Goal: Task Accomplishment & Management: Use online tool/utility

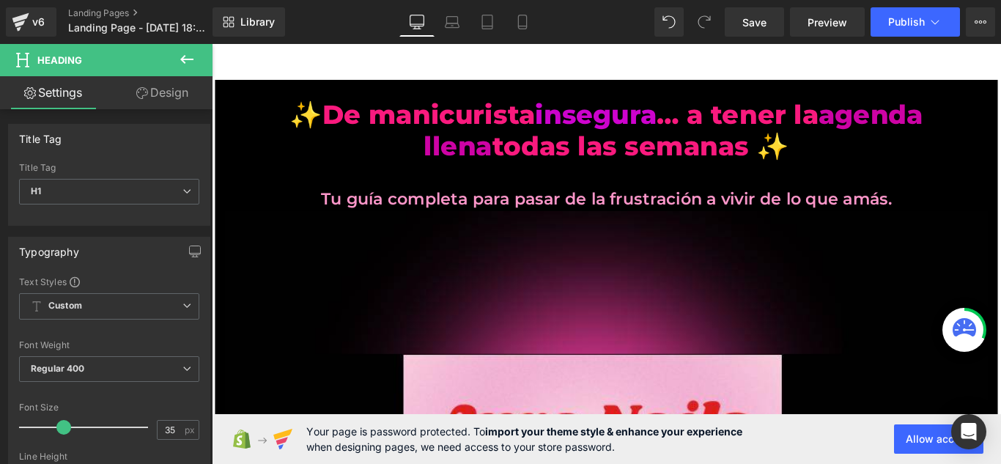
scroll to position [16703, 0]
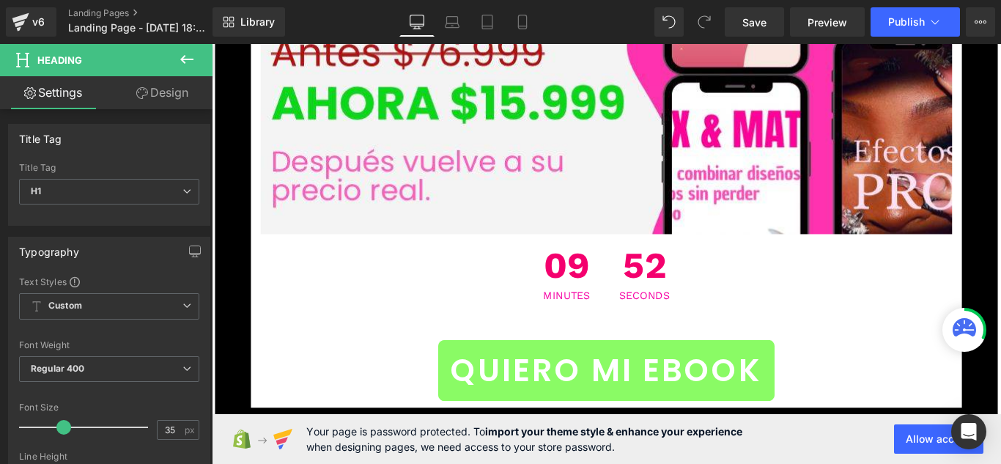
click at [654, 376] on div "QUIERO MI EBOOK Button" at bounding box center [655, 410] width 777 height 69
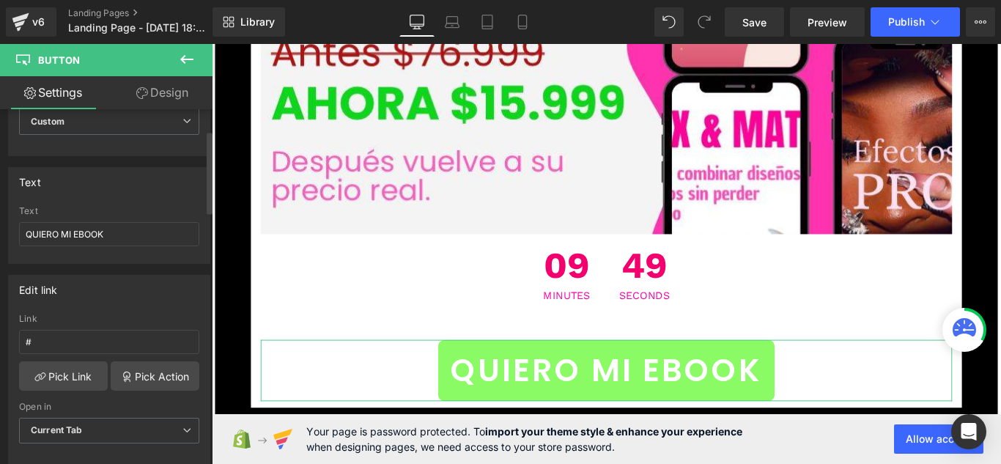
scroll to position [147, 0]
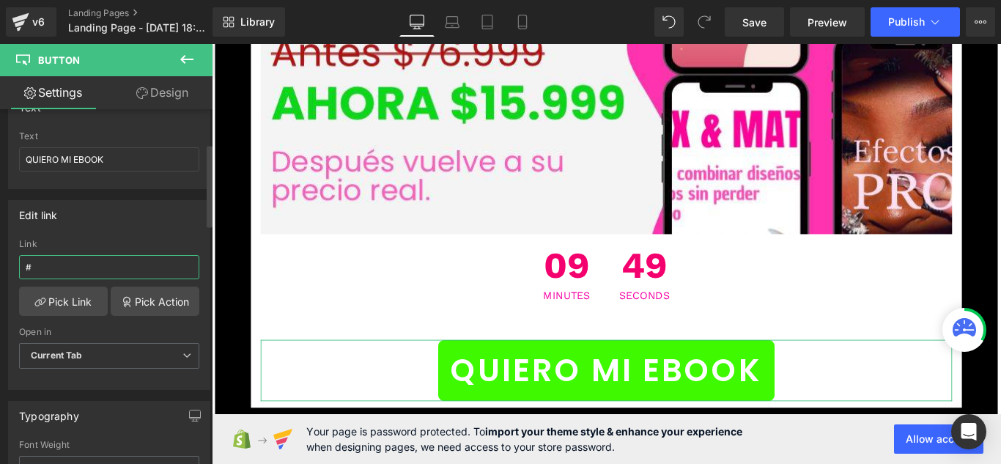
click at [150, 273] on input "#" at bounding box center [109, 267] width 180 height 24
type input "#[URL][DOMAIN_NAME]"
click at [172, 241] on div "Link" at bounding box center [109, 244] width 180 height 10
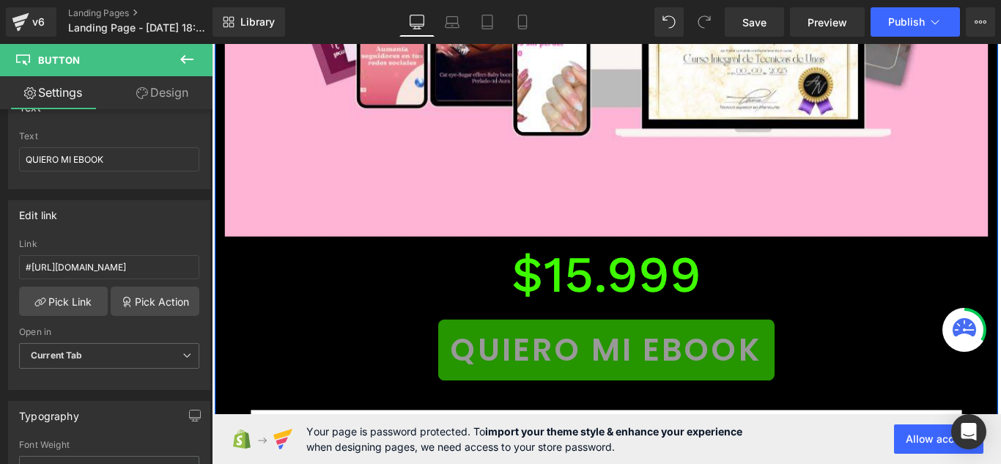
scroll to position [15750, 0]
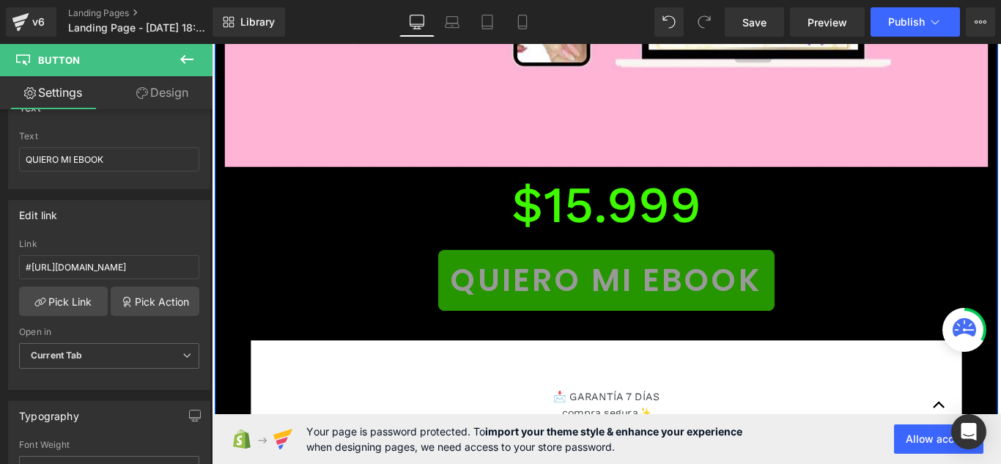
click at [728, 283] on span "QUIERO MI EBOOK" at bounding box center [655, 309] width 350 height 53
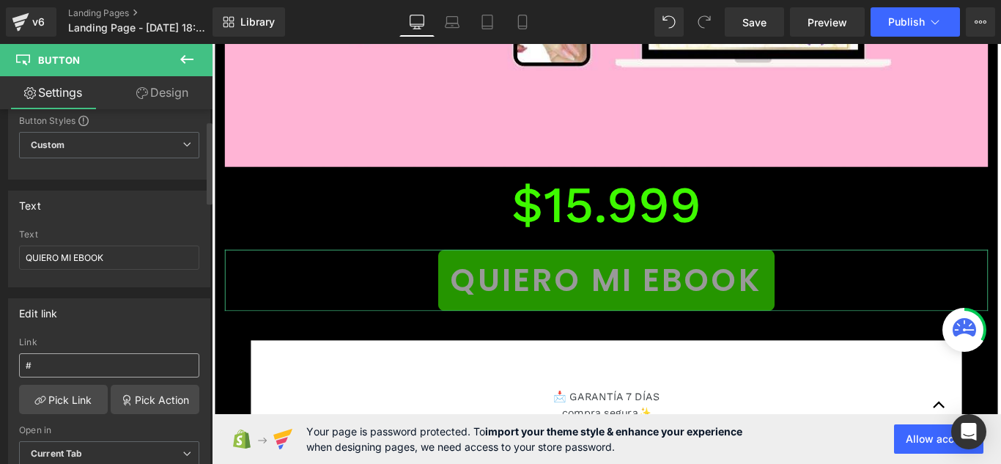
scroll to position [73, 0]
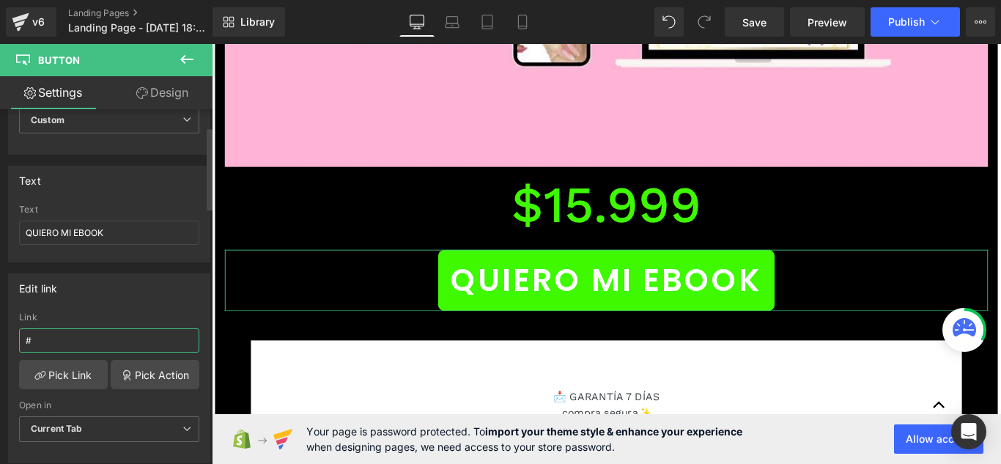
click at [107, 342] on input "#" at bounding box center [109, 340] width 180 height 24
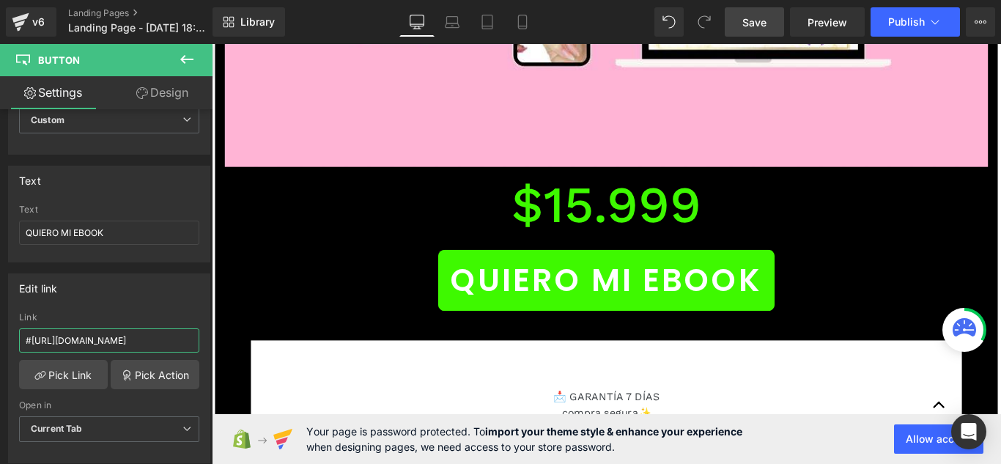
type input "#https://auranailsok.myshopify.com/products/auranails"
click at [747, 21] on span "Save" at bounding box center [755, 22] width 24 height 15
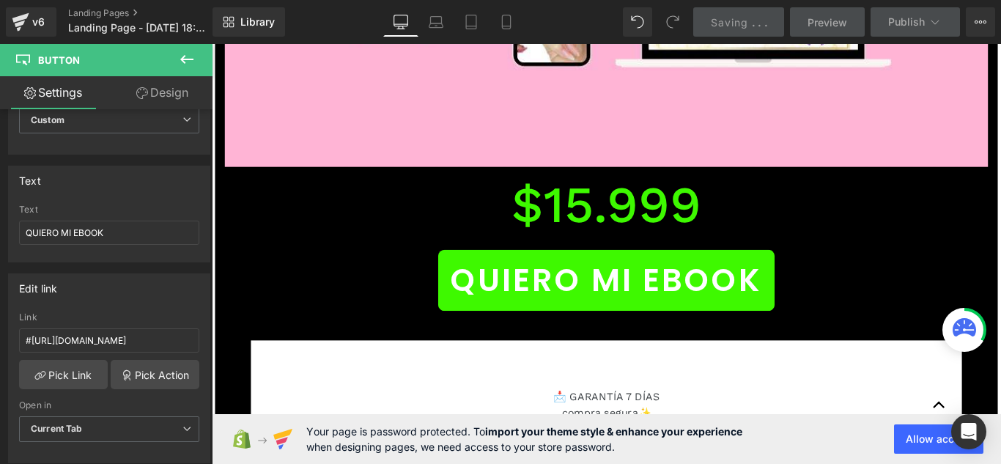
scroll to position [0, 0]
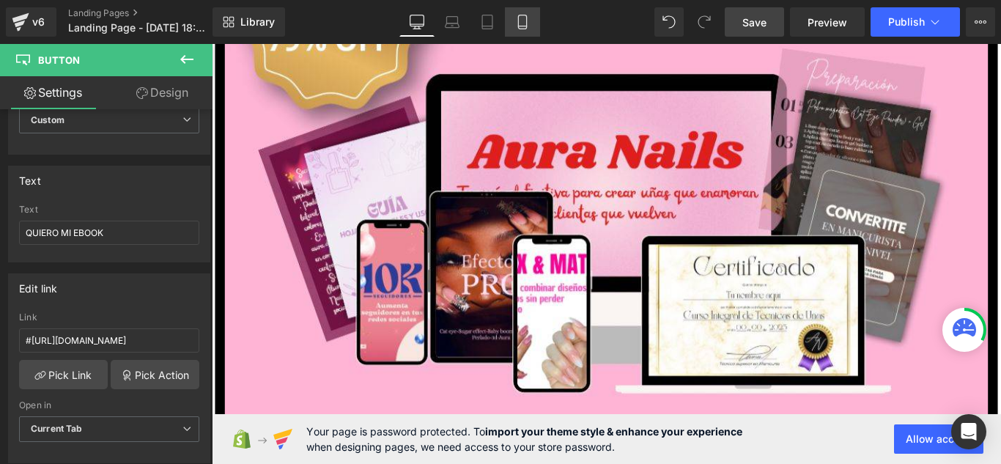
click at [537, 26] on link "Mobile" at bounding box center [522, 21] width 35 height 29
type input "27"
type input "100"
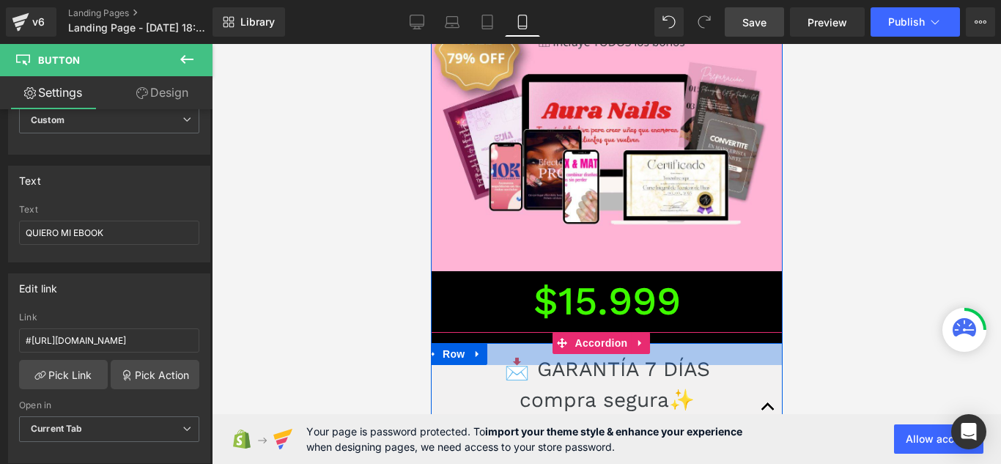
scroll to position [6530, 0]
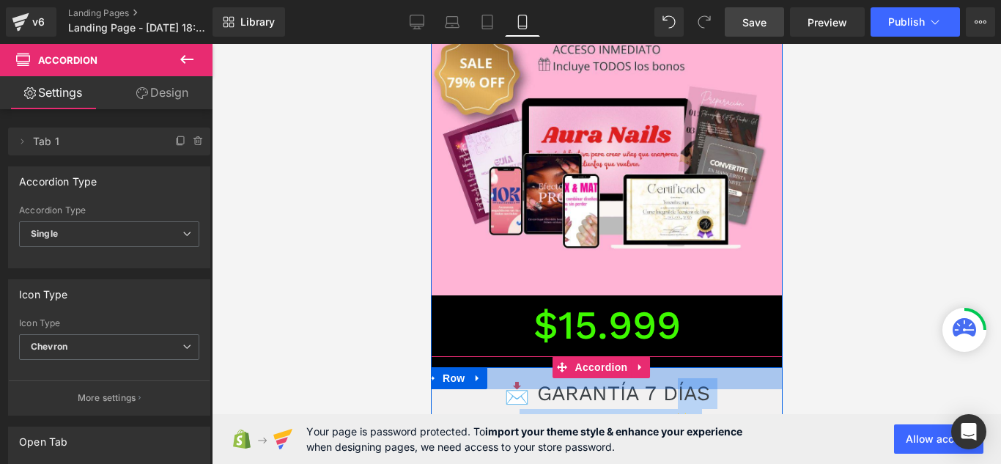
drag, startPoint x: 673, startPoint y: 188, endPoint x: 677, endPoint y: 202, distance: 14.4
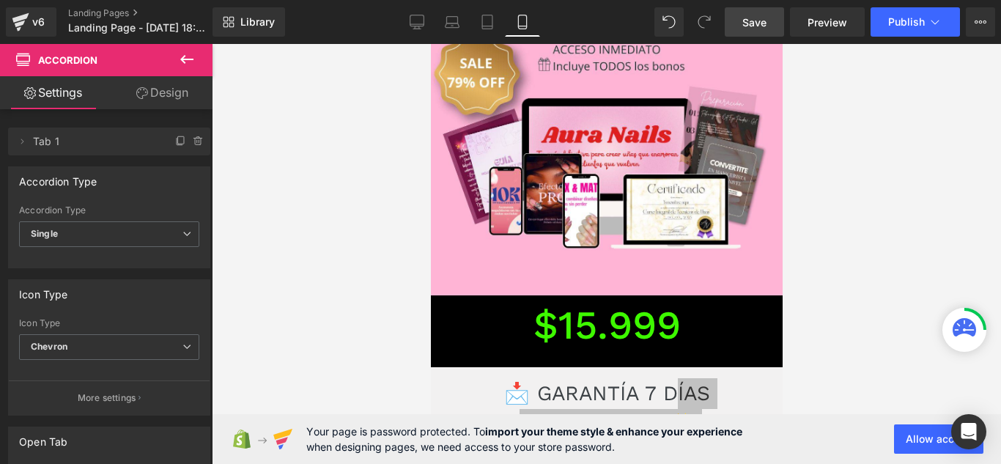
click at [813, 185] on div at bounding box center [606, 254] width 789 height 420
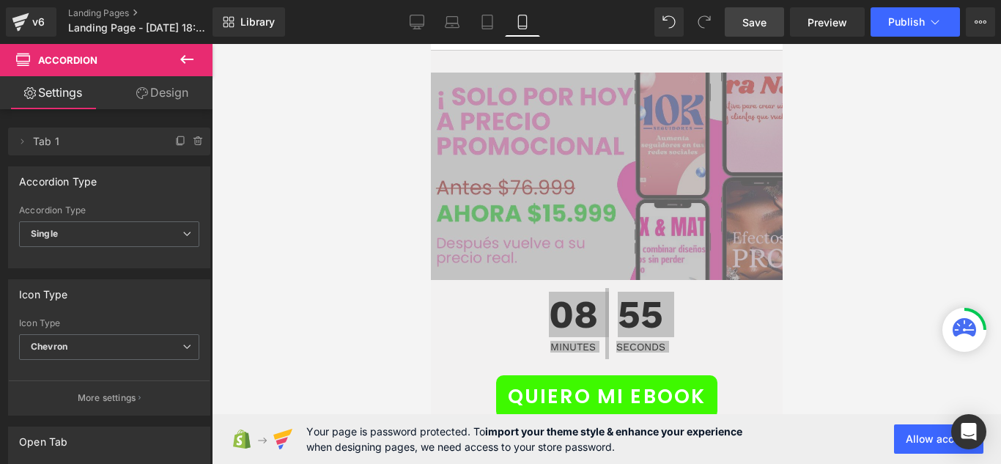
scroll to position [7409, 0]
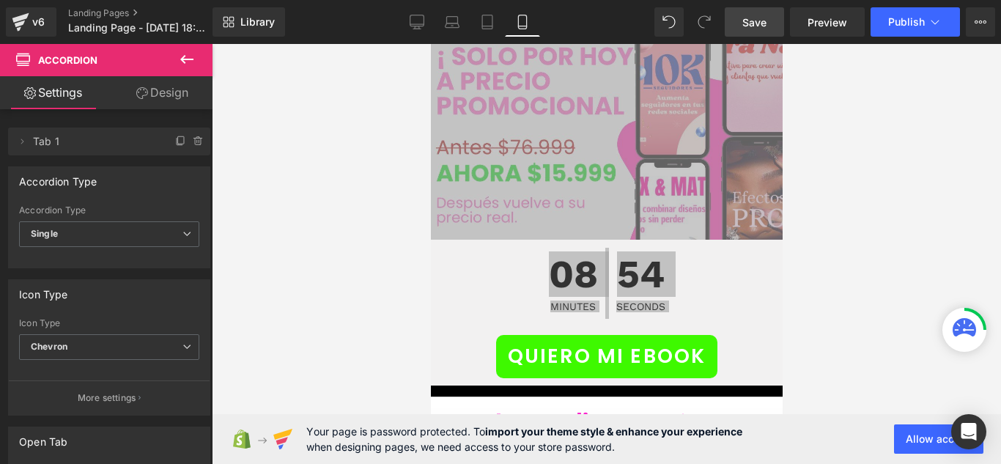
click at [848, 171] on div at bounding box center [606, 254] width 789 height 420
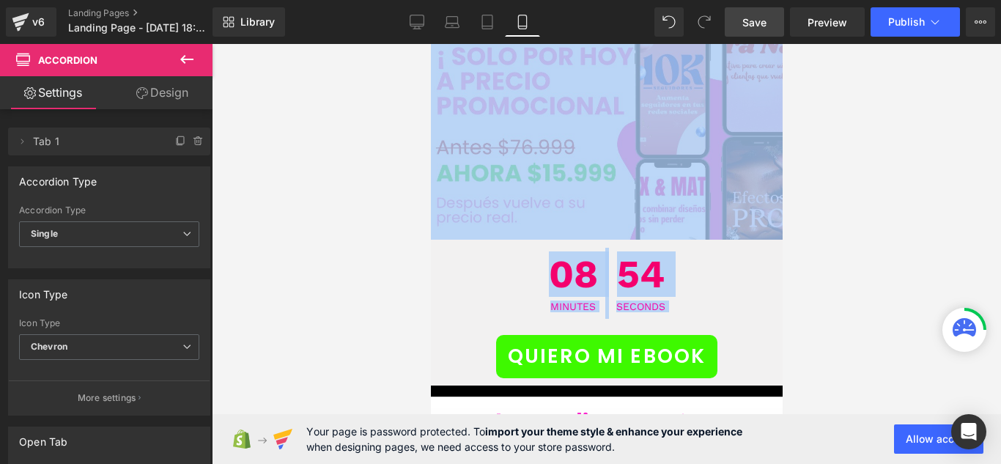
click at [719, 335] on div "QUIERO MI EBOOK" at bounding box center [606, 356] width 352 height 43
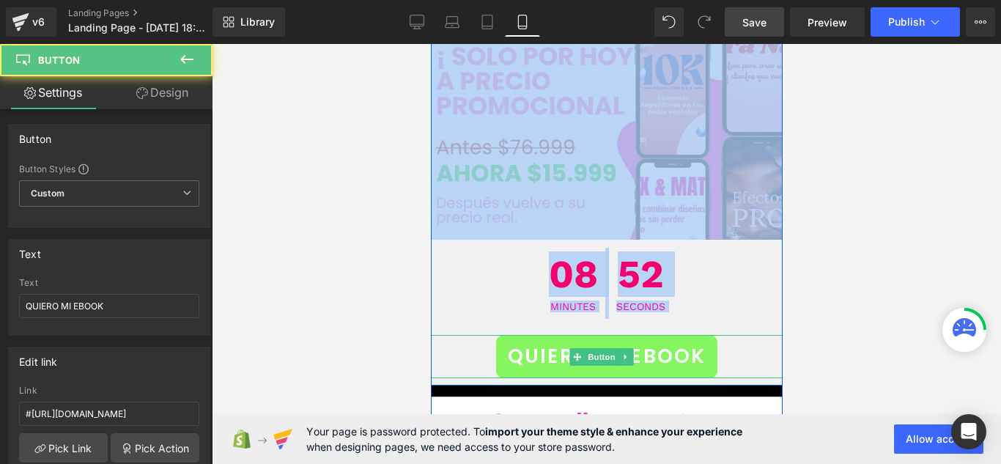
click at [677, 342] on span "QUIERO MI EBOOK" at bounding box center [606, 357] width 198 height 30
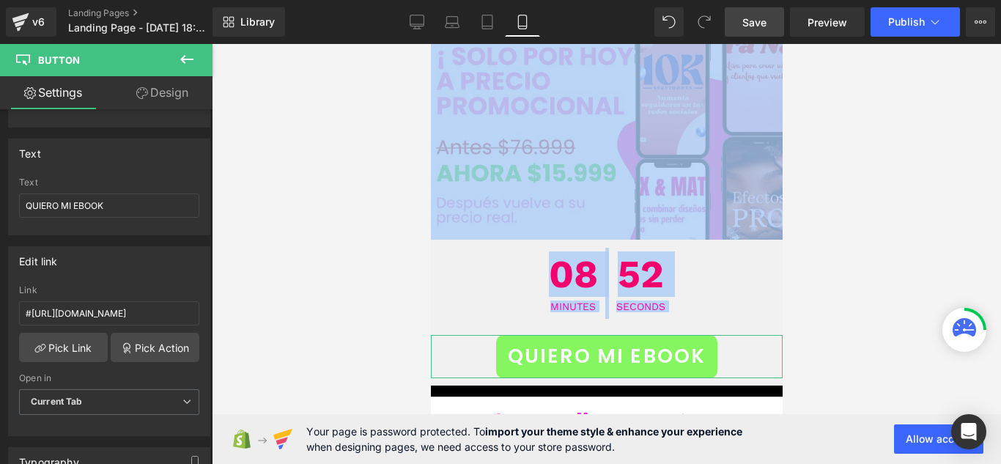
scroll to position [147, 0]
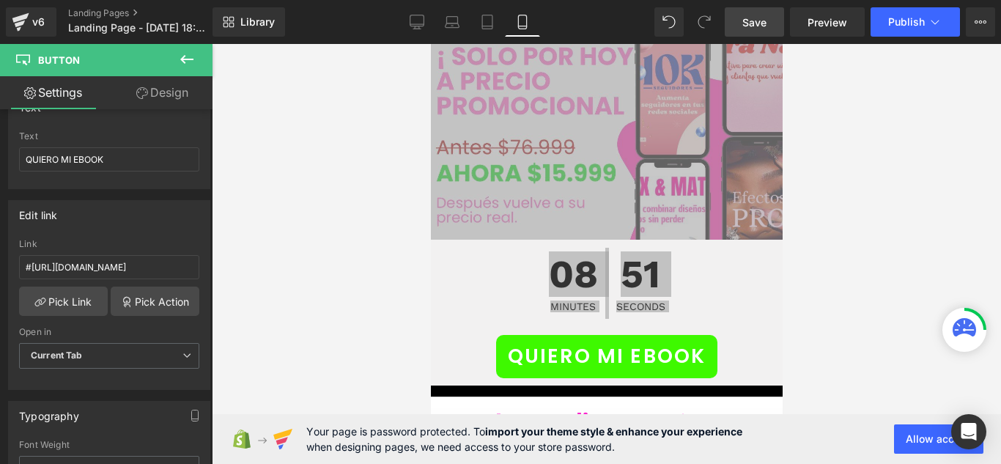
click at [317, 187] on div at bounding box center [606, 254] width 789 height 420
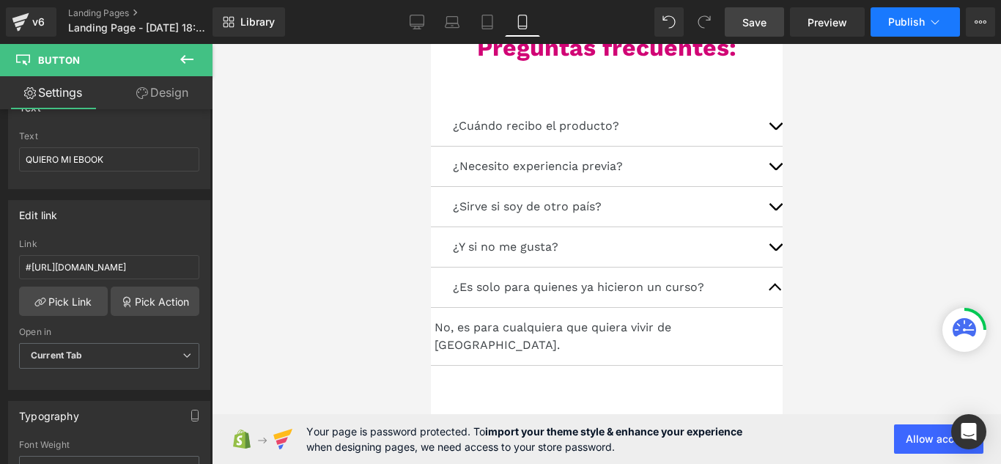
scroll to position [8949, 0]
click at [891, 19] on span "Publish" at bounding box center [906, 22] width 37 height 12
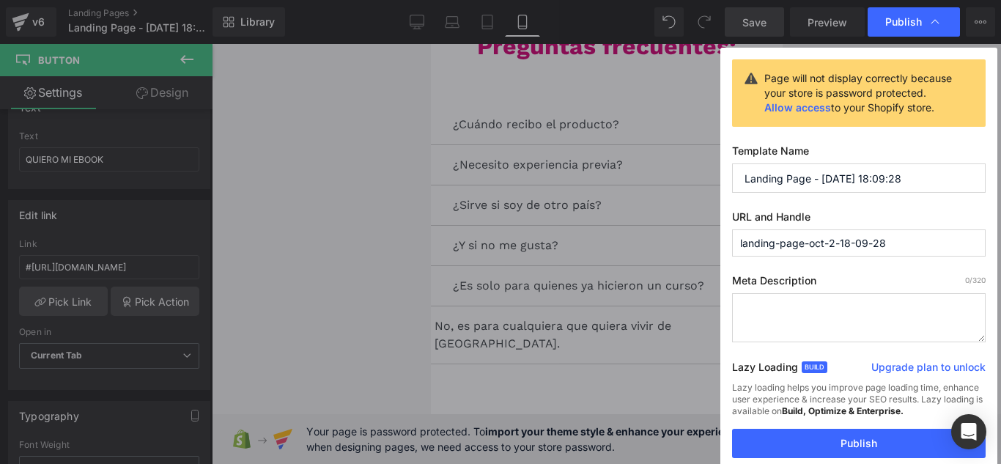
click at [817, 437] on button "Publish" at bounding box center [859, 443] width 254 height 29
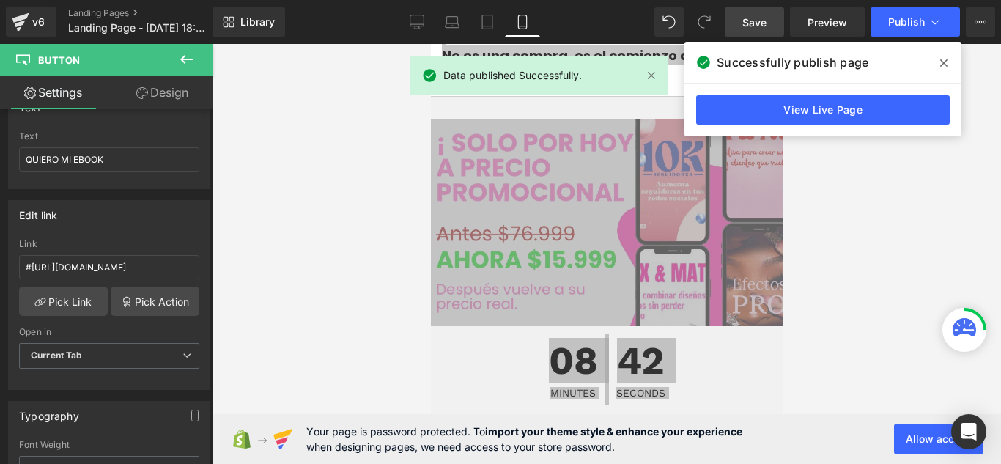
scroll to position [7250, 0]
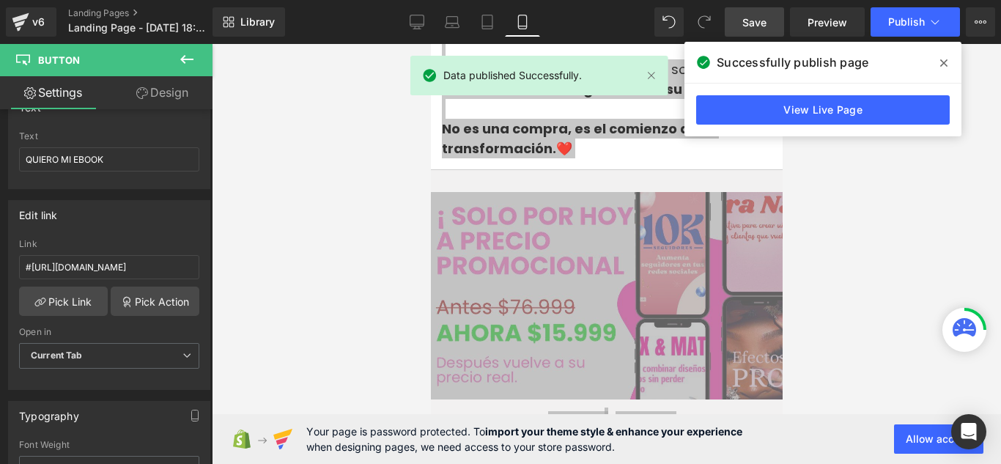
drag, startPoint x: 833, startPoint y: 218, endPoint x: 825, endPoint y: 210, distance: 11.4
click at [834, 215] on div at bounding box center [606, 254] width 789 height 420
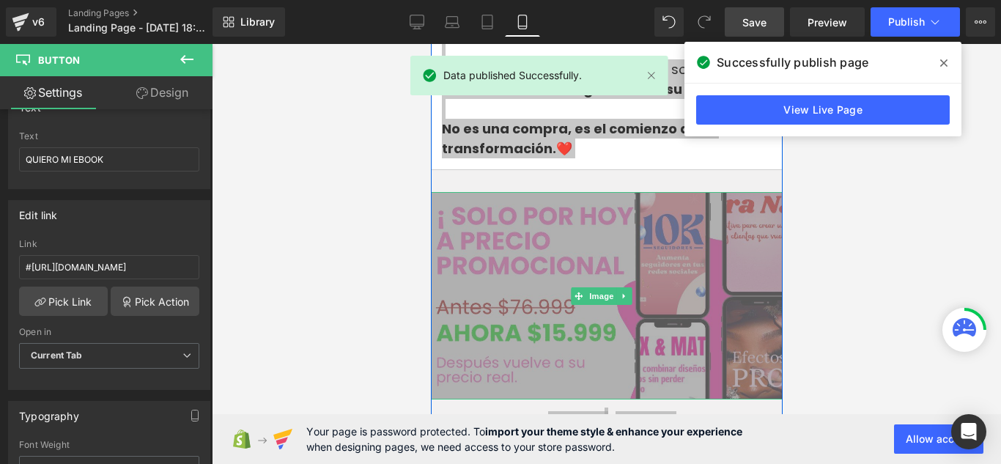
scroll to position [7030, 0]
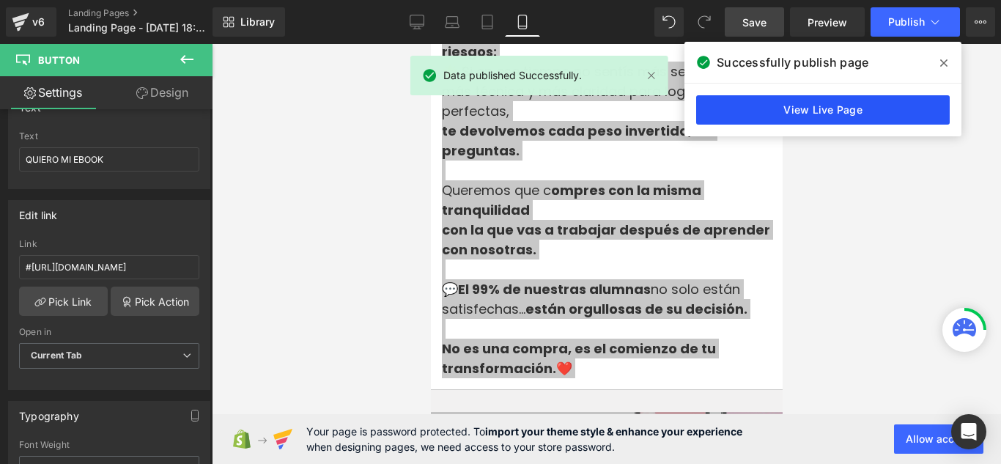
click at [799, 102] on link "View Live Page" at bounding box center [823, 109] width 254 height 29
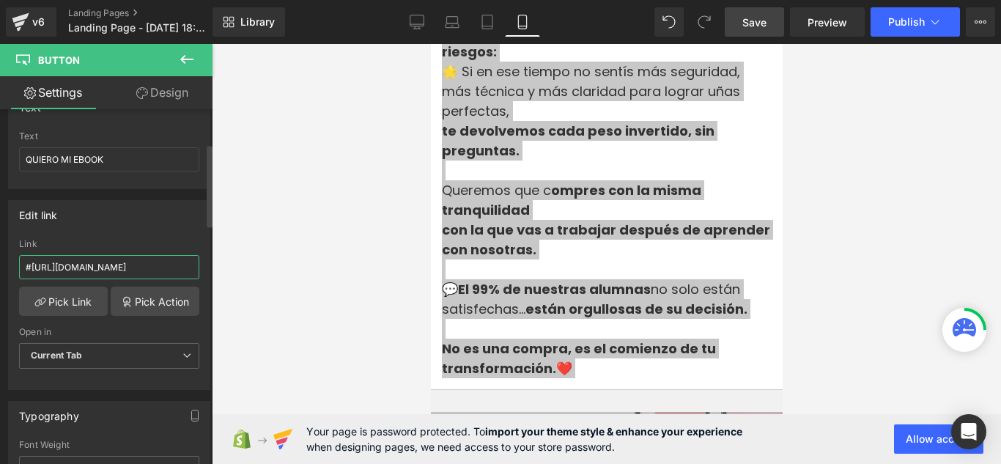
click at [132, 265] on input "#https://auranailsok.myshopify.com/products/auranails" at bounding box center [109, 267] width 180 height 24
drag, startPoint x: 132, startPoint y: 265, endPoint x: 73, endPoint y: 298, distance: 67.6
click at [73, 298] on link "Pick Link" at bounding box center [63, 301] width 89 height 29
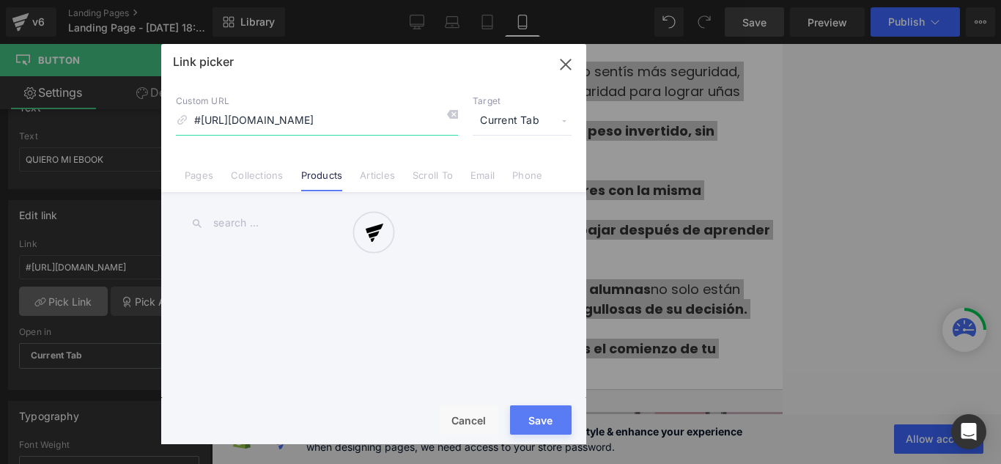
scroll to position [0, 12]
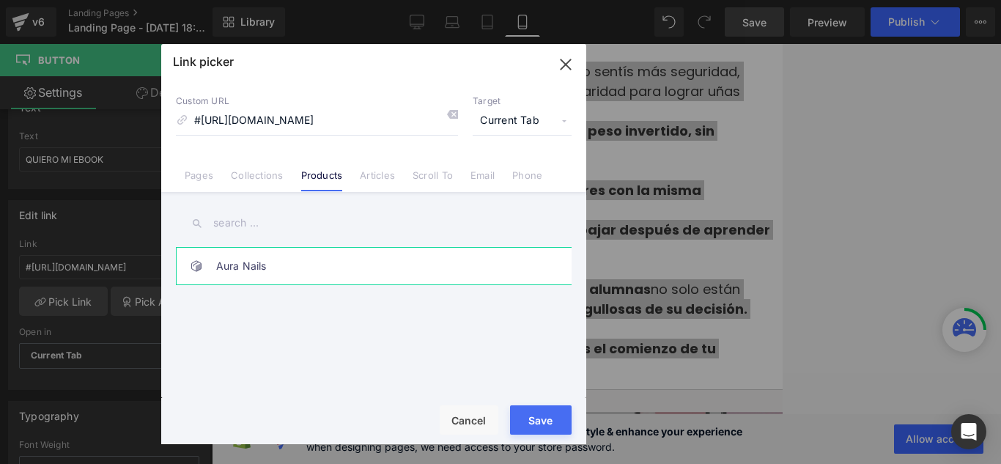
click at [367, 275] on link "Aura Nails" at bounding box center [377, 266] width 323 height 37
type input "/products/auranails"
click at [542, 421] on button "Save" at bounding box center [541, 419] width 62 height 29
type input "/products/auranails"
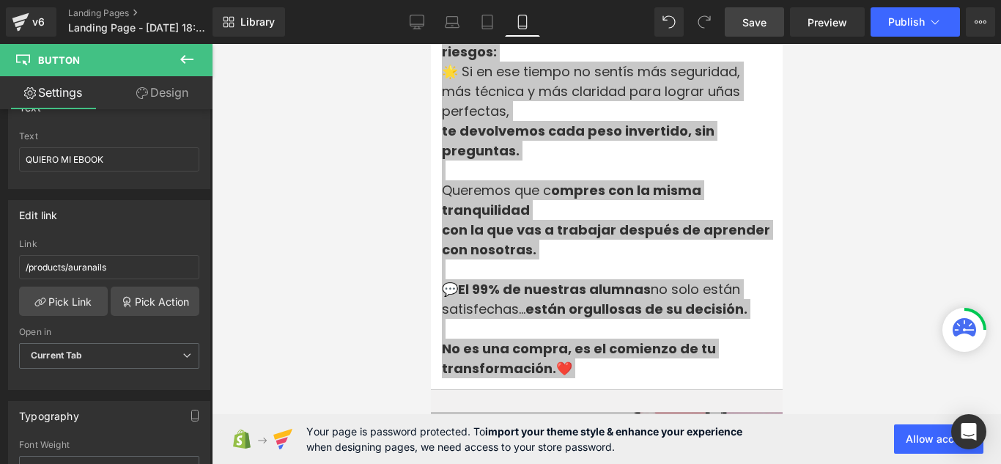
click at [390, 125] on div at bounding box center [606, 254] width 789 height 420
click at [416, 27] on icon at bounding box center [417, 22] width 15 height 15
type input "48"
type input "100"
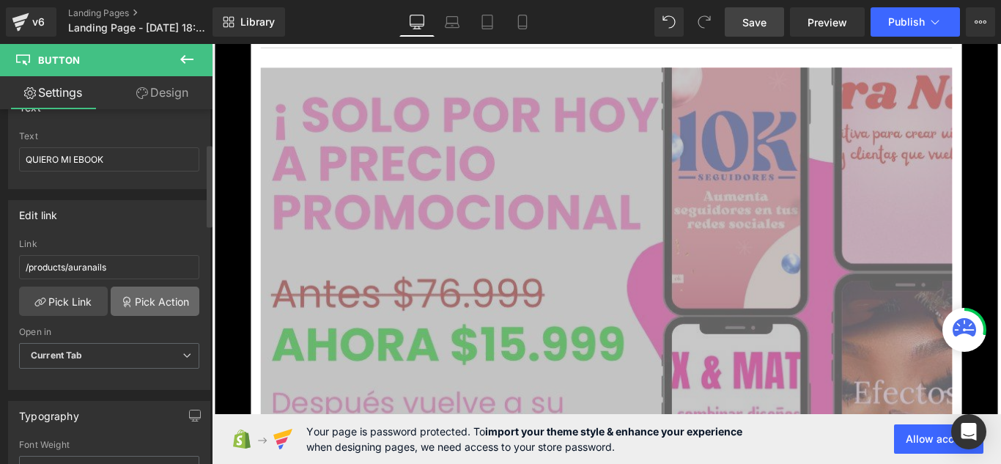
scroll to position [16431, 0]
click at [138, 265] on input "/products/auranails" at bounding box center [109, 267] width 180 height 24
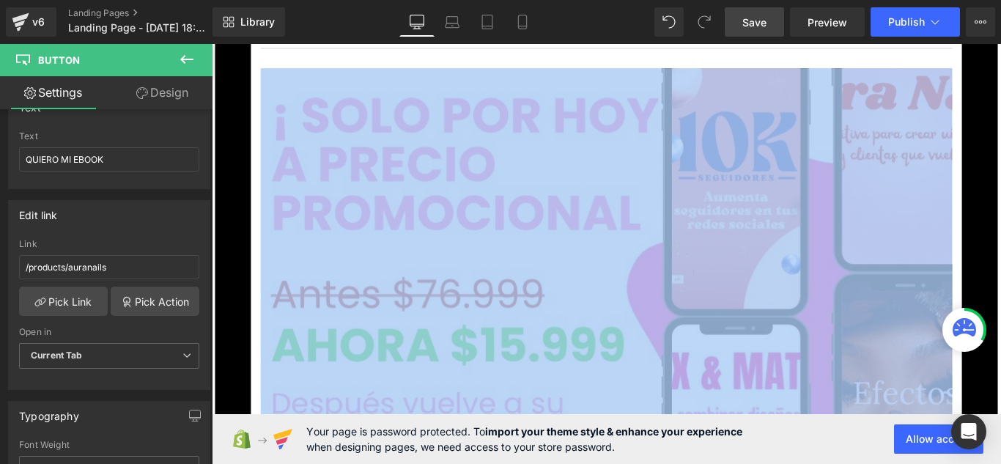
click at [235, 245] on div "📩 GARANTÍA 7 DÍAS compra segura✨ Text Block Sabemos que este manual no es solo …" at bounding box center [656, 210] width 858 height 1051
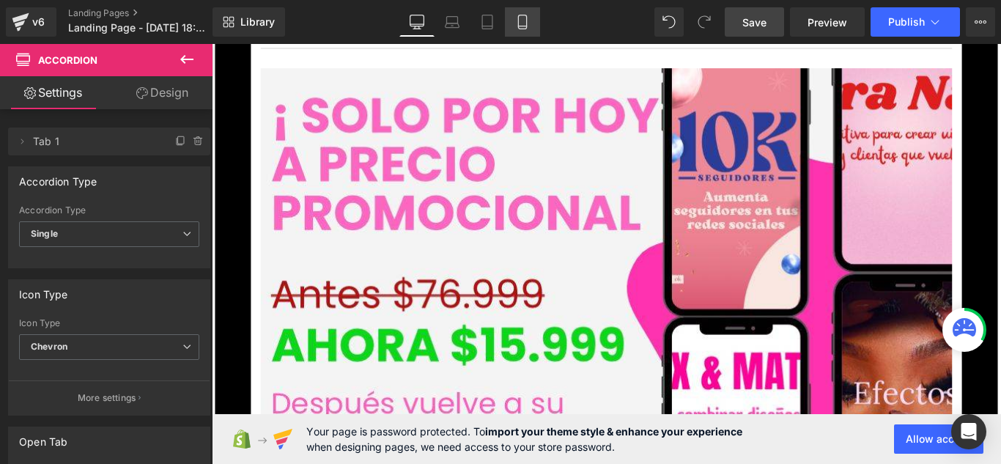
click at [523, 22] on icon at bounding box center [522, 22] width 15 height 15
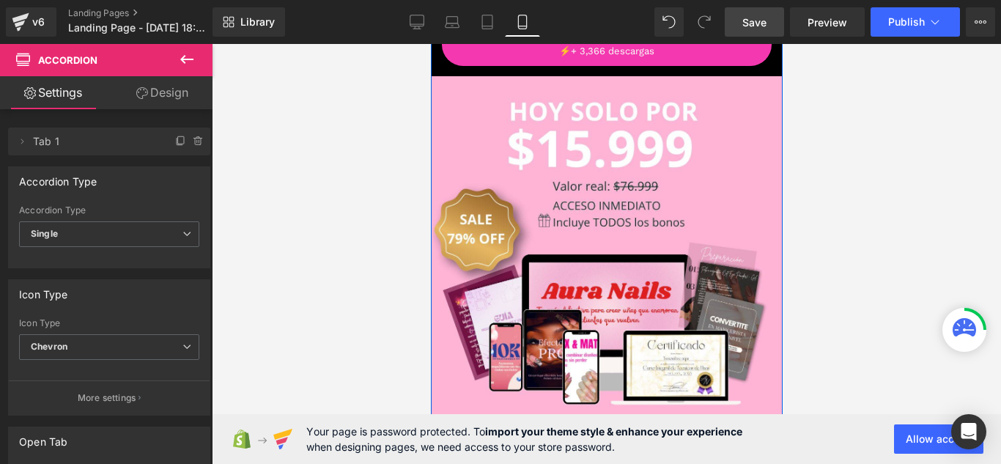
scroll to position [6455, 0]
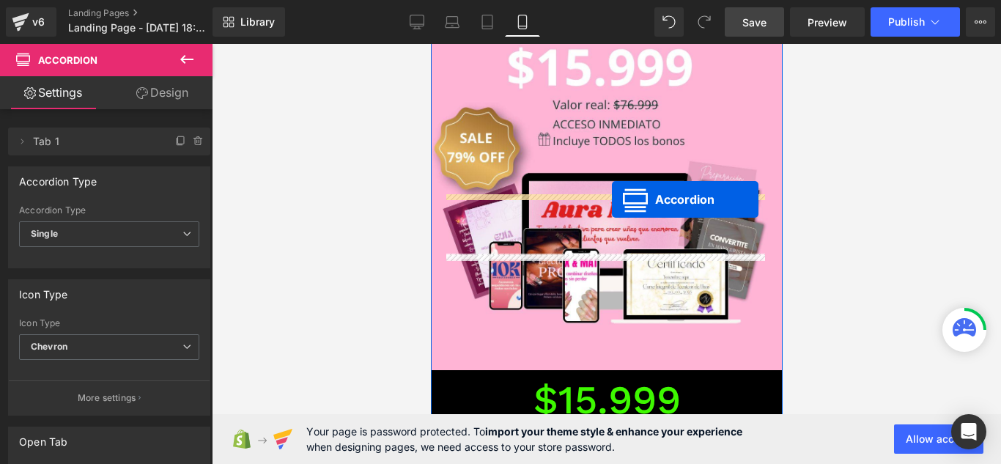
drag, startPoint x: 610, startPoint y: 262, endPoint x: 611, endPoint y: 199, distance: 63.1
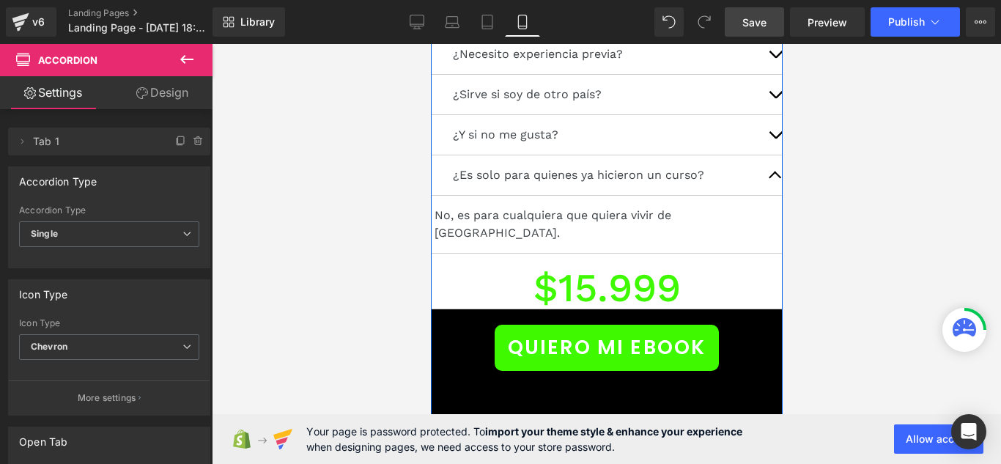
scroll to position [8947, 0]
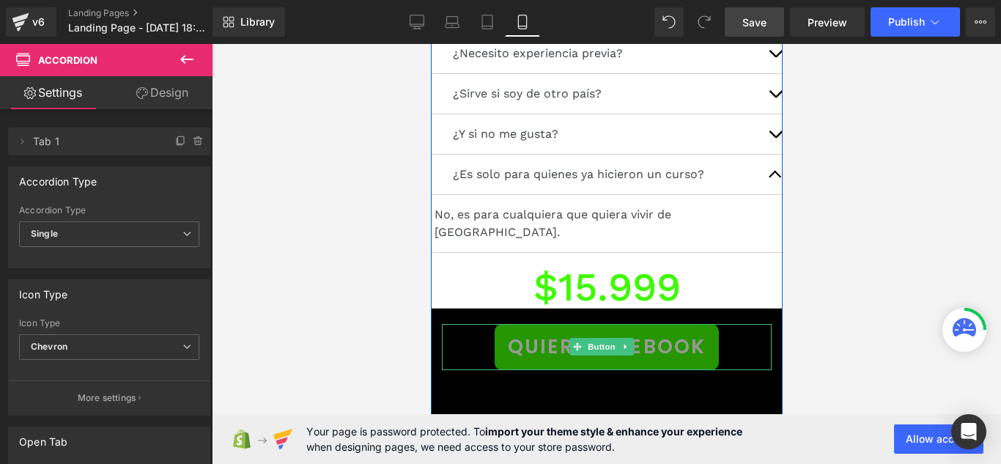
click at [641, 332] on span "QUIERO MI EBOOK" at bounding box center [606, 347] width 198 height 30
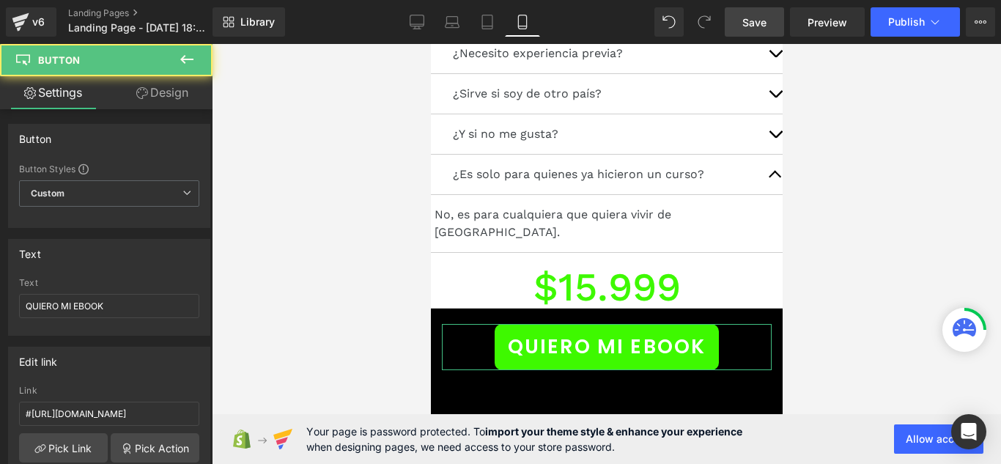
click at [191, 95] on link "Design" at bounding box center [162, 92] width 106 height 33
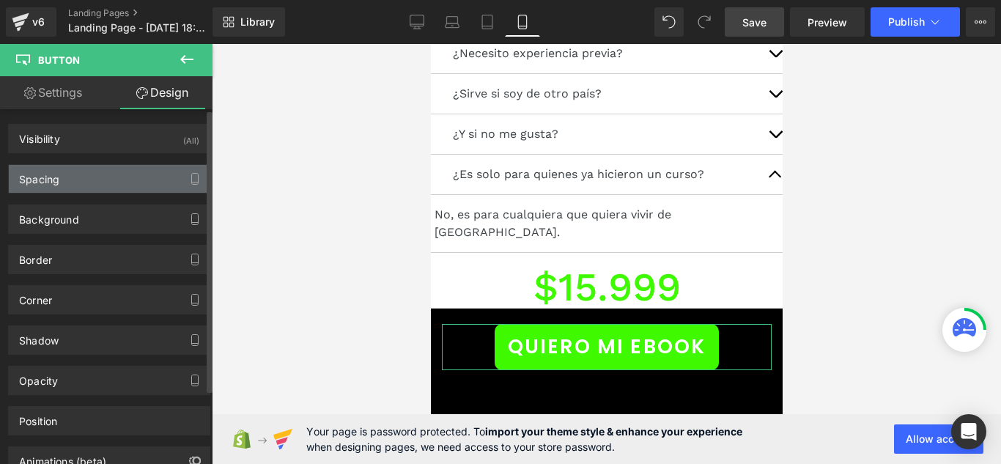
click at [123, 180] on div "Spacing" at bounding box center [109, 179] width 201 height 28
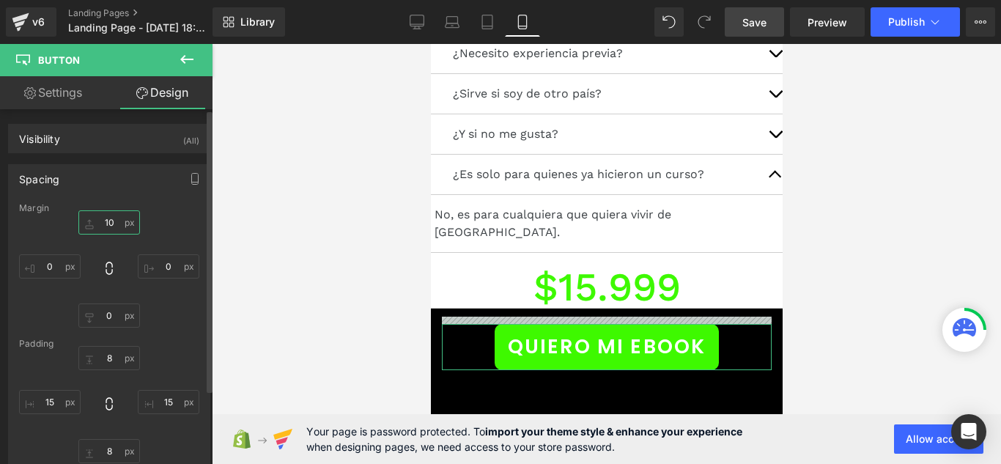
click at [117, 218] on input "10" at bounding box center [109, 222] width 62 height 24
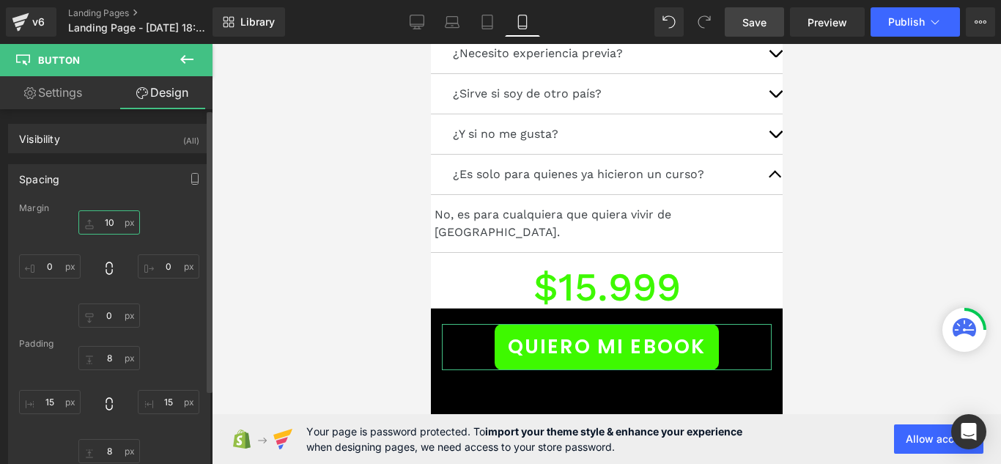
click at [117, 218] on input "10" at bounding box center [109, 222] width 62 height 24
type input "2"
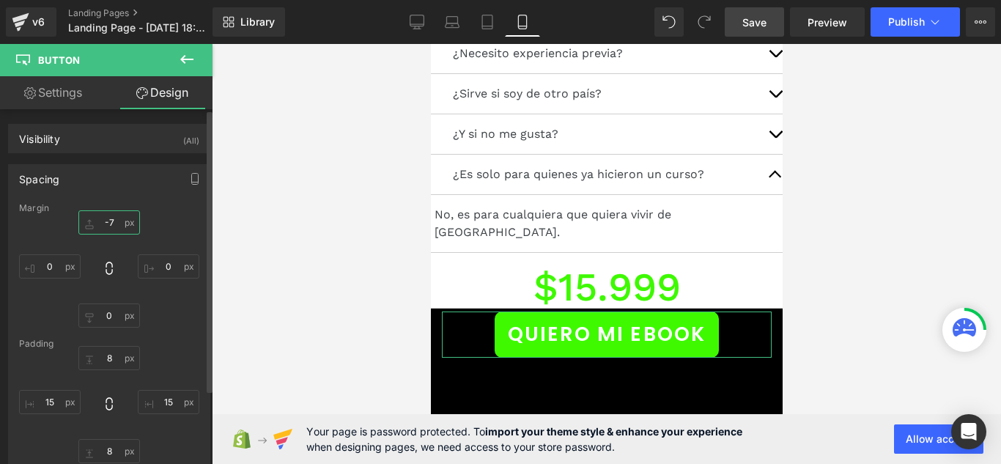
type input "-75"
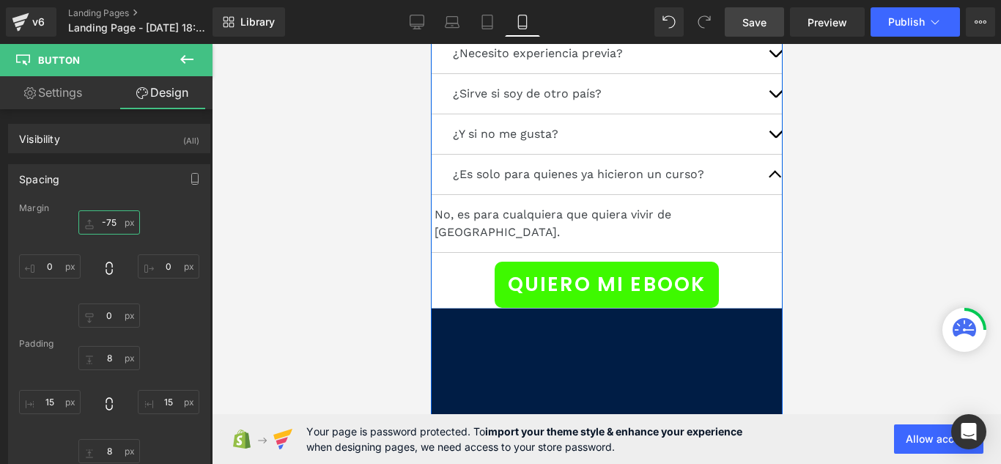
scroll to position [8874, 0]
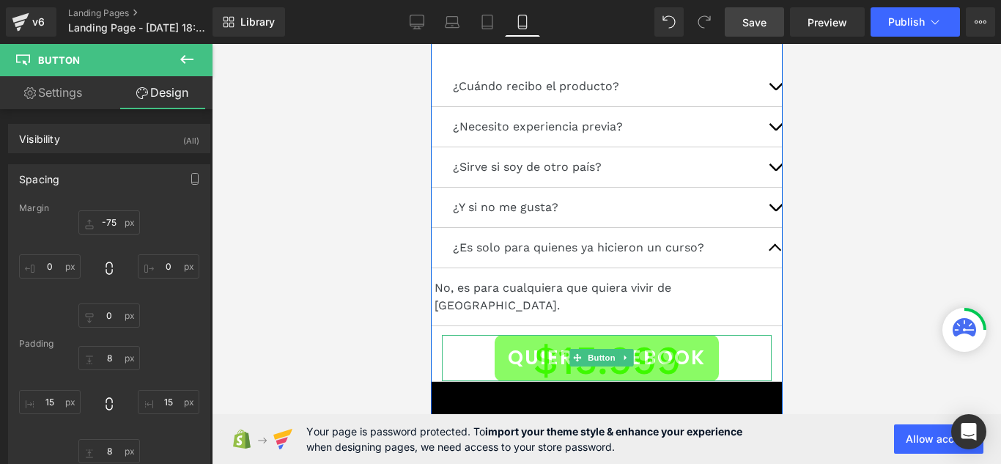
click at [549, 343] on span "QUIERO MI EBOOK" at bounding box center [606, 358] width 198 height 30
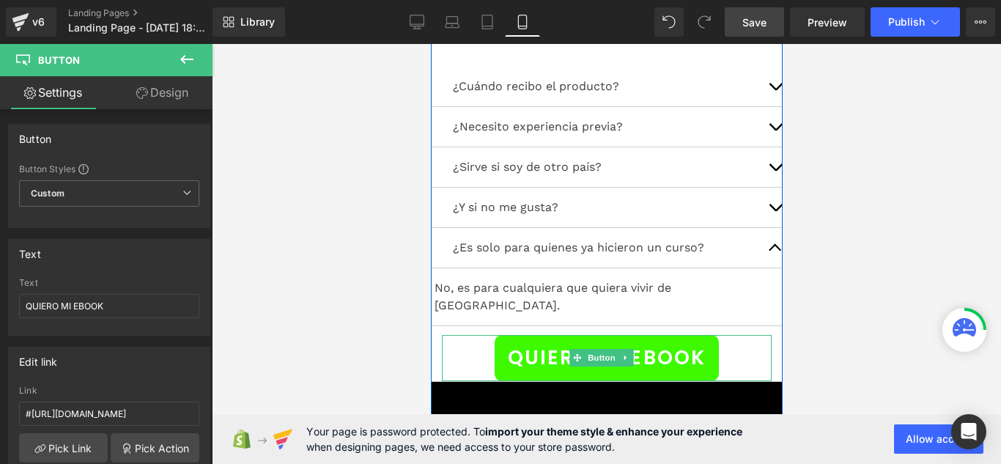
click at [734, 335] on div "QUIERO MI EBOOK" at bounding box center [606, 358] width 330 height 46
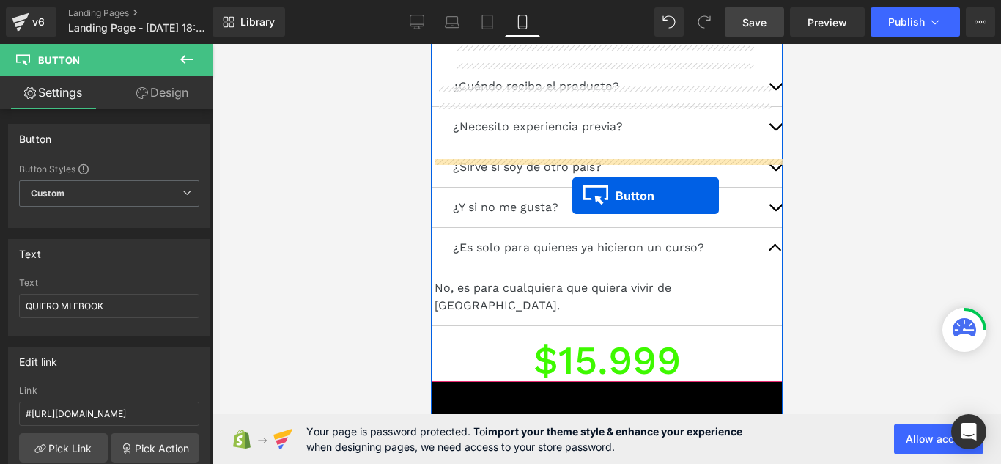
drag, startPoint x: 580, startPoint y: 142, endPoint x: 572, endPoint y: 196, distance: 54.1
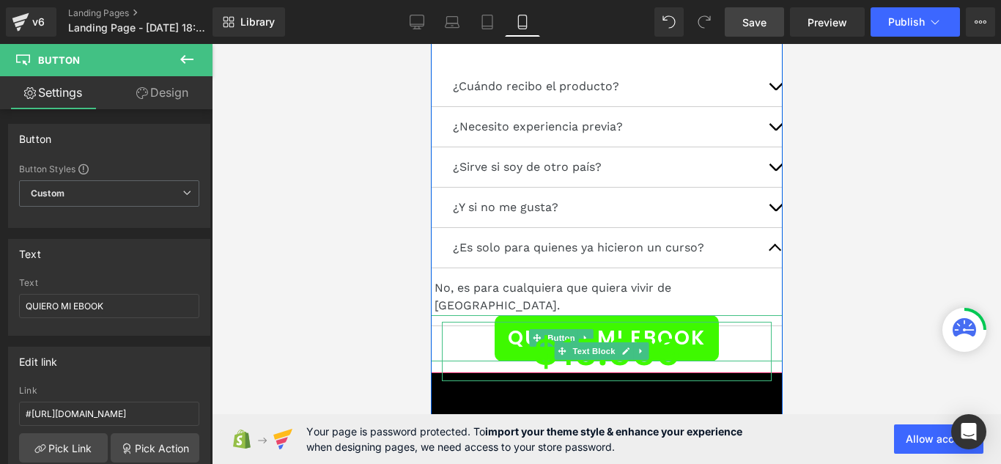
click at [664, 322] on p "$15.999" at bounding box center [606, 351] width 330 height 59
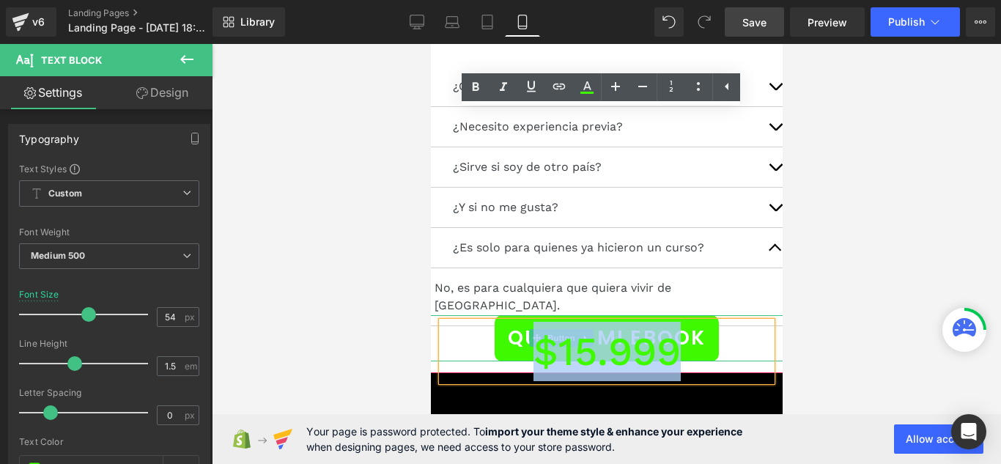
drag, startPoint x: 675, startPoint y: 152, endPoint x: 512, endPoint y: 153, distance: 162.7
click at [512, 322] on p "$15.999" at bounding box center [606, 351] width 330 height 59
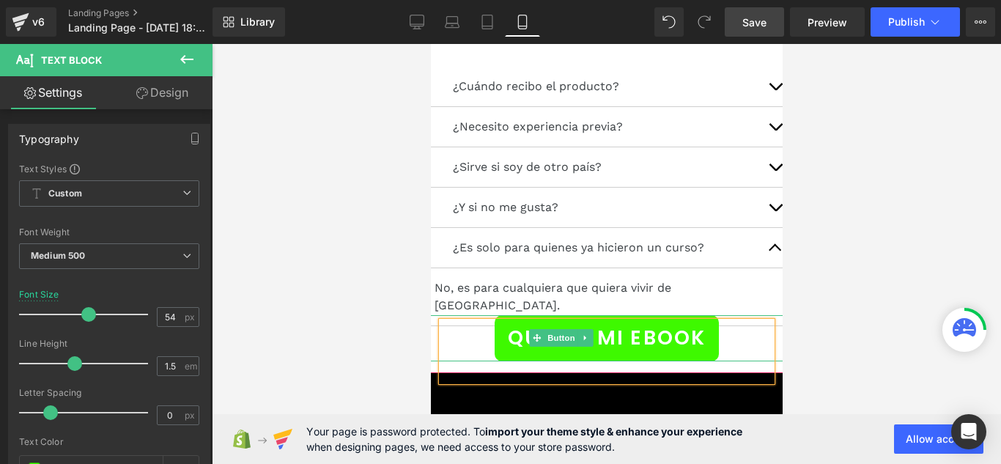
click at [386, 174] on div at bounding box center [606, 254] width 789 height 420
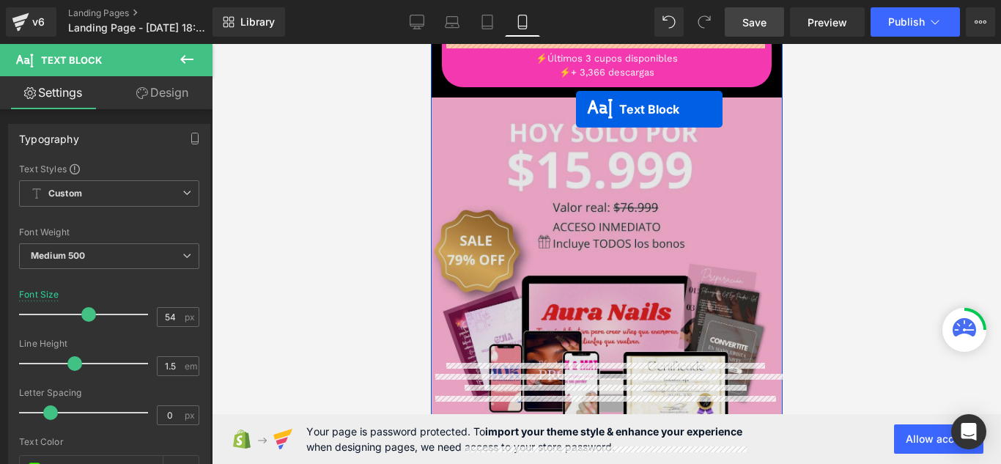
scroll to position [6220, 0]
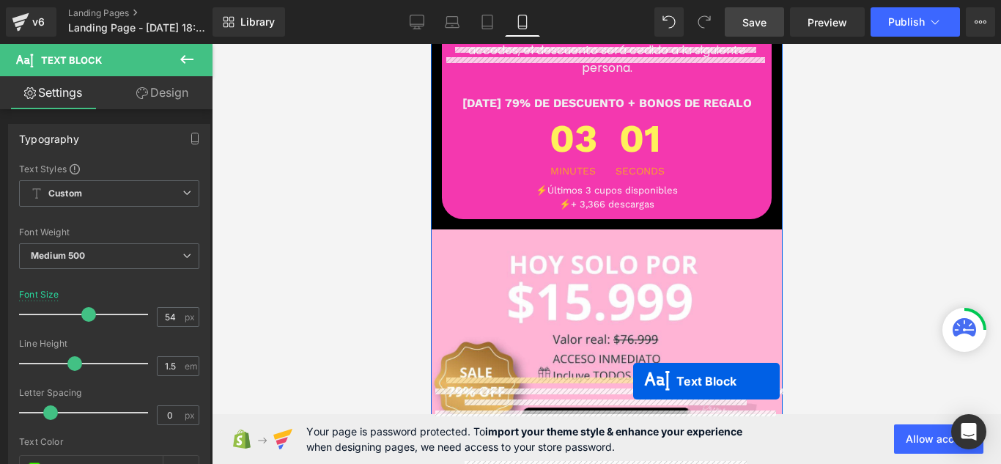
drag, startPoint x: 557, startPoint y: 283, endPoint x: 633, endPoint y: 381, distance: 123.9
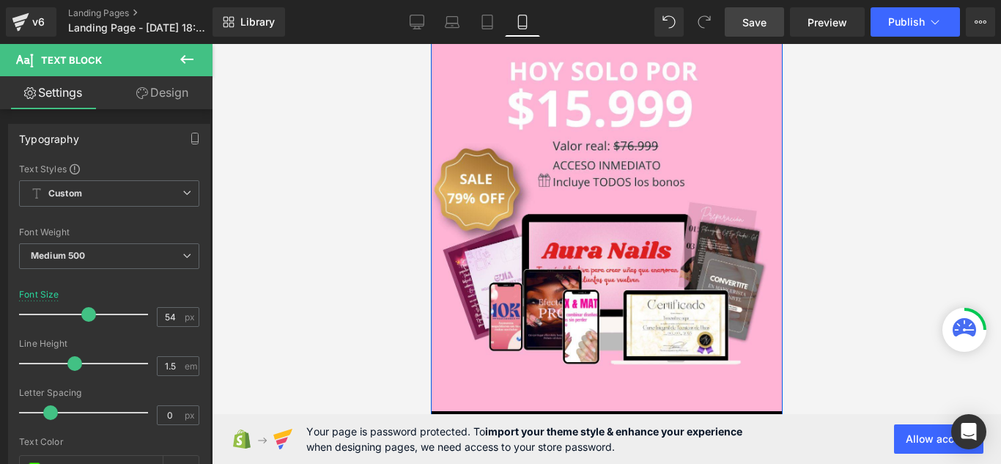
scroll to position [6440, 0]
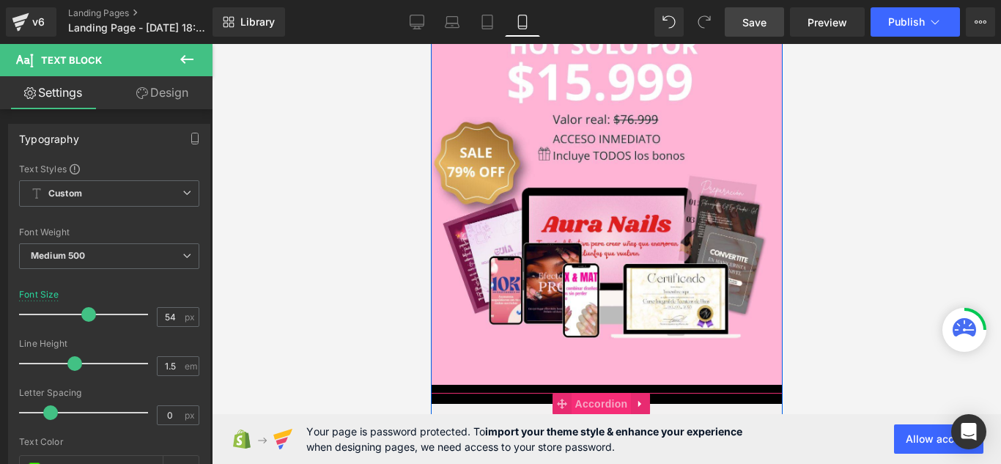
click at [580, 393] on span "Accordion" at bounding box center [601, 404] width 60 height 22
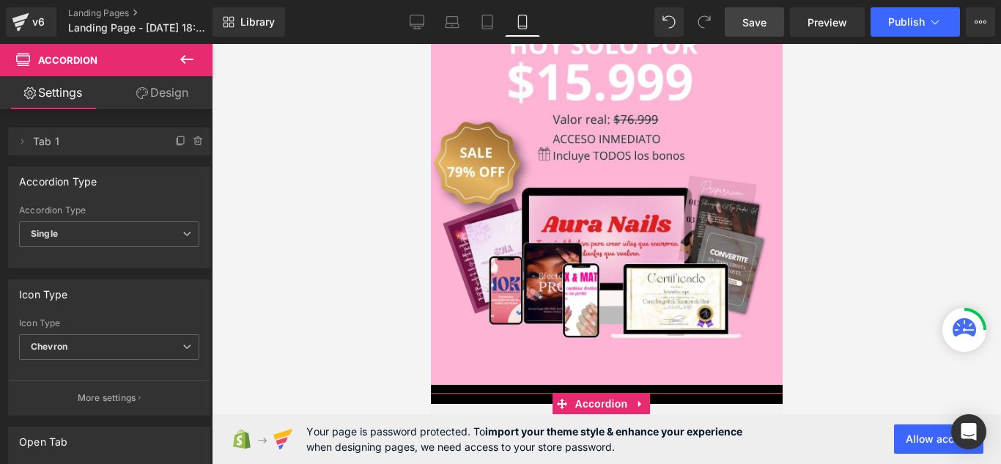
click at [168, 103] on link "Design" at bounding box center [162, 92] width 106 height 33
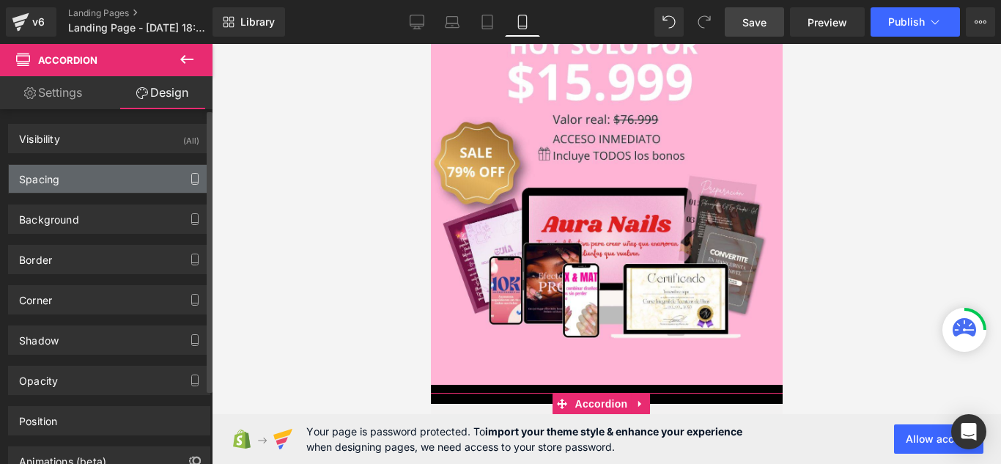
type input "-70"
type input "0"
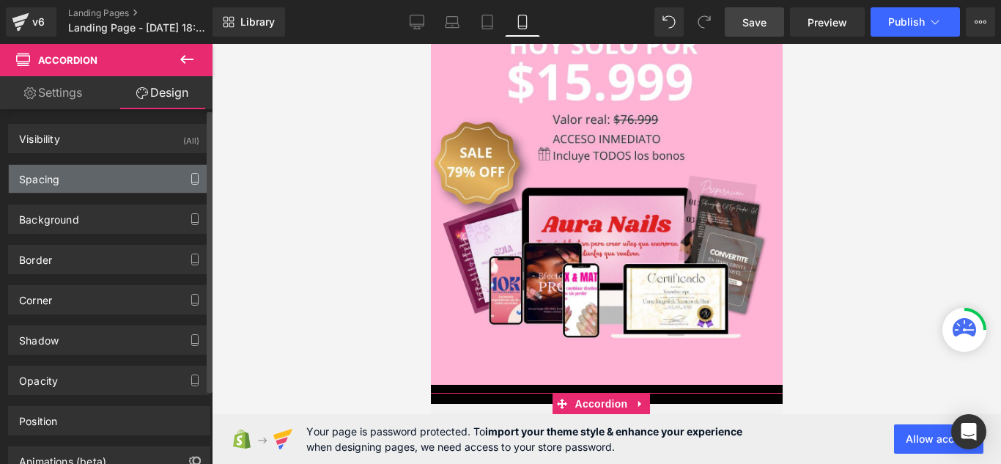
type input "0"
click at [183, 168] on button "button" at bounding box center [194, 179] width 23 height 28
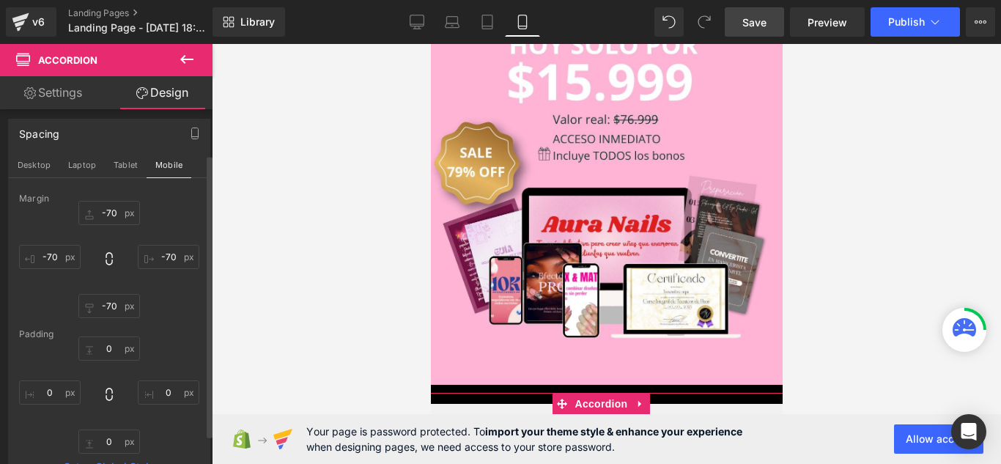
scroll to position [73, 0]
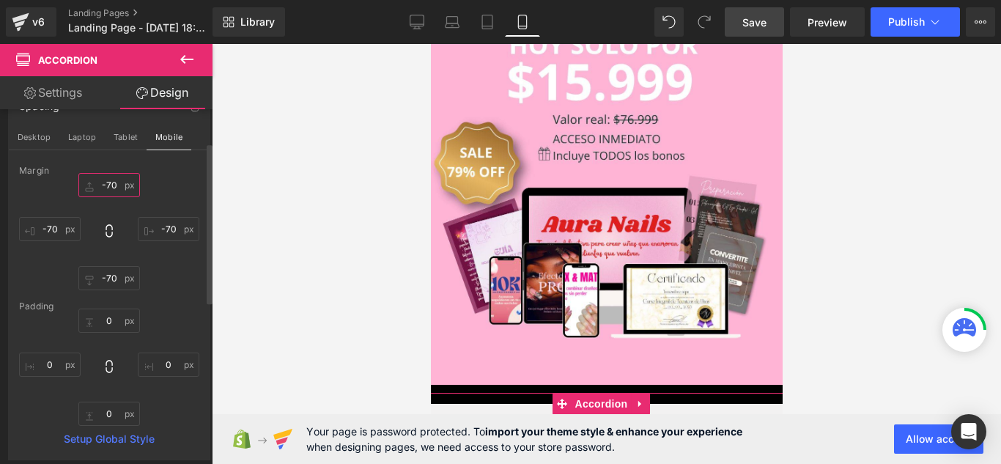
click at [116, 185] on input "-70" at bounding box center [109, 185] width 62 height 24
click at [132, 317] on input "0" at bounding box center [109, 321] width 62 height 24
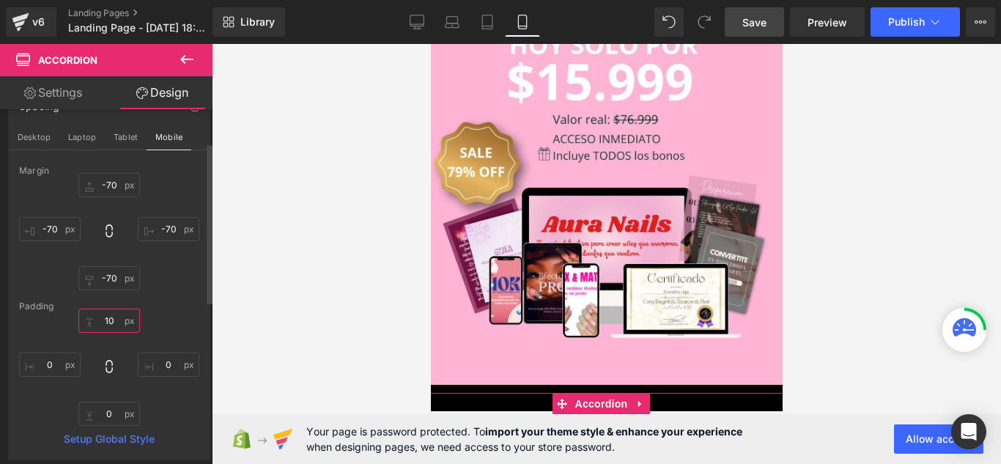
type input "1"
type input "8"
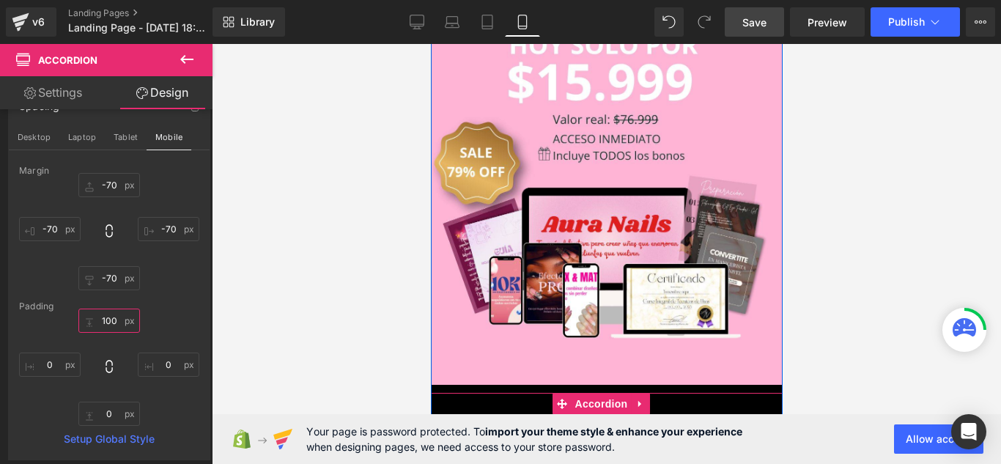
type input "100"
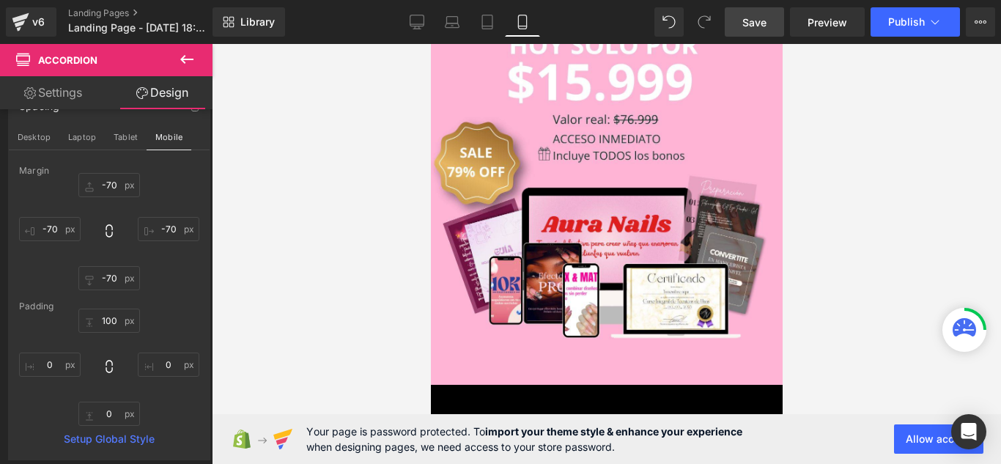
click at [359, 273] on div at bounding box center [606, 254] width 789 height 420
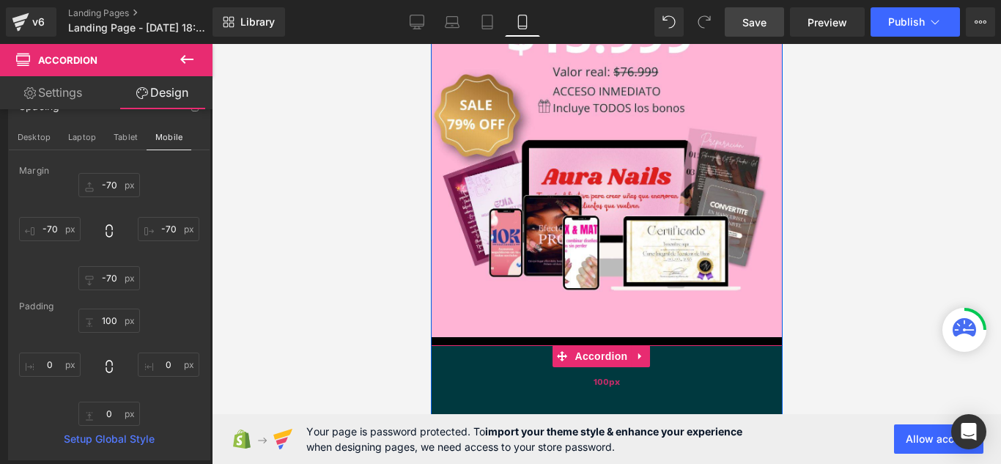
scroll to position [6514, 0]
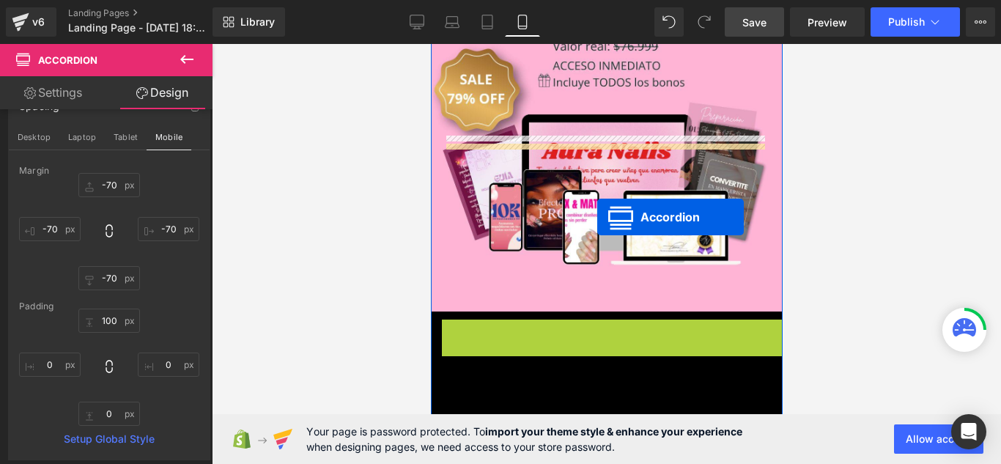
drag, startPoint x: 611, startPoint y: 148, endPoint x: 597, endPoint y: 217, distance: 70.3
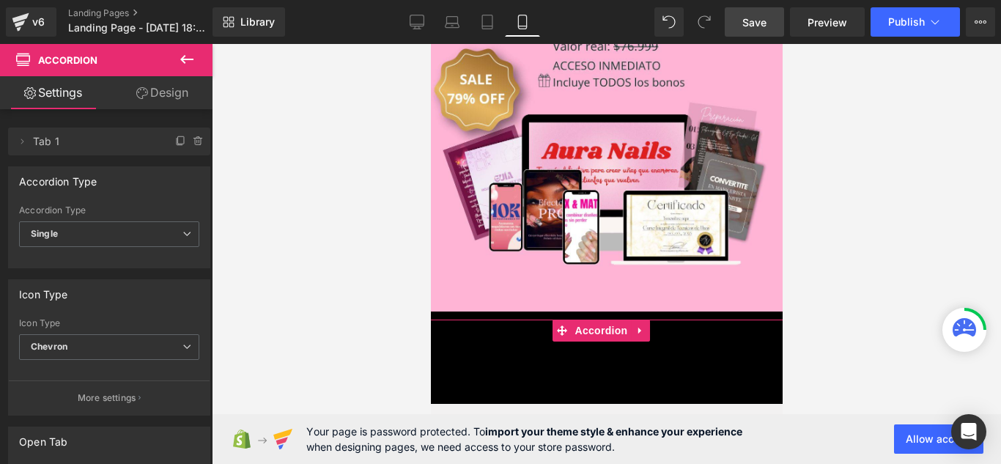
click at [137, 92] on icon at bounding box center [142, 93] width 12 height 12
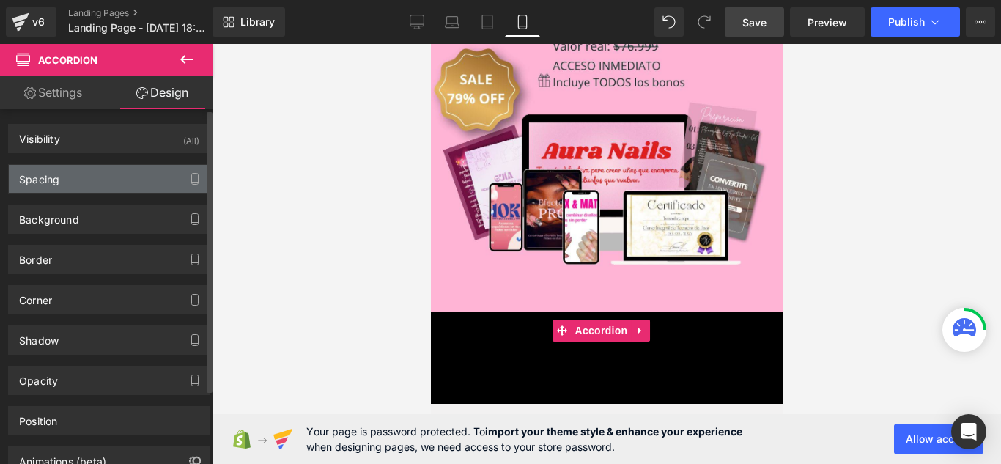
click at [141, 186] on div "Spacing" at bounding box center [109, 179] width 201 height 28
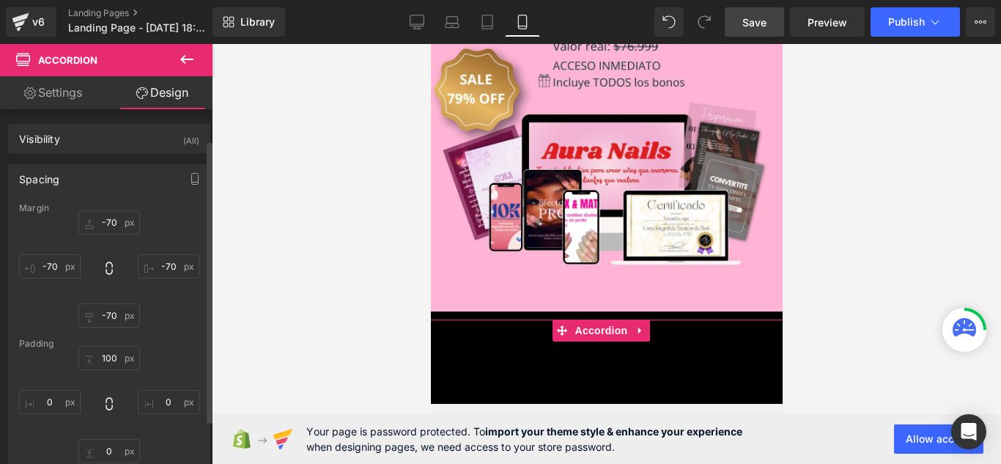
scroll to position [73, 0]
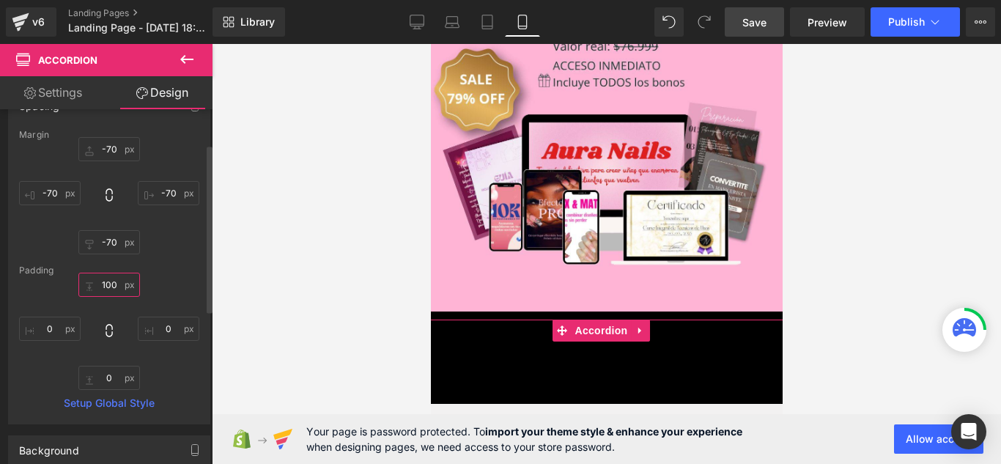
click at [125, 280] on input "100" at bounding box center [109, 285] width 62 height 24
type input "0"
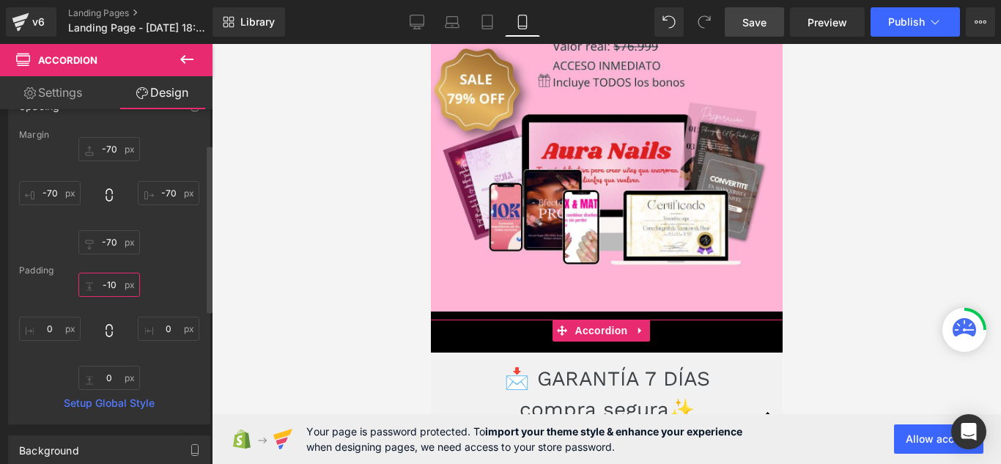
type input "-10o"
type input "-"
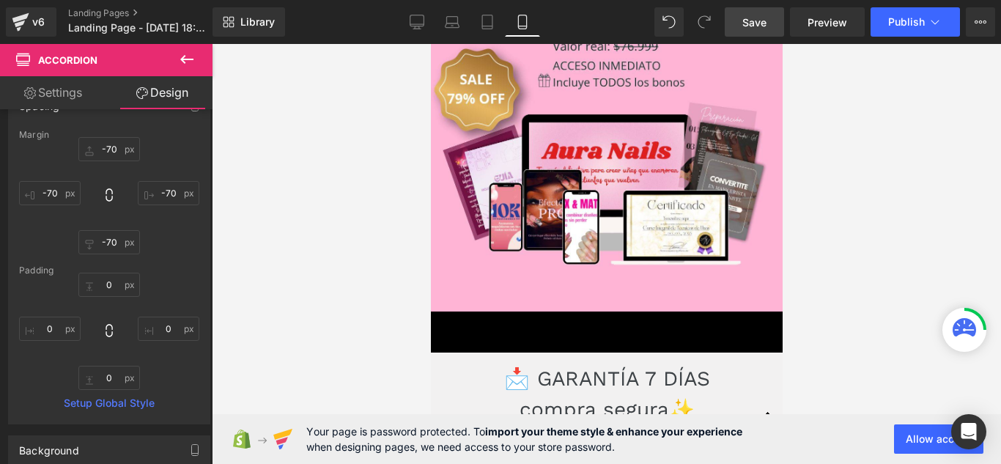
click at [337, 298] on div at bounding box center [606, 254] width 789 height 420
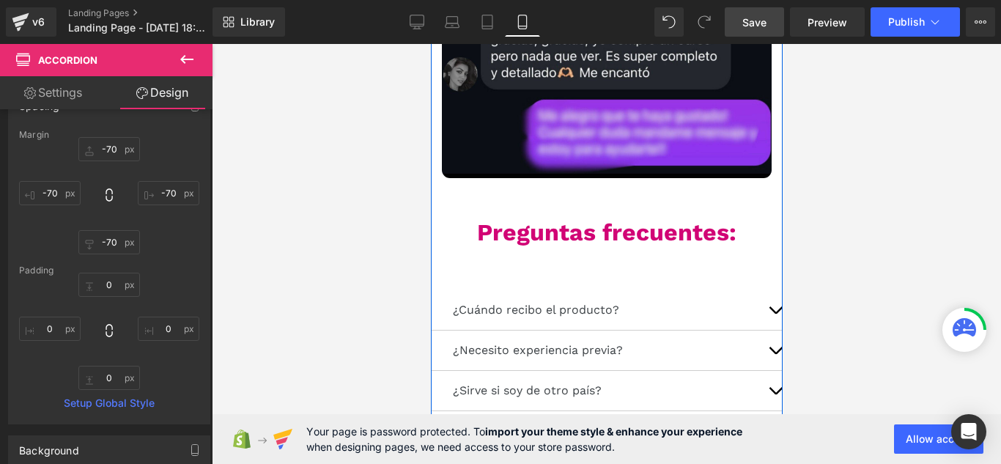
scroll to position [8786, 0]
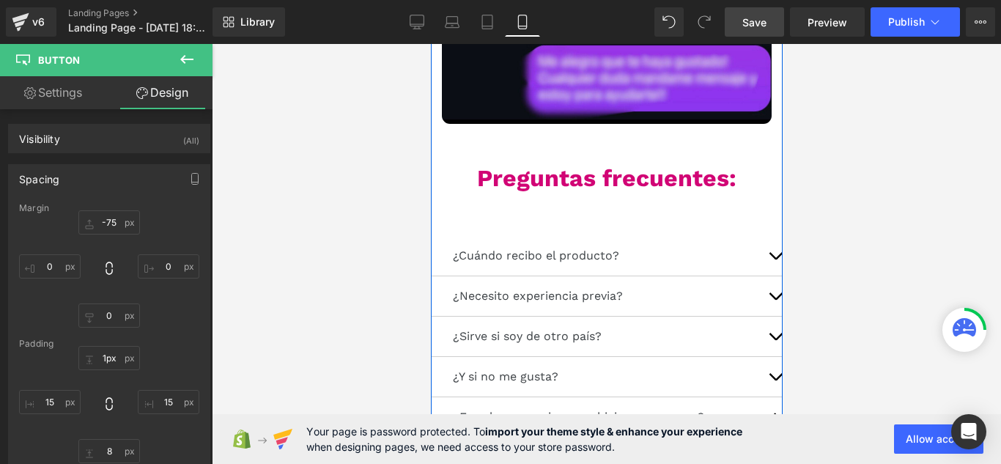
type input "0px"
drag, startPoint x: 582, startPoint y: 273, endPoint x: 582, endPoint y: 254, distance: 19.8
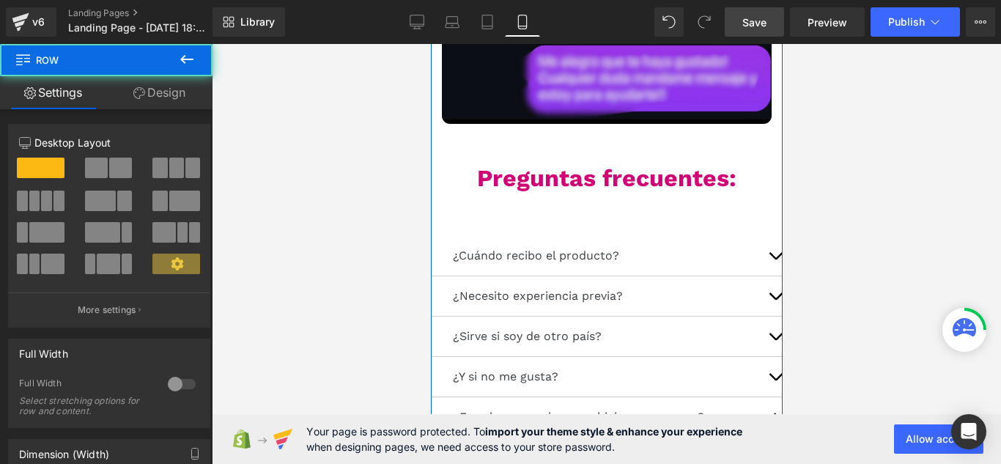
drag, startPoint x: 577, startPoint y: 292, endPoint x: 582, endPoint y: 314, distance: 22.6
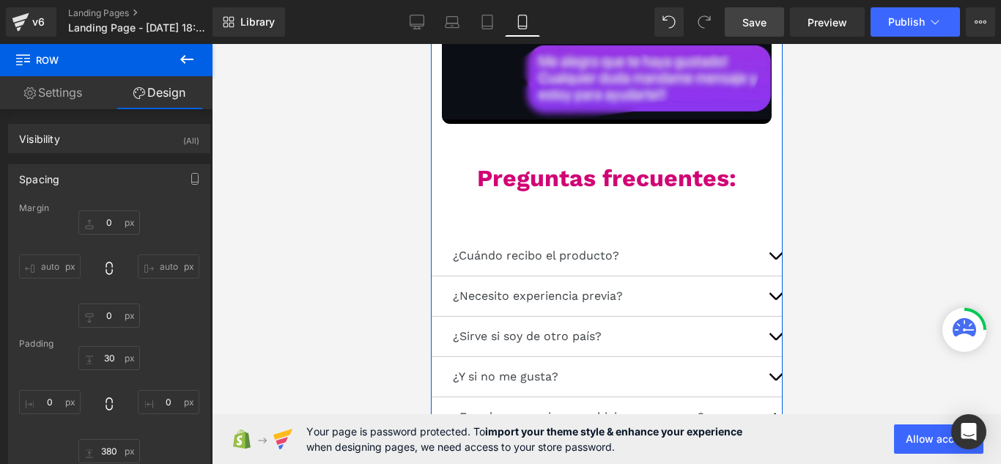
type input "0"
type input "30"
type input "0"
type input "380"
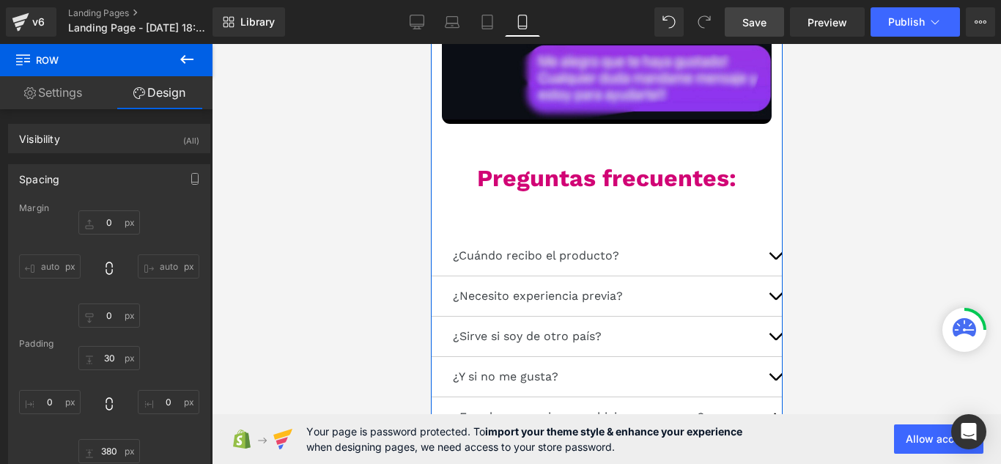
type input "0"
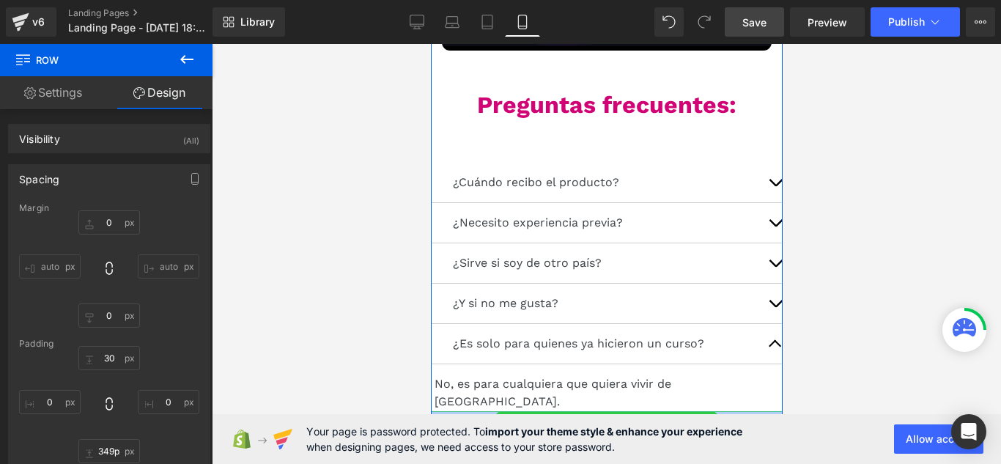
type input "348px"
drag, startPoint x: 561, startPoint y: 204, endPoint x: 570, endPoint y: 180, distance: 24.8
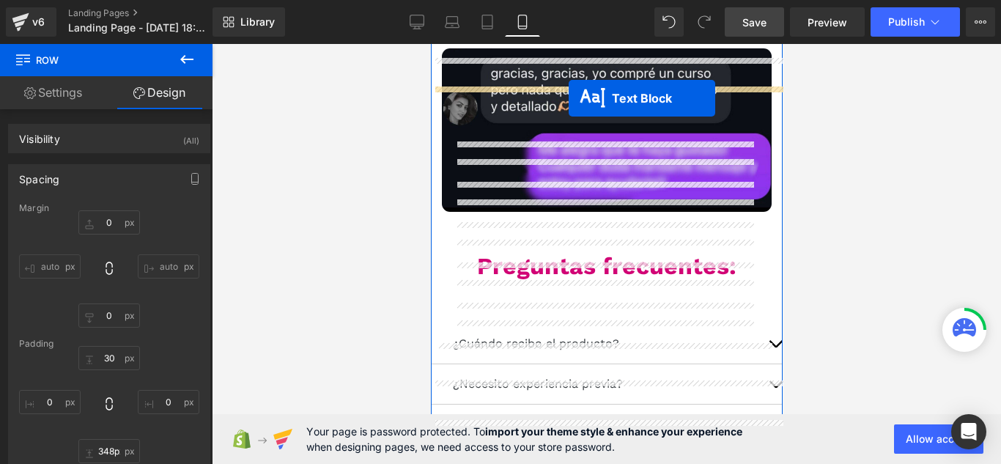
scroll to position [8639, 0]
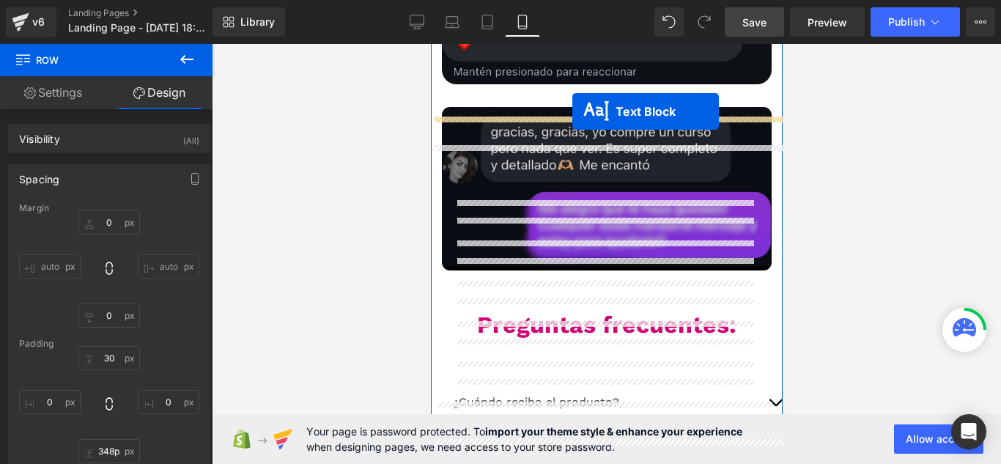
drag, startPoint x: 562, startPoint y: 193, endPoint x: 572, endPoint y: 111, distance: 81.9
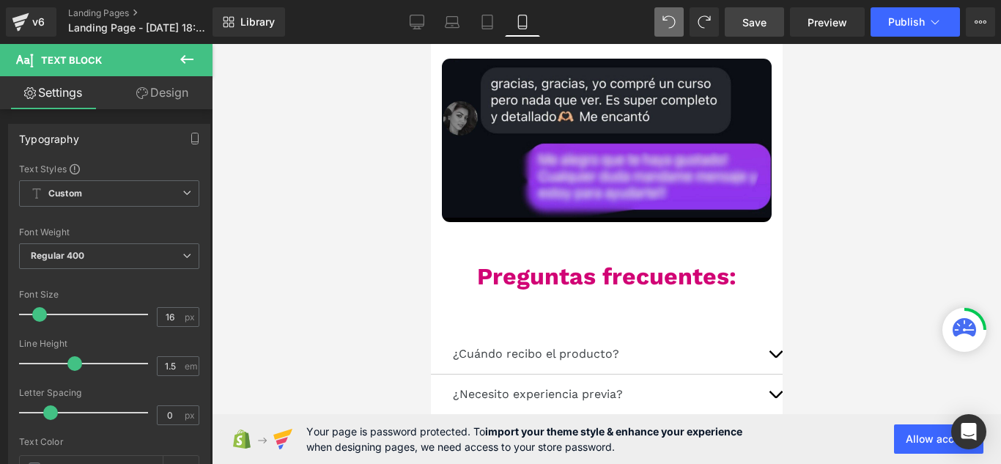
scroll to position [8713, 0]
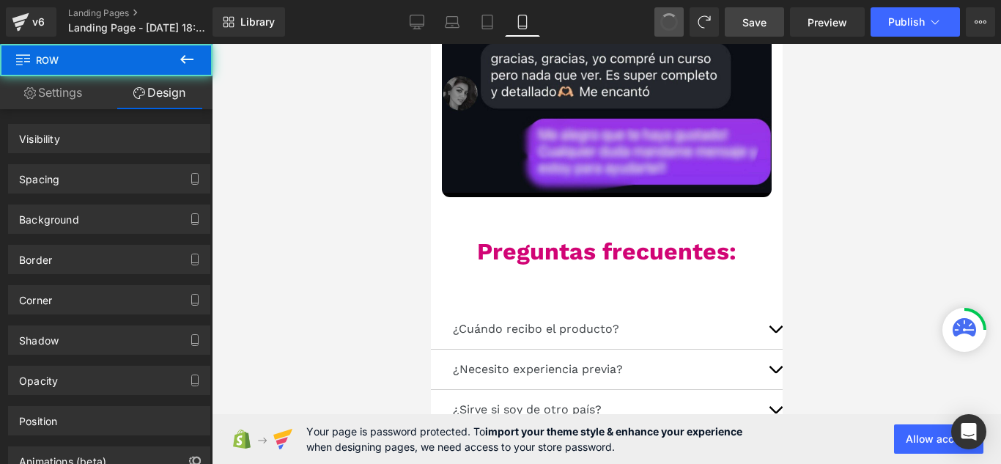
click at [675, 24] on span at bounding box center [669, 22] width 25 height 25
click at [675, 24] on span at bounding box center [669, 22] width 22 height 22
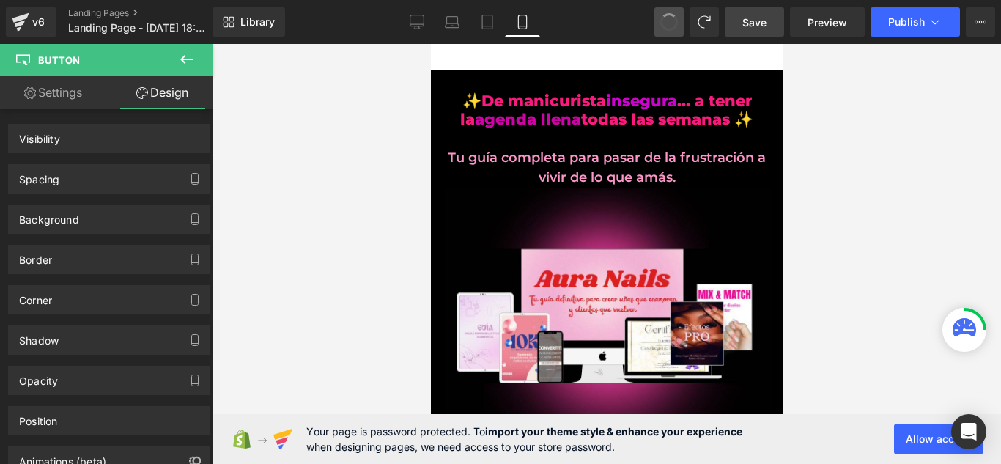
click at [675, 24] on span at bounding box center [669, 22] width 21 height 21
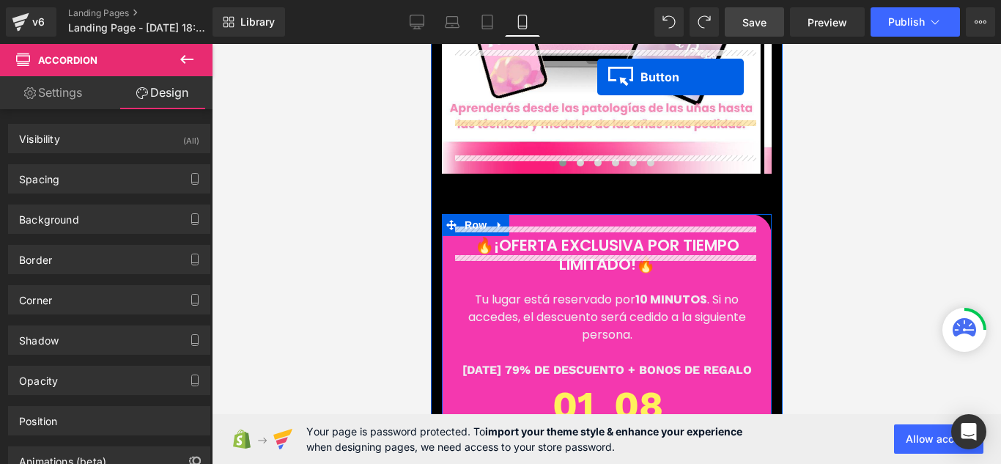
scroll to position [5910, 0]
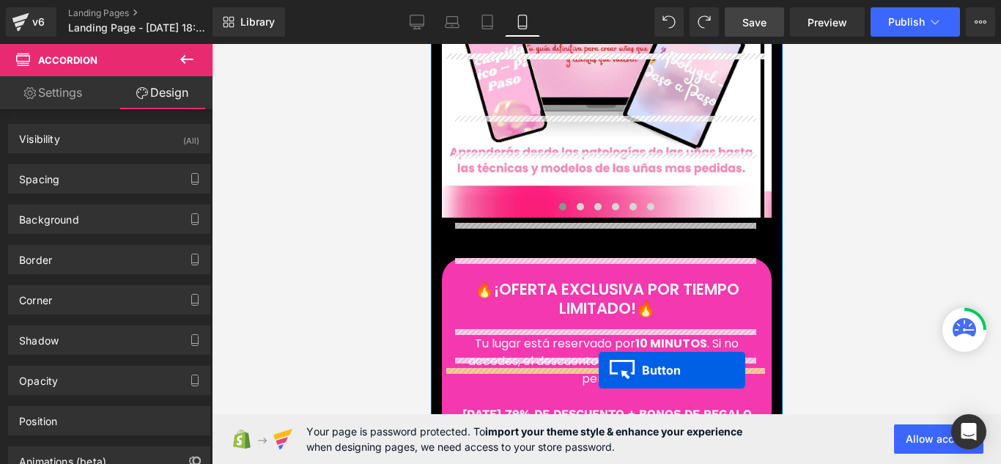
drag, startPoint x: 576, startPoint y: 224, endPoint x: 598, endPoint y: 370, distance: 148.2
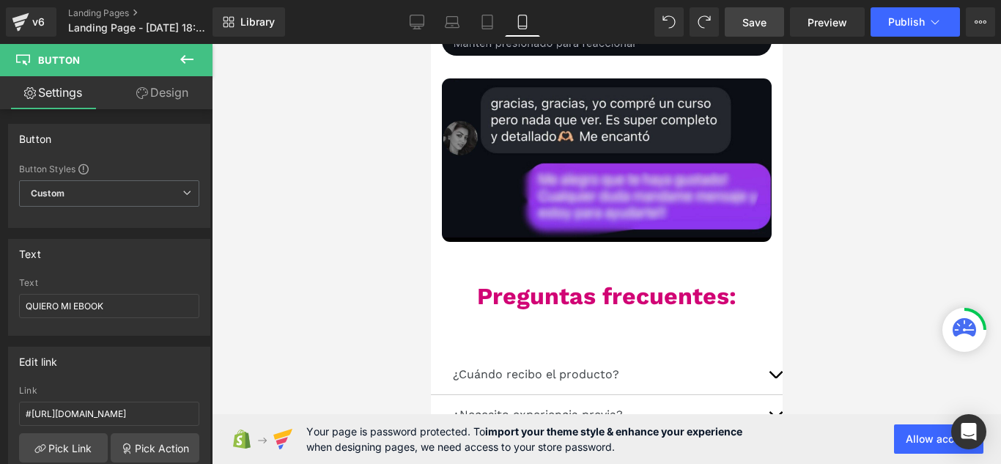
scroll to position [8842, 0]
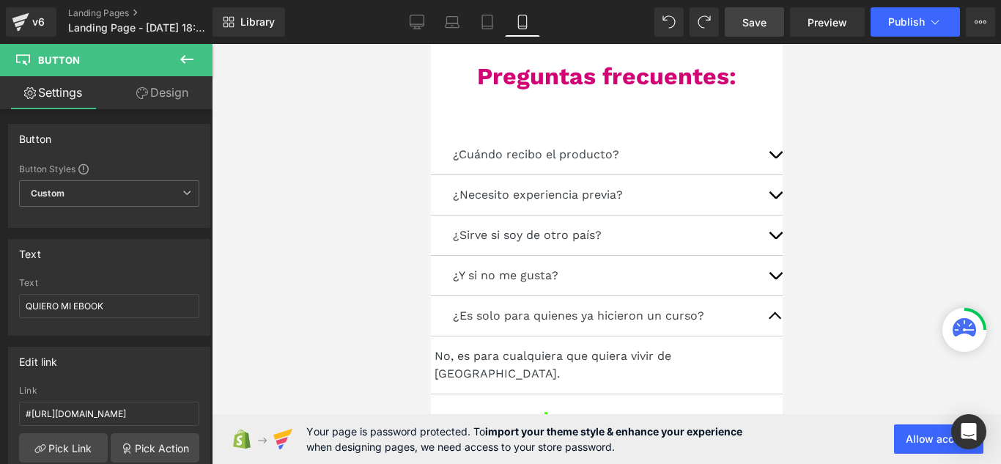
click at [631, 399] on p "$15.999" at bounding box center [606, 428] width 330 height 59
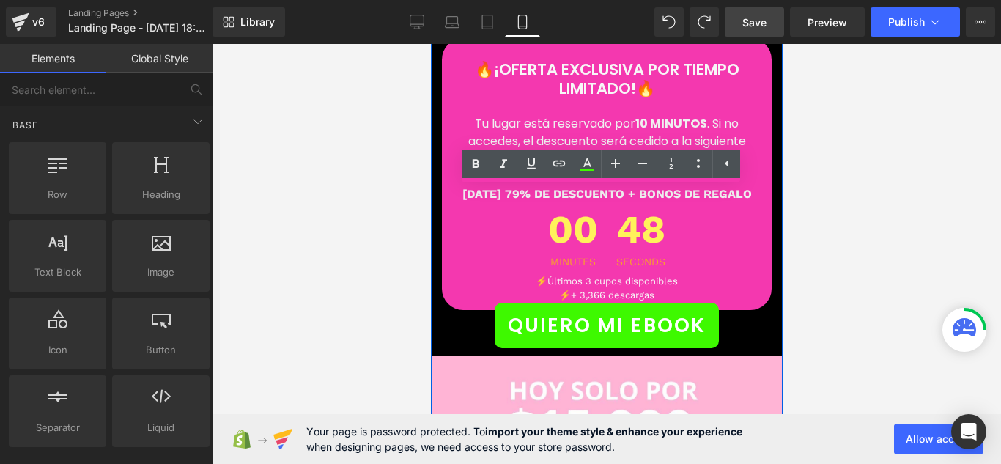
scroll to position [6056, 0]
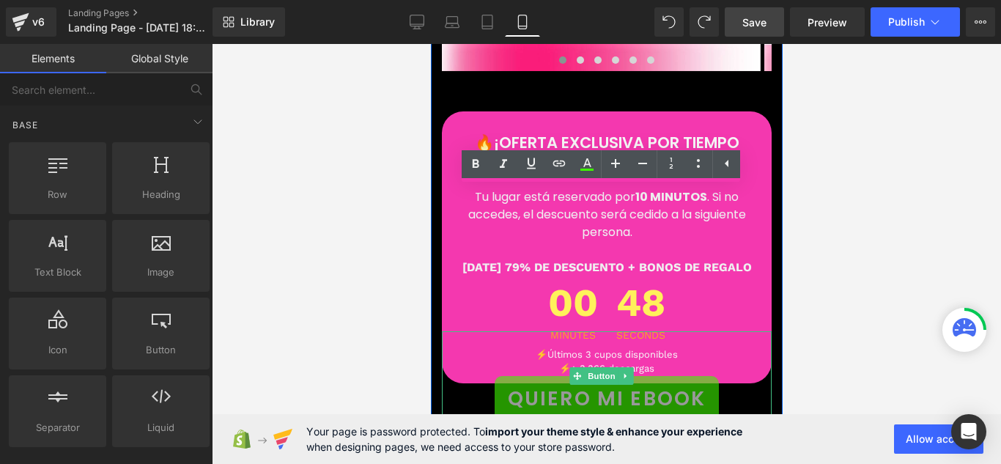
click at [636, 384] on span "QUIERO MI EBOOK" at bounding box center [606, 399] width 198 height 30
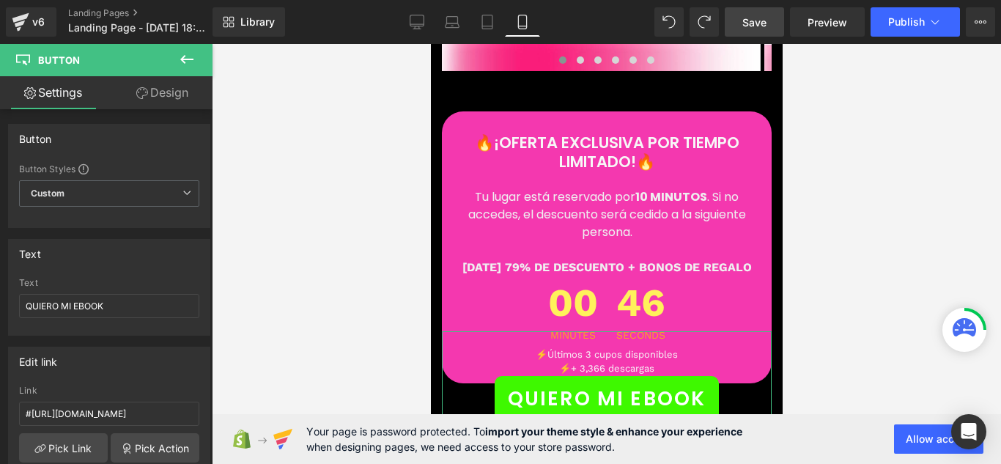
click at [158, 98] on link "Design" at bounding box center [162, 92] width 106 height 33
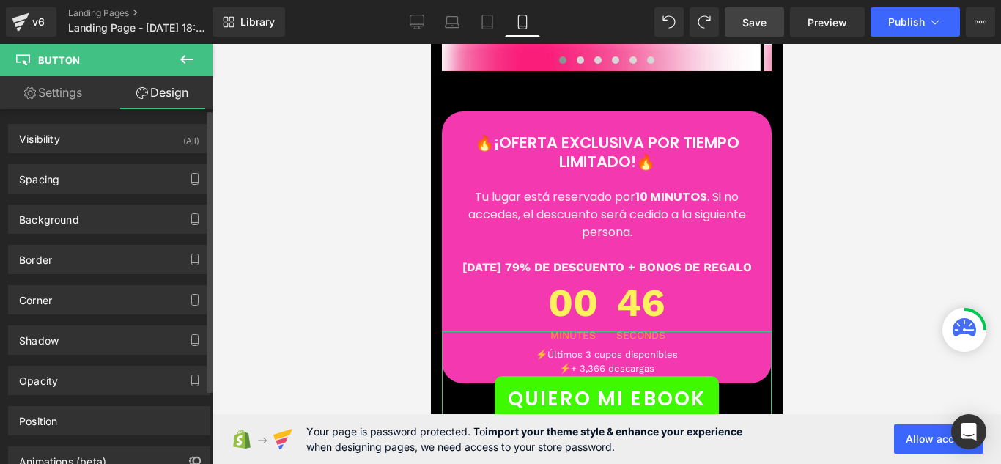
type input "-75"
type input "0"
type input "8"
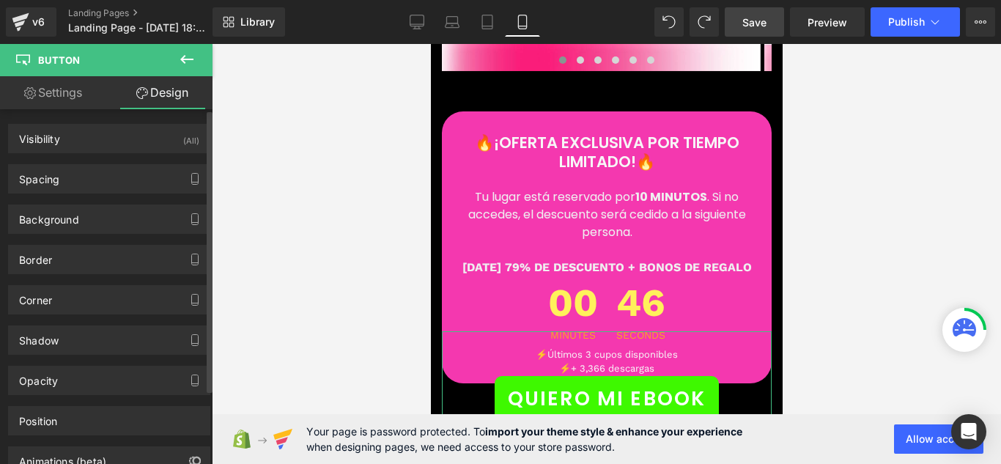
type input "15"
type input "8"
type input "15"
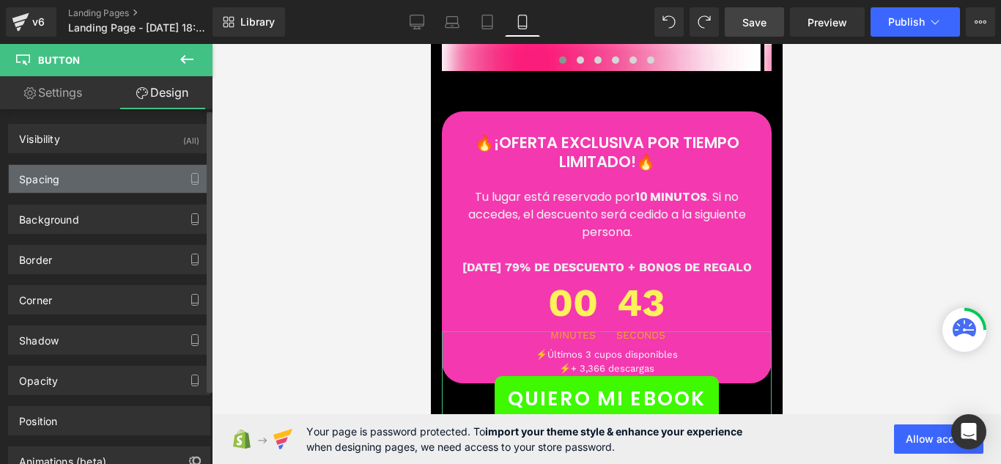
click at [123, 189] on div "Spacing" at bounding box center [109, 179] width 201 height 28
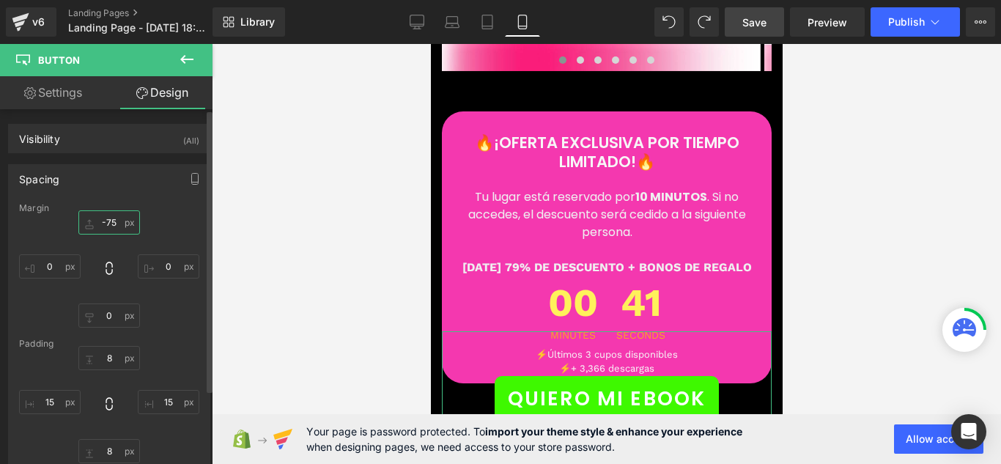
click at [124, 219] on input "-75" at bounding box center [109, 222] width 62 height 24
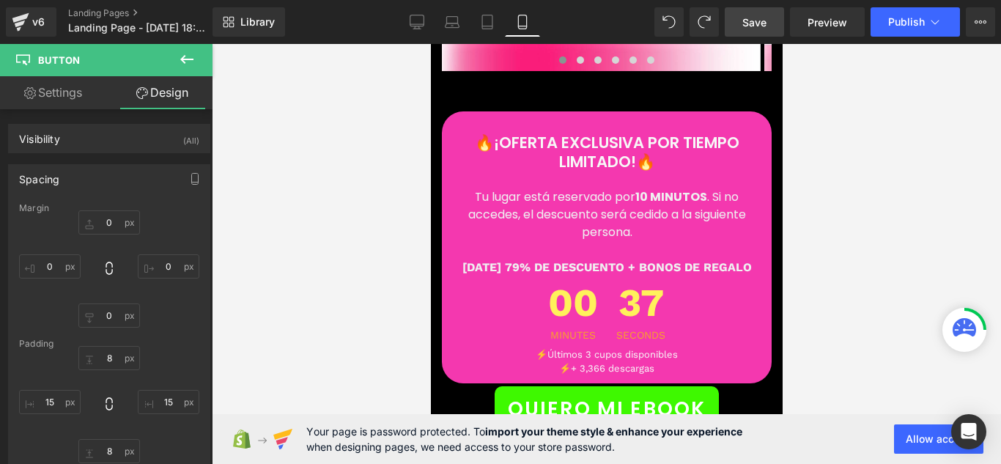
click at [301, 231] on div at bounding box center [606, 254] width 789 height 420
click at [769, 20] on link "Save" at bounding box center [754, 21] width 59 height 29
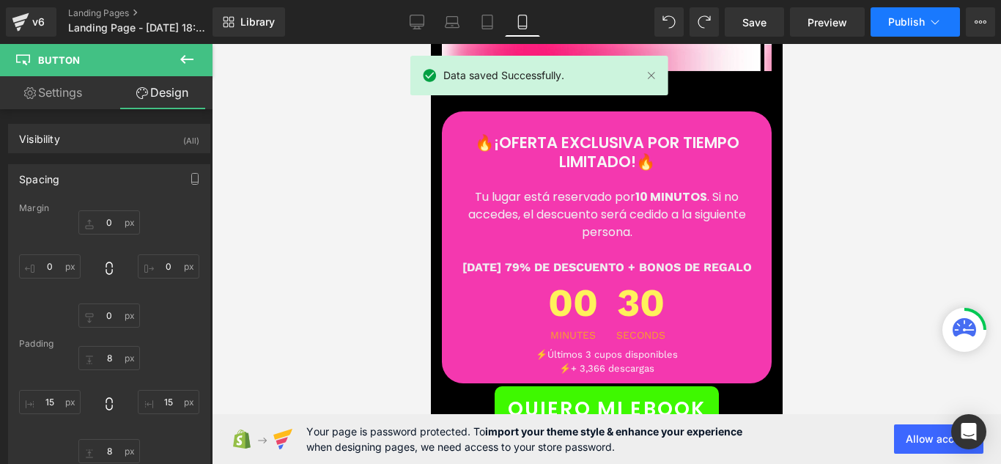
click at [923, 21] on span "Publish" at bounding box center [906, 22] width 37 height 12
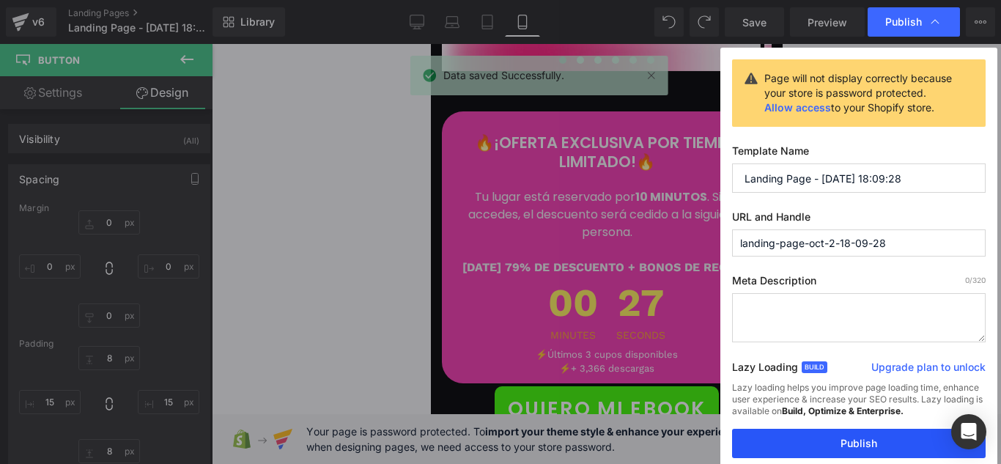
drag, startPoint x: 883, startPoint y: 443, endPoint x: 336, endPoint y: 119, distance: 636.2
click at [883, 443] on button "Publish" at bounding box center [859, 443] width 254 height 29
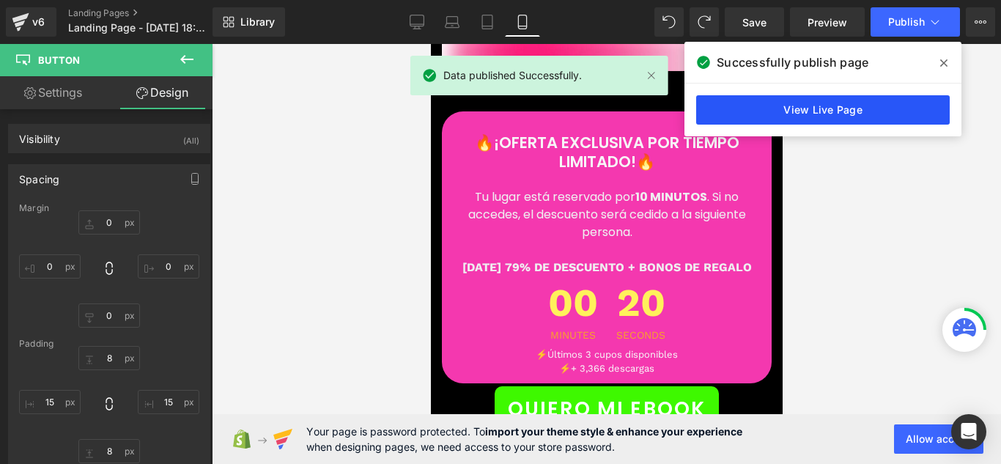
click at [823, 108] on link "View Live Page" at bounding box center [823, 109] width 254 height 29
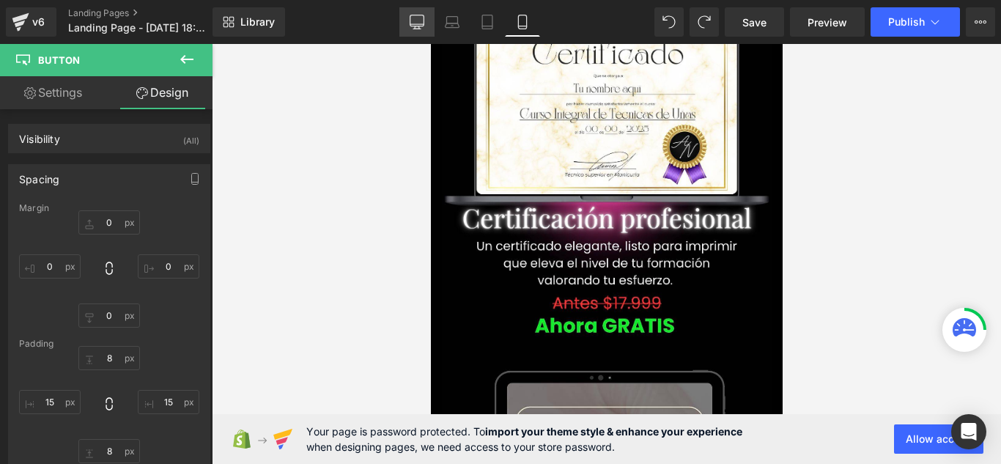
click at [418, 34] on link "Desktop" at bounding box center [416, 21] width 35 height 29
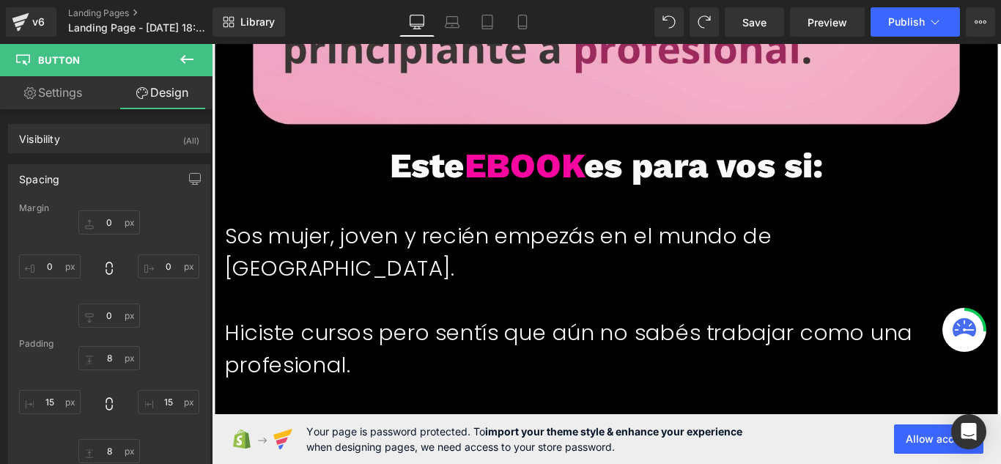
type input "10"
type input "0"
type input "10"
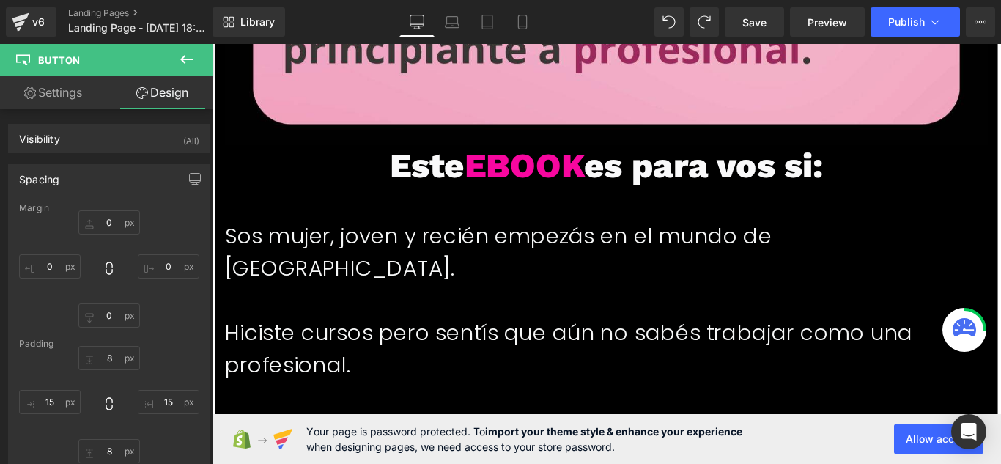
type input "18"
type input "10"
type input "18"
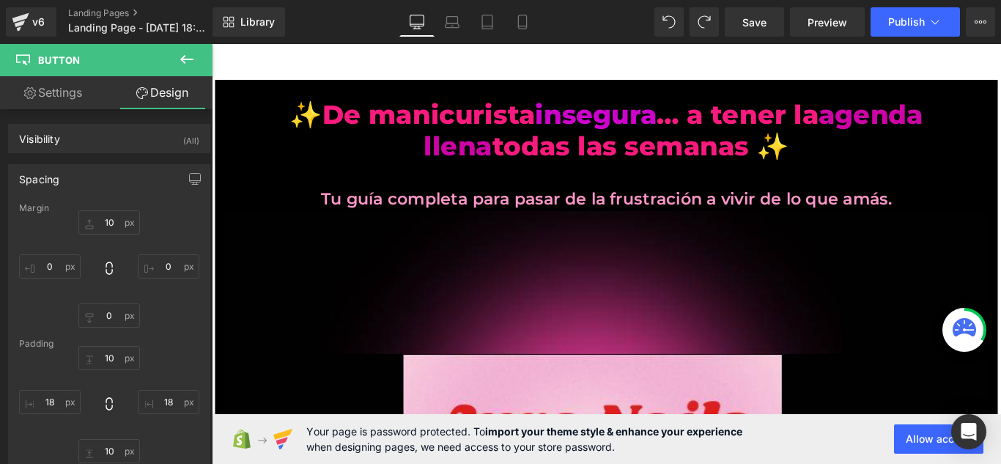
click at [81, 96] on link "Settings" at bounding box center [53, 92] width 106 height 33
type input "48"
type input "100"
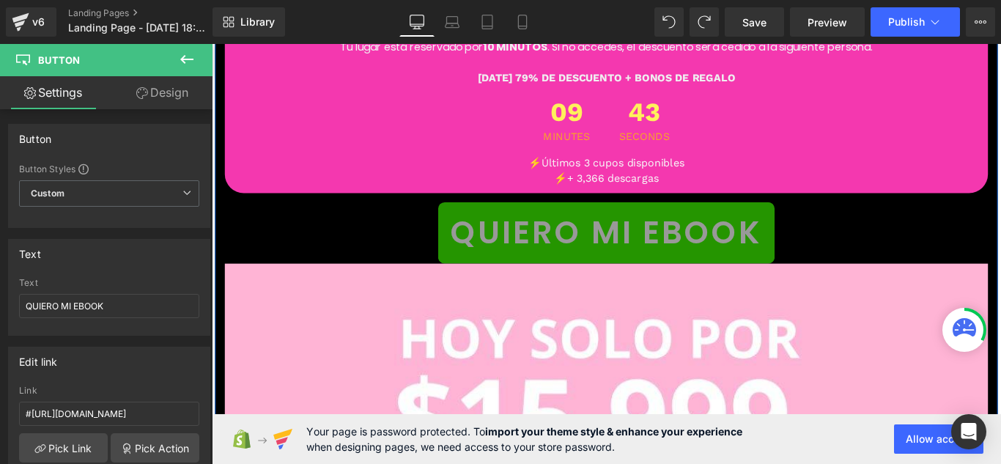
scroll to position [14807, 0]
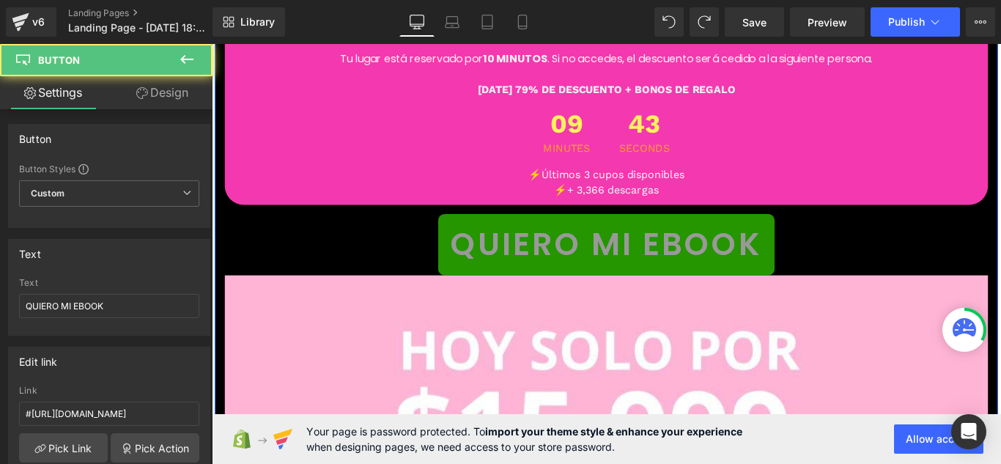
click at [549, 243] on span "QUIERO MI EBOOK" at bounding box center [655, 269] width 350 height 53
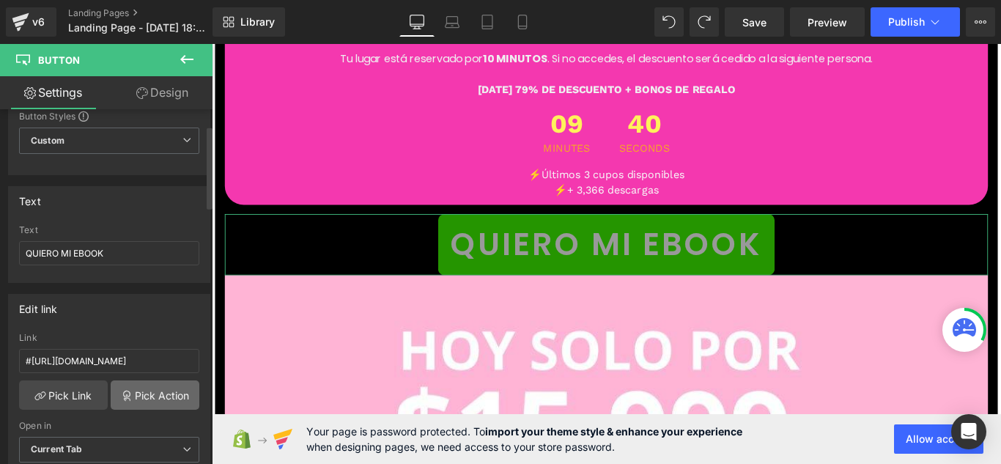
scroll to position [73, 0]
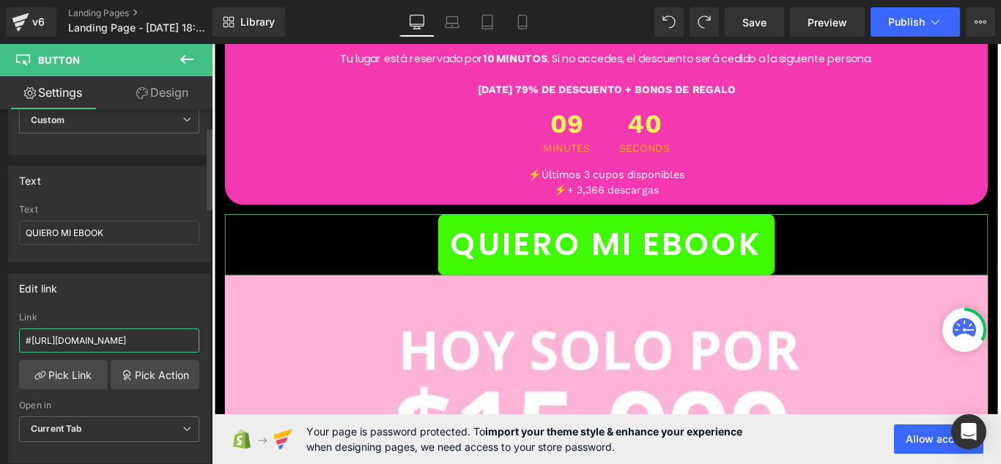
click at [168, 345] on input "#https://auranailsok.myshopify.com/products/auranails" at bounding box center [109, 340] width 180 height 24
type input "https://auranailsok.myshopify.com/products/auranails"
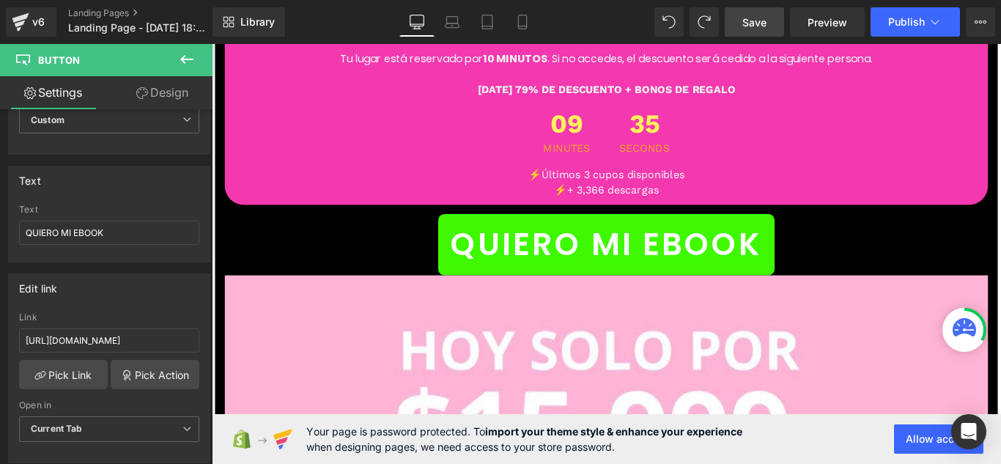
click at [755, 29] on span "Save" at bounding box center [755, 22] width 24 height 15
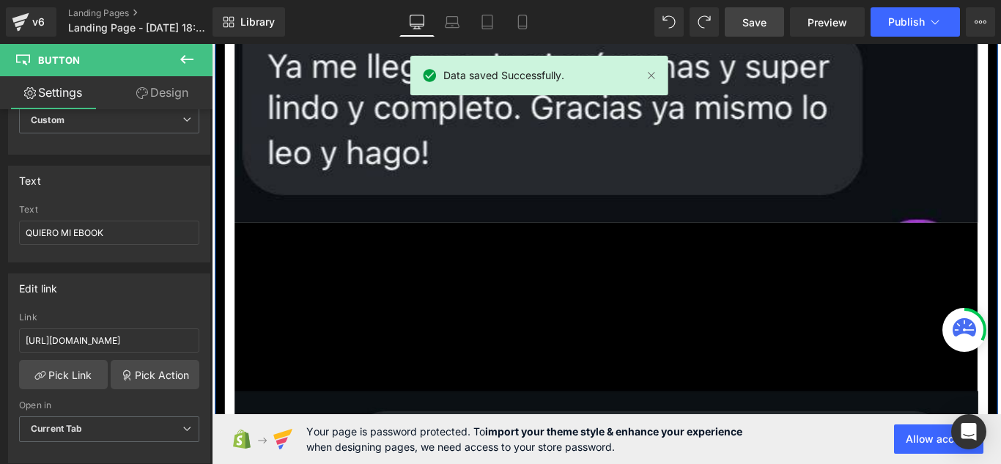
scroll to position [16786, 0]
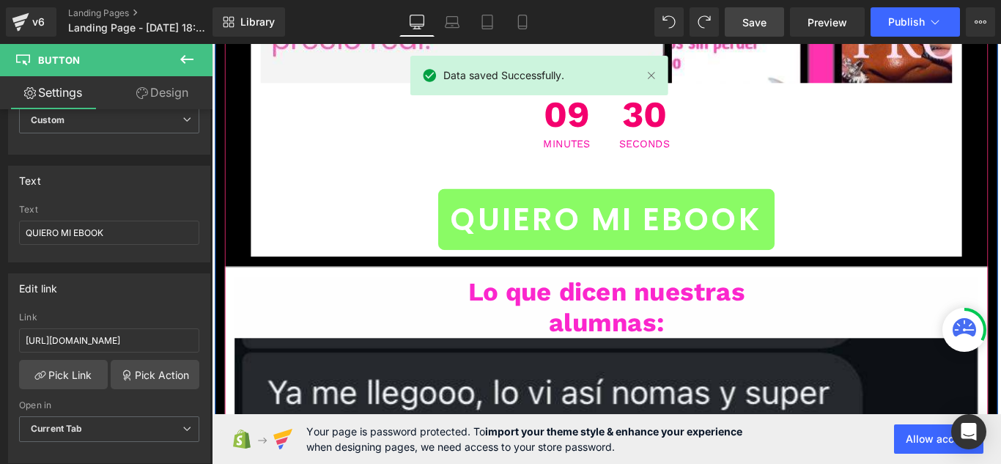
click at [620, 215] on span "QUIERO MI EBOOK" at bounding box center [655, 241] width 350 height 53
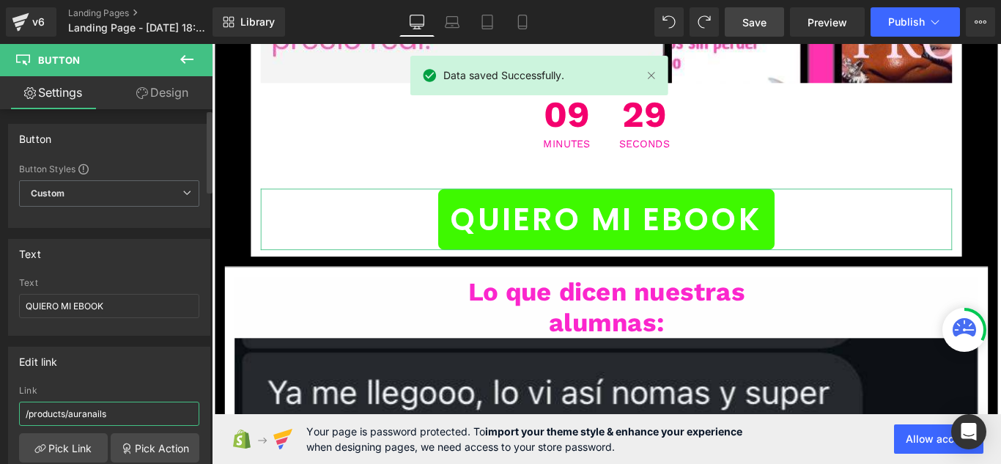
click at [125, 417] on input "/products/auranails" at bounding box center [109, 414] width 180 height 24
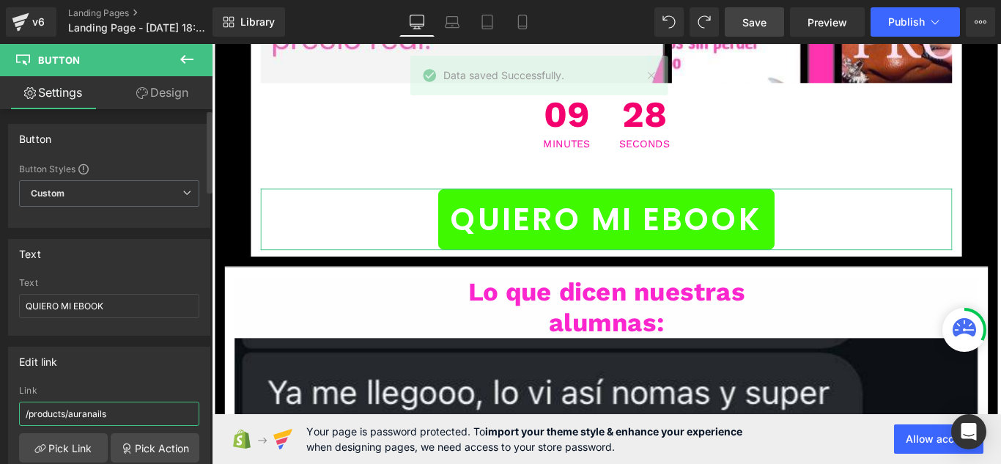
click at [125, 417] on input "/products/auranails" at bounding box center [109, 414] width 180 height 24
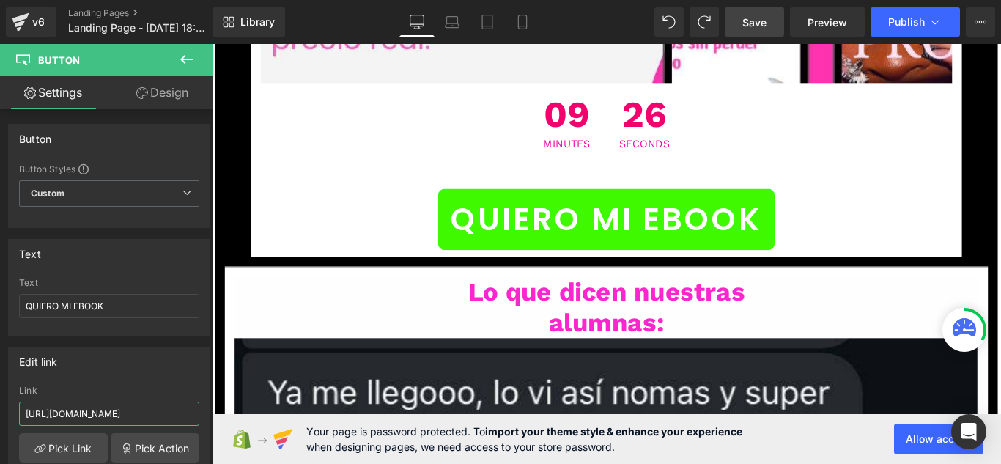
scroll to position [0, 63]
type input "https://auranailsok.myshopify.com/products/auranails"
click at [762, 23] on span "Save" at bounding box center [755, 22] width 24 height 15
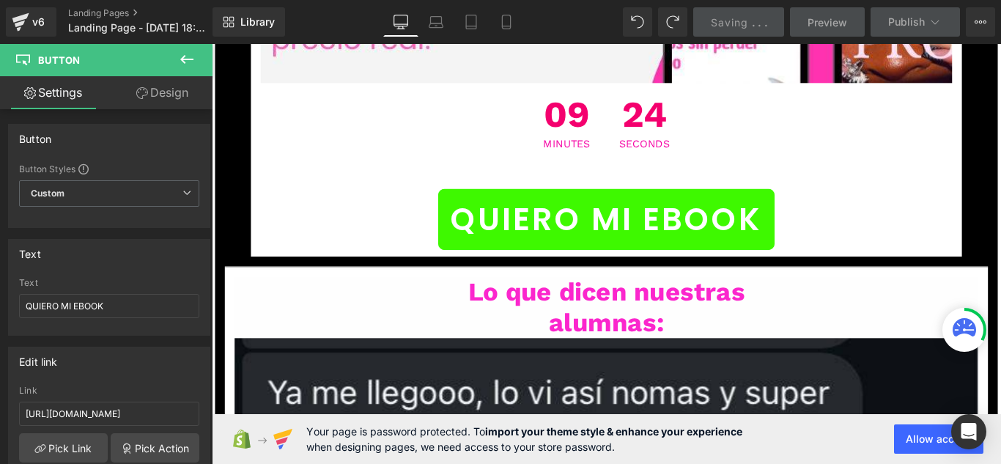
scroll to position [0, 0]
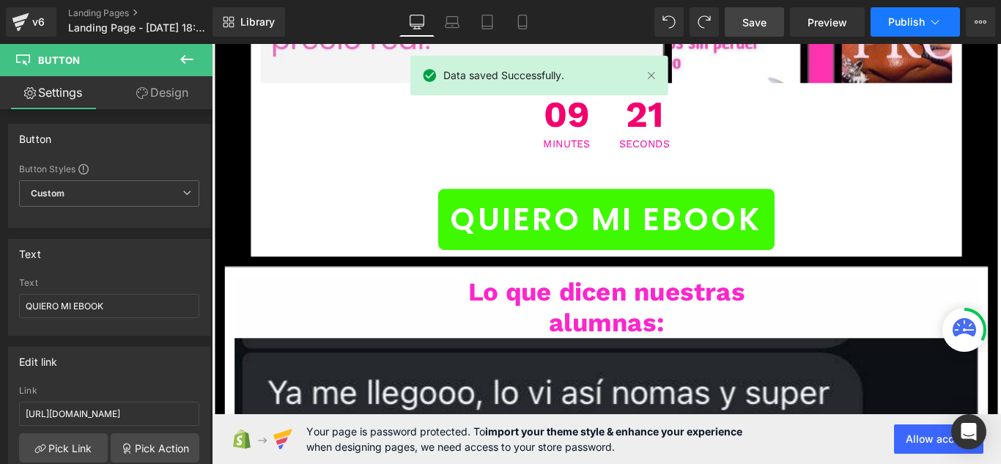
click at [924, 26] on span "Publish" at bounding box center [906, 22] width 37 height 12
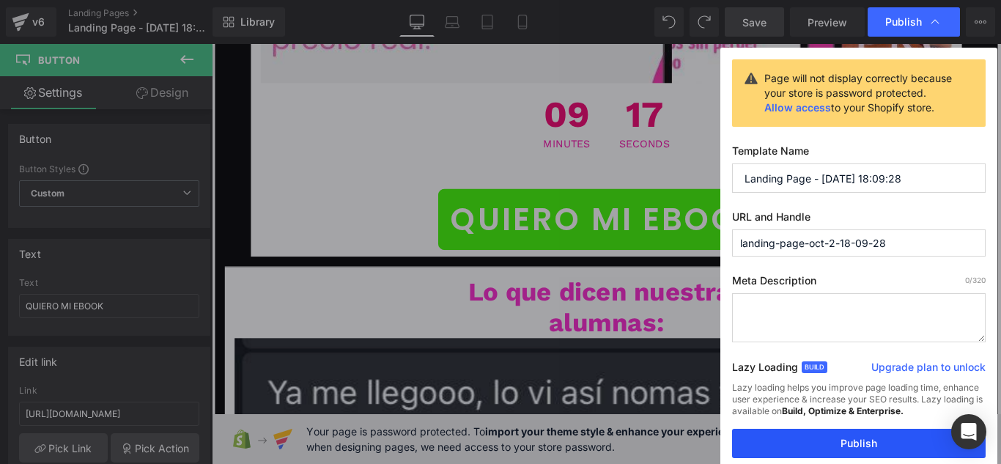
click at [822, 444] on button "Publish" at bounding box center [859, 443] width 254 height 29
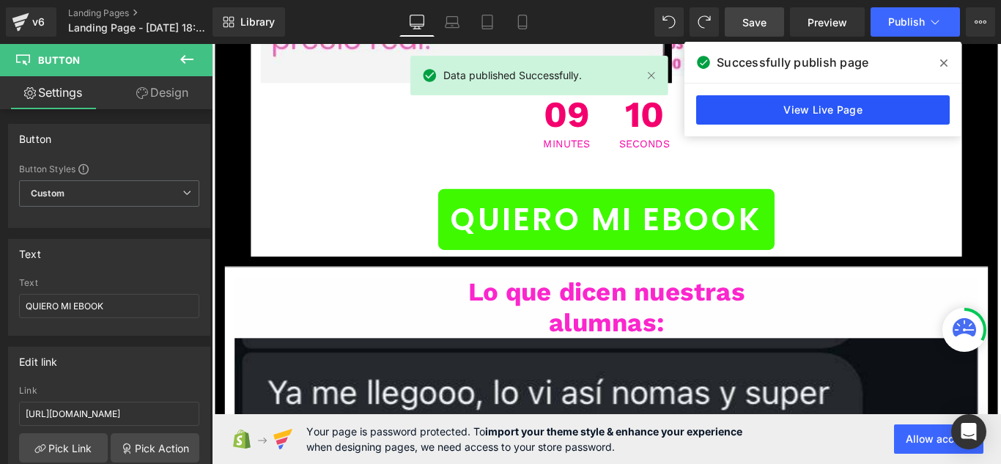
click at [749, 106] on link "View Live Page" at bounding box center [823, 109] width 254 height 29
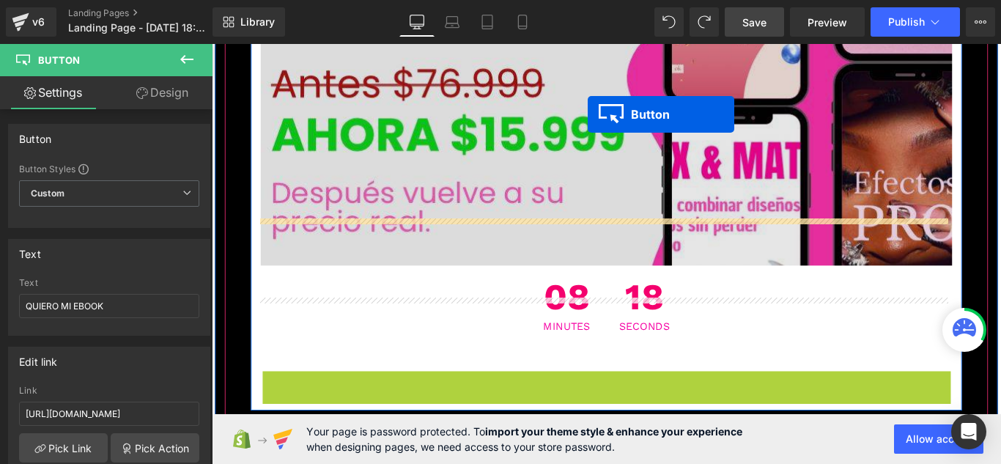
scroll to position [16537, 0]
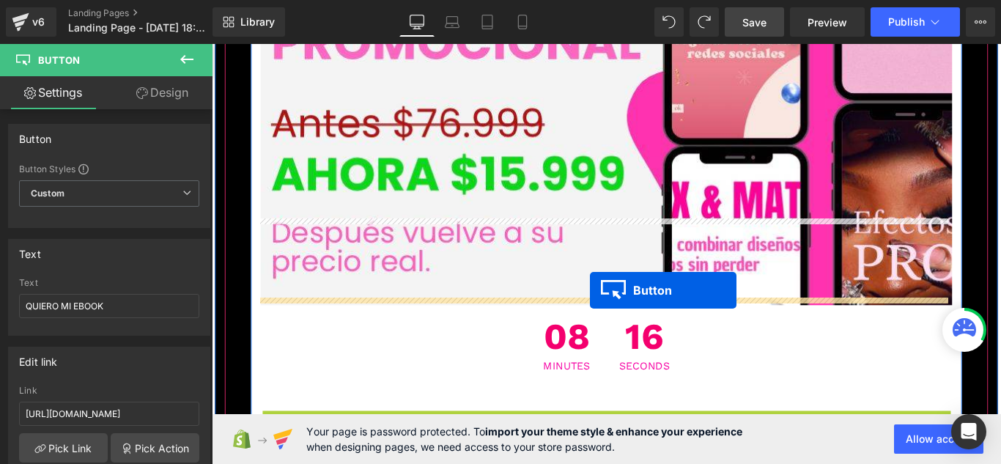
drag, startPoint x: 621, startPoint y: 141, endPoint x: 637, endPoint y: 321, distance: 181.0
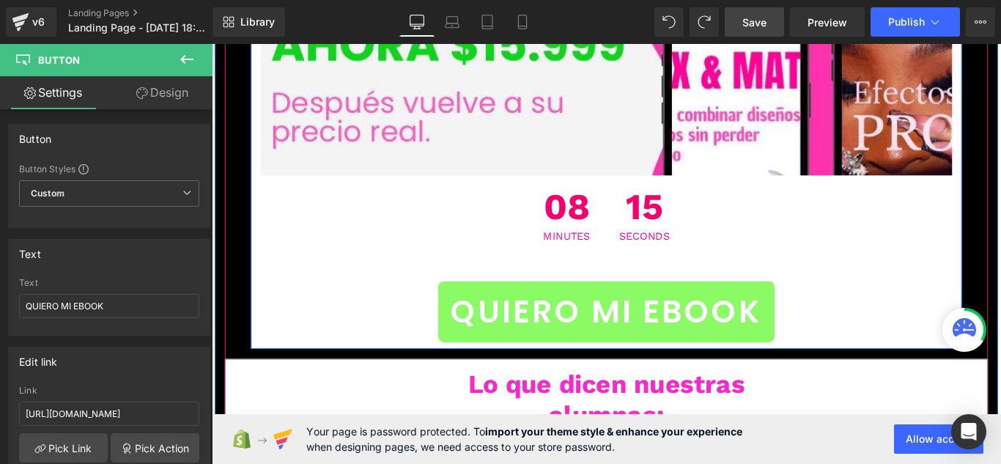
scroll to position [16684, 0]
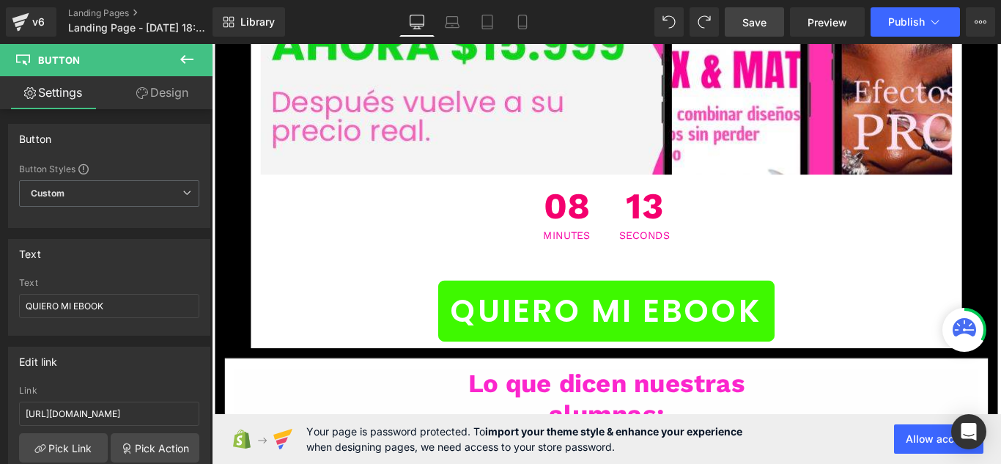
click at [753, 21] on span "Save" at bounding box center [755, 22] width 24 height 15
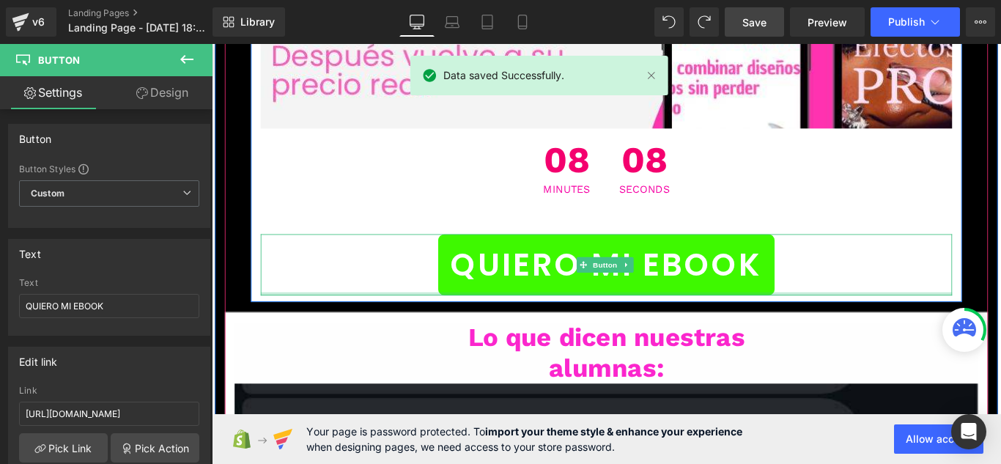
scroll to position [16757, 0]
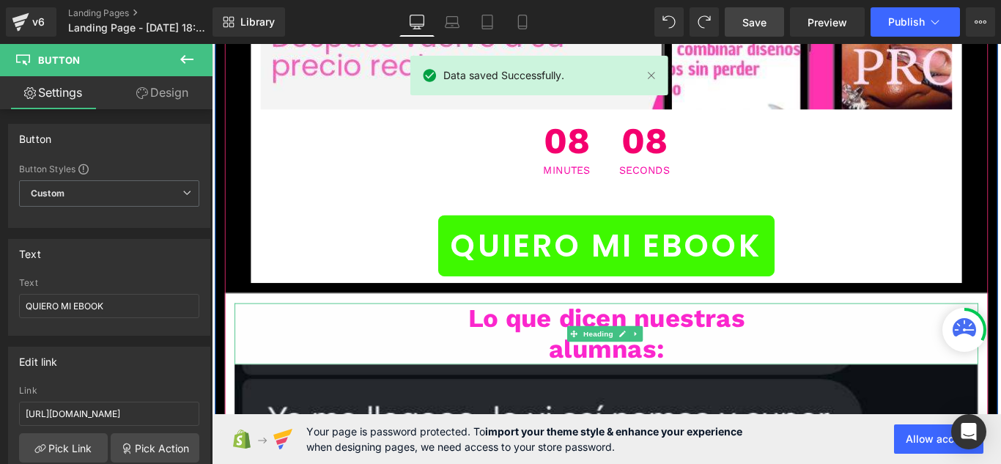
click at [868, 335] on h1 "Lo que dicen nuestras" at bounding box center [655, 352] width 836 height 34
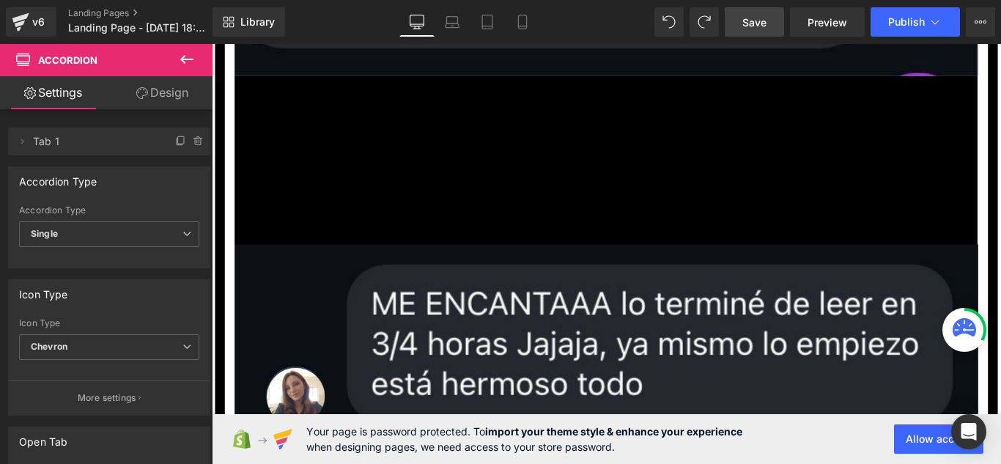
scroll to position [17343, 0]
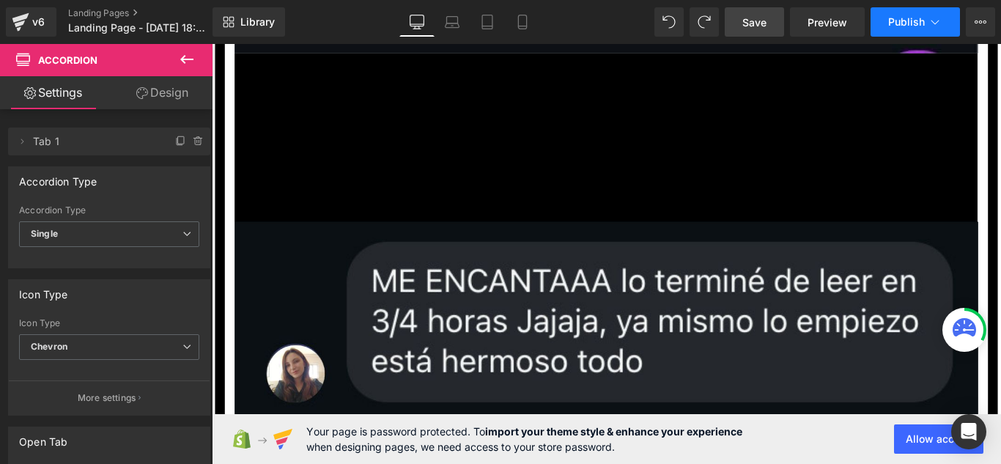
click at [903, 26] on span "Publish" at bounding box center [906, 22] width 37 height 12
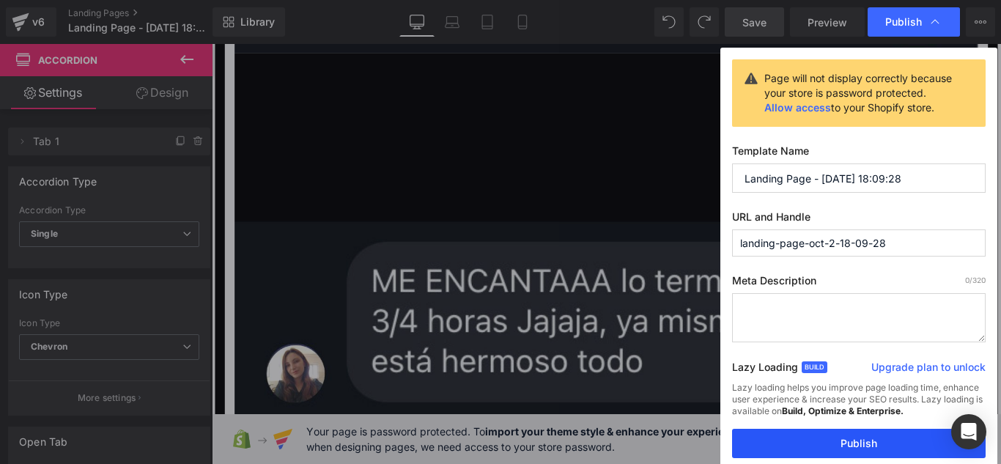
click at [869, 448] on button "Publish" at bounding box center [859, 443] width 254 height 29
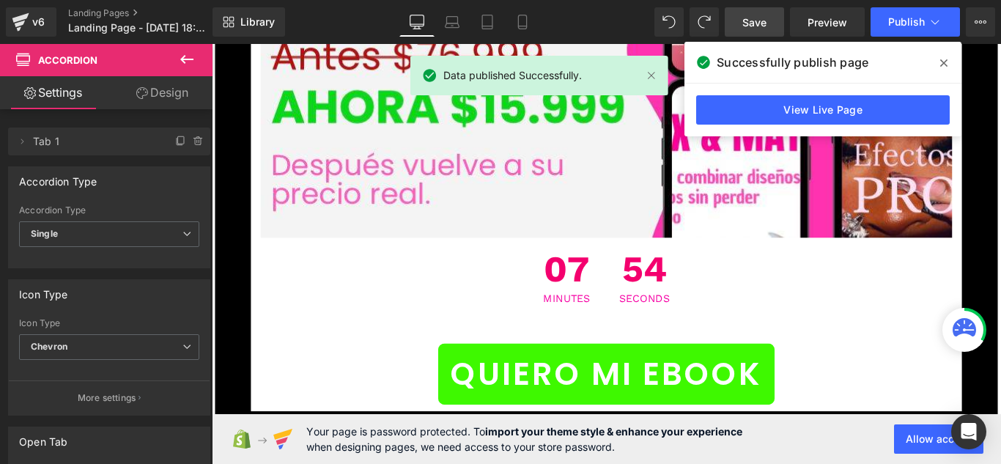
scroll to position [16610, 0]
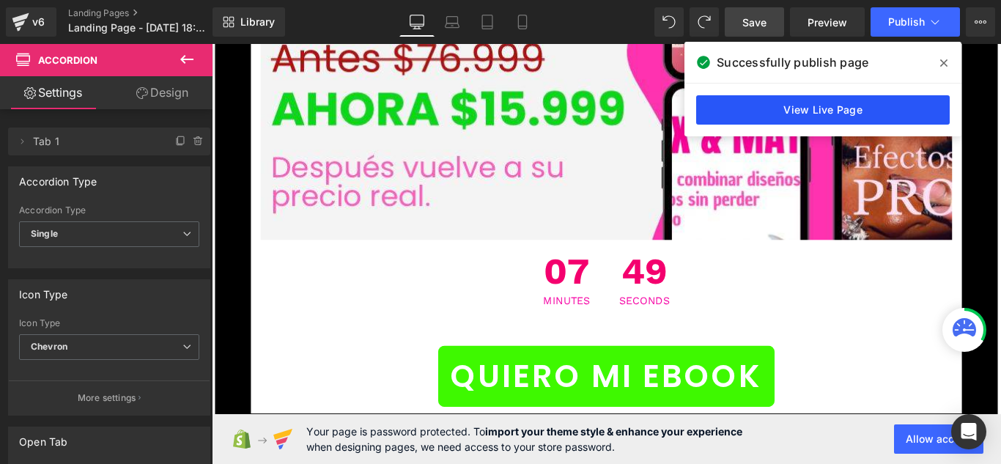
click at [916, 103] on link "View Live Page" at bounding box center [823, 109] width 254 height 29
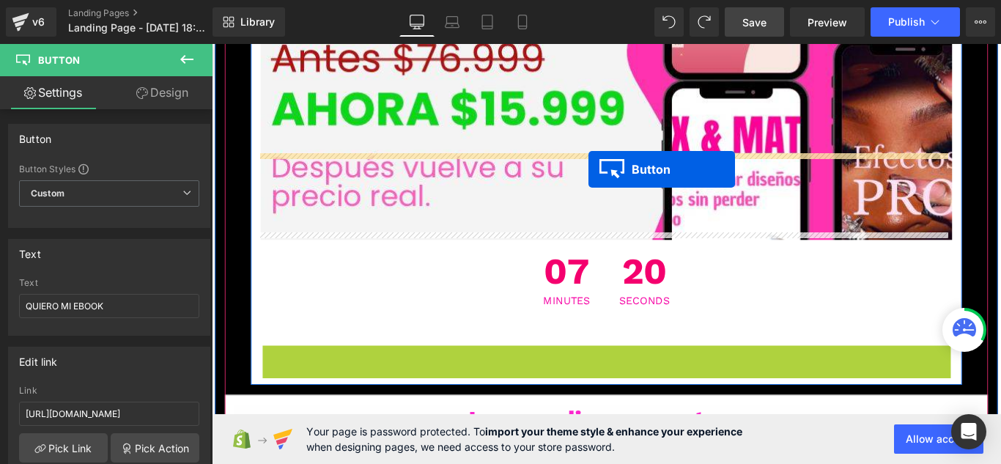
drag, startPoint x: 624, startPoint y: 320, endPoint x: 635, endPoint y: 185, distance: 136.1
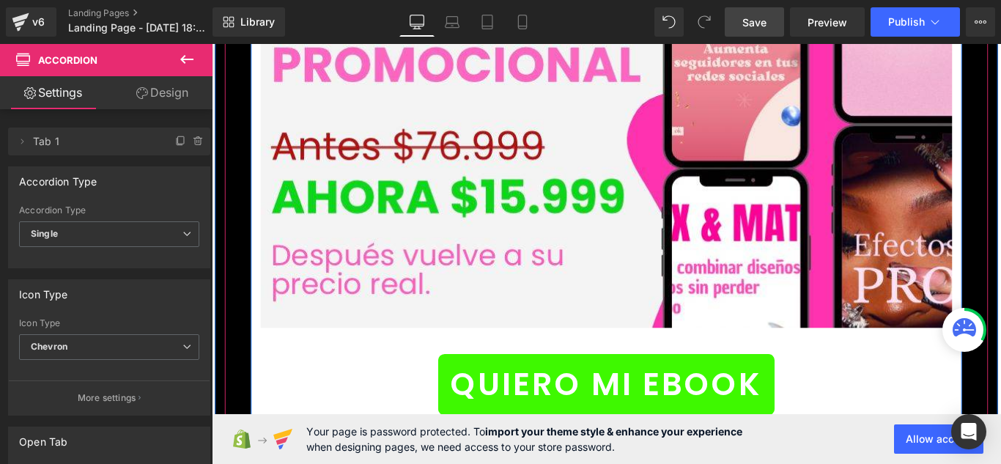
scroll to position [16537, 0]
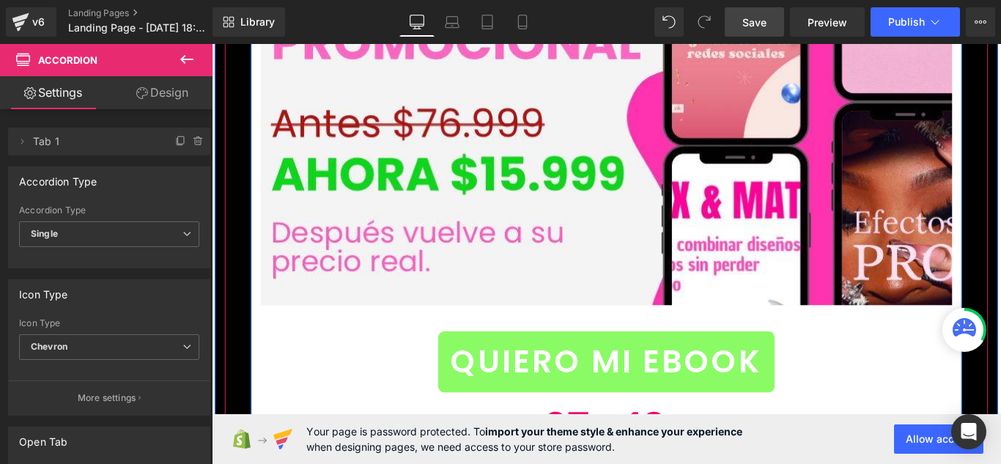
click at [736, 375] on span "QUIERO MI EBOOK" at bounding box center [655, 401] width 350 height 53
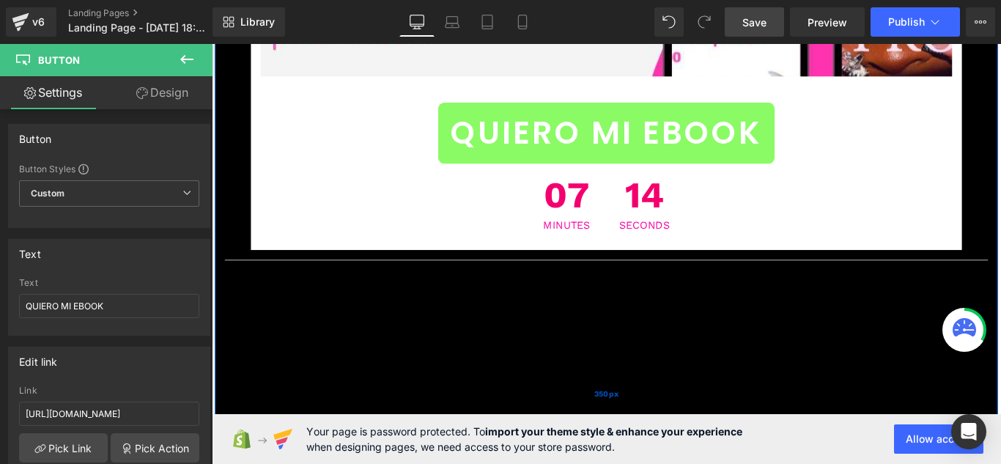
scroll to position [16830, 0]
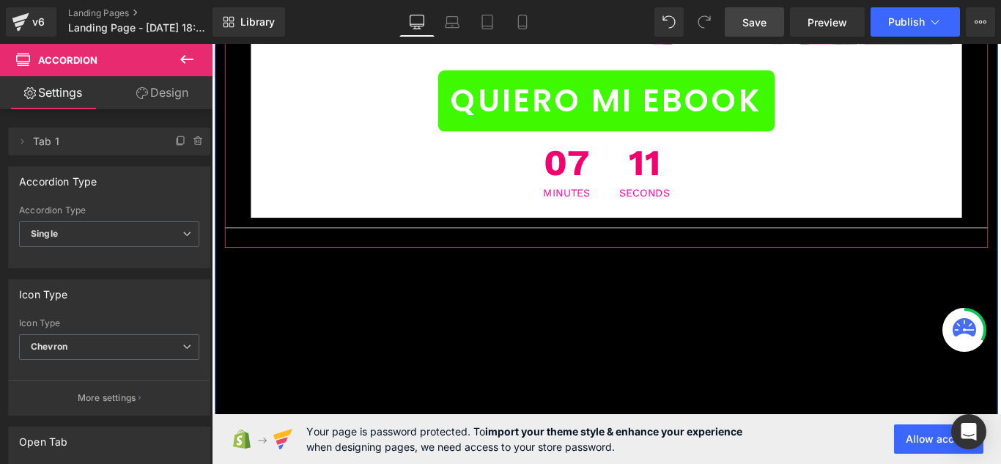
click at [670, 157] on span "11" at bounding box center [698, 181] width 56 height 48
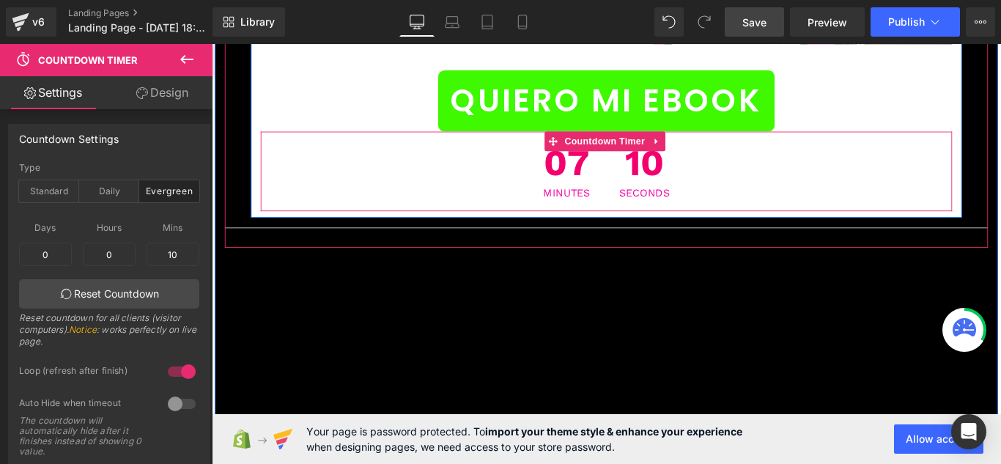
click at [767, 142] on div "07 Minutes 10 Seconds" at bounding box center [655, 186] width 777 height 89
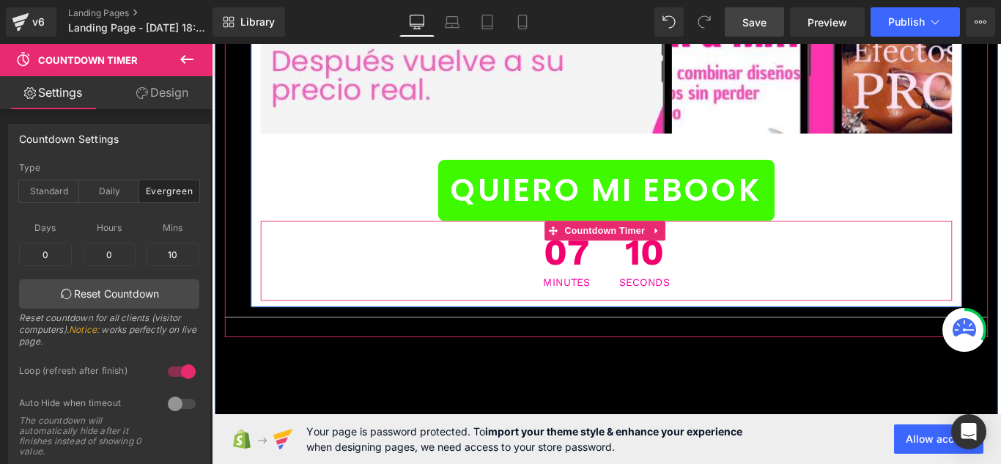
scroll to position [16537, 0]
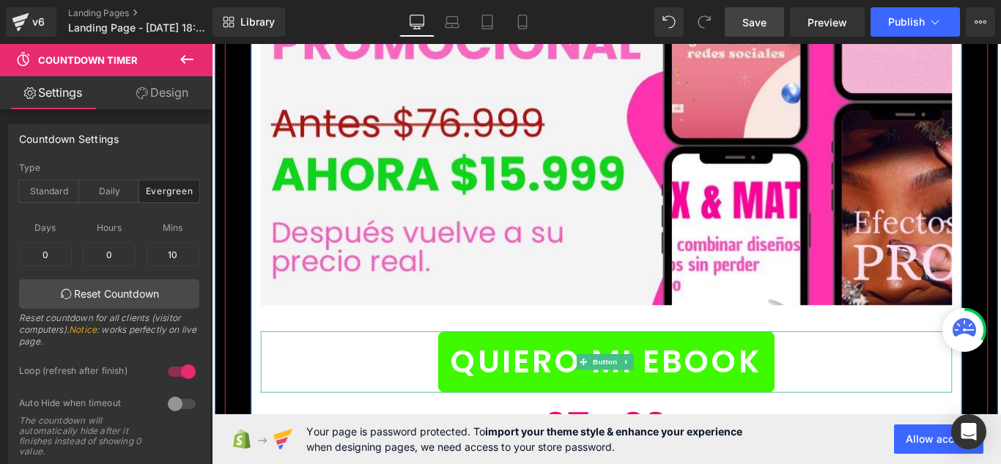
click at [413, 367] on div "QUIERO MI EBOOK" at bounding box center [655, 401] width 777 height 69
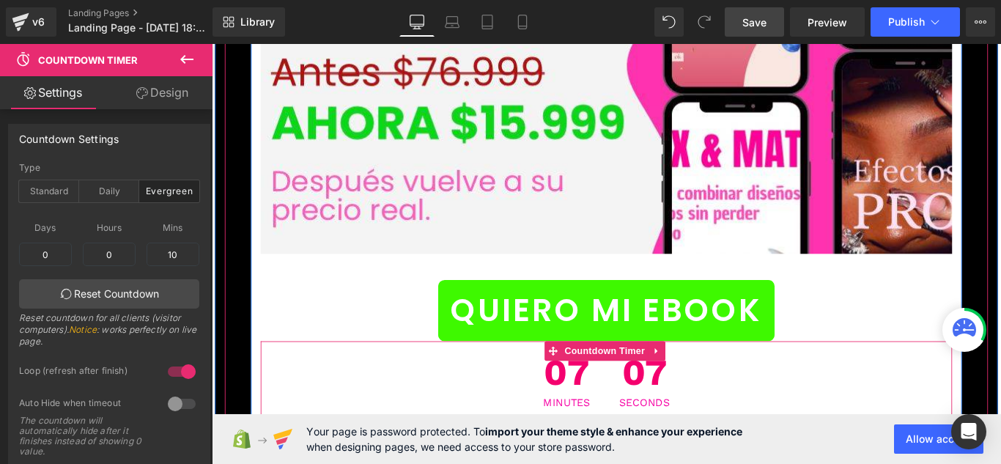
scroll to position [16610, 0]
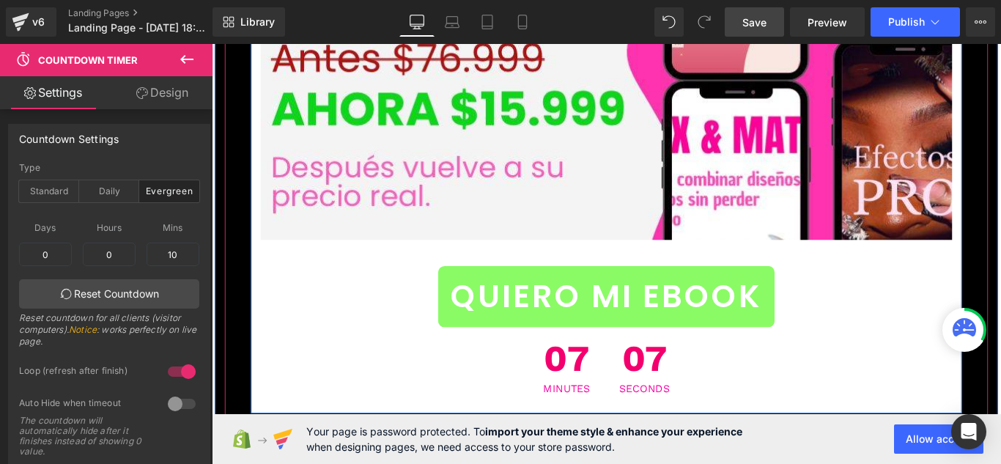
click at [508, 301] on span "QUIERO MI EBOOK" at bounding box center [655, 327] width 350 height 53
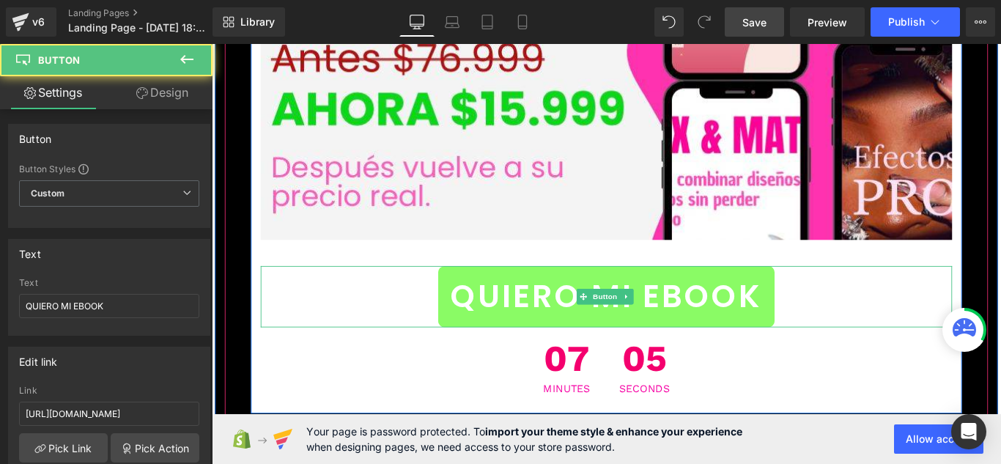
scroll to position [16684, 0]
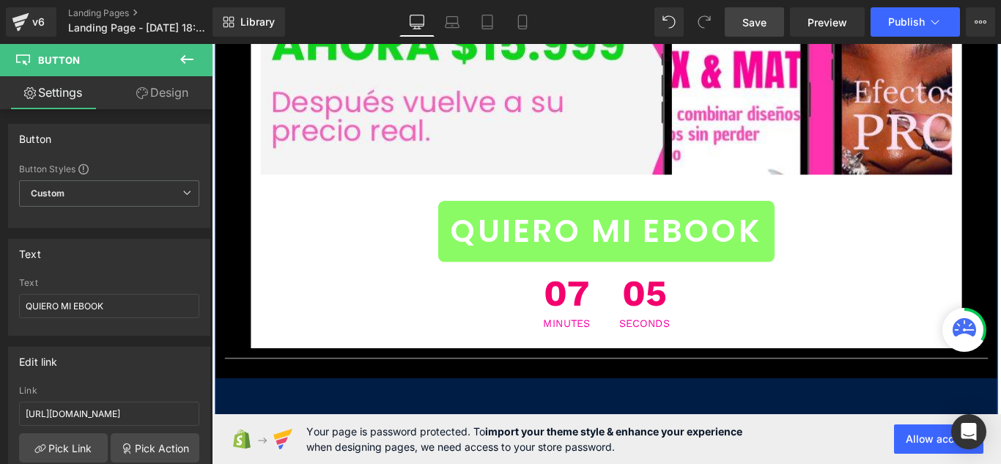
click at [212, 44] on div at bounding box center [212, 44] width 0 height 0
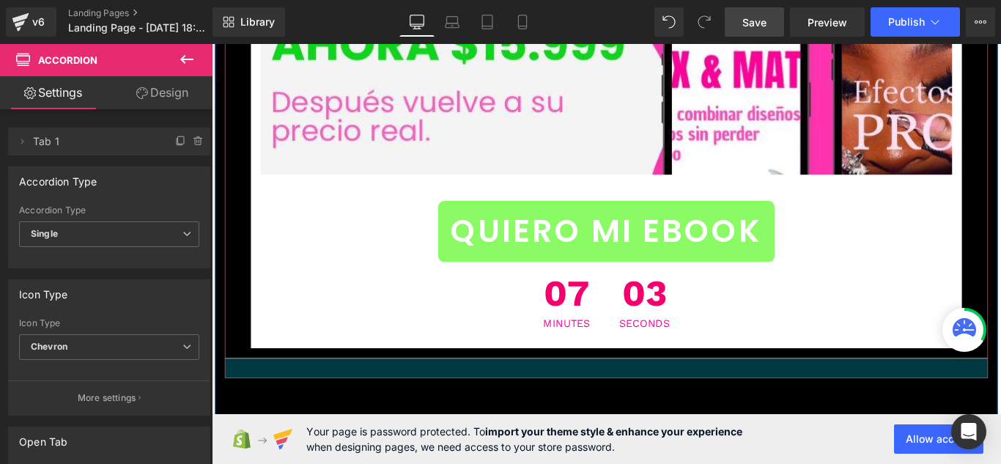
click at [727, 397] on div at bounding box center [656, 408] width 858 height 22
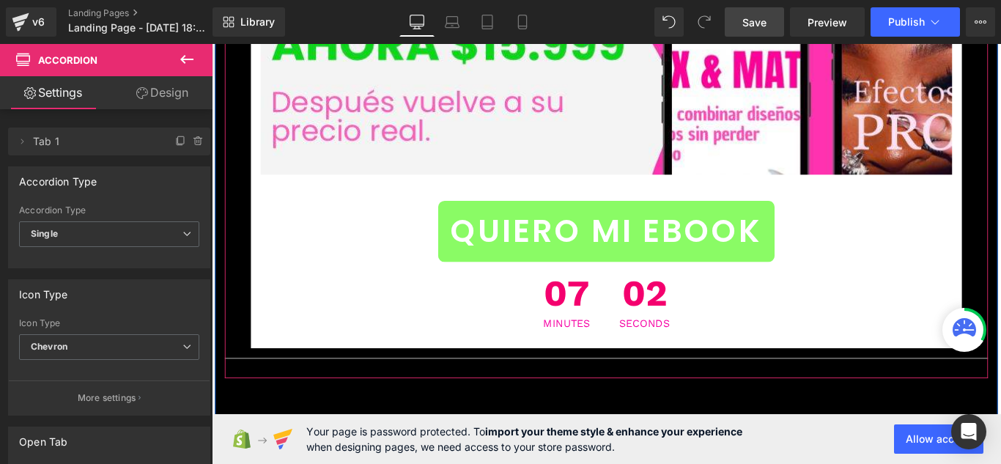
click at [731, 397] on div at bounding box center [656, 408] width 858 height 22
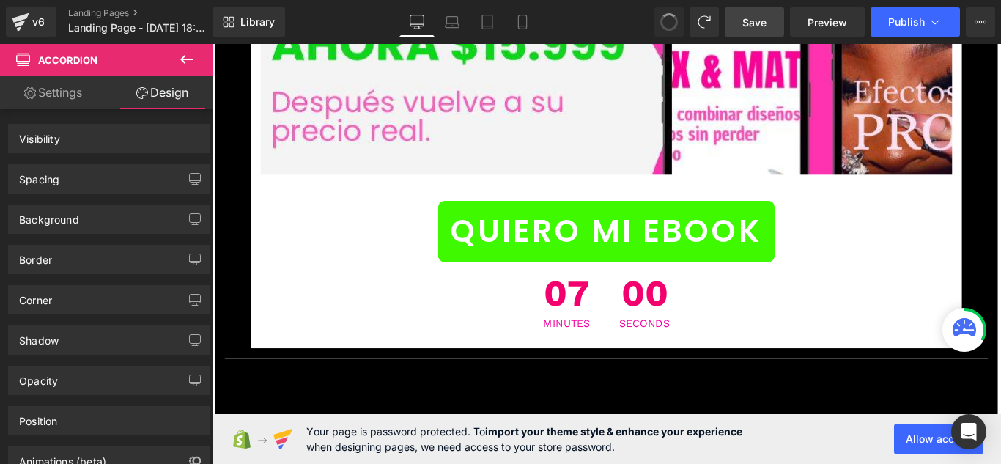
drag, startPoint x: 669, startPoint y: 12, endPoint x: 515, endPoint y: 21, distance: 154.2
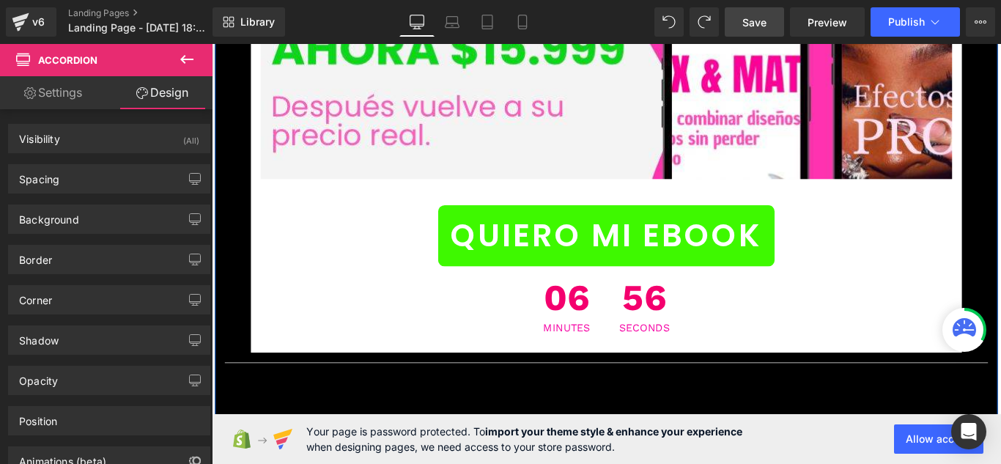
scroll to position [16680, 0]
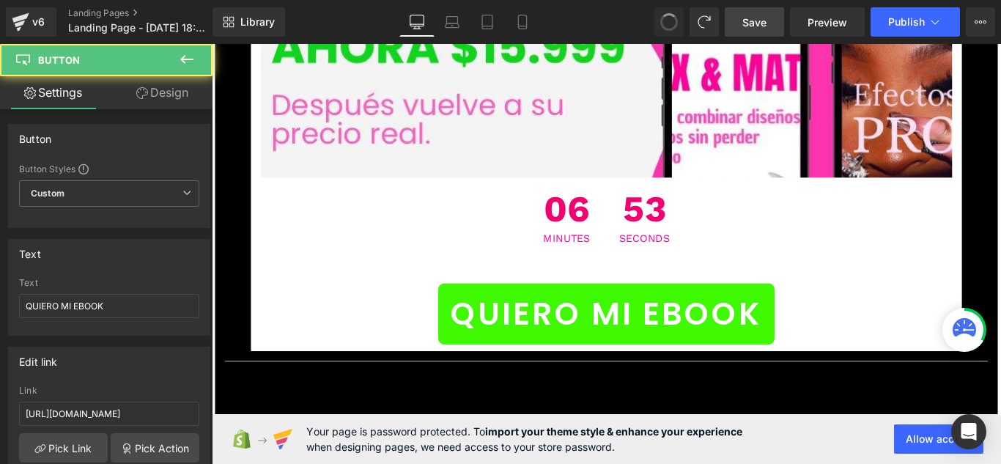
type input "/products/auranails"
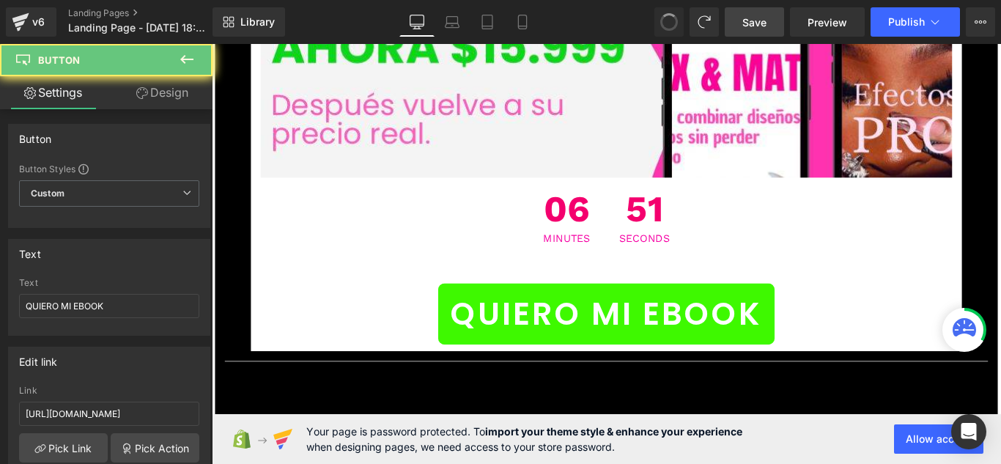
type input "#https://auranailsok.myshopify.com/products/auranails"
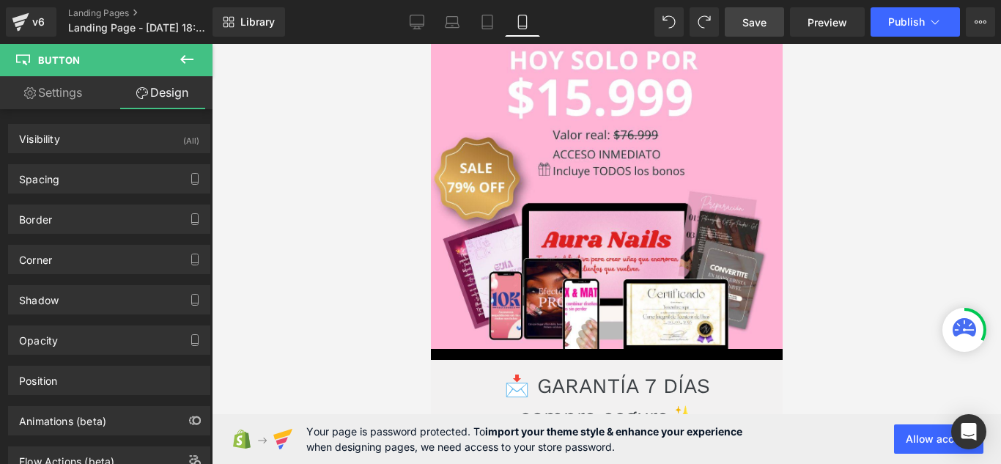
scroll to position [6486, 0]
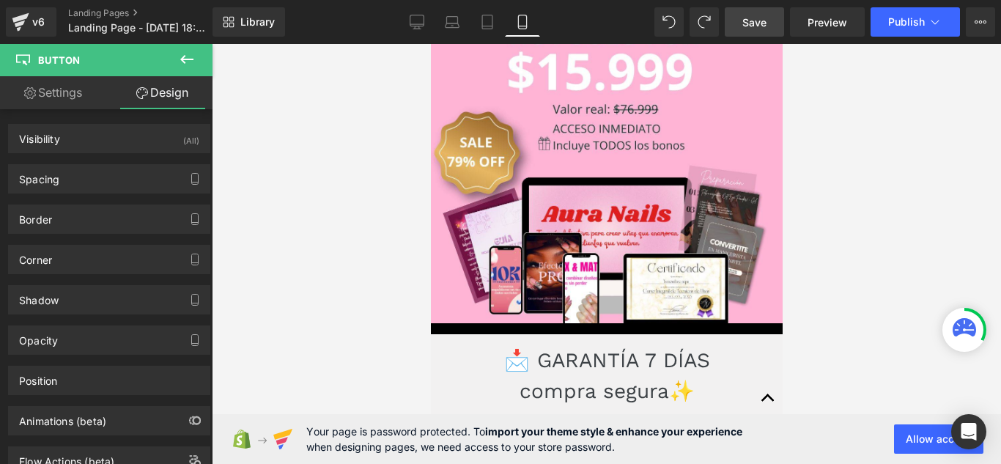
click at [721, 345] on p "📩 GARANTÍA 7 DÍAS" at bounding box center [606, 360] width 293 height 31
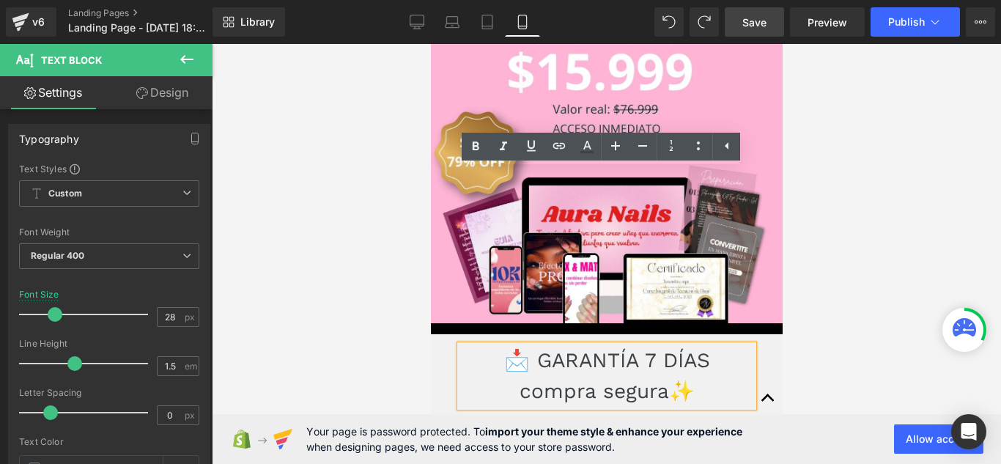
click at [753, 378] on button "button" at bounding box center [767, 398] width 29 height 40
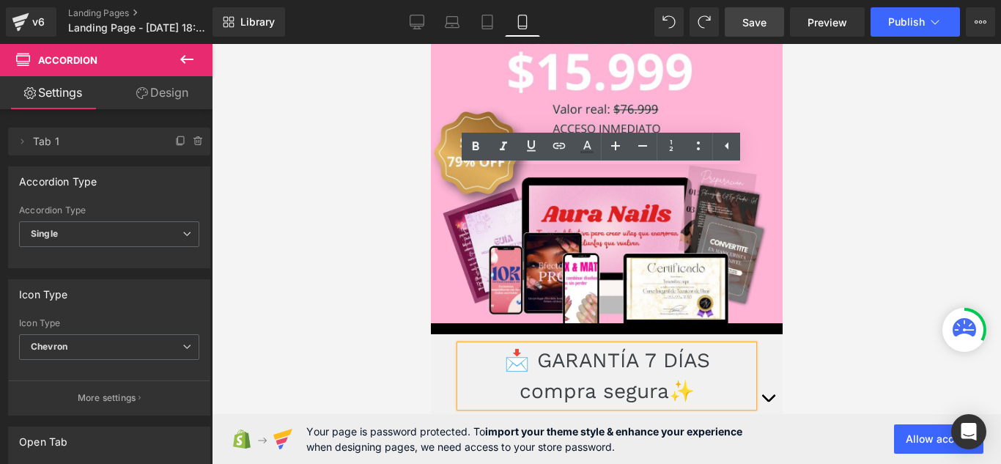
click at [847, 306] on div at bounding box center [606, 254] width 789 height 420
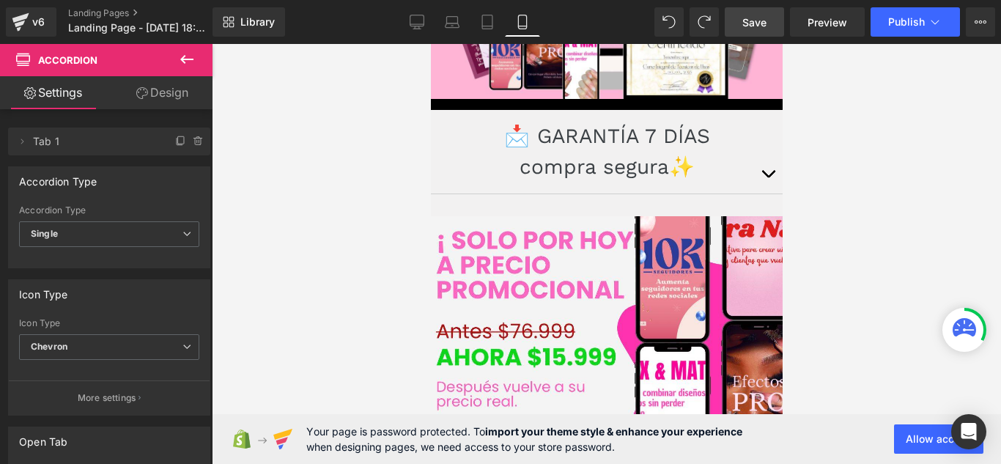
scroll to position [6851, 0]
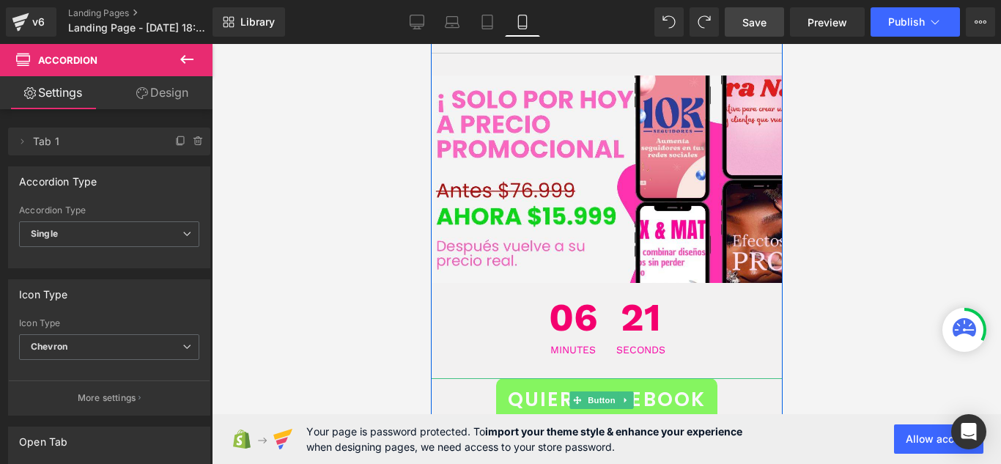
click at [600, 378] on link "QUIERO MI EBOOK" at bounding box center [606, 399] width 221 height 43
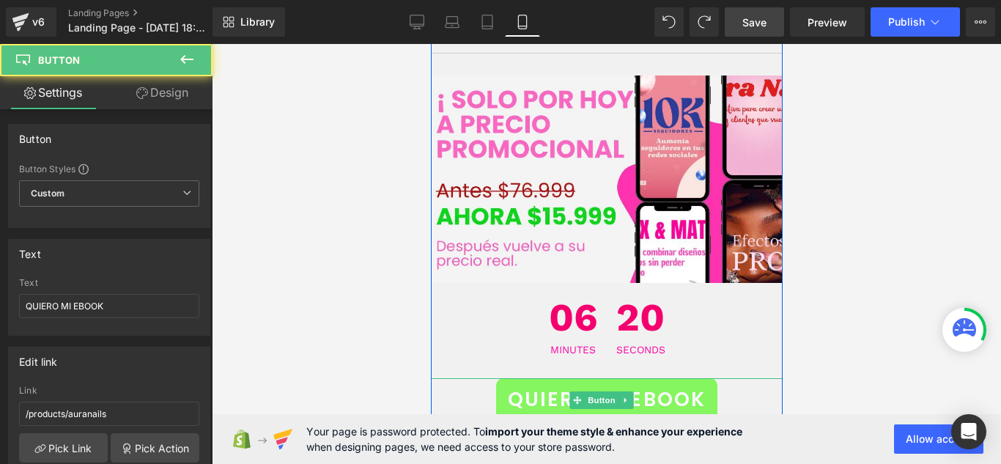
click at [552, 385] on span "QUIERO MI EBOOK" at bounding box center [606, 400] width 198 height 30
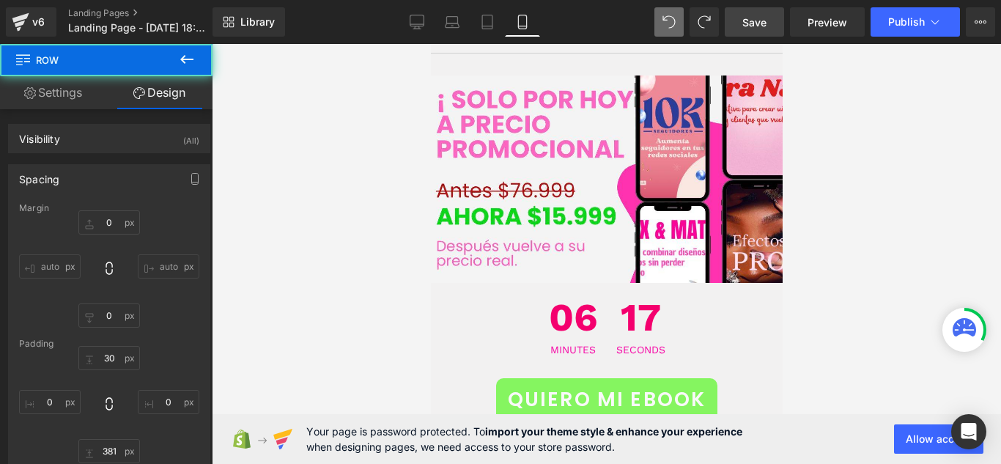
type input "0"
type input "30"
type input "0"
type input "381"
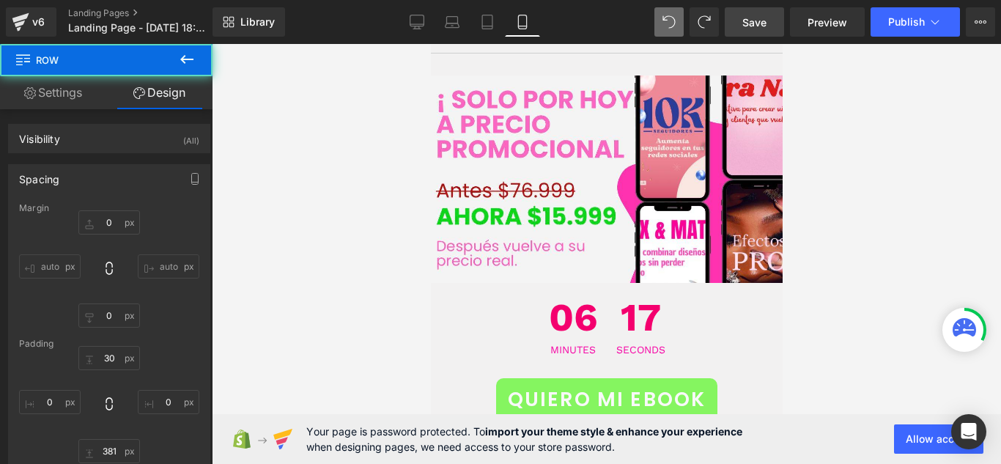
type input "0"
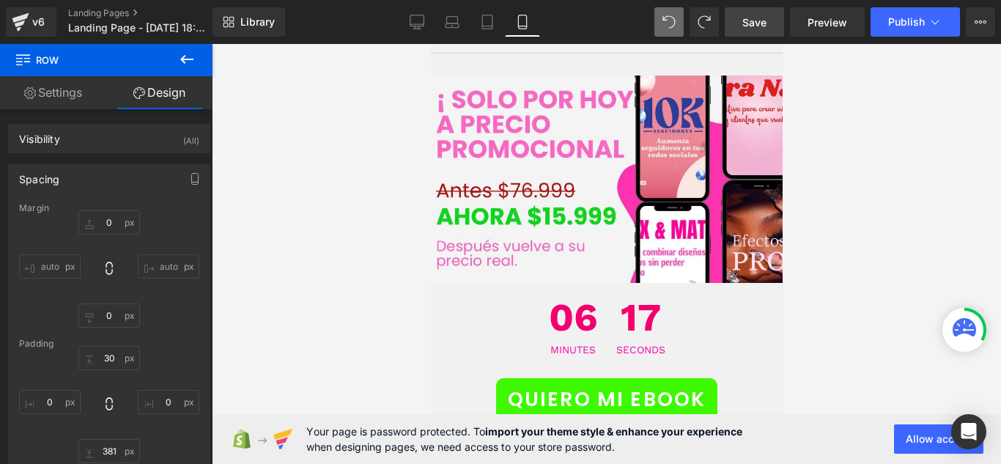
type input "0"
type input "30"
type input "0"
type input "381"
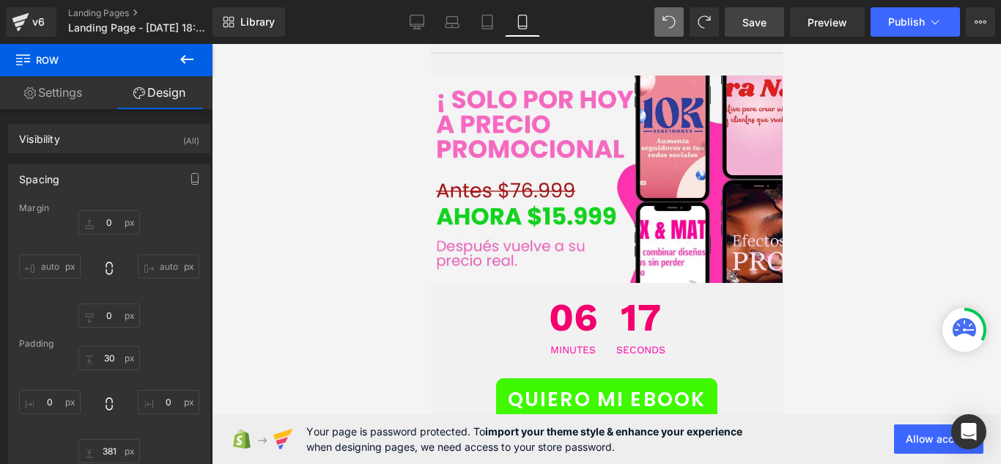
type input "0"
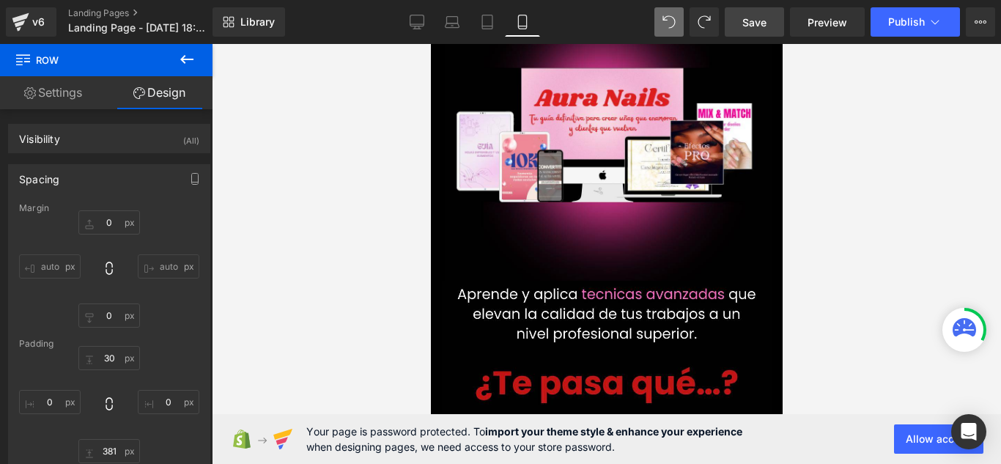
scroll to position [0, 0]
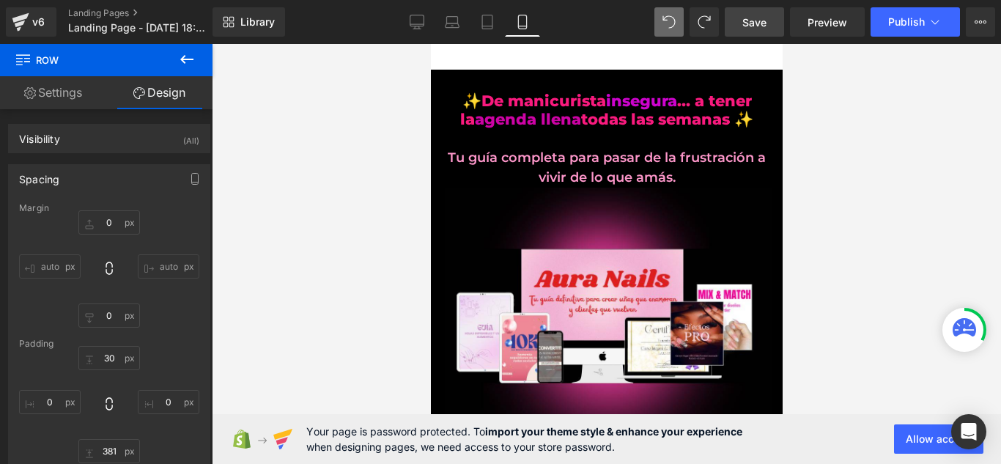
type input "0"
type input "30"
type input "0"
type input "380"
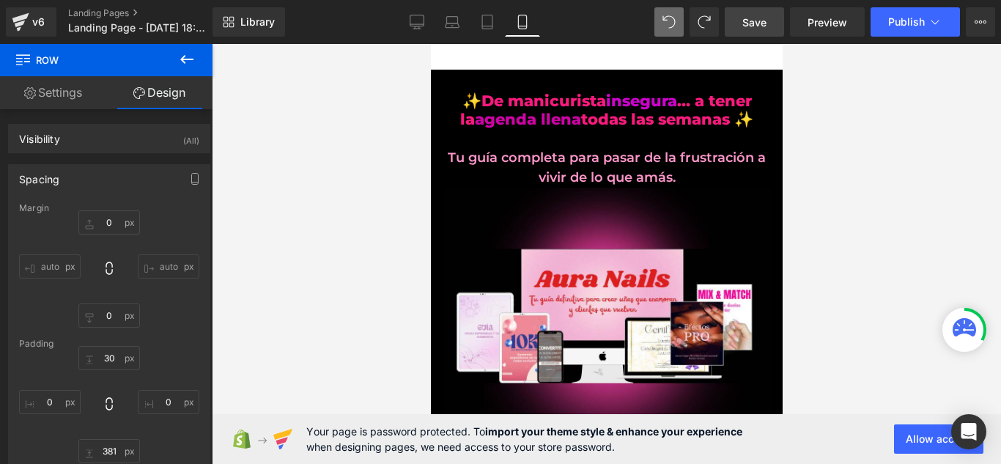
type input "0"
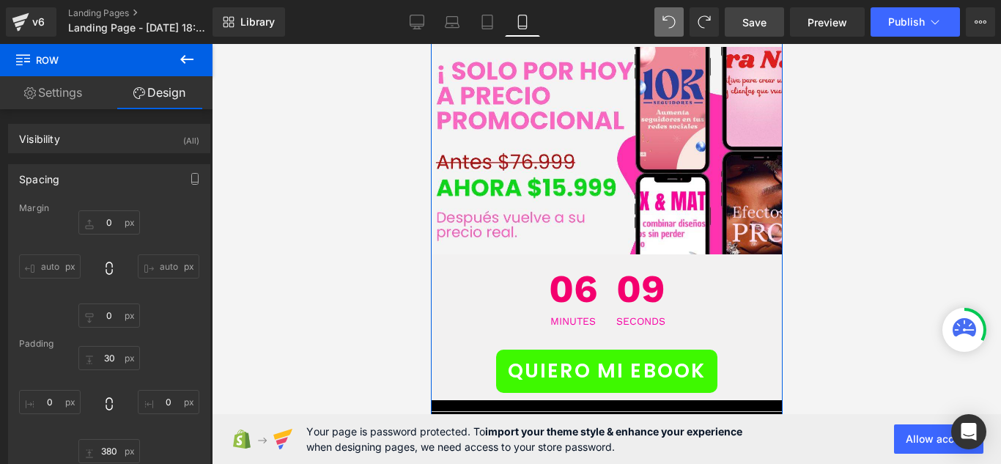
scroll to position [6721, 0]
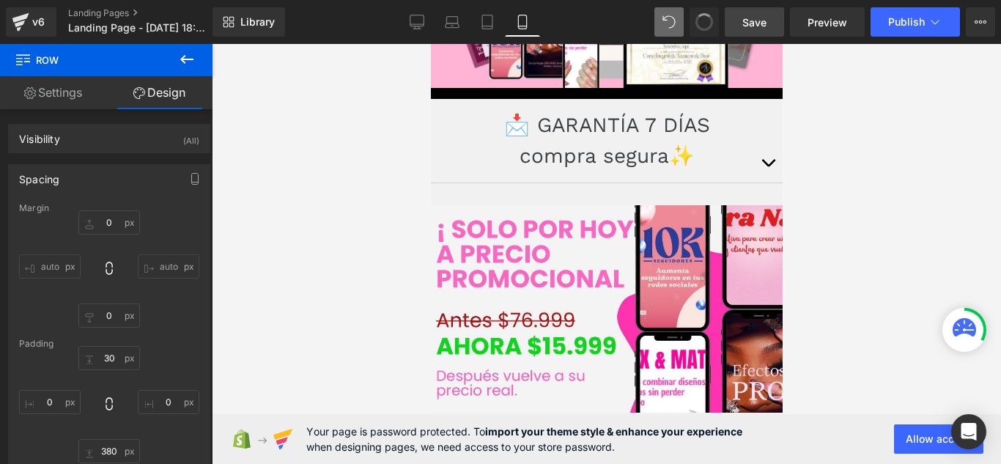
type input "0"
type input "30"
type input "0"
type input "381"
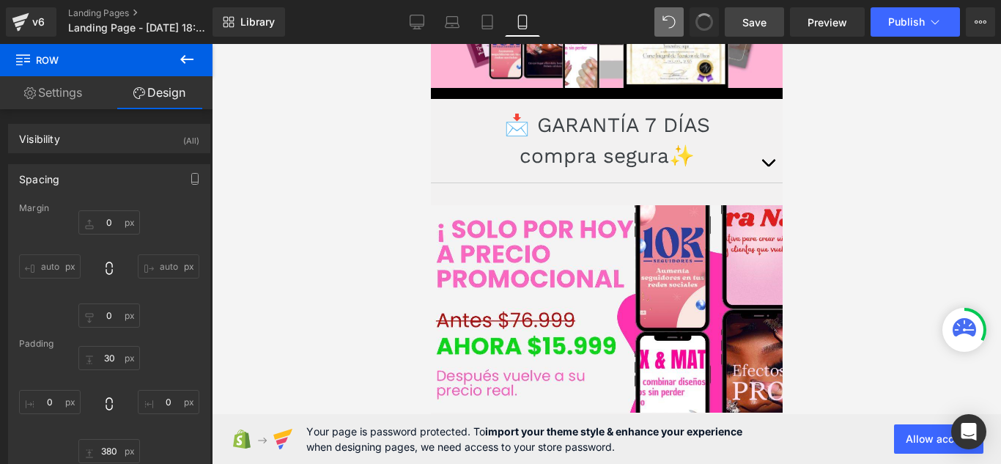
type input "0"
click at [701, 22] on span at bounding box center [704, 21] width 23 height 23
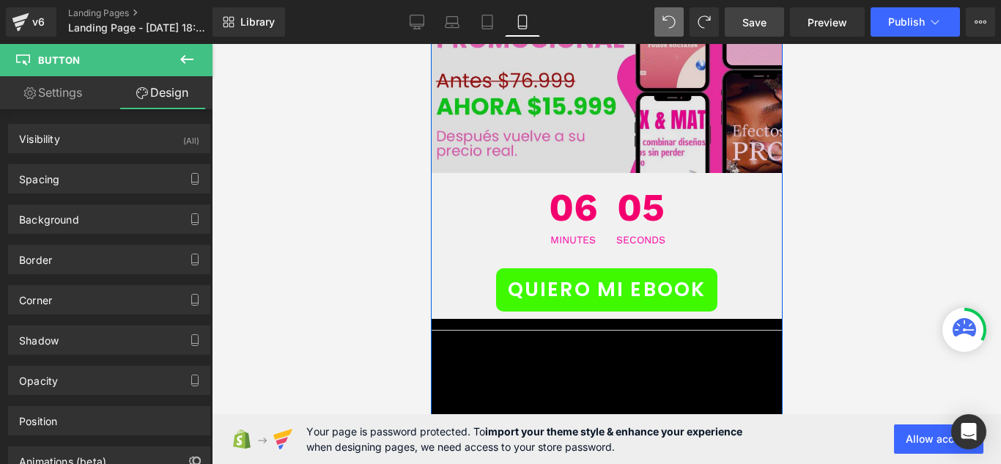
scroll to position [6824, 0]
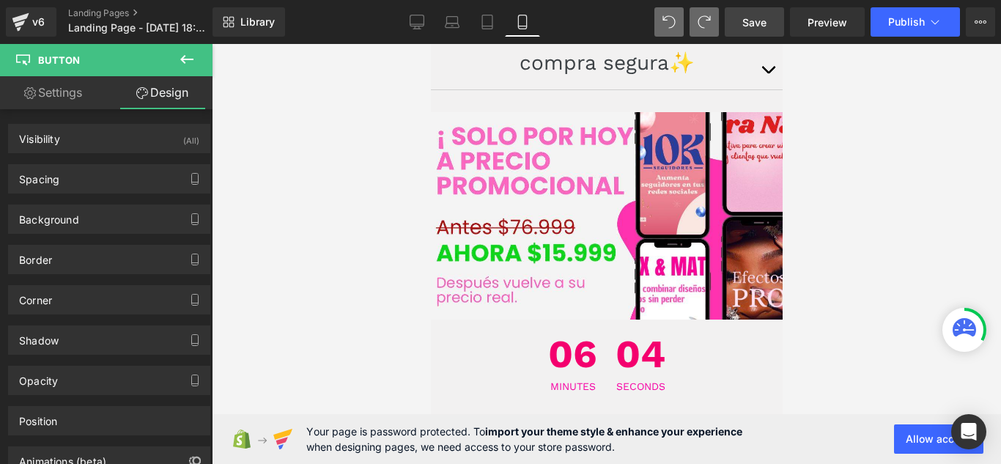
type input "48"
type input "100"
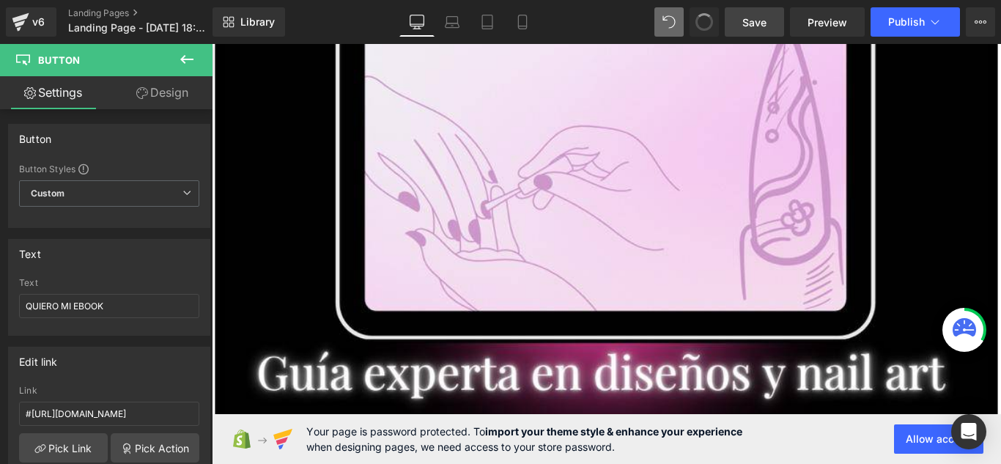
type input "https://auranailsok.myshopify.com/products/auranails"
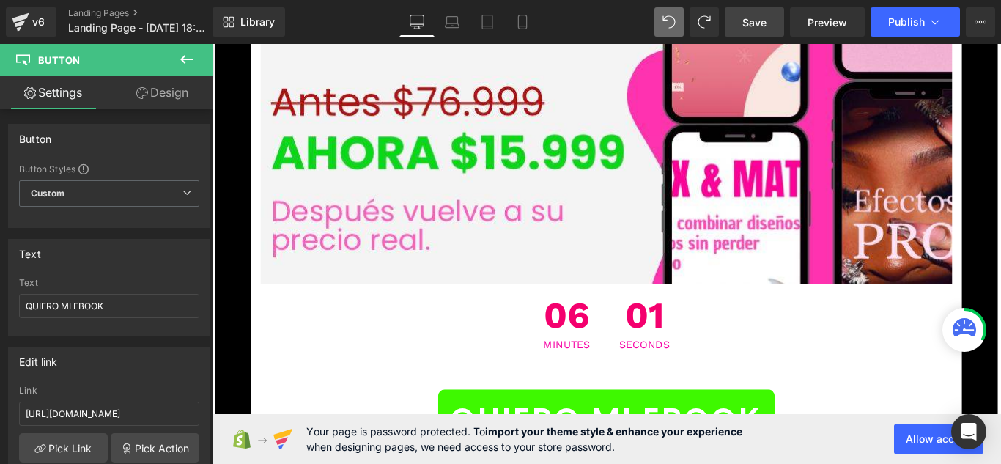
scroll to position [16517, 0]
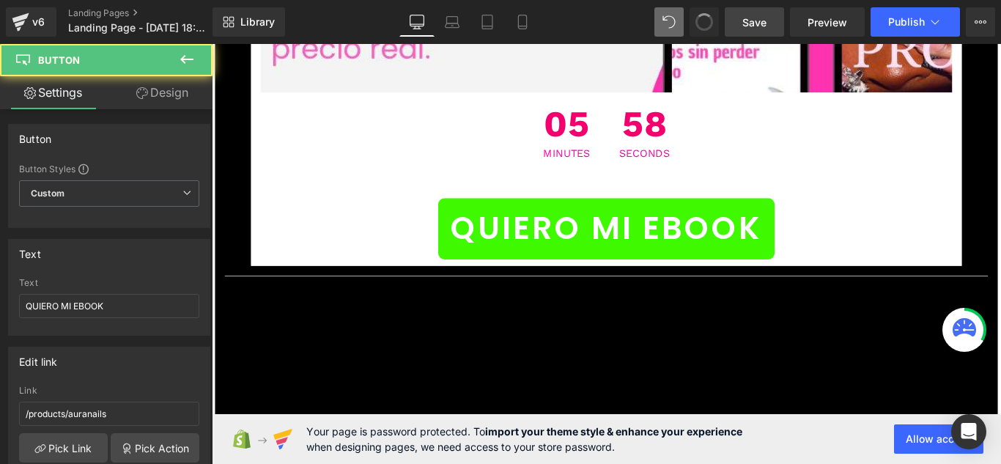
type input "https://auranailsok.myshopify.com/products/auranails"
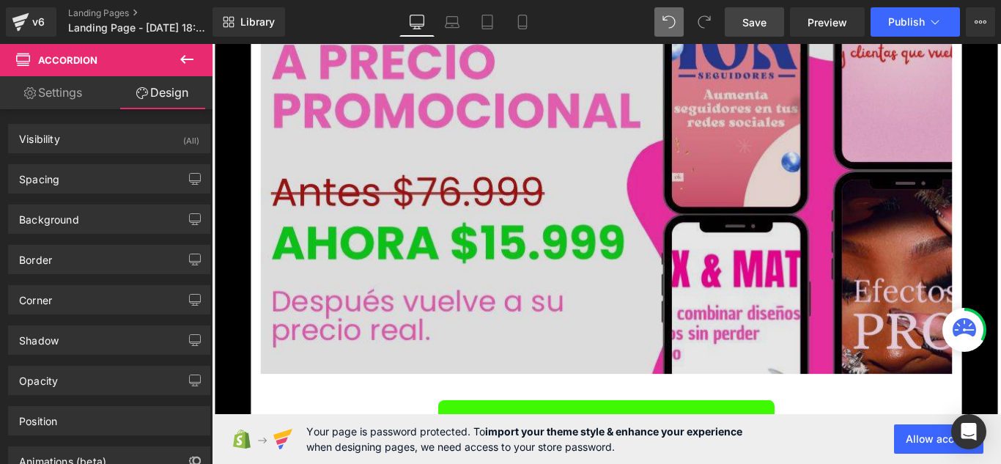
scroll to position [16189, 0]
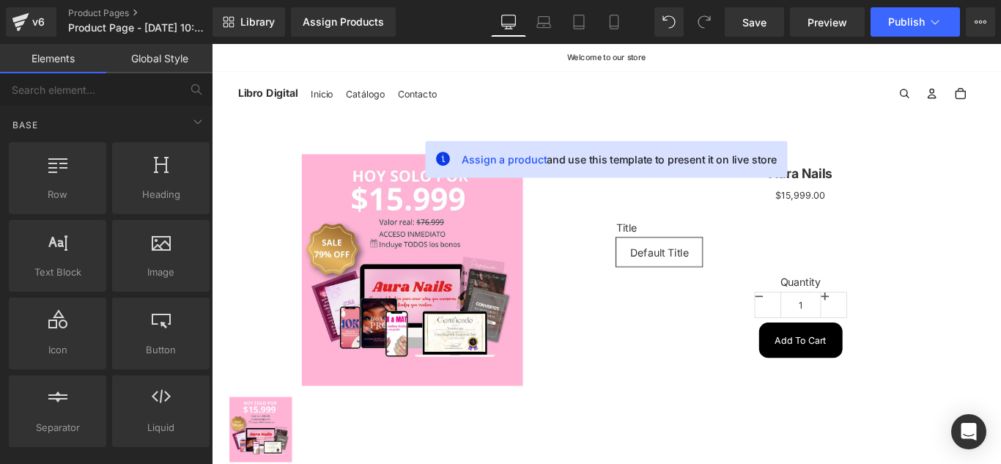
click at [689, 84] on div "Cuenta Otras opciones de inicio de sesión Iniciar sesión Pedidos Perfil Cuenta …" at bounding box center [774, 100] width 590 height 32
click at [542, 58] on p "Welcome to our store" at bounding box center [655, 59] width 498 height 9
click at [573, 104] on div "Cuenta Otras opciones de inicio de sesión Iniciar sesión Pedidos Perfil Cuenta …" at bounding box center [774, 100] width 590 height 32
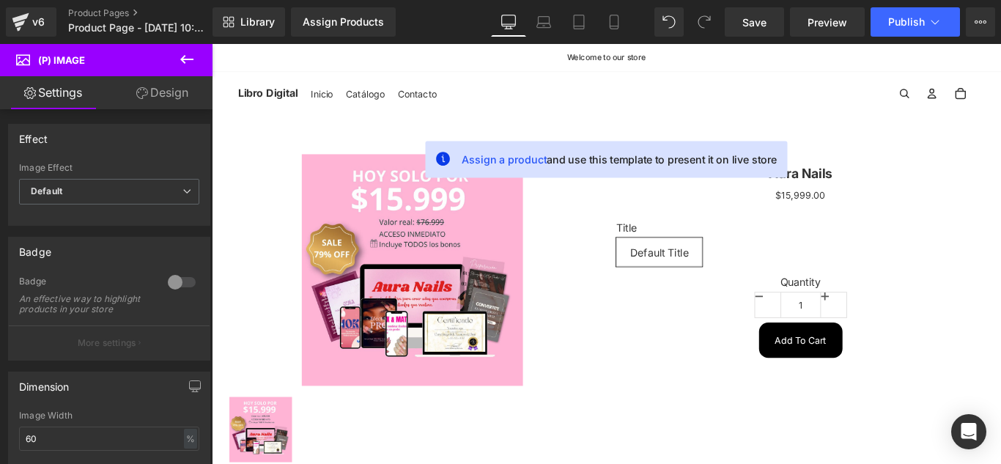
click at [520, 115] on div "Cuenta Otras opciones de inicio de sesión Iniciar sesión Pedidos Perfil Cuenta …" at bounding box center [774, 100] width 590 height 32
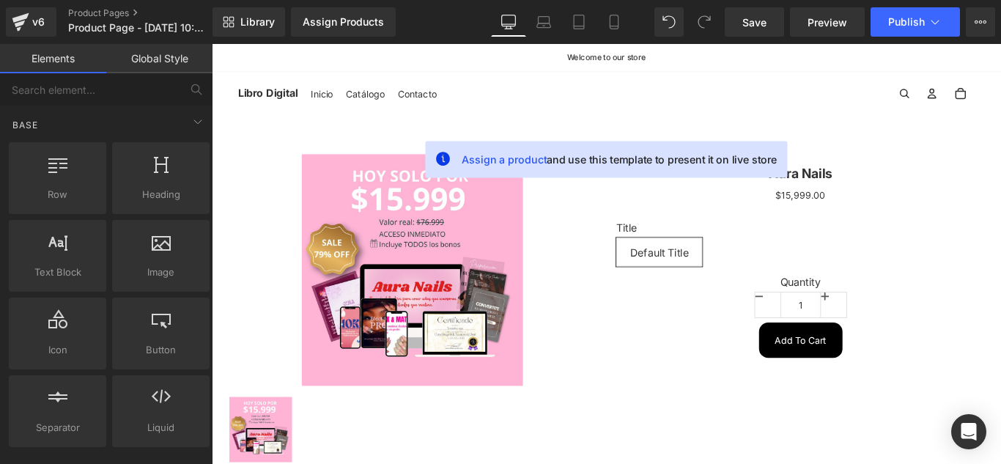
click at [522, 115] on div "Cuenta Otras opciones de inicio de sesión Iniciar sesión Pedidos Perfil Cuenta …" at bounding box center [774, 100] width 590 height 32
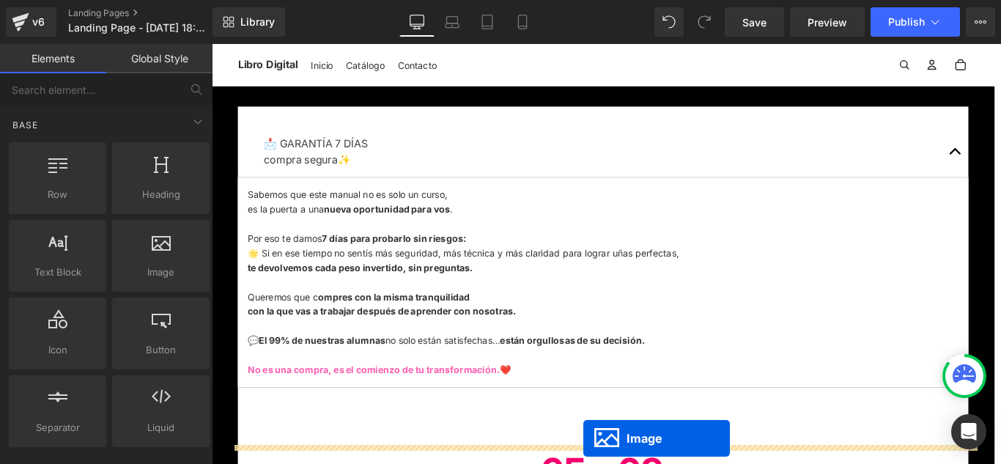
scroll to position [16287, 0]
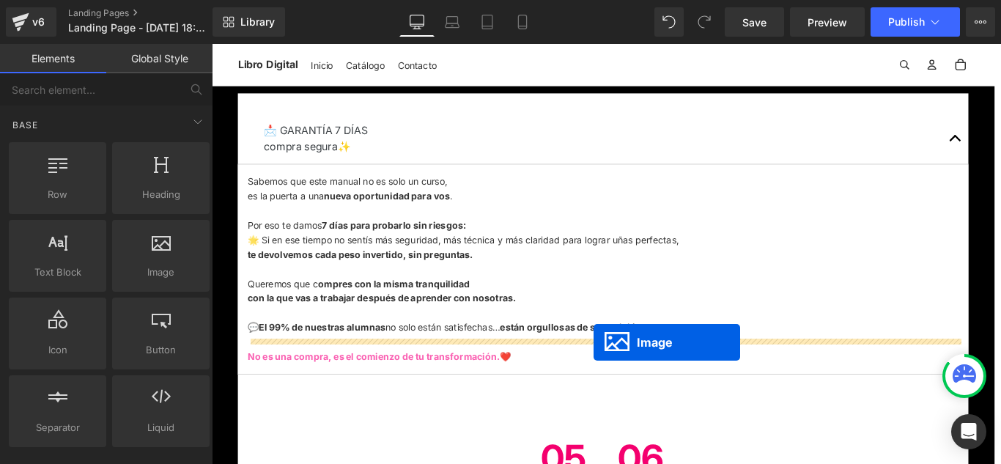
drag, startPoint x: 628, startPoint y: 469, endPoint x: 641, endPoint y: 379, distance: 91.0
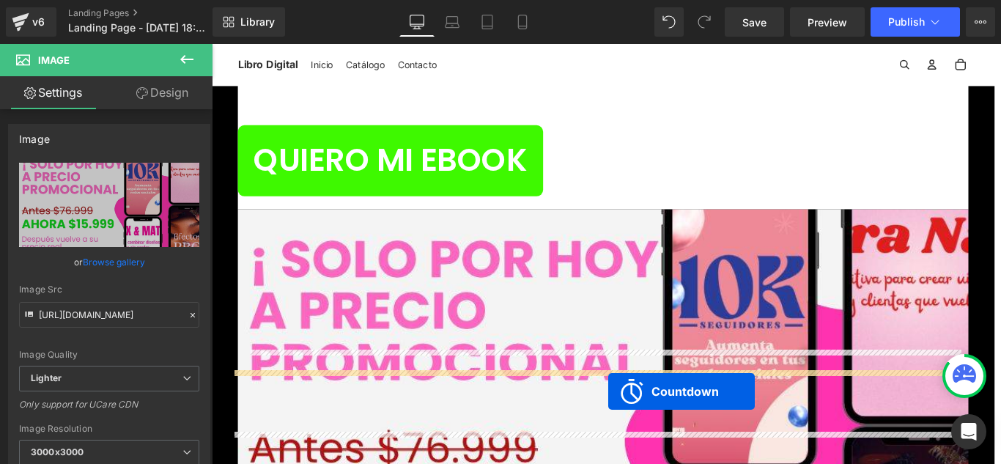
scroll to position [16656, 0]
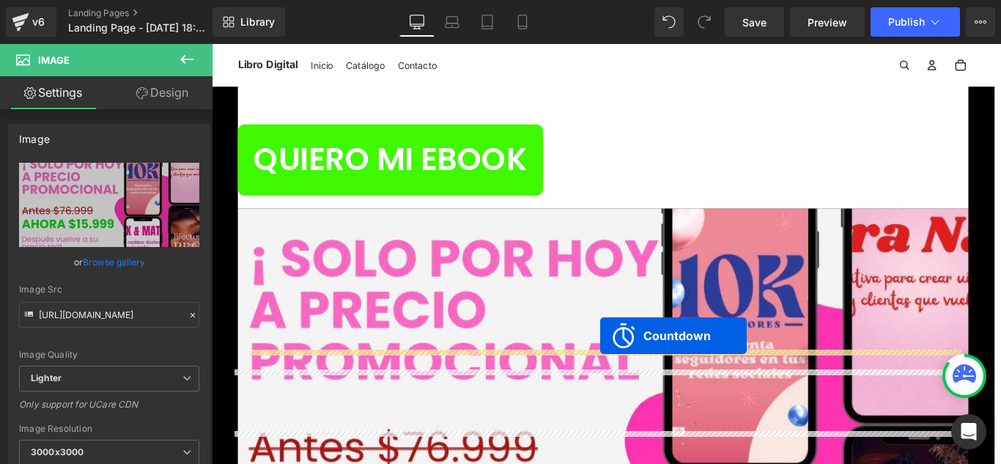
drag, startPoint x: 588, startPoint y: 140, endPoint x: 649, endPoint y: 372, distance: 239.5
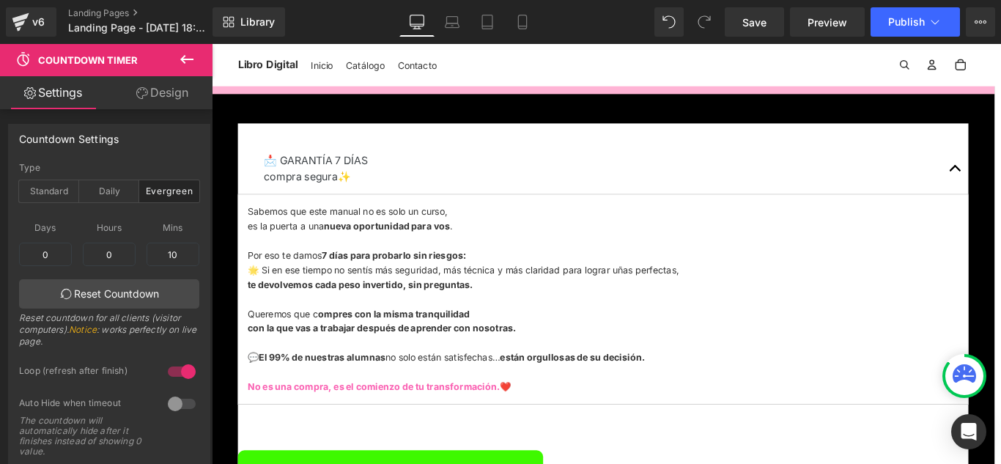
scroll to position [16180, 0]
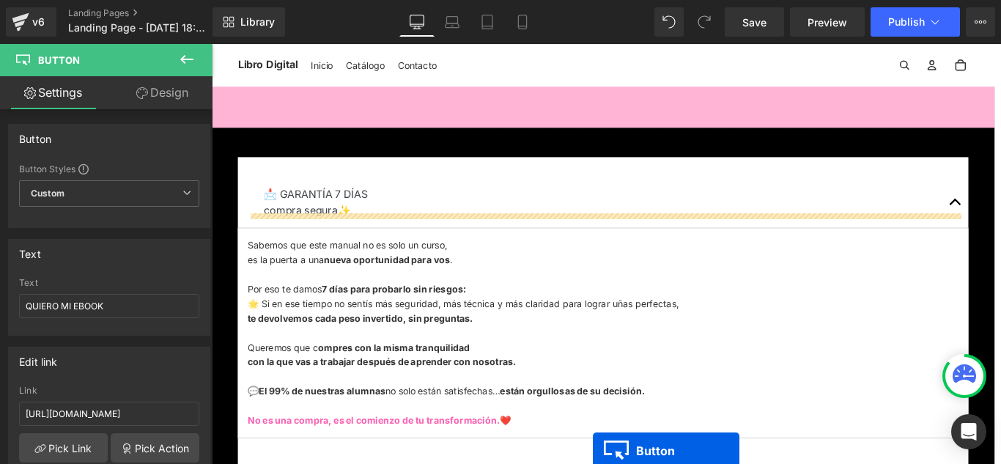
scroll to position [16278, 0]
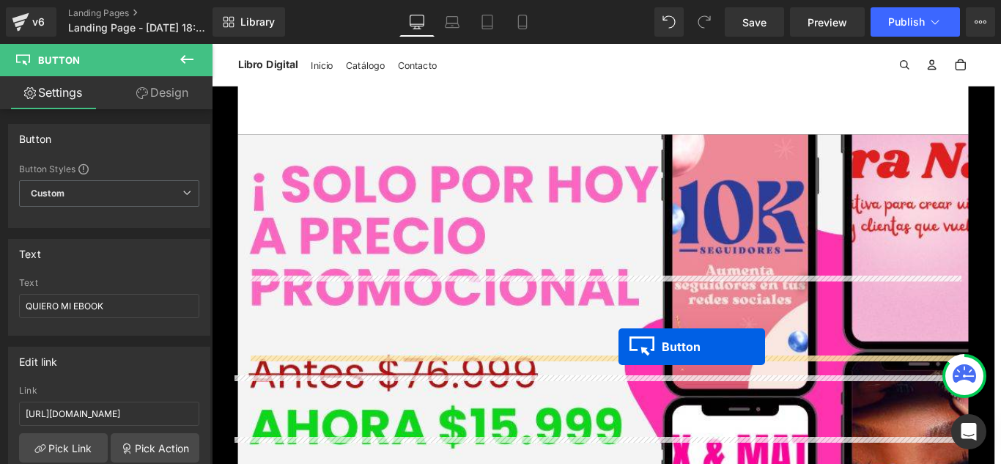
drag, startPoint x: 628, startPoint y: 306, endPoint x: 669, endPoint y: 384, distance: 87.5
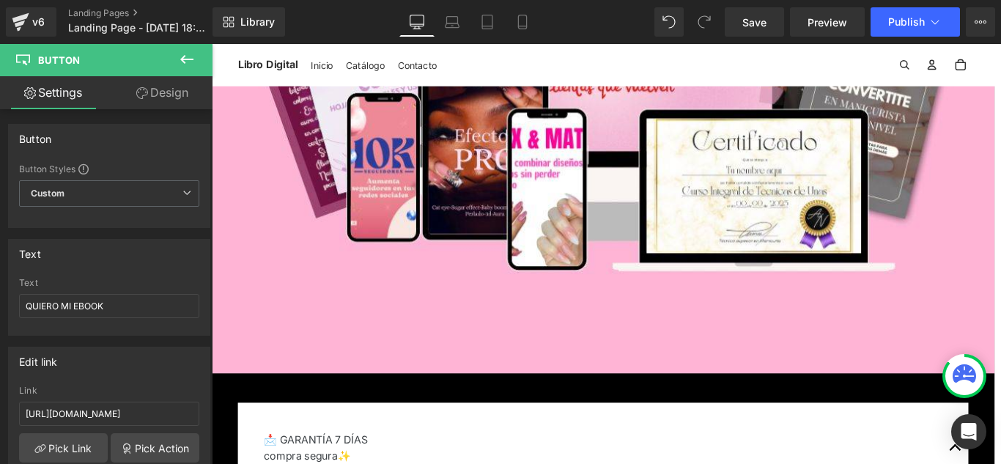
scroll to position [15934, 0]
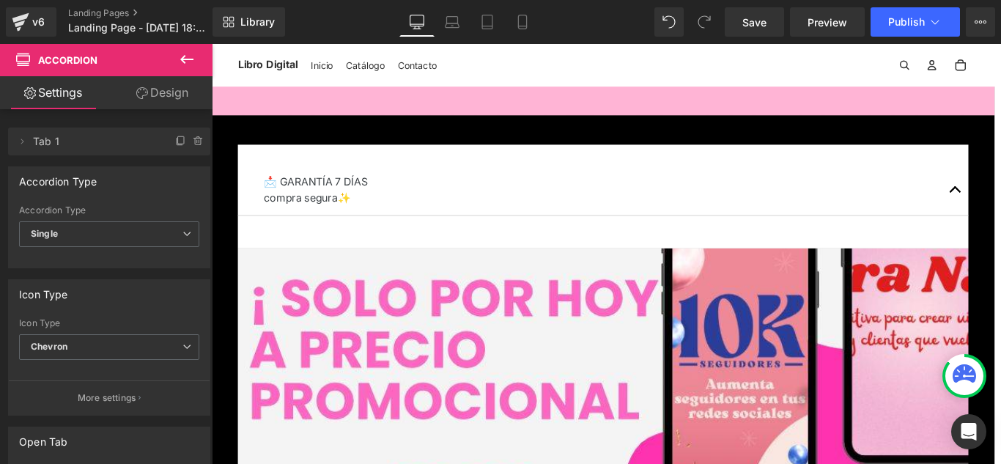
scroll to position [16300, 0]
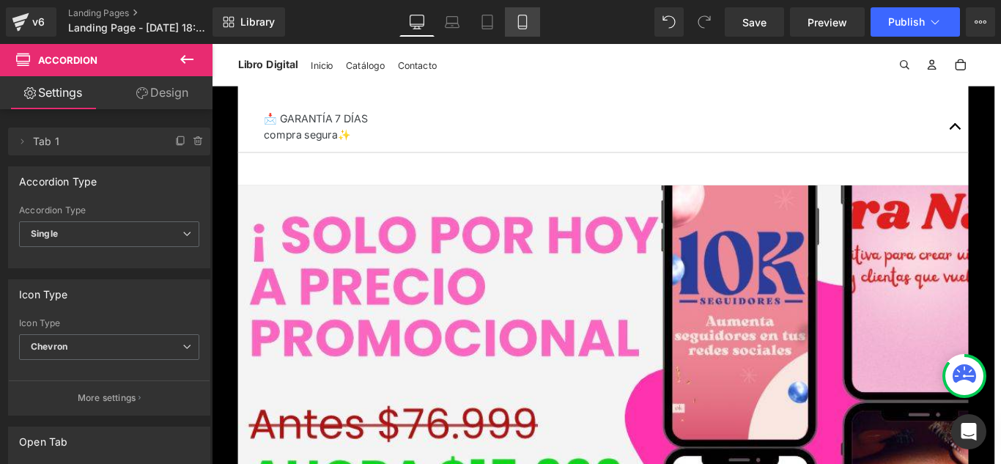
click at [520, 32] on link "Mobile" at bounding box center [522, 21] width 35 height 29
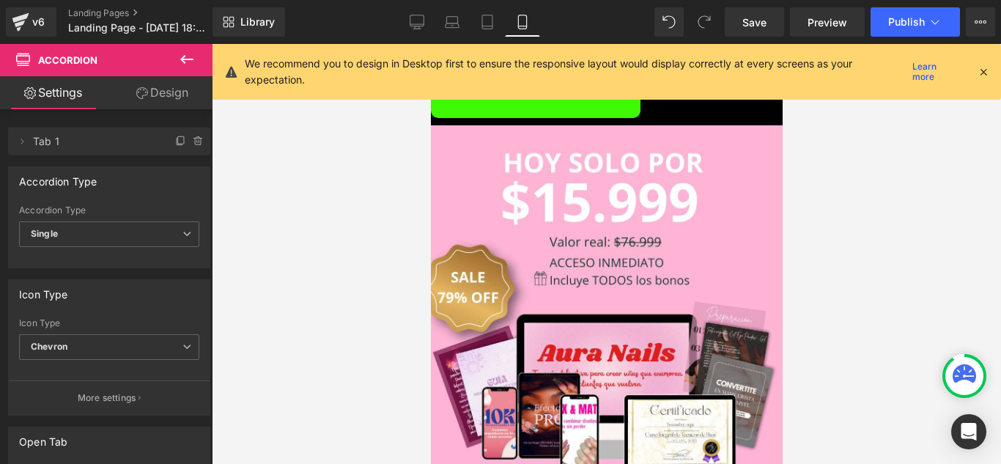
scroll to position [6611, 0]
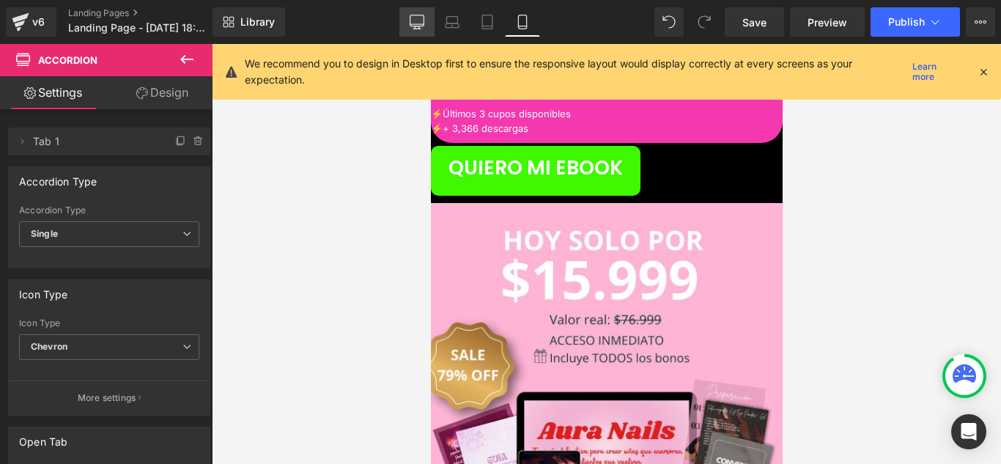
click at [421, 31] on link "Desktop" at bounding box center [416, 21] width 35 height 29
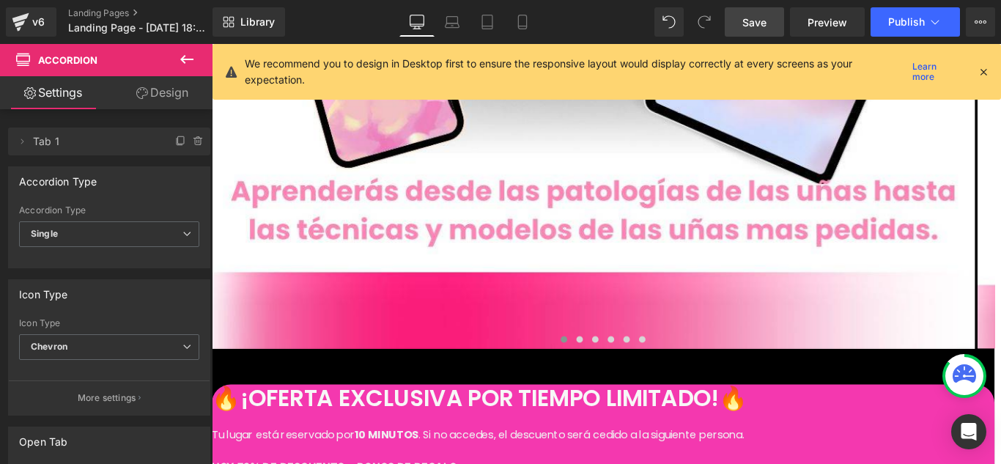
click at [772, 28] on link "Save" at bounding box center [754, 21] width 59 height 29
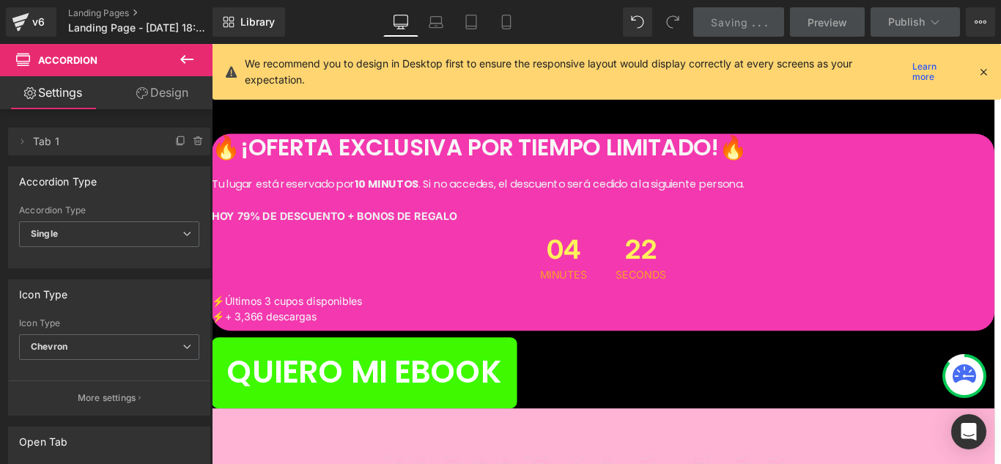
scroll to position [15236, 0]
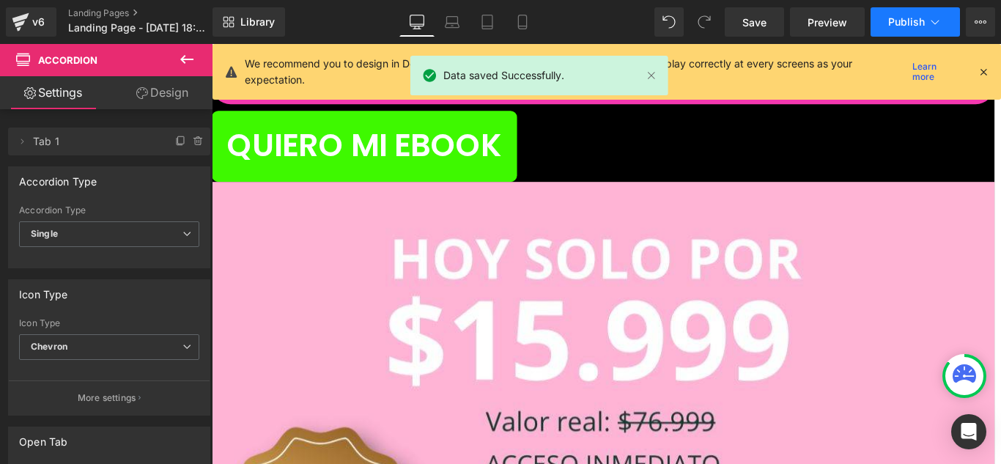
click at [919, 17] on span "Publish" at bounding box center [906, 22] width 37 height 12
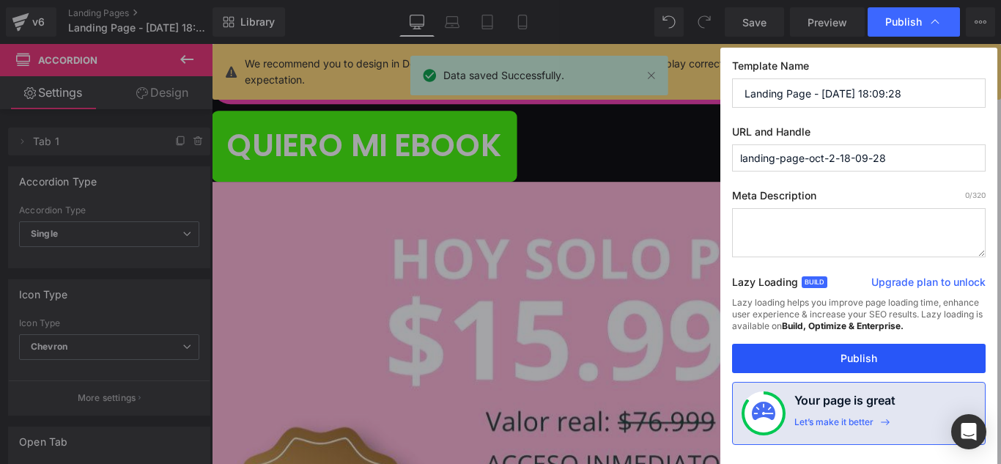
click at [878, 358] on button "Publish" at bounding box center [859, 358] width 254 height 29
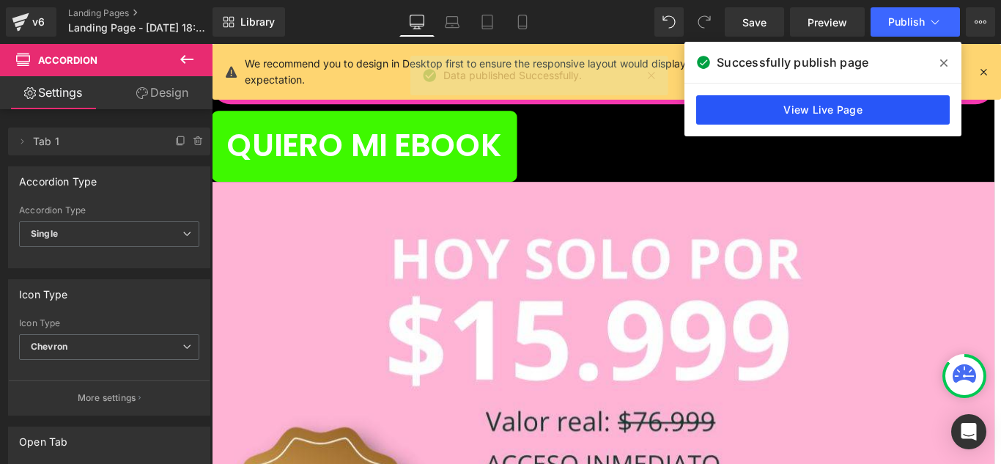
click at [895, 110] on link "View Live Page" at bounding box center [823, 109] width 254 height 29
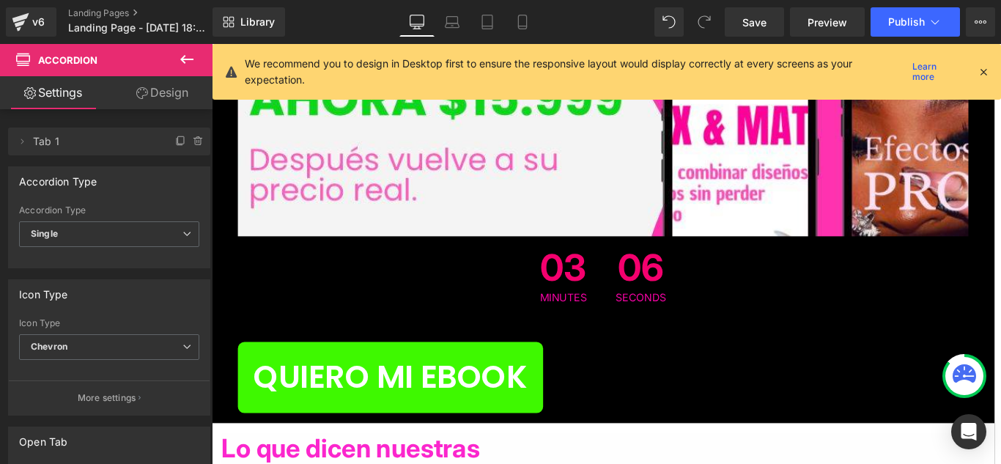
scroll to position [16702, 0]
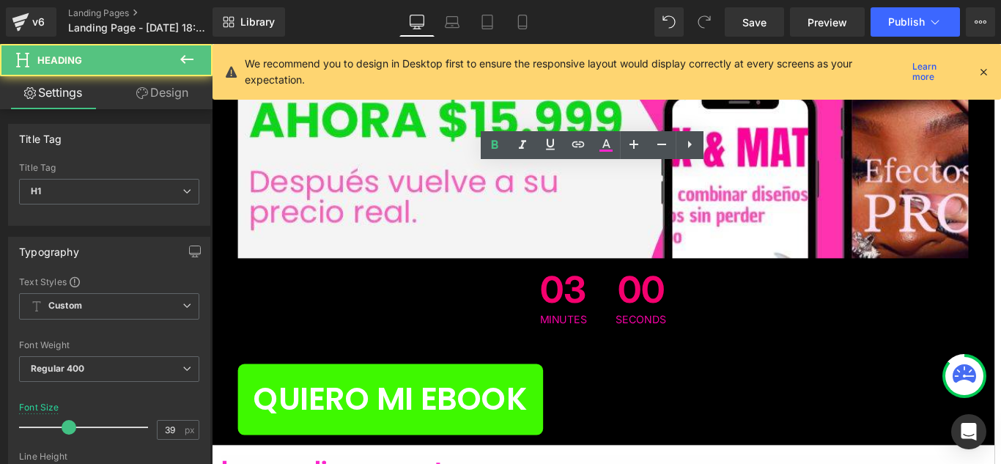
click at [927, 404] on div "QUIERO MI EBOOK" at bounding box center [651, 444] width 821 height 80
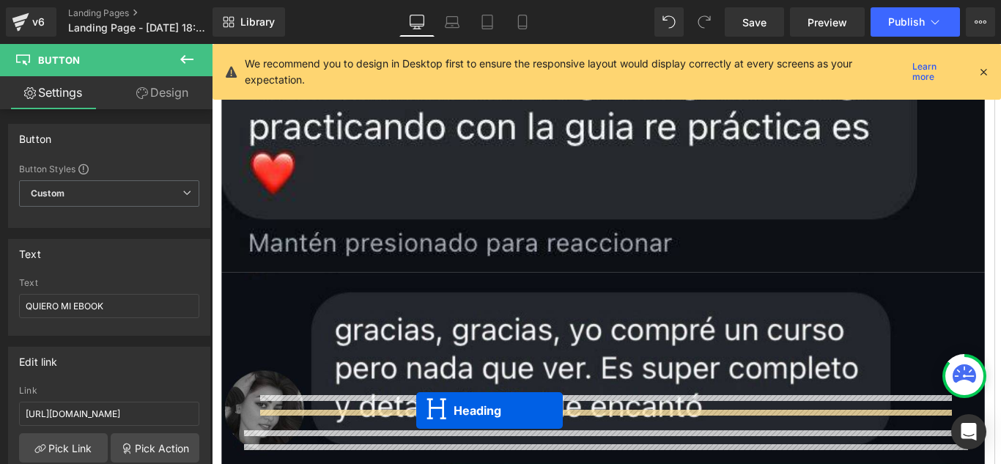
scroll to position [18929, 0]
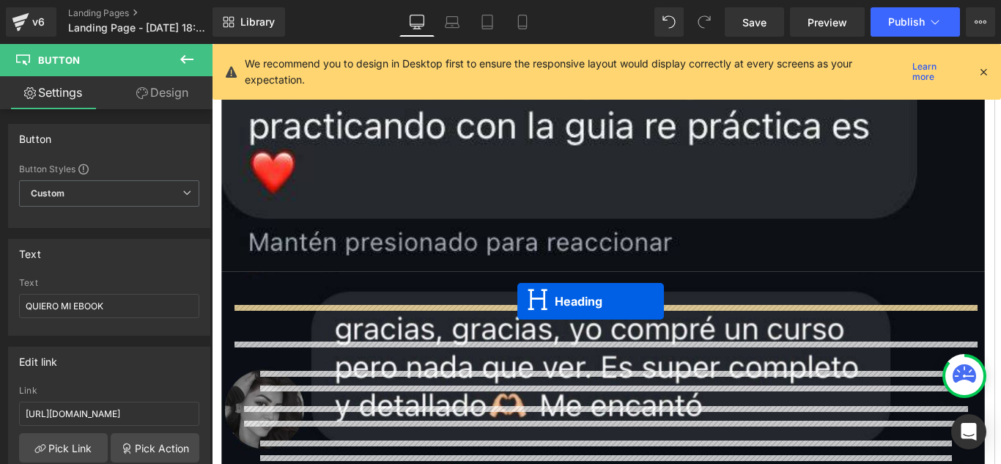
drag, startPoint x: 614, startPoint y: 216, endPoint x: 555, endPoint y: 334, distance: 131.5
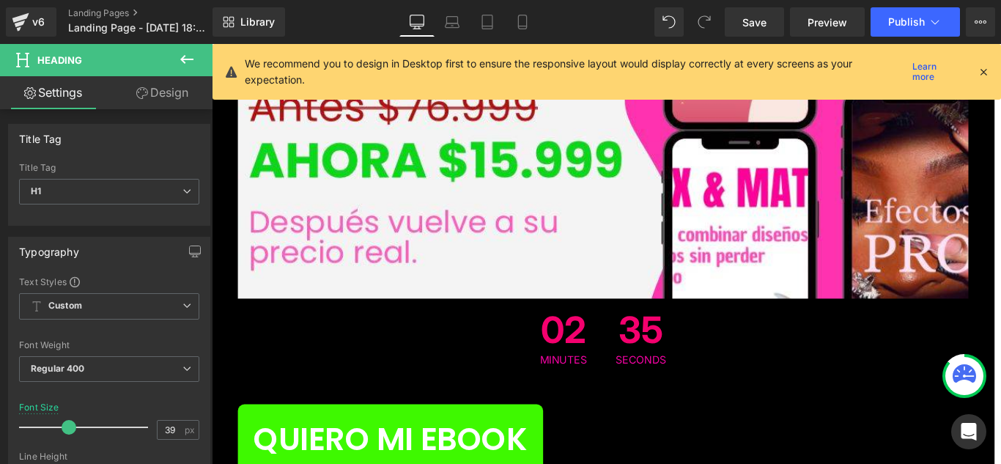
scroll to position [16693, 0]
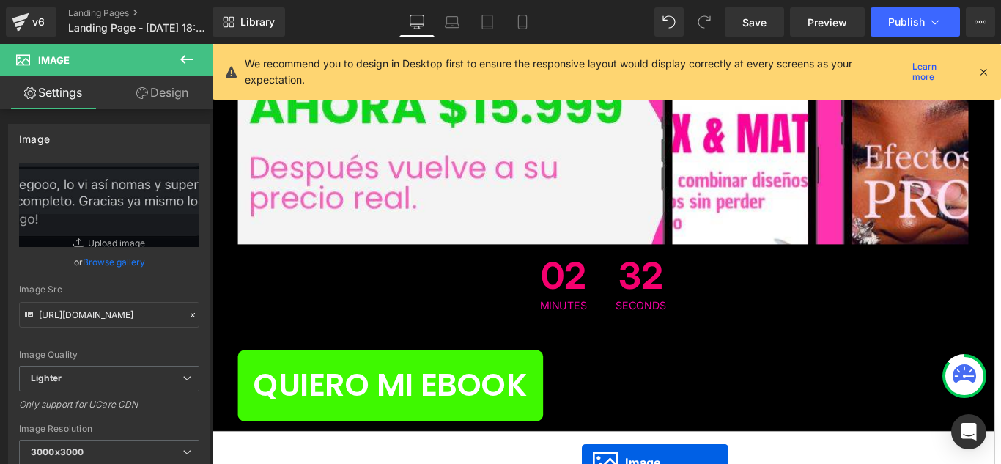
scroll to position [16741, 0]
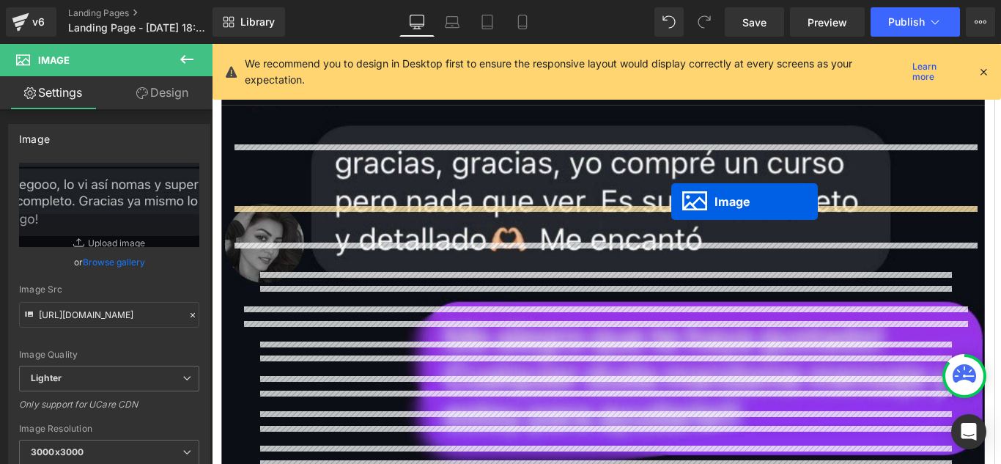
drag, startPoint x: 625, startPoint y: 308, endPoint x: 728, endPoint y: 221, distance: 134.8
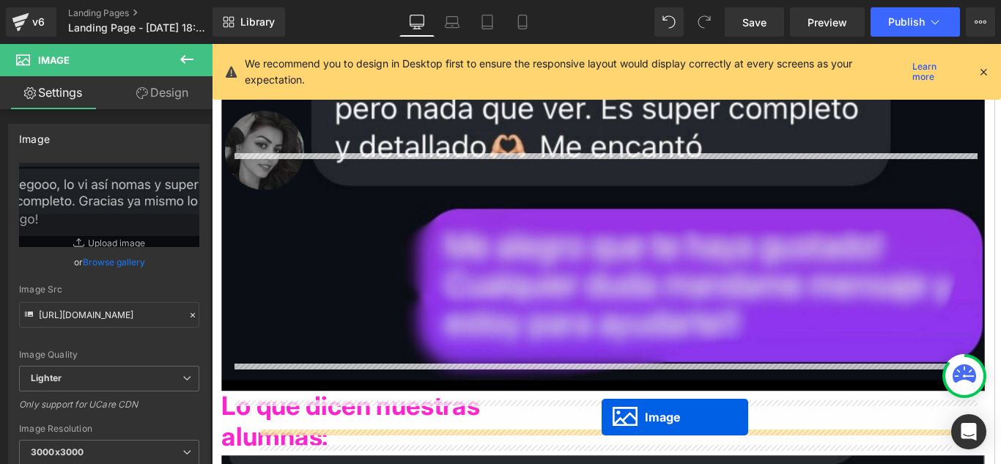
scroll to position [18369, 0]
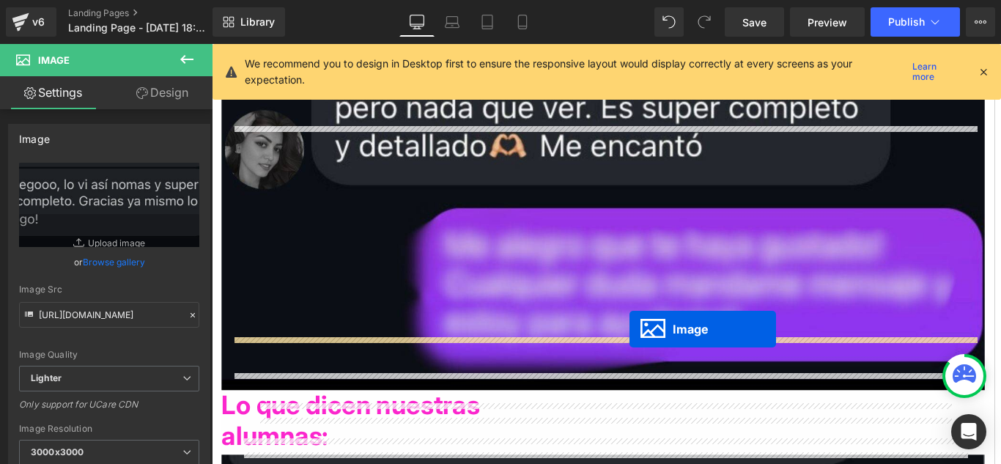
drag, startPoint x: 633, startPoint y: 476, endPoint x: 681, endPoint y: 364, distance: 122.1
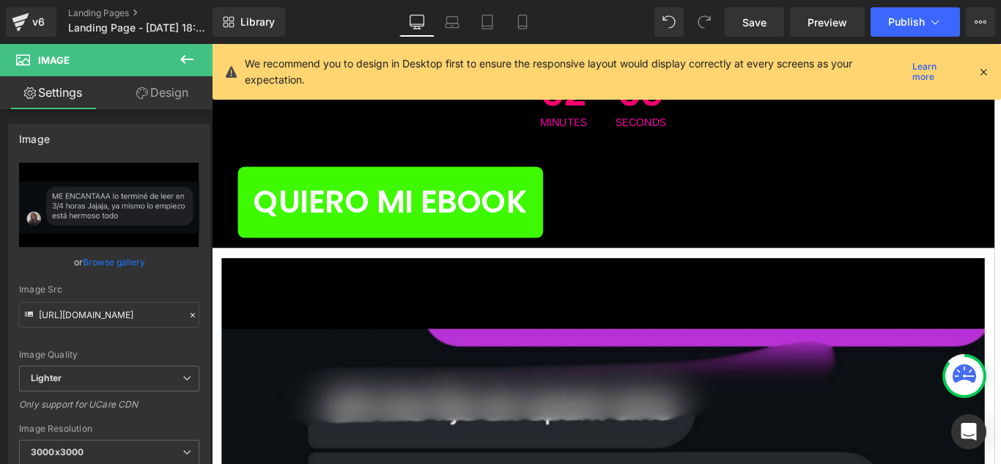
scroll to position [16939, 0]
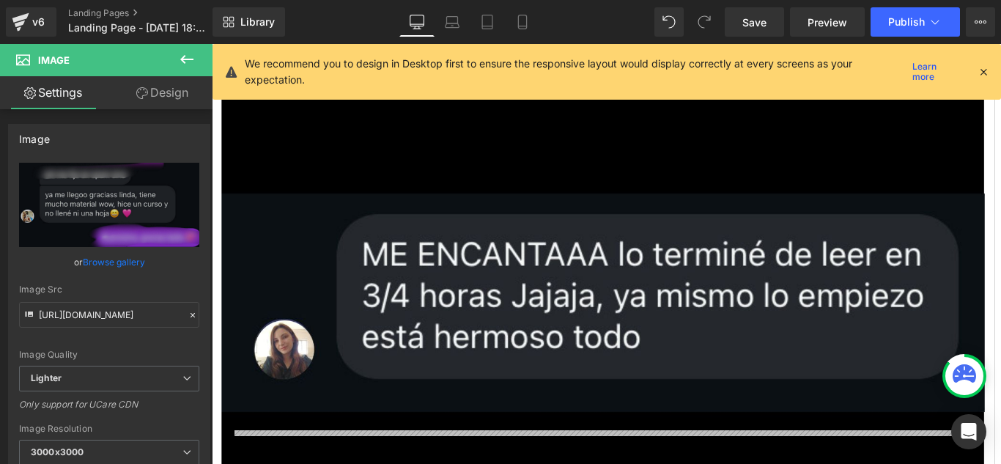
scroll to position [18552, 0]
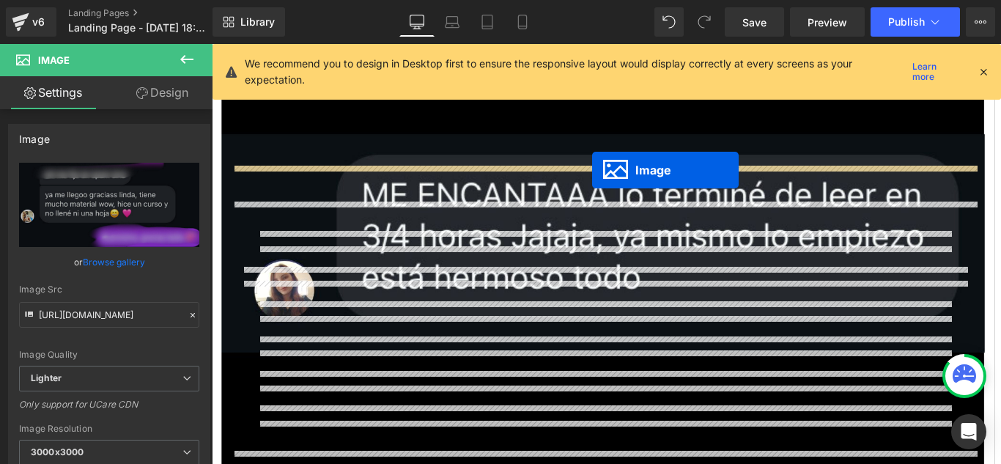
drag, startPoint x: 633, startPoint y: 240, endPoint x: 639, endPoint y: 185, distance: 55.4
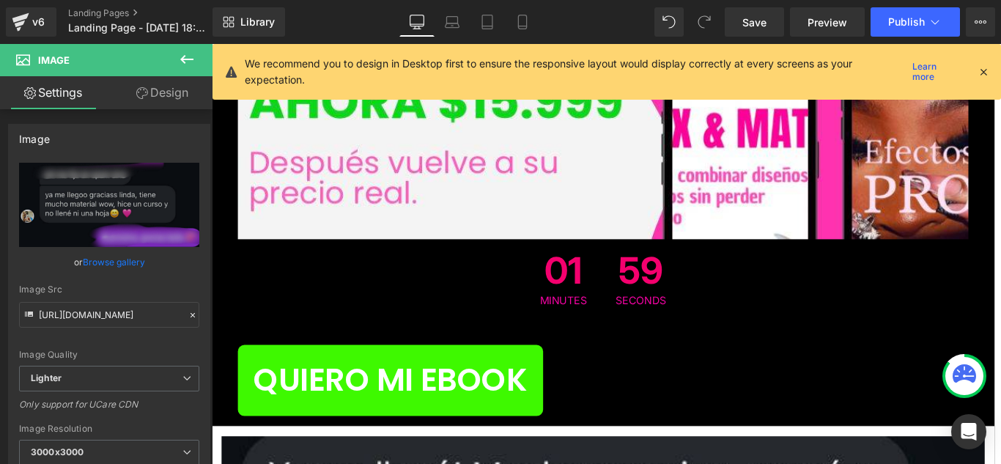
scroll to position [16683, 0]
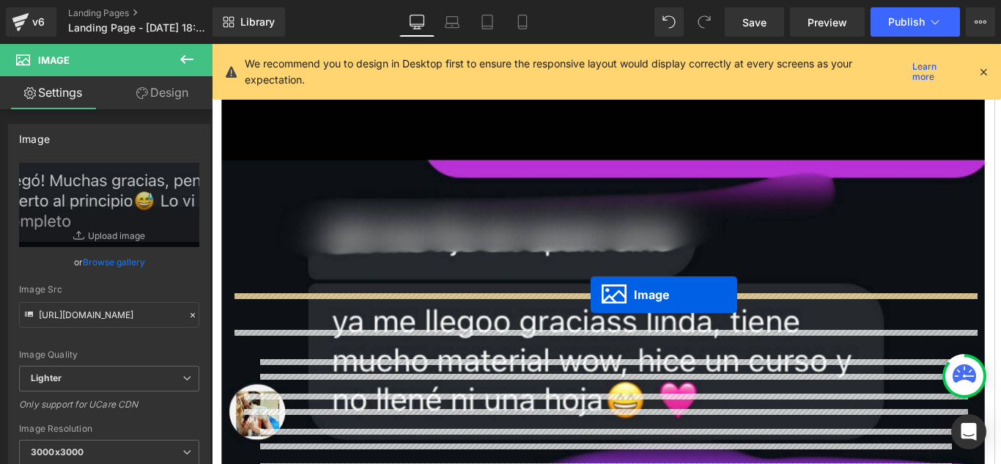
drag, startPoint x: 630, startPoint y: 302, endPoint x: 638, endPoint y: 325, distance: 24.6
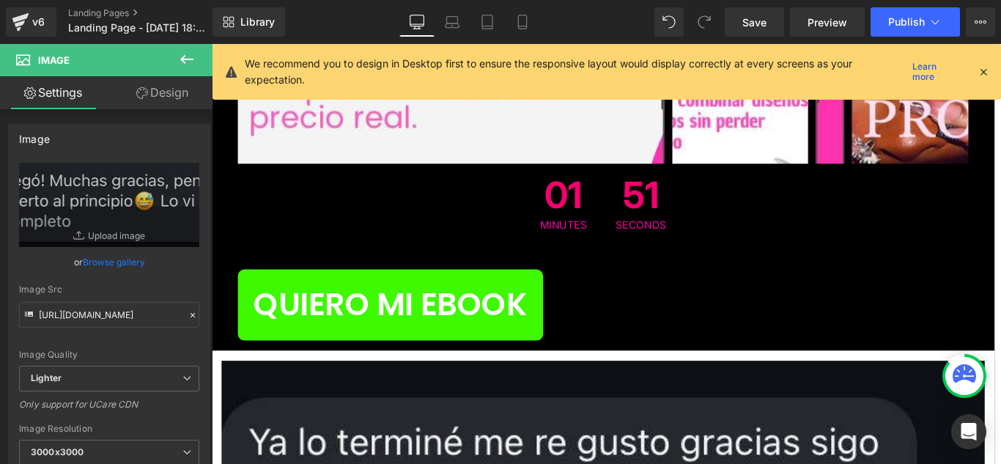
scroll to position [16793, 0]
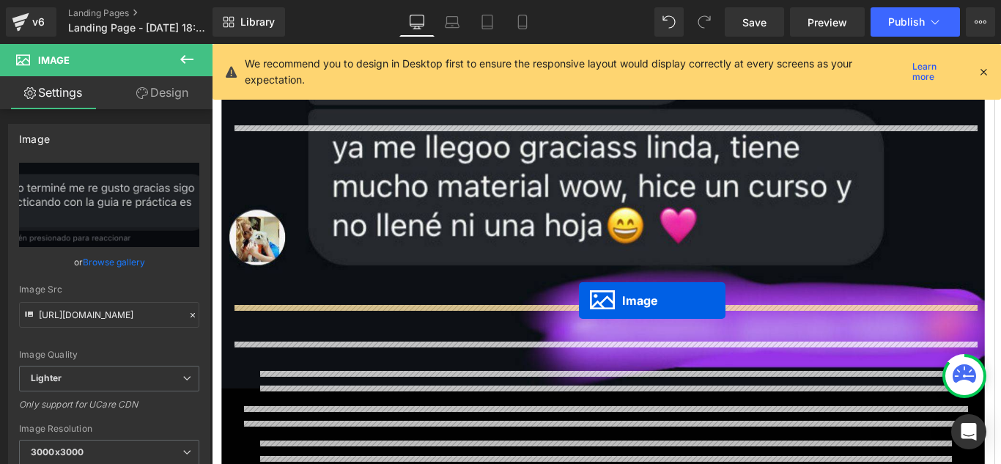
drag, startPoint x: 626, startPoint y: 242, endPoint x: 625, endPoint y: 332, distance: 90.2
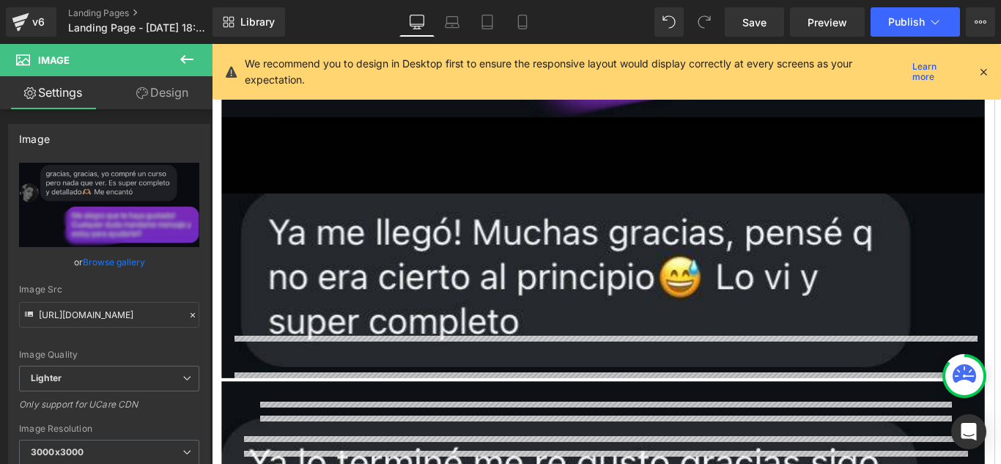
scroll to position [18515, 0]
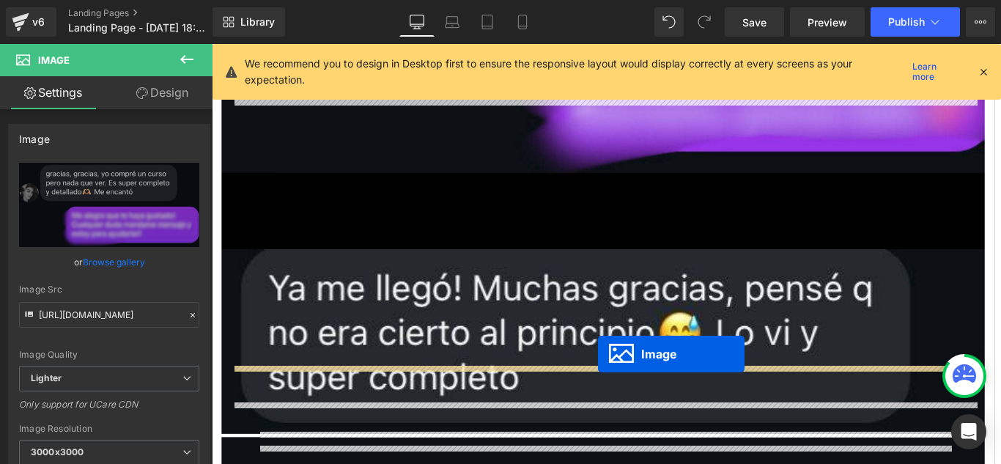
drag, startPoint x: 624, startPoint y: 411, endPoint x: 646, endPoint y: 392, distance: 29.1
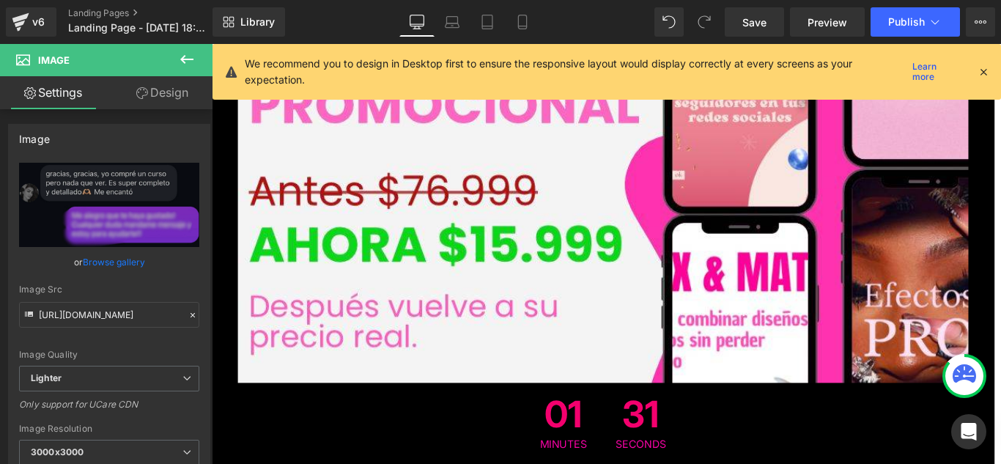
scroll to position [16573, 0]
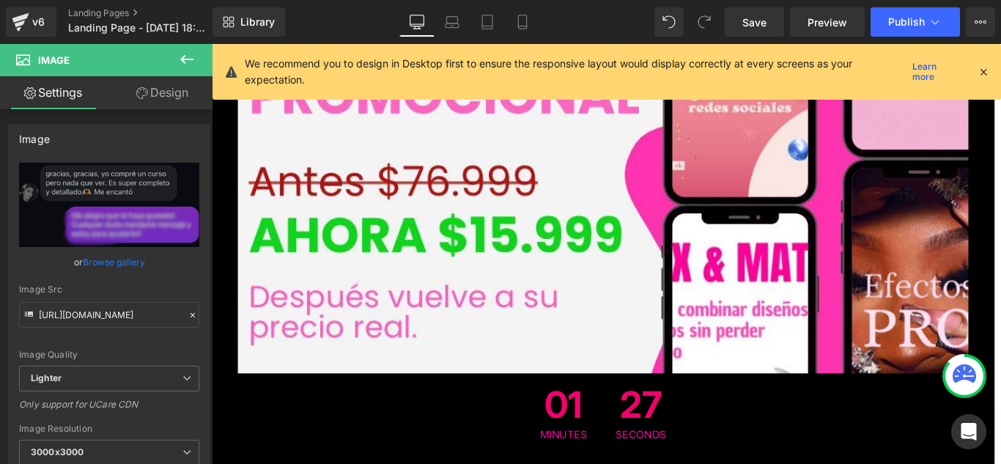
drag, startPoint x: 399, startPoint y: 236, endPoint x: 383, endPoint y: 234, distance: 16.3
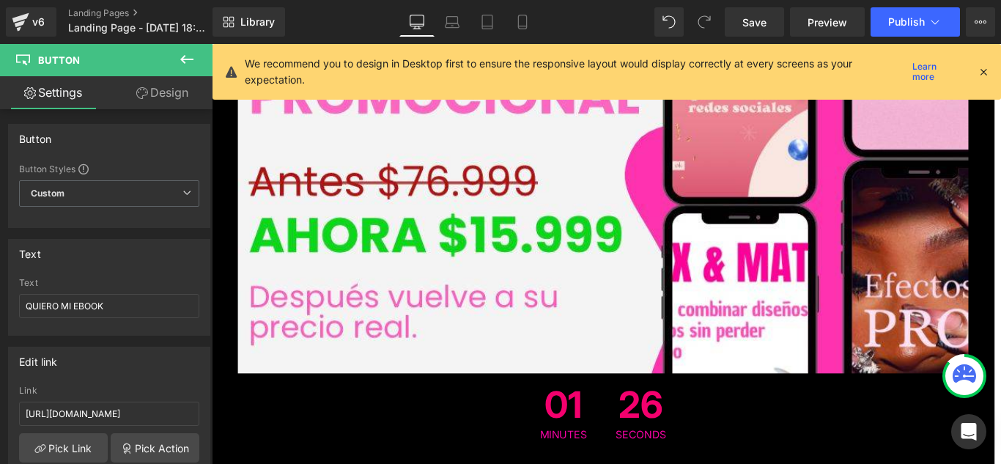
click at [333, 188] on div "📩 GARANTÍA 7 DÍAS compra segura✨ Text Block Sabemos que este manual no es solo …" at bounding box center [652, 217] width 880 height 829
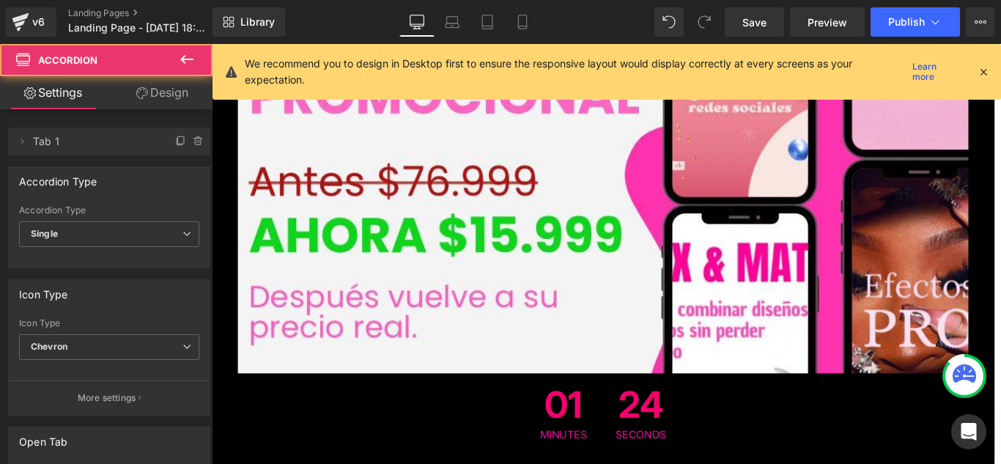
click at [375, 414] on div "01 Minutes 24 Seconds" at bounding box center [651, 458] width 821 height 89
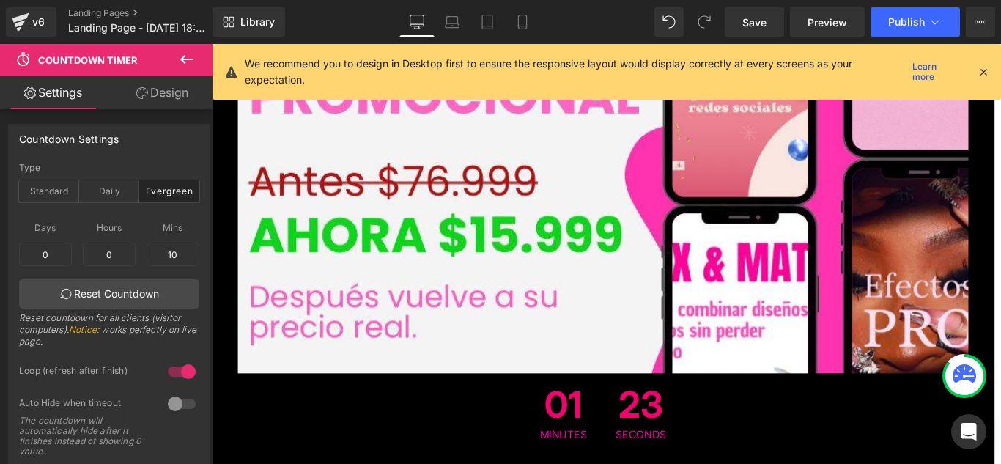
click at [262, 182] on div "📩 GARANTÍA 7 DÍAS compra segura✨ Text Block Sabemos que este manual no es solo …" at bounding box center [652, 219] width 880 height 833
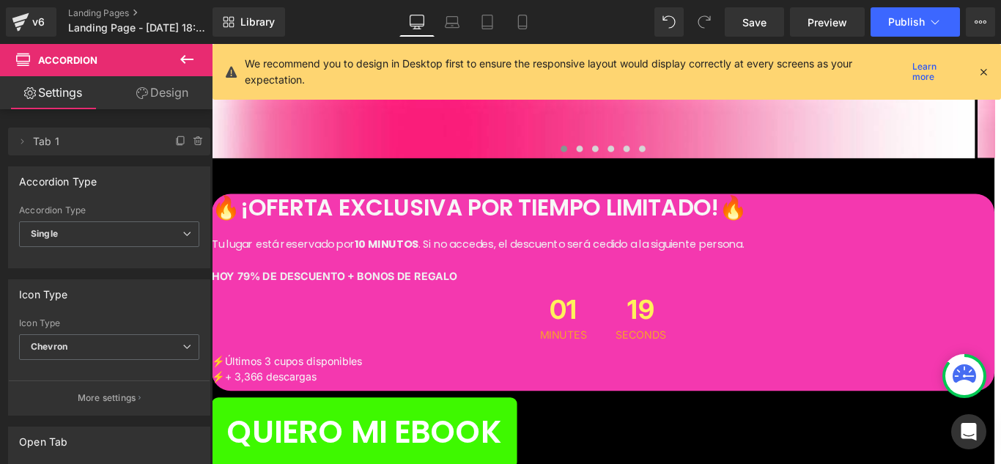
scroll to position [14887, 0]
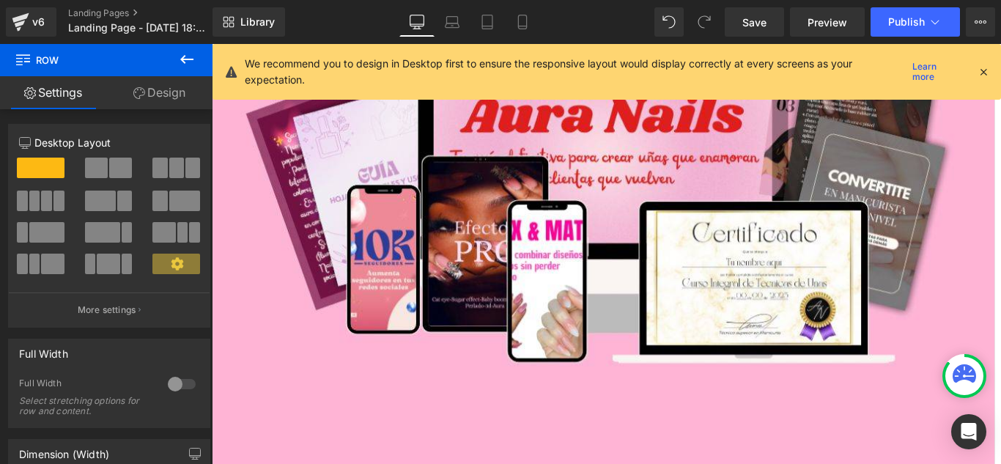
scroll to position [15913, 0]
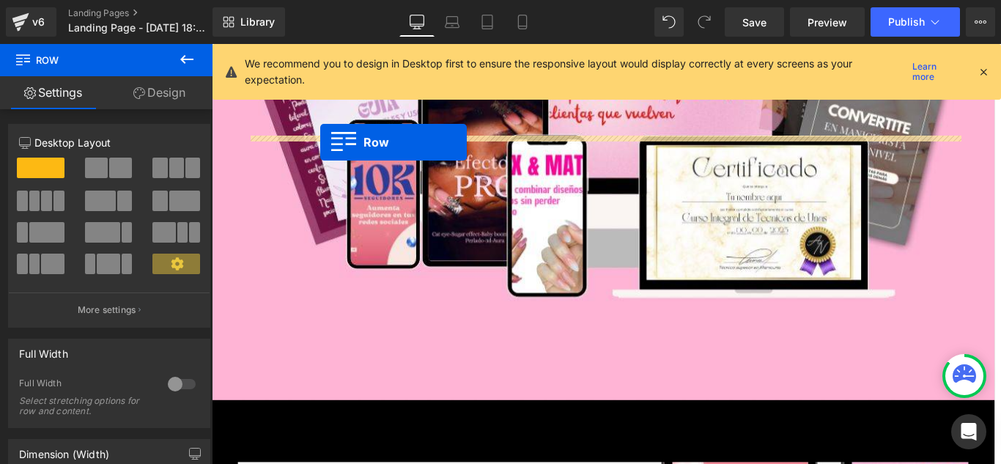
drag, startPoint x: 263, startPoint y: 155, endPoint x: 334, endPoint y: 154, distance: 70.4
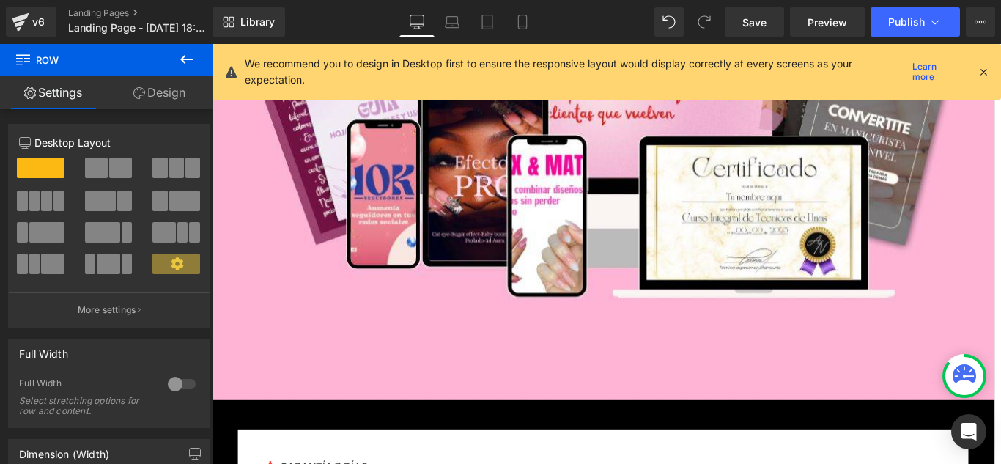
scroll to position [15986, 0]
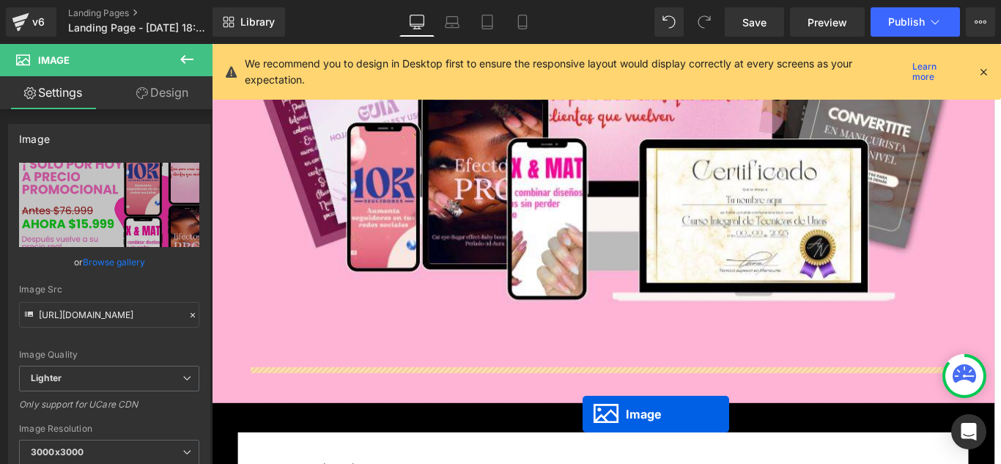
scroll to position [15934, 0]
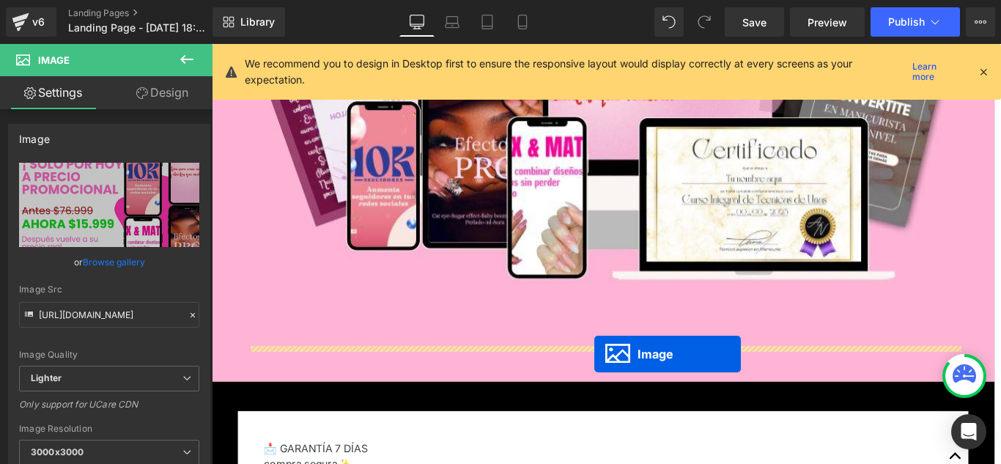
drag, startPoint x: 633, startPoint y: 368, endPoint x: 642, endPoint y: 392, distance: 25.7
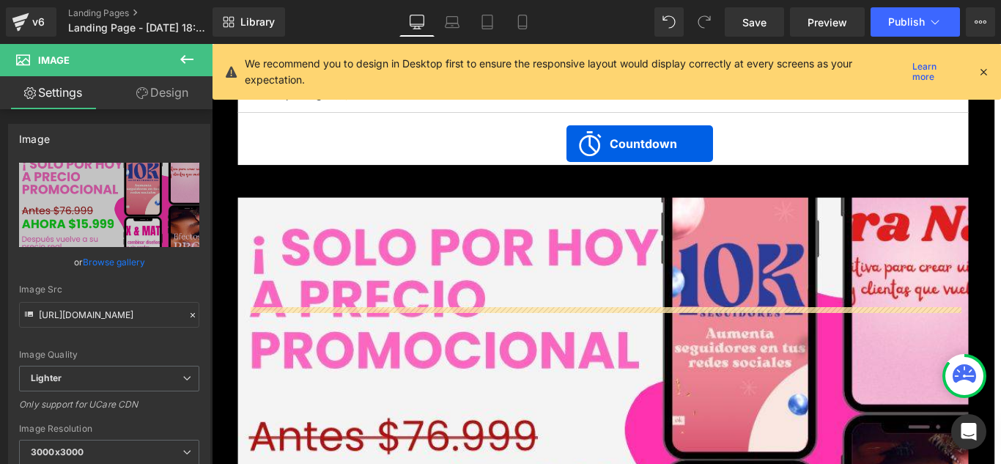
scroll to position [16373, 0]
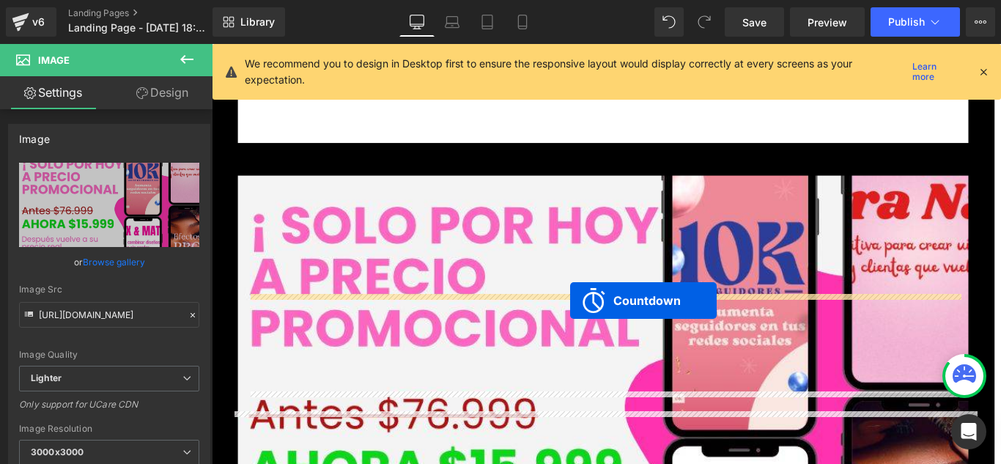
drag, startPoint x: 589, startPoint y: 268, endPoint x: 614, endPoint y: 332, distance: 68.5
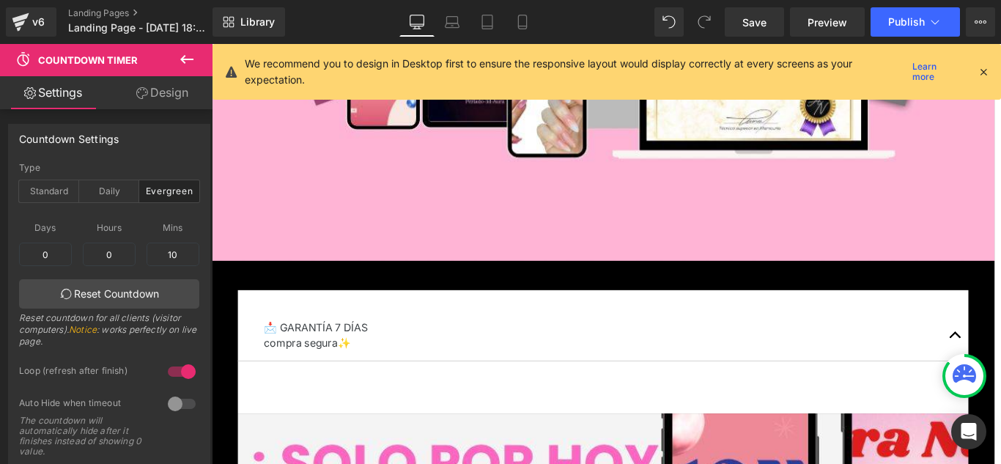
scroll to position [15897, 0]
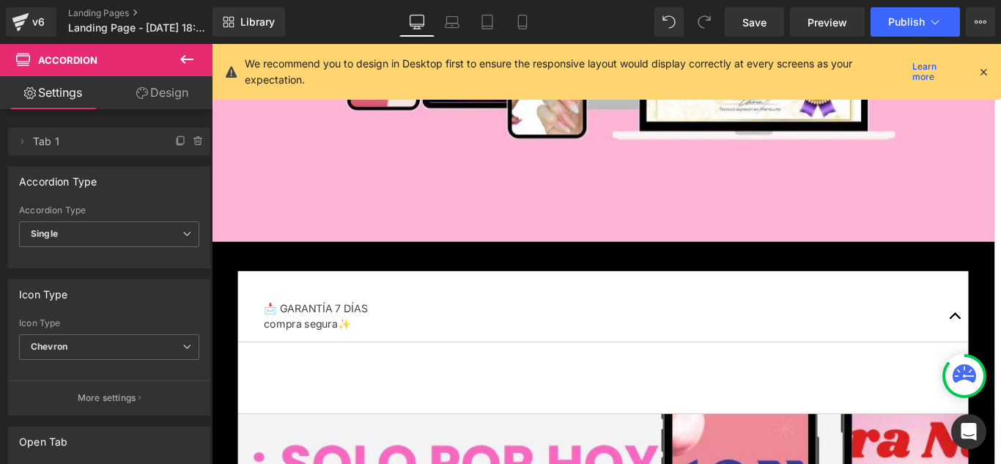
scroll to position [16117, 0]
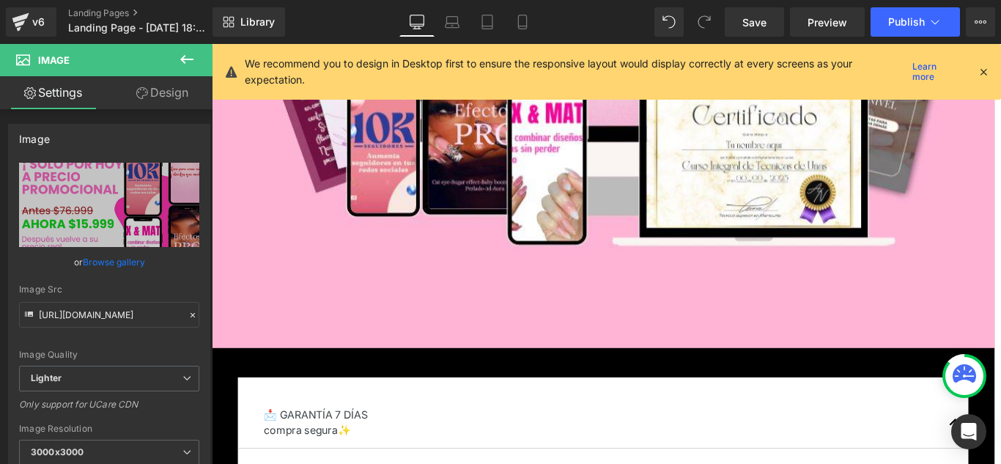
scroll to position [15970, 0]
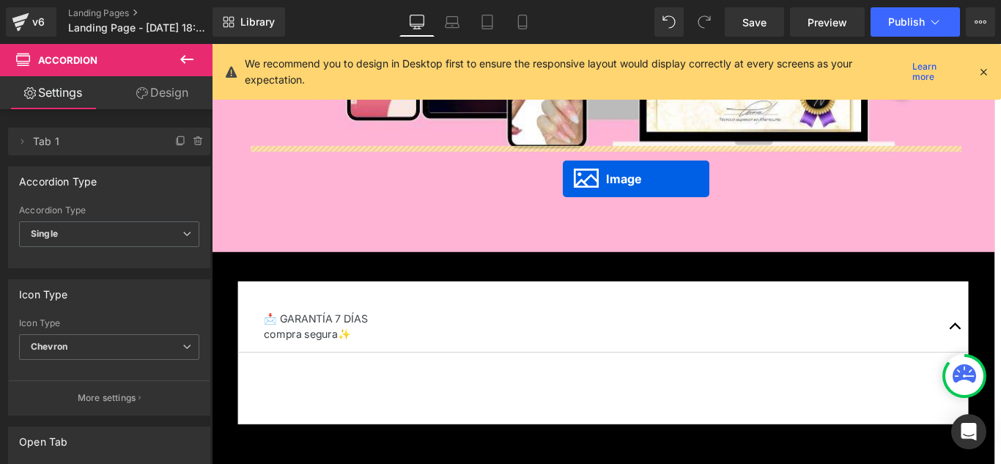
scroll to position [16283, 0]
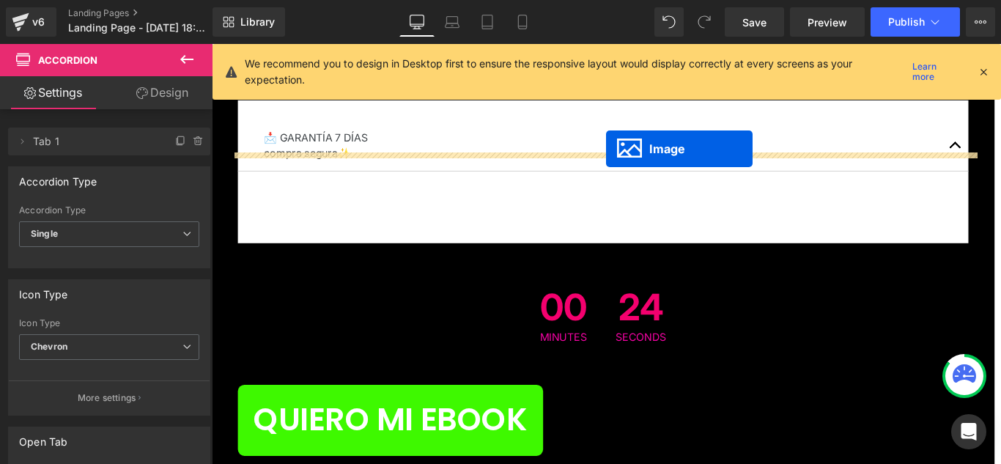
drag, startPoint x: 629, startPoint y: 166, endPoint x: 655, endPoint y: 162, distance: 25.9
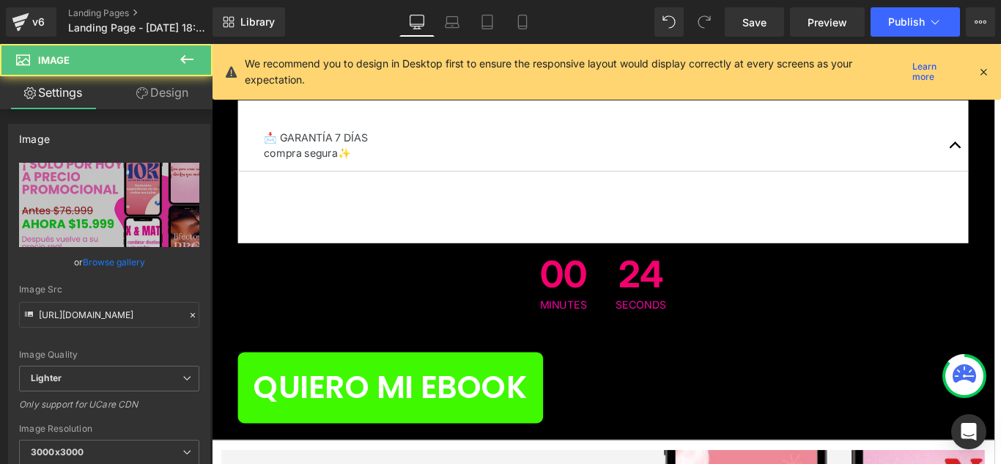
scroll to position [16247, 0]
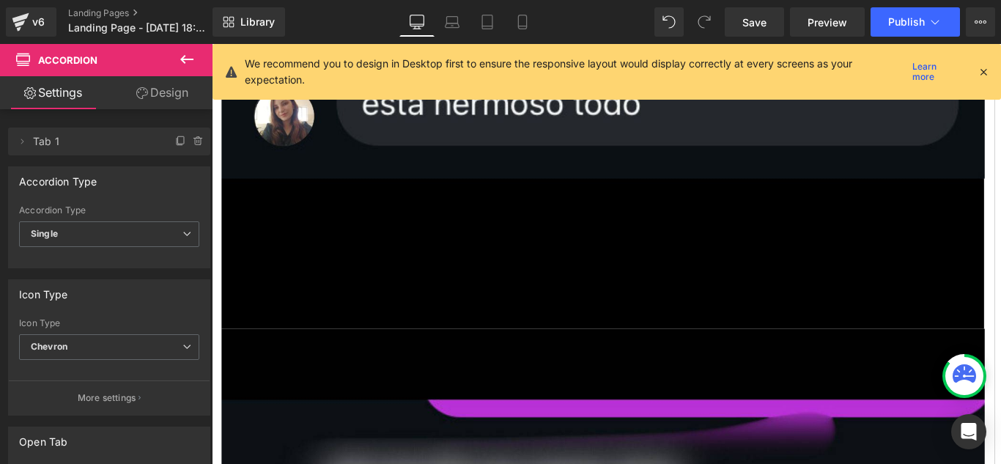
scroll to position [17933, 0]
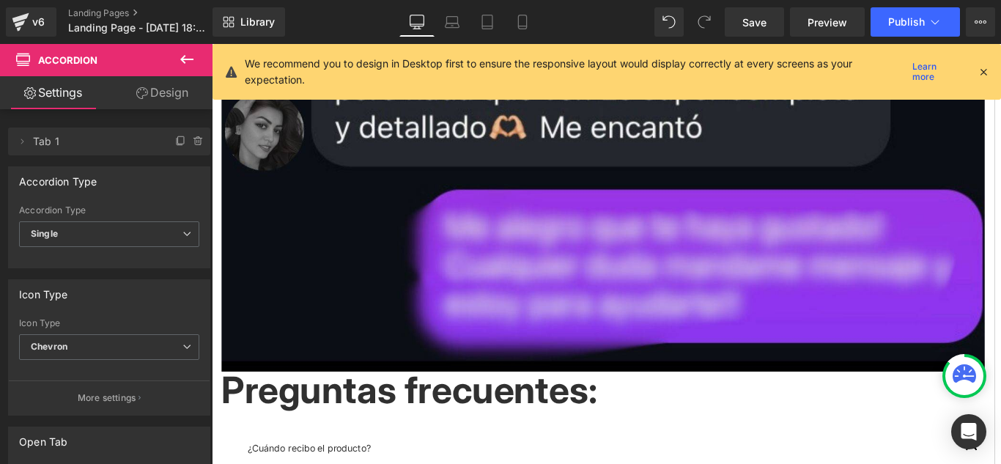
scroll to position [19472, 0]
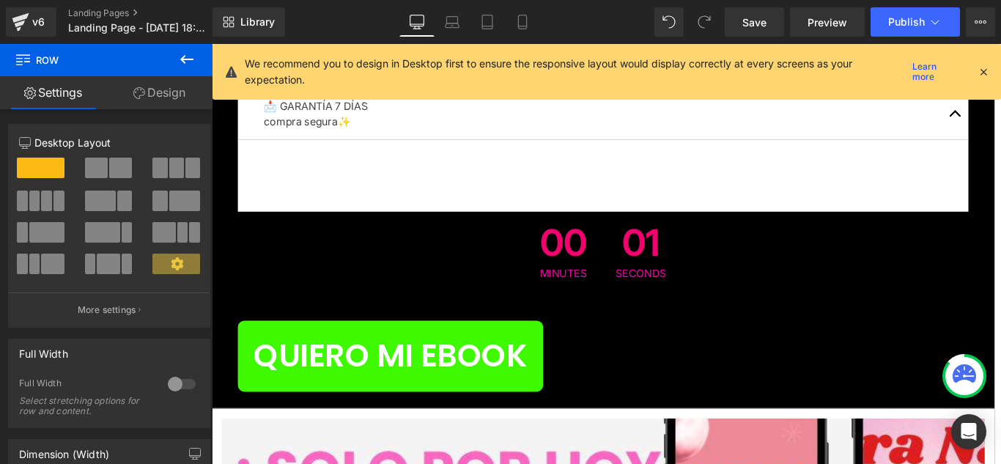
scroll to position [16320, 0]
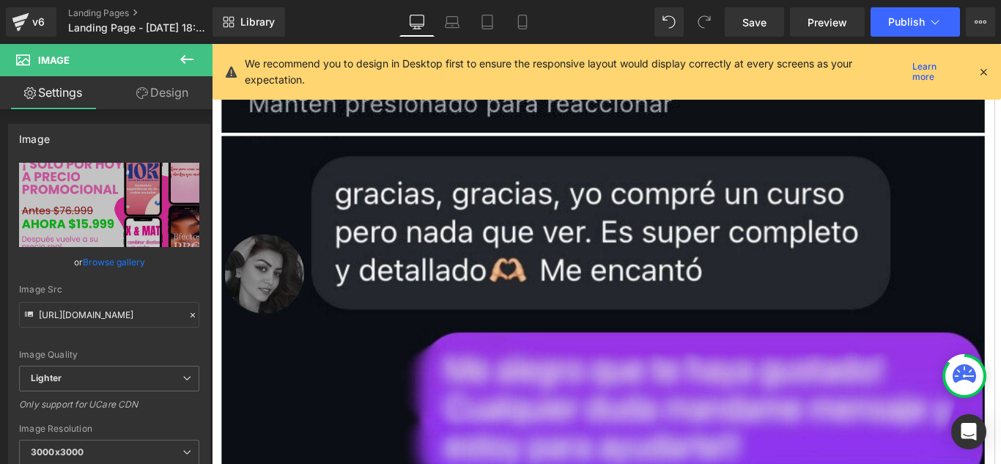
scroll to position [19032, 0]
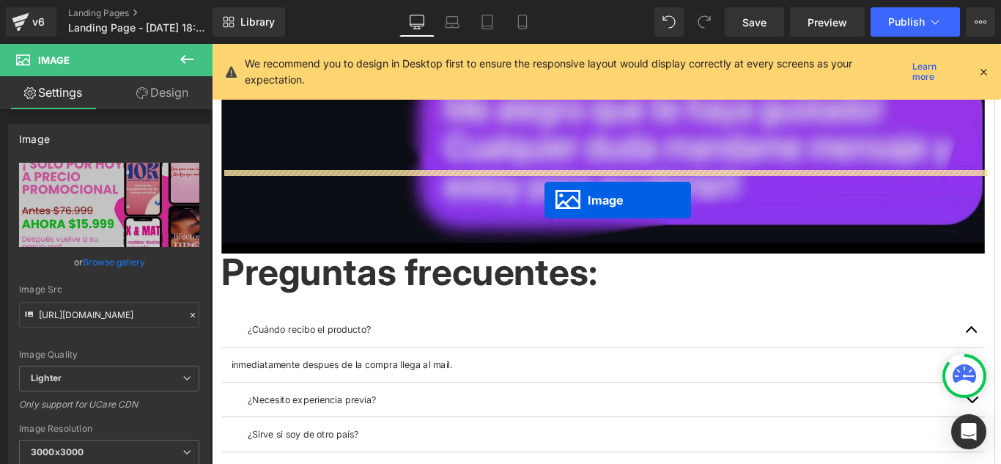
drag, startPoint x: 627, startPoint y: 339, endPoint x: 586, endPoint y: 219, distance: 127.0
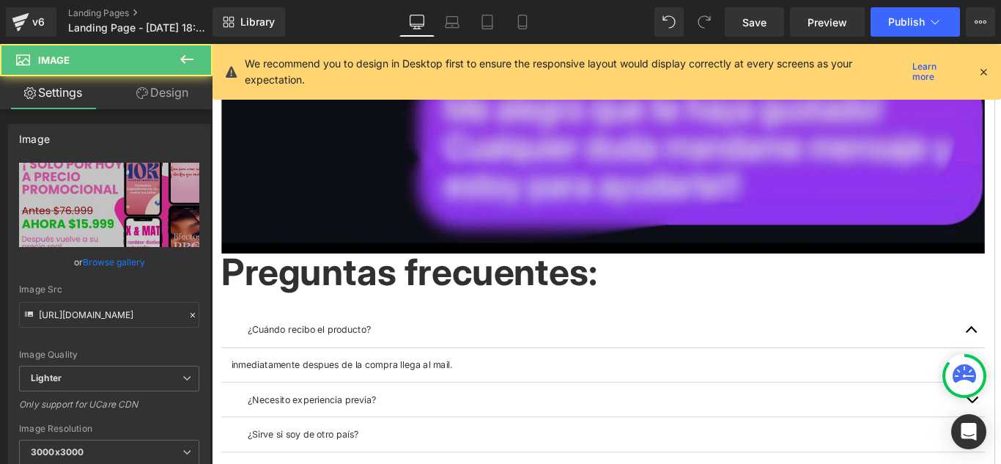
scroll to position [18995, 0]
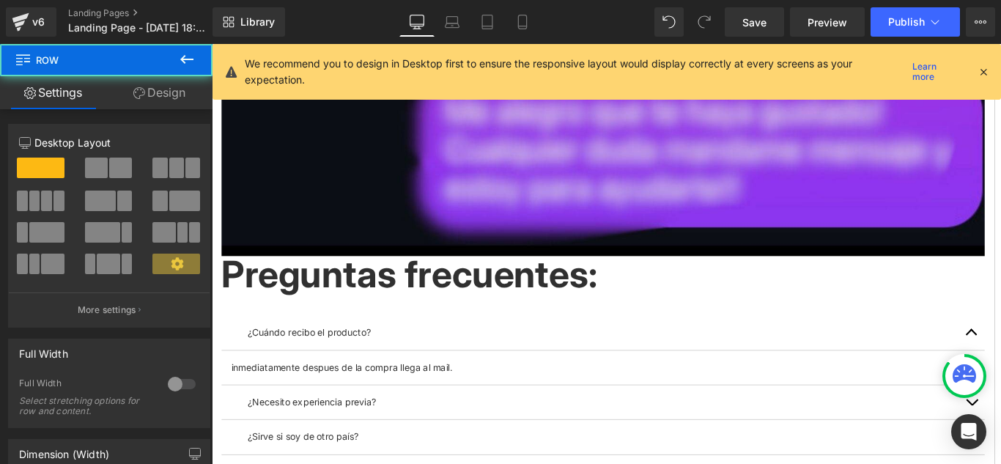
click at [286, 349] on div "¿Cuándo recibo el producto? Text Block inmediatamente despues de la compra lleg…" at bounding box center [652, 466] width 858 height 235
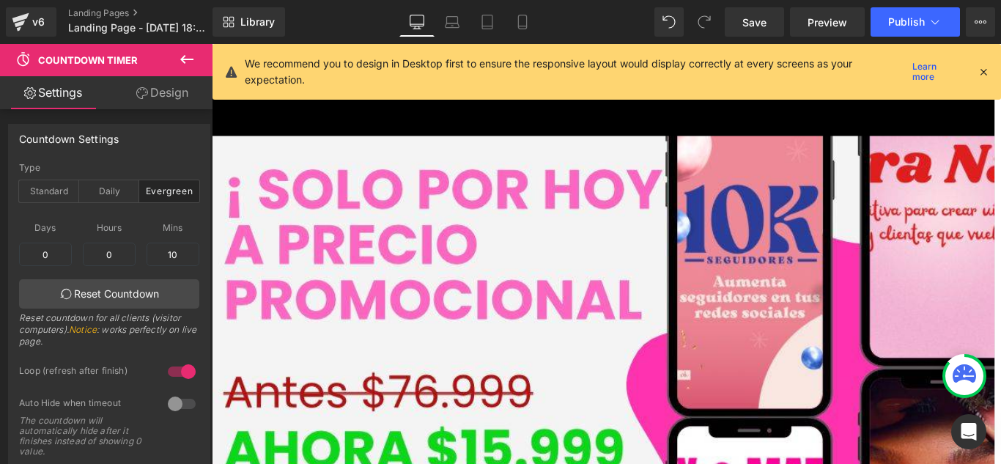
scroll to position [19425, 0]
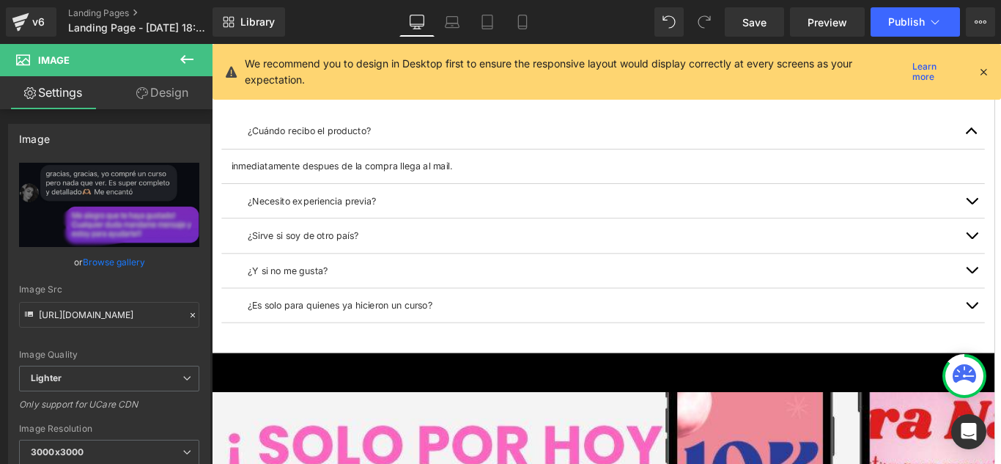
scroll to position [19278, 0]
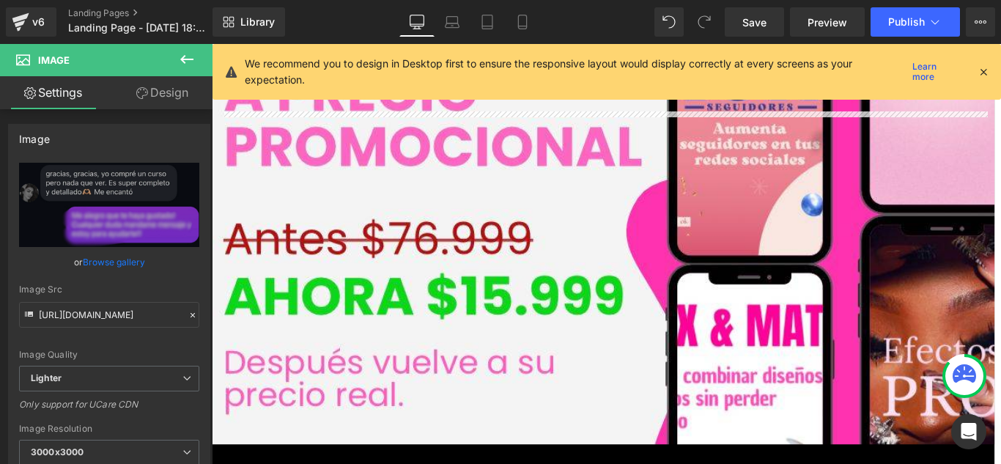
scroll to position [19242, 0]
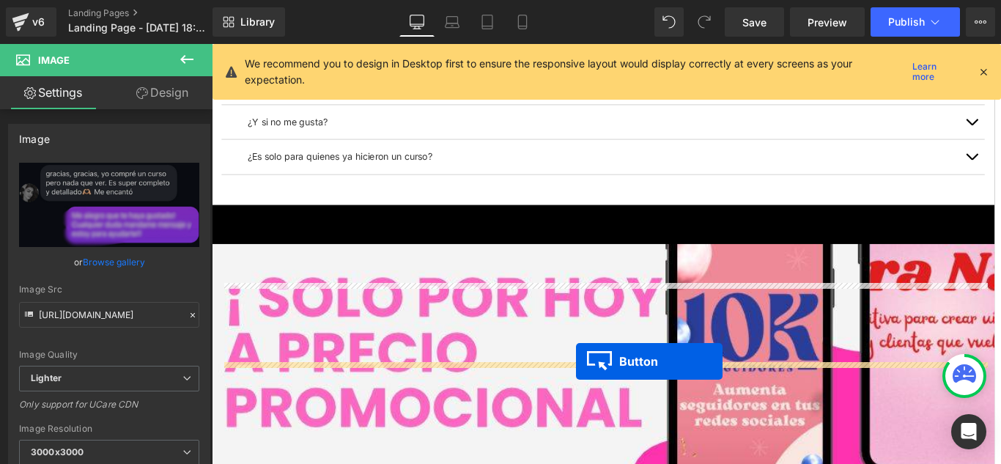
drag, startPoint x: 624, startPoint y: 242, endPoint x: 621, endPoint y: 400, distance: 158.4
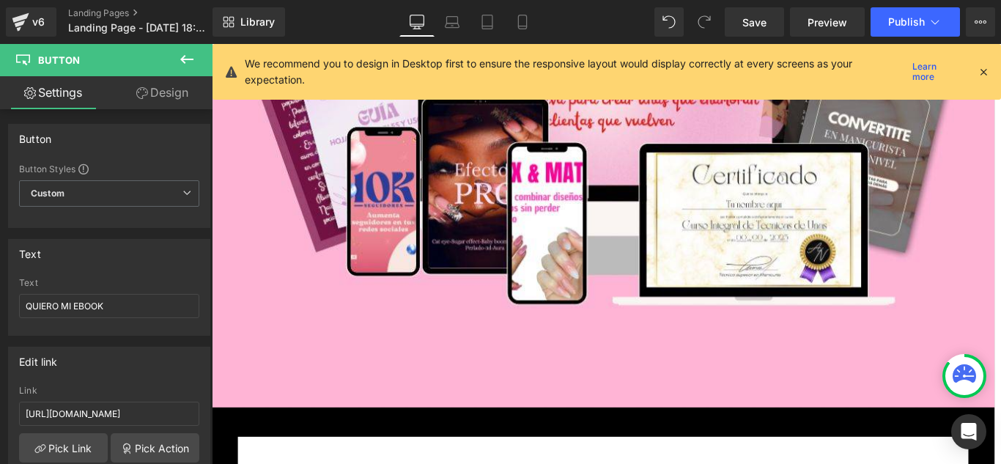
scroll to position [15804, 0]
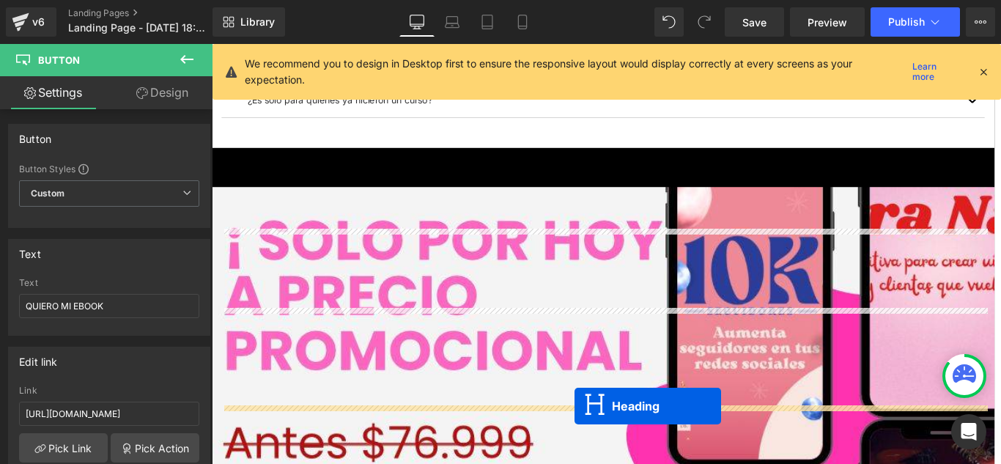
drag, startPoint x: 619, startPoint y: 446, endPoint x: 619, endPoint y: 465, distance: 19.8
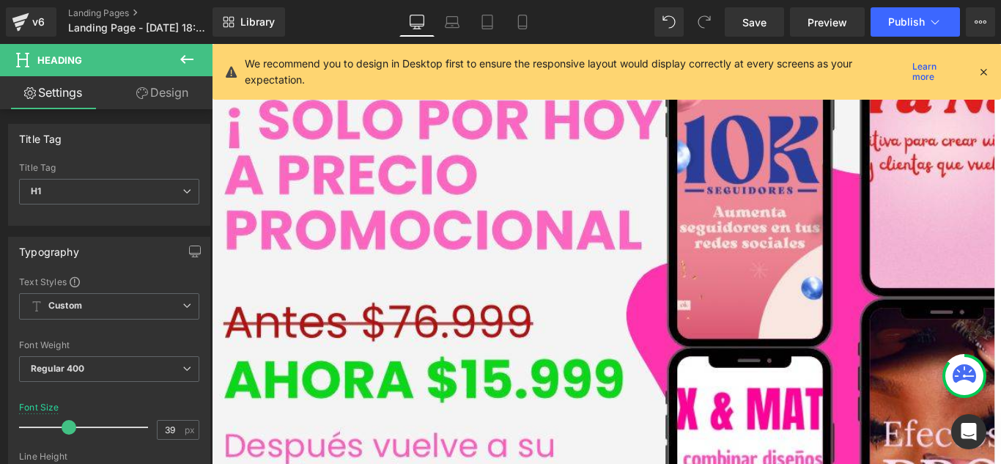
scroll to position [19314, 0]
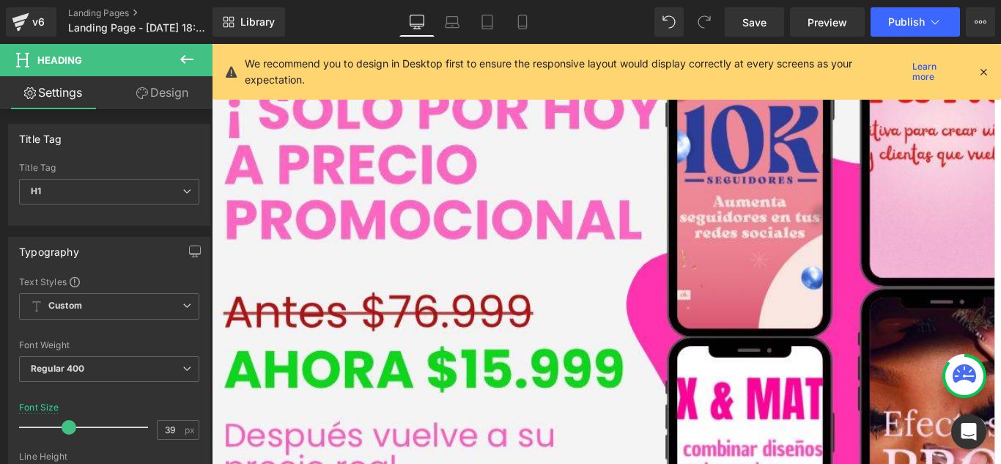
click at [160, 92] on link "Design" at bounding box center [162, 92] width 106 height 33
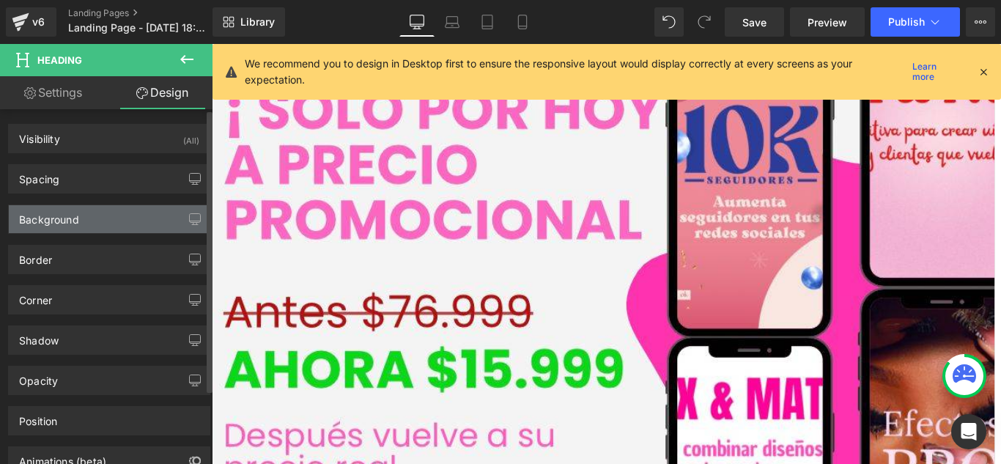
click at [136, 216] on div "Background" at bounding box center [109, 219] width 201 height 28
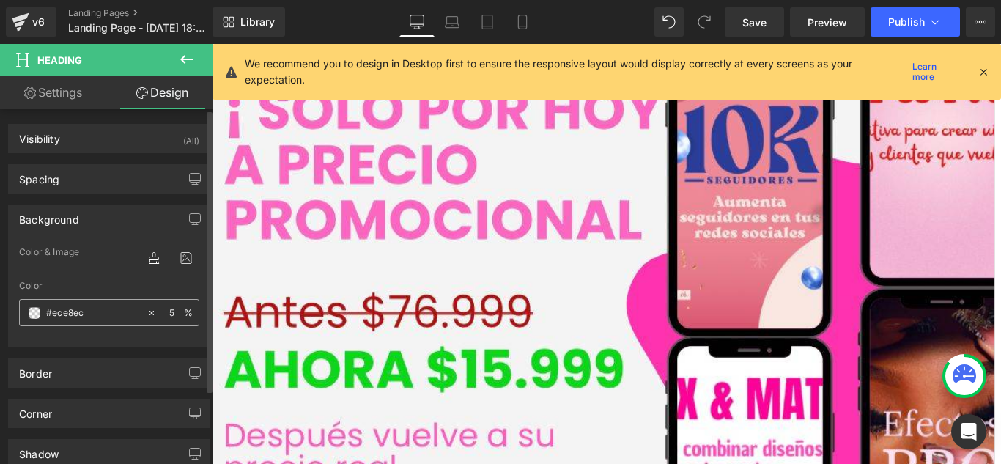
click at [37, 314] on span at bounding box center [35, 313] width 12 height 12
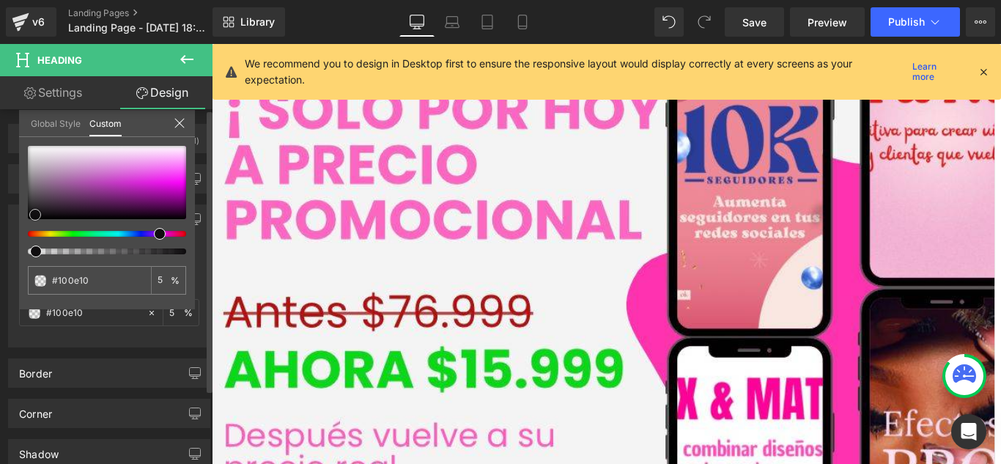
click at [35, 215] on div at bounding box center [107, 182] width 158 height 73
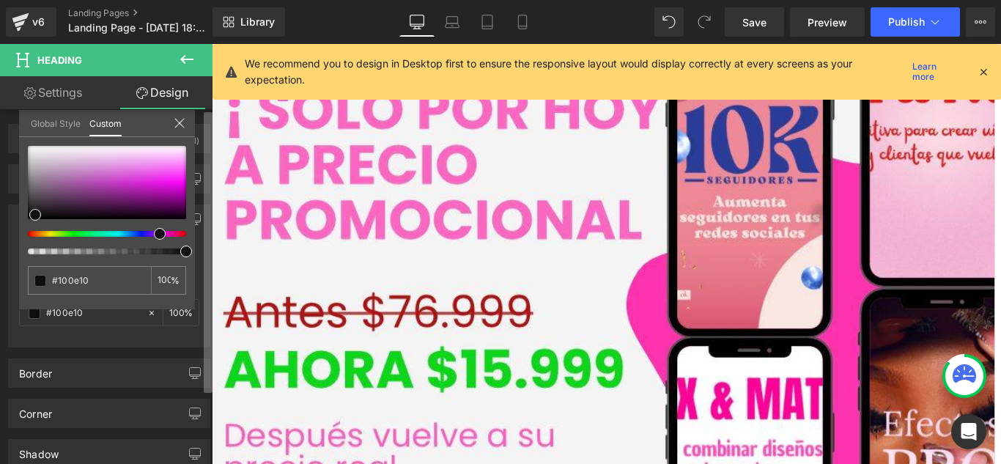
drag, startPoint x: 35, startPoint y: 251, endPoint x: 211, endPoint y: 249, distance: 175.9
click at [191, 260] on div "#ece8ec 5 %" at bounding box center [107, 227] width 176 height 163
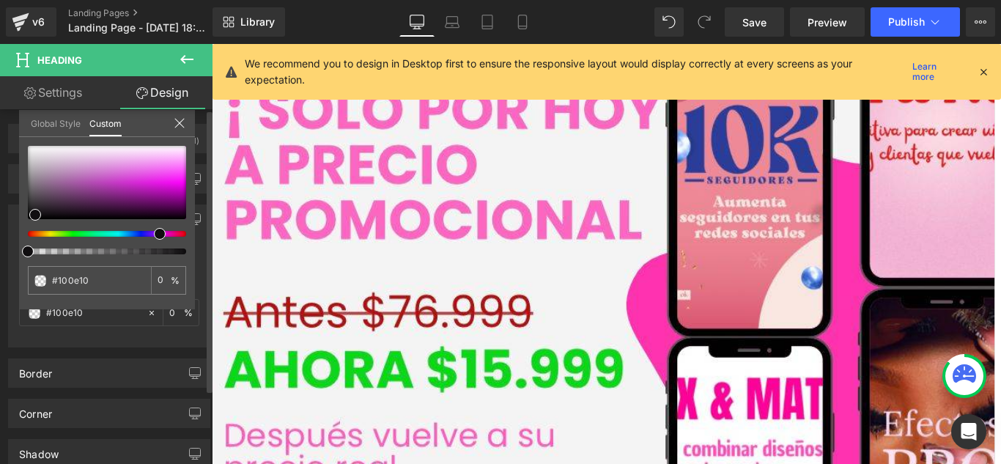
drag, startPoint x: 122, startPoint y: 258, endPoint x: 0, endPoint y: 258, distance: 121.7
click at [0, 258] on div "Background Color & Image color Color % Image Replace Image Upload image or Brow…" at bounding box center [109, 271] width 219 height 154
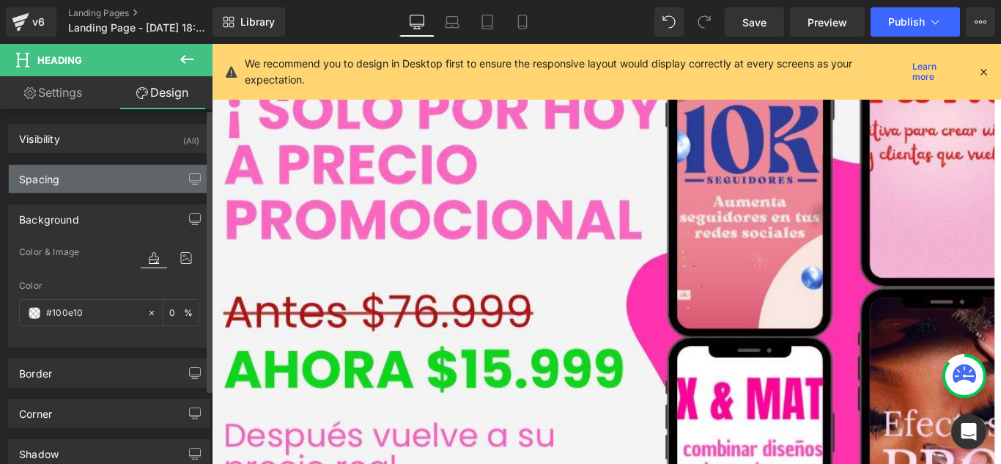
click at [147, 166] on div "Spacing" at bounding box center [109, 179] width 201 height 28
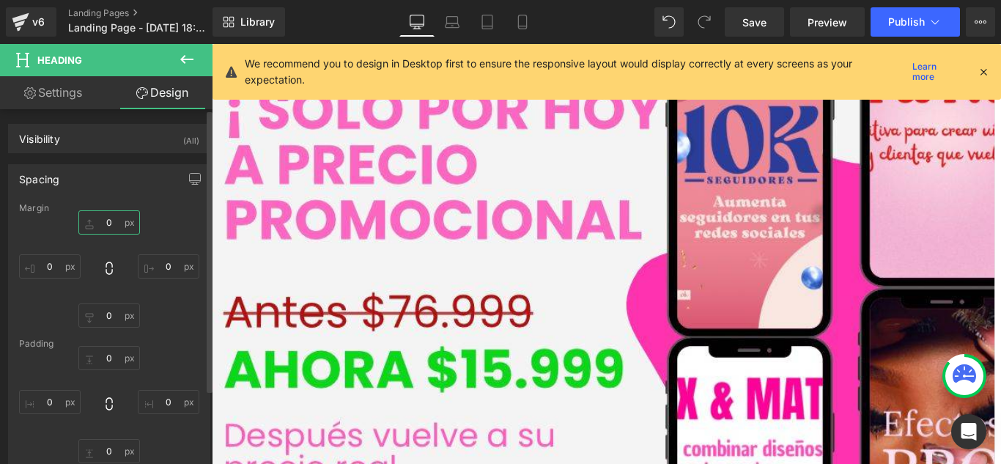
click at [112, 222] on input "text" at bounding box center [109, 222] width 62 height 24
drag, startPoint x: 113, startPoint y: 355, endPoint x: 121, endPoint y: 336, distance: 20.0
click at [112, 354] on input "text" at bounding box center [109, 358] width 62 height 24
type input "1"
type input "60"
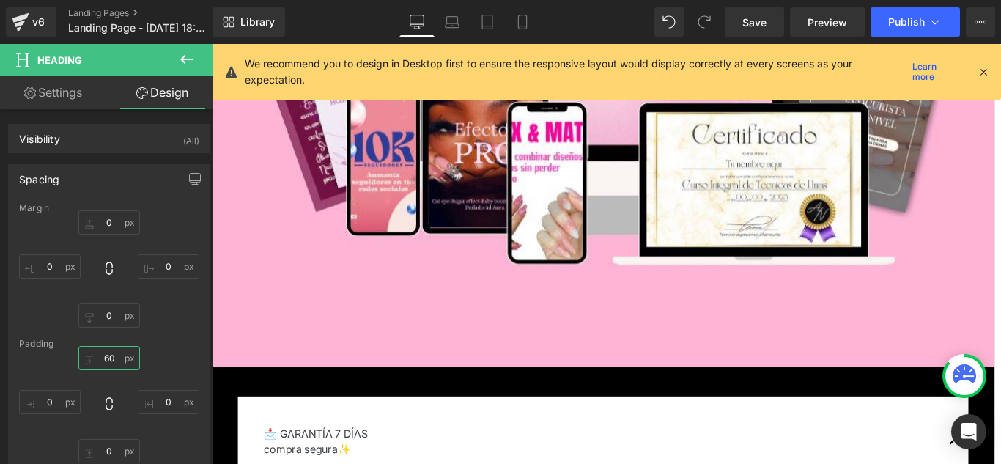
scroll to position [16089, 0]
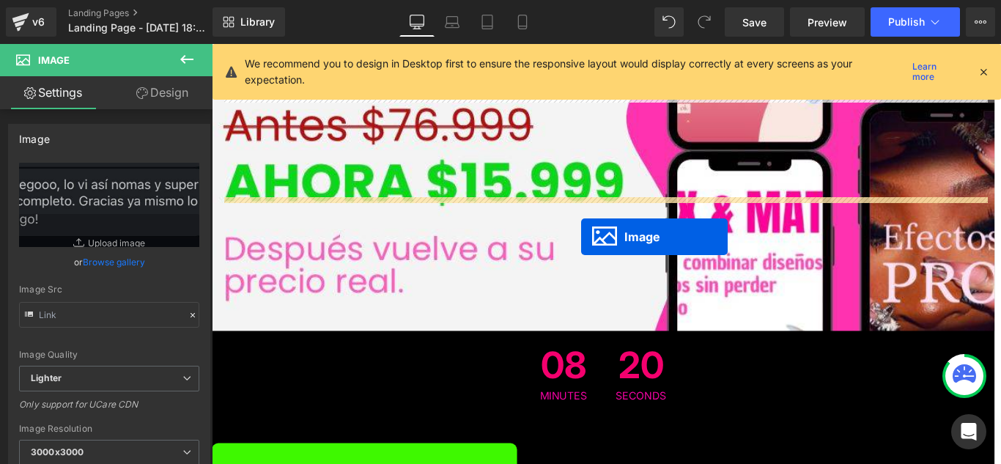
drag, startPoint x: 627, startPoint y: 250, endPoint x: 627, endPoint y: 260, distance: 10.3
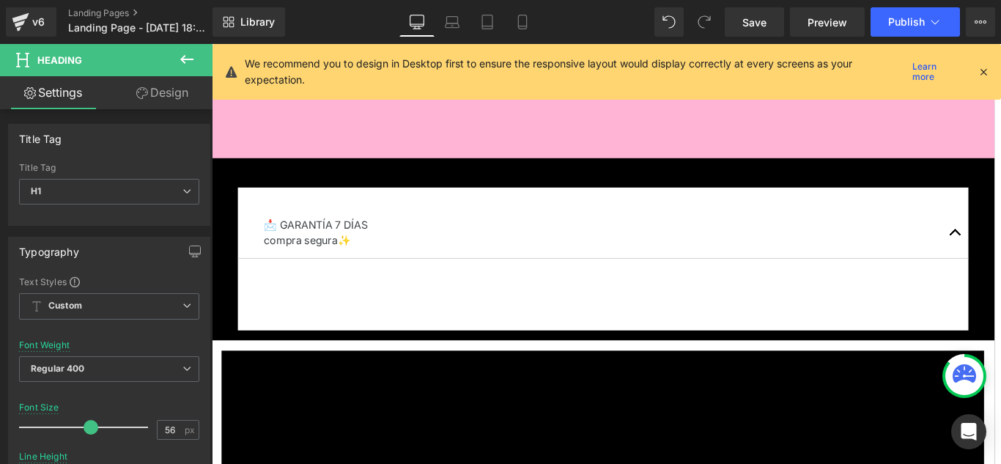
scroll to position [16199, 0]
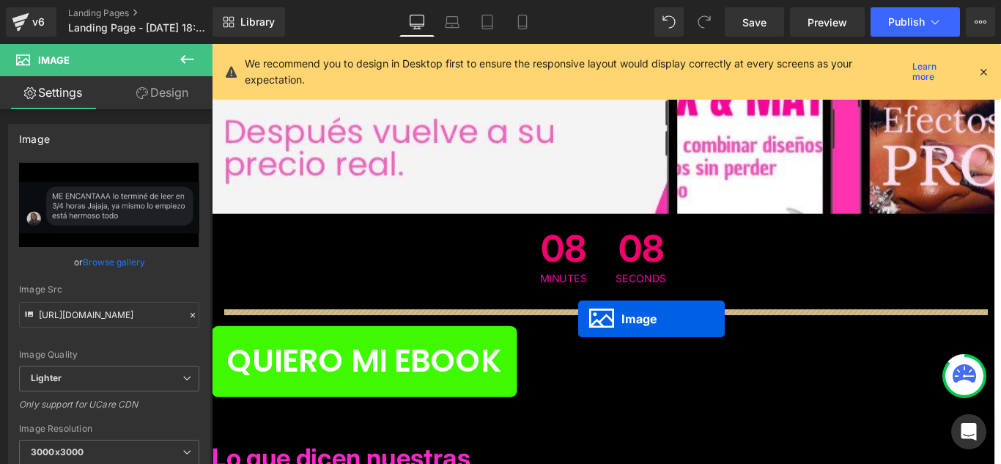
drag, startPoint x: 630, startPoint y: 311, endPoint x: 624, endPoint y: 353, distance: 42.3
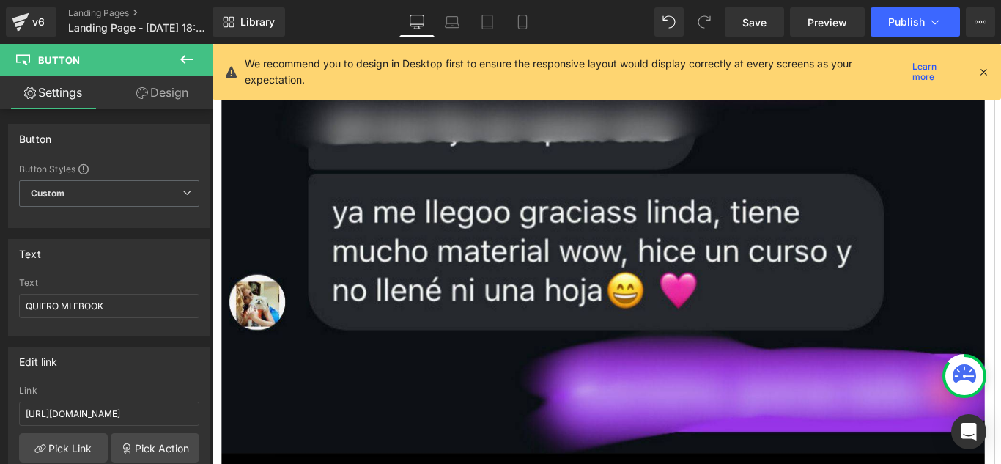
scroll to position [16529, 0]
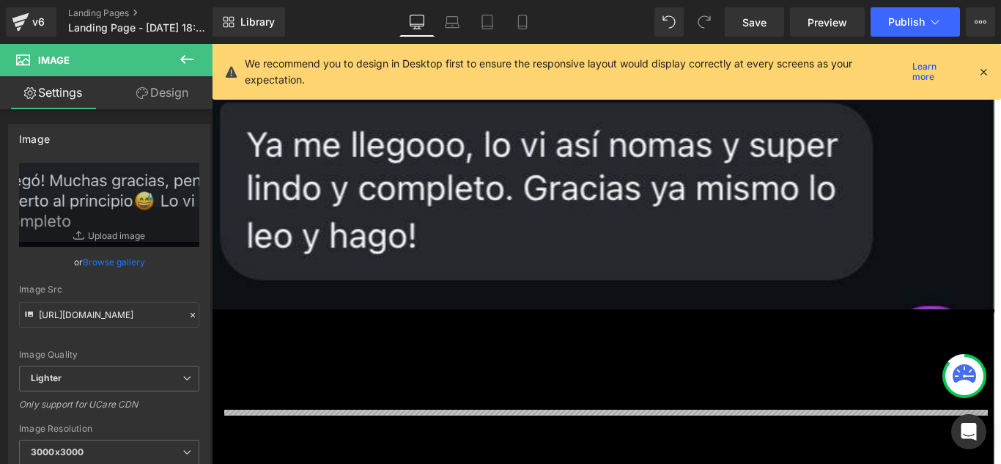
scroll to position [19168, 0]
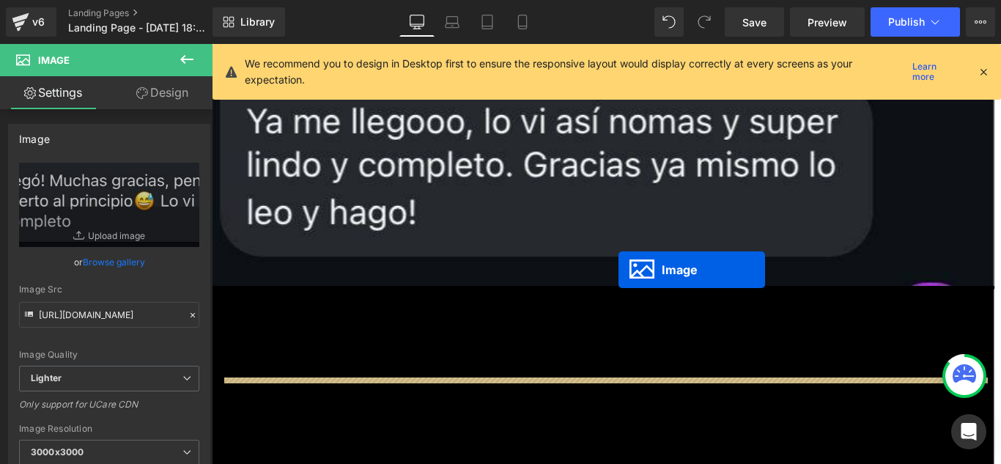
drag, startPoint x: 625, startPoint y: 387, endPoint x: 669, endPoint y: 298, distance: 99.7
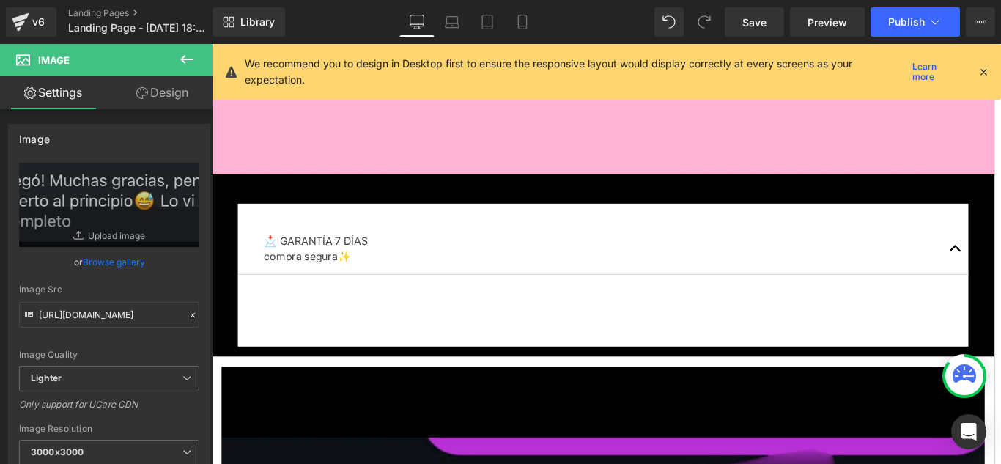
scroll to position [16199, 0]
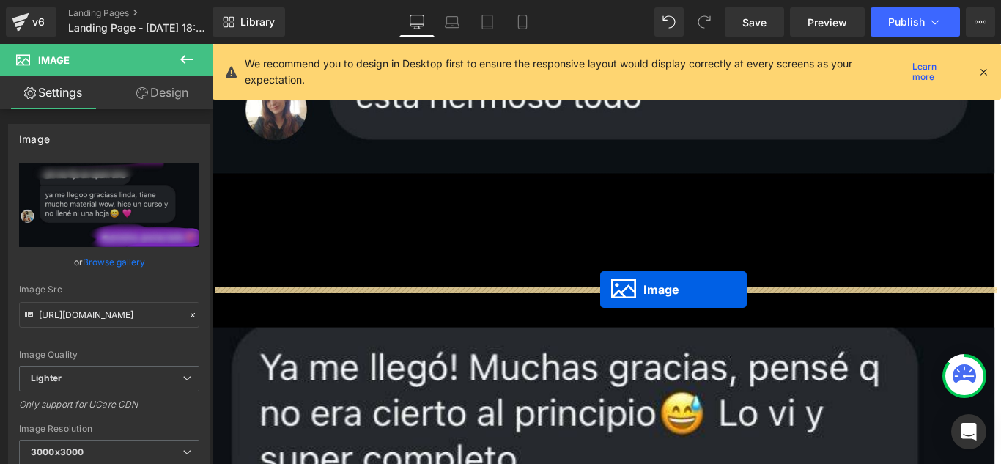
drag, startPoint x: 628, startPoint y: 314, endPoint x: 648, endPoint y: 320, distance: 20.4
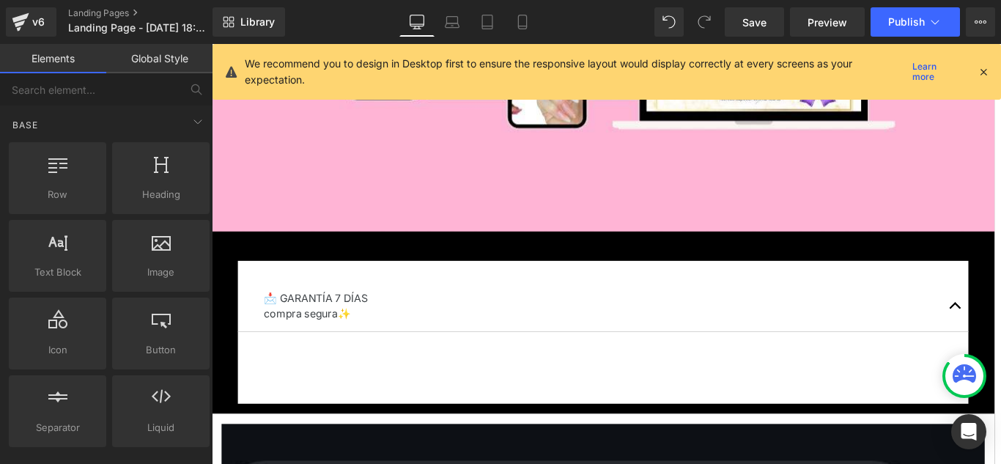
scroll to position [16089, 0]
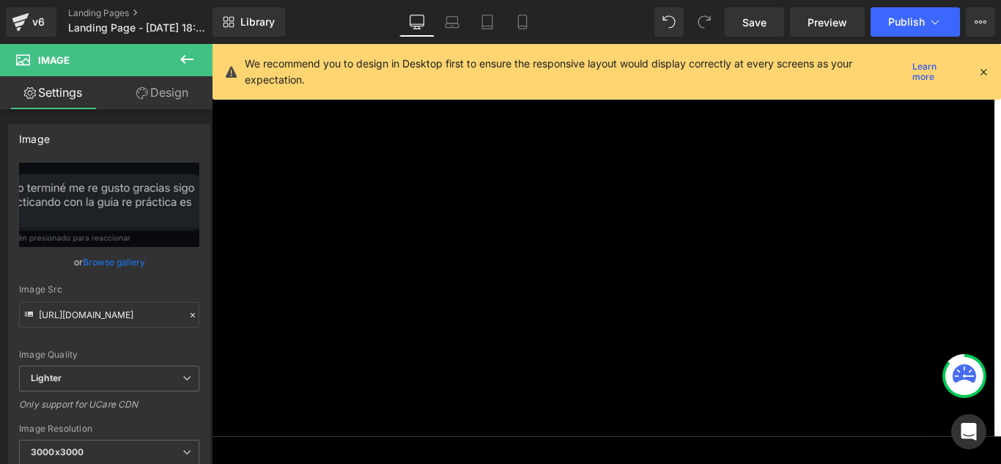
scroll to position [19168, 0]
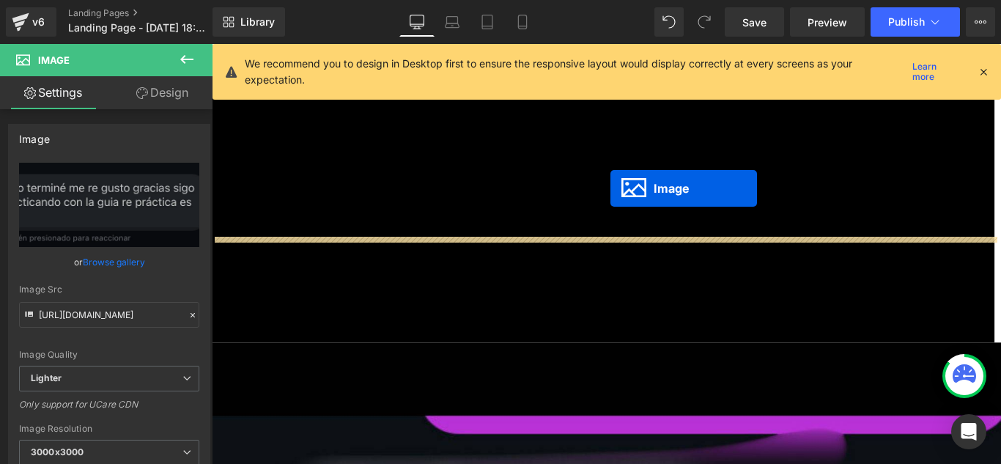
drag, startPoint x: 624, startPoint y: 276, endPoint x: 660, endPoint y: 206, distance: 79.0
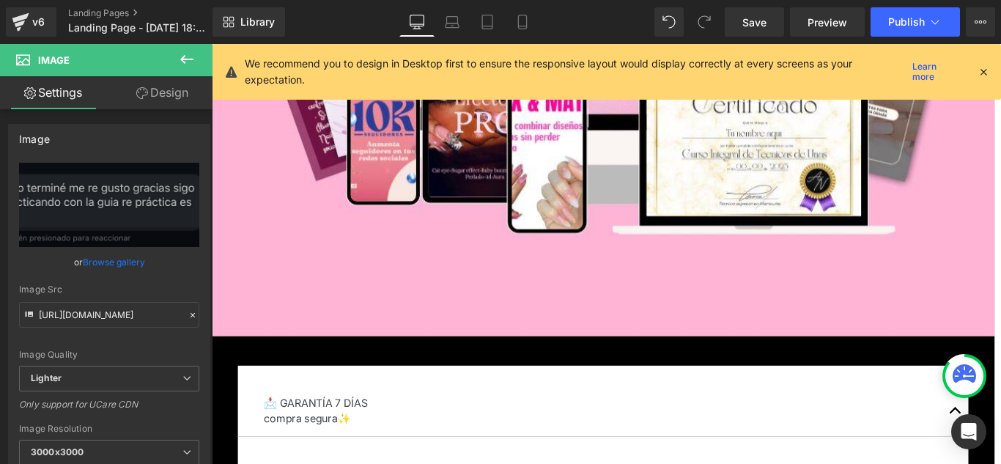
scroll to position [15993, 0]
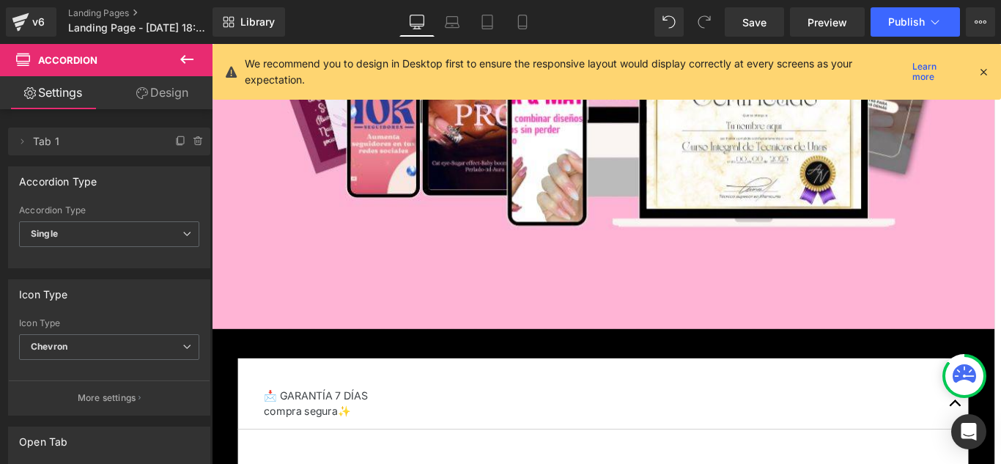
click at [212, 44] on icon at bounding box center [212, 44] width 0 height 0
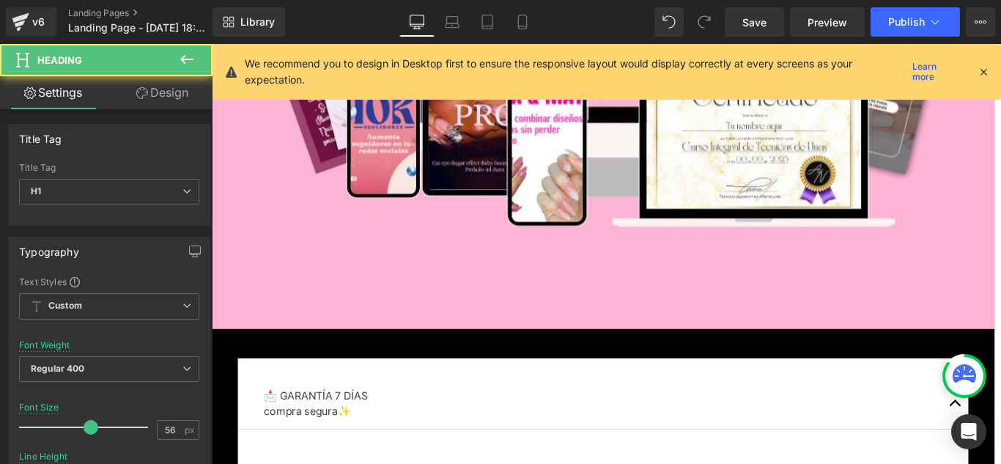
click at [212, 44] on link at bounding box center [212, 44] width 0 height 0
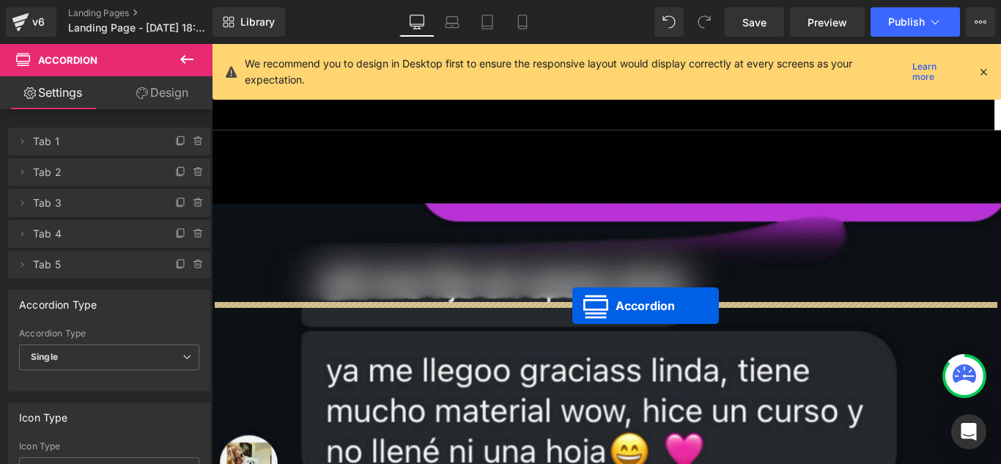
drag, startPoint x: 613, startPoint y: 271, endPoint x: 616, endPoint y: 338, distance: 66.8
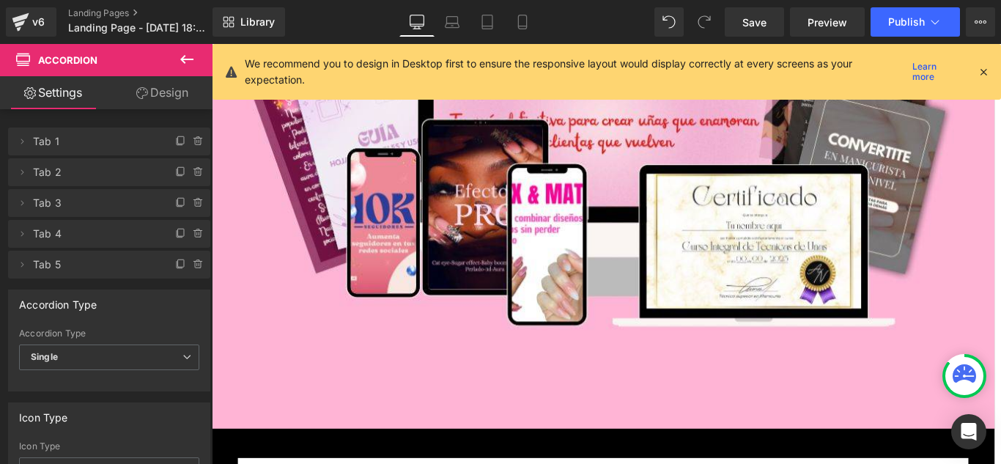
scroll to position [15883, 0]
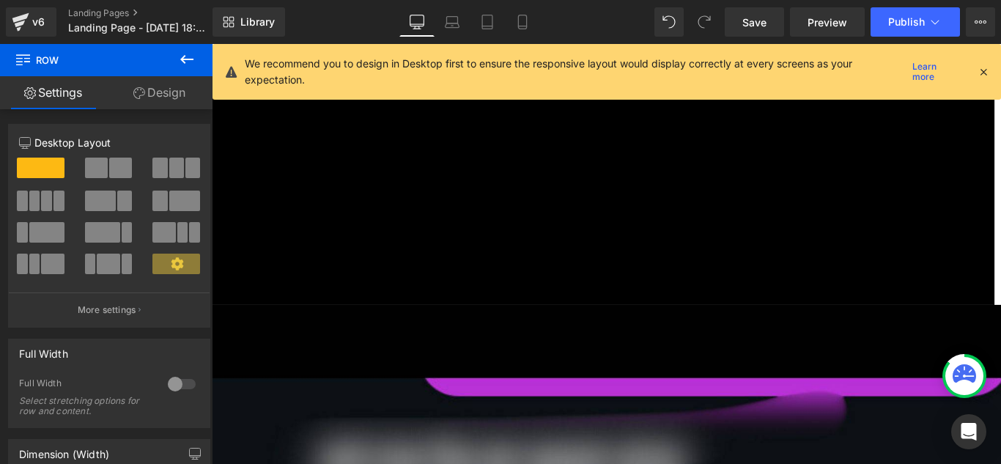
scroll to position [19108, 0]
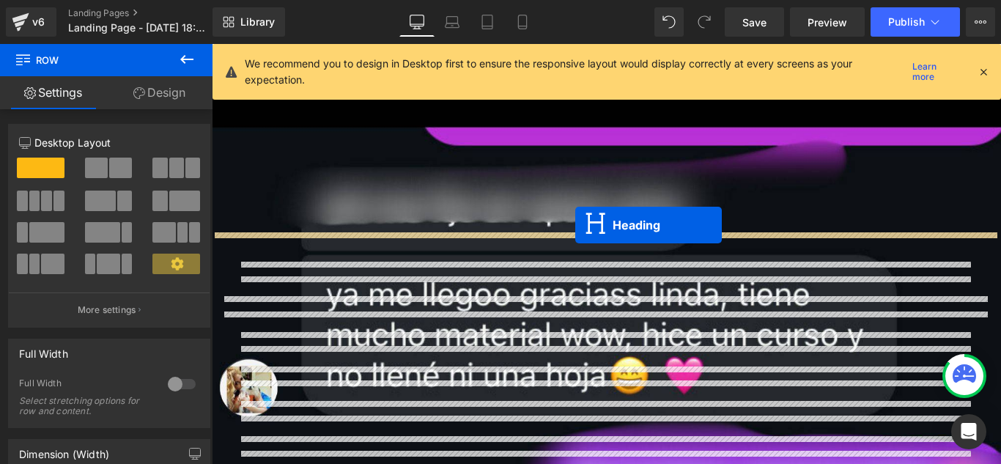
drag, startPoint x: 615, startPoint y: 353, endPoint x: 620, endPoint y: 248, distance: 104.9
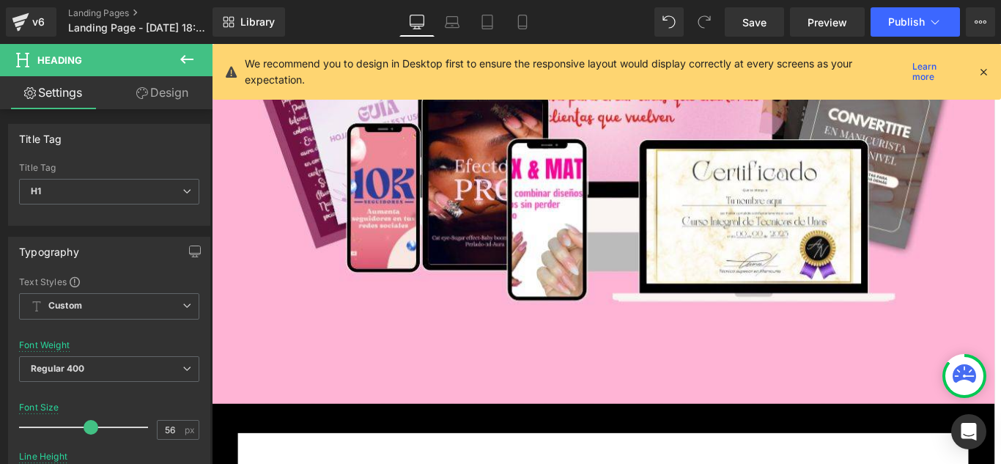
scroll to position [15910, 0]
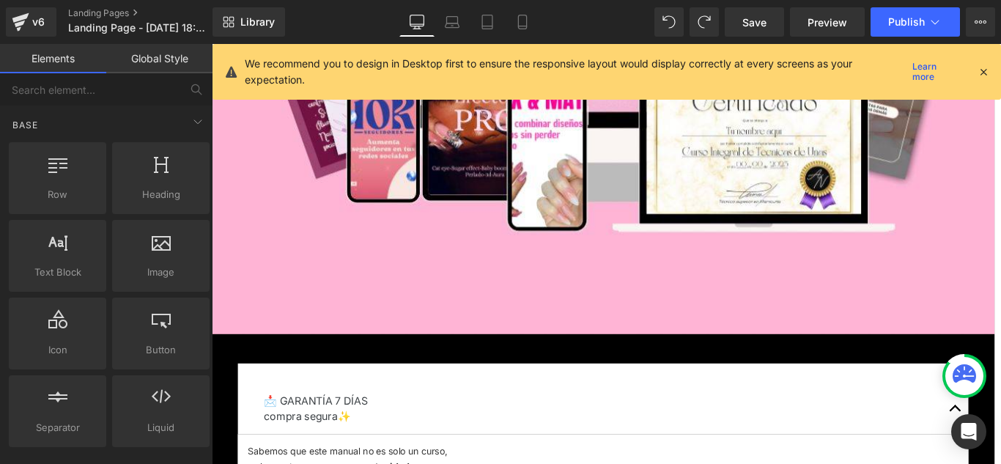
scroll to position [15914, 0]
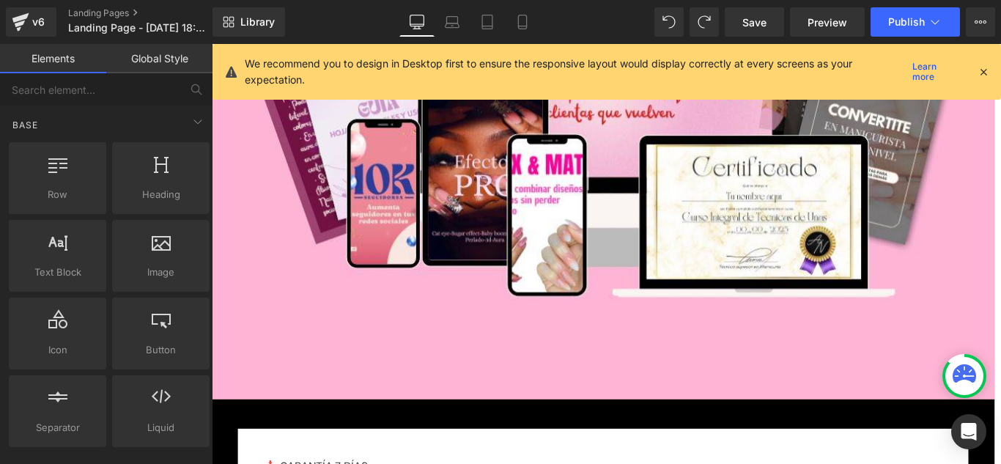
click at [212, 44] on span "Accordion" at bounding box center [212, 44] width 0 height 0
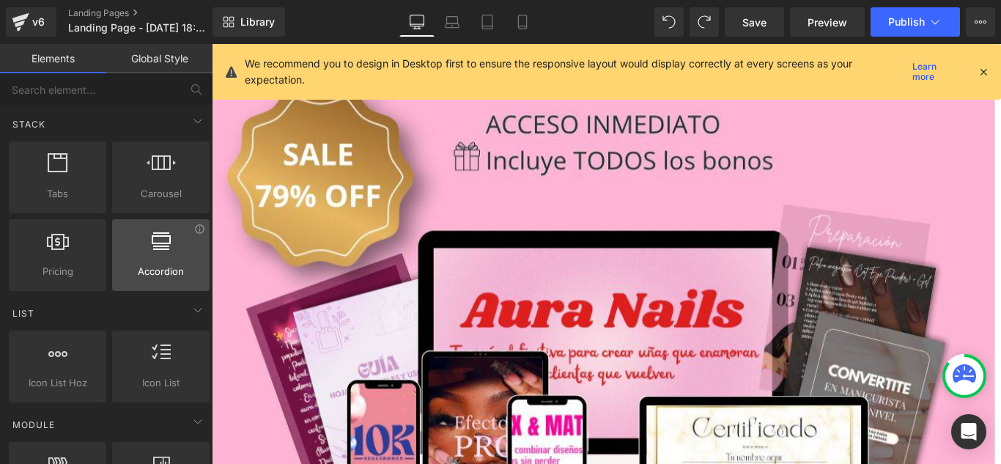
scroll to position [440, 0]
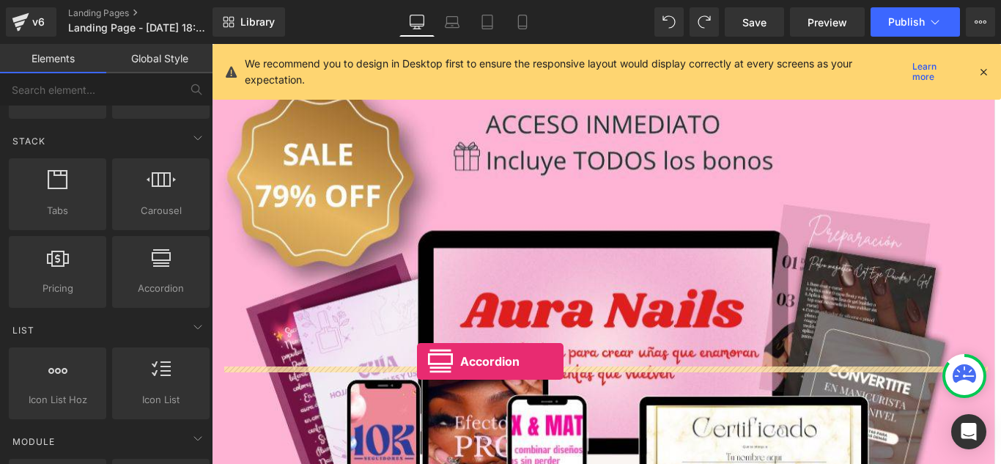
drag, startPoint x: 375, startPoint y: 311, endPoint x: 443, endPoint y: 400, distance: 112.4
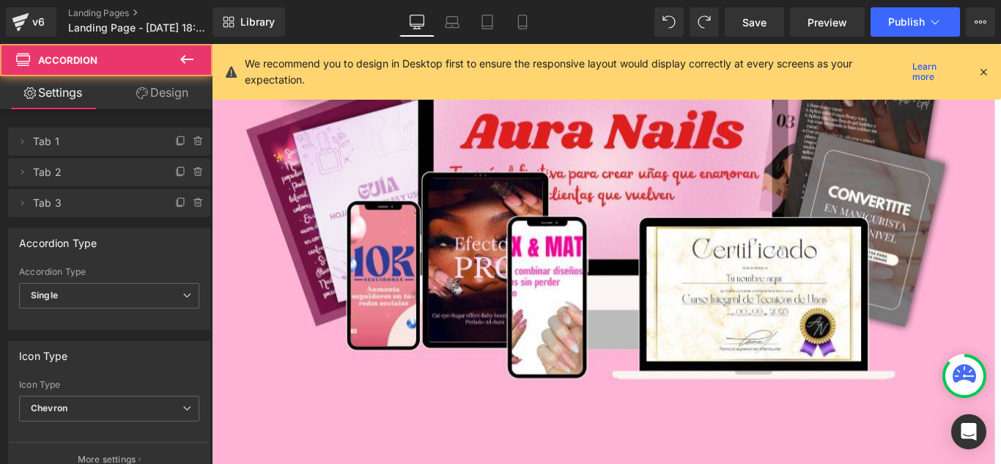
scroll to position [15841, 0]
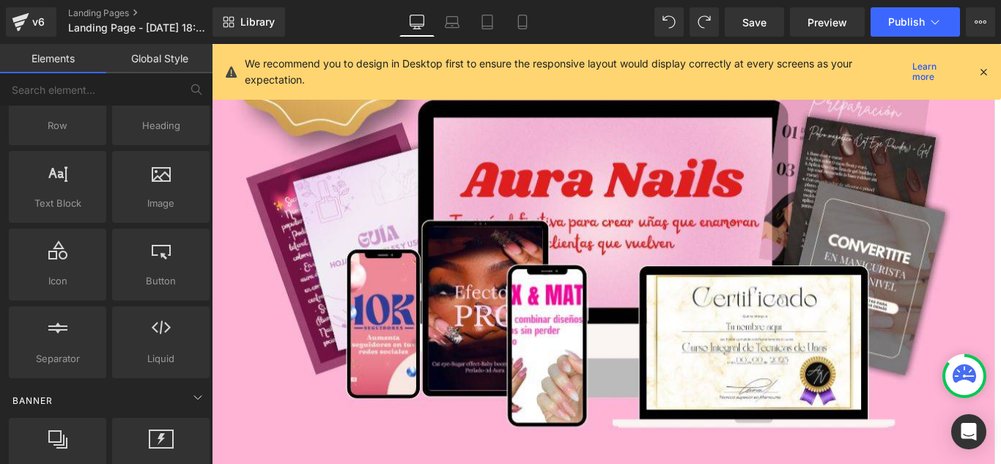
scroll to position [0, 0]
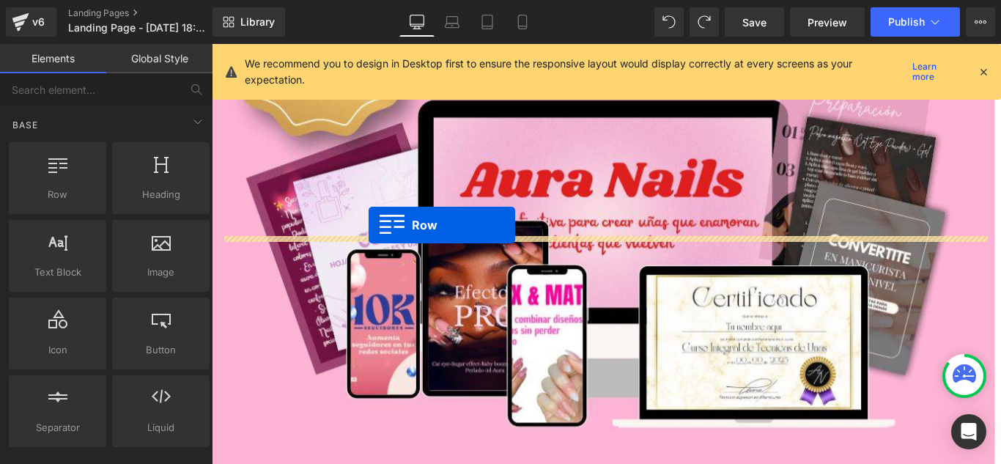
drag, startPoint x: 280, startPoint y: 251, endPoint x: 388, endPoint y: 247, distance: 107.8
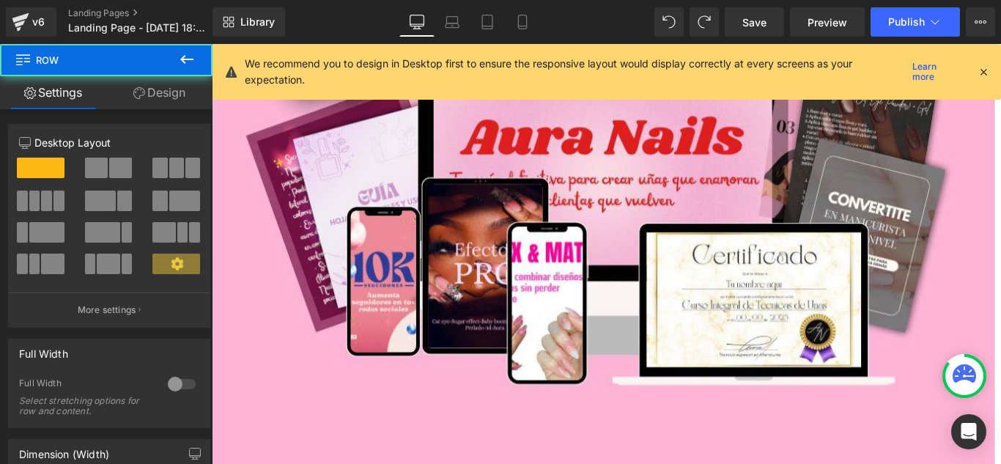
scroll to position [15841, 0]
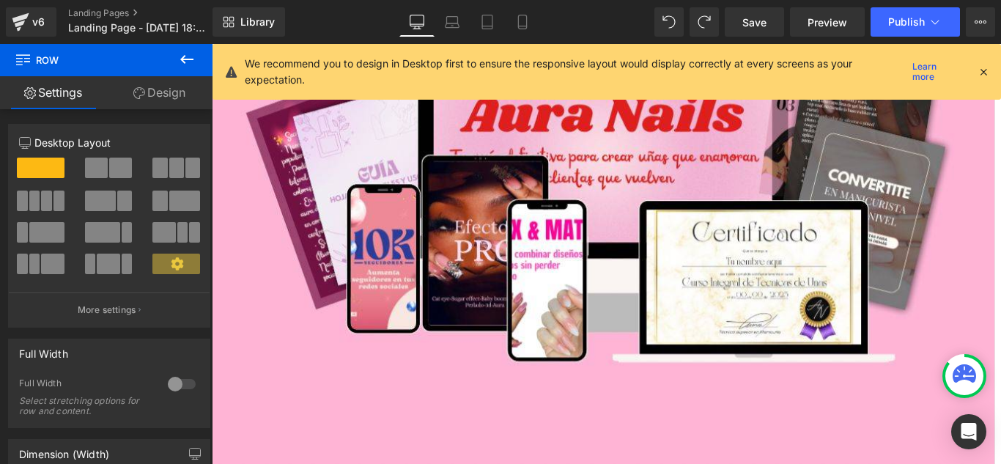
click at [184, 68] on button at bounding box center [186, 60] width 51 height 32
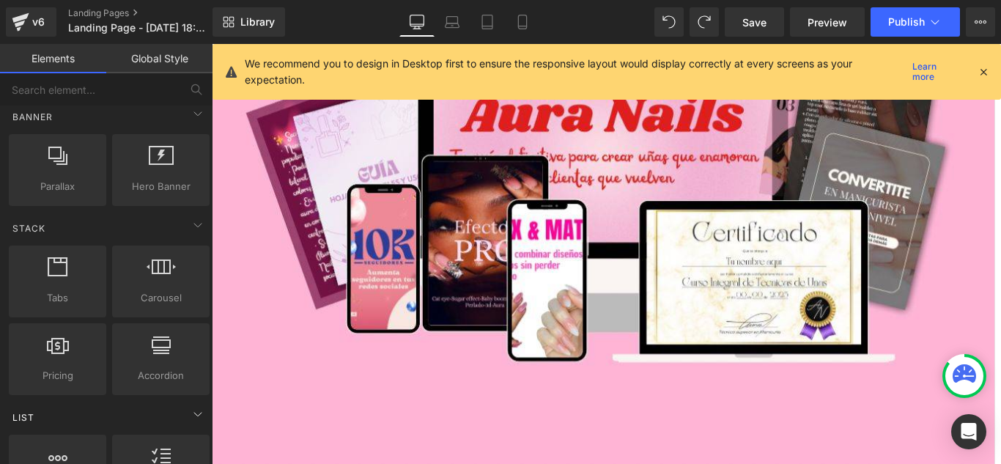
scroll to position [440, 0]
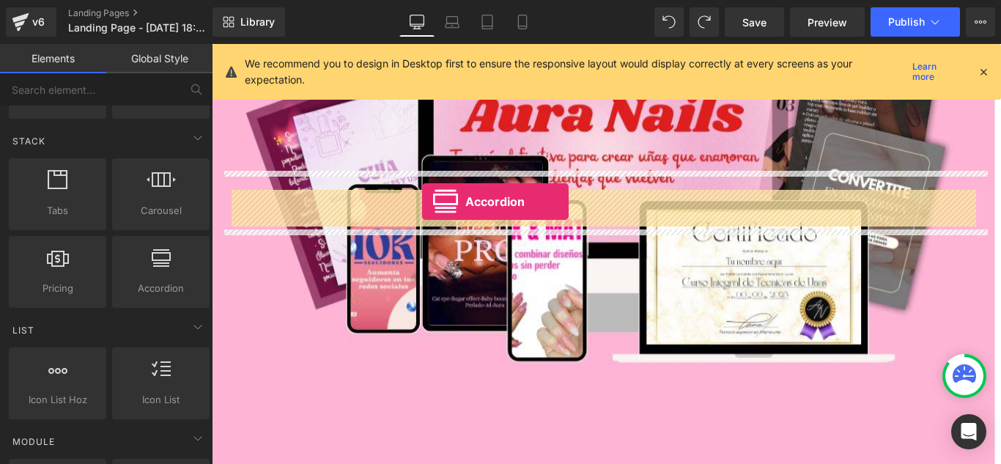
drag, startPoint x: 377, startPoint y: 314, endPoint x: 448, endPoint y: 221, distance: 116.6
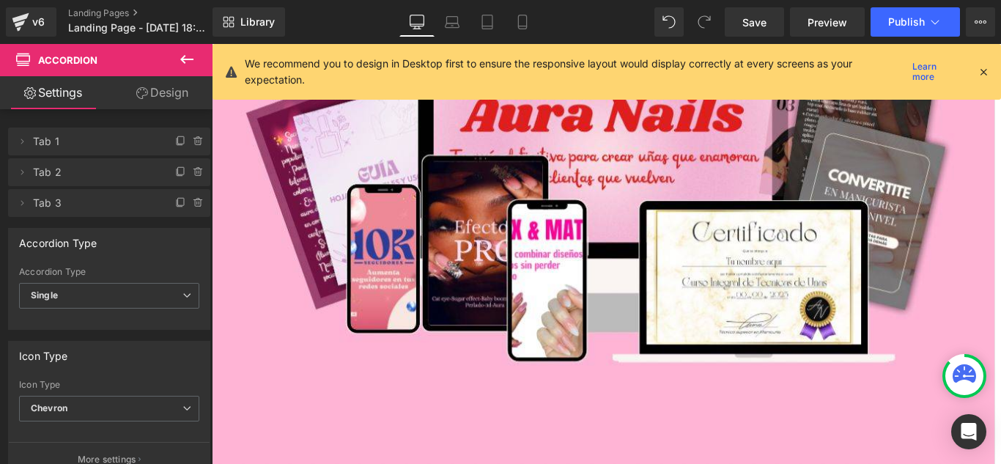
click at [193, 60] on icon at bounding box center [186, 59] width 13 height 9
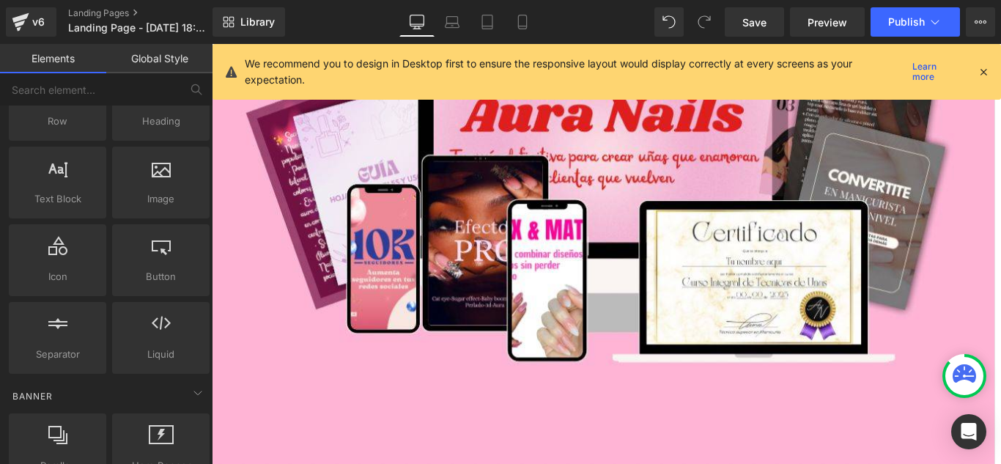
scroll to position [0, 0]
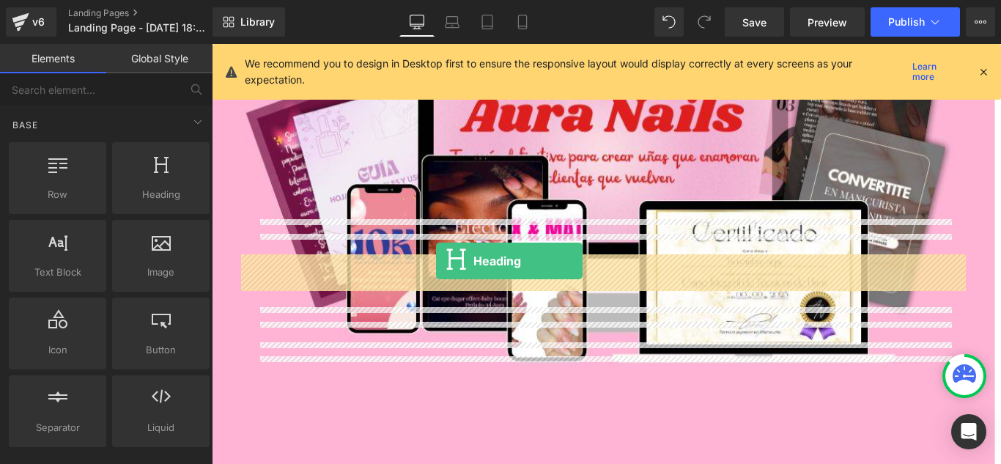
drag, startPoint x: 381, startPoint y: 235, endPoint x: 464, endPoint y: 288, distance: 98.2
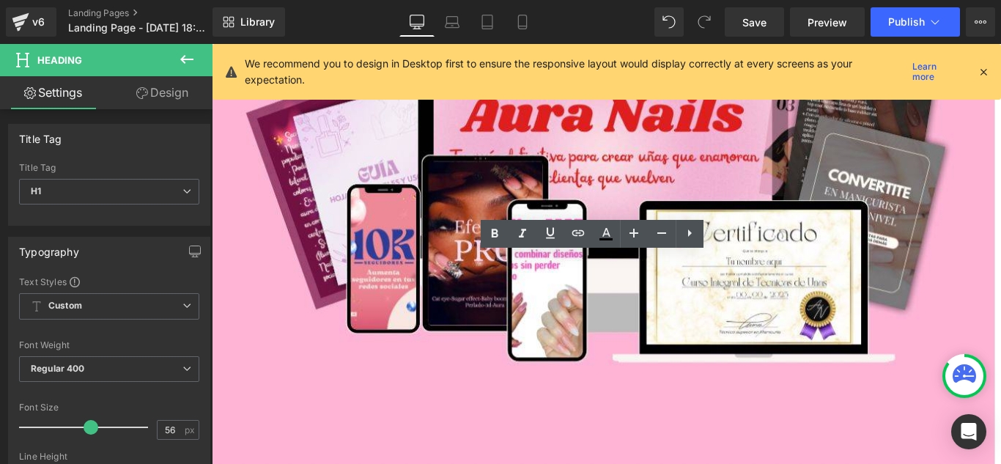
drag, startPoint x: 697, startPoint y: 329, endPoint x: 610, endPoint y: 335, distance: 87.4
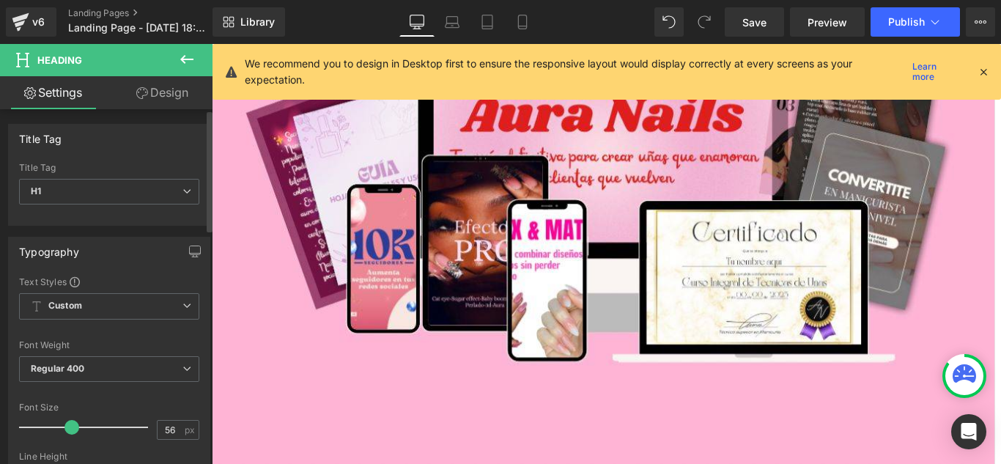
drag, startPoint x: 84, startPoint y: 432, endPoint x: 65, endPoint y: 427, distance: 18.8
click at [65, 427] on span at bounding box center [72, 427] width 15 height 15
click at [530, 28] on icon at bounding box center [522, 22] width 15 height 15
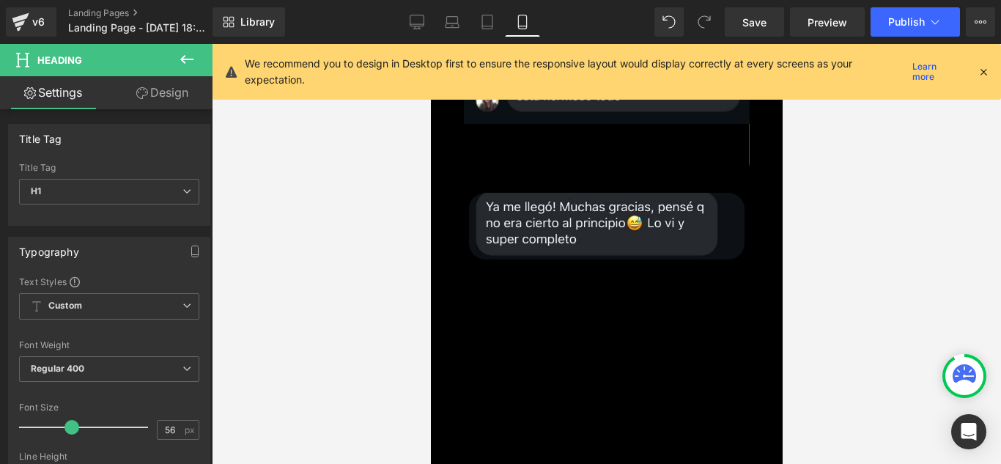
scroll to position [8095, 0]
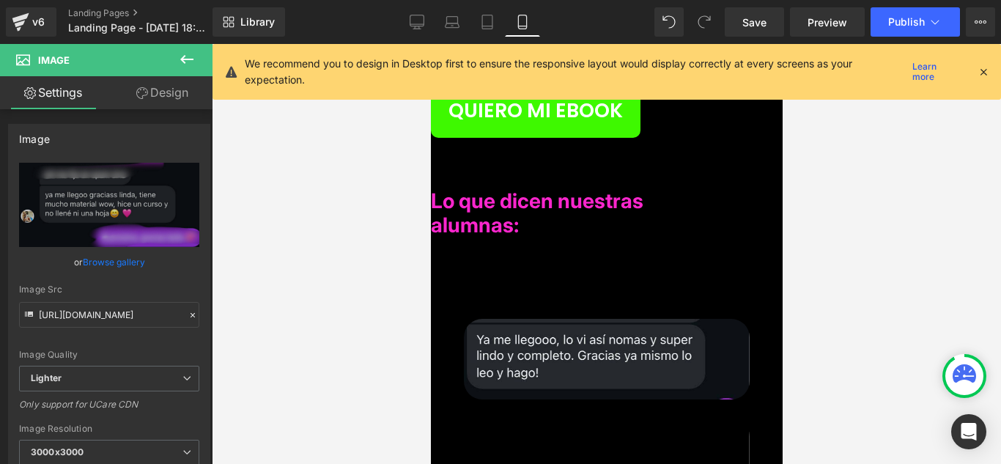
scroll to position [7656, 0]
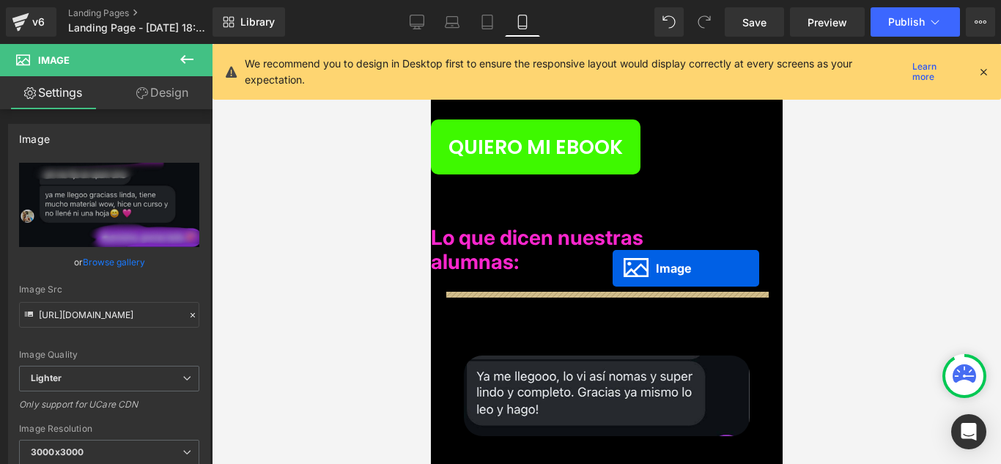
drag, startPoint x: 583, startPoint y: 215, endPoint x: 612, endPoint y: 268, distance: 60.7
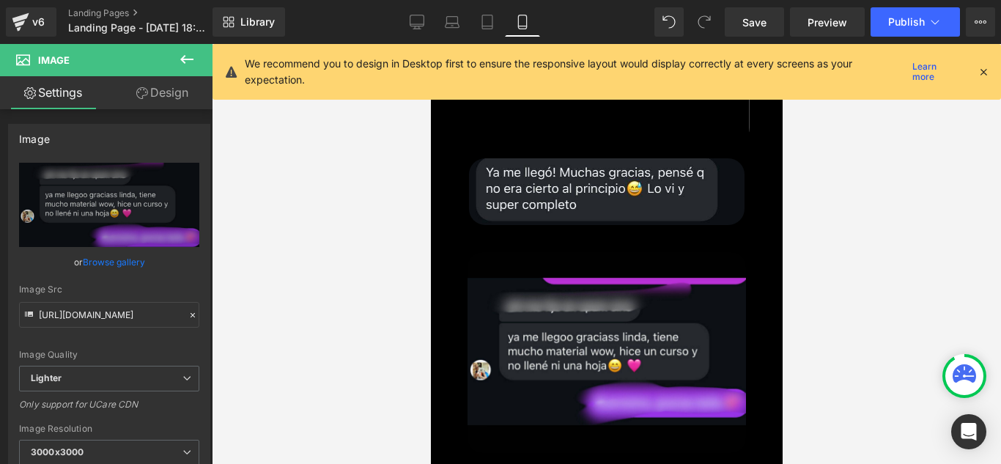
scroll to position [8169, 0]
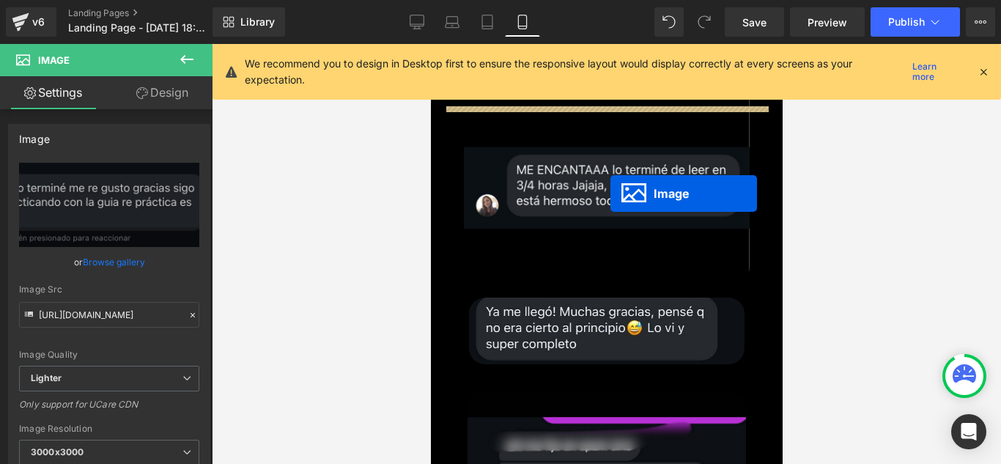
scroll to position [7949, 0]
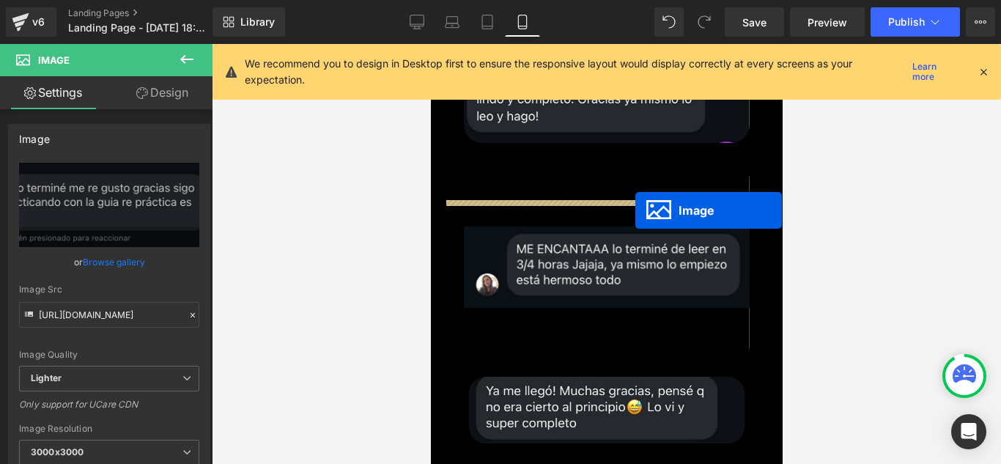
drag, startPoint x: 583, startPoint y: 290, endPoint x: 635, endPoint y: 210, distance: 95.0
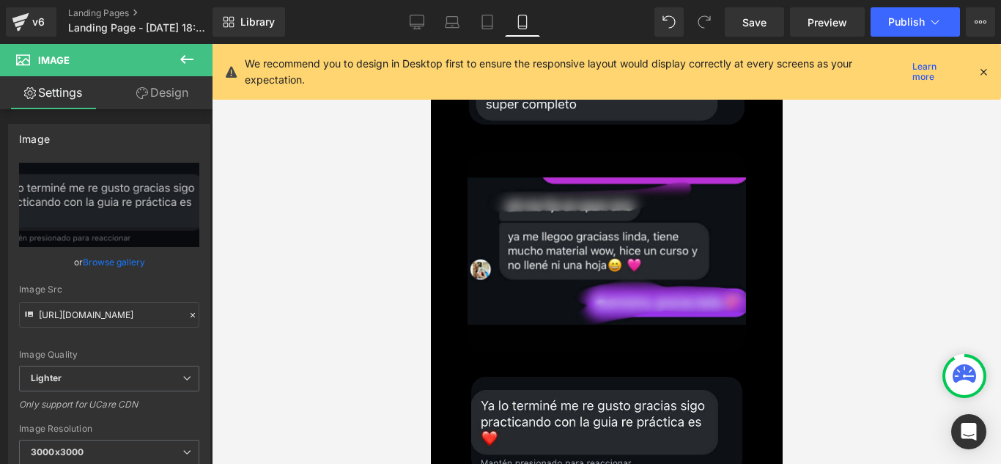
scroll to position [8242, 0]
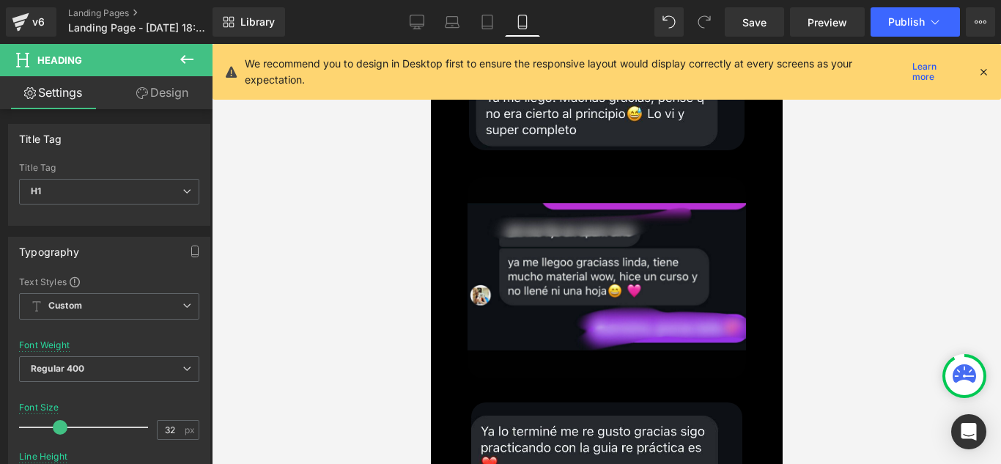
click at [163, 99] on link "Design" at bounding box center [162, 92] width 106 height 33
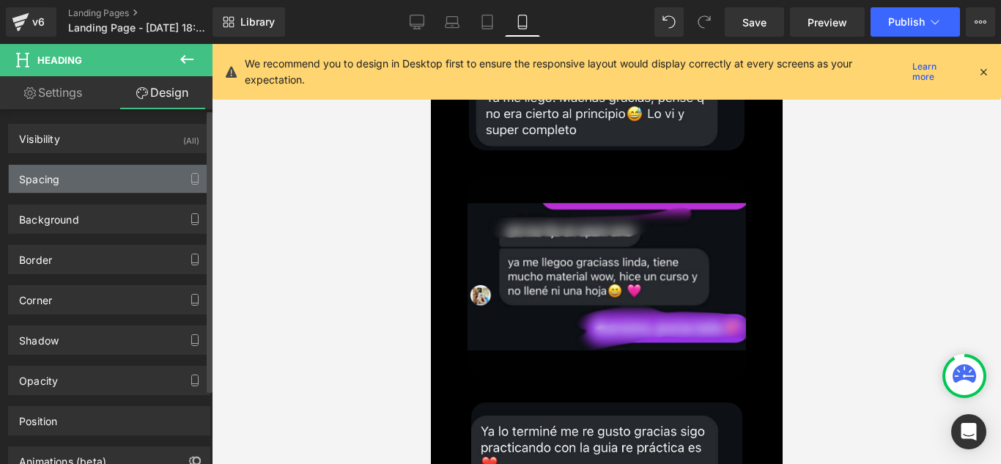
click at [147, 176] on div "Spacing" at bounding box center [109, 179] width 201 height 28
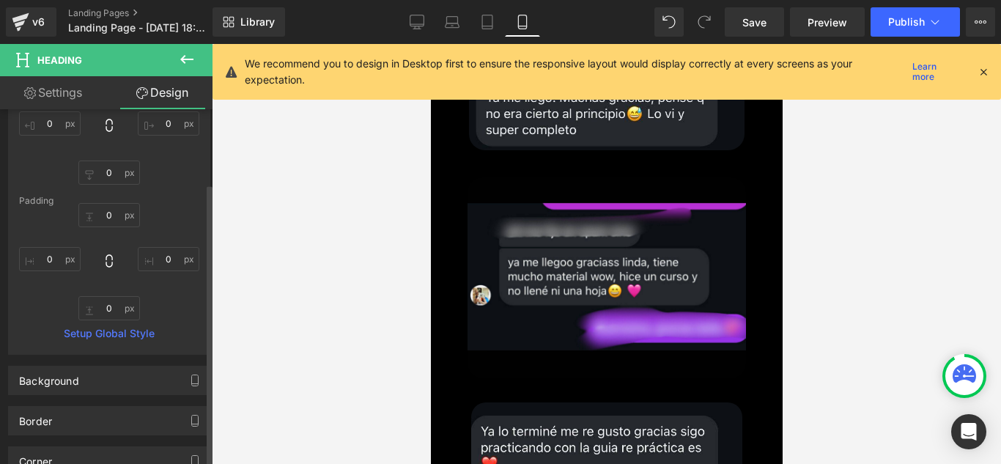
scroll to position [147, 0]
click at [125, 308] on input "text" at bounding box center [109, 304] width 62 height 24
type input "-"
type input "2"
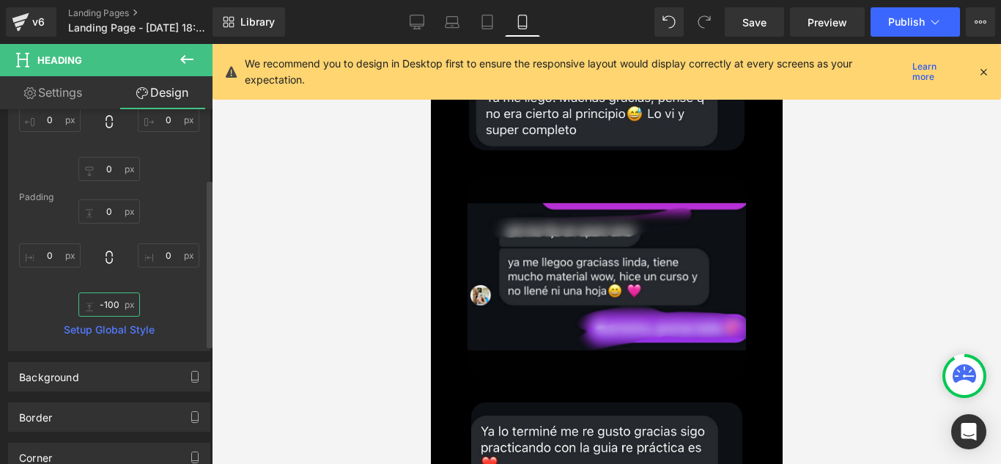
scroll to position [0, 0]
type input "-"
click at [114, 213] on input "text" at bounding box center [109, 211] width 62 height 24
type input "1"
type input "20"
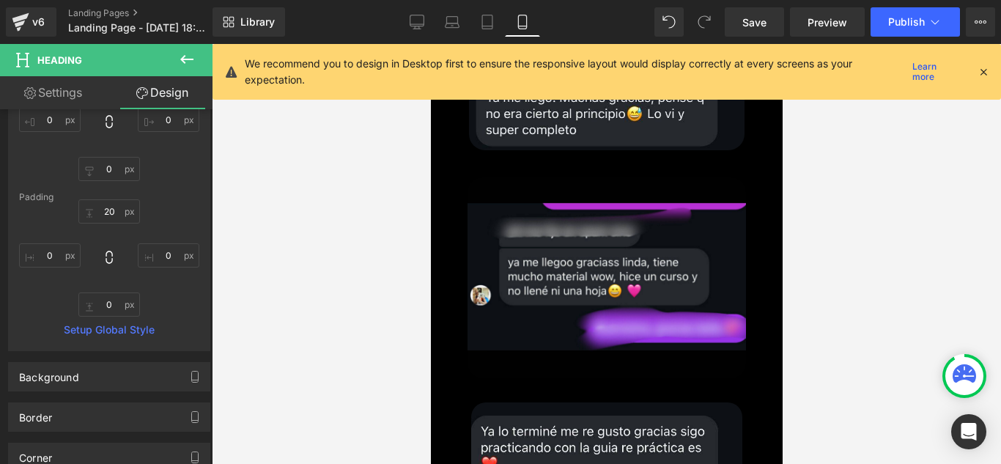
click at [343, 247] on div at bounding box center [606, 254] width 789 height 420
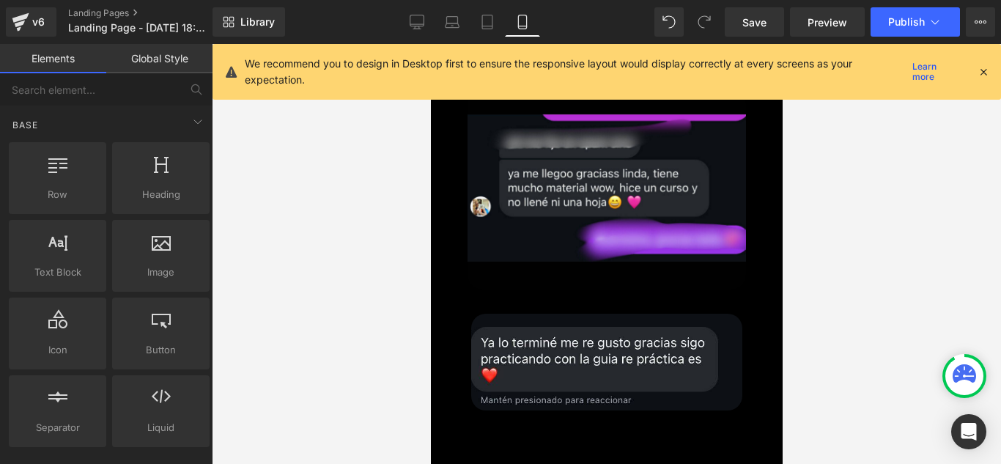
scroll to position [8389, 0]
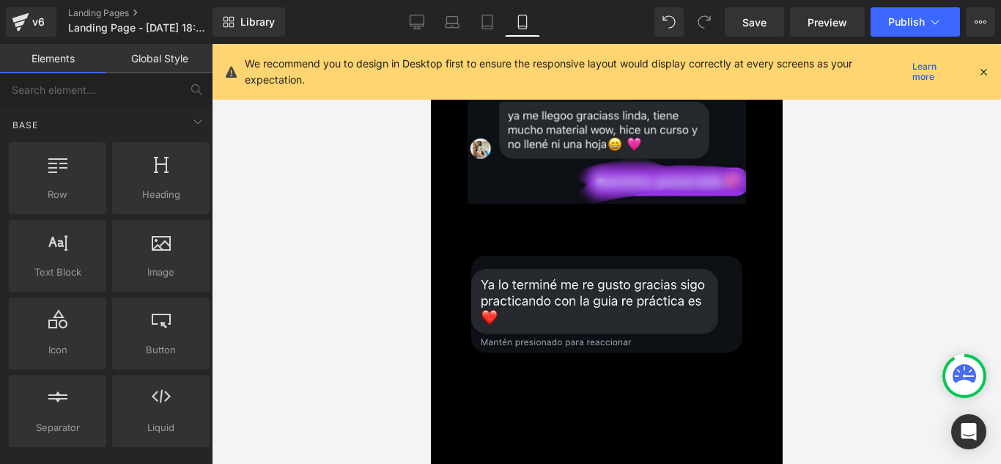
drag, startPoint x: 847, startPoint y: 340, endPoint x: 816, endPoint y: 334, distance: 32.2
click at [847, 339] on div at bounding box center [606, 254] width 789 height 420
click at [430, 44] on span "Heading" at bounding box center [430, 44] width 0 height 0
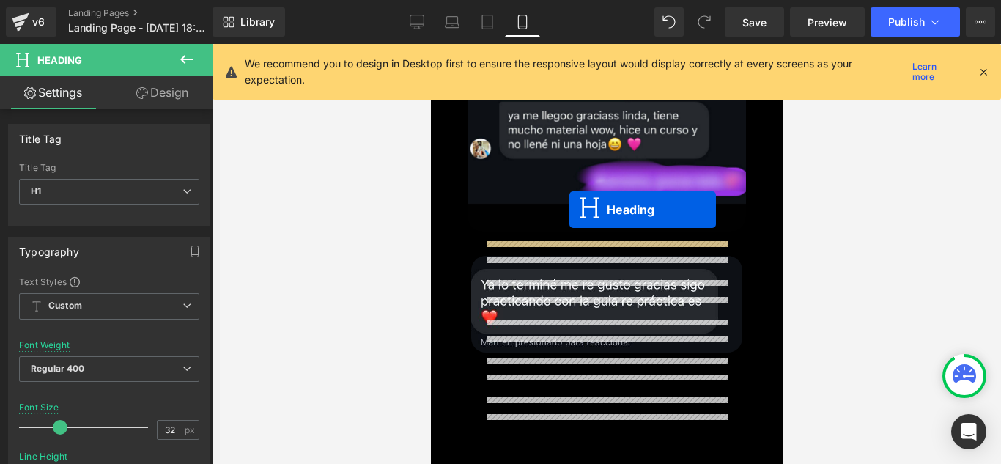
drag, startPoint x: 569, startPoint y: 174, endPoint x: 569, endPoint y: 210, distance: 35.9
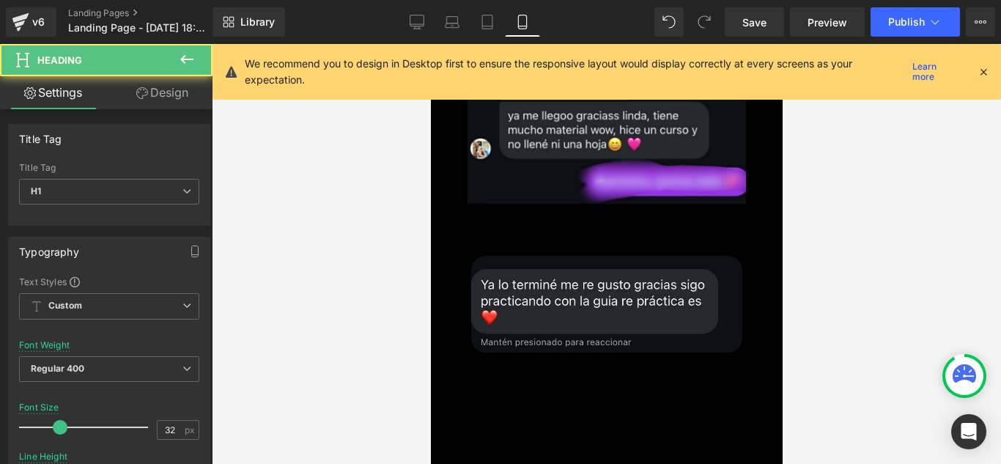
click at [865, 235] on div at bounding box center [606, 254] width 789 height 420
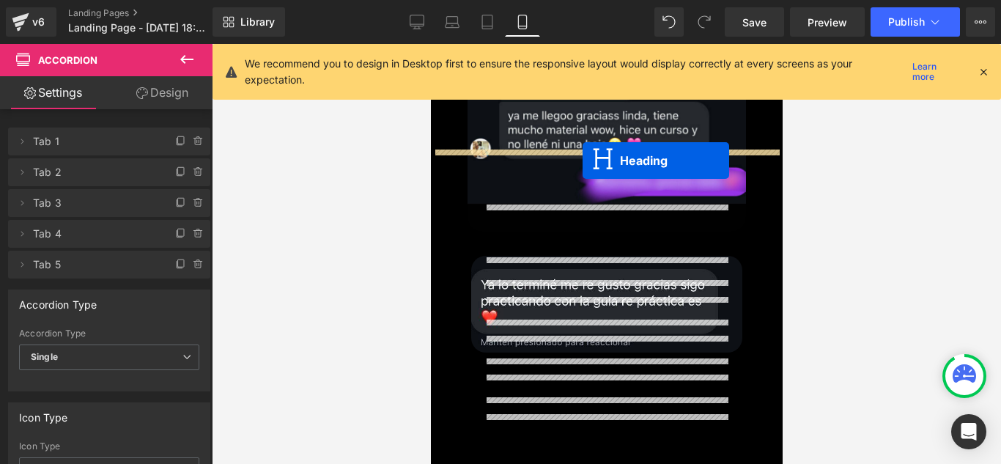
drag, startPoint x: 568, startPoint y: 244, endPoint x: 582, endPoint y: 161, distance: 84.7
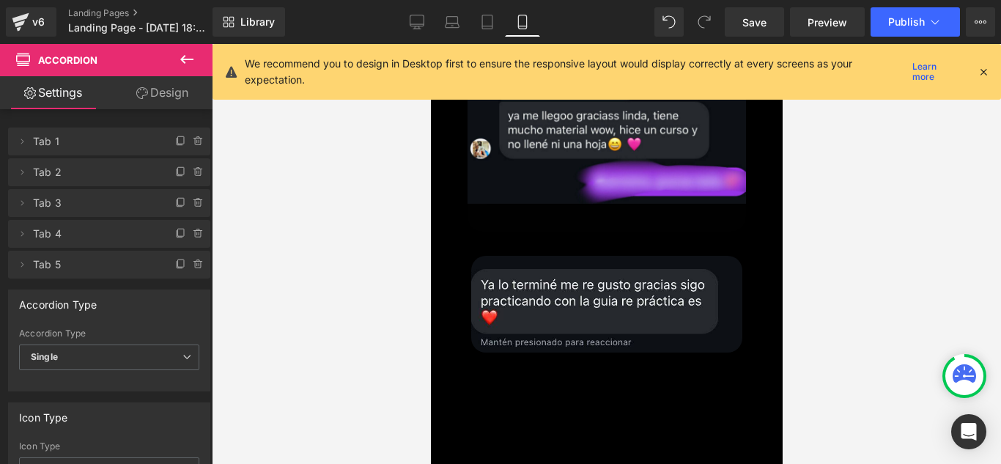
drag, startPoint x: 542, startPoint y: 216, endPoint x: 544, endPoint y: 193, distance: 23.6
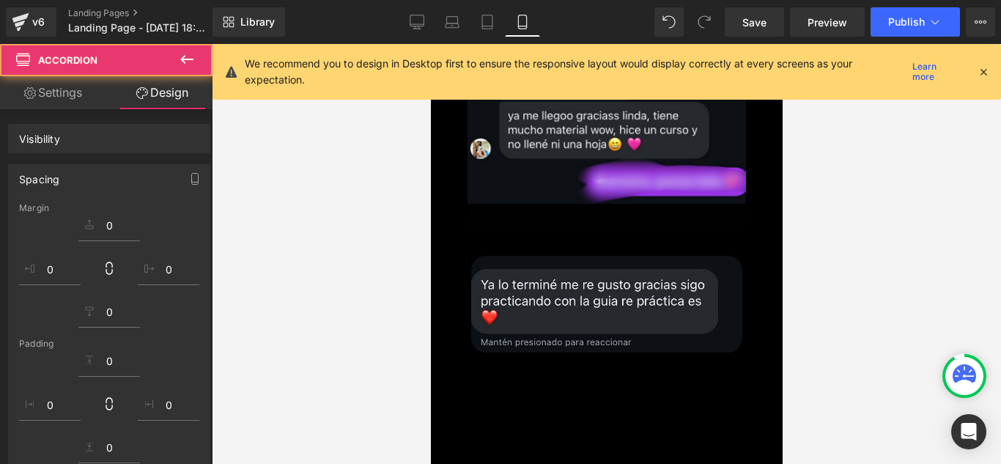
click at [856, 235] on div at bounding box center [606, 254] width 789 height 420
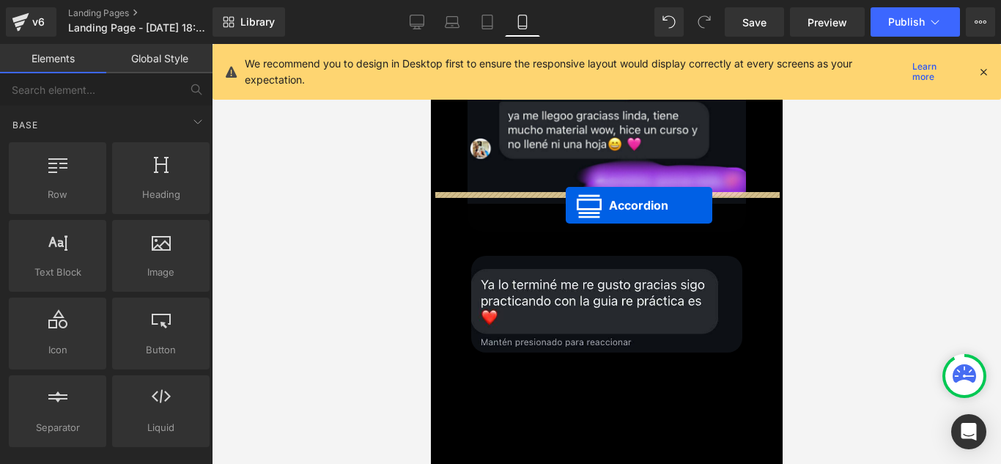
drag, startPoint x: 563, startPoint y: 224, endPoint x: 565, endPoint y: 205, distance: 19.2
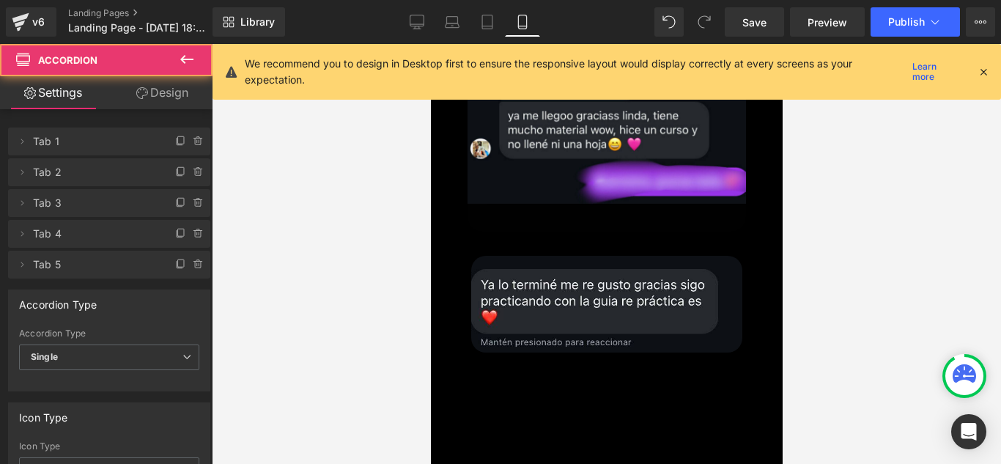
click at [883, 262] on div at bounding box center [606, 254] width 789 height 420
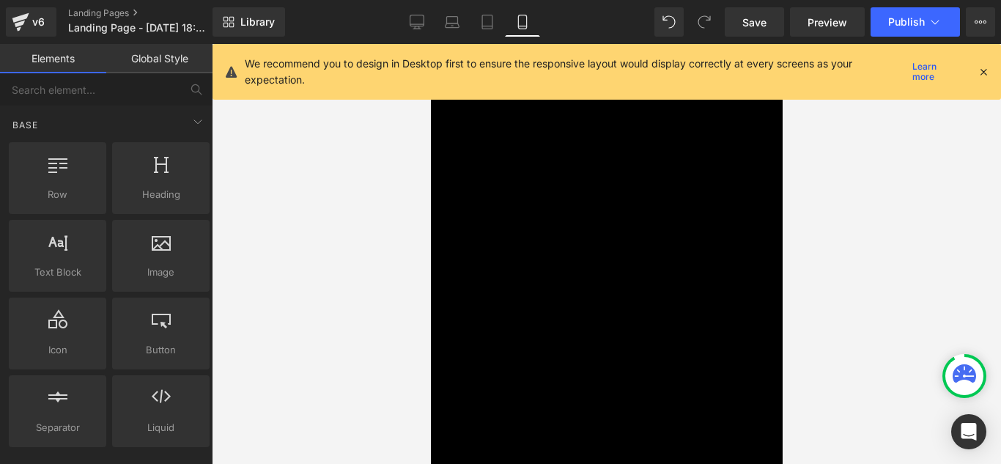
scroll to position [8755, 0]
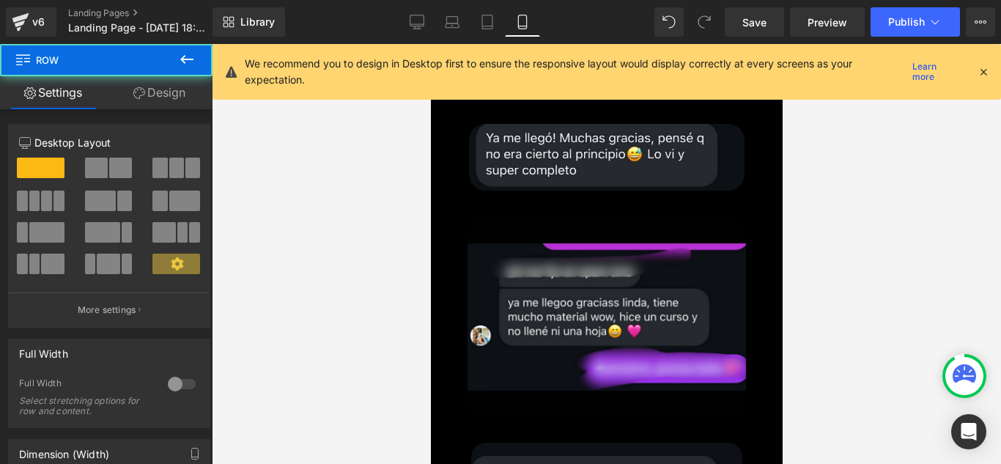
scroll to position [8055, 0]
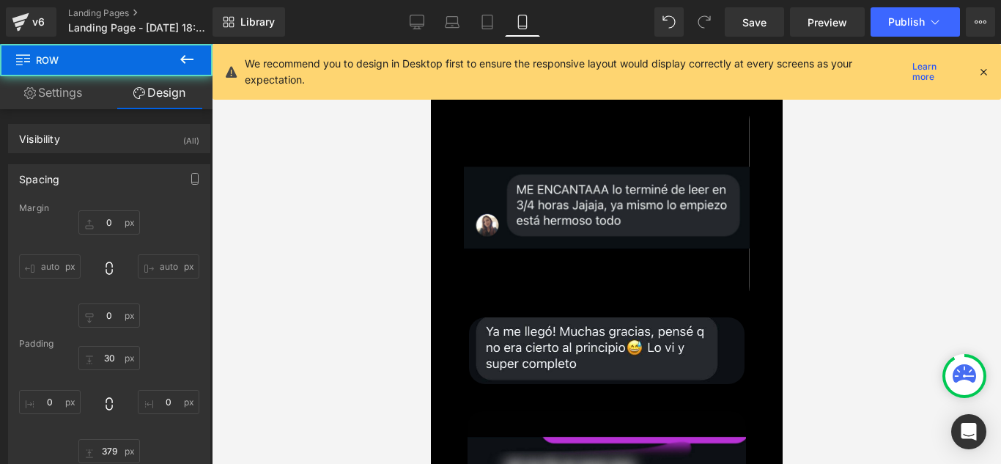
scroll to position [7982, 0]
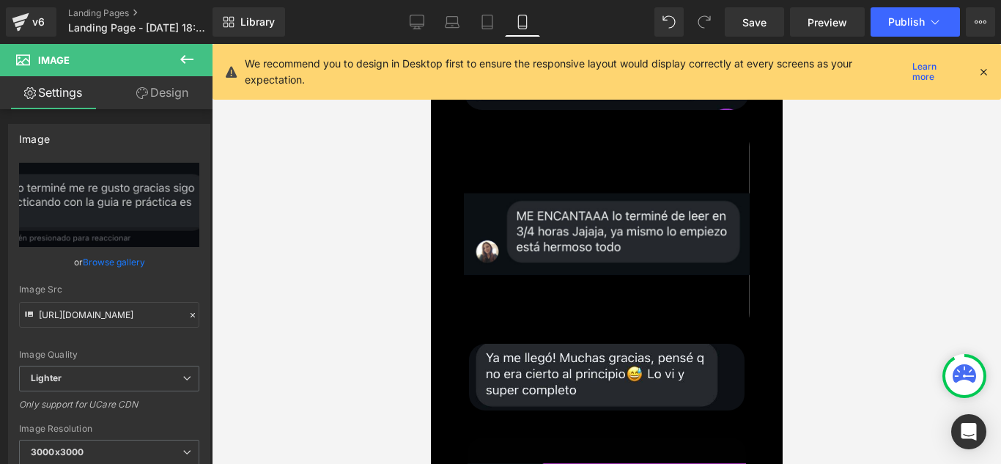
click at [364, 268] on div at bounding box center [606, 254] width 789 height 420
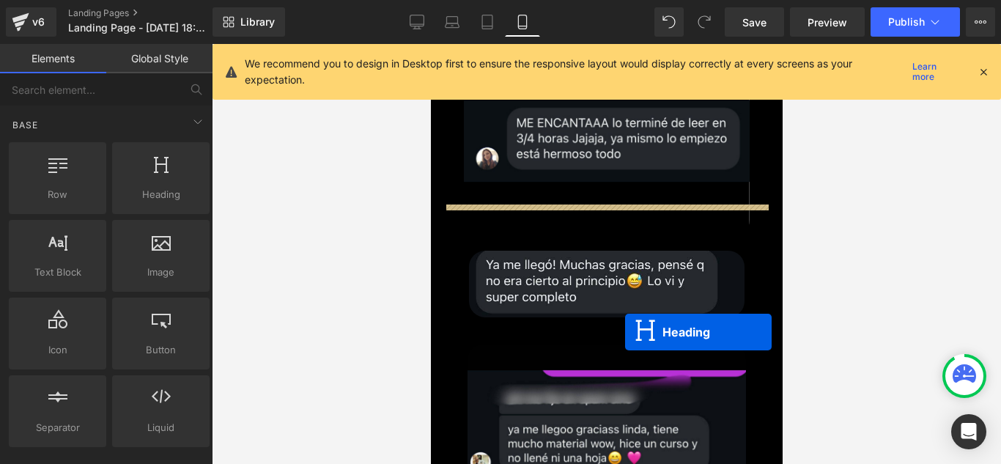
scroll to position [8055, 0]
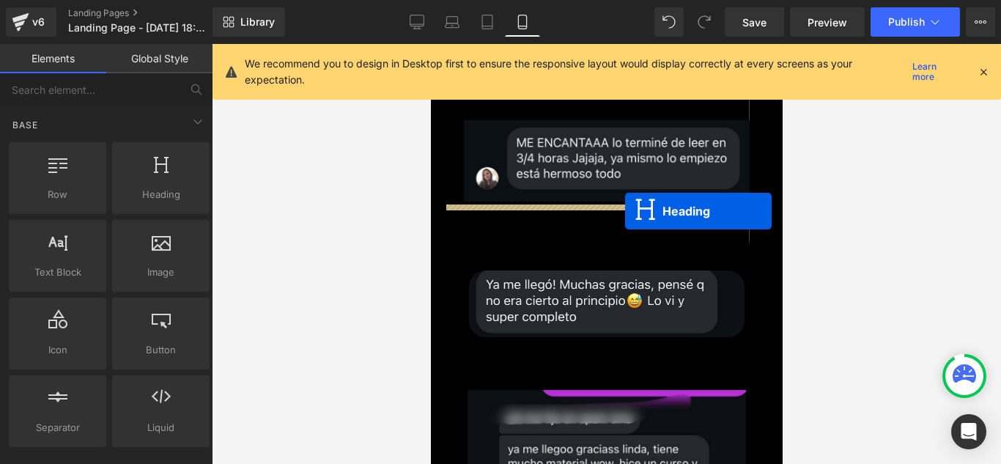
drag, startPoint x: 564, startPoint y: 361, endPoint x: 625, endPoint y: 211, distance: 161.4
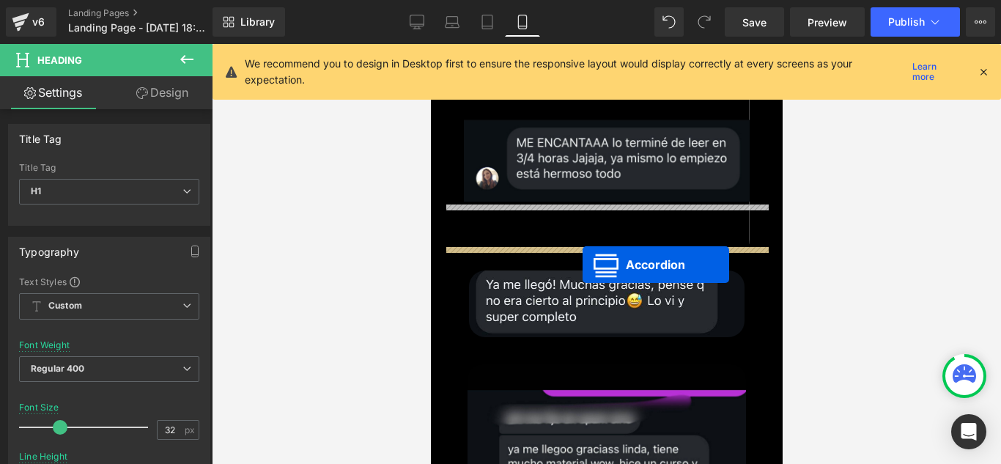
drag, startPoint x: 563, startPoint y: 265, endPoint x: 582, endPoint y: 265, distance: 19.1
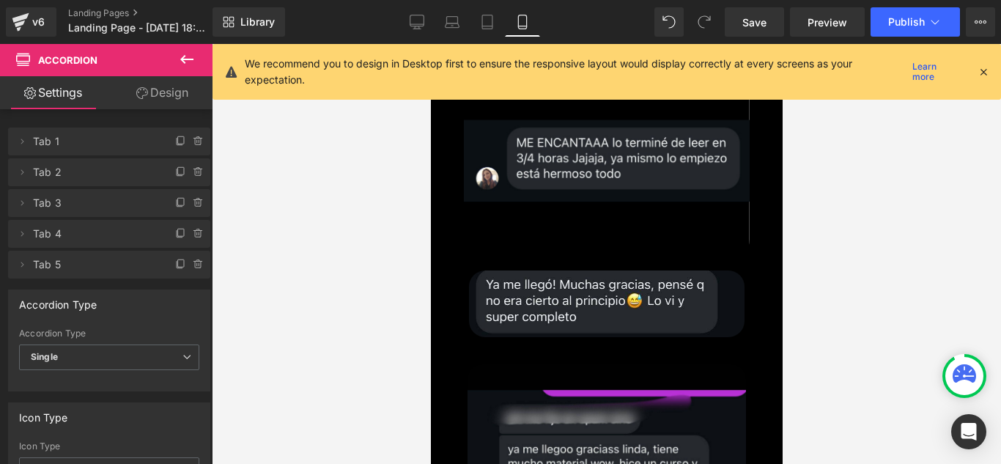
click at [889, 280] on div at bounding box center [606, 254] width 789 height 420
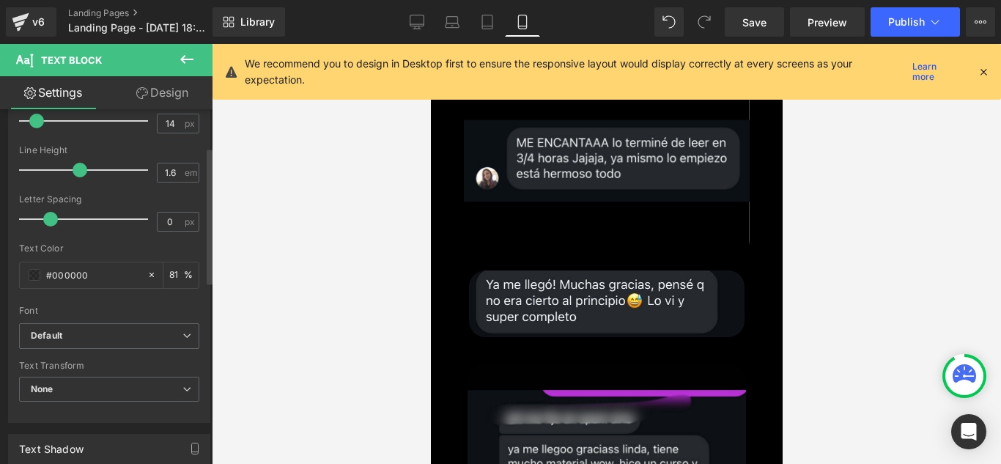
scroll to position [220, 0]
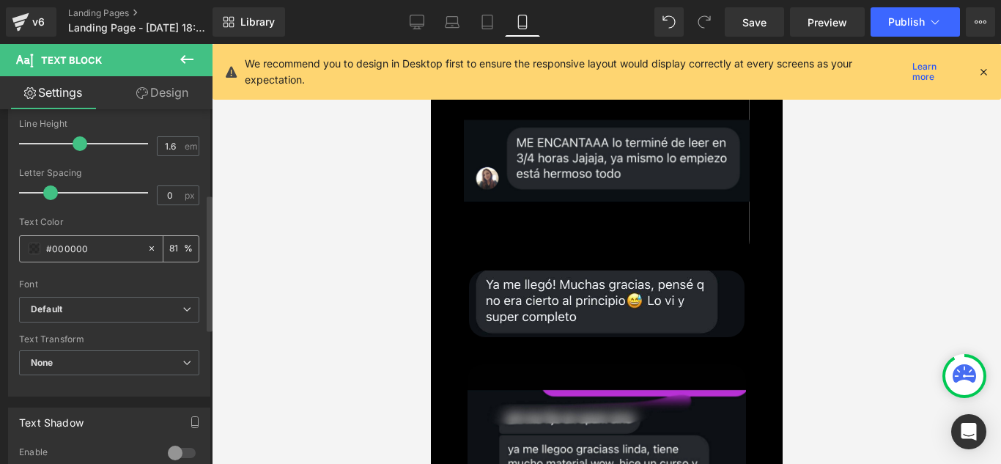
click at [30, 250] on span at bounding box center [35, 249] width 12 height 12
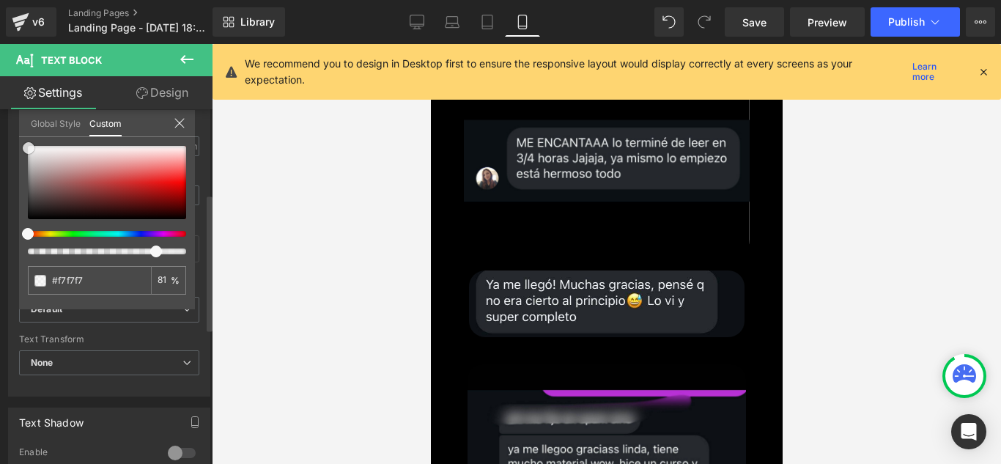
click at [29, 148] on div at bounding box center [107, 182] width 158 height 73
drag, startPoint x: 159, startPoint y: 250, endPoint x: 189, endPoint y: 251, distance: 30.1
click at [189, 251] on span at bounding box center [186, 252] width 12 height 12
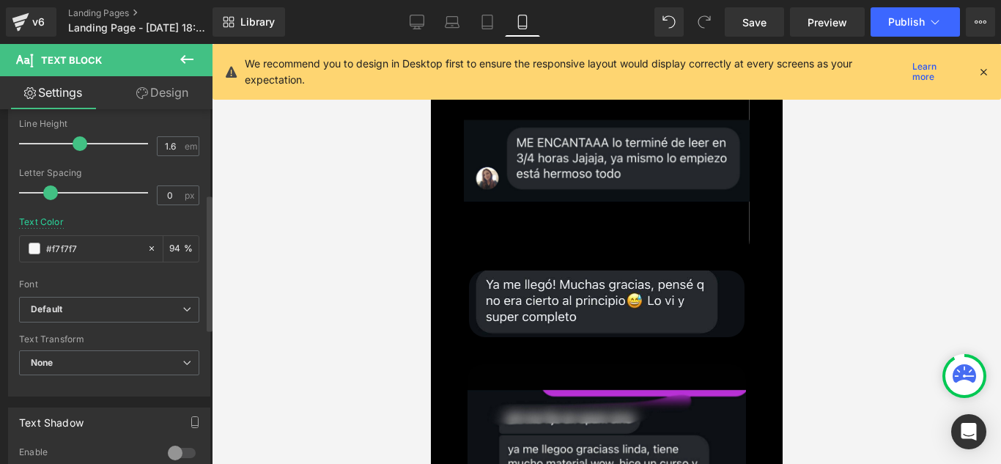
click at [349, 277] on div at bounding box center [606, 254] width 789 height 420
click at [430, 44] on span "Text Block" at bounding box center [430, 44] width 0 height 0
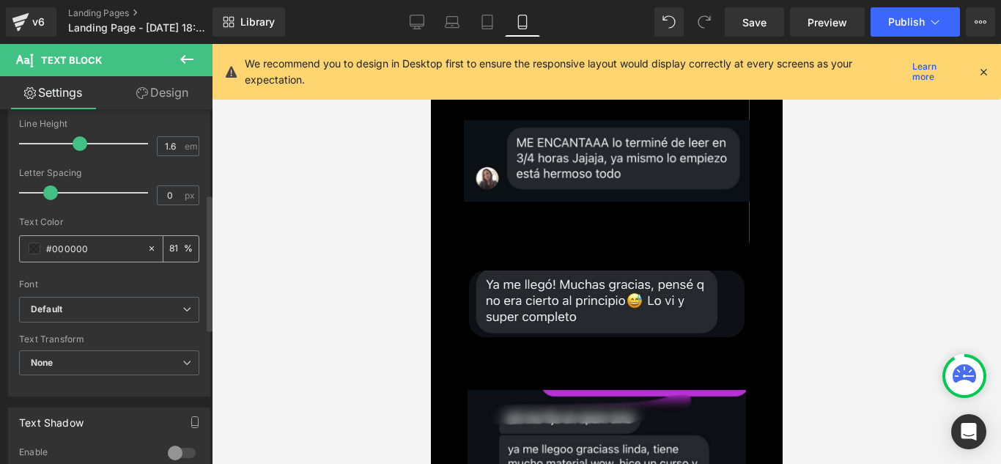
click at [29, 254] on div "#000000" at bounding box center [83, 249] width 127 height 26
click at [54, 255] on input "#000000" at bounding box center [93, 248] width 94 height 16
click at [34, 247] on span at bounding box center [35, 249] width 12 height 12
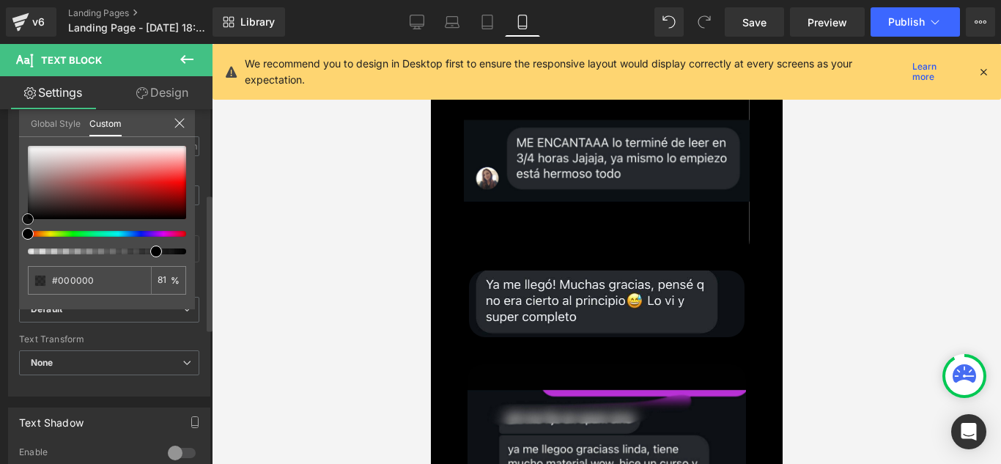
click at [36, 152] on div at bounding box center [107, 182] width 158 height 73
click at [237, 258] on div at bounding box center [606, 254] width 789 height 420
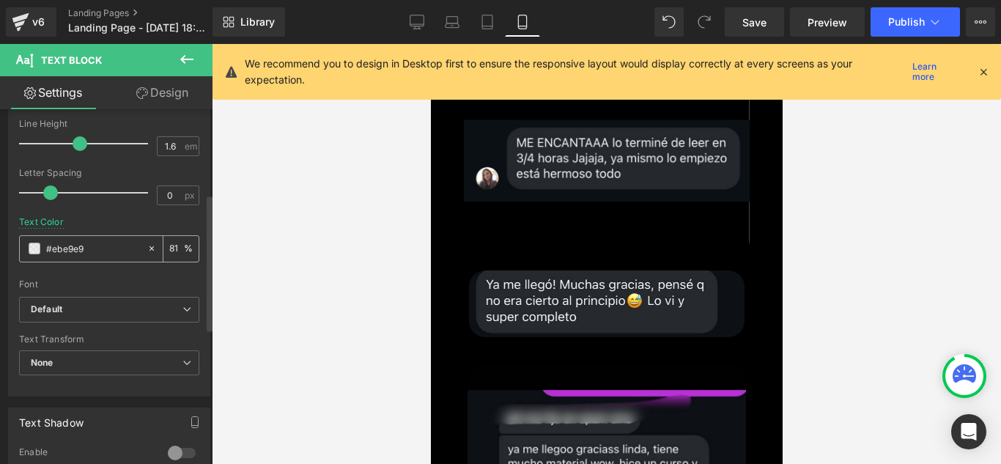
click at [23, 244] on div "#000000" at bounding box center [83, 249] width 127 height 26
click at [35, 248] on span at bounding box center [35, 249] width 12 height 12
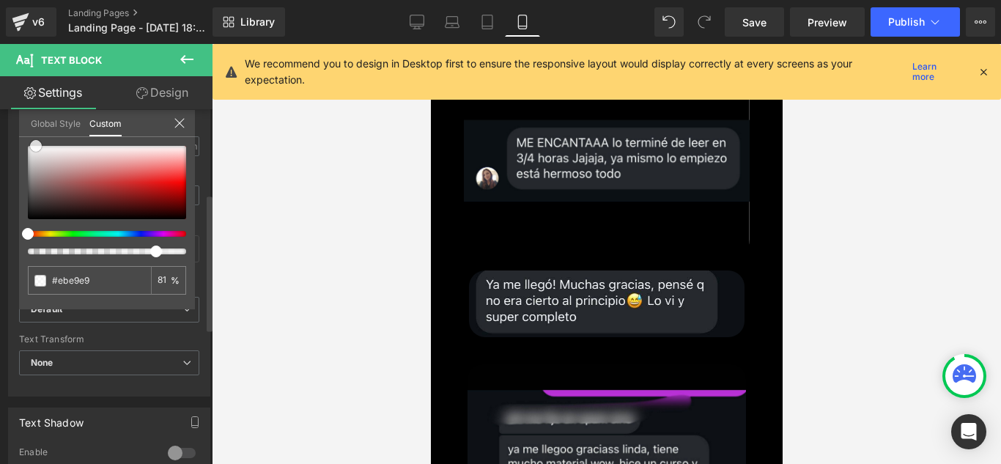
drag, startPoint x: 34, startPoint y: 150, endPoint x: 136, endPoint y: 248, distance: 141.5
click at [38, 141] on span at bounding box center [36, 146] width 12 height 12
drag, startPoint x: 156, startPoint y: 254, endPoint x: 202, endPoint y: 257, distance: 46.3
click at [195, 256] on div "Typography Text Styles Custom Custom Setup Global Style Custom Setup Global Sty…" at bounding box center [109, 145] width 219 height 504
drag, startPoint x: 216, startPoint y: 257, endPoint x: 265, endPoint y: 264, distance: 49.6
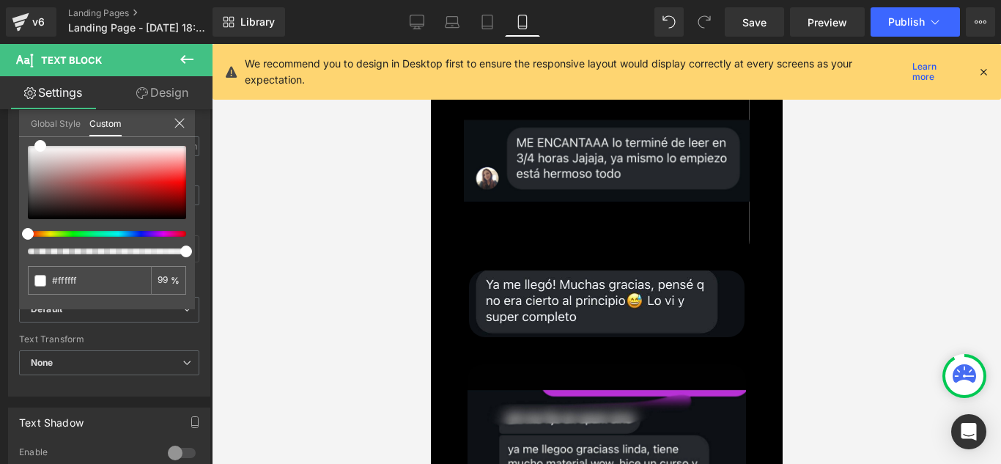
click at [229, 259] on div at bounding box center [606, 254] width 789 height 420
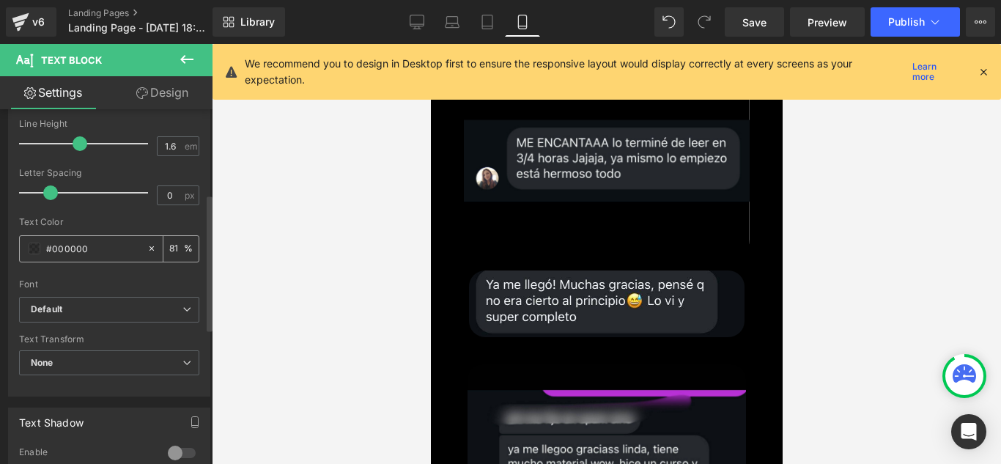
click at [37, 253] on span at bounding box center [35, 249] width 12 height 12
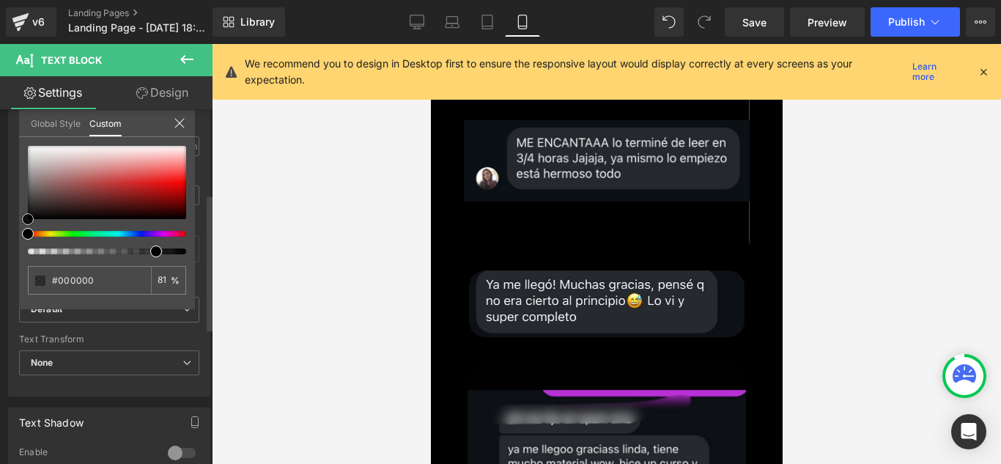
click at [39, 150] on div at bounding box center [107, 182] width 158 height 73
click at [292, 199] on div at bounding box center [606, 254] width 789 height 420
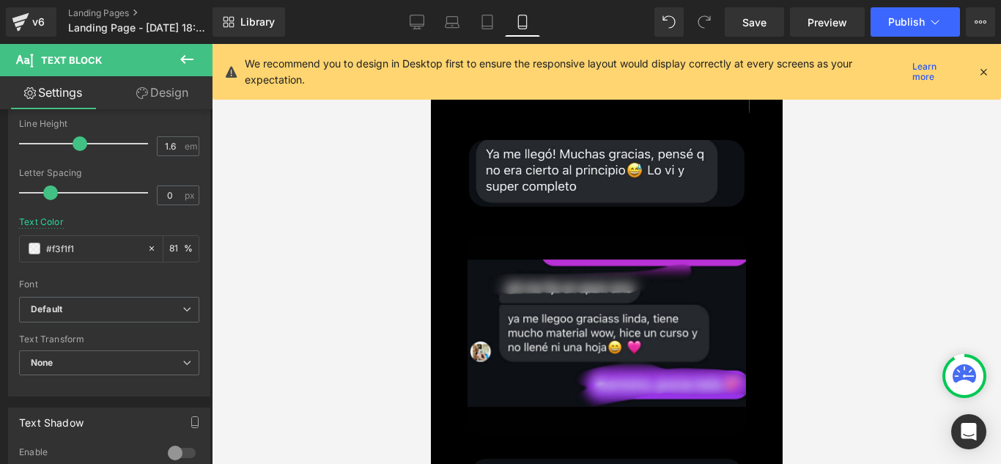
scroll to position [8202, 0]
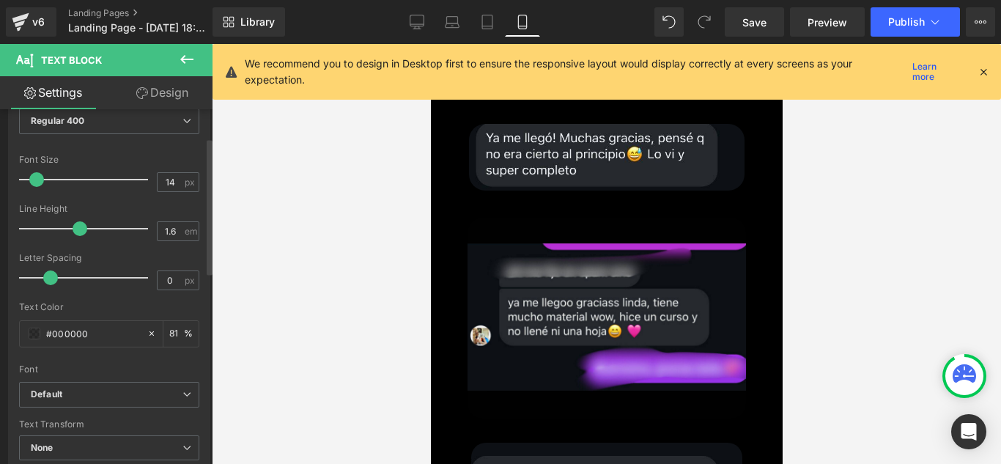
scroll to position [220, 0]
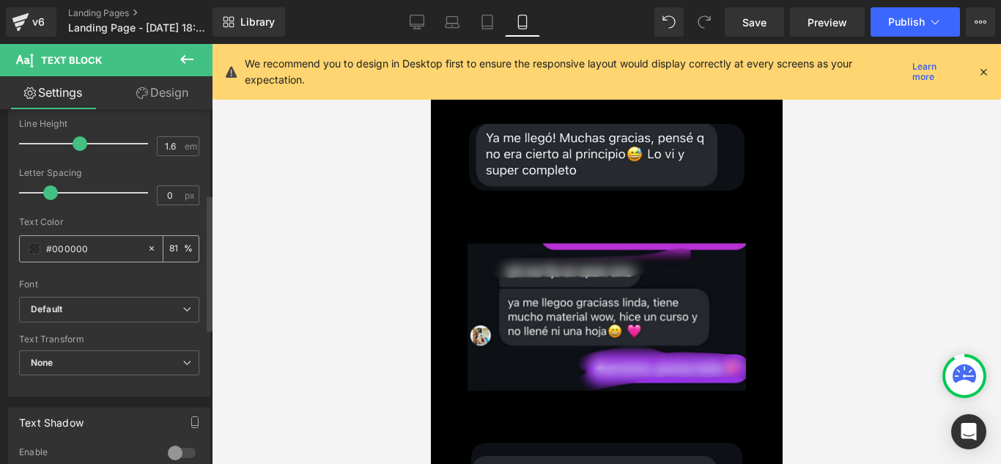
click at [34, 246] on span at bounding box center [35, 249] width 12 height 12
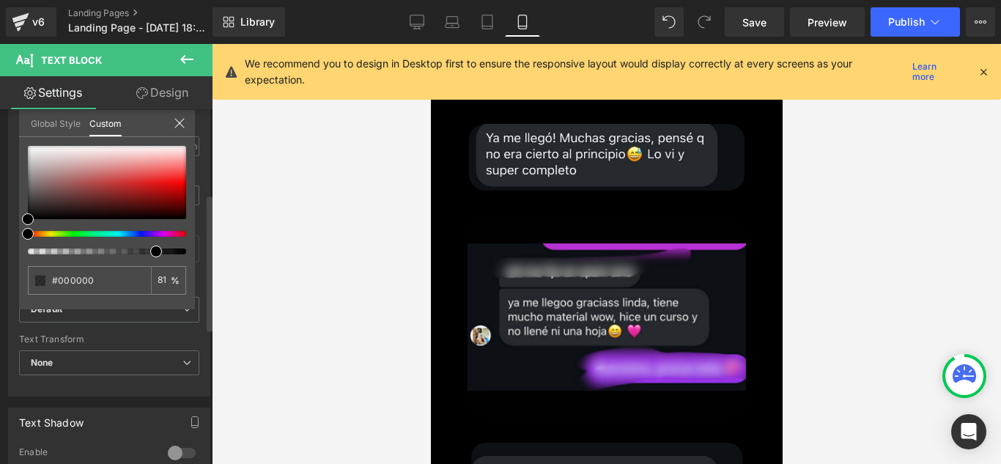
click at [34, 144] on div "#000000 81 %" at bounding box center [107, 146] width 176 height 18
click at [43, 152] on div at bounding box center [107, 182] width 158 height 73
drag, startPoint x: 157, startPoint y: 253, endPoint x: 196, endPoint y: 252, distance: 39.6
click at [196, 252] on div "Typography Text Styles Custom Custom Setup Global Style Custom Setup Global Sty…" at bounding box center [109, 145] width 219 height 504
drag, startPoint x: 265, startPoint y: 239, endPoint x: 399, endPoint y: 231, distance: 134.4
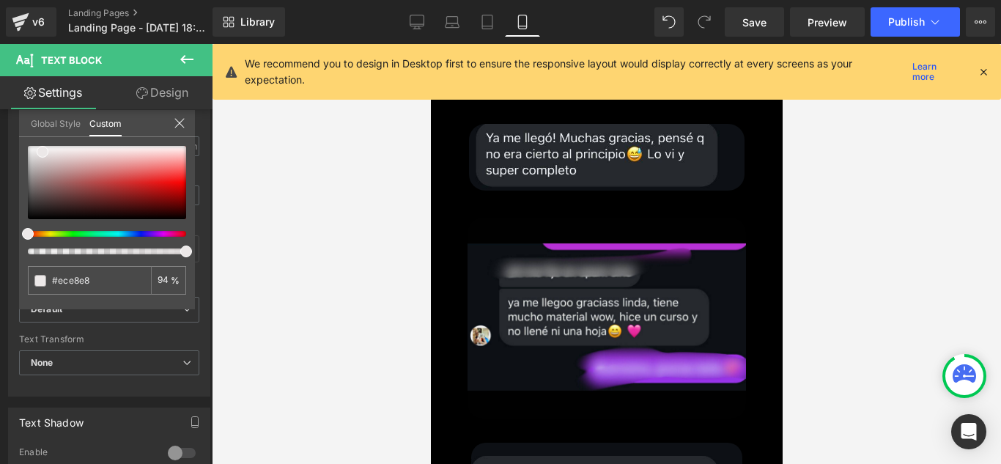
click at [267, 238] on div at bounding box center [606, 254] width 789 height 420
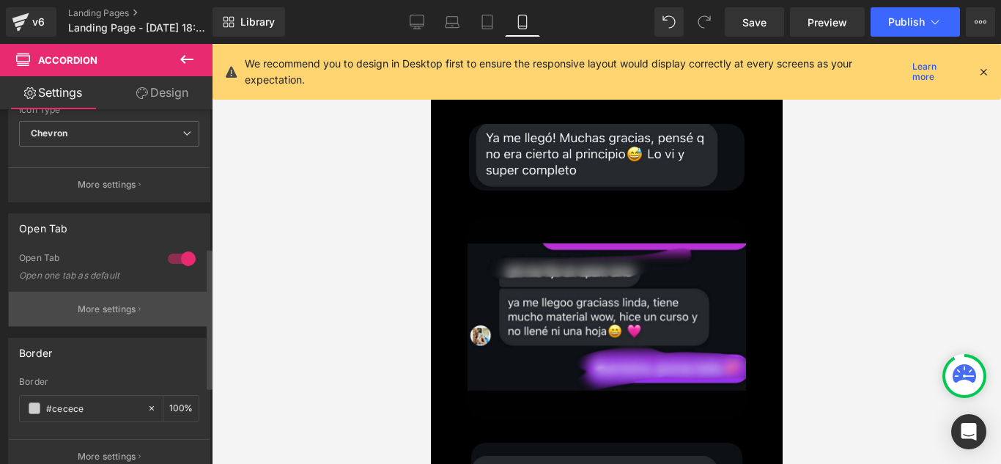
scroll to position [367, 0]
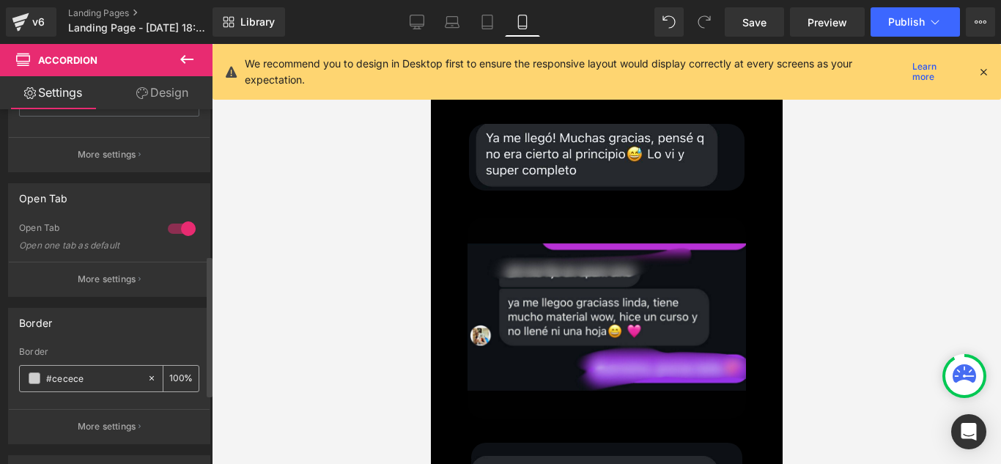
click at [40, 372] on span at bounding box center [35, 378] width 12 height 12
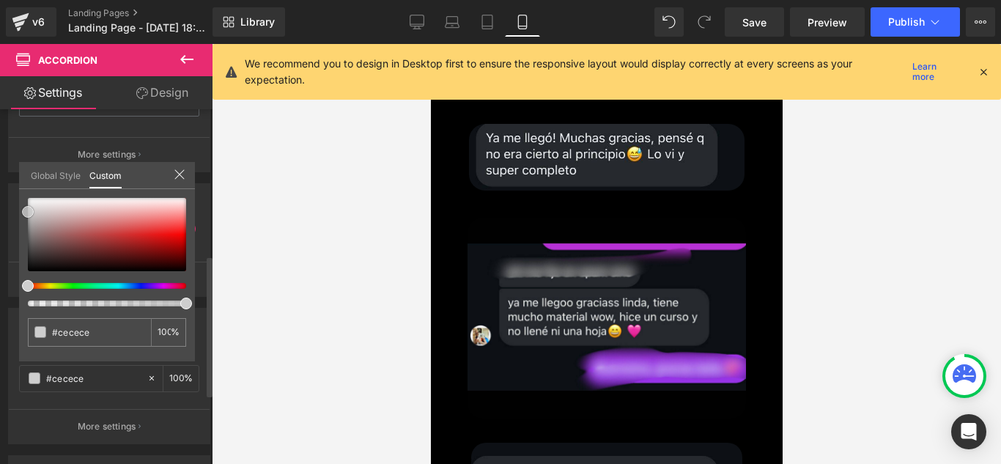
drag, startPoint x: 36, startPoint y: 212, endPoint x: 32, endPoint y: 199, distance: 13.2
click at [36, 212] on div at bounding box center [107, 234] width 158 height 73
click at [32, 199] on div at bounding box center [107, 234] width 158 height 73
click at [266, 306] on div at bounding box center [606, 254] width 789 height 420
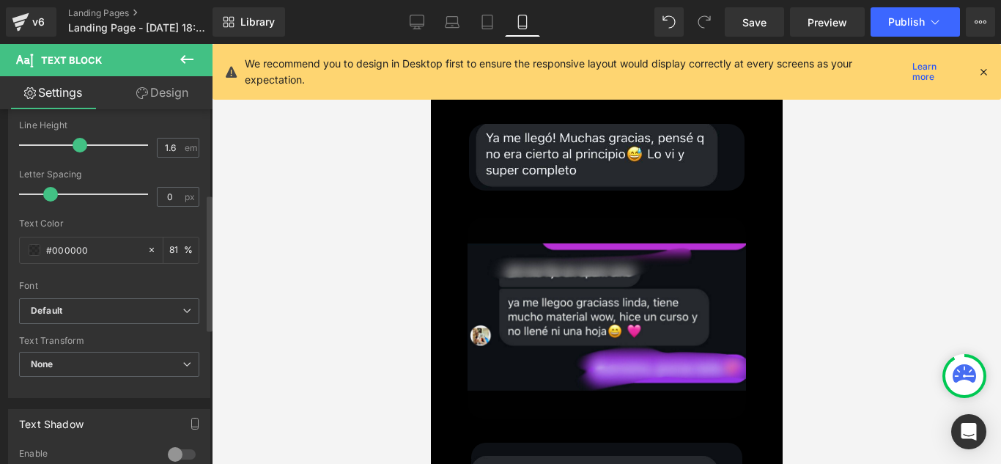
scroll to position [220, 0]
click at [33, 254] on span at bounding box center [35, 249] width 12 height 12
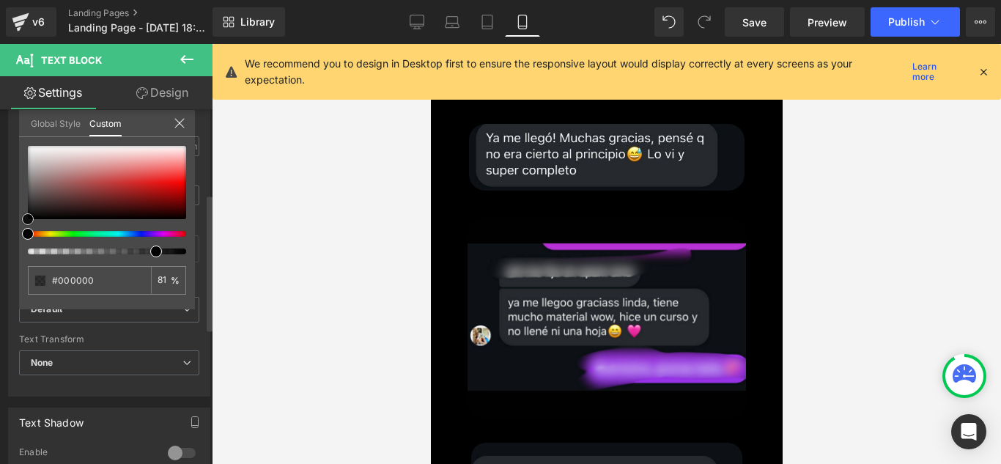
click at [34, 147] on div at bounding box center [107, 182] width 158 height 73
click at [283, 280] on div at bounding box center [606, 254] width 789 height 420
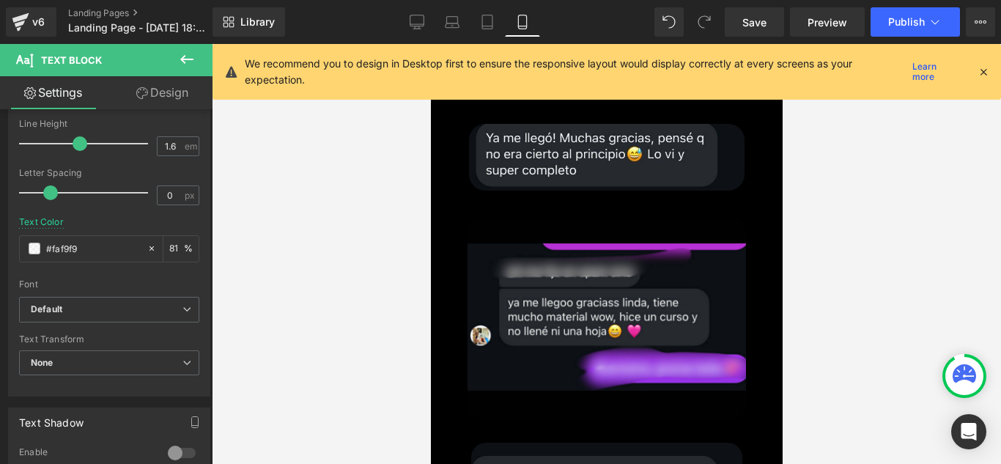
scroll to position [8128, 0]
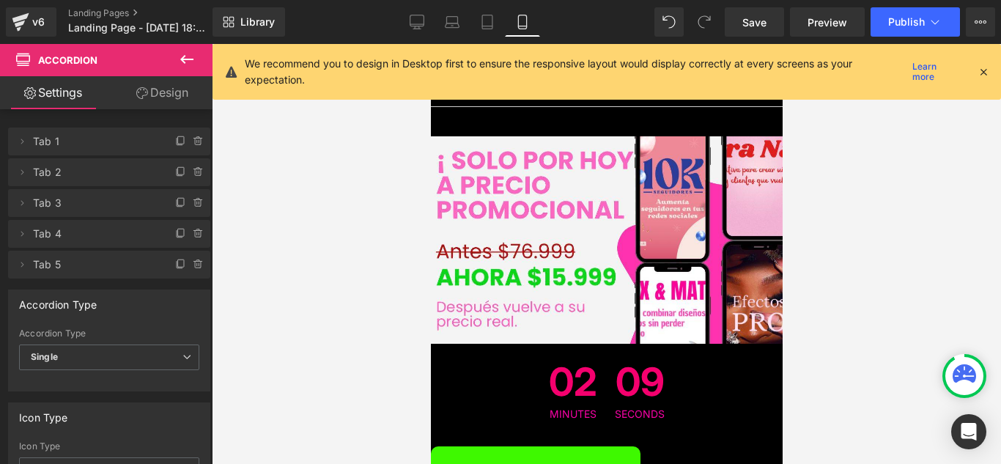
scroll to position [7322, 0]
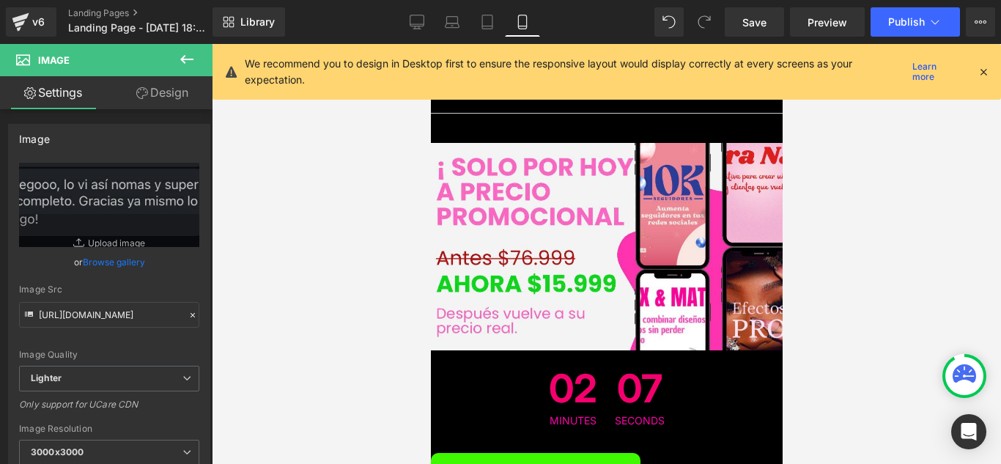
drag, startPoint x: 150, startPoint y: 95, endPoint x: 96, endPoint y: 207, distance: 124.9
click at [150, 95] on link "Design" at bounding box center [162, 92] width 106 height 33
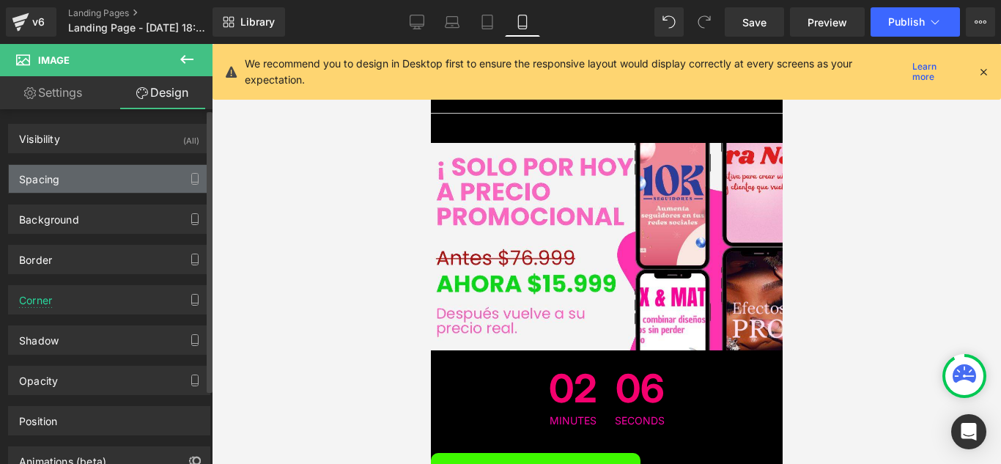
click at [105, 182] on div "Spacing" at bounding box center [109, 179] width 201 height 28
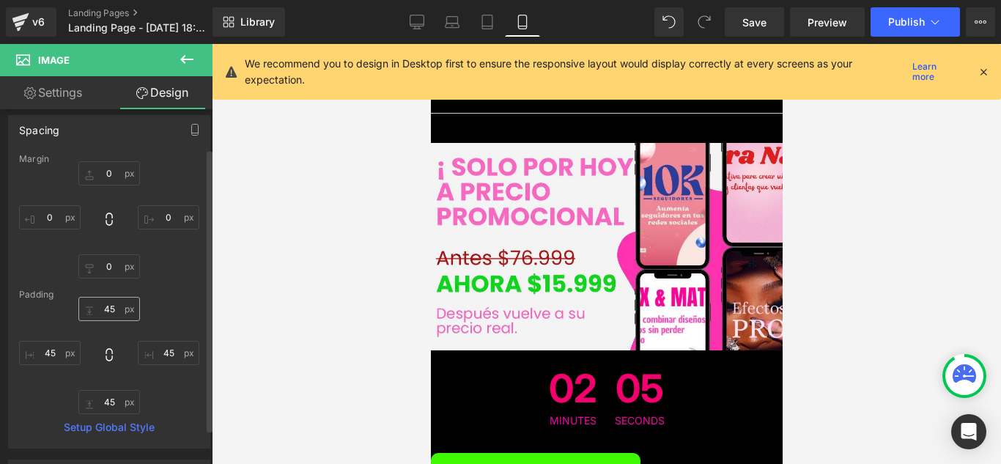
scroll to position [73, 0]
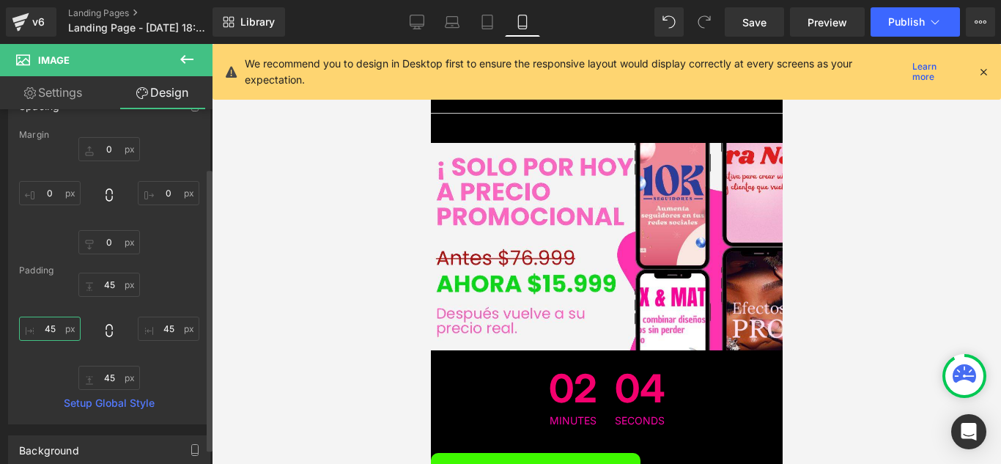
click at [56, 334] on input "45" at bounding box center [50, 329] width 62 height 24
type input "10"
click at [109, 333] on icon at bounding box center [109, 330] width 7 height 13
click at [296, 303] on div at bounding box center [606, 254] width 789 height 420
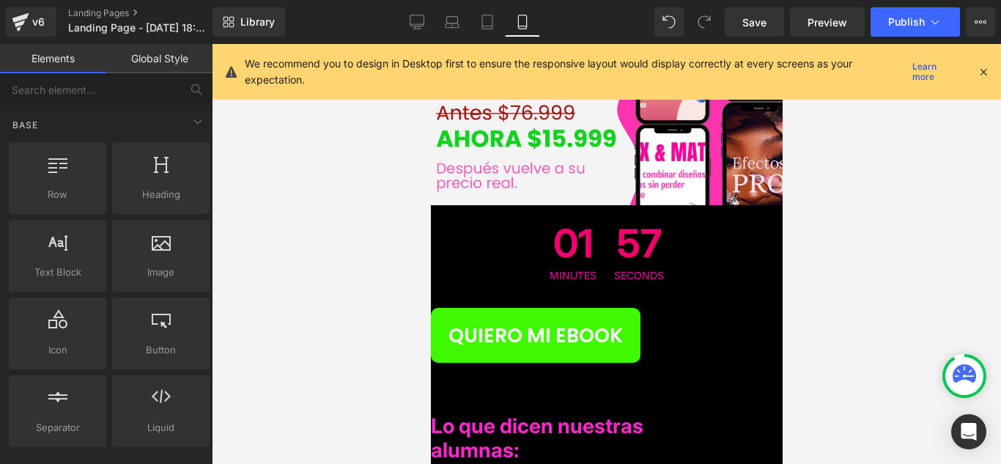
scroll to position [7469, 0]
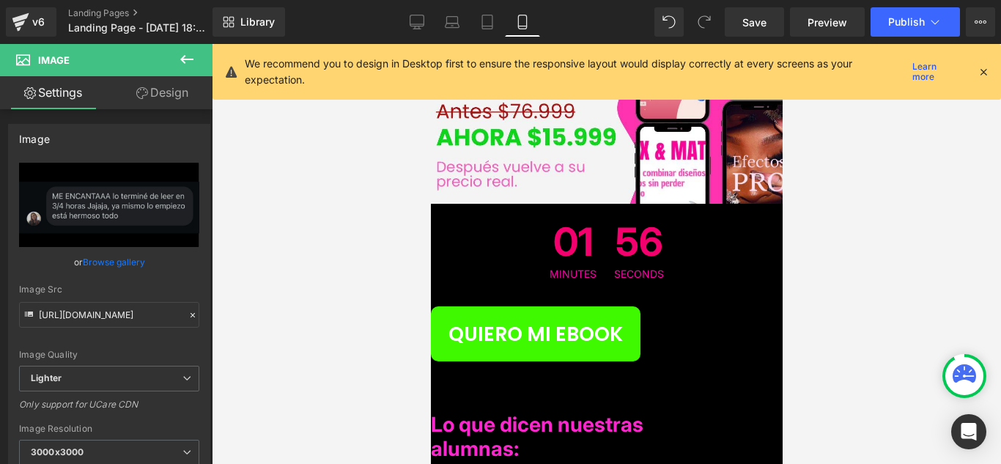
click at [172, 97] on link "Design" at bounding box center [162, 92] width 106 height 33
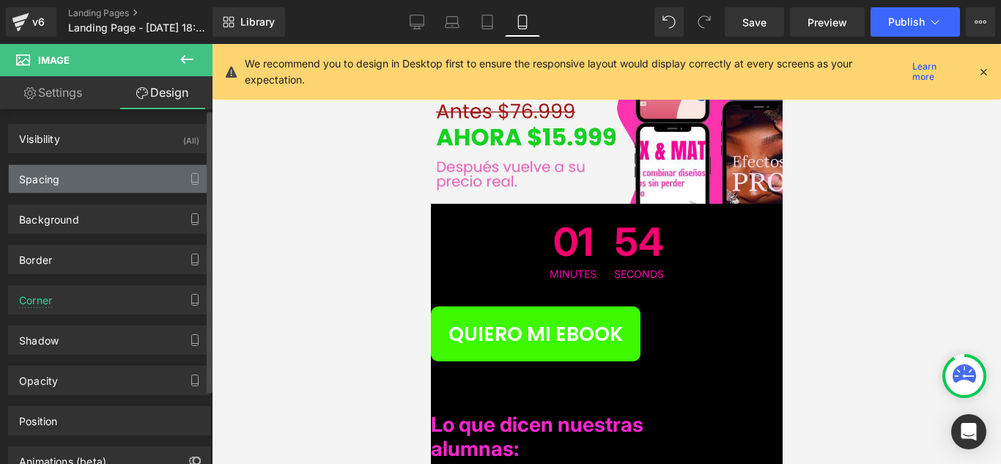
click at [123, 188] on div "Spacing" at bounding box center [109, 179] width 201 height 28
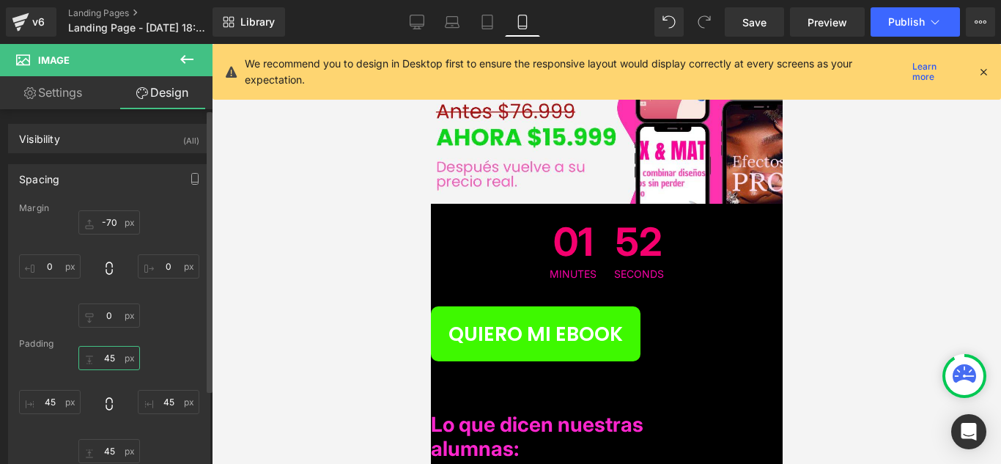
click at [114, 360] on input "text" at bounding box center [109, 358] width 62 height 24
click at [112, 408] on icon at bounding box center [109, 404] width 15 height 15
click at [119, 369] on input "text" at bounding box center [109, 358] width 62 height 24
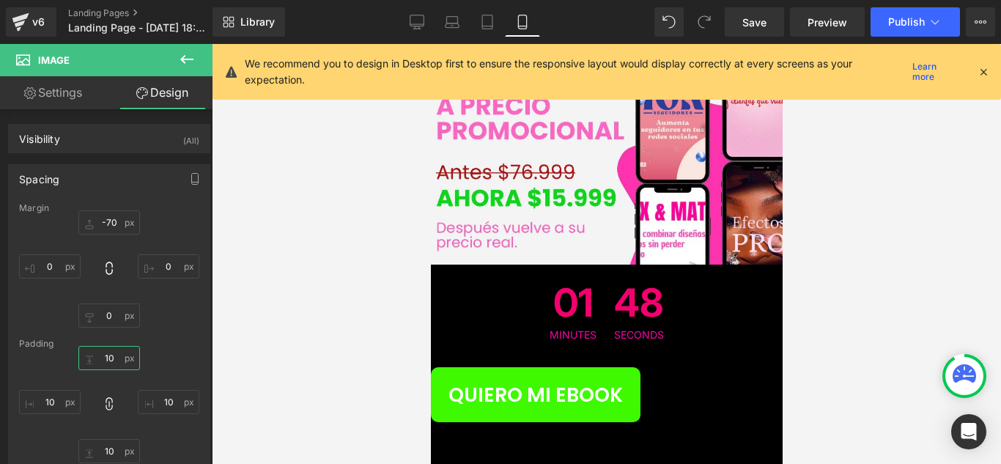
scroll to position [7395, 0]
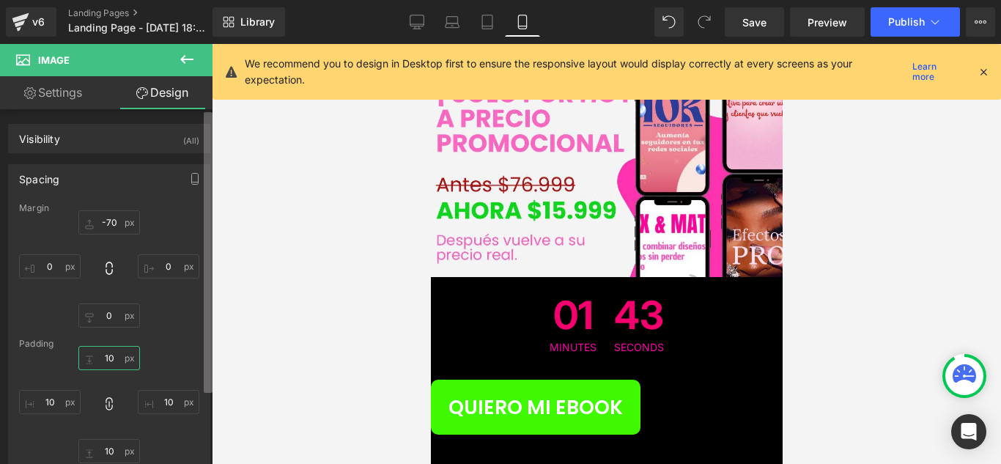
type input "1"
type input "45"
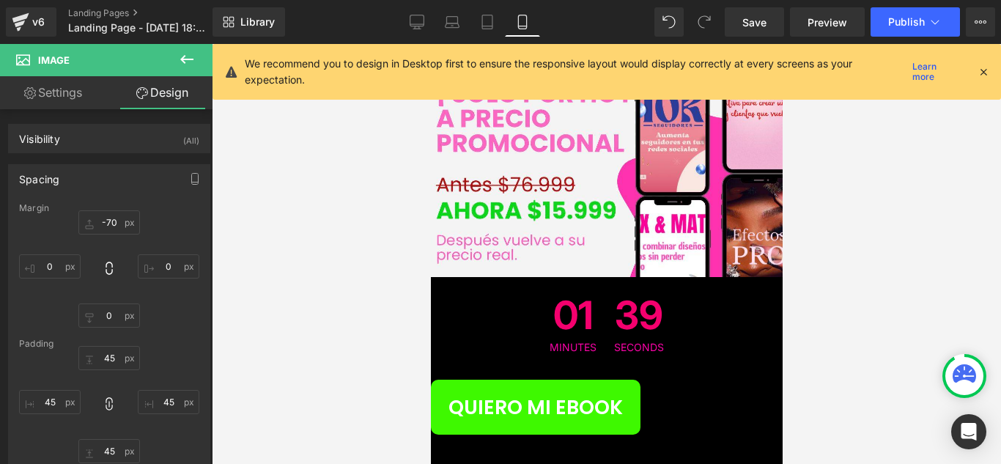
click at [399, 274] on div at bounding box center [606, 254] width 789 height 420
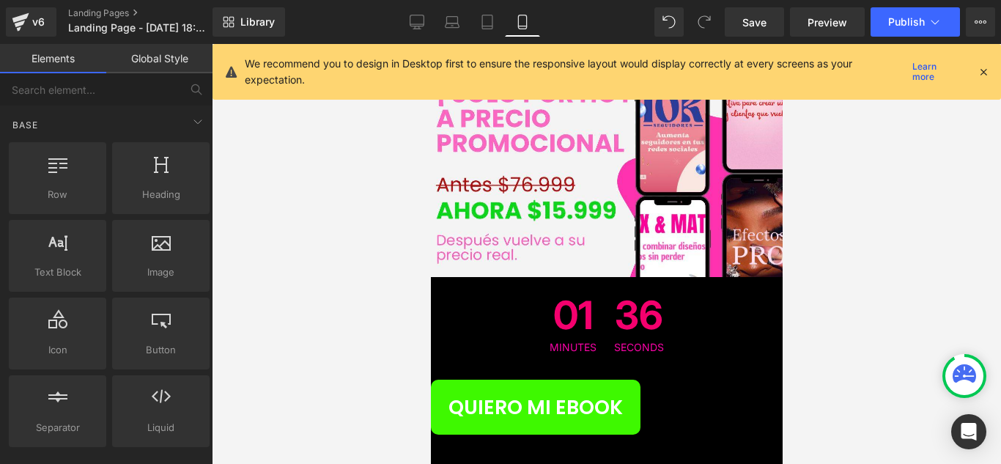
click at [357, 199] on div at bounding box center [606, 254] width 789 height 420
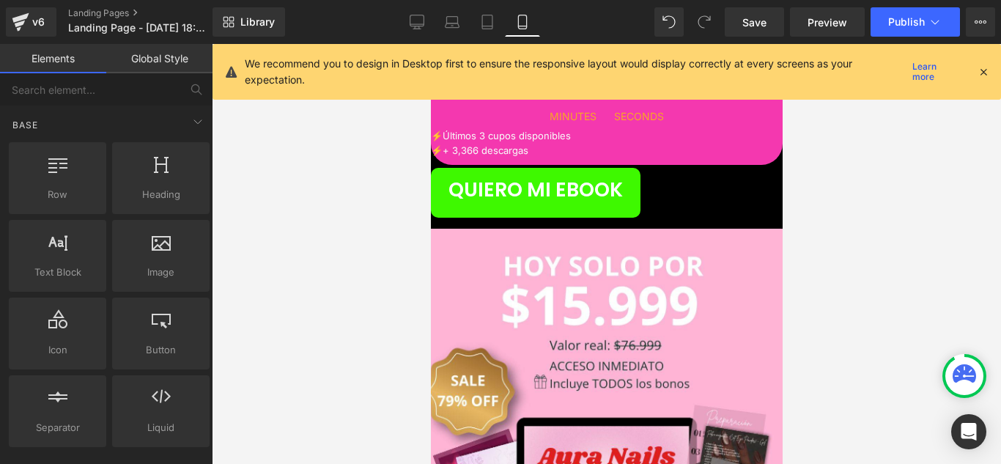
scroll to position [6662, 0]
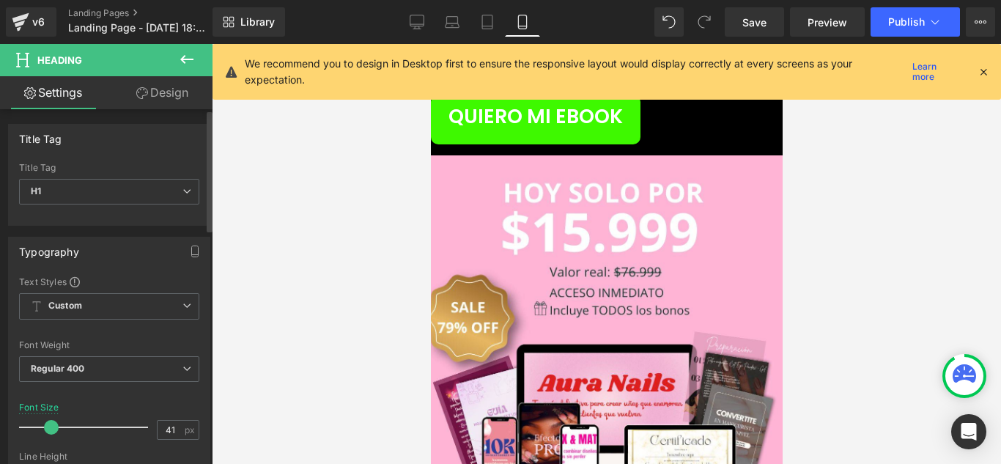
drag, startPoint x: 65, startPoint y: 430, endPoint x: 45, endPoint y: 425, distance: 20.3
click at [45, 425] on span at bounding box center [51, 427] width 15 height 15
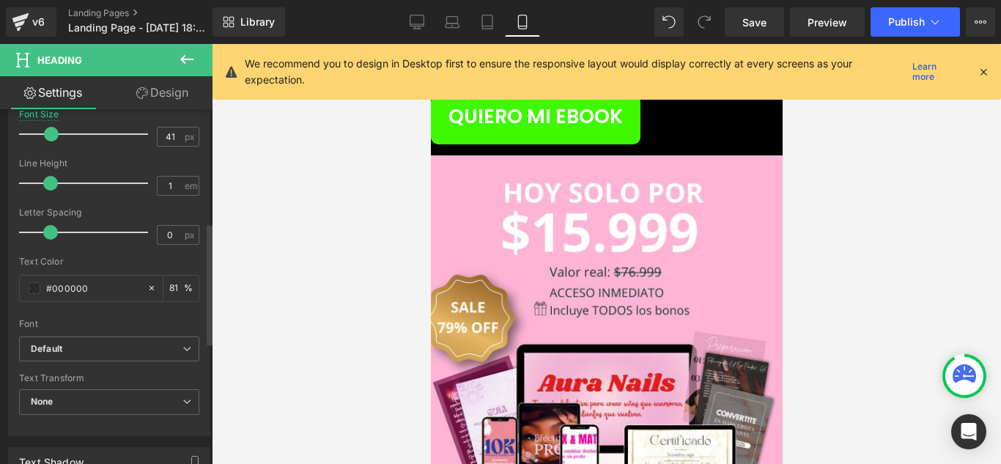
scroll to position [367, 0]
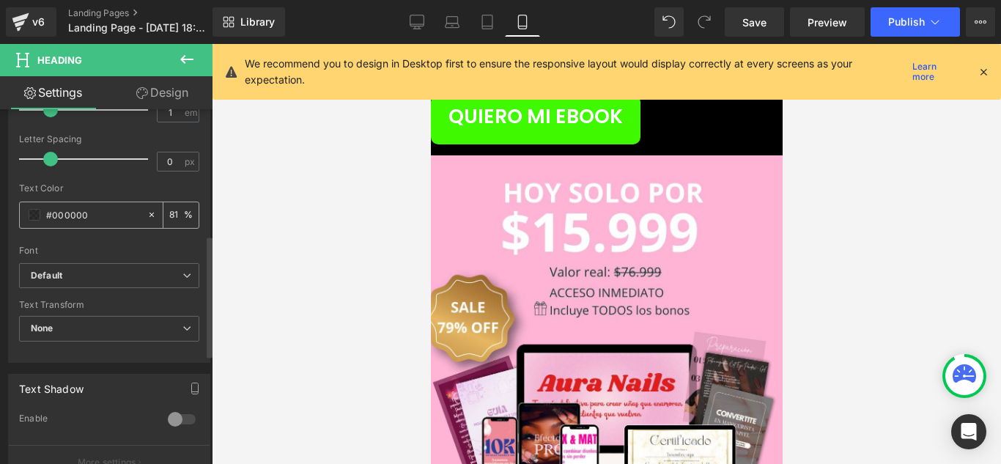
click at [35, 213] on span at bounding box center [35, 215] width 12 height 12
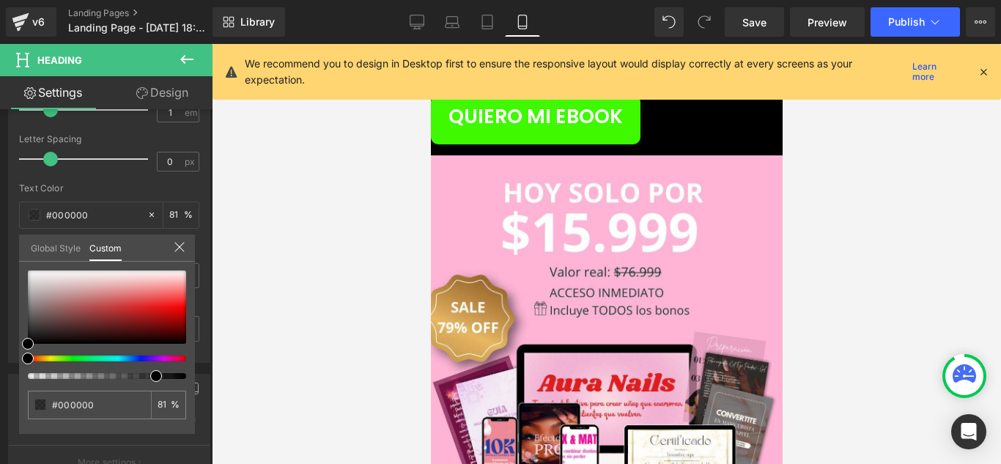
click at [177, 85] on link "Design" at bounding box center [162, 92] width 106 height 33
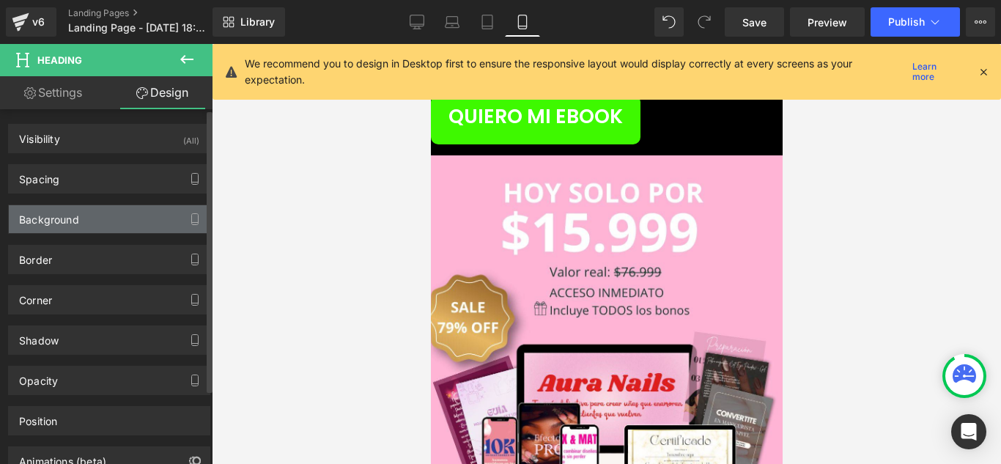
click at [117, 213] on div "Background" at bounding box center [109, 219] width 201 height 28
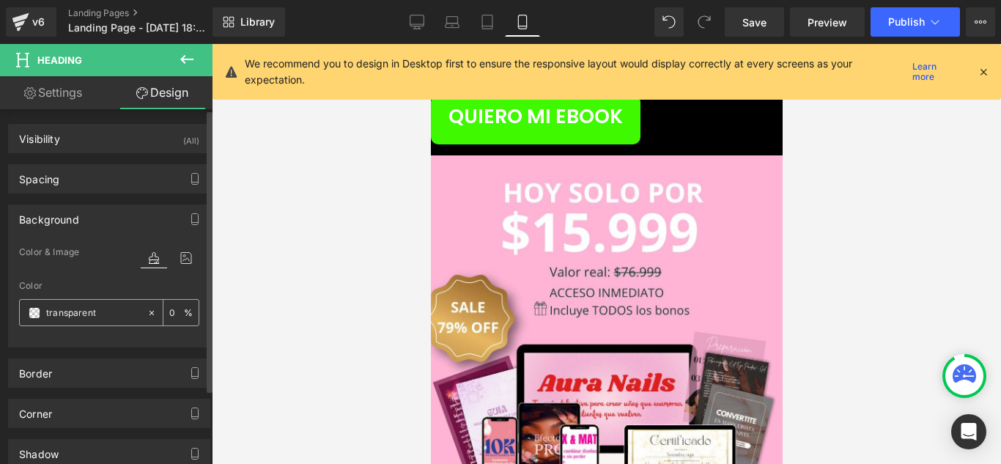
click at [41, 310] on div "transparent" at bounding box center [83, 313] width 127 height 26
click at [32, 309] on span at bounding box center [35, 313] width 12 height 12
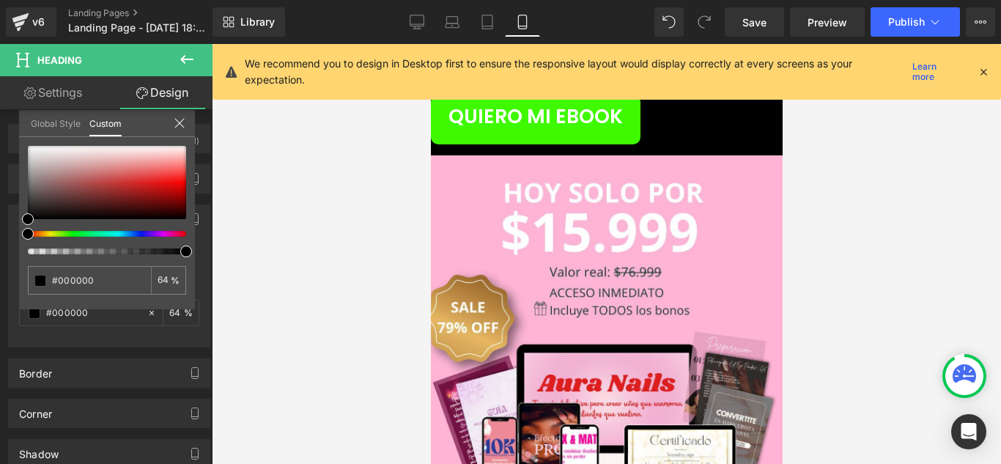
drag, startPoint x: 32, startPoint y: 252, endPoint x: 263, endPoint y: 250, distance: 231.6
click at [263, 250] on div "Text Block You are previewing how the will restyle your page. You can not edit …" at bounding box center [500, 244] width 1001 height 489
click at [355, 250] on div at bounding box center [606, 254] width 789 height 420
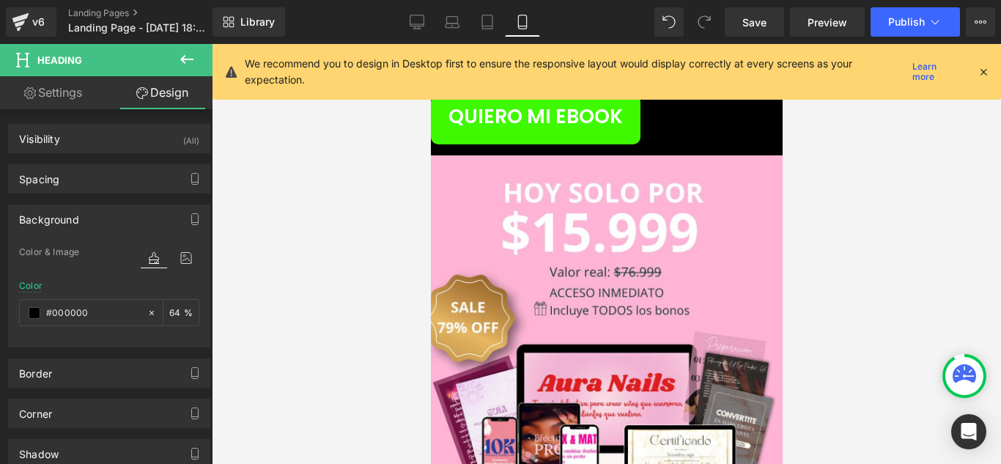
drag, startPoint x: 472, startPoint y: 267, endPoint x: 466, endPoint y: 281, distance: 15.8
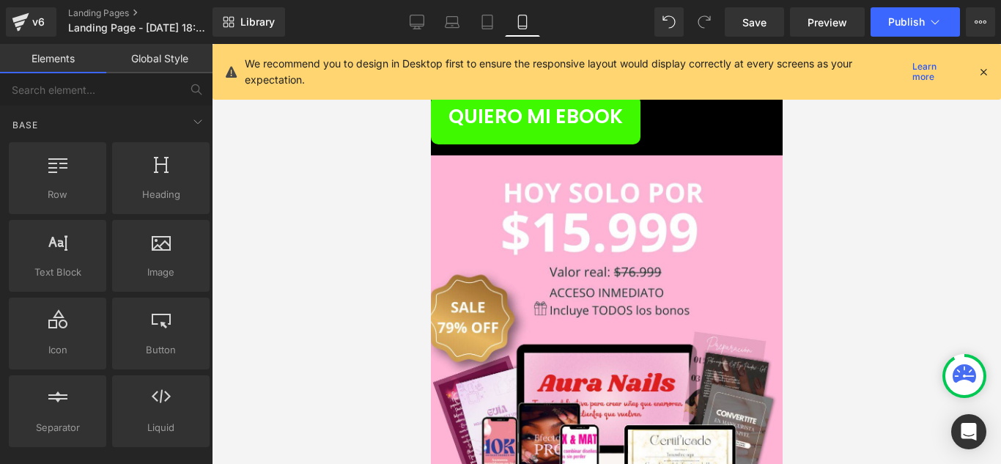
click at [353, 284] on div at bounding box center [606, 254] width 789 height 420
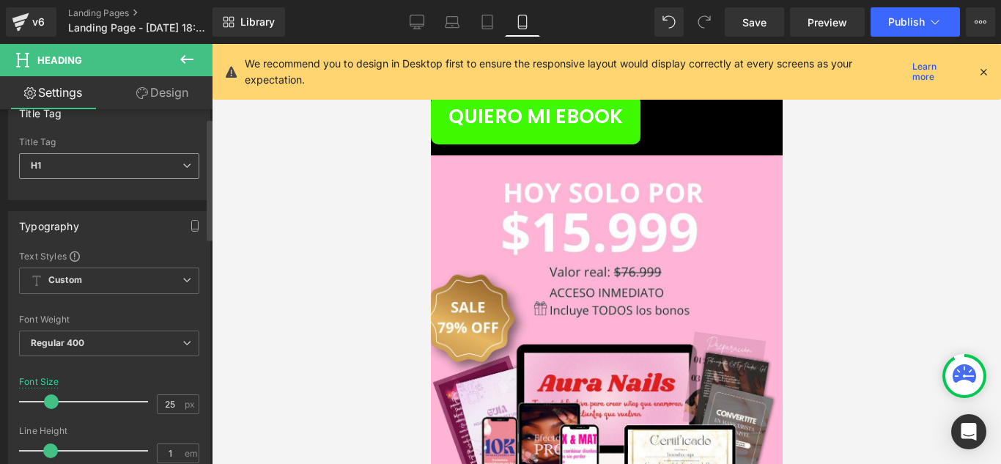
scroll to position [0, 0]
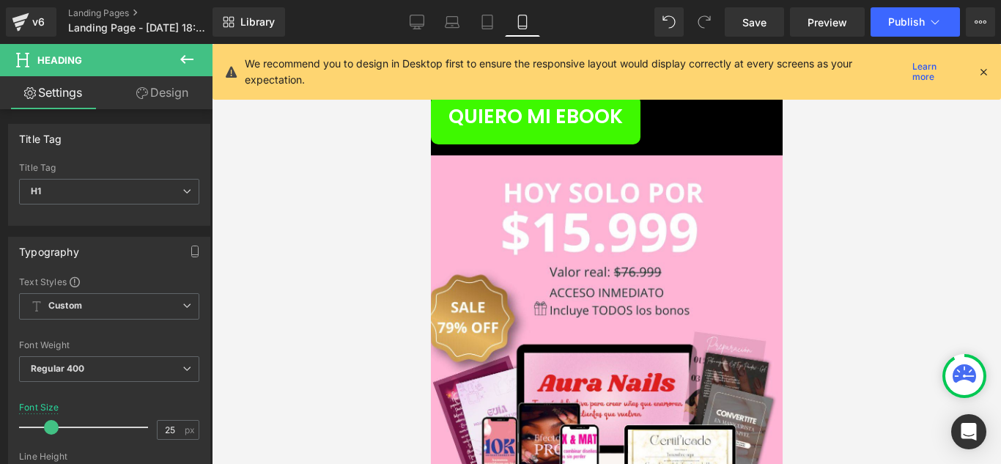
click at [141, 103] on link "Design" at bounding box center [162, 92] width 106 height 33
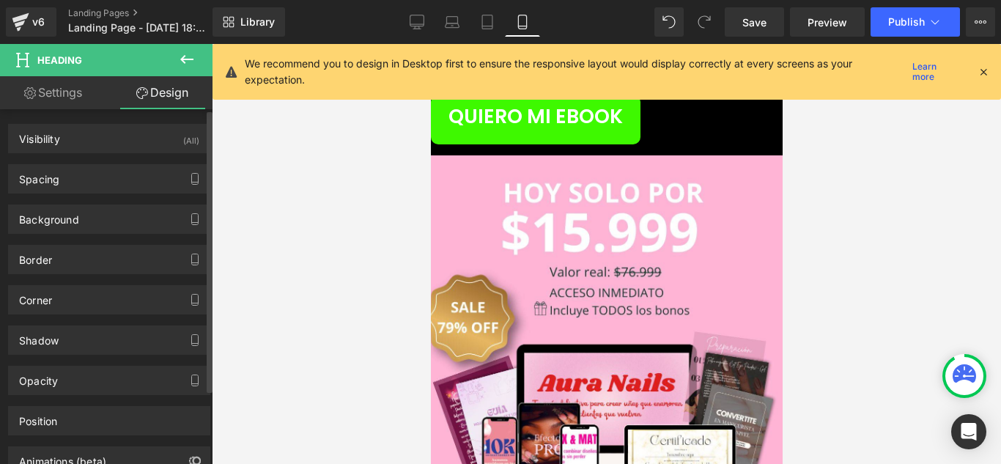
click at [111, 233] on div "Background Color & Image color Color #000000 64 % Image Replace Image Upload im…" at bounding box center [109, 219] width 202 height 29
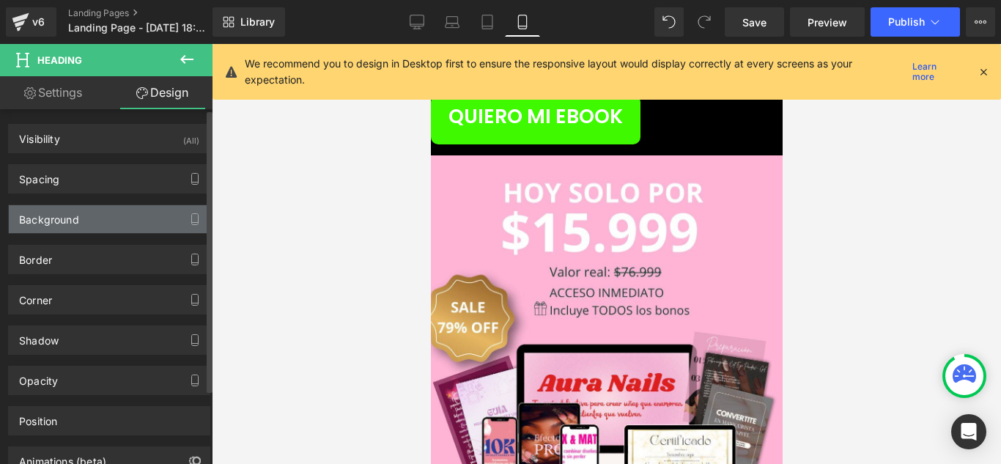
click at [121, 216] on div "Background" at bounding box center [109, 219] width 201 height 28
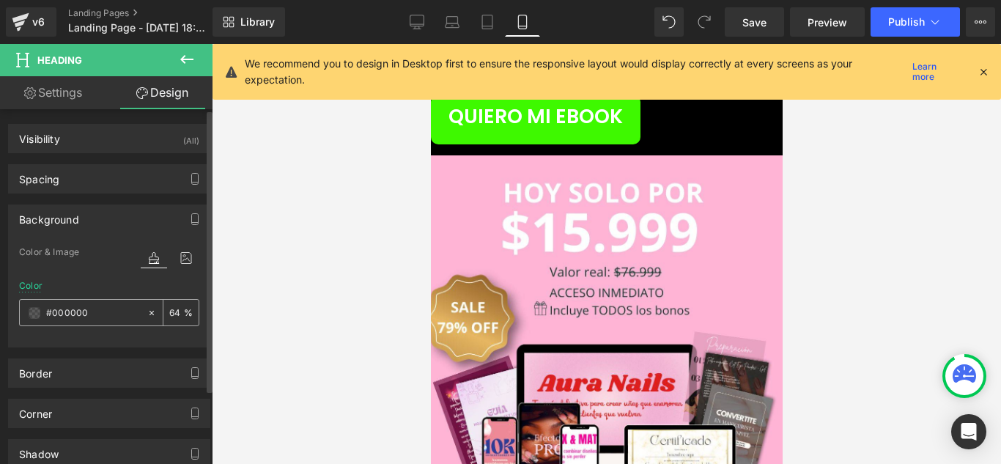
click at [38, 305] on div "#000000" at bounding box center [83, 313] width 127 height 26
click at [37, 311] on span at bounding box center [35, 313] width 12 height 12
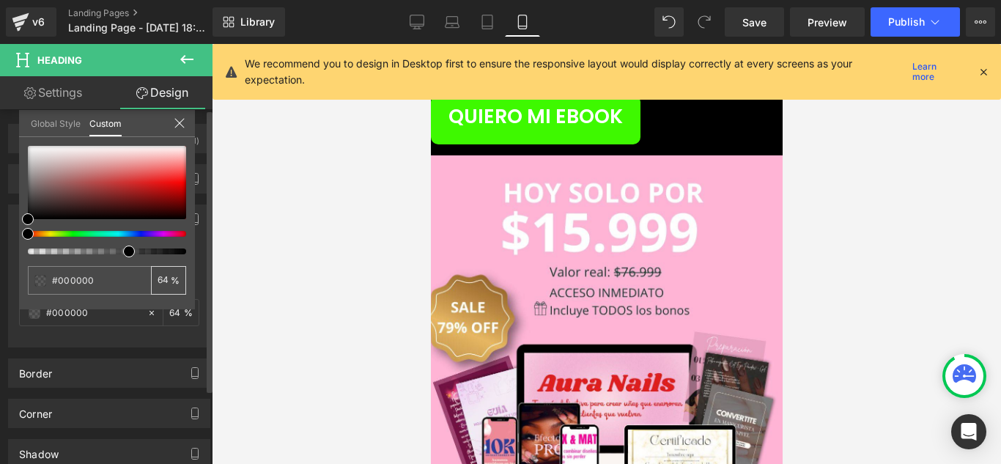
click at [173, 283] on div "64 %" at bounding box center [168, 280] width 35 height 29
click at [175, 281] on div "64 %" at bounding box center [168, 280] width 35 height 29
click at [167, 282] on input "64" at bounding box center [164, 280] width 13 height 10
click at [166, 282] on input "64" at bounding box center [164, 280] width 13 height 10
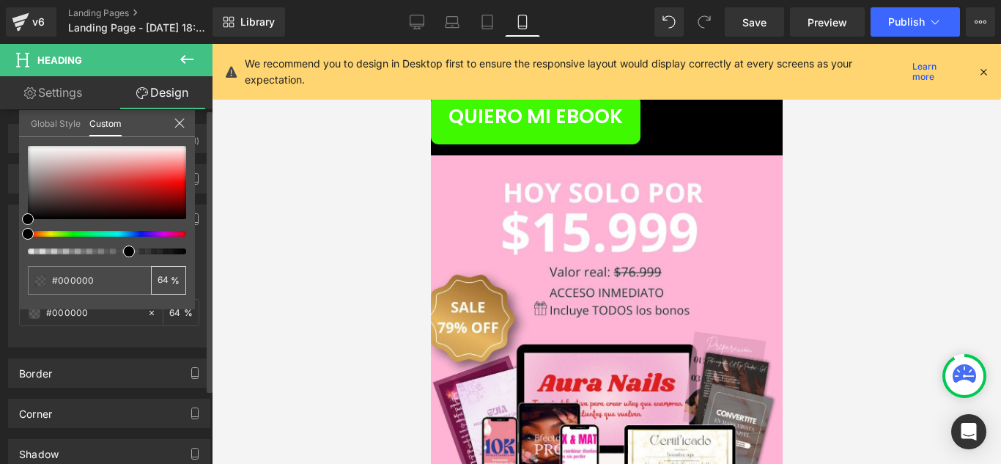
click at [162, 280] on input "64" at bounding box center [164, 280] width 13 height 10
type input "100"
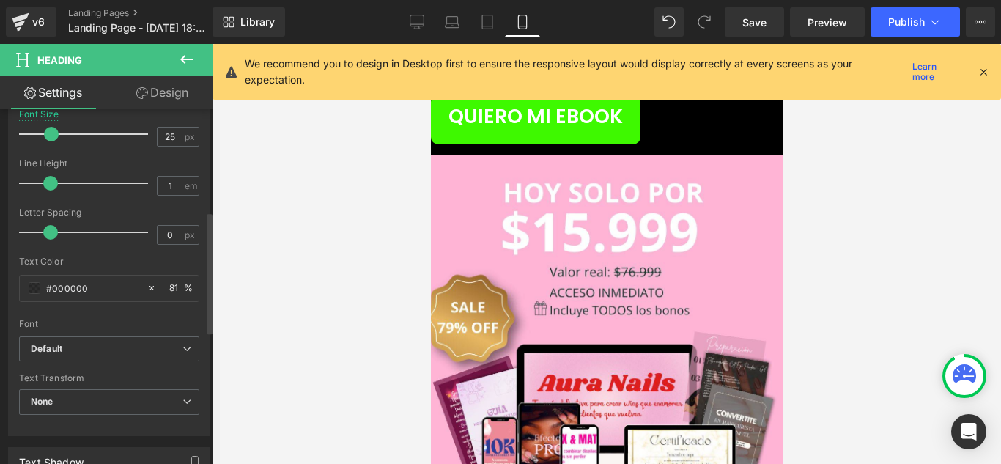
scroll to position [367, 0]
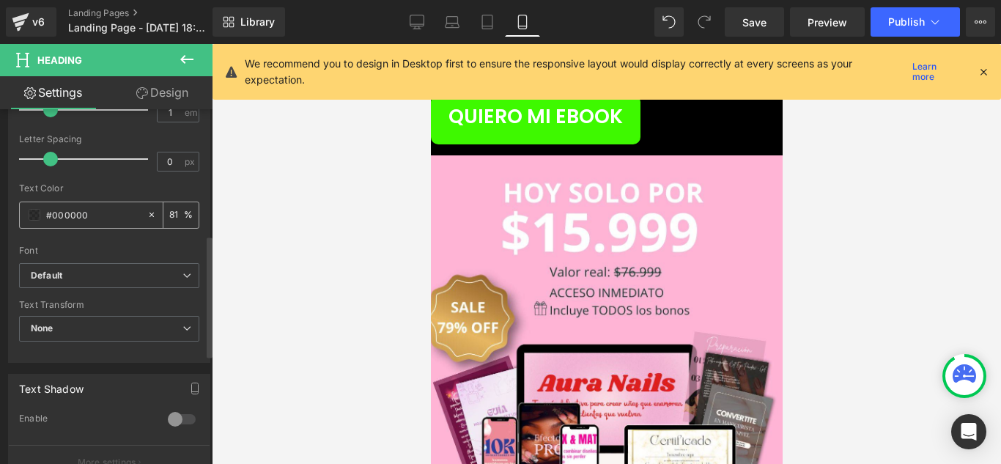
click at [174, 217] on input "81" at bounding box center [176, 215] width 15 height 16
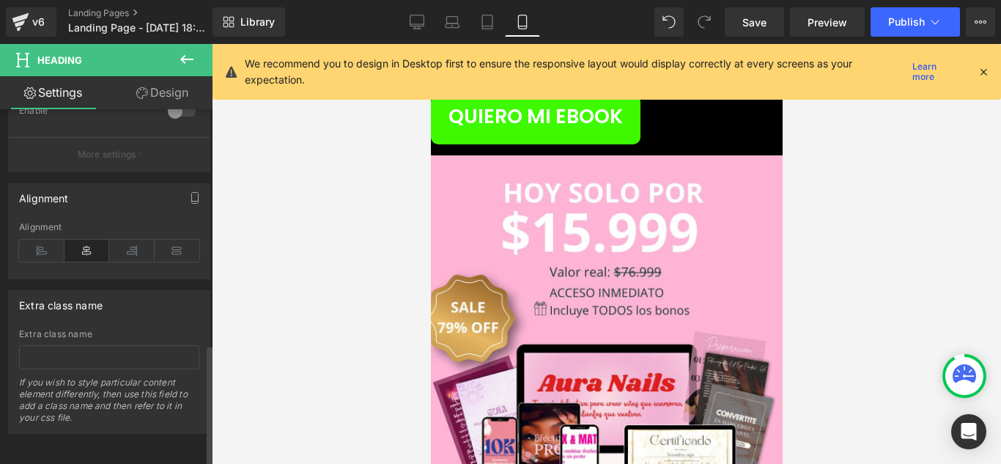
scroll to position [685, 0]
type input "100"
click at [156, 93] on link "Design" at bounding box center [162, 92] width 106 height 33
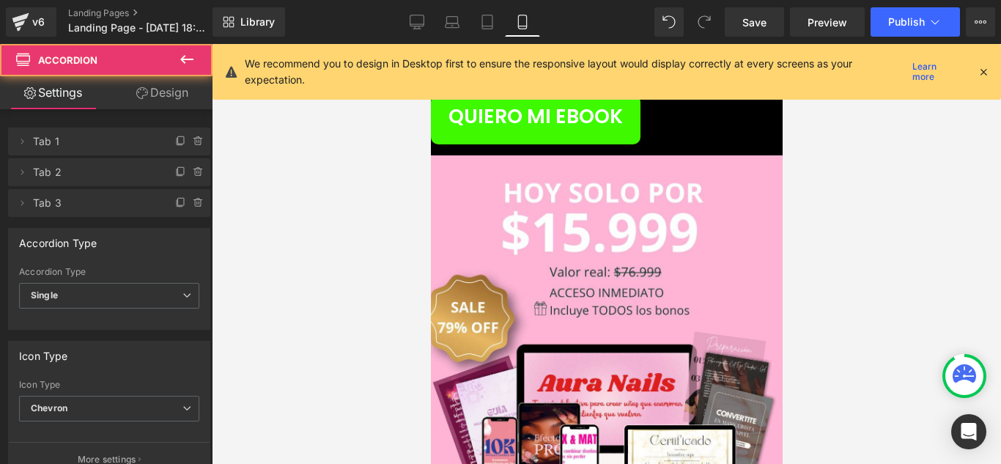
click at [430, 44] on span "Accordion" at bounding box center [430, 44] width 0 height 0
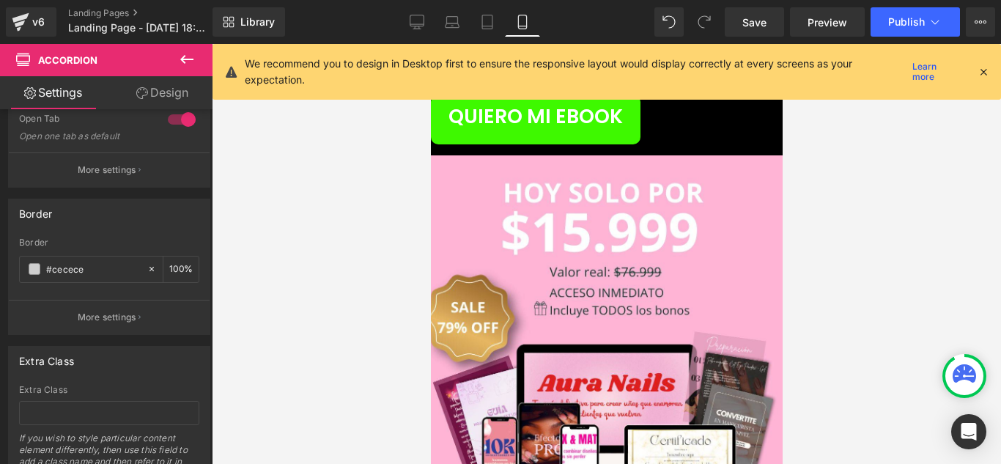
scroll to position [440, 0]
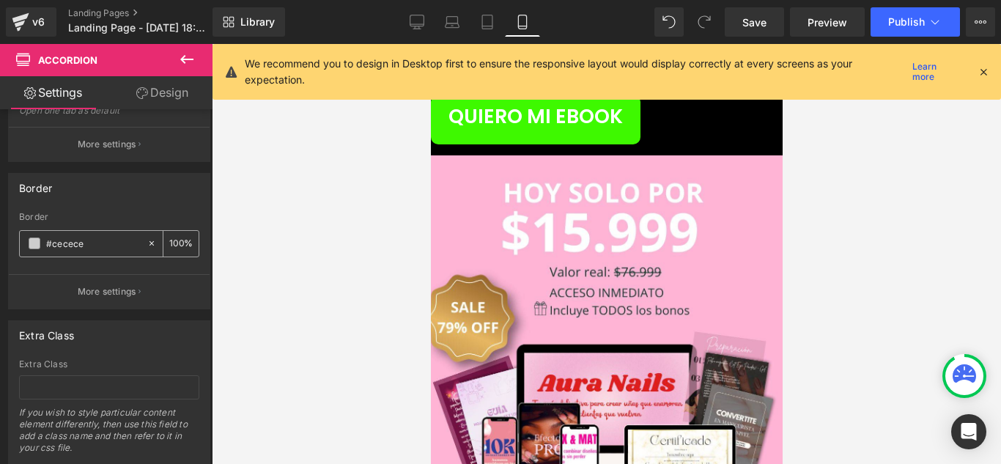
click at [25, 238] on div "#cecece" at bounding box center [83, 244] width 127 height 26
click at [36, 240] on span at bounding box center [35, 243] width 12 height 12
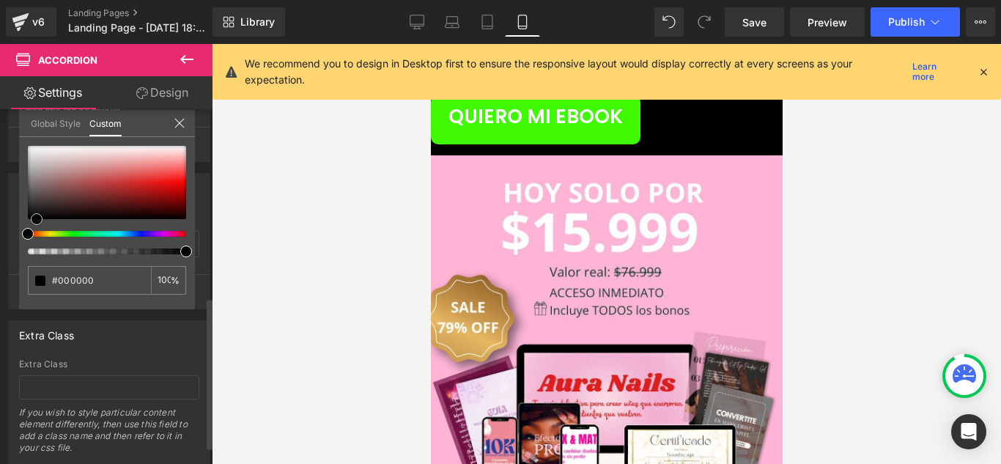
drag, startPoint x: 29, startPoint y: 164, endPoint x: 38, endPoint y: 245, distance: 81.1
click at [38, 245] on div at bounding box center [107, 200] width 158 height 108
click at [281, 240] on div at bounding box center [606, 254] width 789 height 420
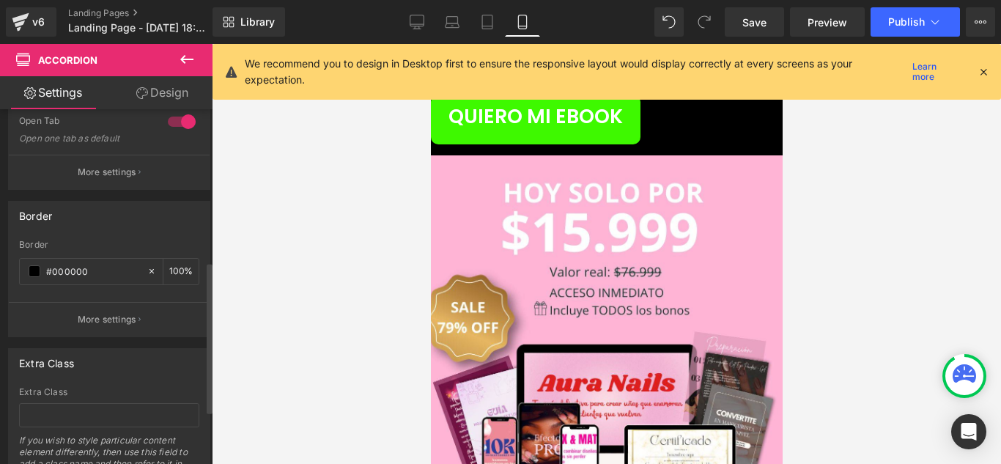
scroll to position [334, 0]
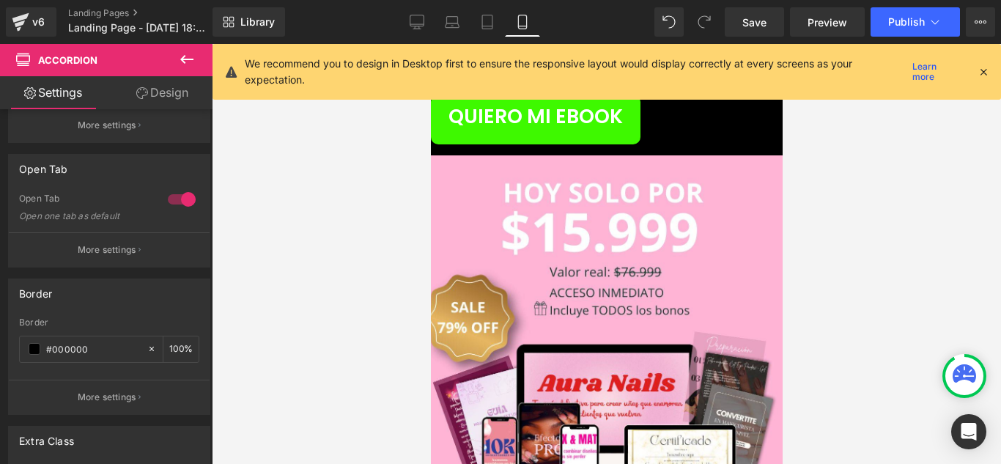
click at [144, 97] on icon at bounding box center [142, 93] width 12 height 12
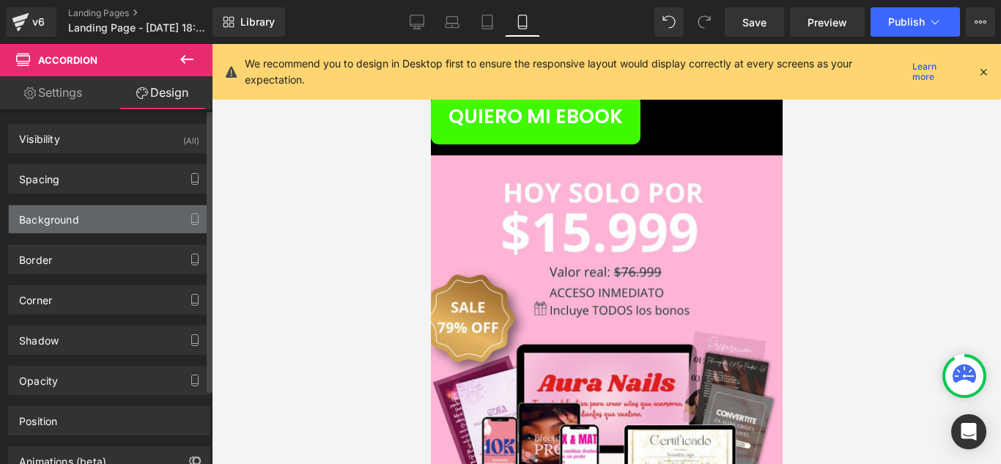
click at [129, 210] on div "Background" at bounding box center [109, 219] width 201 height 28
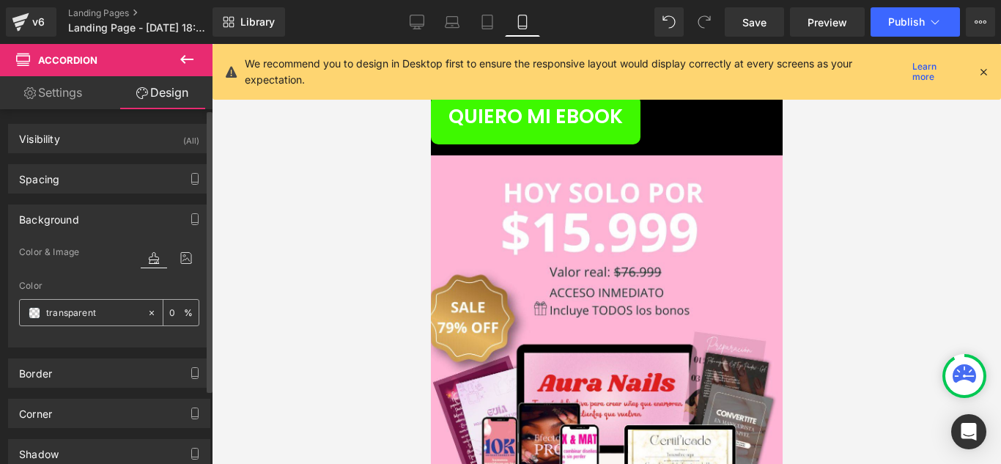
click at [32, 316] on span at bounding box center [35, 313] width 12 height 12
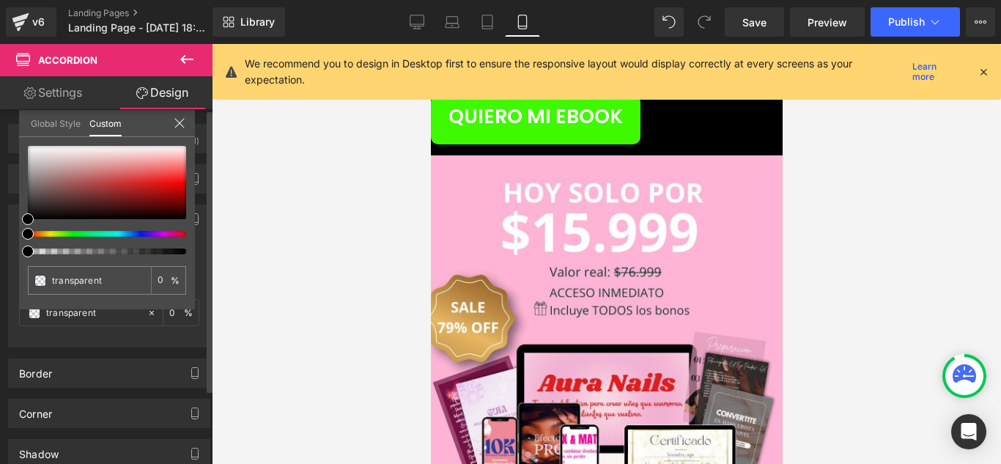
click at [180, 251] on div at bounding box center [101, 251] width 158 height 6
click at [172, 280] on div "0 %" at bounding box center [168, 280] width 35 height 29
drag, startPoint x: 24, startPoint y: 218, endPoint x: 12, endPoint y: 223, distance: 12.5
click at [12, 223] on div "Background Color & Image color Color % Image Replace Image Upload image or Brow…" at bounding box center [109, 271] width 219 height 154
click at [184, 124] on icon at bounding box center [180, 123] width 12 height 12
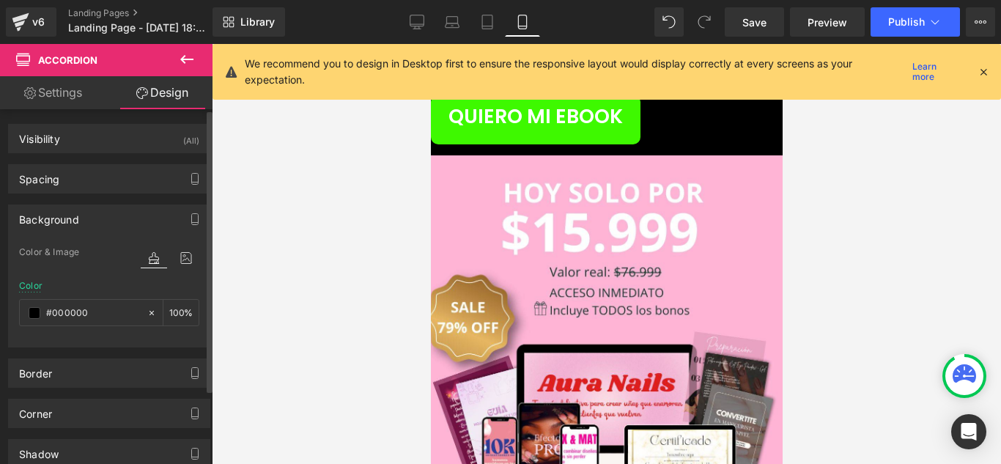
click at [73, 283] on div "Color %" at bounding box center [109, 312] width 180 height 62
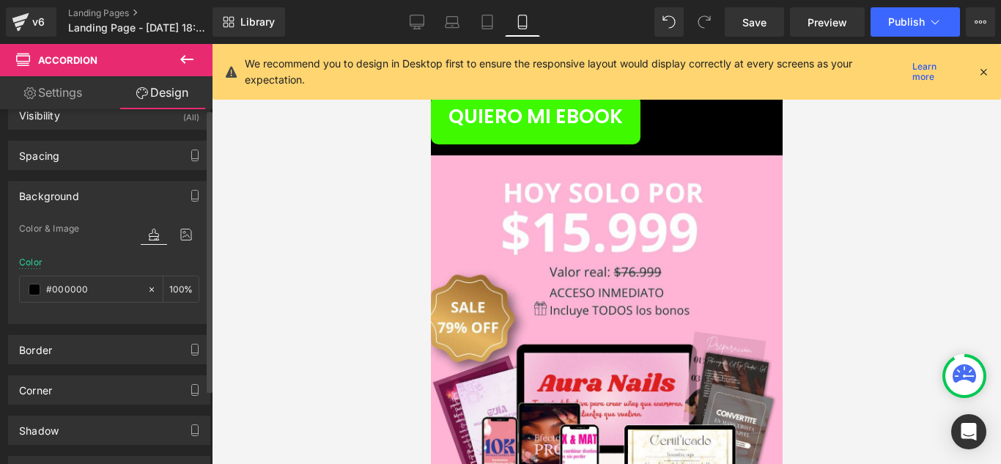
scroll to position [0, 0]
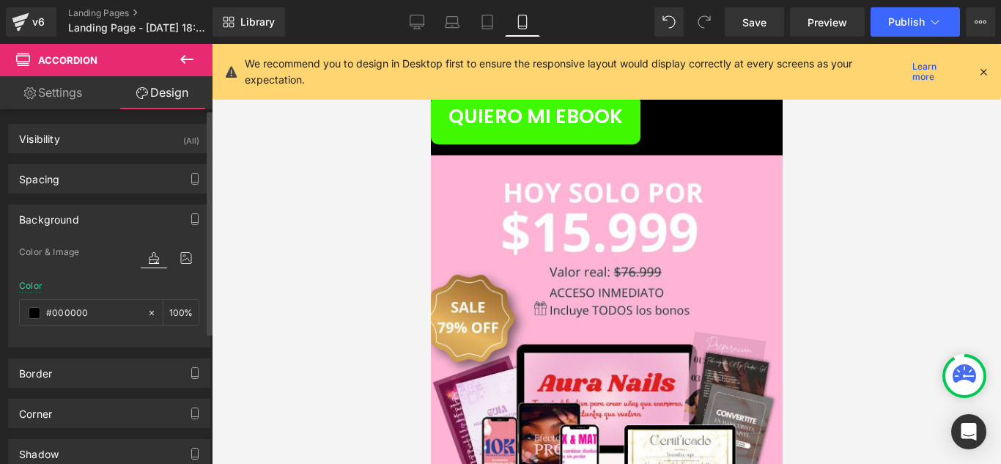
click at [64, 255] on span "Color & Image" at bounding box center [49, 252] width 60 height 10
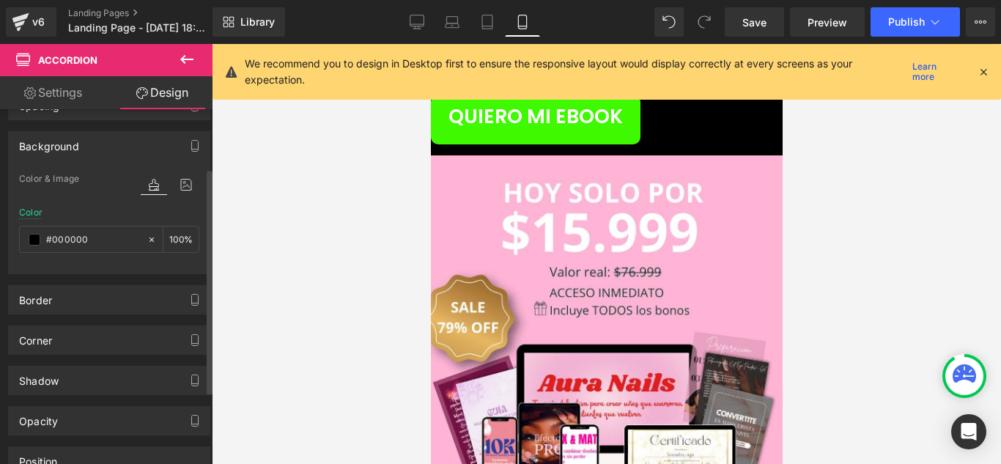
scroll to position [147, 0]
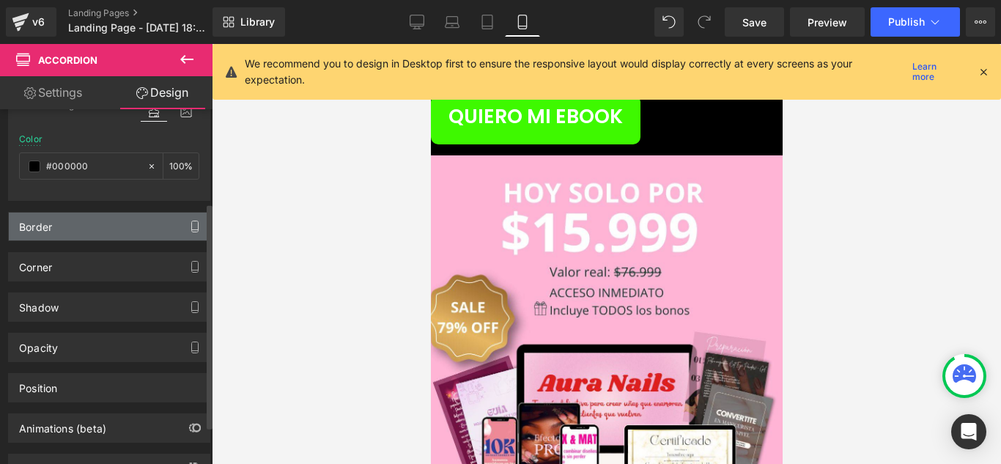
click at [183, 227] on button "button" at bounding box center [194, 227] width 23 height 28
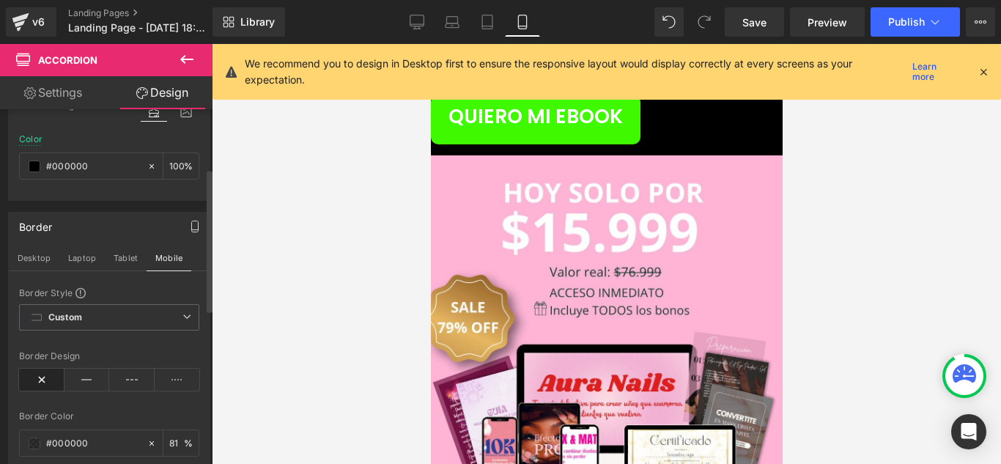
click at [183, 227] on button "button" at bounding box center [194, 227] width 23 height 28
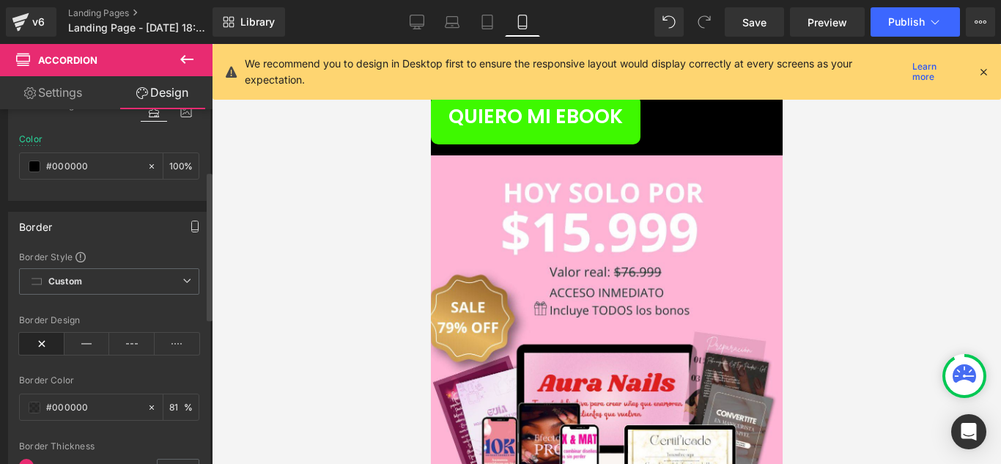
click at [183, 228] on button "button" at bounding box center [194, 227] width 23 height 28
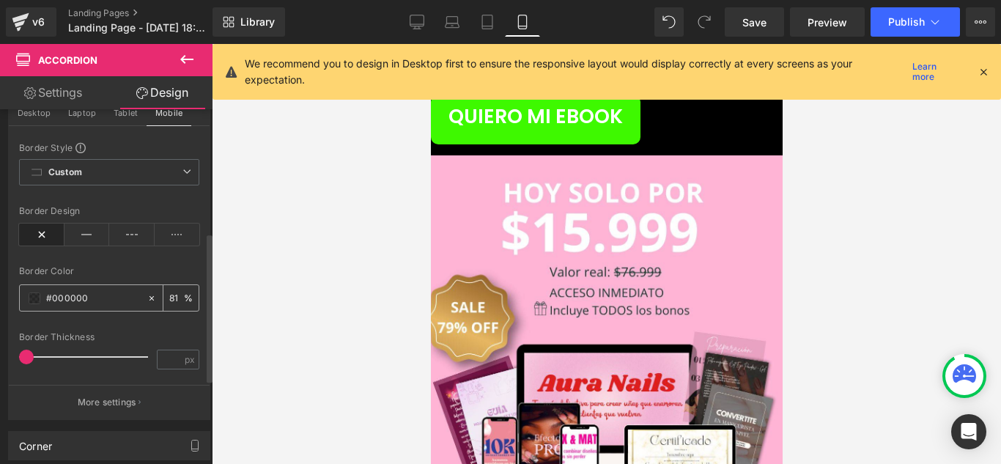
scroll to position [293, 0]
click at [172, 293] on input "number" at bounding box center [176, 296] width 15 height 16
type input "100"
click at [363, 245] on div at bounding box center [606, 254] width 789 height 420
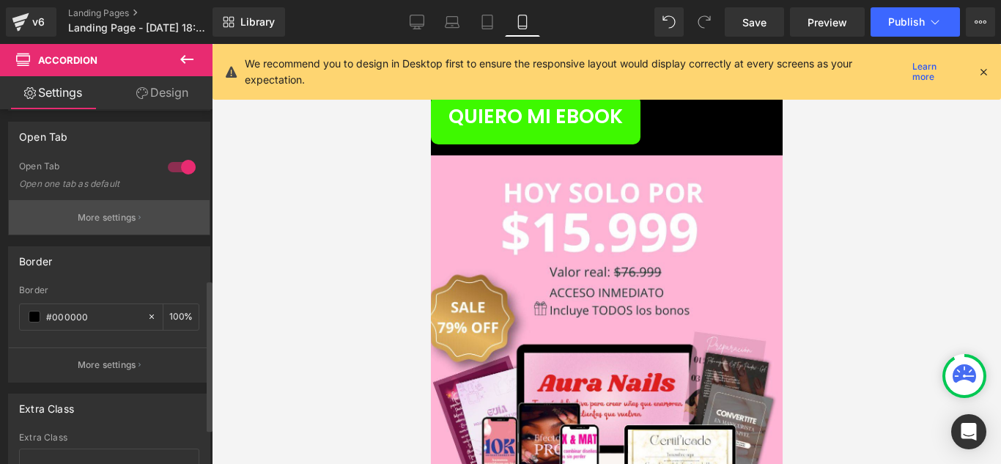
scroll to position [440, 0]
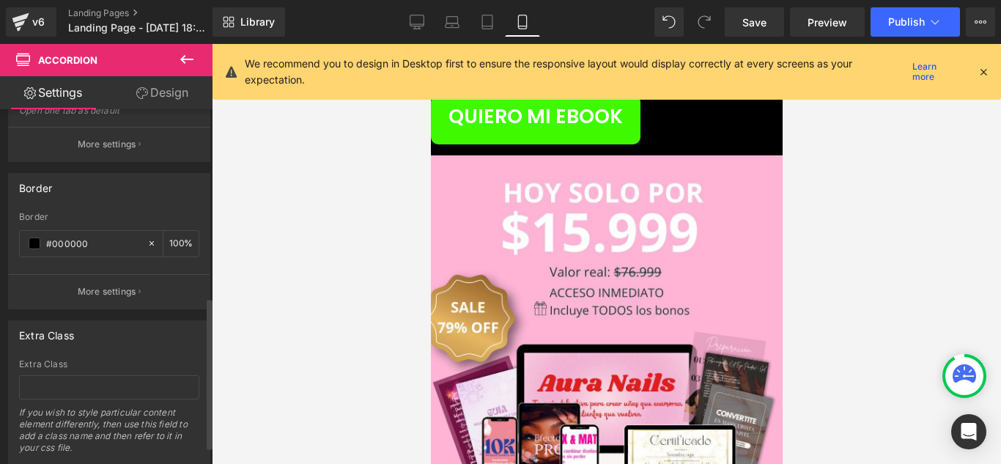
click at [54, 273] on div at bounding box center [109, 270] width 180 height 10
click at [53, 279] on button "More settings" at bounding box center [109, 291] width 201 height 34
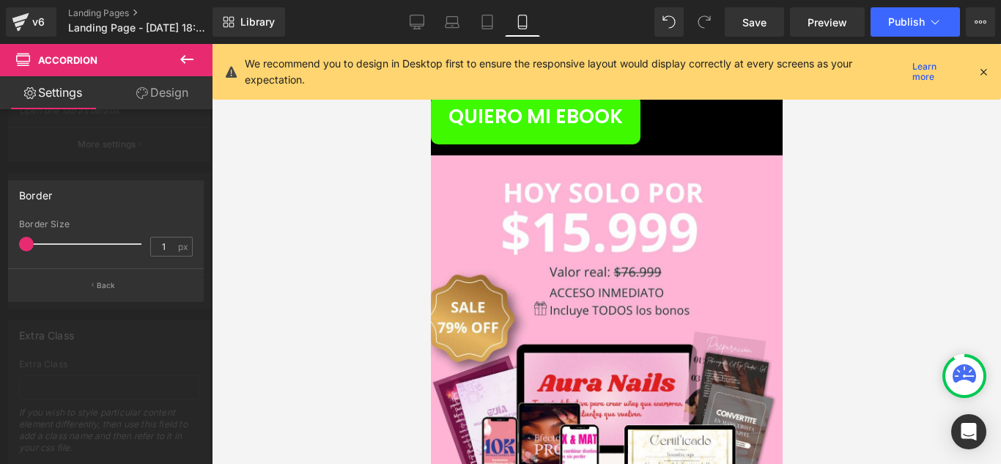
drag, startPoint x: 38, startPoint y: 245, endPoint x: 11, endPoint y: 261, distance: 31.6
click at [11, 261] on div "1px Border Size 1 px" at bounding box center [106, 243] width 194 height 49
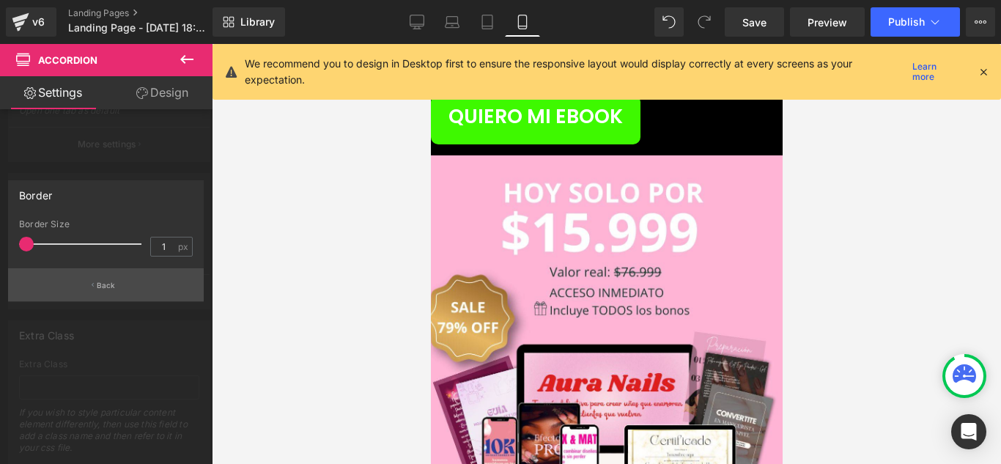
click at [172, 288] on button "Back" at bounding box center [106, 284] width 196 height 33
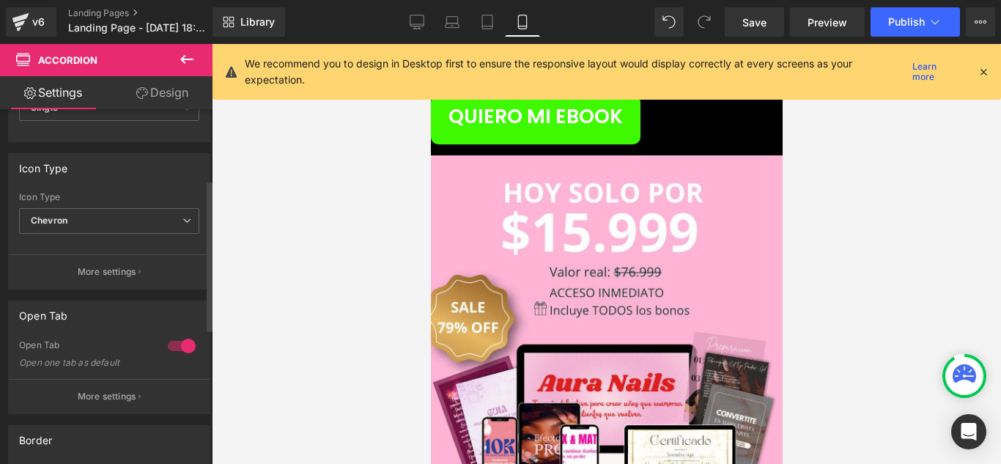
scroll to position [0, 0]
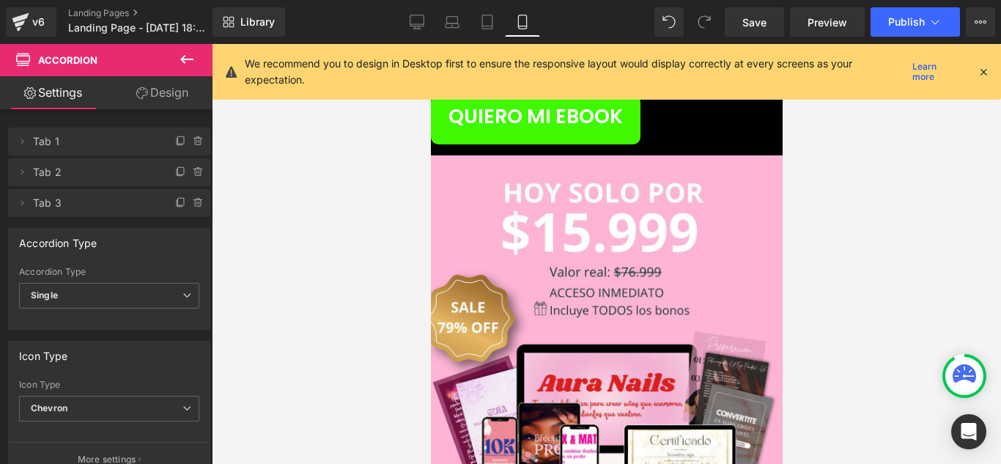
click at [159, 104] on link "Design" at bounding box center [162, 92] width 106 height 33
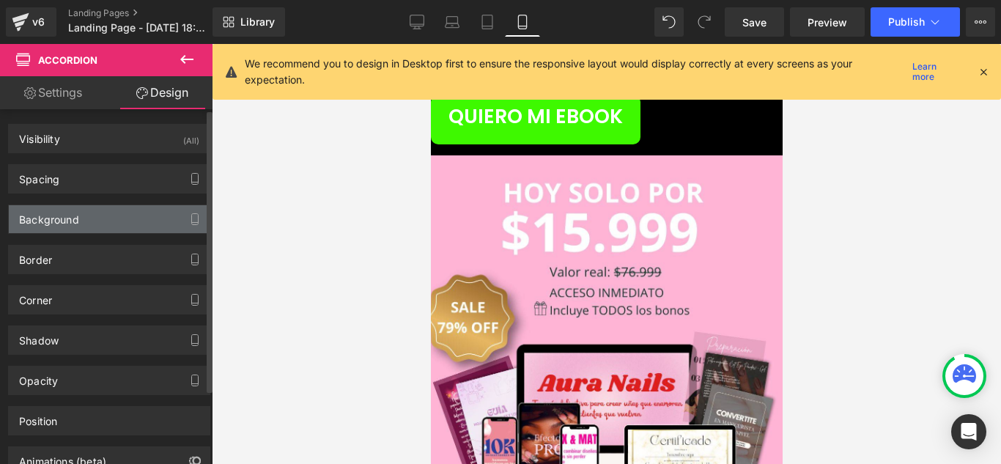
click at [97, 205] on div "Background" at bounding box center [109, 219] width 201 height 28
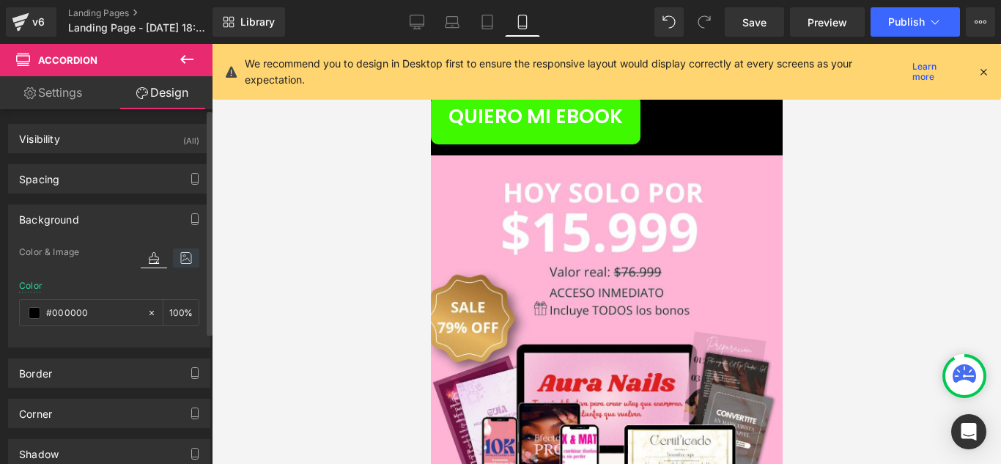
click at [174, 253] on icon at bounding box center [186, 257] width 26 height 19
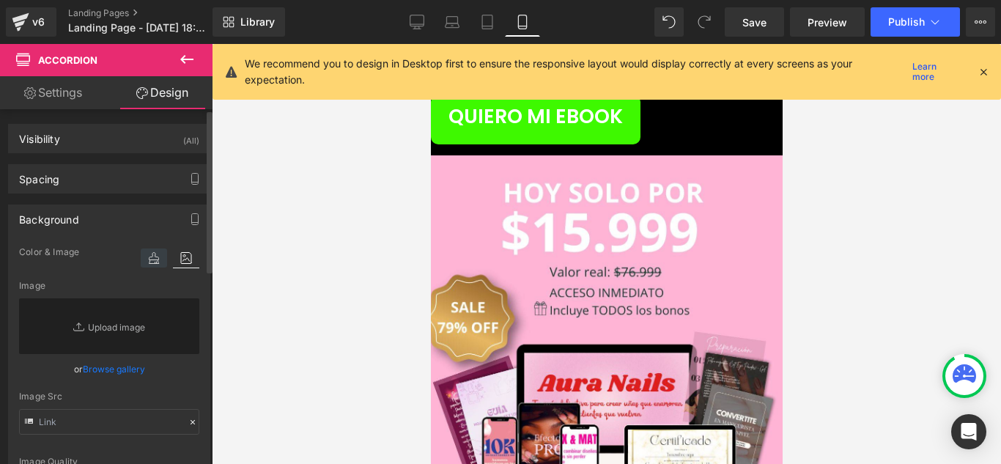
click at [153, 260] on icon at bounding box center [154, 257] width 26 height 19
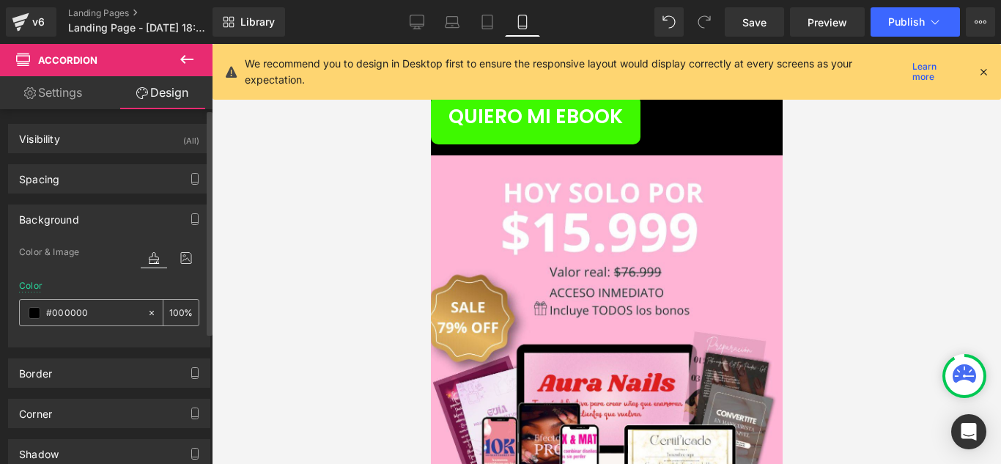
click at [80, 308] on input "text" at bounding box center [93, 313] width 94 height 16
click at [37, 317] on span at bounding box center [35, 313] width 12 height 12
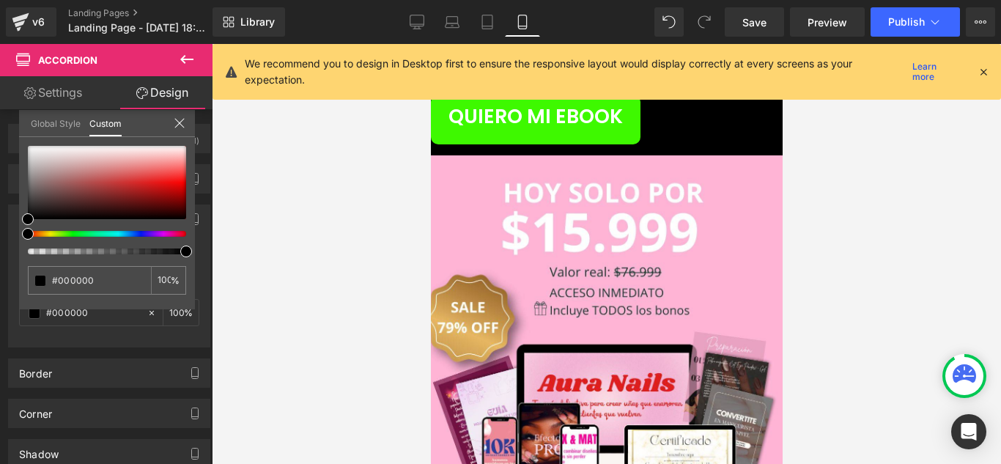
click at [259, 276] on div at bounding box center [606, 254] width 789 height 420
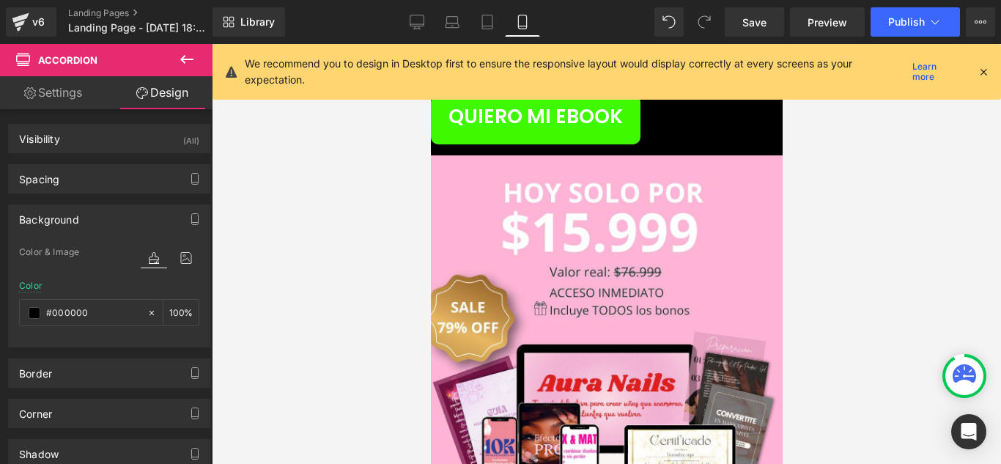
click at [430, 44] on link at bounding box center [430, 44] width 0 height 0
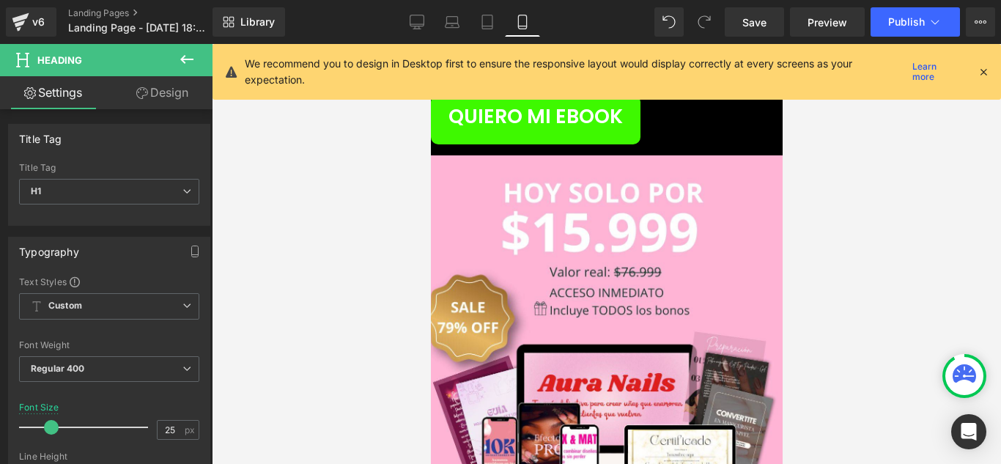
click at [142, 102] on link "Design" at bounding box center [162, 92] width 106 height 33
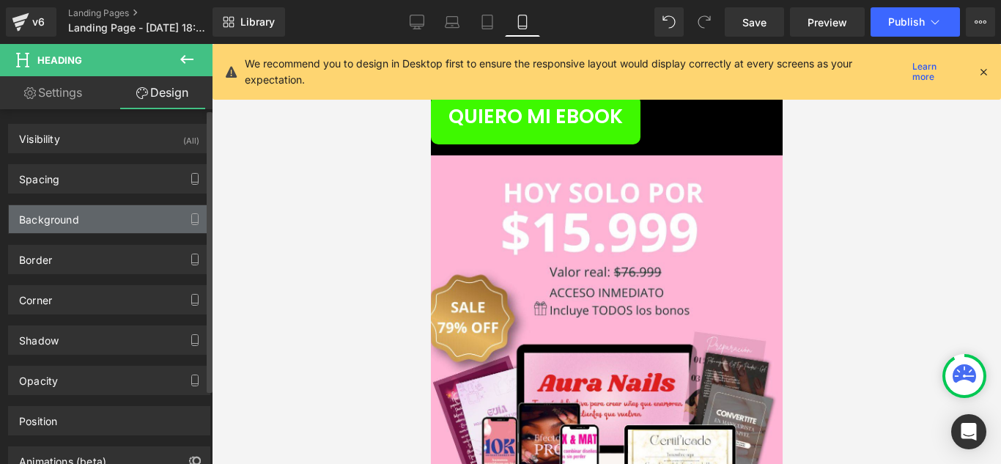
click at [127, 221] on div "Background" at bounding box center [109, 219] width 201 height 28
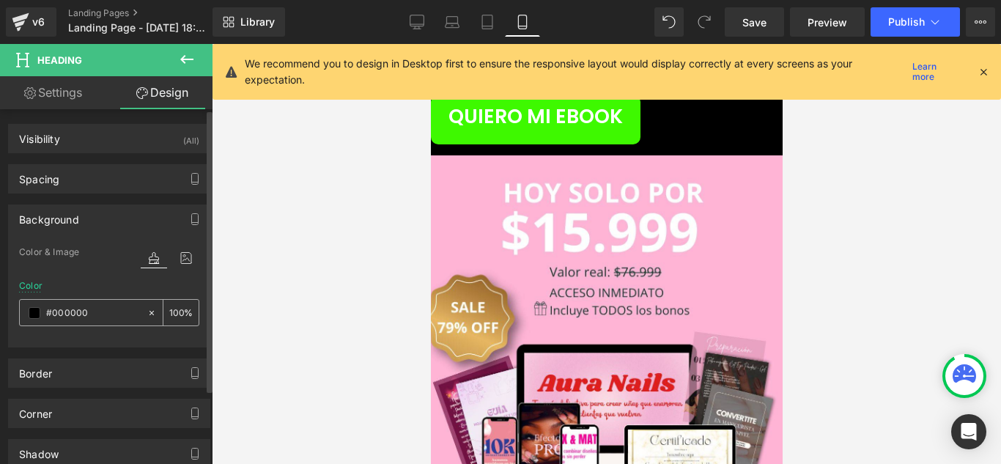
click at [45, 307] on div at bounding box center [83, 313] width 127 height 26
click at [34, 312] on span at bounding box center [35, 313] width 12 height 12
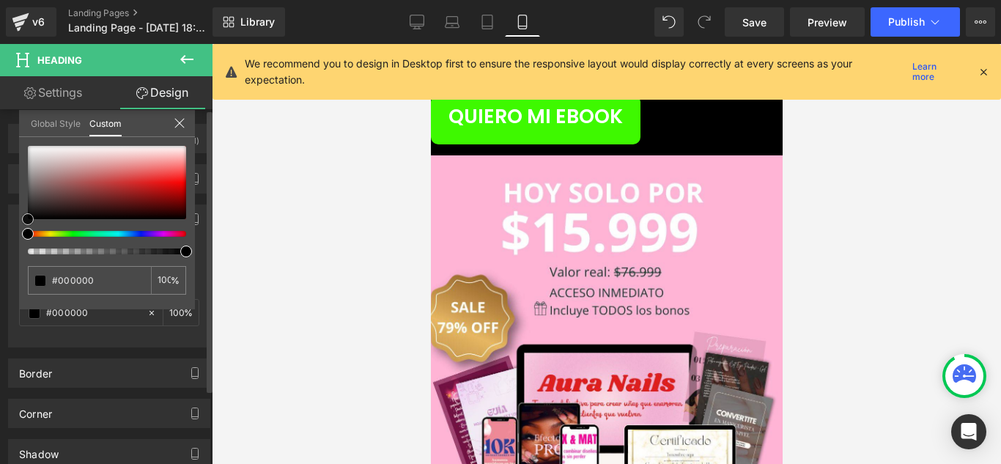
click at [32, 147] on div at bounding box center [107, 182] width 158 height 73
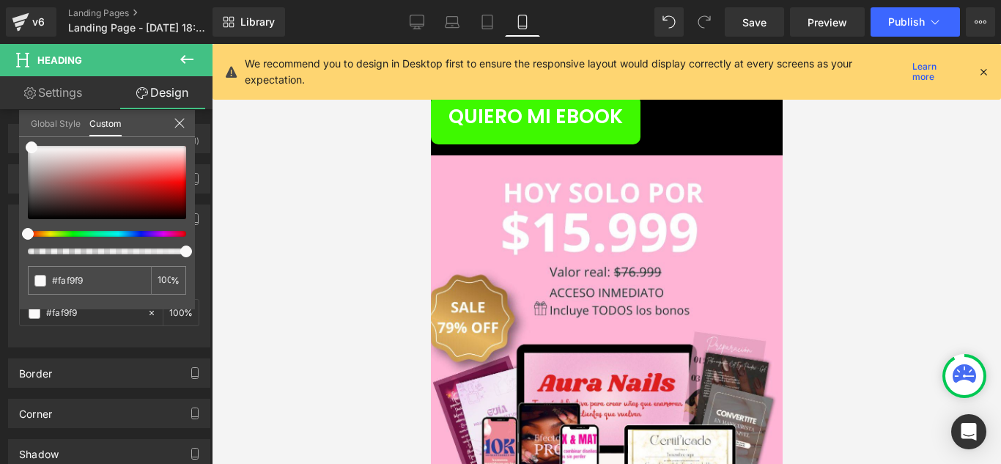
click at [249, 158] on div at bounding box center [606, 254] width 789 height 420
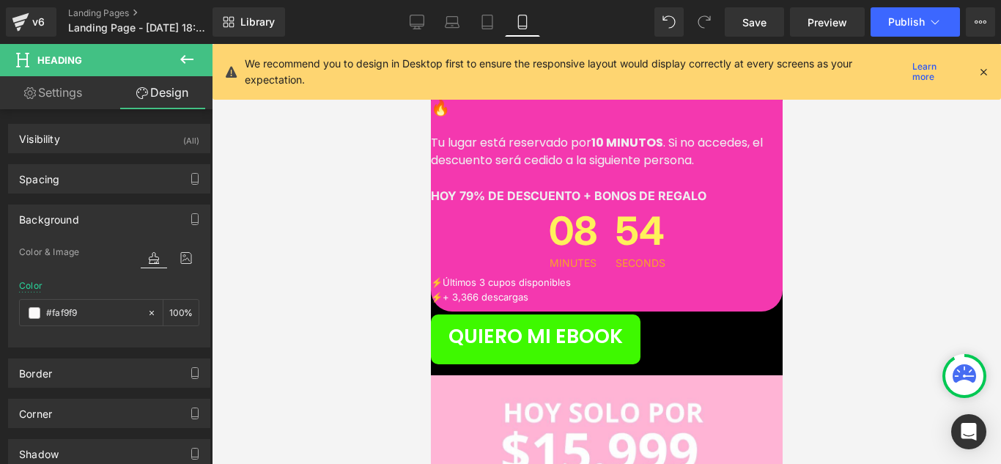
scroll to position [6589, 0]
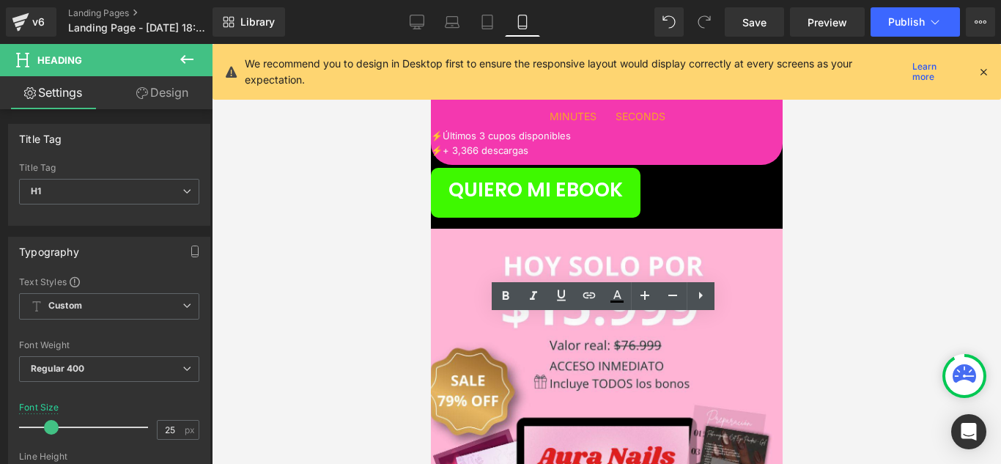
click at [815, 330] on div at bounding box center [606, 254] width 789 height 420
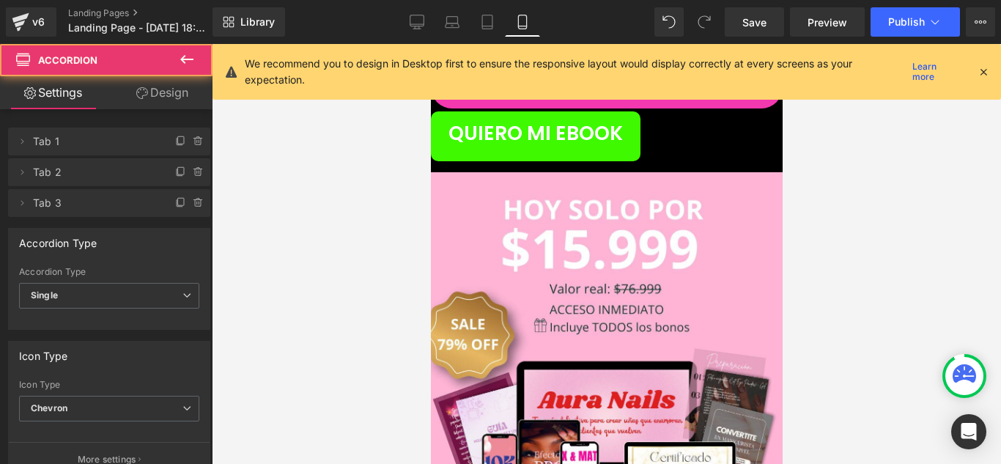
scroll to position [6662, 0]
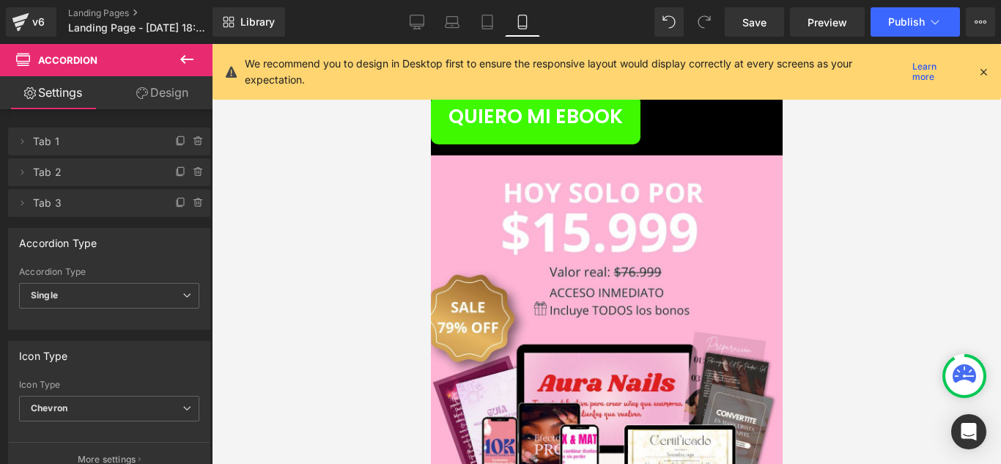
click at [430, 44] on icon at bounding box center [430, 44] width 0 height 0
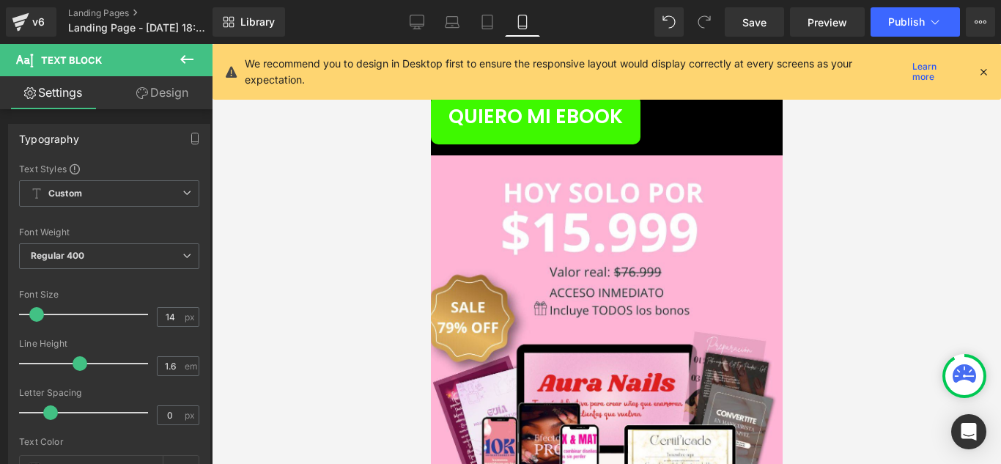
click at [158, 96] on link "Design" at bounding box center [162, 92] width 106 height 33
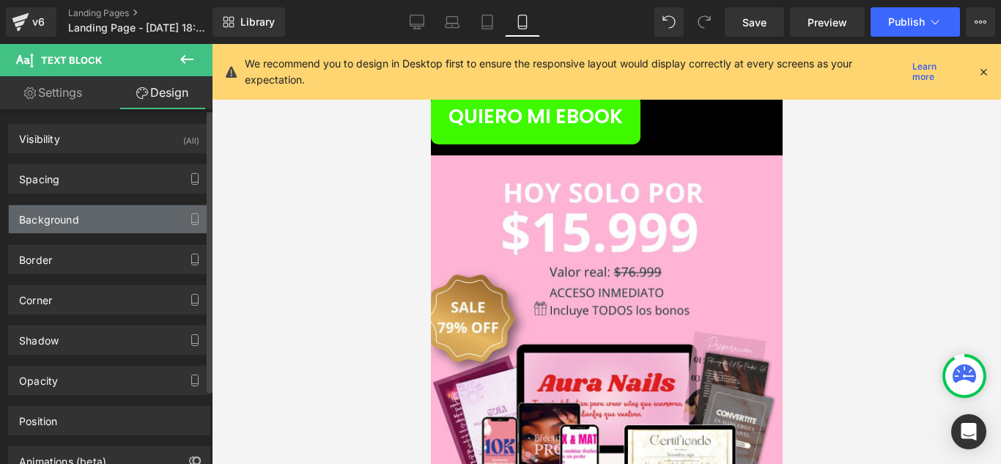
click at [141, 220] on div "Background" at bounding box center [109, 219] width 201 height 28
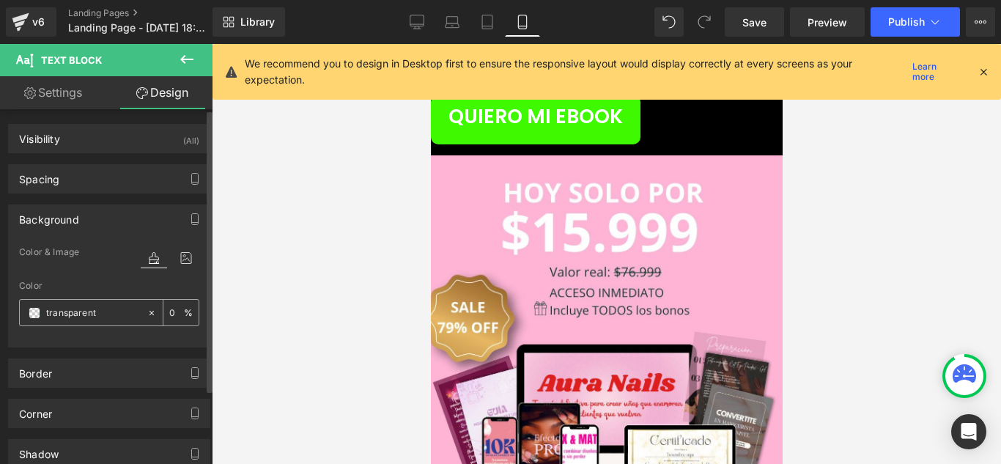
click at [32, 322] on div at bounding box center [83, 313] width 127 height 26
click at [48, 309] on input "text" at bounding box center [93, 313] width 94 height 16
click at [39, 313] on span at bounding box center [35, 313] width 12 height 12
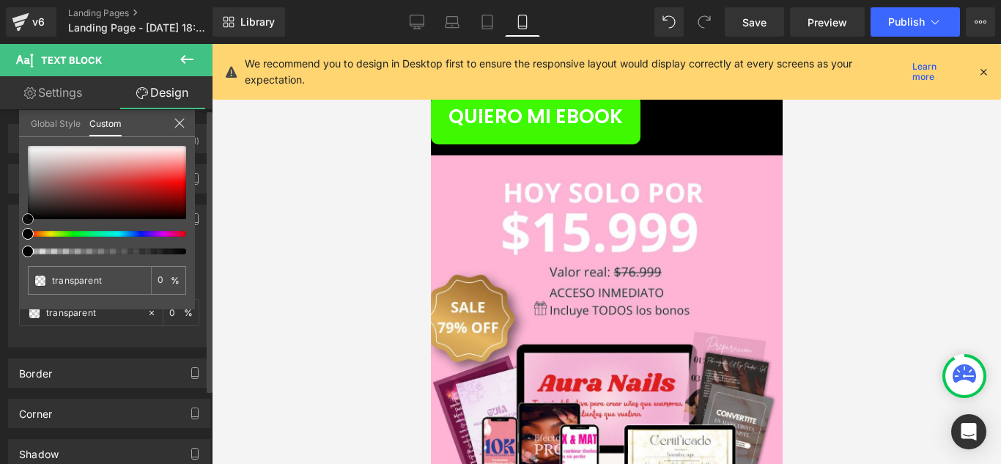
click at [37, 152] on div at bounding box center [107, 182] width 158 height 73
drag, startPoint x: 34, startPoint y: 151, endPoint x: 27, endPoint y: 144, distance: 10.4
click at [27, 144] on span at bounding box center [29, 146] width 12 height 12
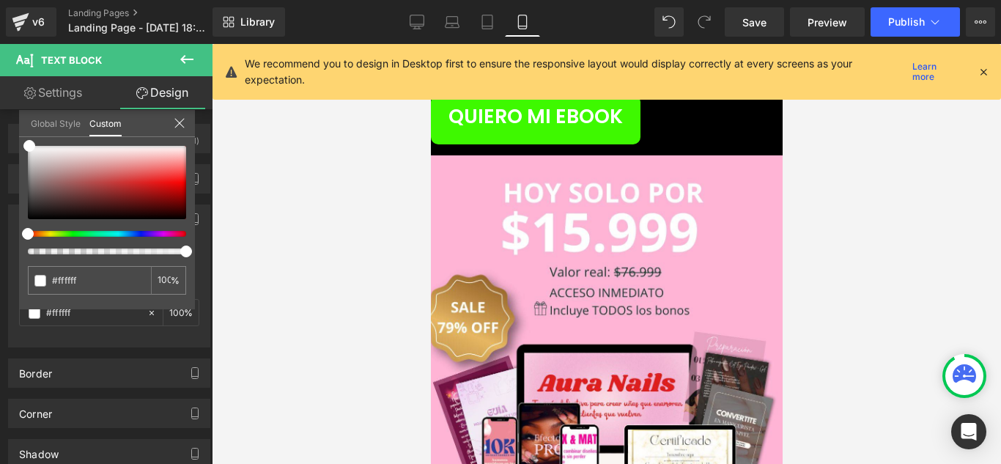
click at [307, 194] on div at bounding box center [606, 254] width 789 height 420
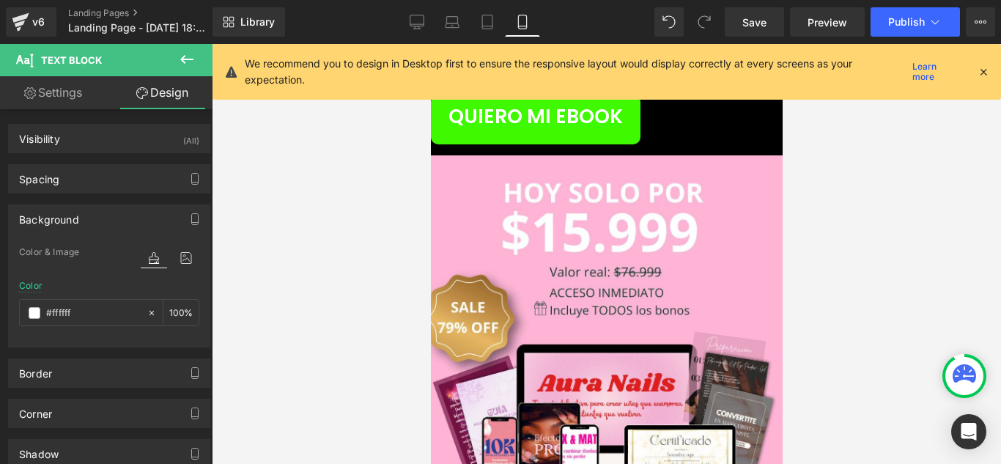
click at [430, 44] on span "Text Block" at bounding box center [430, 44] width 0 height 0
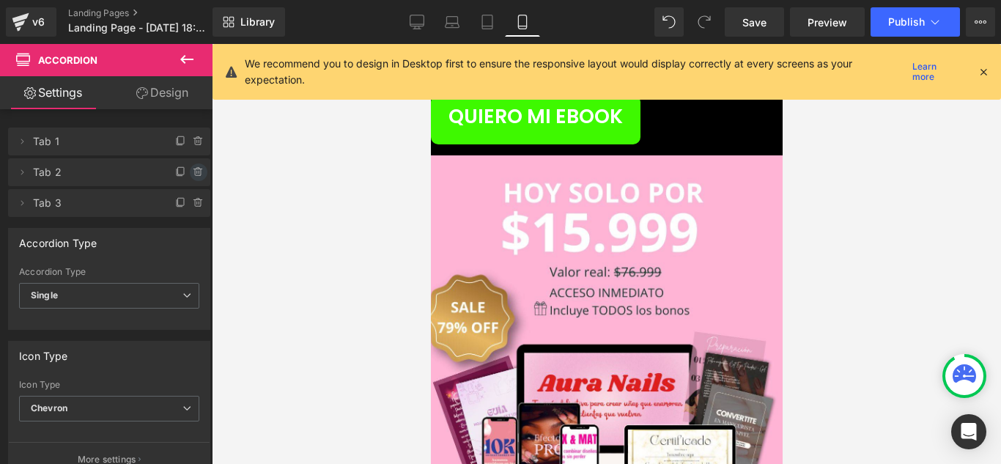
click at [193, 171] on icon at bounding box center [199, 172] width 12 height 12
click at [188, 171] on button "Delete" at bounding box center [183, 172] width 46 height 19
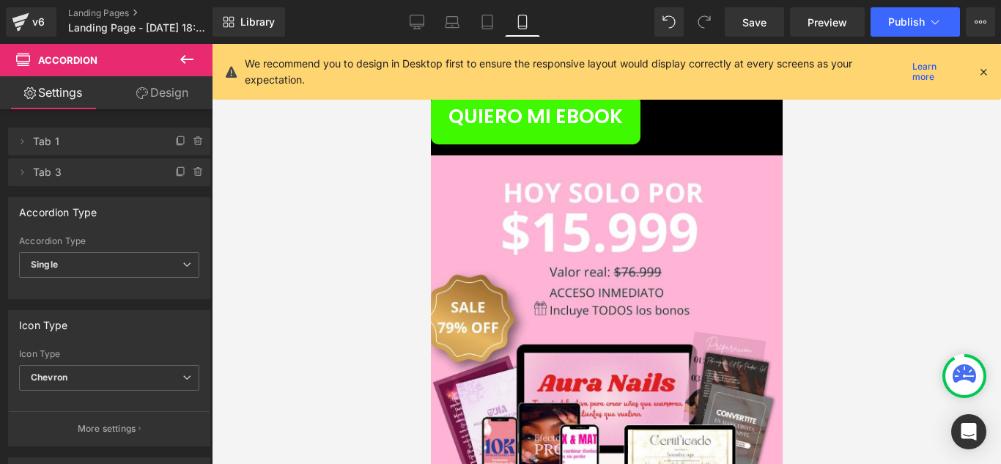
click at [193, 171] on icon at bounding box center [199, 172] width 12 height 12
click at [188, 171] on button "Delete" at bounding box center [183, 172] width 46 height 19
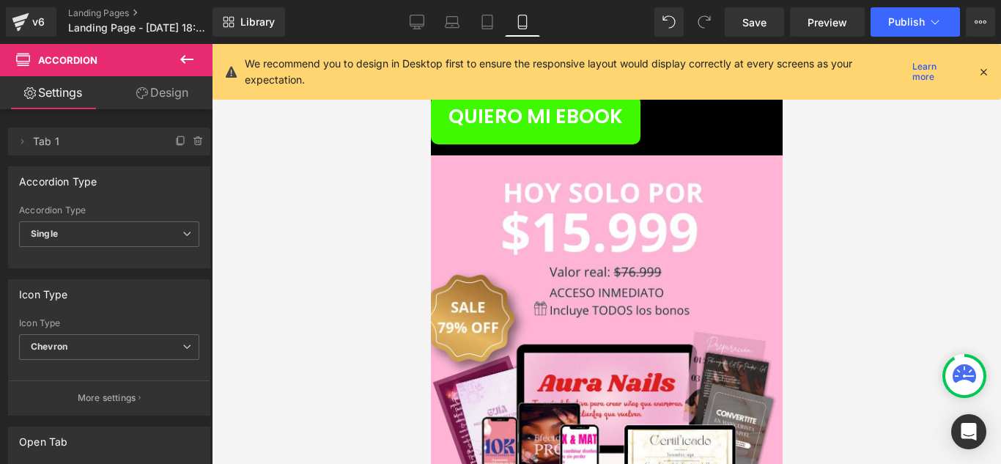
drag, startPoint x: 546, startPoint y: 302, endPoint x: 537, endPoint y: 288, distance: 16.9
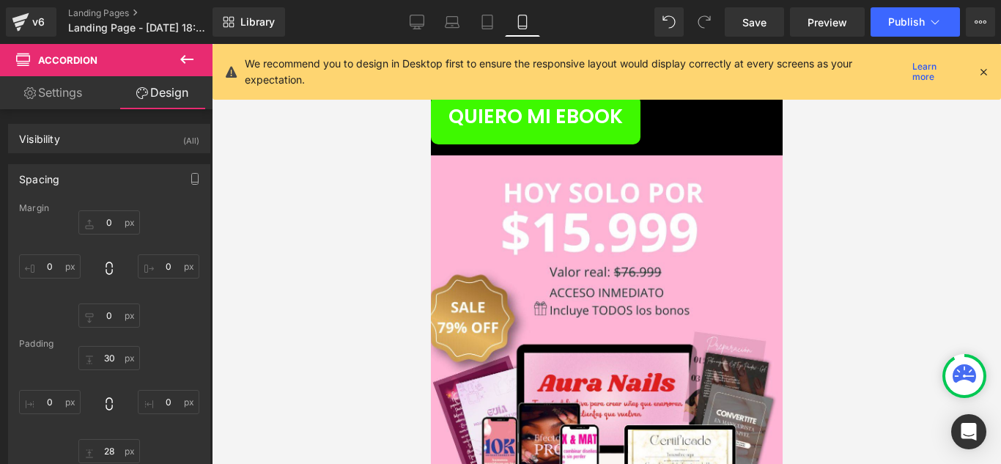
click at [66, 78] on link "Settings" at bounding box center [53, 92] width 106 height 33
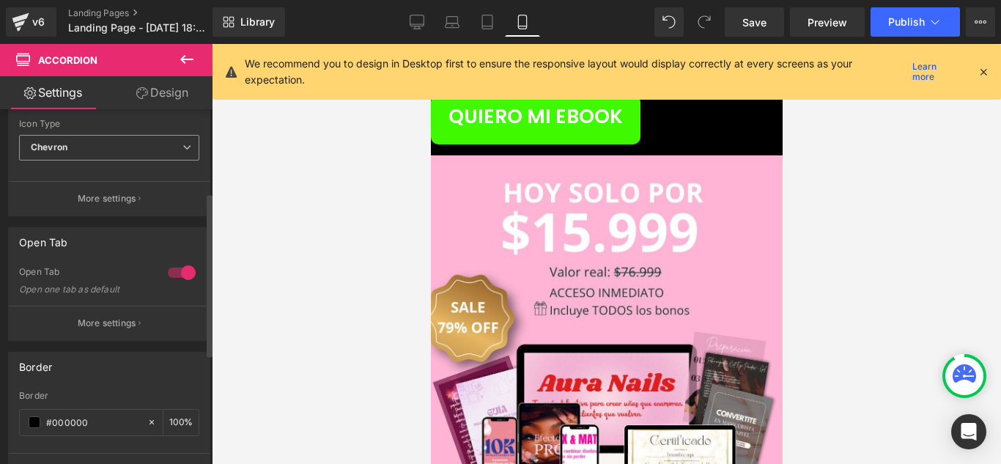
scroll to position [53, 0]
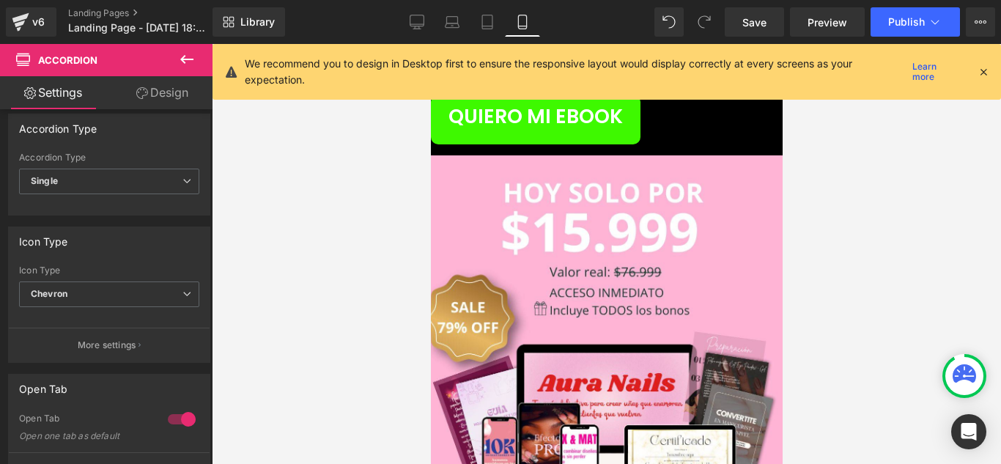
click at [156, 101] on link "Design" at bounding box center [162, 92] width 106 height 33
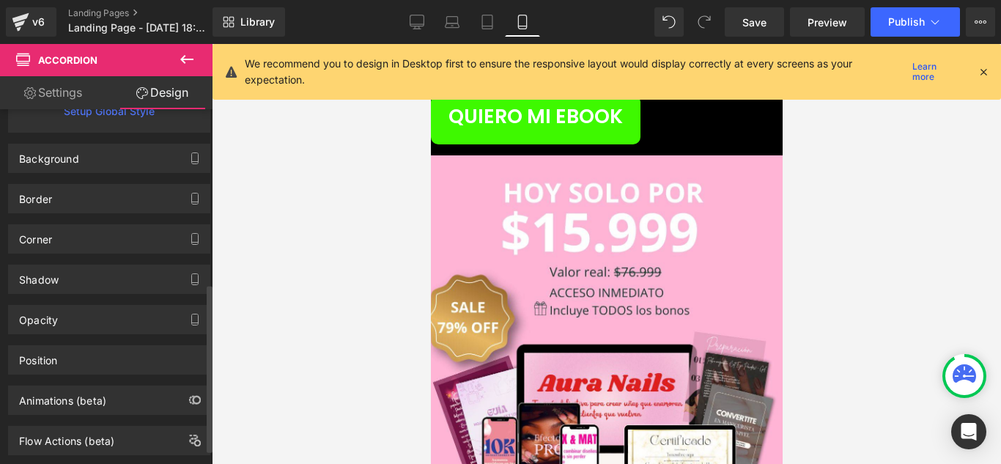
scroll to position [367, 0]
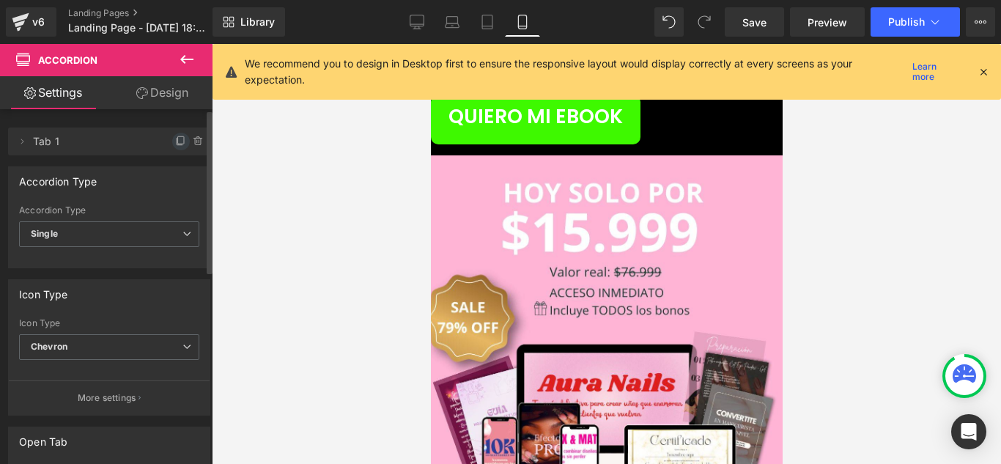
click at [178, 147] on span at bounding box center [181, 142] width 18 height 18
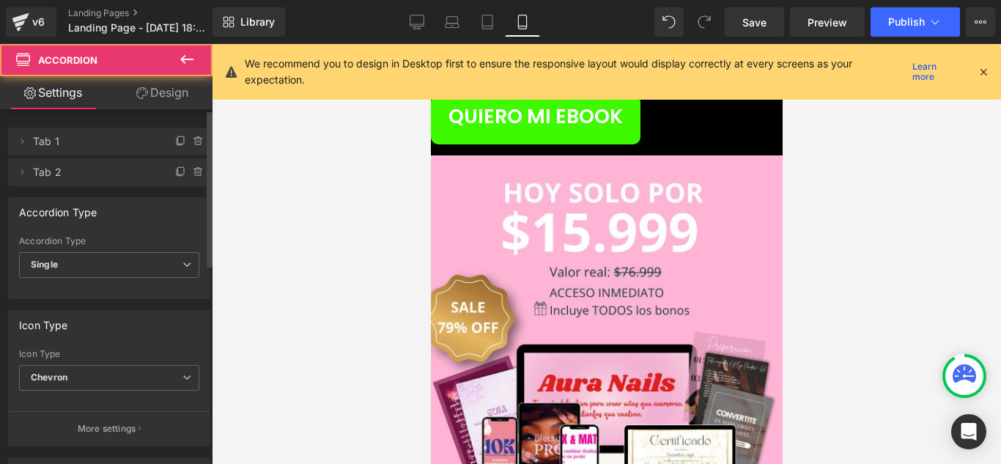
click at [430, 44] on span "Text Block" at bounding box center [430, 44] width 0 height 0
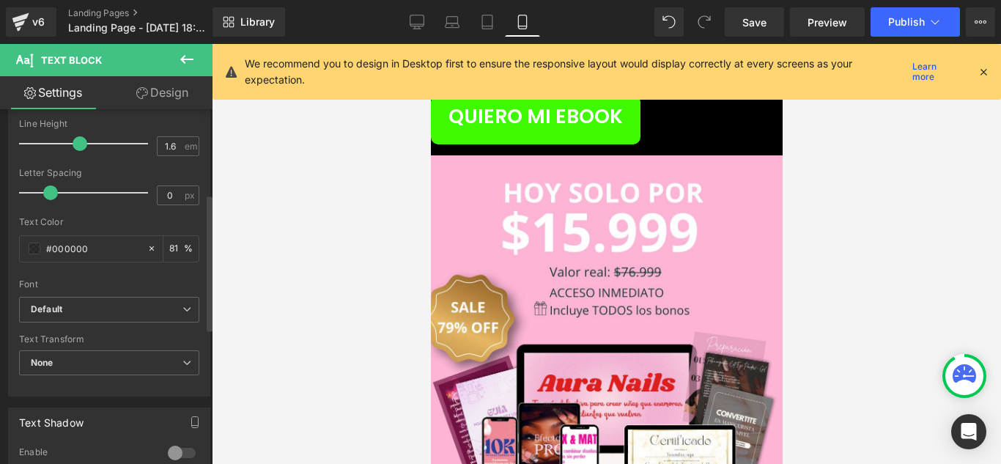
scroll to position [293, 0]
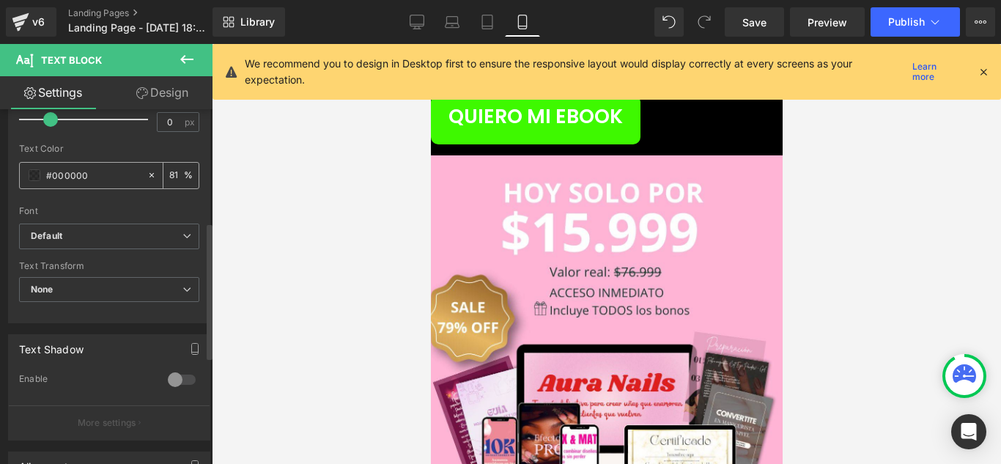
click at [30, 170] on span at bounding box center [35, 175] width 12 height 12
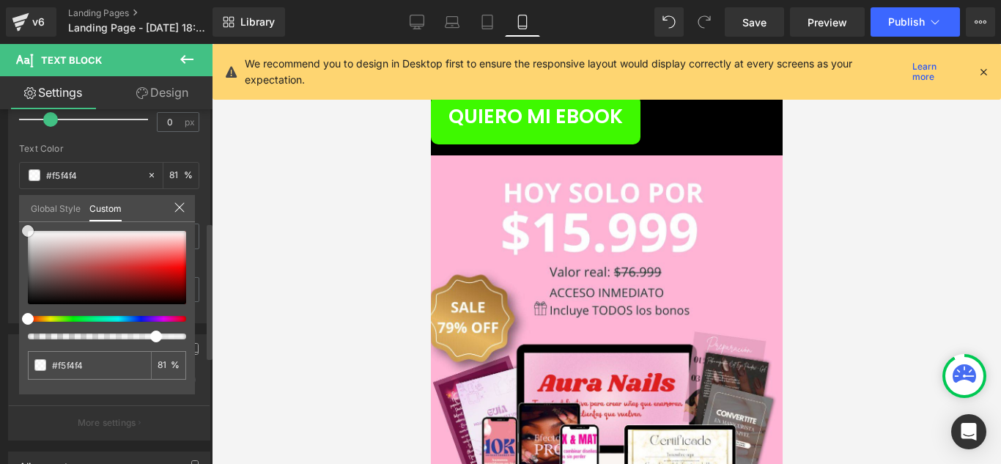
drag, startPoint x: 31, startPoint y: 298, endPoint x: 22, endPoint y: 206, distance: 92.0
click at [22, 206] on div "Global Style Custom Setup Global Style #000000 81 %" at bounding box center [107, 217] width 176 height 45
click at [266, 247] on div at bounding box center [606, 254] width 789 height 420
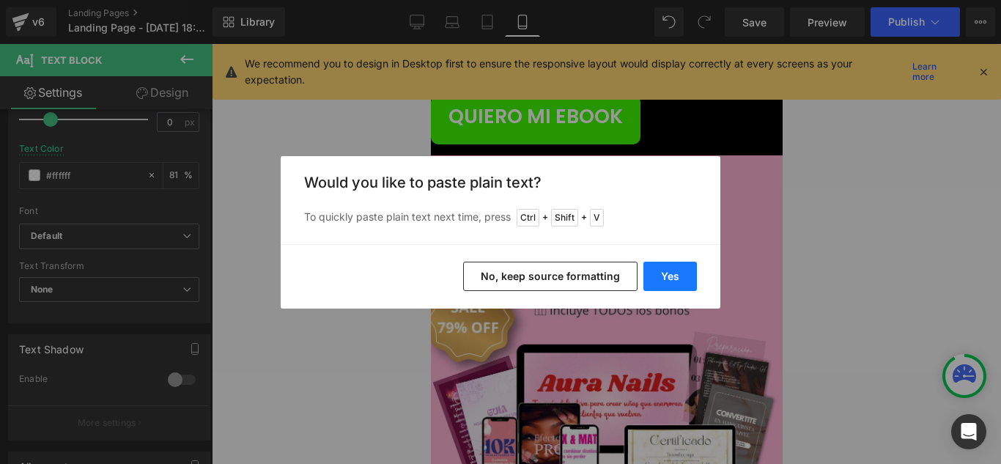
click at [670, 283] on button "Yes" at bounding box center [671, 276] width 54 height 29
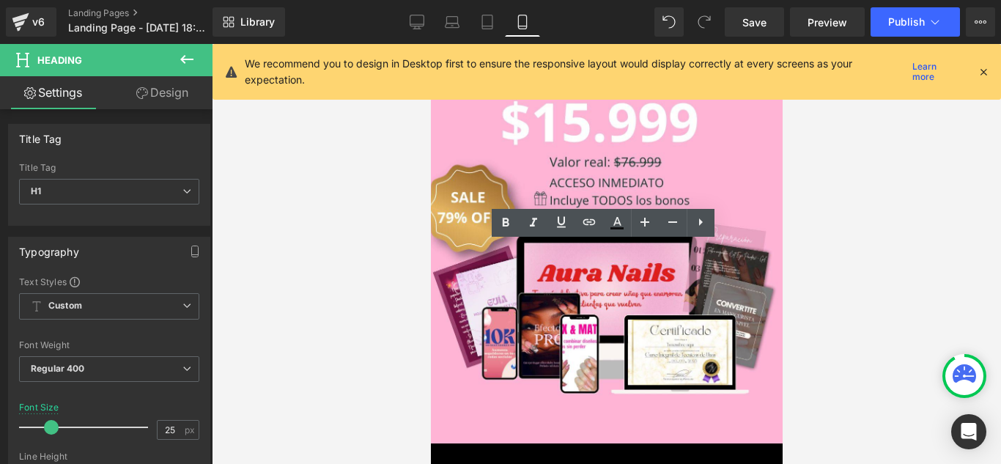
scroll to position [6809, 0]
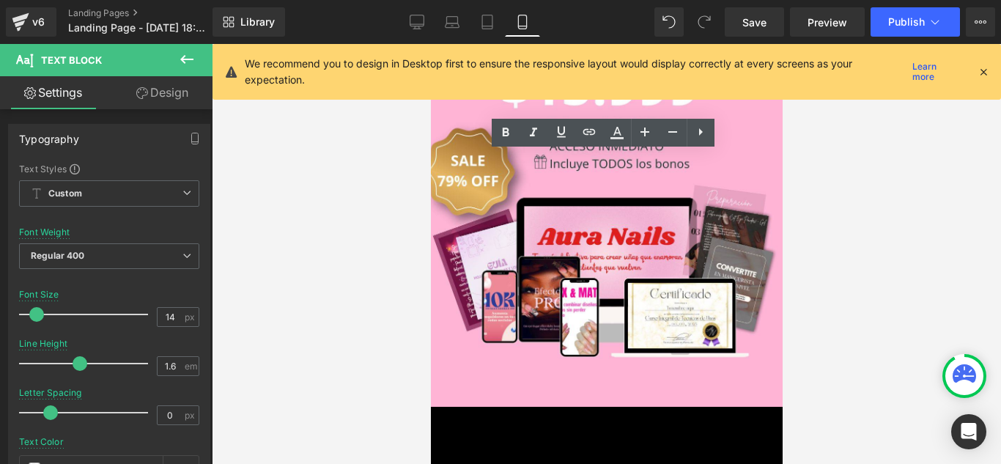
drag, startPoint x: 561, startPoint y: 352, endPoint x: 493, endPoint y: 310, distance: 79.3
click at [617, 130] on icon at bounding box center [617, 133] width 18 height 18
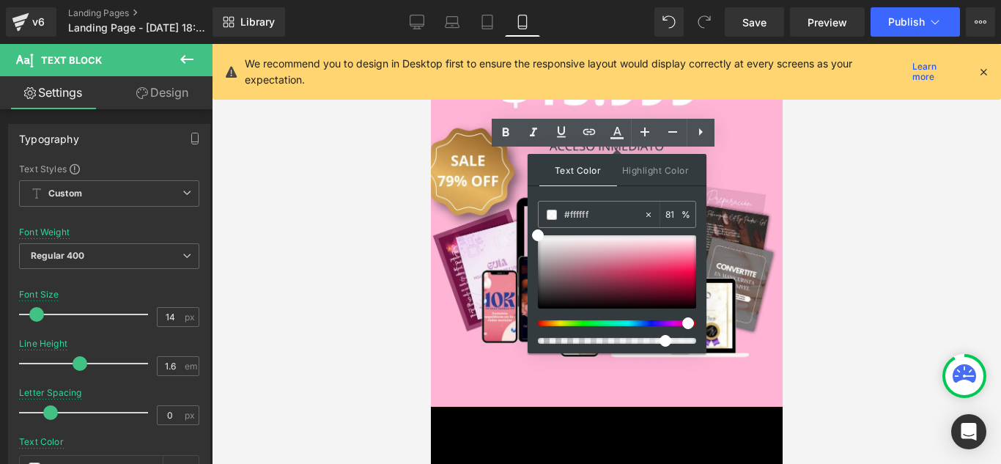
click at [682, 321] on div at bounding box center [611, 323] width 158 height 6
click at [680, 324] on div at bounding box center [611, 323] width 158 height 6
click at [693, 268] on div at bounding box center [617, 271] width 158 height 73
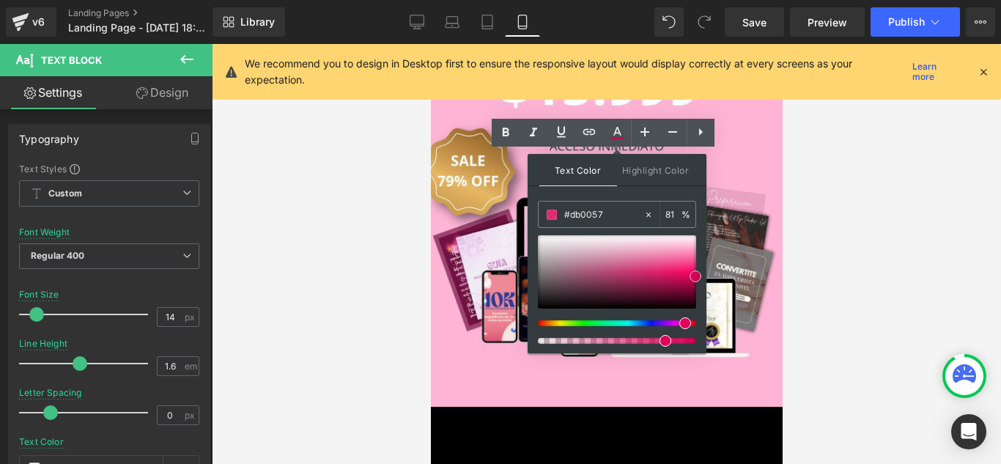
drag, startPoint x: 694, startPoint y: 270, endPoint x: 697, endPoint y: 279, distance: 9.3
click at [697, 279] on span at bounding box center [696, 276] width 12 height 12
click at [511, 138] on icon at bounding box center [506, 133] width 18 height 18
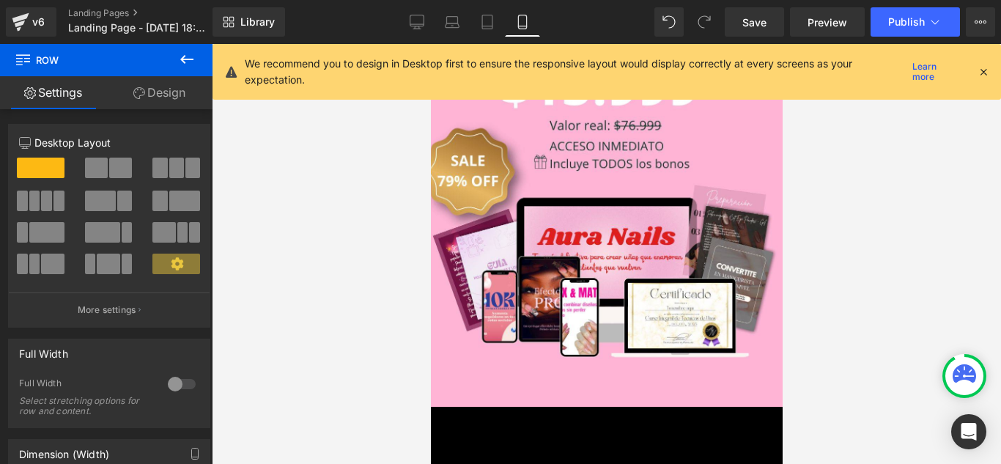
scroll to position [6736, 0]
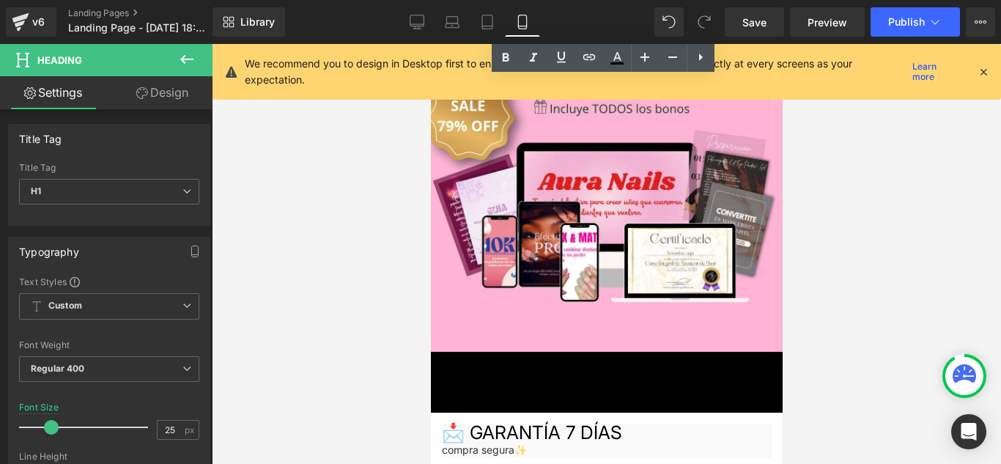
scroll to position [6882, 0]
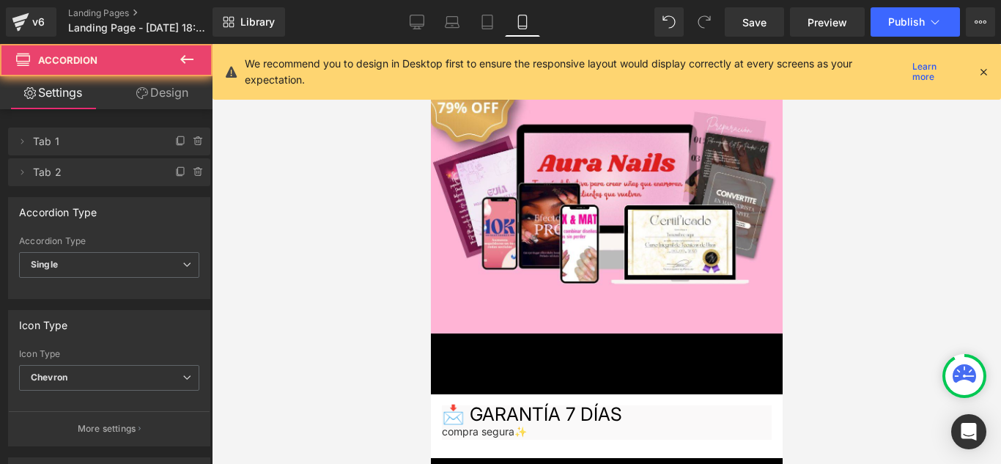
drag, startPoint x: 622, startPoint y: 302, endPoint x: 612, endPoint y: 301, distance: 9.6
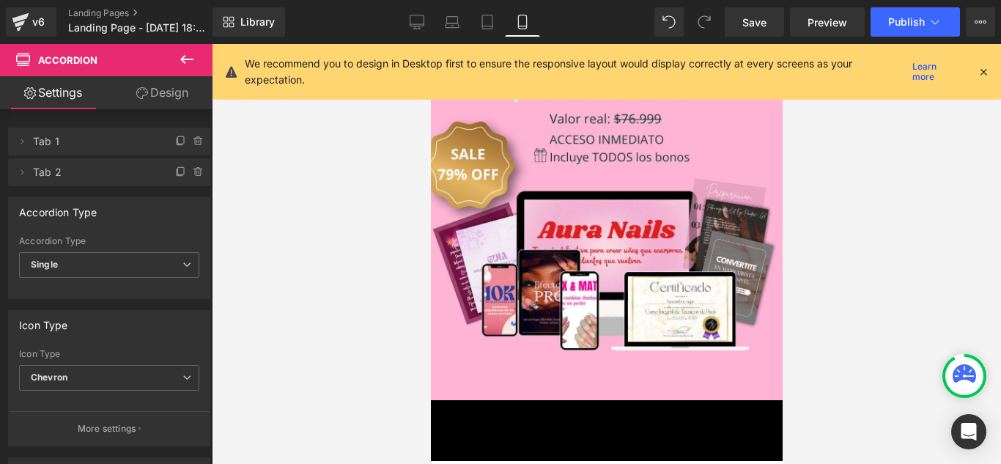
scroll to position [6736, 0]
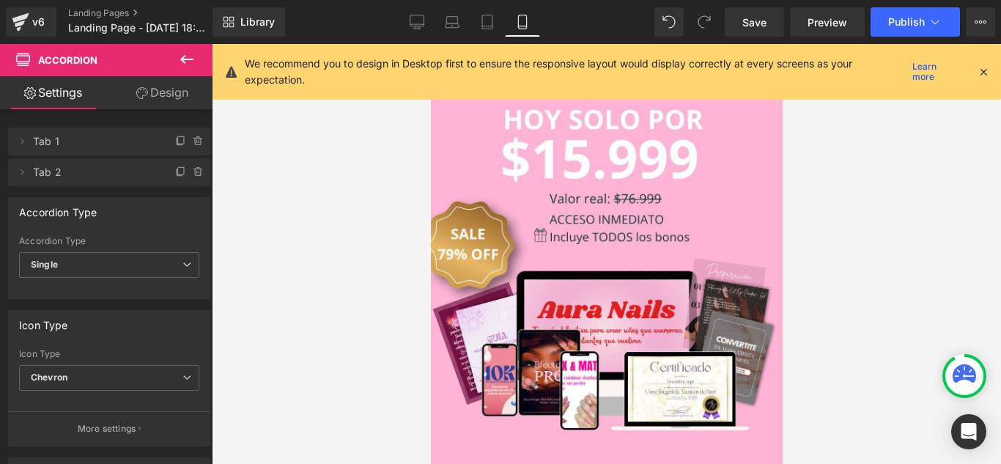
click at [843, 203] on div at bounding box center [606, 254] width 789 height 420
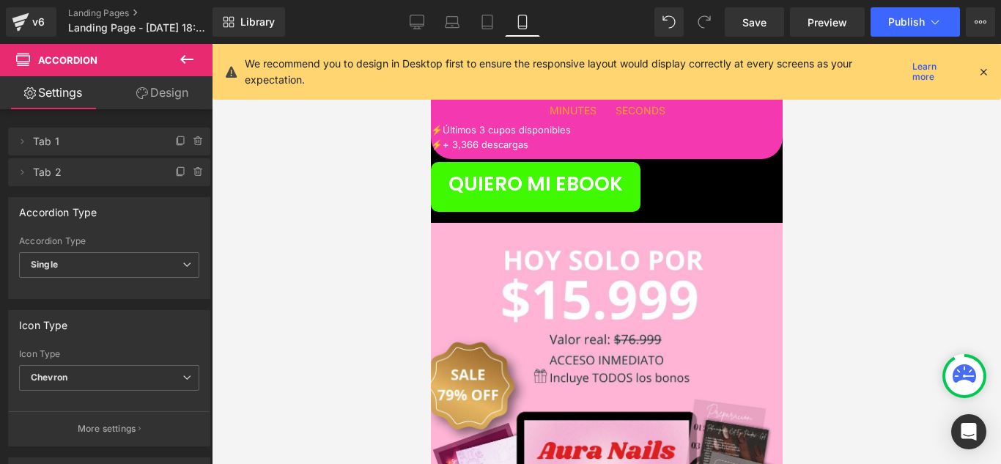
scroll to position [6589, 0]
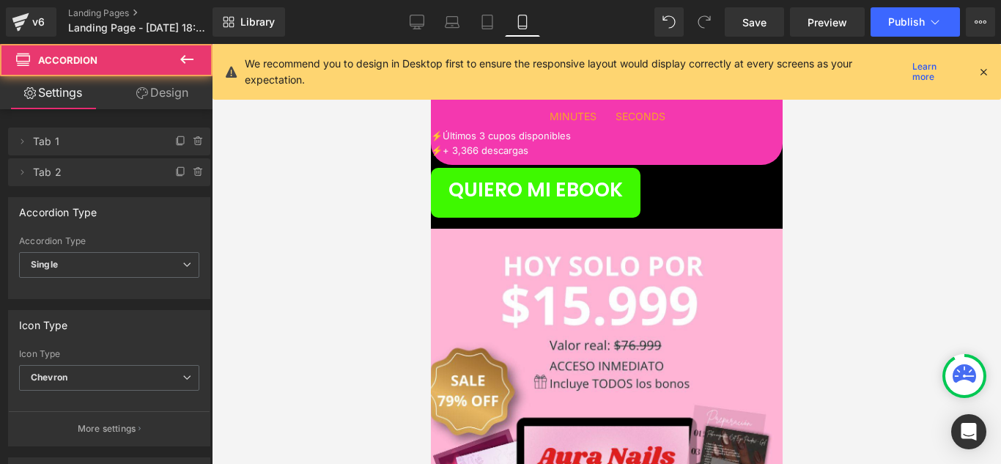
drag, startPoint x: 723, startPoint y: 320, endPoint x: 726, endPoint y: 306, distance: 14.1
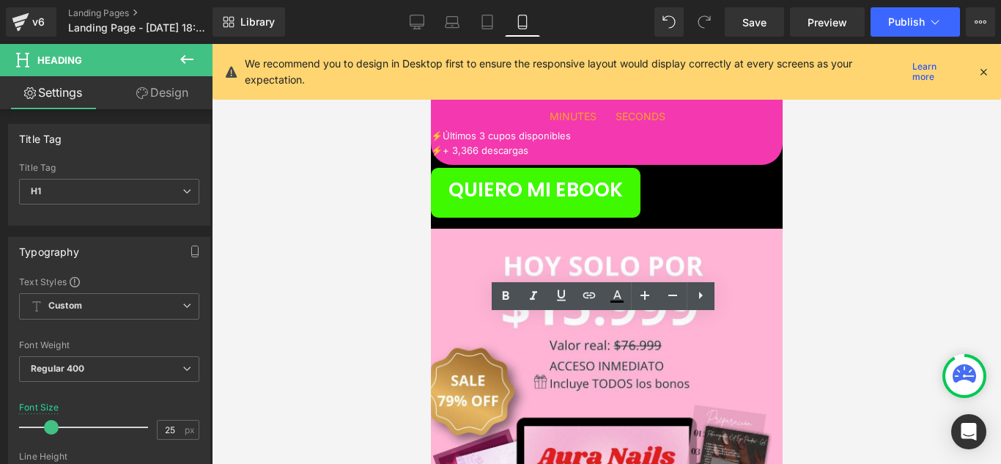
click at [853, 317] on div at bounding box center [606, 254] width 789 height 420
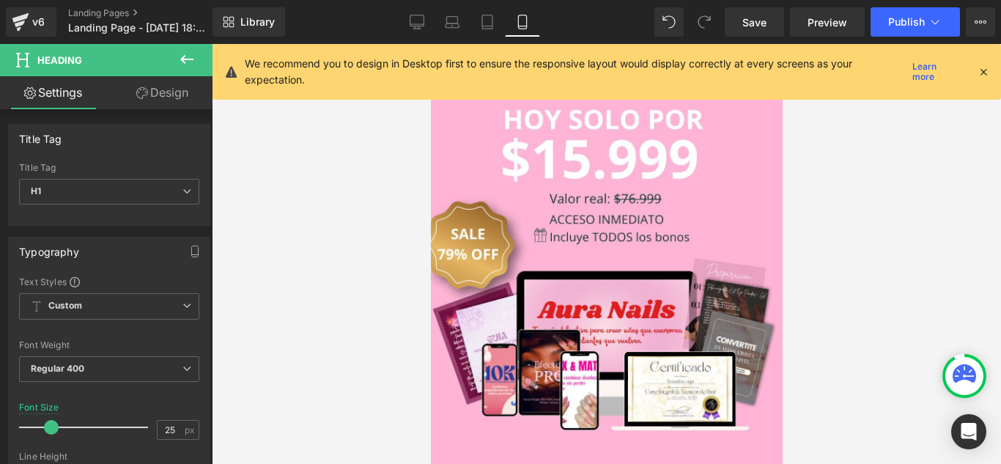
scroll to position [6809, 0]
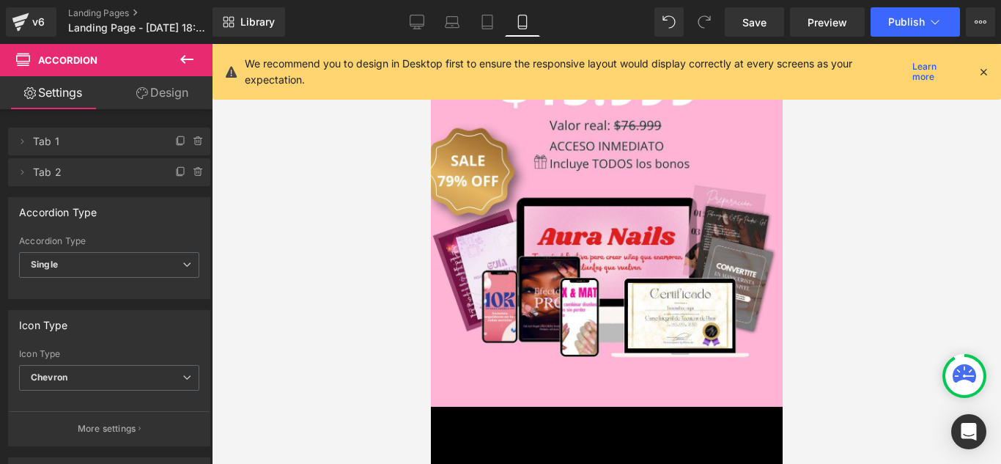
drag, startPoint x: 623, startPoint y: 395, endPoint x: 638, endPoint y: 328, distance: 69.2
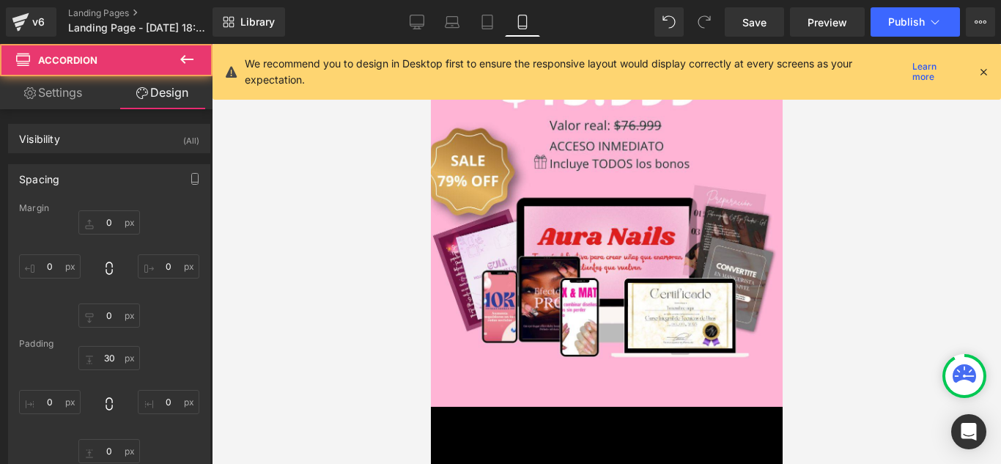
scroll to position [6736, 0]
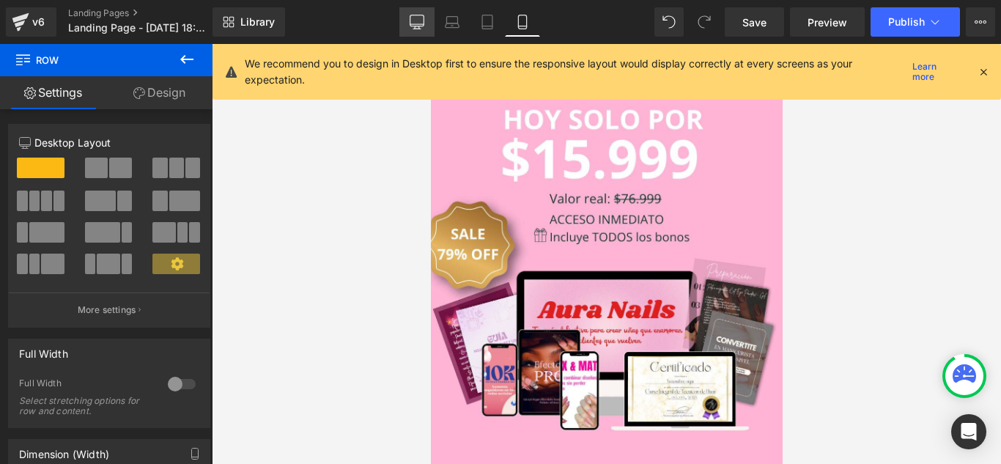
click at [421, 24] on icon at bounding box center [417, 24] width 14 height 0
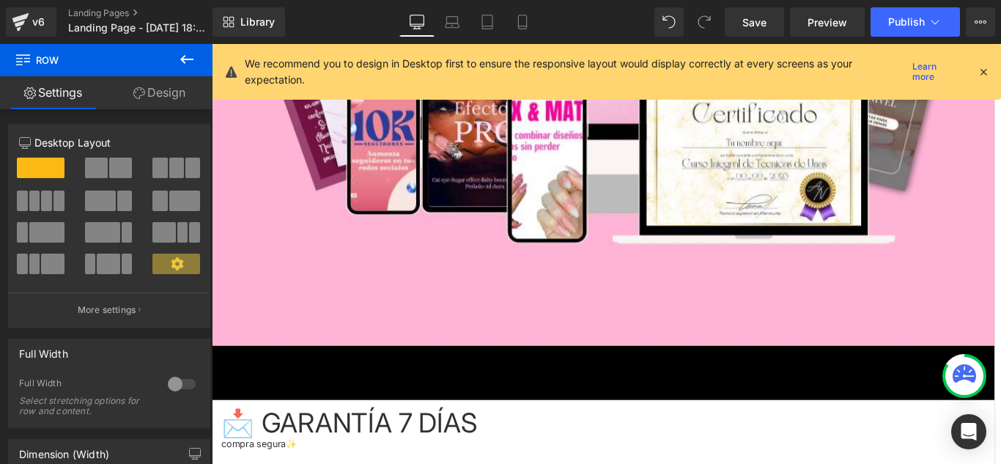
scroll to position [15945, 0]
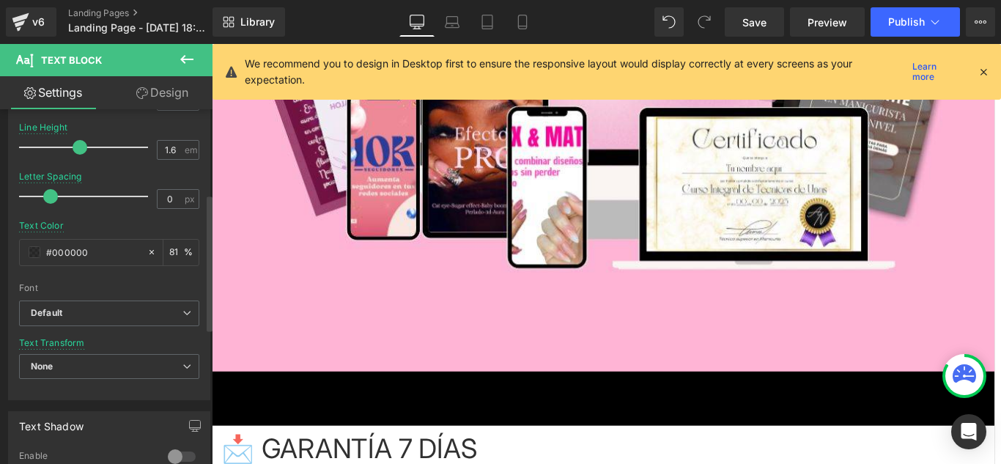
scroll to position [220, 0]
click at [32, 251] on span at bounding box center [35, 249] width 12 height 12
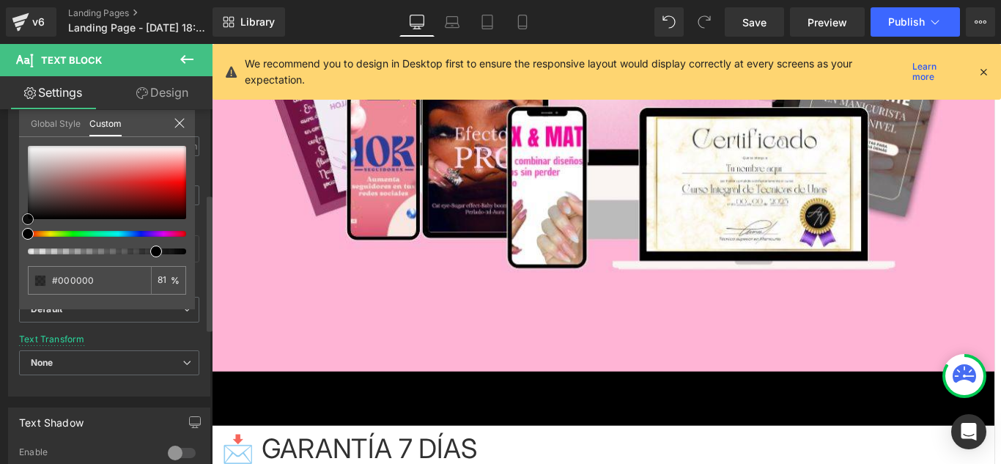
click at [34, 152] on div at bounding box center [107, 182] width 158 height 73
drag, startPoint x: 34, startPoint y: 152, endPoint x: 21, endPoint y: 136, distance: 19.8
click at [21, 136] on div "Global Style Custom Setup Global Style #000000 81 %" at bounding box center [107, 132] width 176 height 45
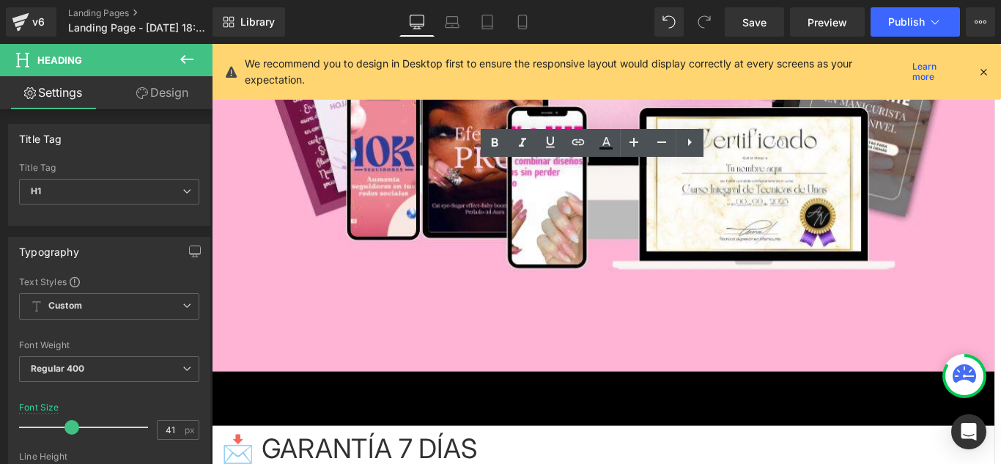
scroll to position [15872, 0]
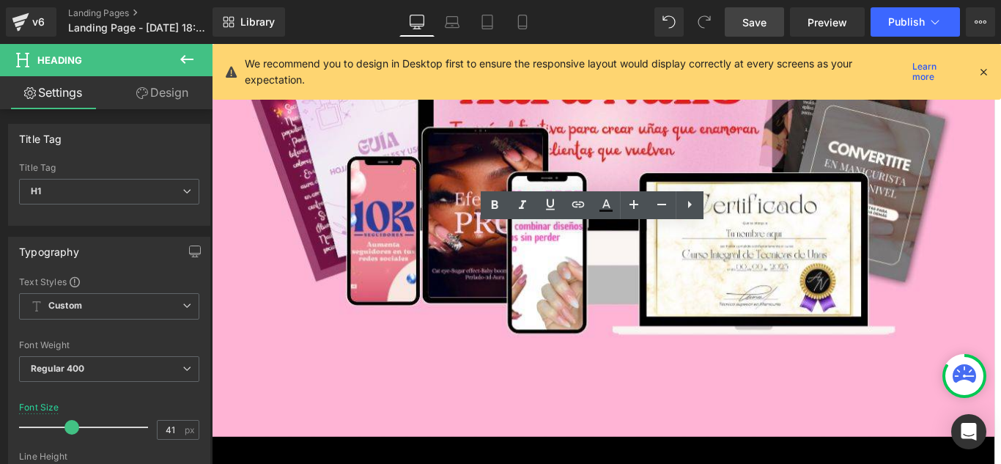
click at [769, 24] on link "Save" at bounding box center [754, 21] width 59 height 29
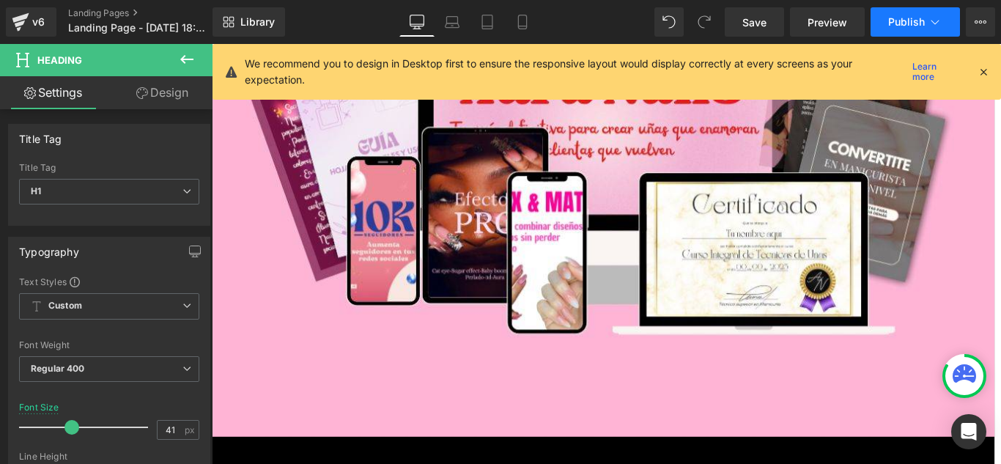
click at [886, 22] on button "Publish" at bounding box center [915, 21] width 89 height 29
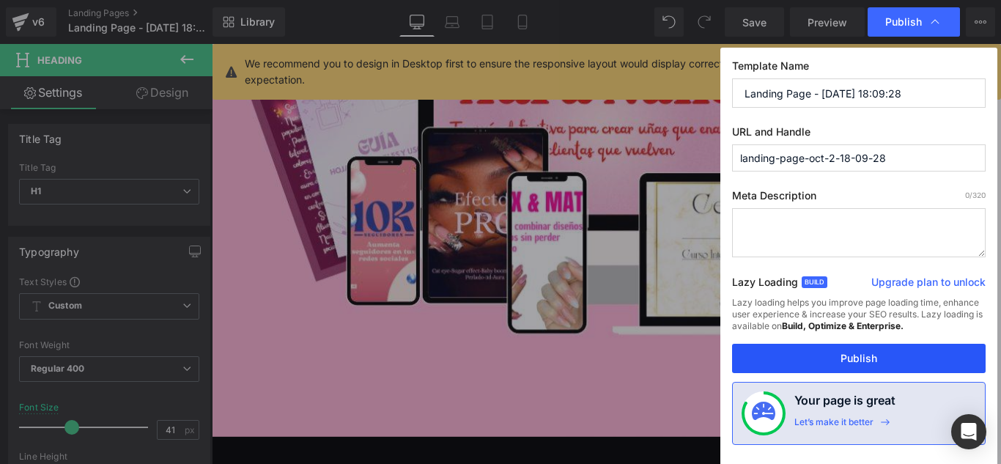
click at [907, 361] on button "Publish" at bounding box center [859, 358] width 254 height 29
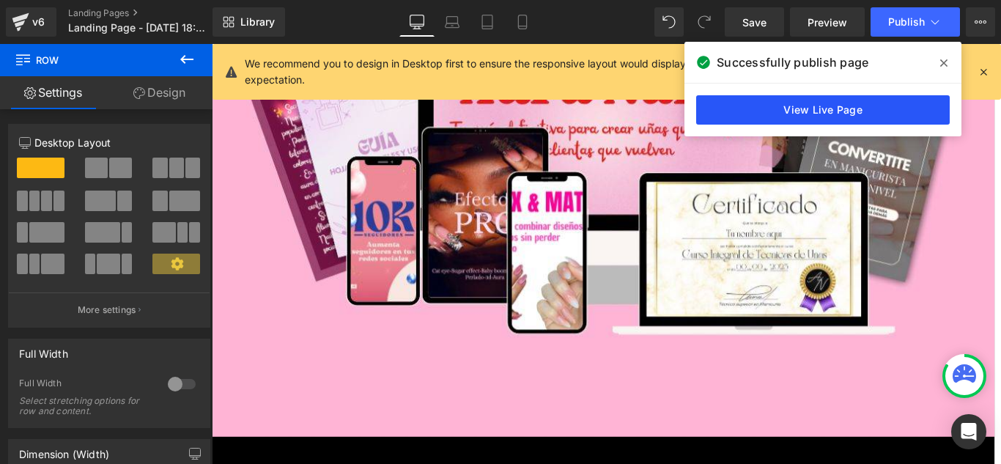
click at [857, 119] on link "View Live Page" at bounding box center [823, 109] width 254 height 29
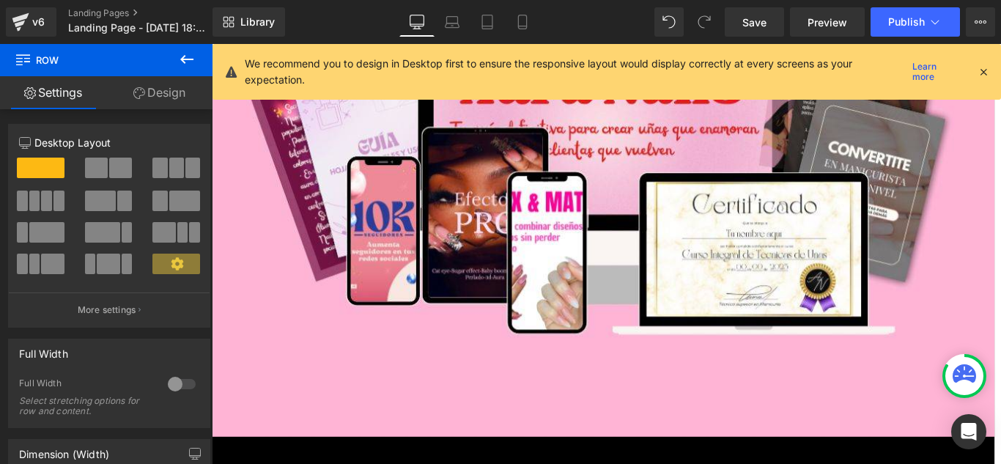
click at [212, 44] on span "Accordion" at bounding box center [212, 44] width 0 height 0
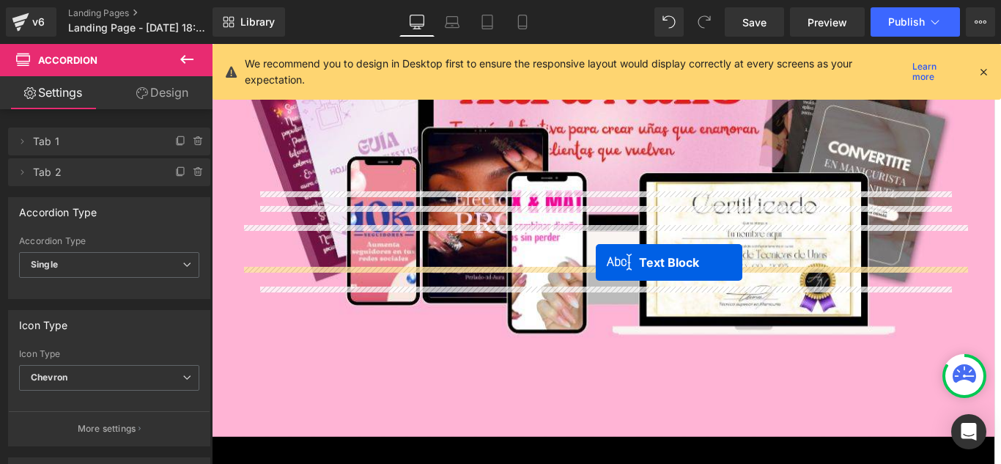
drag, startPoint x: 609, startPoint y: 391, endPoint x: 644, endPoint y: 290, distance: 107.6
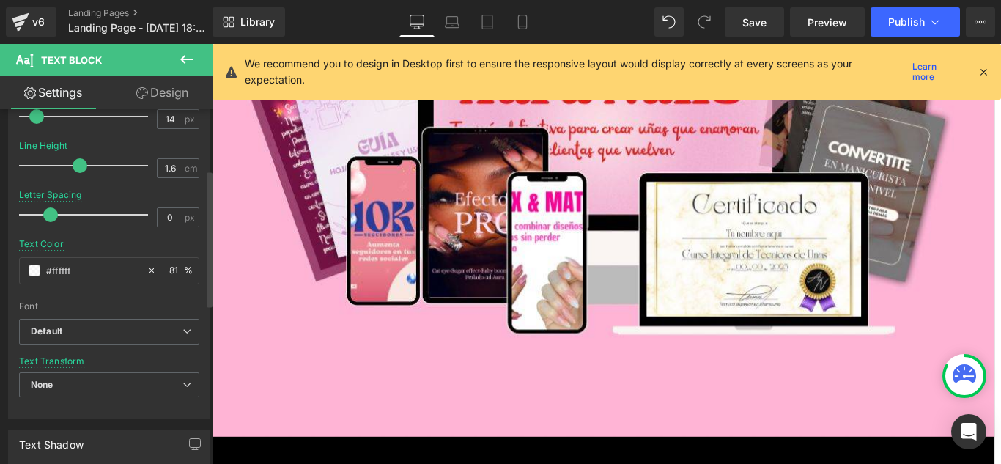
scroll to position [220, 0]
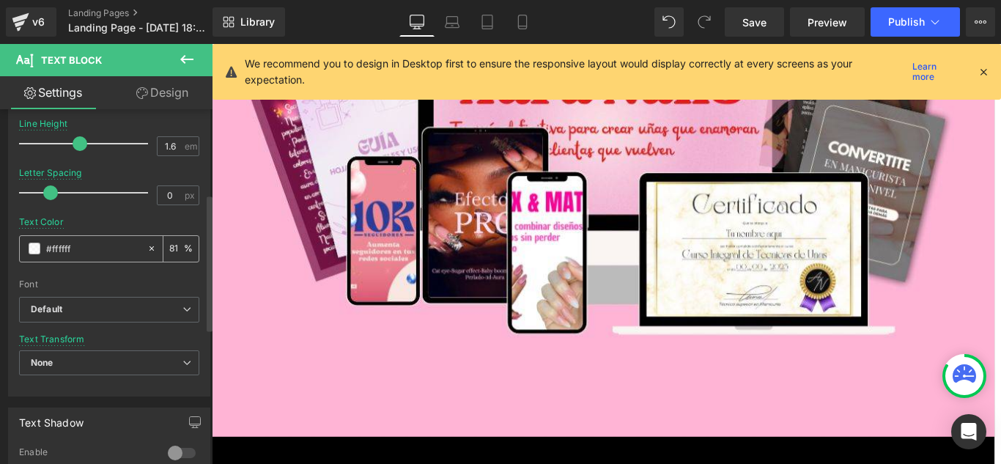
click at [29, 251] on span at bounding box center [35, 249] width 12 height 12
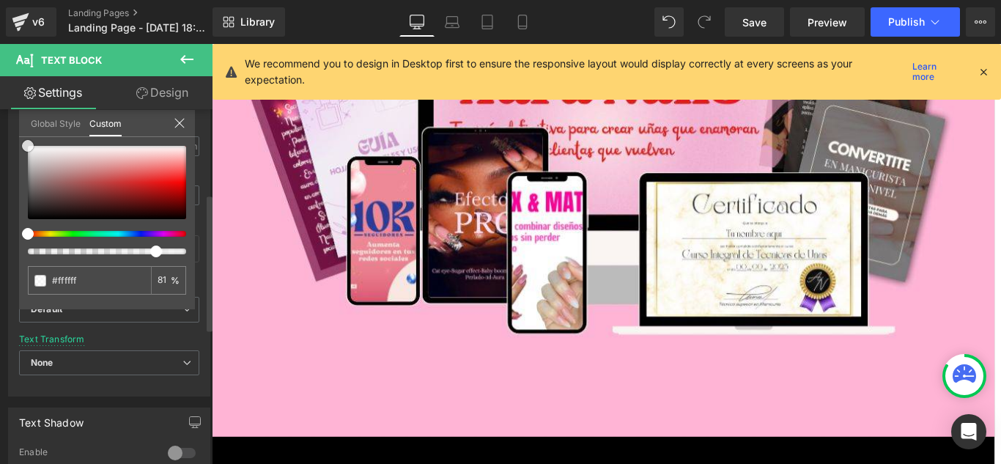
click at [29, 208] on div at bounding box center [107, 182] width 158 height 73
drag, startPoint x: 29, startPoint y: 208, endPoint x: 20, endPoint y: 224, distance: 18.7
click at [20, 224] on div "#ffffff 81 %" at bounding box center [107, 227] width 176 height 163
click at [171, 276] on div "81 %" at bounding box center [168, 280] width 35 height 29
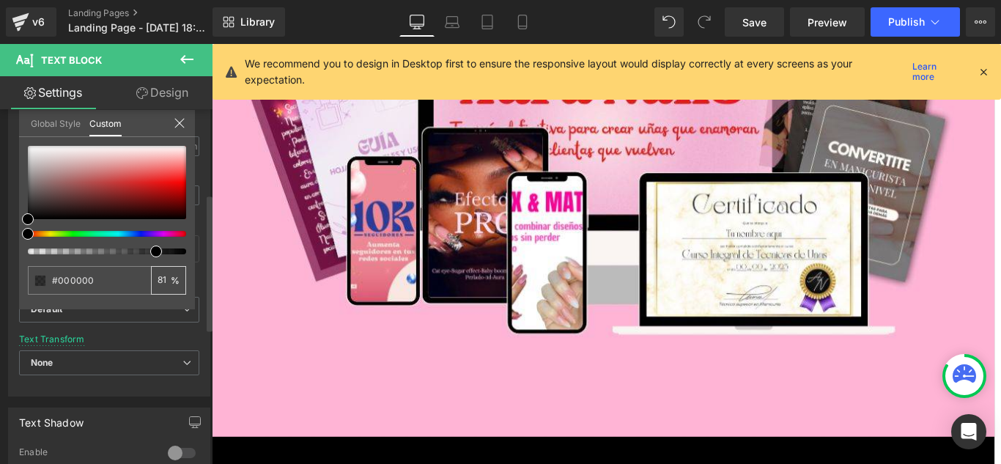
click at [168, 278] on input "81" at bounding box center [164, 280] width 13 height 10
type input "100"
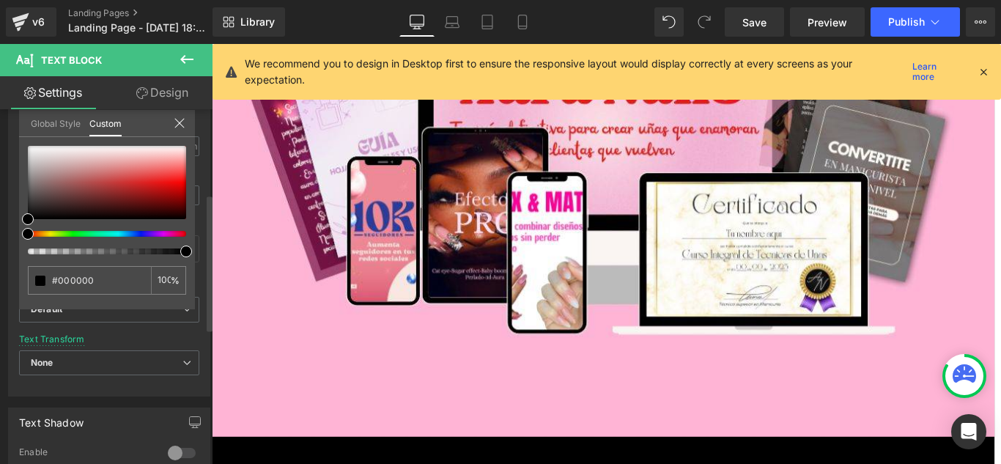
scroll to position [0, 1]
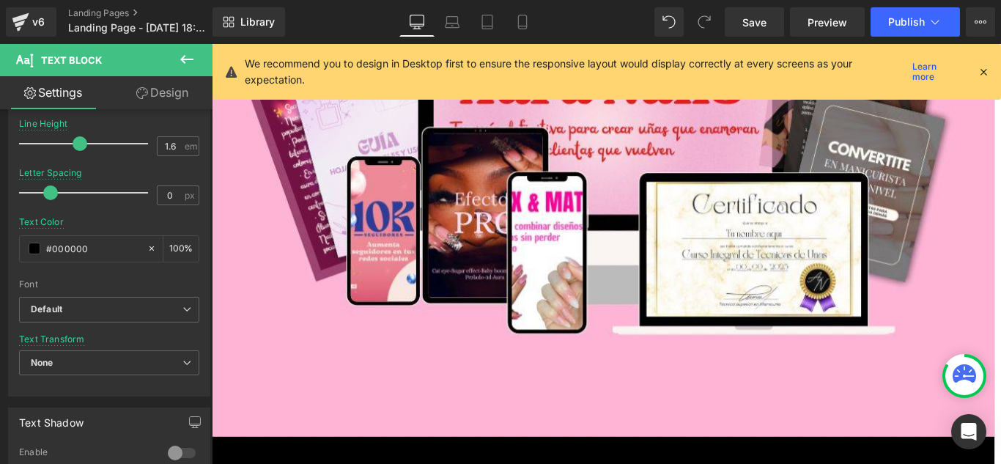
click at [525, 34] on link "Mobile" at bounding box center [522, 21] width 35 height 29
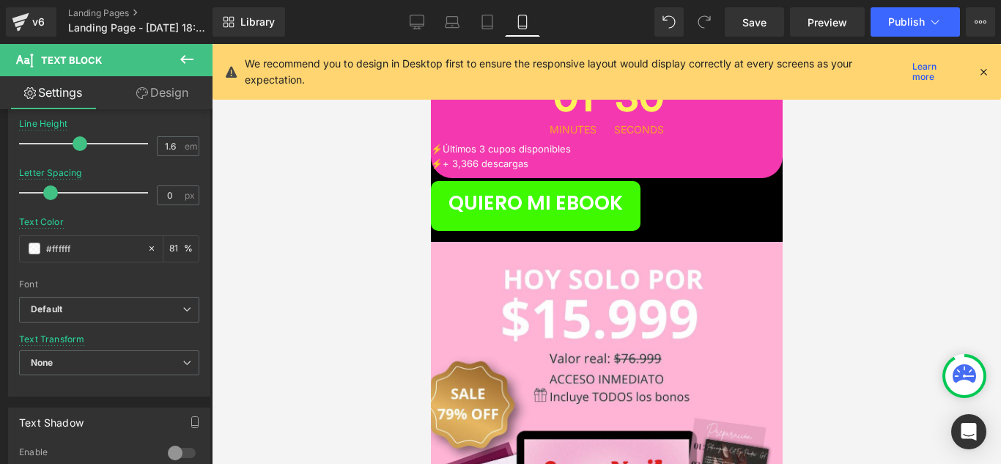
scroll to position [6649, 0]
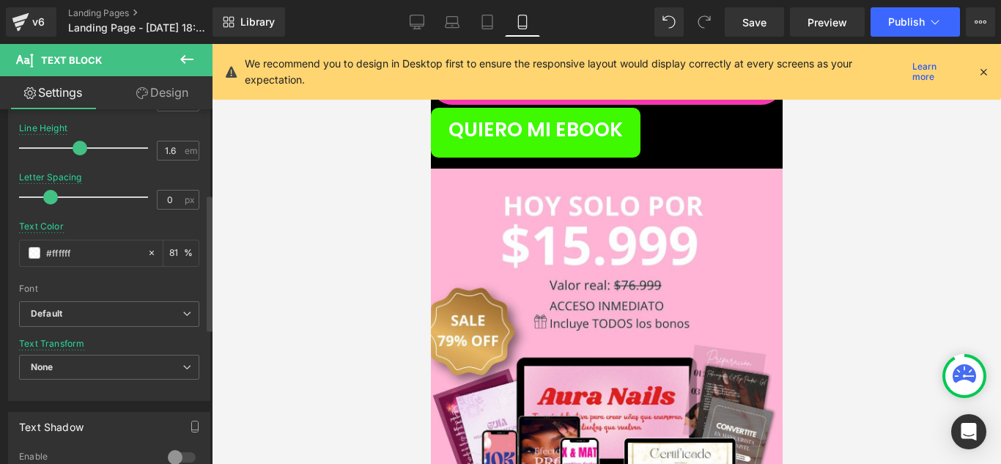
scroll to position [220, 0]
click at [37, 248] on span at bounding box center [35, 249] width 12 height 12
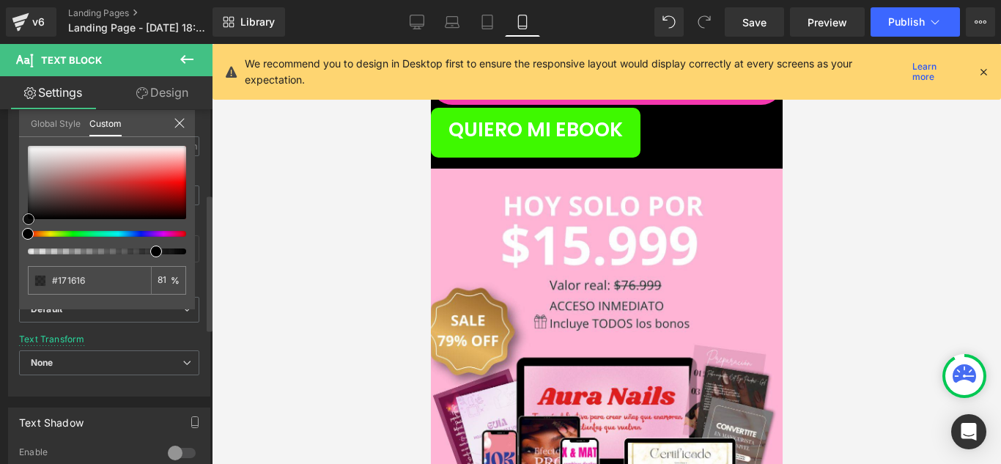
click at [29, 219] on div at bounding box center [107, 182] width 158 height 73
drag, startPoint x: 309, startPoint y: 284, endPoint x: 332, endPoint y: 283, distance: 23.5
click at [309, 284] on div at bounding box center [606, 254] width 789 height 420
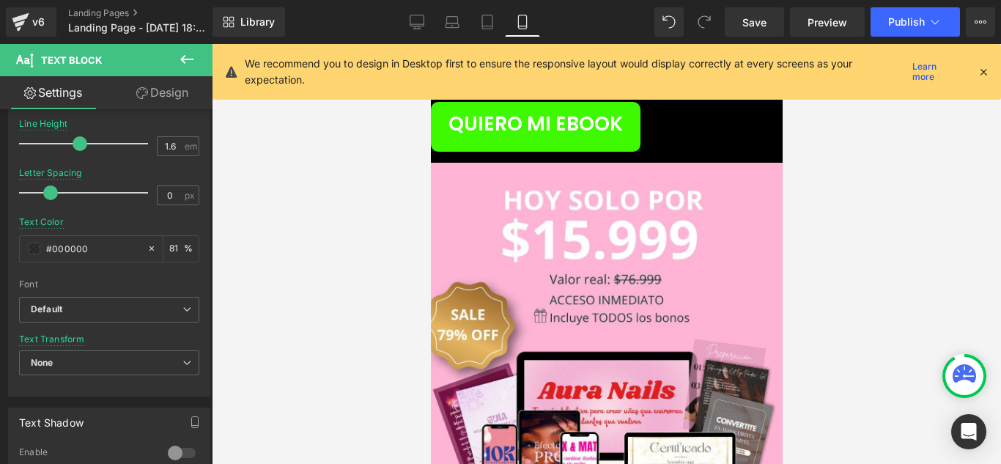
scroll to position [6649, 0]
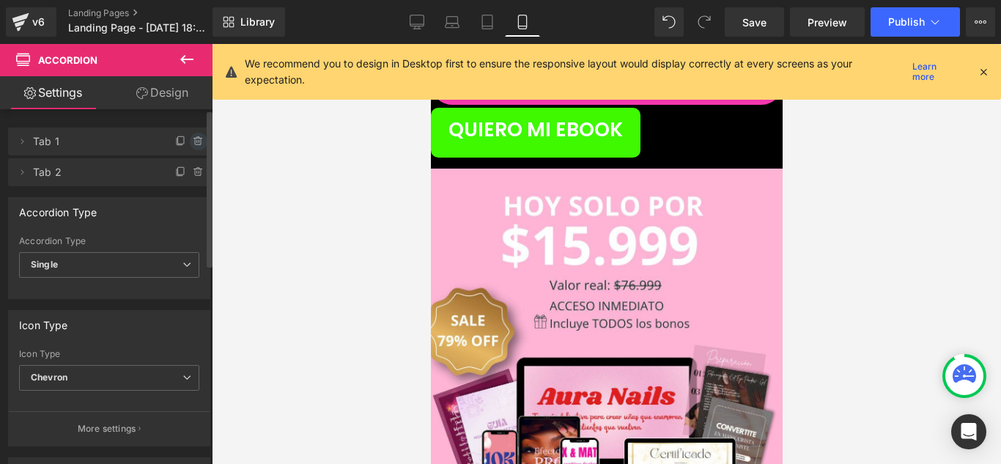
click at [194, 141] on icon at bounding box center [199, 142] width 12 height 12
click at [188, 142] on button "Delete" at bounding box center [183, 142] width 46 height 19
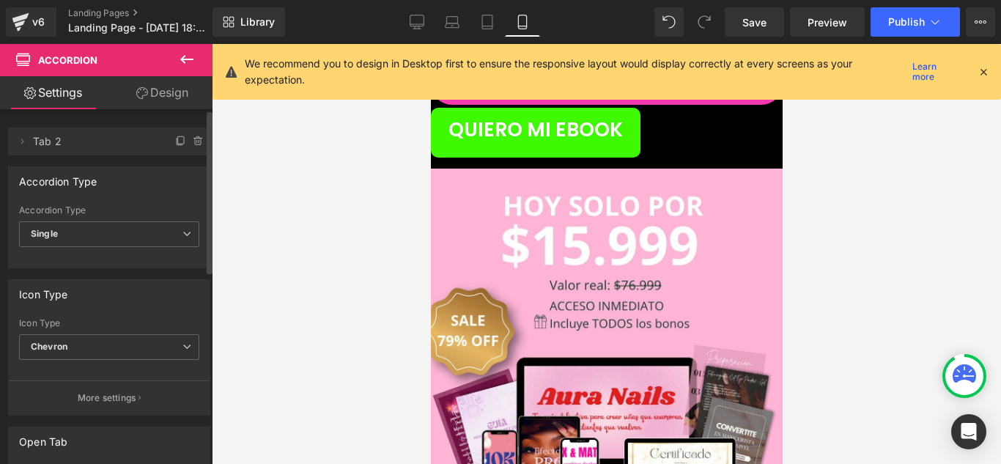
click at [664, 37] on div "Library Mobile Desktop Laptop Tablet Mobile Save Preview Publish Scheduled Upgr…" at bounding box center [607, 22] width 789 height 44
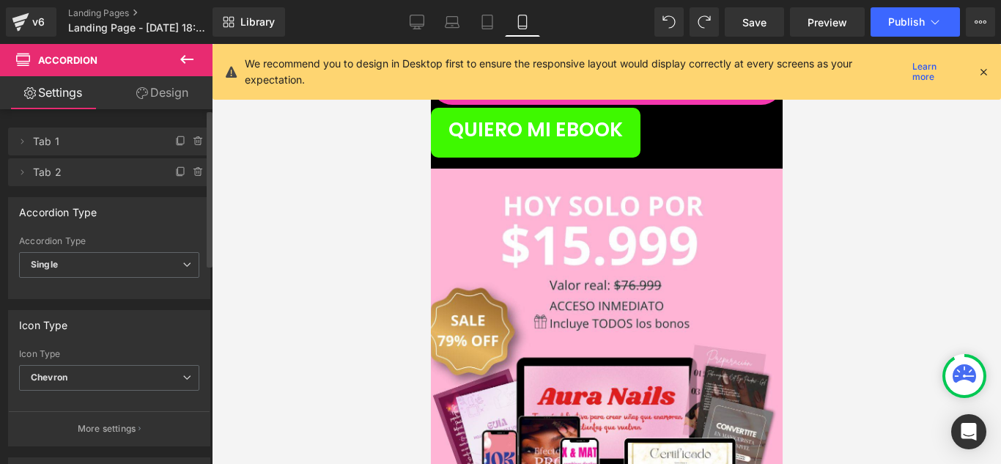
scroll to position [6723, 0]
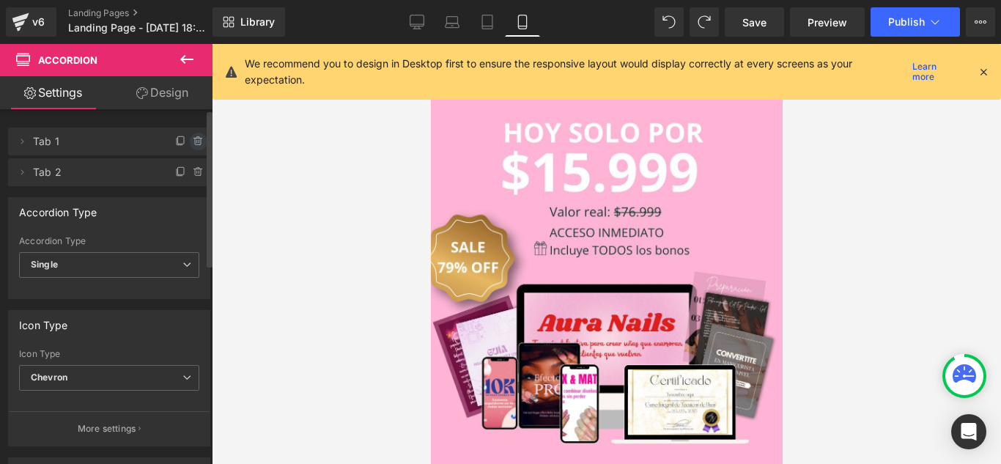
click at [193, 141] on icon at bounding box center [199, 142] width 12 height 12
click at [190, 141] on button "Delete" at bounding box center [183, 142] width 46 height 19
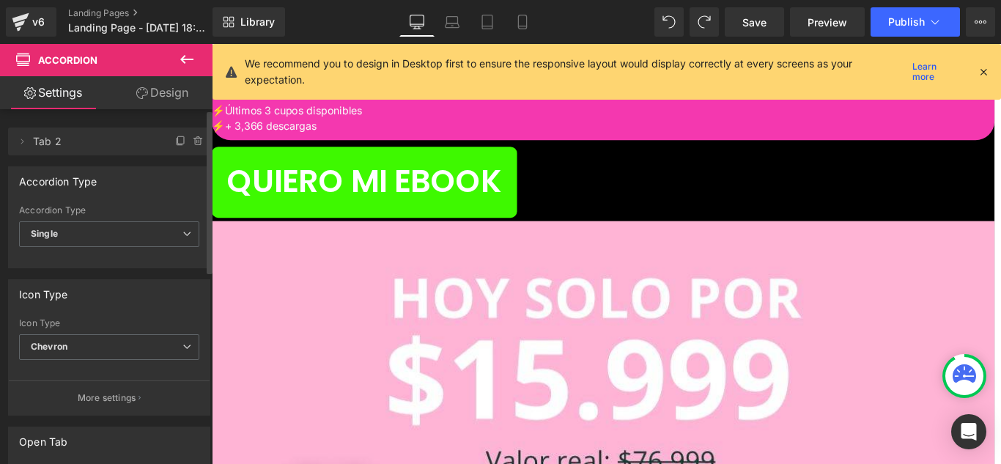
scroll to position [15201, 0]
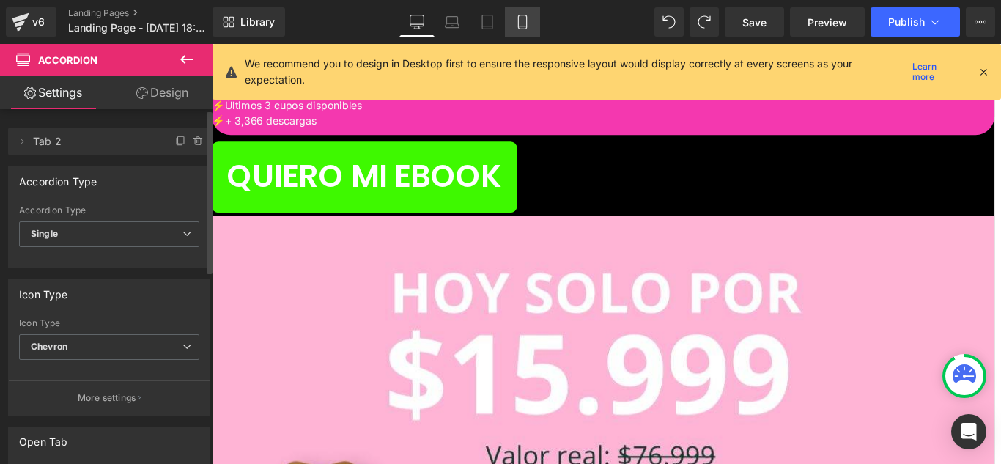
click at [512, 18] on link "Mobile" at bounding box center [522, 21] width 35 height 29
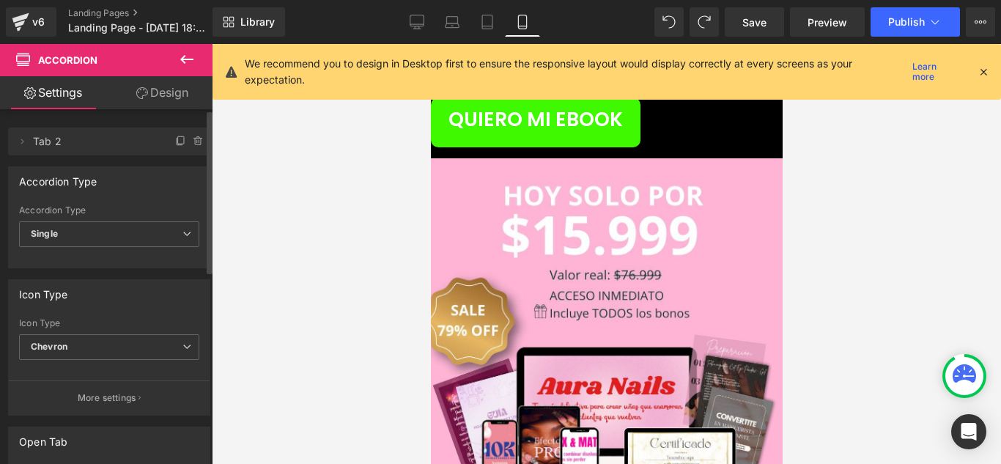
scroll to position [6649, 0]
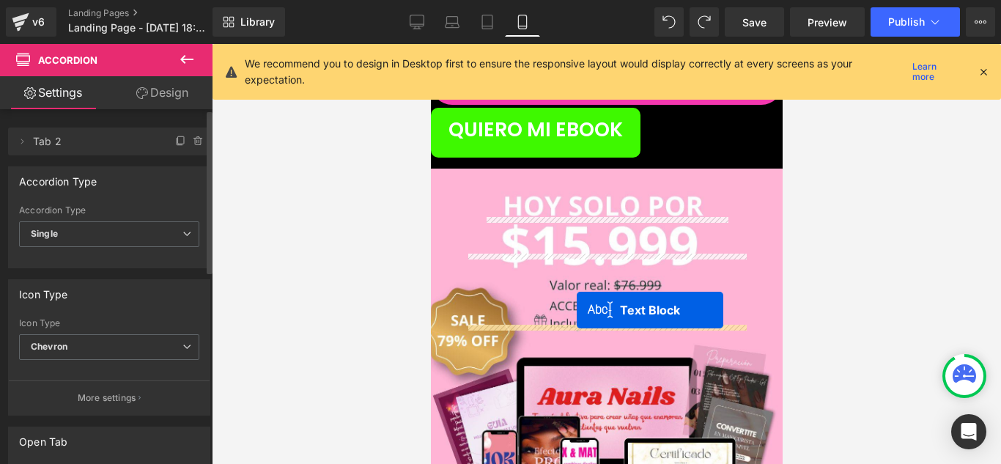
drag, startPoint x: 567, startPoint y: 265, endPoint x: 577, endPoint y: 309, distance: 45.7
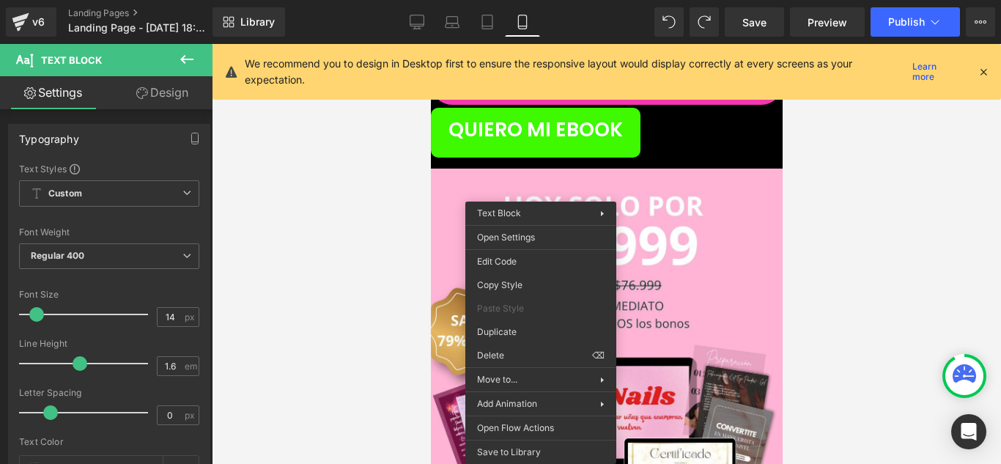
drag, startPoint x: 966, startPoint y: 391, endPoint x: 562, endPoint y: 332, distance: 408.1
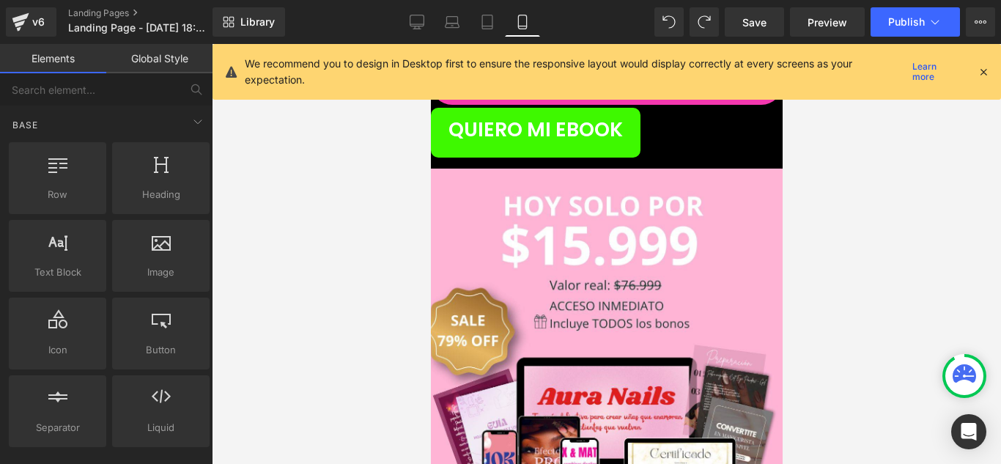
click at [430, 44] on span at bounding box center [430, 44] width 0 height 0
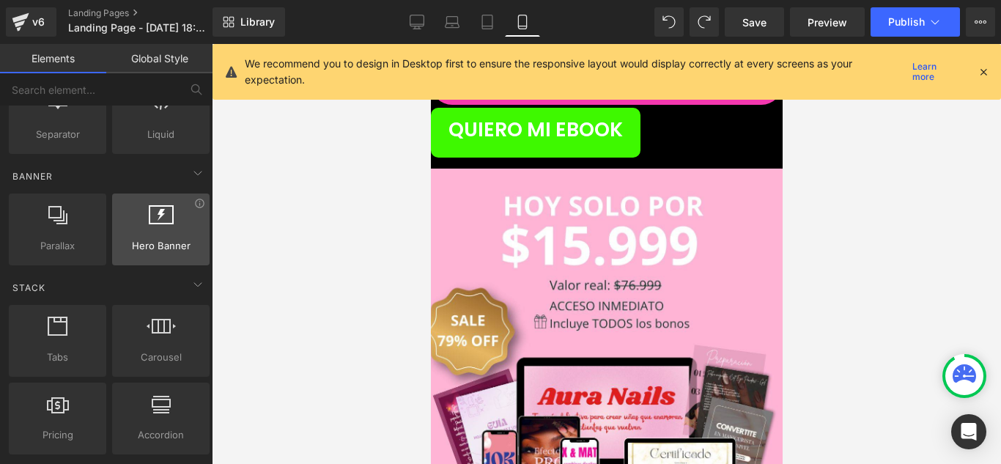
scroll to position [367, 0]
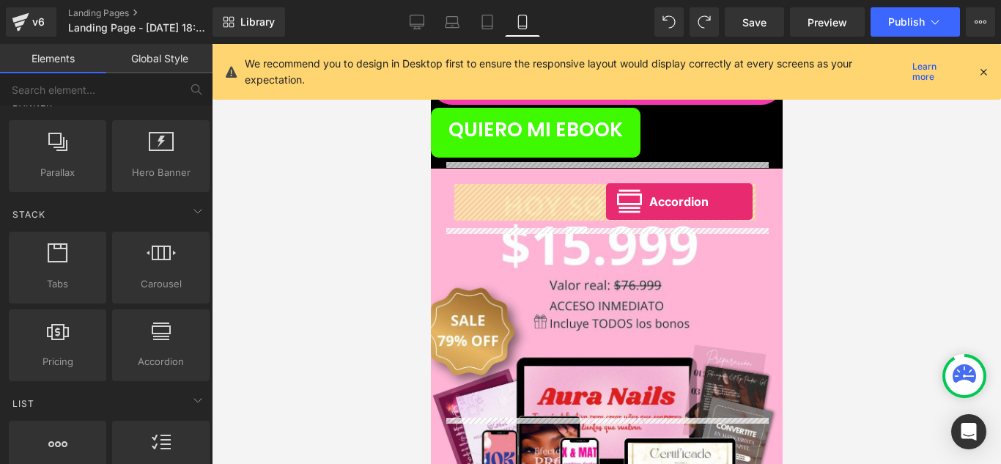
drag, startPoint x: 592, startPoint y: 396, endPoint x: 605, endPoint y: 202, distance: 194.7
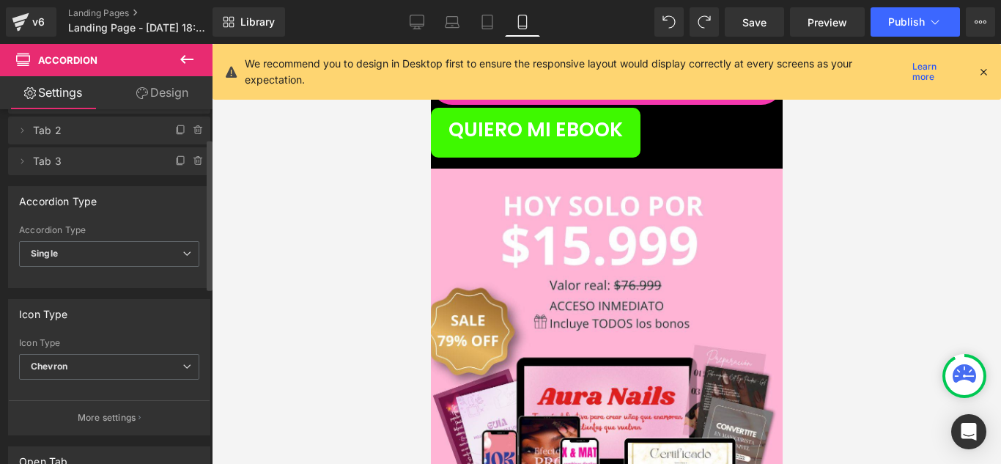
scroll to position [73, 0]
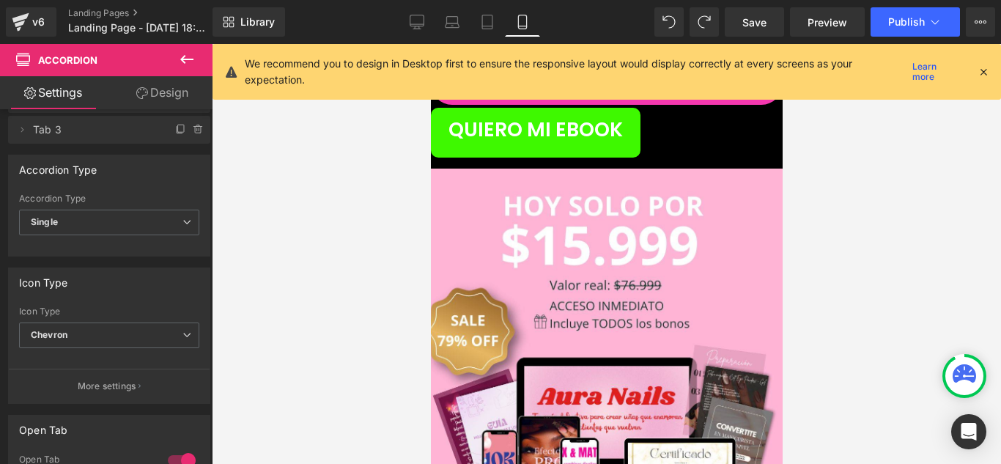
click at [184, 59] on icon at bounding box center [186, 59] width 13 height 9
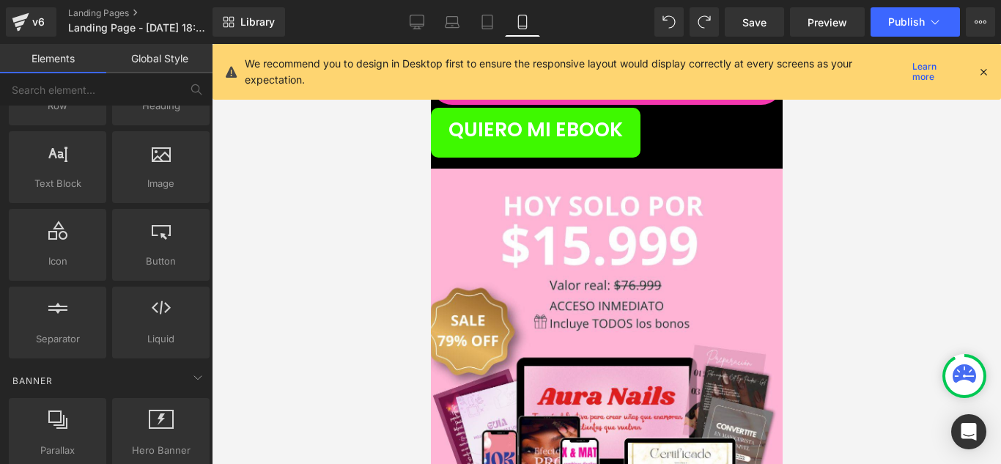
scroll to position [0, 0]
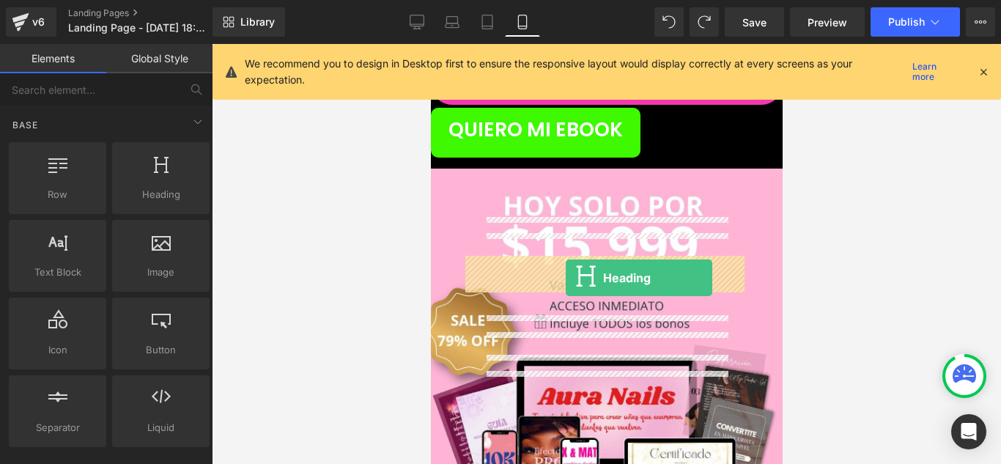
drag, startPoint x: 572, startPoint y: 232, endPoint x: 565, endPoint y: 278, distance: 46.0
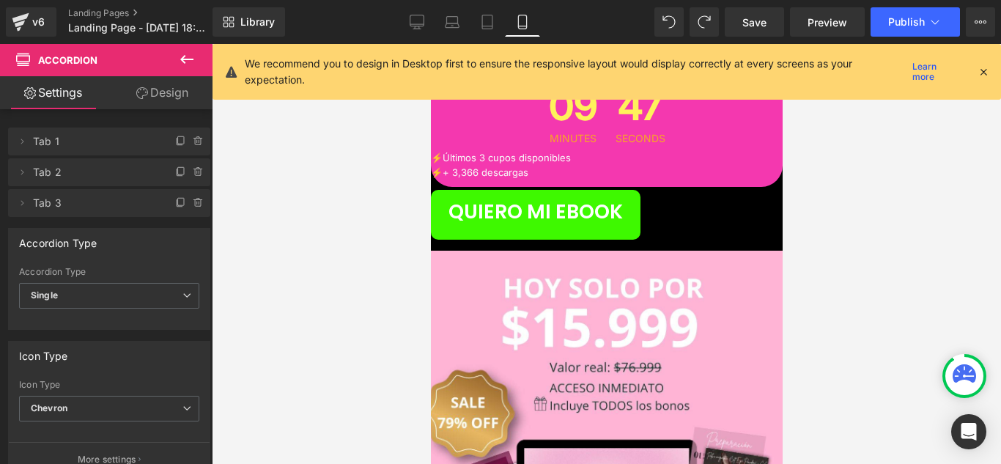
scroll to position [6503, 0]
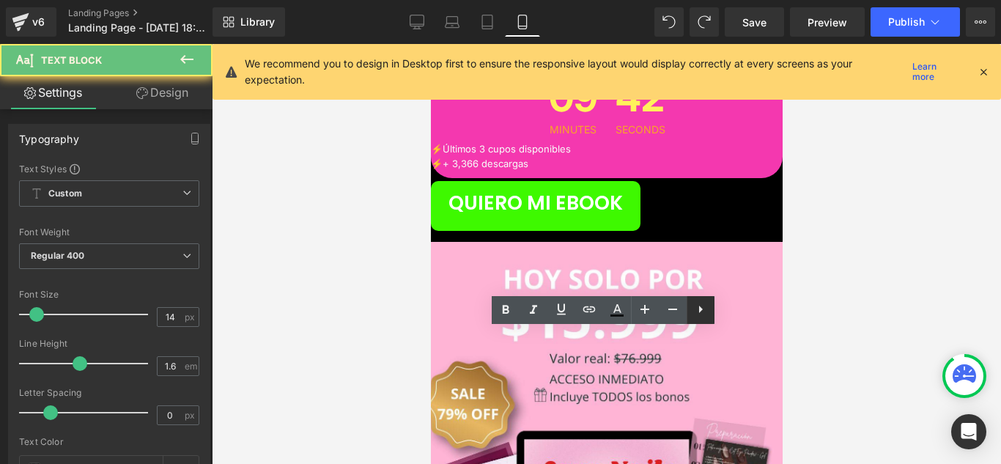
click at [691, 299] on link at bounding box center [701, 310] width 28 height 28
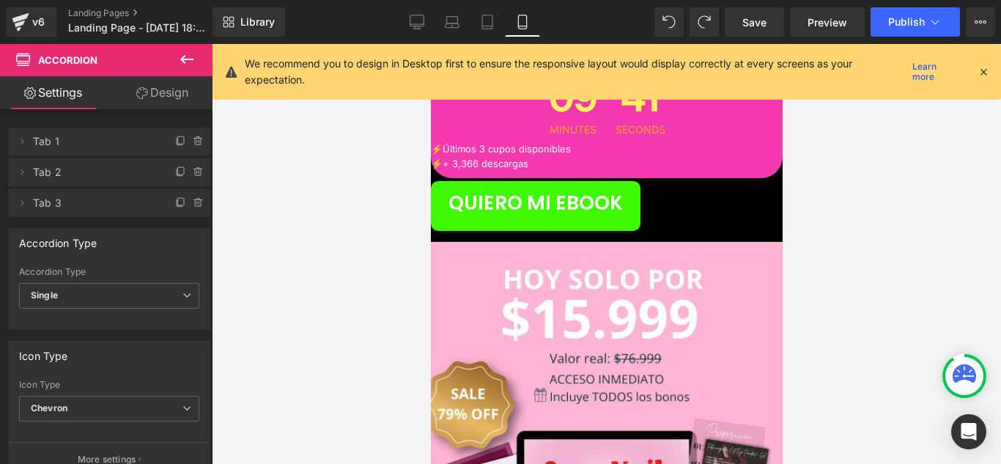
click at [430, 44] on span "Text Block" at bounding box center [430, 44] width 0 height 0
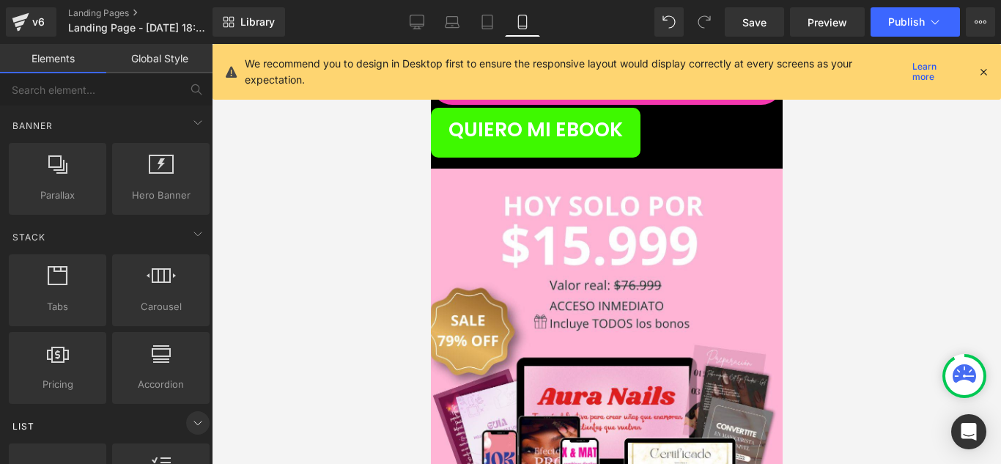
scroll to position [367, 0]
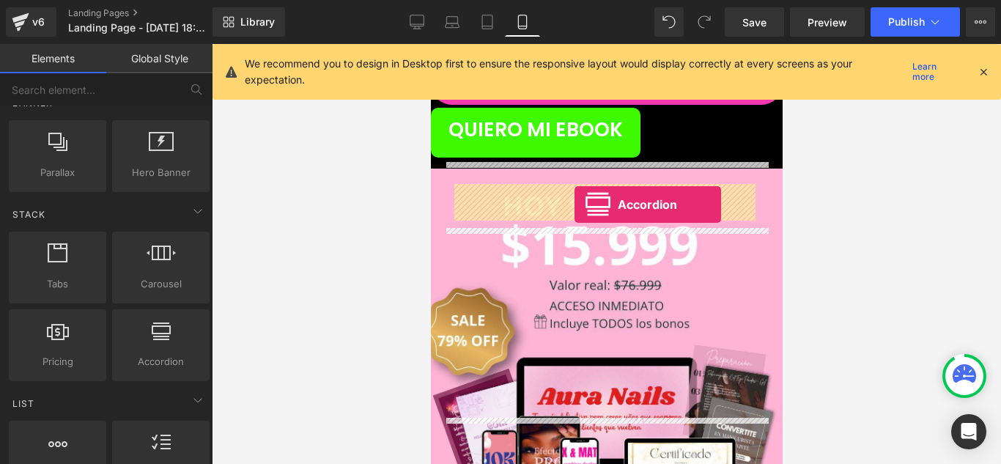
drag, startPoint x: 594, startPoint y: 385, endPoint x: 574, endPoint y: 205, distance: 181.4
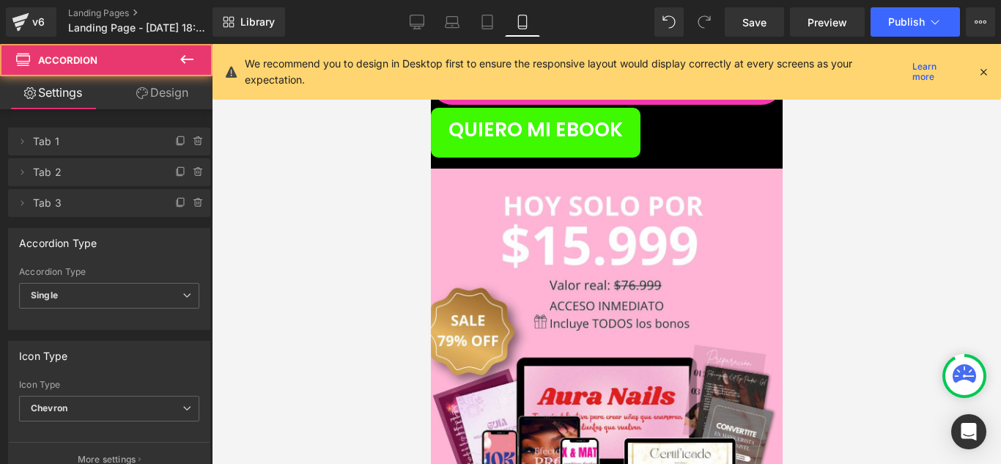
click at [430, 44] on link at bounding box center [430, 44] width 0 height 0
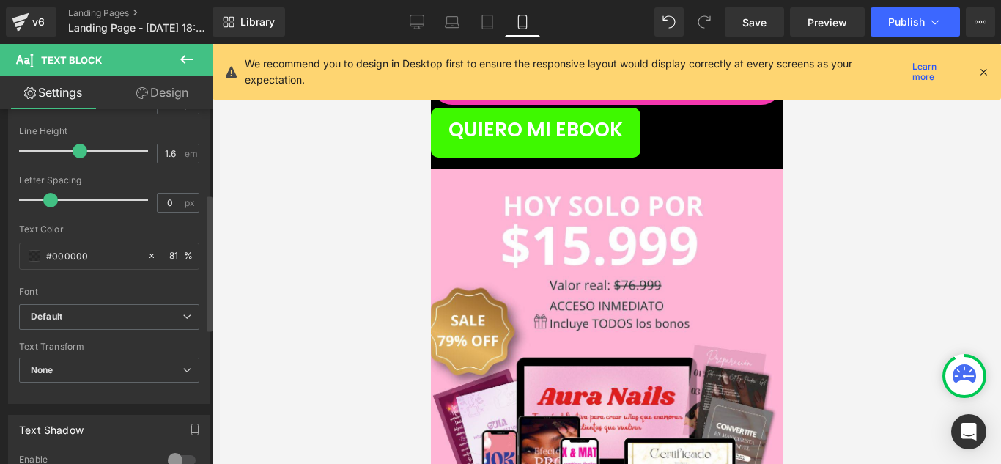
scroll to position [220, 0]
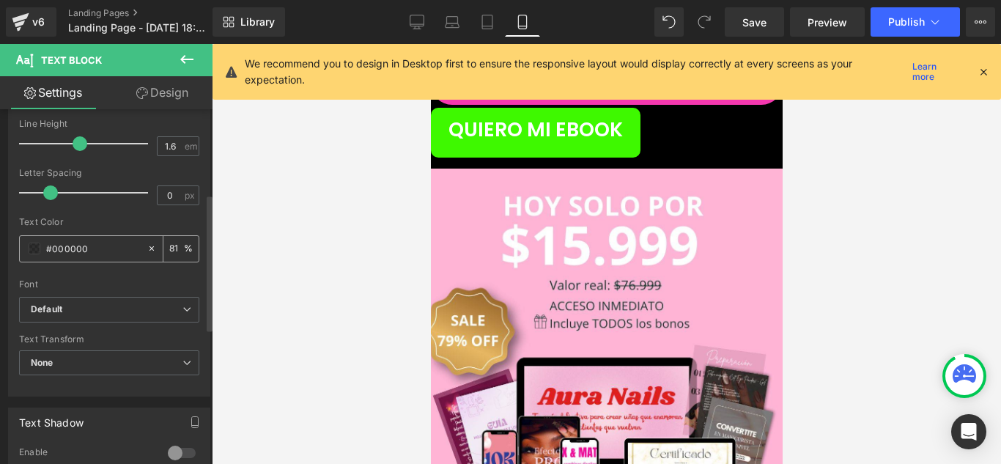
click at [40, 248] on div "#000000" at bounding box center [83, 249] width 127 height 26
click at [32, 247] on span at bounding box center [35, 249] width 12 height 12
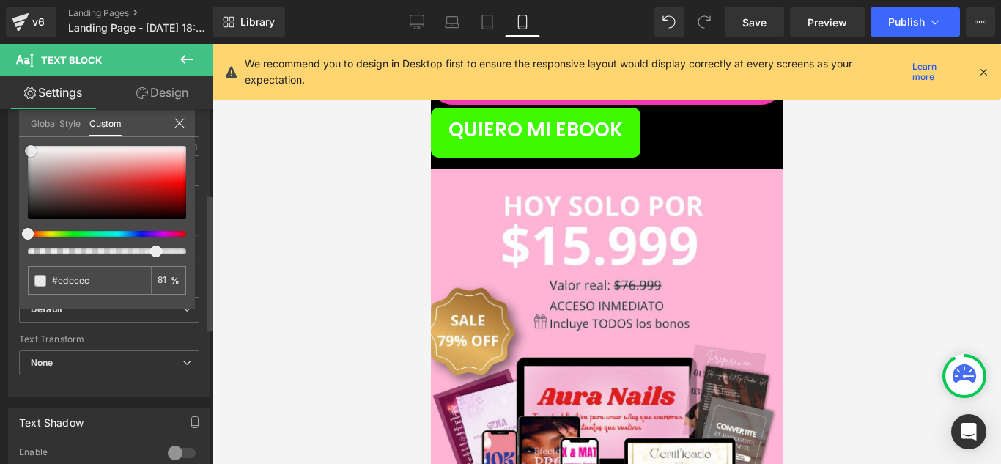
click at [31, 150] on div at bounding box center [107, 182] width 158 height 73
drag, startPoint x: 31, startPoint y: 150, endPoint x: 37, endPoint y: 143, distance: 9.4
click at [37, 143] on span at bounding box center [34, 146] width 12 height 12
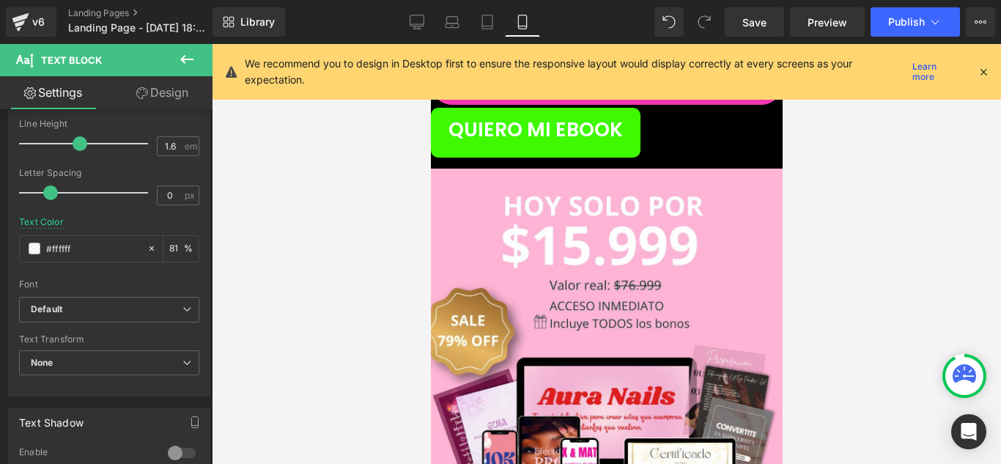
click at [430, 44] on span "Text Block" at bounding box center [430, 44] width 0 height 0
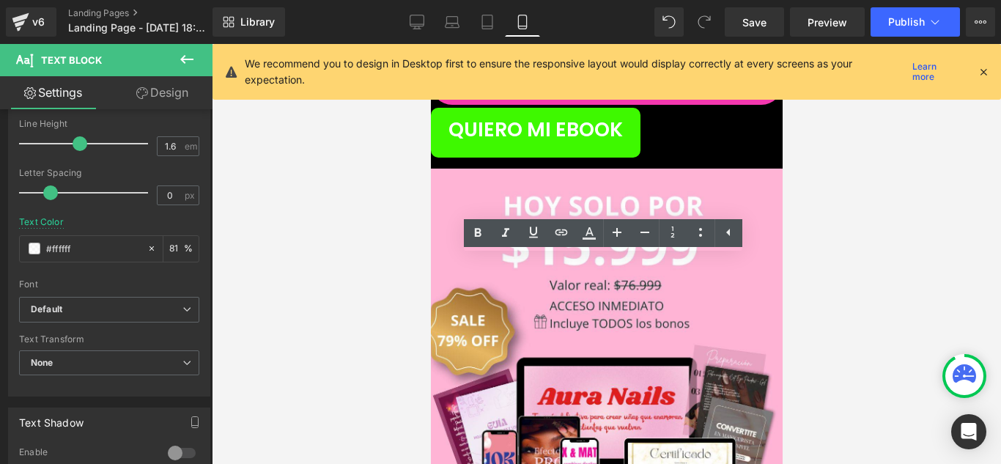
click at [287, 183] on div at bounding box center [606, 254] width 789 height 420
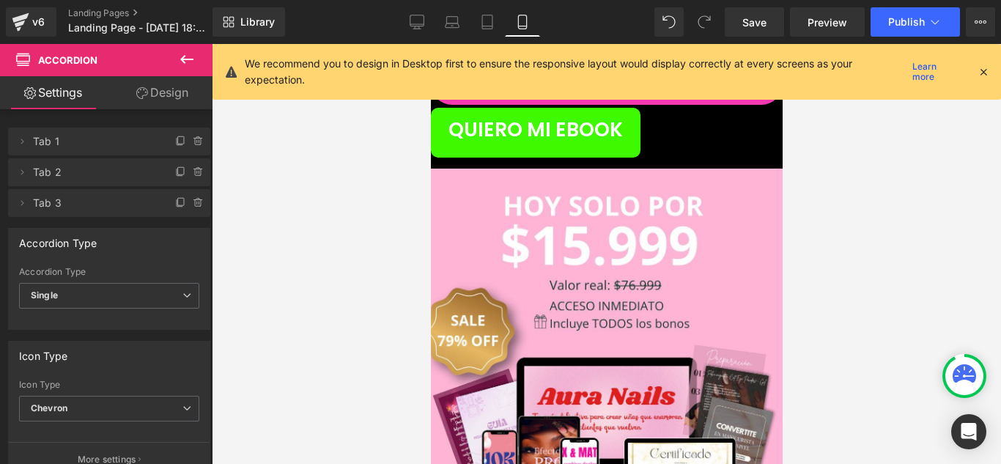
click at [430, 44] on span "Text Block" at bounding box center [430, 44] width 0 height 0
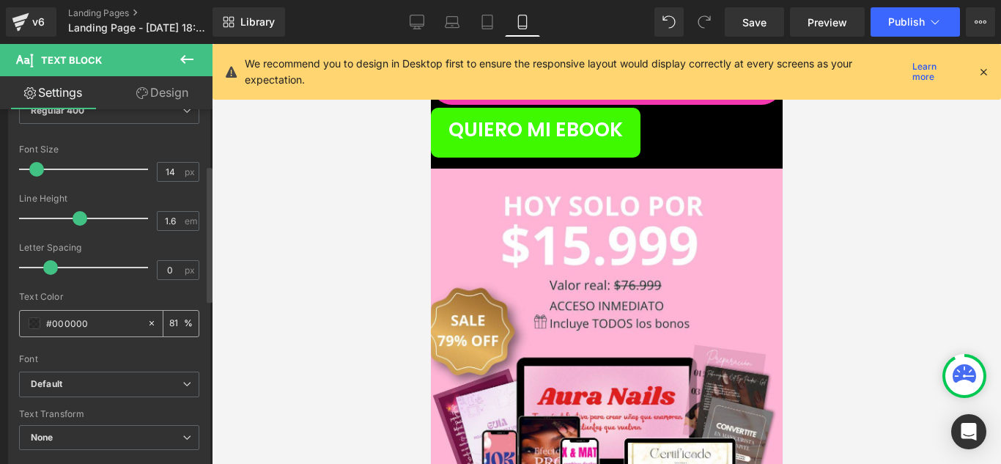
scroll to position [147, 0]
click at [34, 314] on div "#000000" at bounding box center [83, 322] width 127 height 26
click at [36, 325] on span at bounding box center [35, 322] width 12 height 12
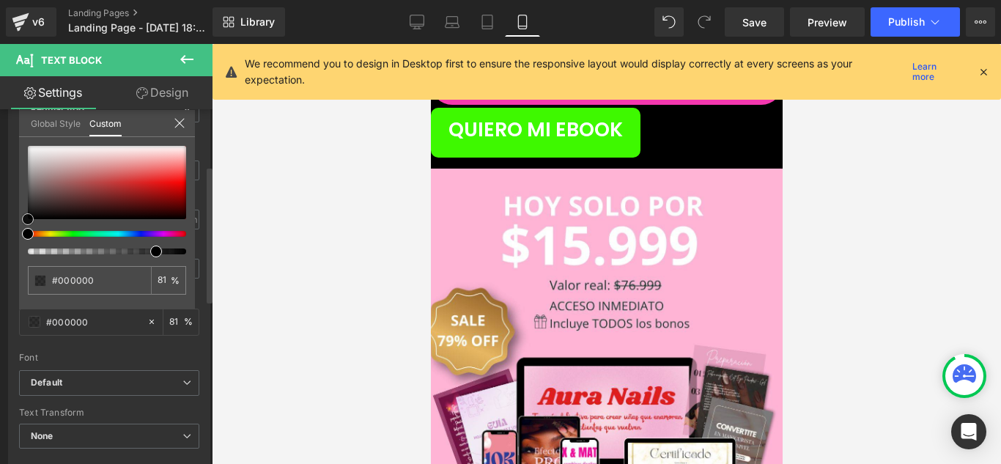
click at [36, 149] on div at bounding box center [107, 182] width 158 height 73
click at [347, 254] on div at bounding box center [606, 254] width 789 height 420
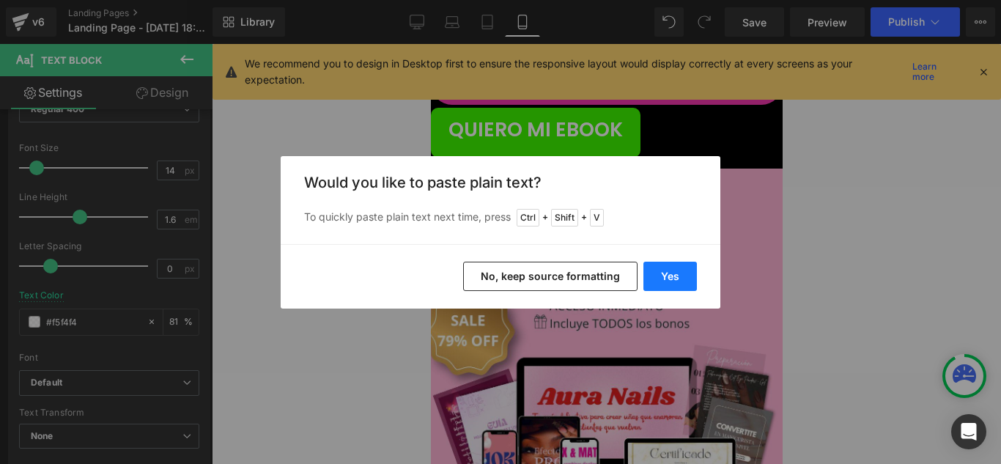
click at [694, 279] on button "Yes" at bounding box center [671, 276] width 54 height 29
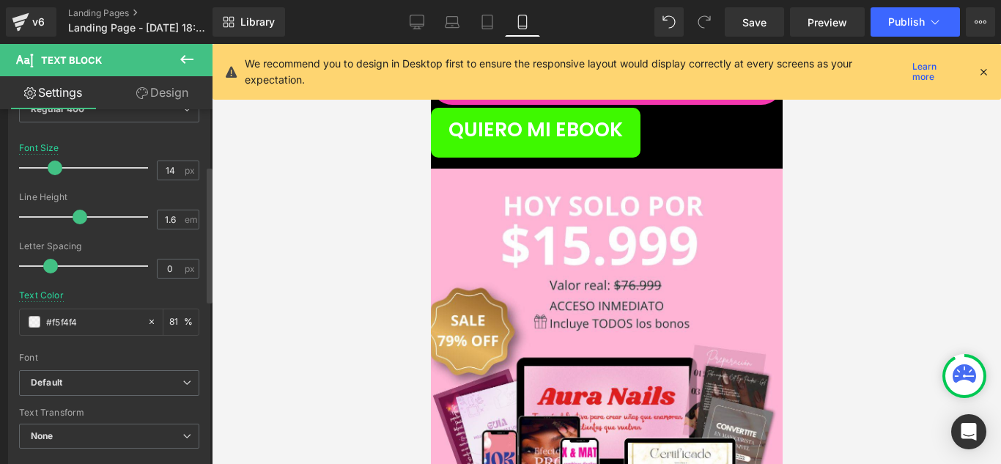
drag, startPoint x: 36, startPoint y: 172, endPoint x: 54, endPoint y: 168, distance: 18.1
click at [54, 168] on span at bounding box center [55, 168] width 15 height 15
click at [308, 193] on div at bounding box center [606, 254] width 789 height 420
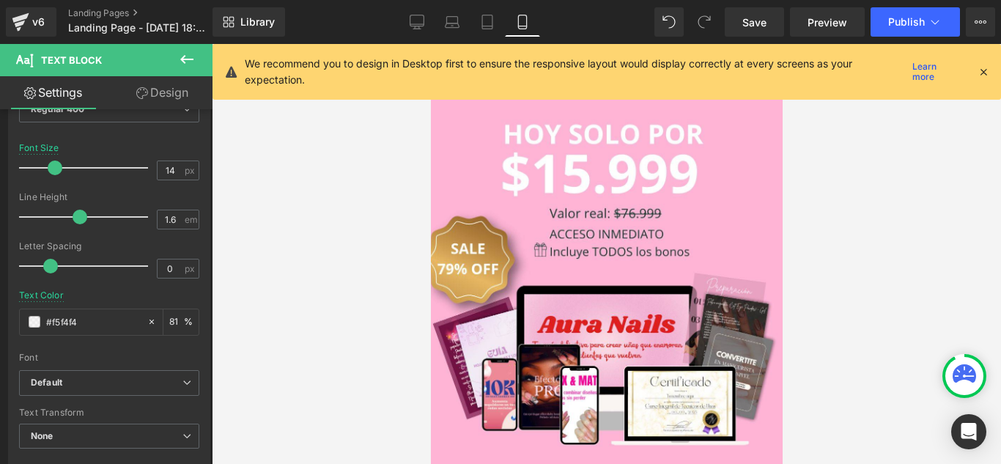
scroll to position [6723, 0]
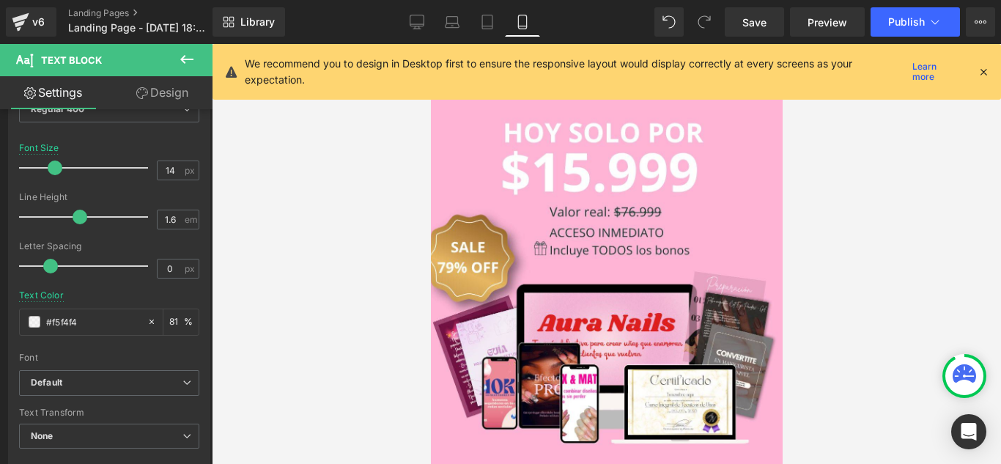
click at [273, 213] on div at bounding box center [606, 254] width 789 height 420
click at [181, 66] on icon at bounding box center [187, 60] width 18 height 18
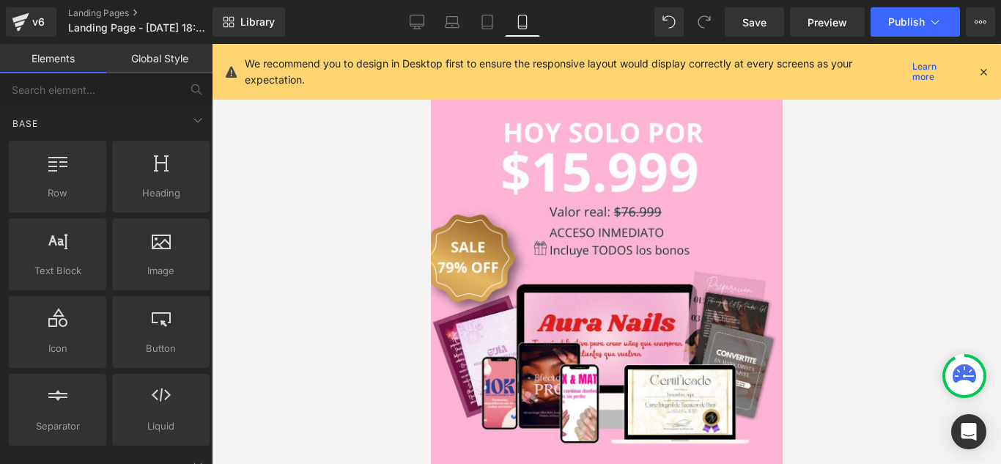
scroll to position [0, 0]
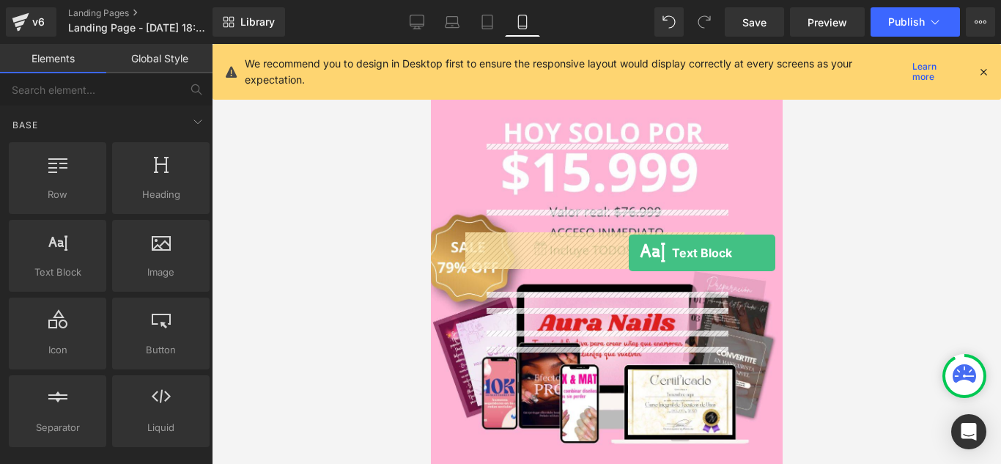
drag, startPoint x: 486, startPoint y: 320, endPoint x: 628, endPoint y: 253, distance: 157.1
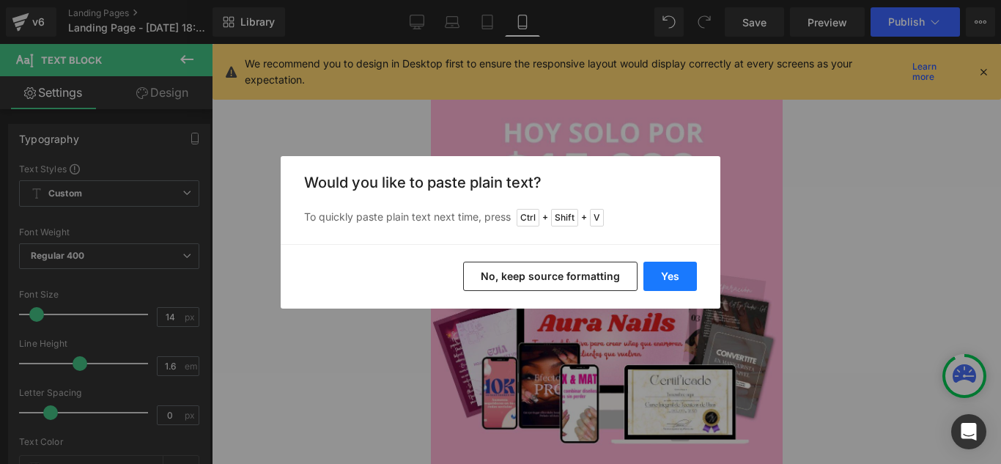
click at [660, 287] on button "Yes" at bounding box center [671, 276] width 54 height 29
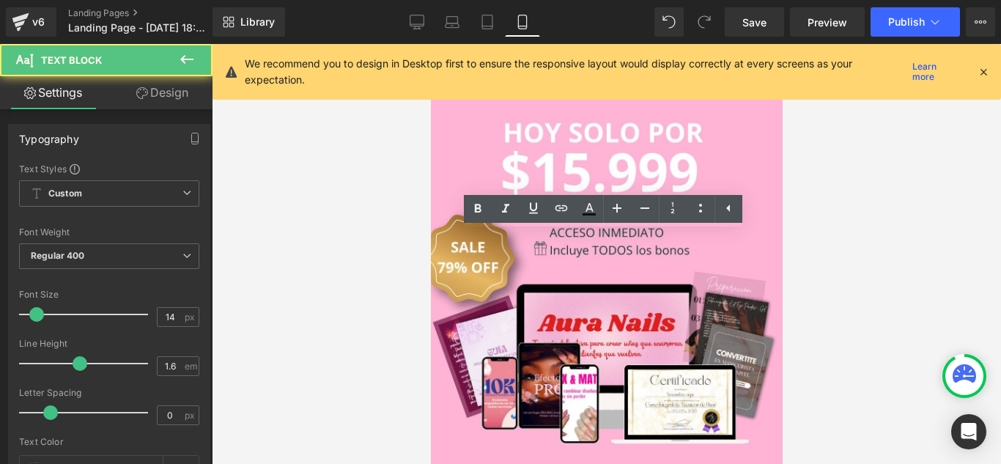
click at [803, 317] on div at bounding box center [606, 254] width 789 height 420
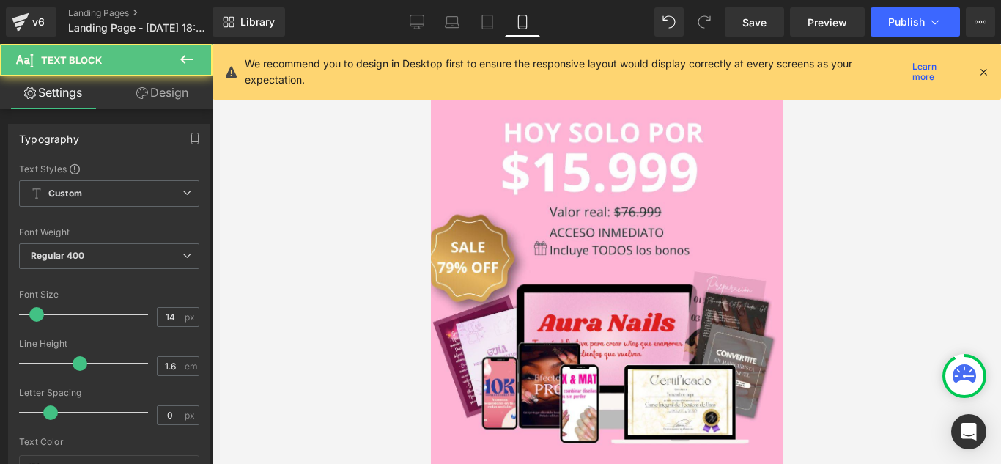
click at [182, 97] on link "Design" at bounding box center [162, 92] width 106 height 33
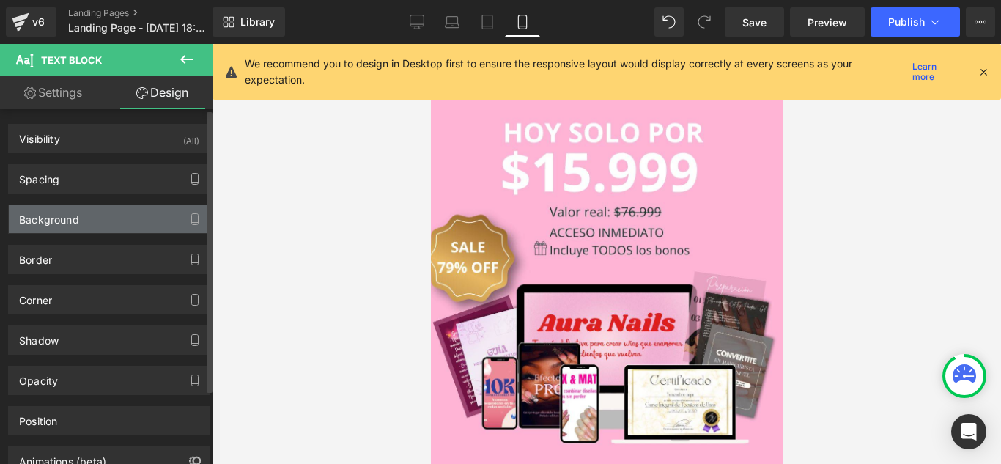
click at [120, 226] on div "Background" at bounding box center [109, 219] width 201 height 28
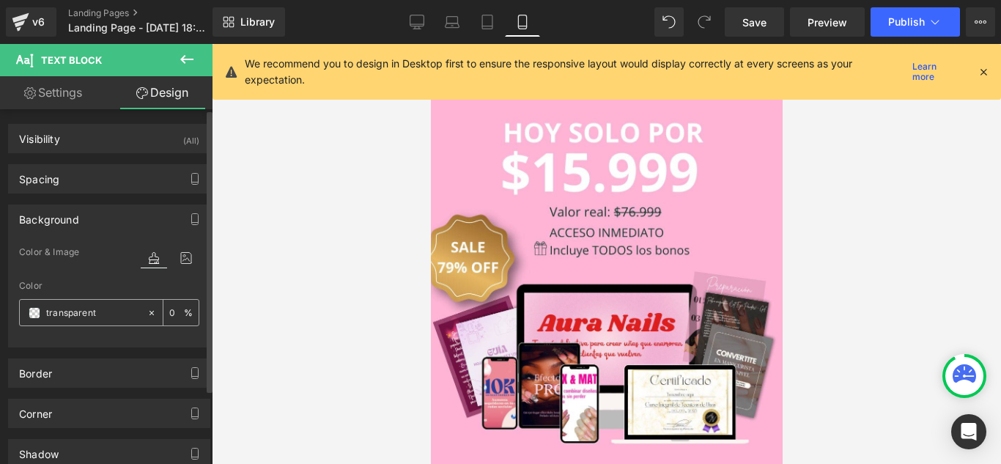
click at [29, 309] on span at bounding box center [35, 313] width 12 height 12
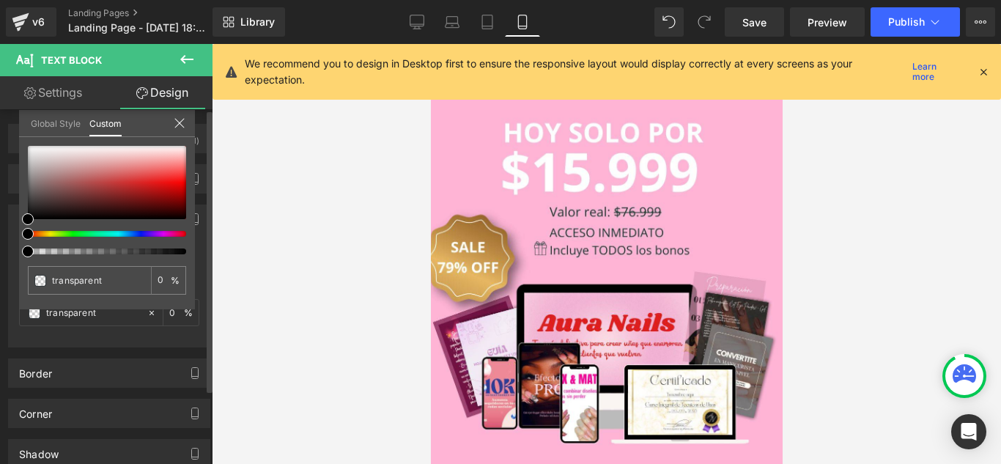
click at [177, 251] on div at bounding box center [101, 251] width 158 height 6
drag, startPoint x: 177, startPoint y: 251, endPoint x: 193, endPoint y: 247, distance: 15.8
click at [193, 247] on div "transparent 0 %" at bounding box center [107, 227] width 176 height 163
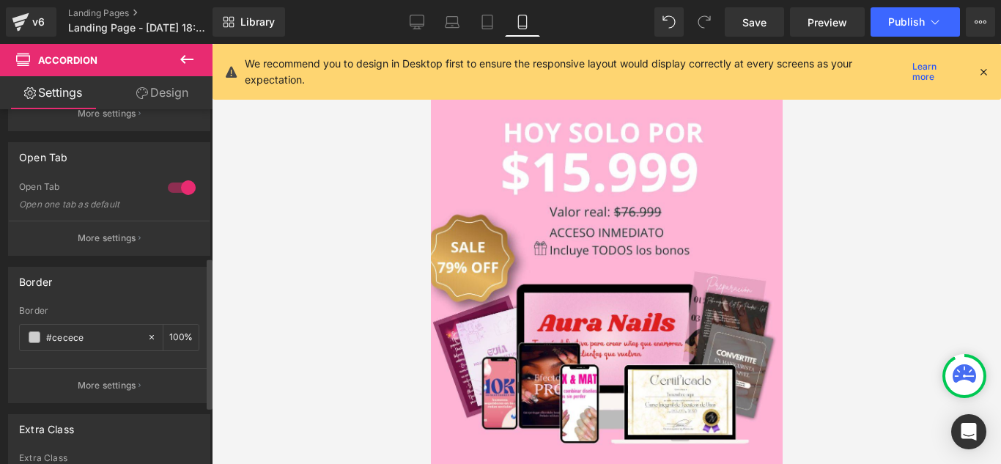
scroll to position [367, 0]
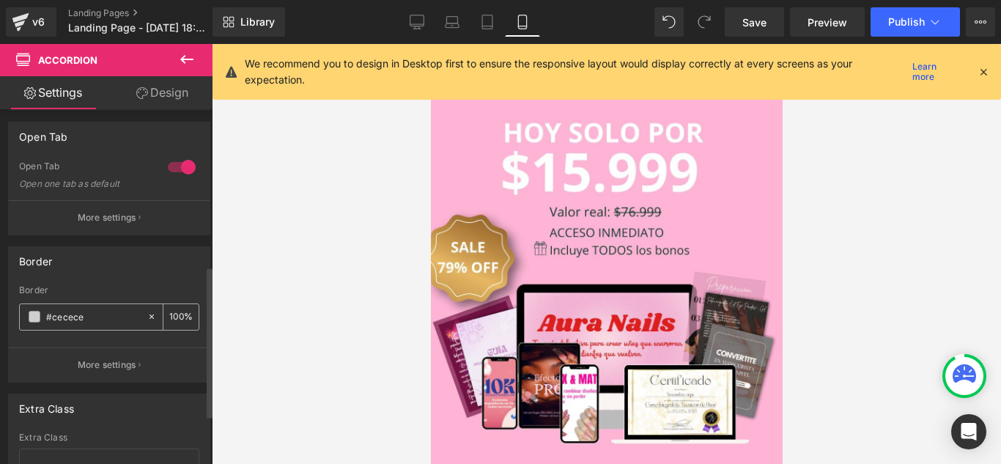
click at [40, 314] on div "#cecece" at bounding box center [83, 317] width 127 height 26
click at [32, 317] on span at bounding box center [35, 317] width 12 height 12
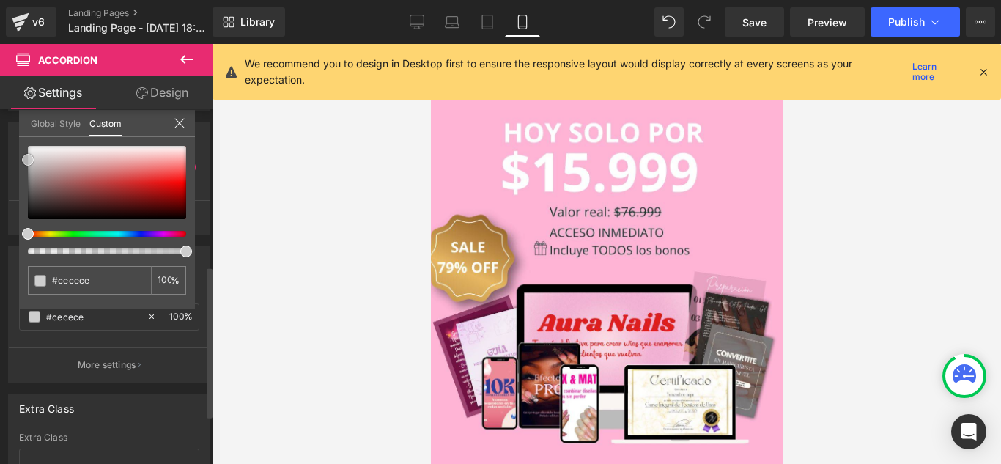
click at [34, 216] on div at bounding box center [107, 182] width 158 height 73
drag, startPoint x: 30, startPoint y: 212, endPoint x: 181, endPoint y: 204, distance: 151.2
click at [28, 229] on div at bounding box center [107, 200] width 158 height 108
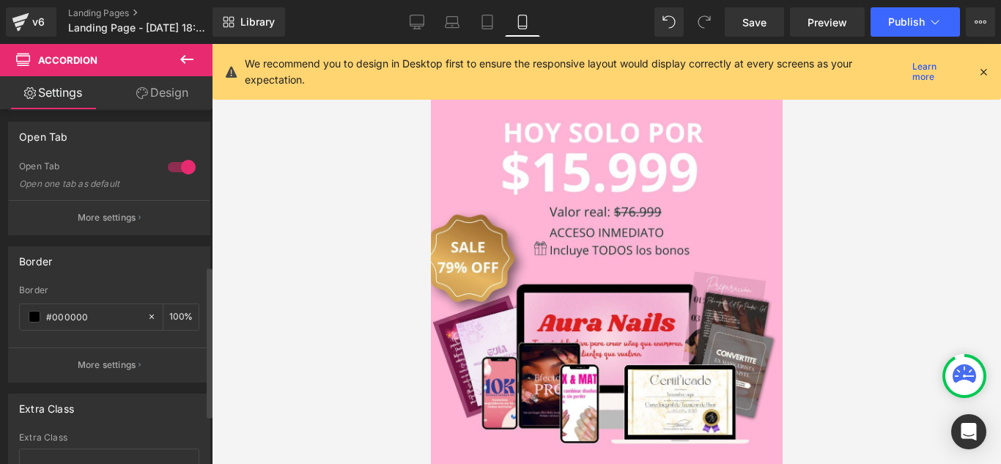
click at [427, 187] on div at bounding box center [606, 254] width 789 height 420
click at [180, 62] on icon at bounding box center [187, 60] width 18 height 18
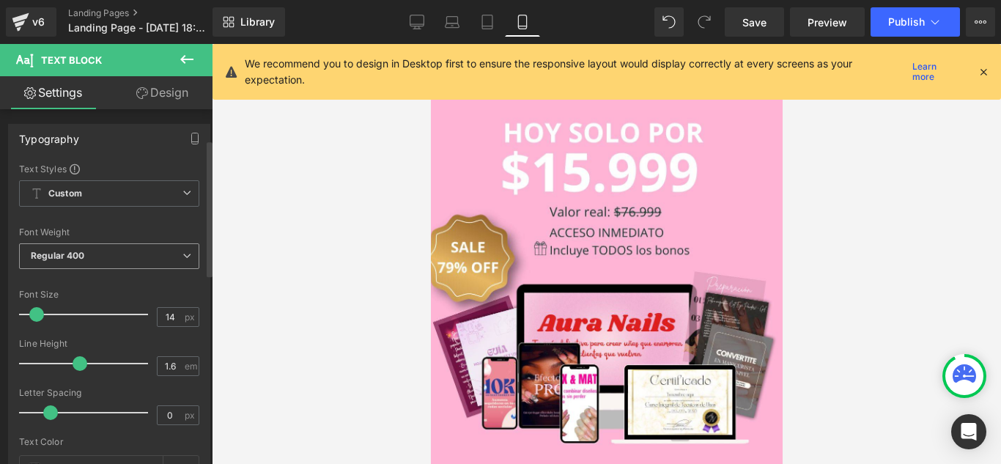
scroll to position [220, 0]
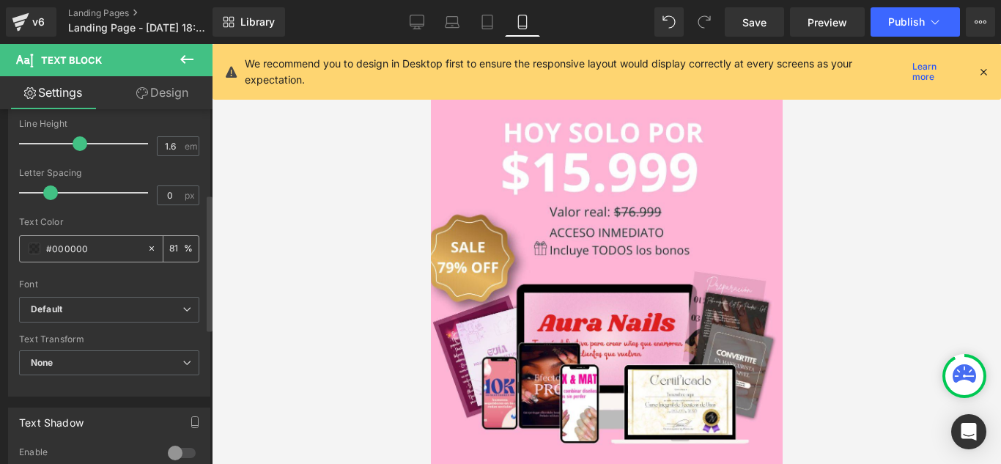
click at [23, 249] on div "#000000" at bounding box center [83, 249] width 127 height 26
click at [32, 248] on span at bounding box center [35, 249] width 12 height 12
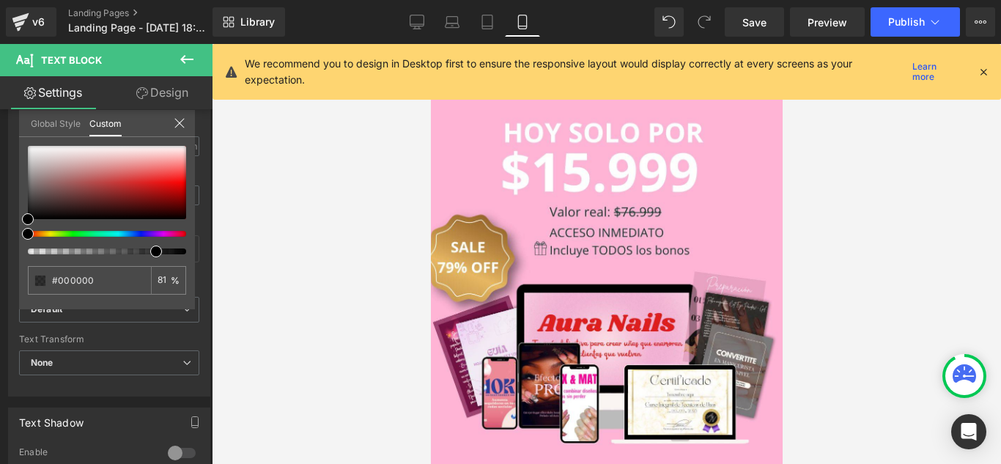
click at [174, 83] on link "Design" at bounding box center [162, 92] width 106 height 33
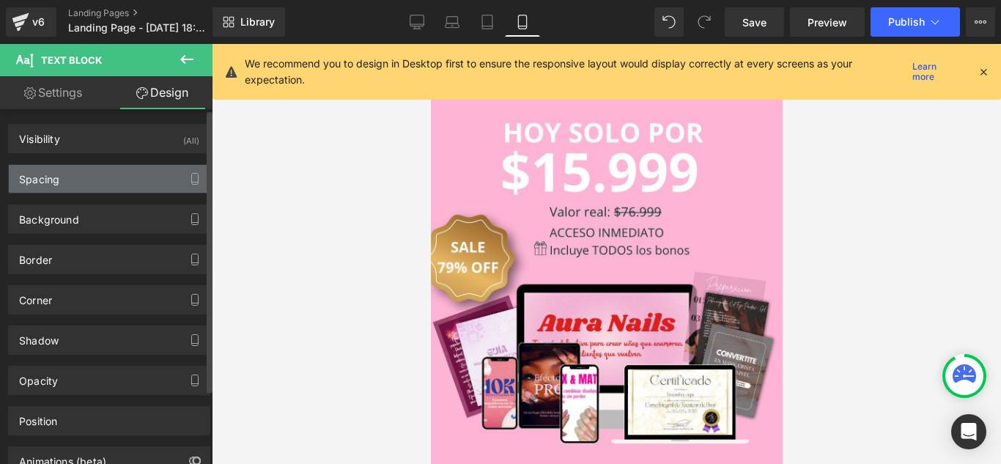
click at [96, 182] on div "Spacing" at bounding box center [109, 179] width 201 height 28
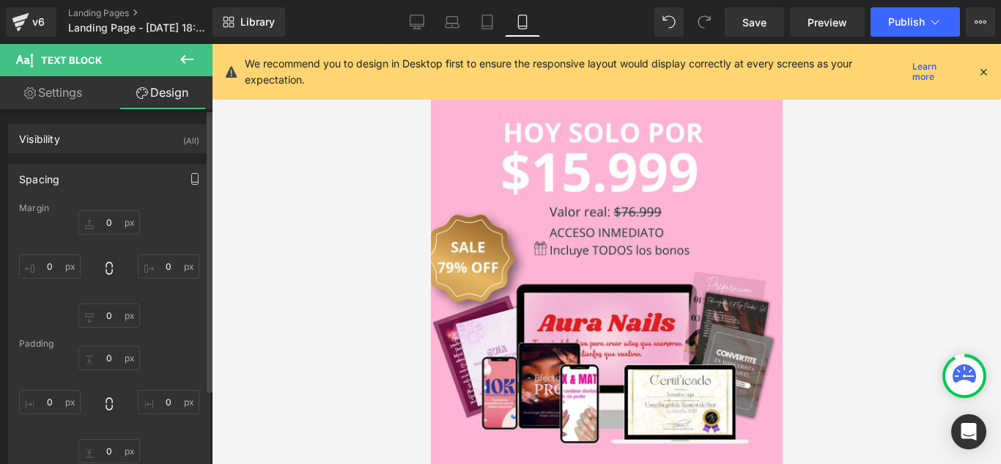
click at [183, 169] on button "button" at bounding box center [194, 179] width 23 height 28
click at [149, 188] on div "Spacing" at bounding box center [109, 179] width 201 height 28
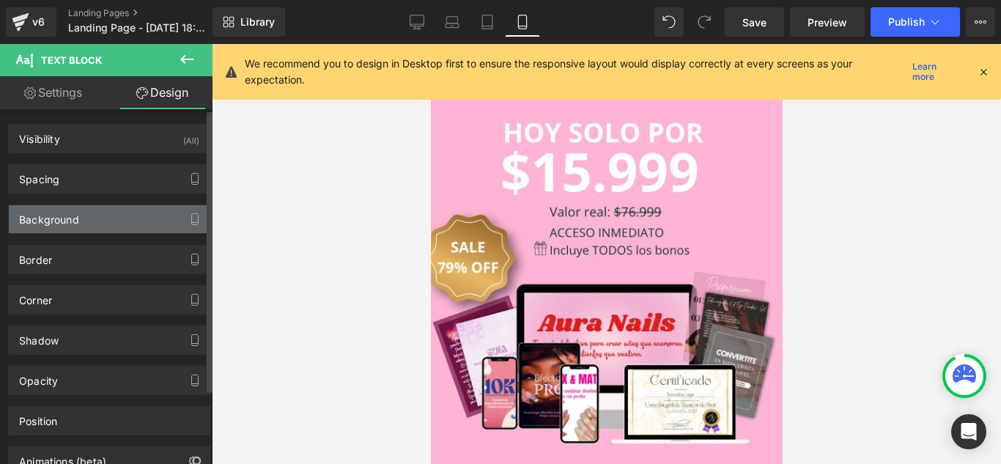
click at [114, 228] on div "Background" at bounding box center [109, 219] width 201 height 28
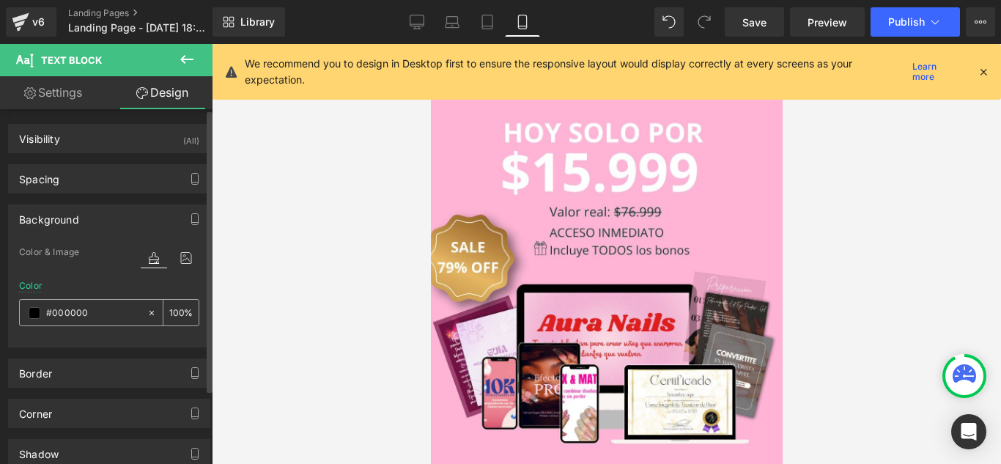
click at [36, 314] on span at bounding box center [35, 313] width 12 height 12
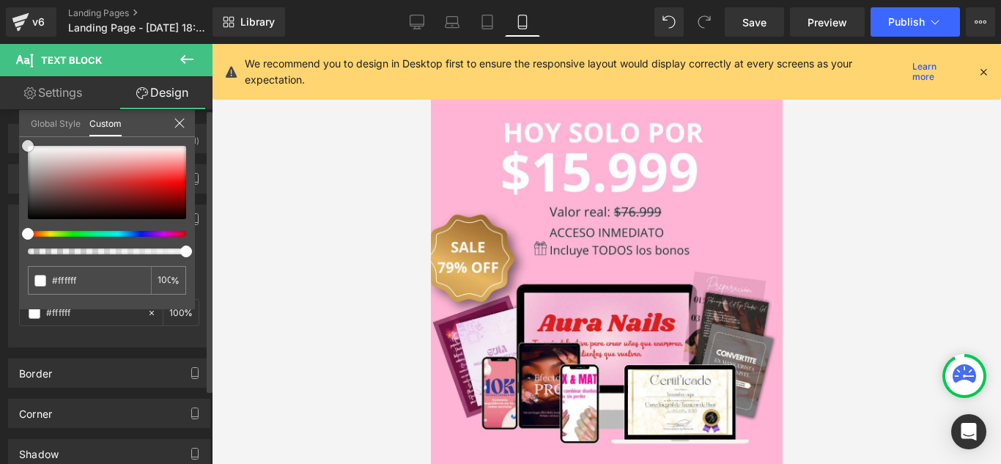
drag, startPoint x: 26, startPoint y: 214, endPoint x: 1, endPoint y: 123, distance: 94.2
click at [1, 194] on div "Background Color & Image color Color % Image Replace Image Upload image or Brow…" at bounding box center [109, 271] width 219 height 154
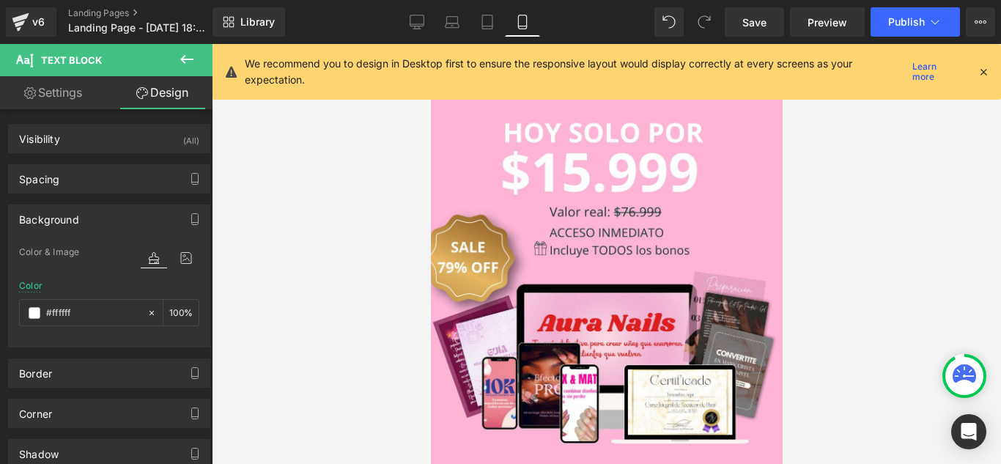
click at [265, 177] on div at bounding box center [606, 254] width 789 height 420
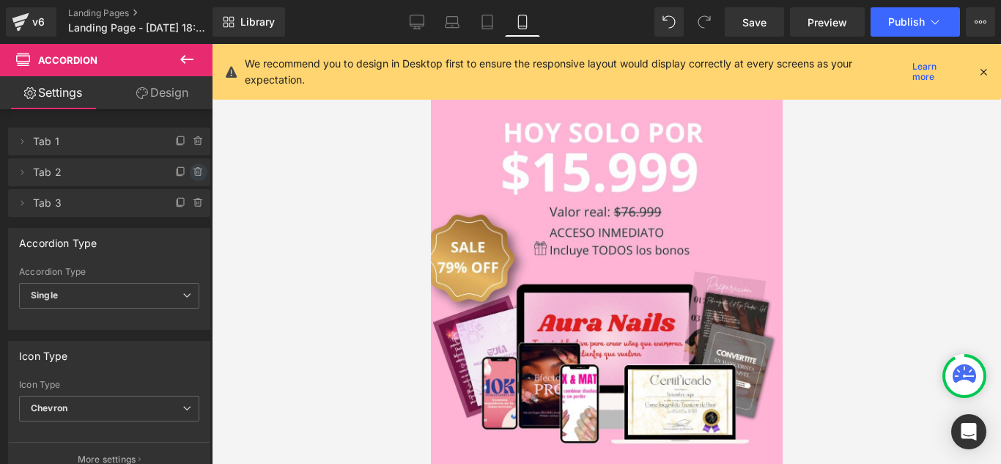
click at [190, 174] on span at bounding box center [199, 172] width 18 height 18
click at [185, 174] on button "Delete" at bounding box center [183, 172] width 46 height 19
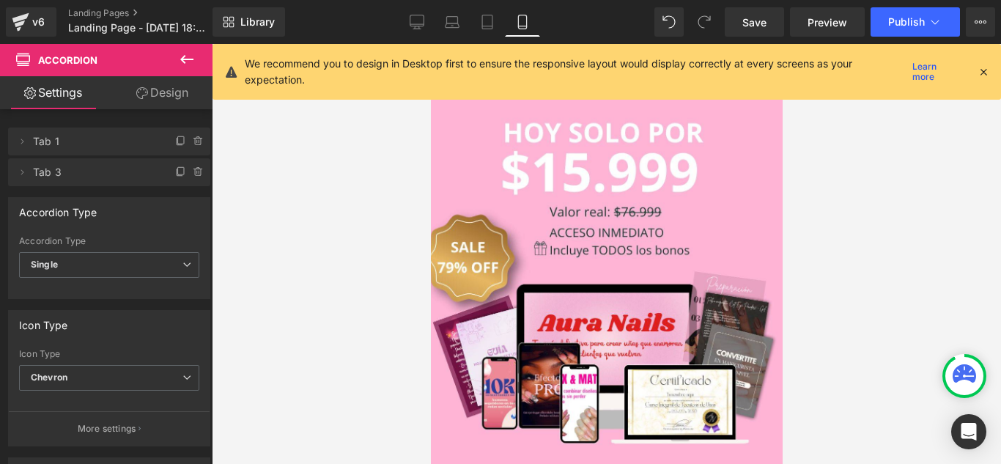
click at [192, 181] on li "Delete Cancel Tab 3 Tab 3 #FFFFFF" at bounding box center [109, 172] width 202 height 28
click at [193, 176] on icon at bounding box center [199, 172] width 12 height 12
click at [191, 175] on button "Delete" at bounding box center [183, 172] width 46 height 19
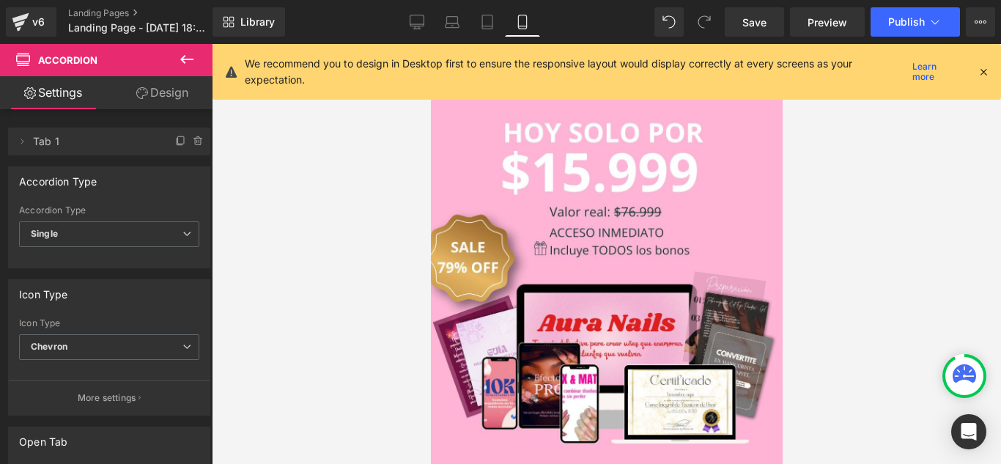
click at [331, 169] on div at bounding box center [606, 254] width 789 height 420
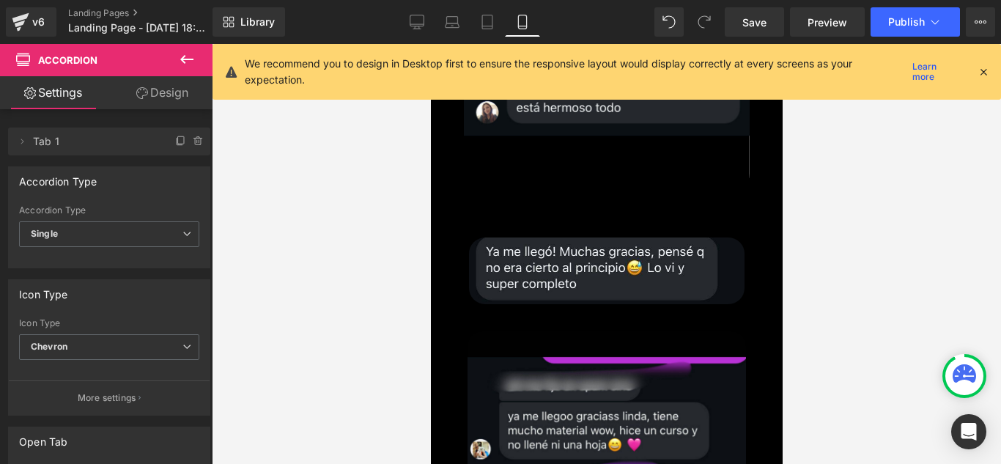
scroll to position [7969, 0]
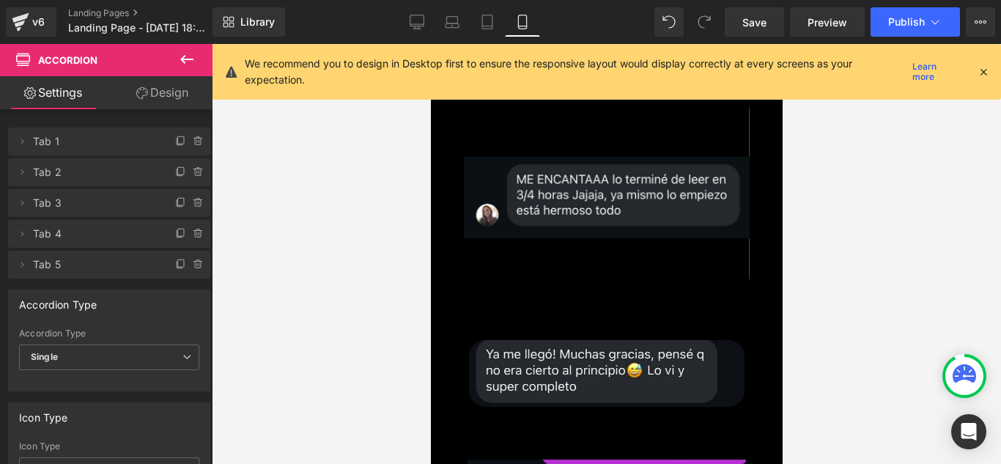
scroll to position [7749, 0]
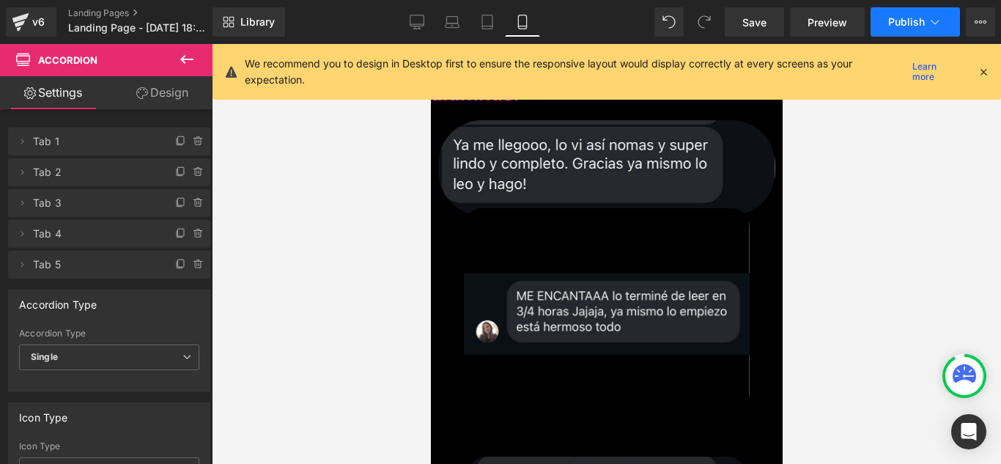
click at [900, 29] on button "Publish" at bounding box center [915, 21] width 89 height 29
click at [784, 32] on link "Save" at bounding box center [754, 21] width 59 height 29
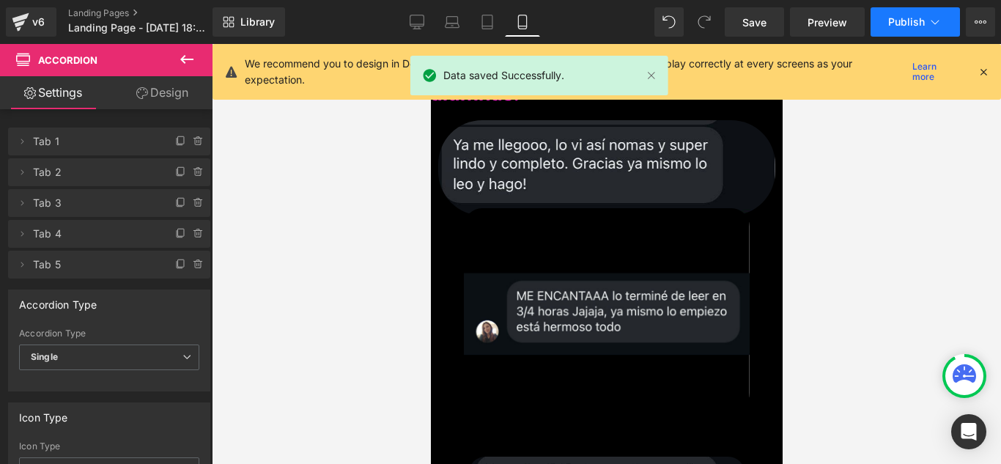
click at [916, 14] on button "Publish" at bounding box center [915, 21] width 89 height 29
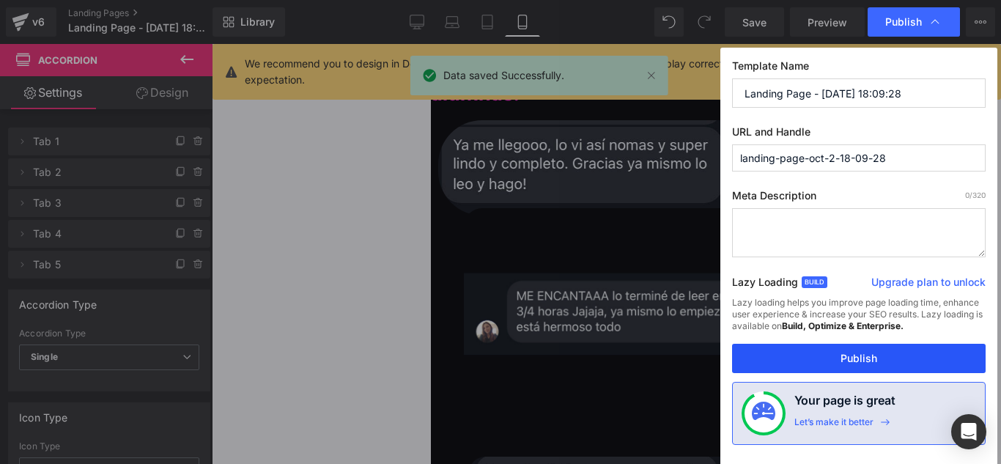
click at [856, 364] on button "Publish" at bounding box center [859, 358] width 254 height 29
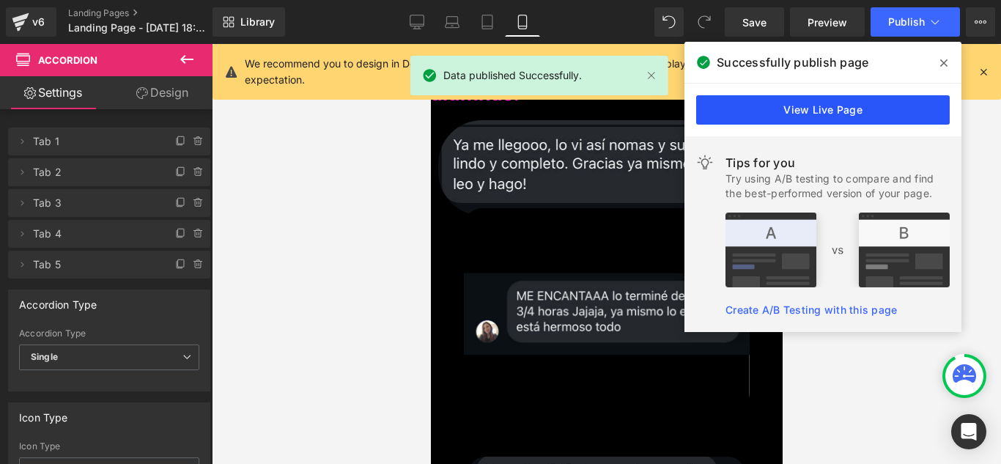
click at [841, 111] on link "View Live Page" at bounding box center [823, 109] width 254 height 29
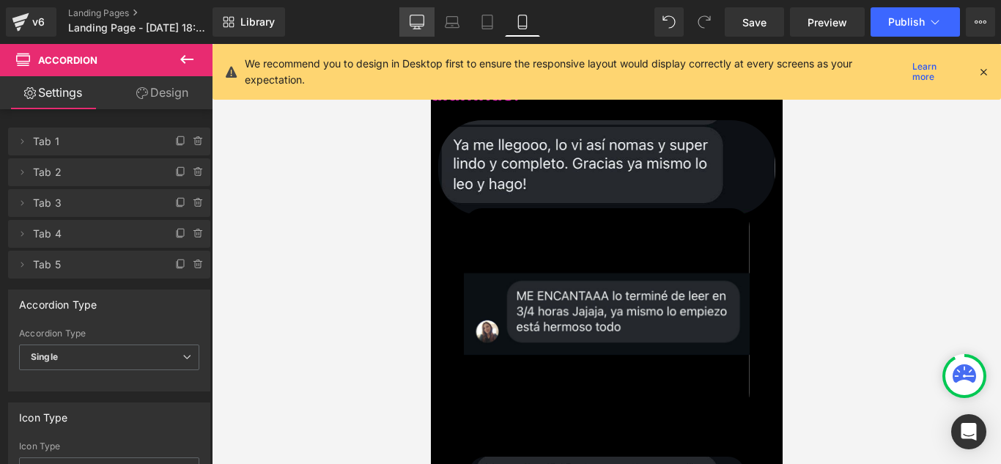
click at [416, 32] on link "Desktop" at bounding box center [416, 21] width 35 height 29
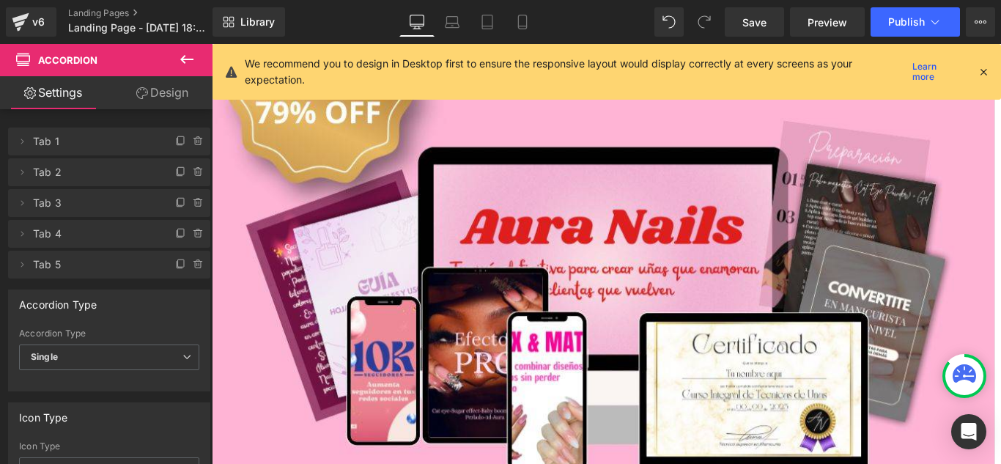
scroll to position [15703, 0]
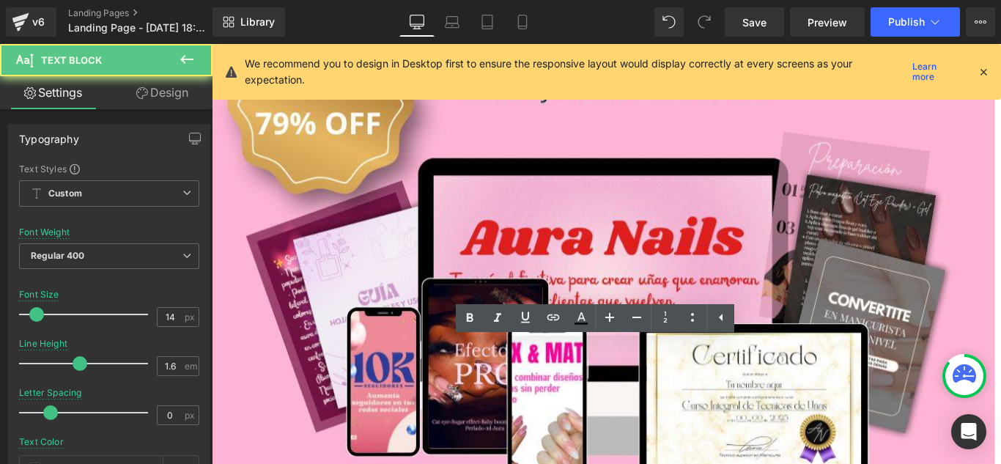
click at [504, 335] on ul "Text Color Highlight Color #333333 #ffffff 81 % transparent 0 %" at bounding box center [595, 320] width 279 height 32
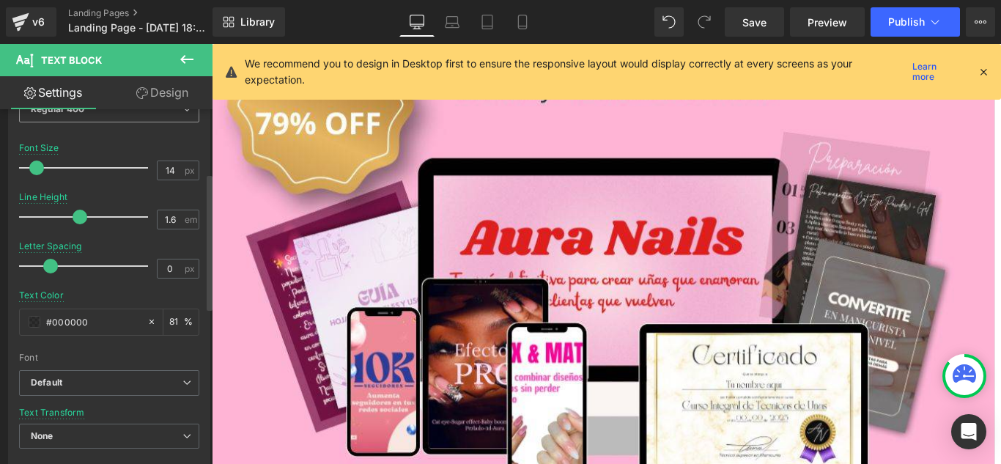
scroll to position [220, 0]
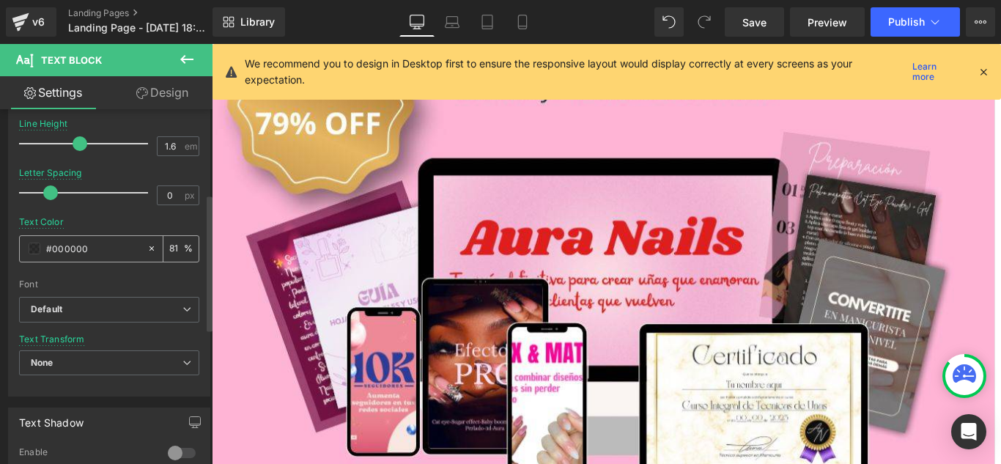
click at [29, 253] on span at bounding box center [35, 249] width 12 height 12
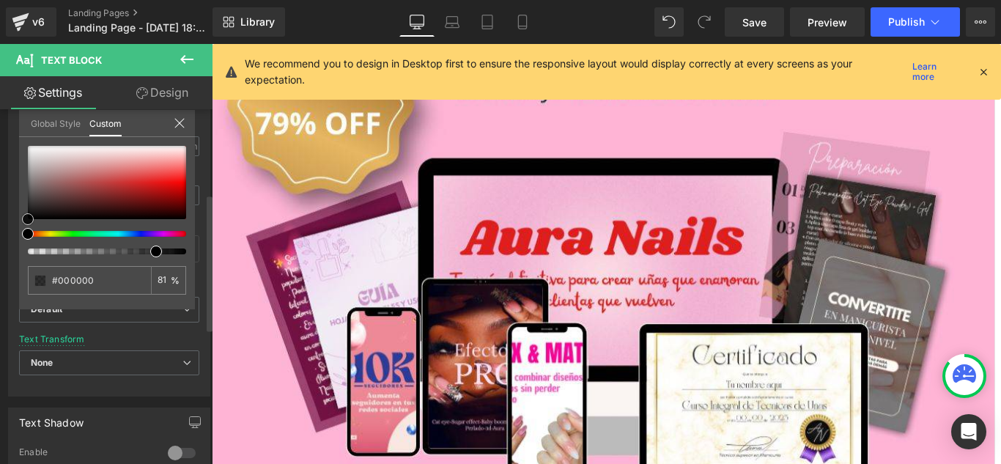
click at [33, 146] on div at bounding box center [107, 182] width 158 height 73
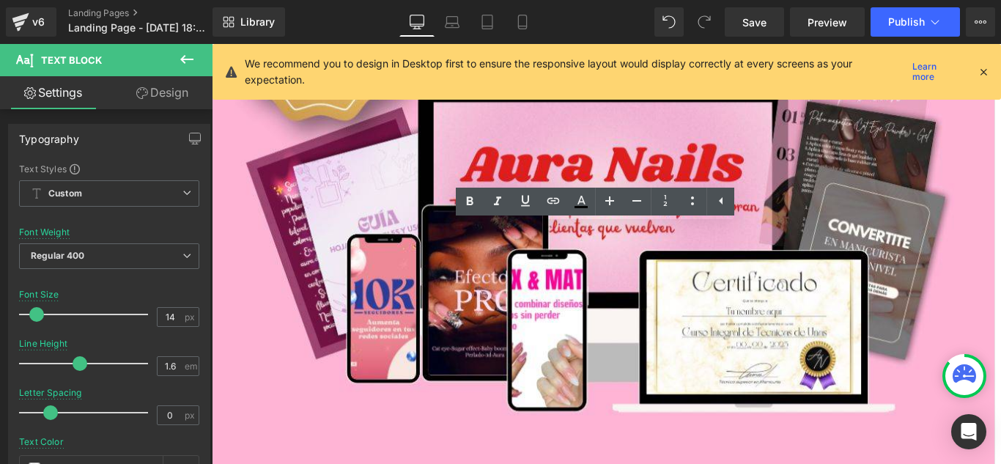
scroll to position [15849, 0]
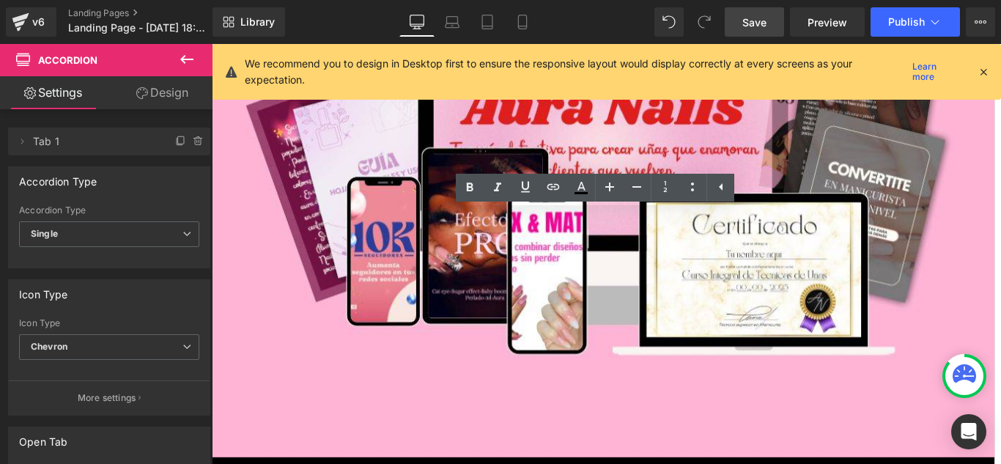
click at [757, 26] on span "Save" at bounding box center [755, 22] width 24 height 15
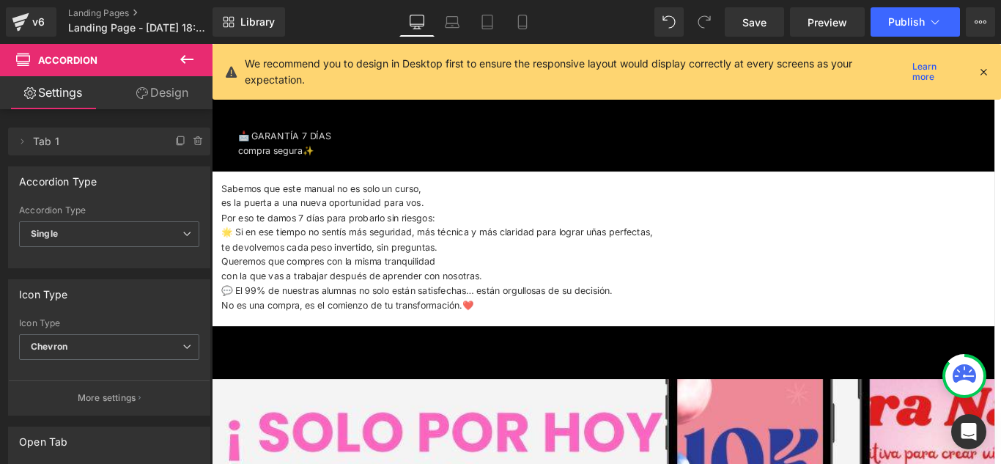
scroll to position [16436, 0]
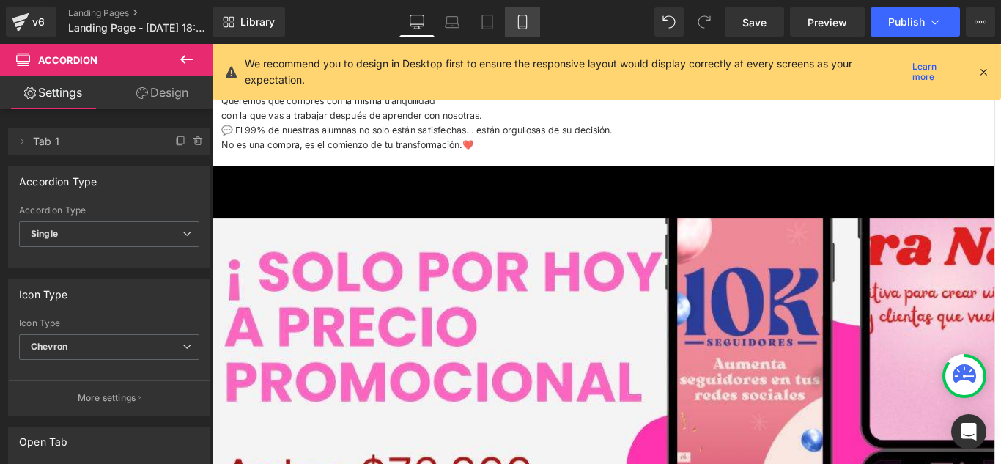
click at [523, 21] on icon at bounding box center [522, 22] width 15 height 15
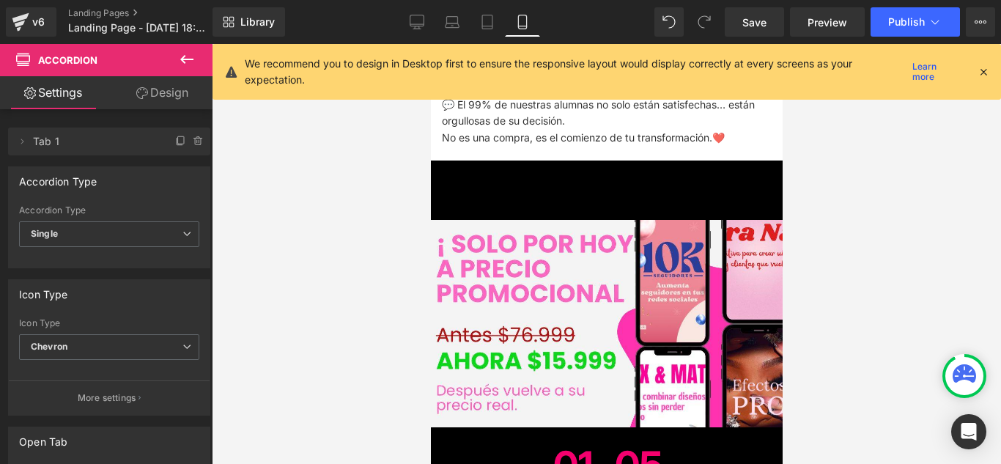
scroll to position [7384, 0]
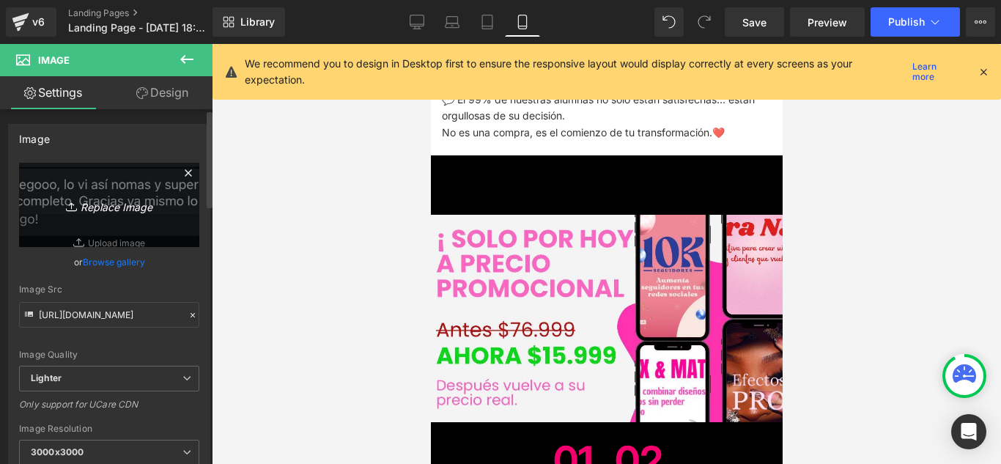
click at [114, 213] on icon "Replace Image" at bounding box center [109, 205] width 117 height 18
type input "C:\fakepath\TEST1.jpg"
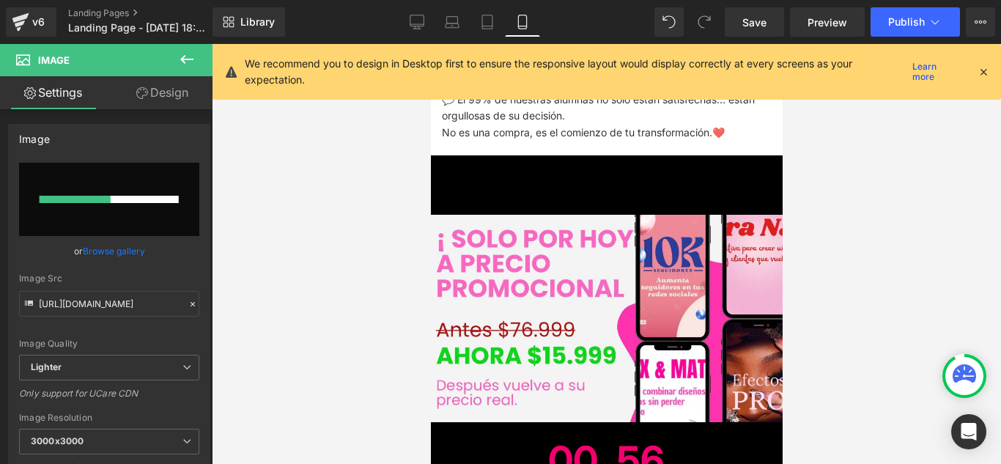
click at [174, 85] on link "Design" at bounding box center [162, 92] width 106 height 33
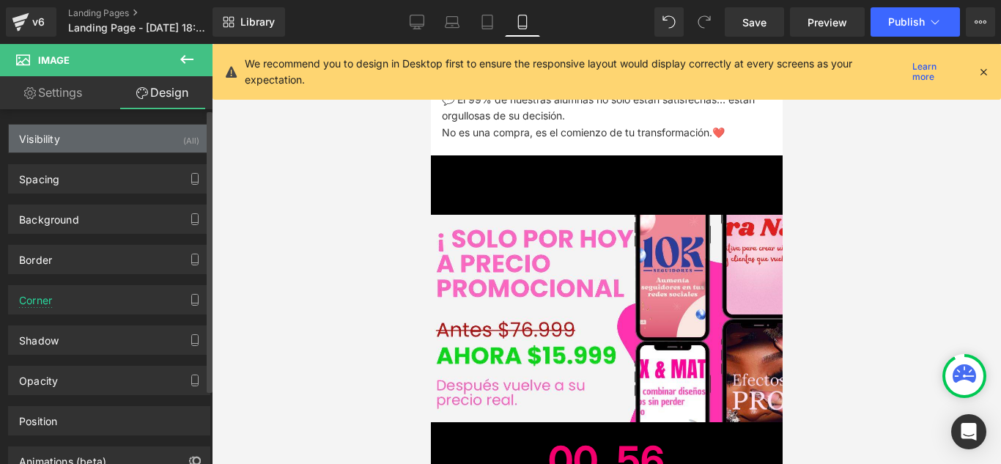
type input "0"
type input "10"
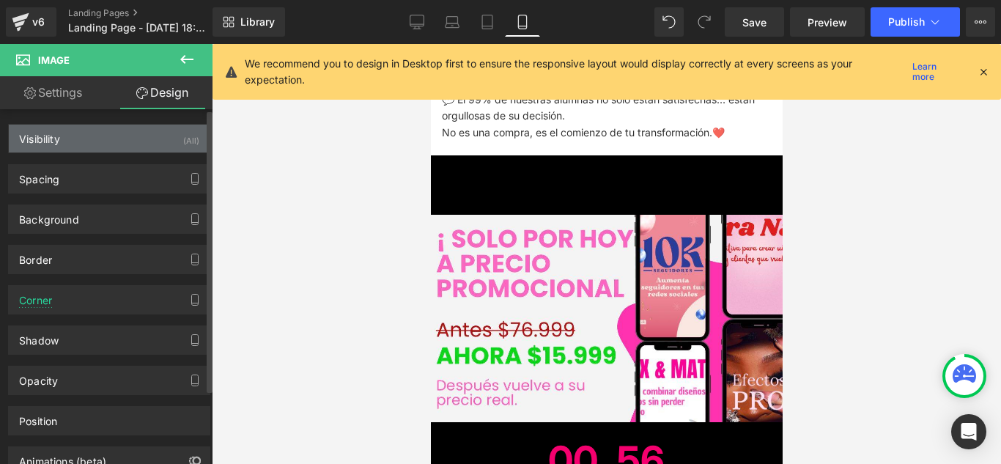
type input "10"
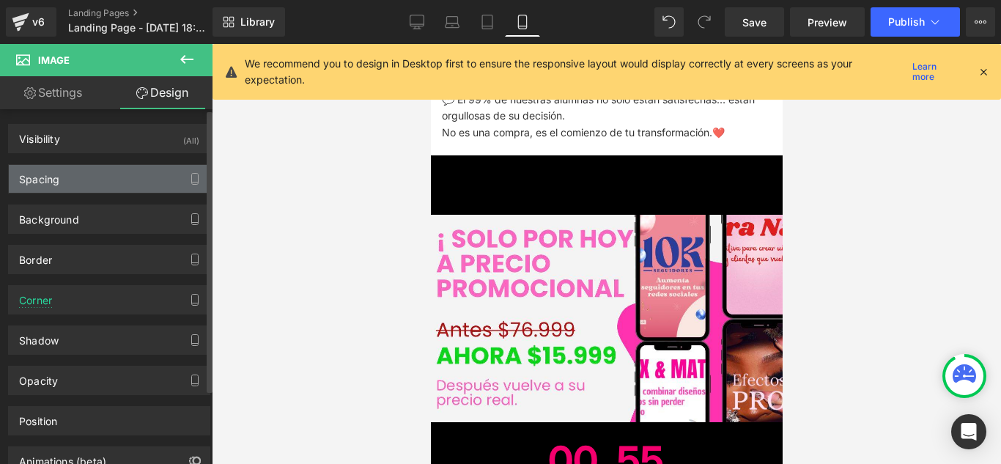
click at [164, 187] on div "Spacing" at bounding box center [109, 179] width 201 height 28
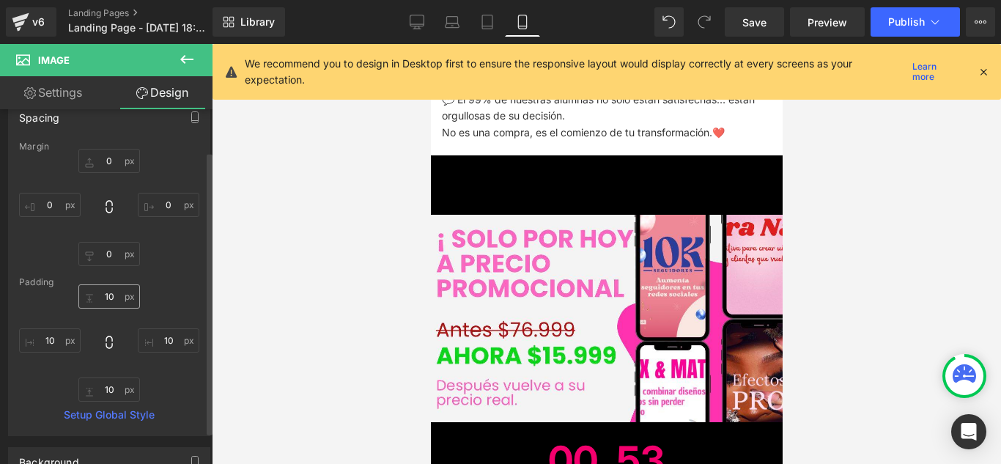
scroll to position [73, 0]
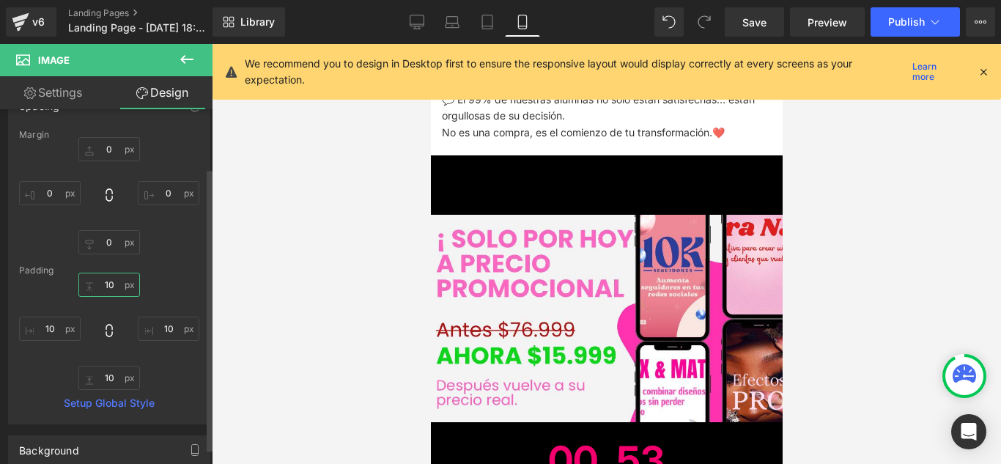
click at [124, 292] on input "10" at bounding box center [109, 285] width 62 height 24
click at [108, 327] on icon at bounding box center [109, 330] width 15 height 15
type input "10"
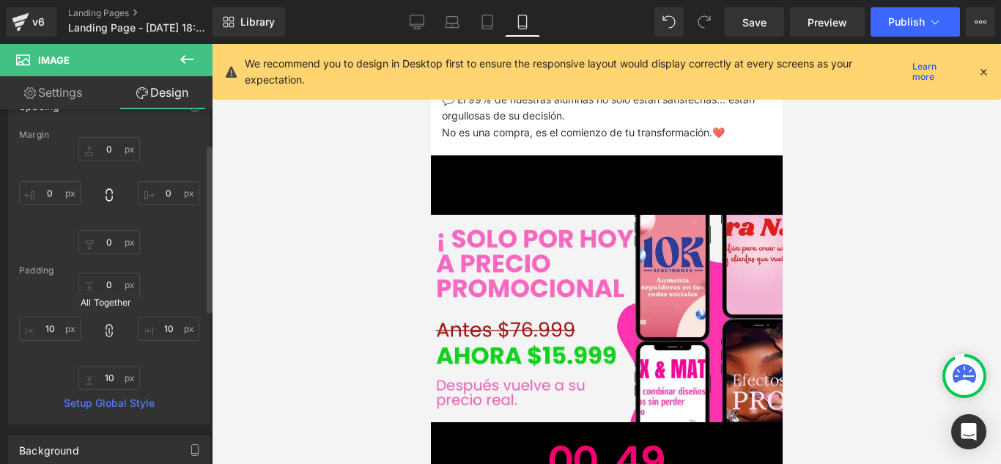
type input "10"
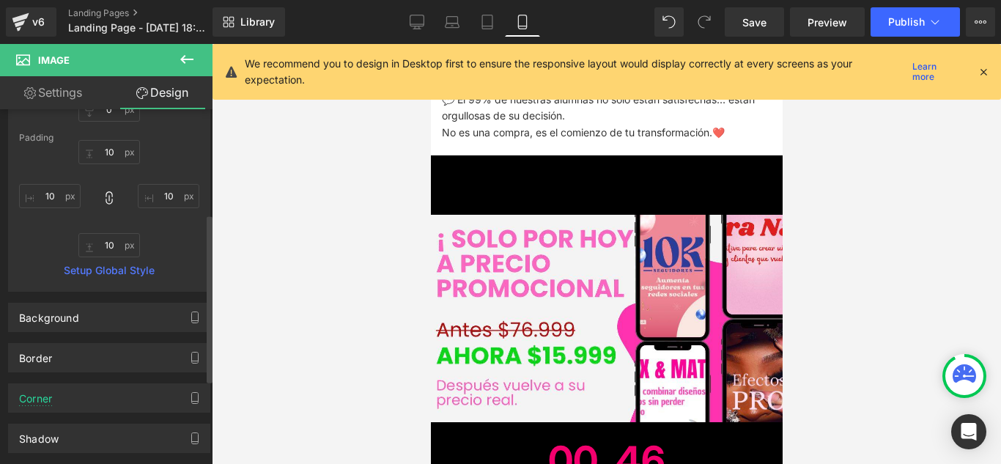
scroll to position [220, 0]
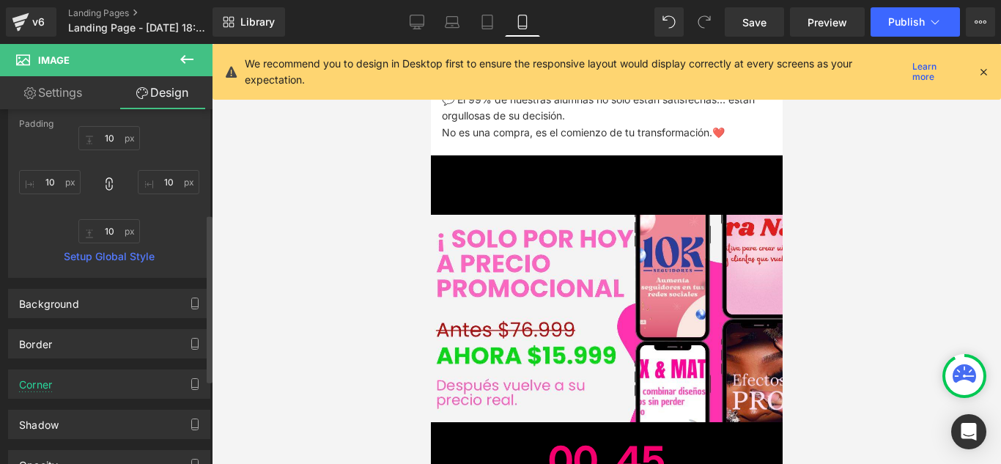
click at [146, 295] on div "Background" at bounding box center [109, 304] width 201 height 28
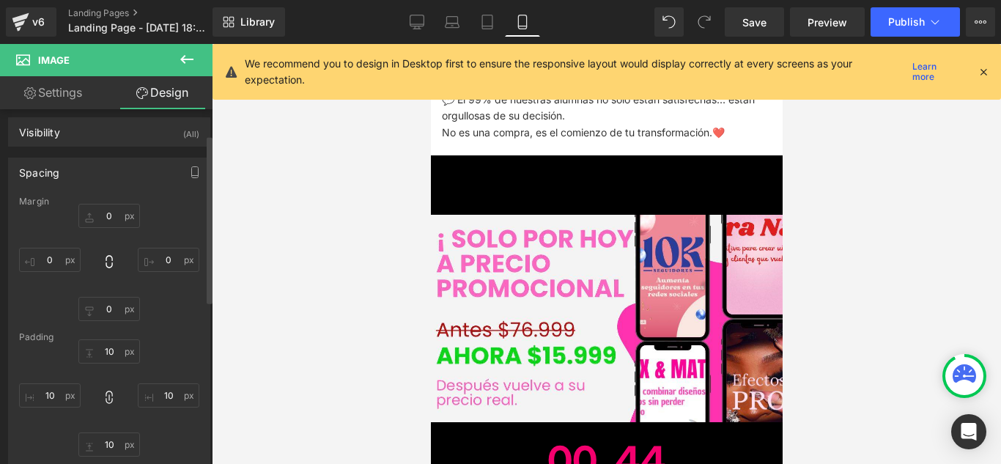
scroll to position [0, 0]
click at [102, 266] on icon at bounding box center [109, 268] width 15 height 15
type input "0"
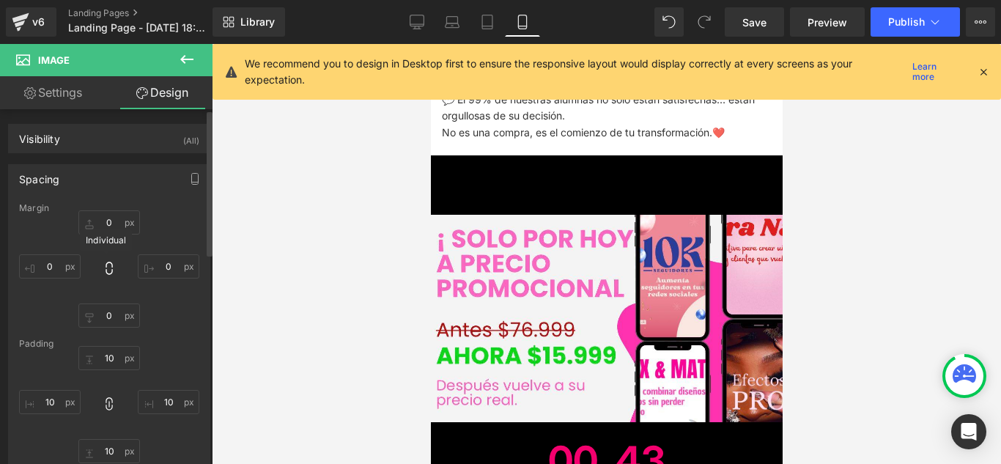
type input "0"
click at [121, 225] on input "0" at bounding box center [109, 222] width 62 height 24
type input "-"
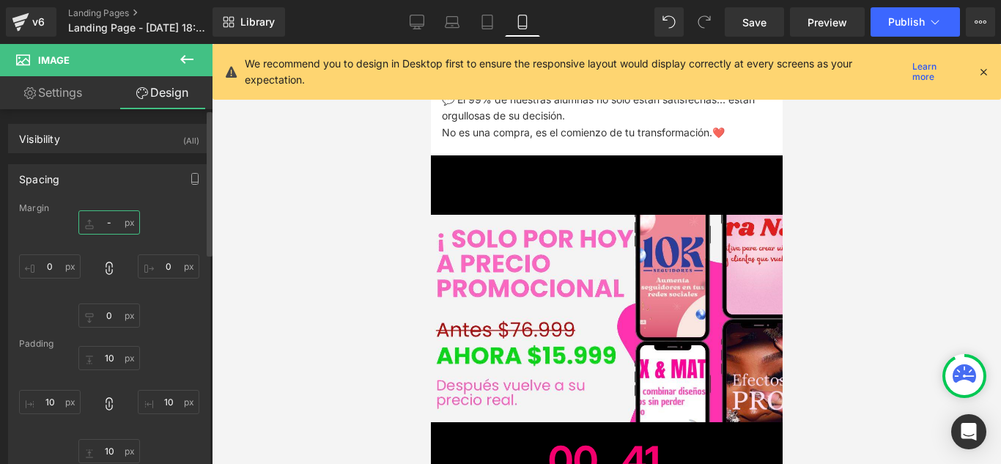
type input "-"
type input "-1"
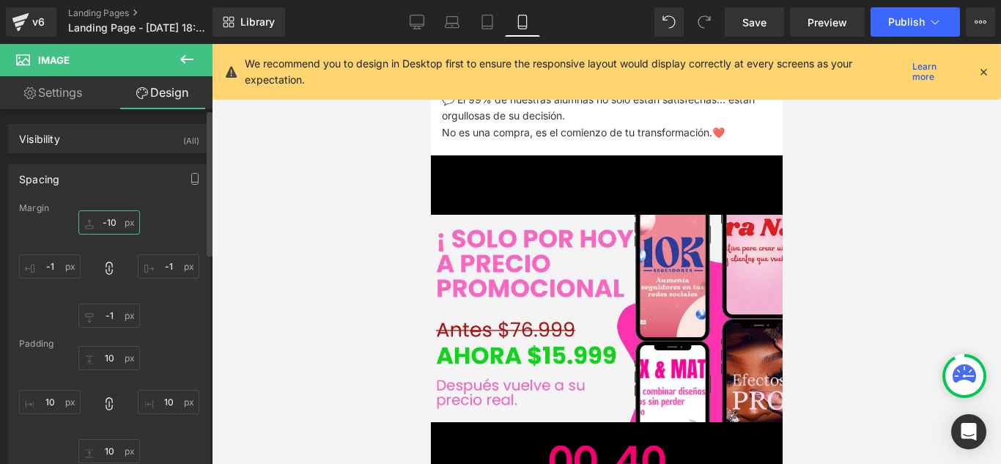
type input "-10"
type input "-1"
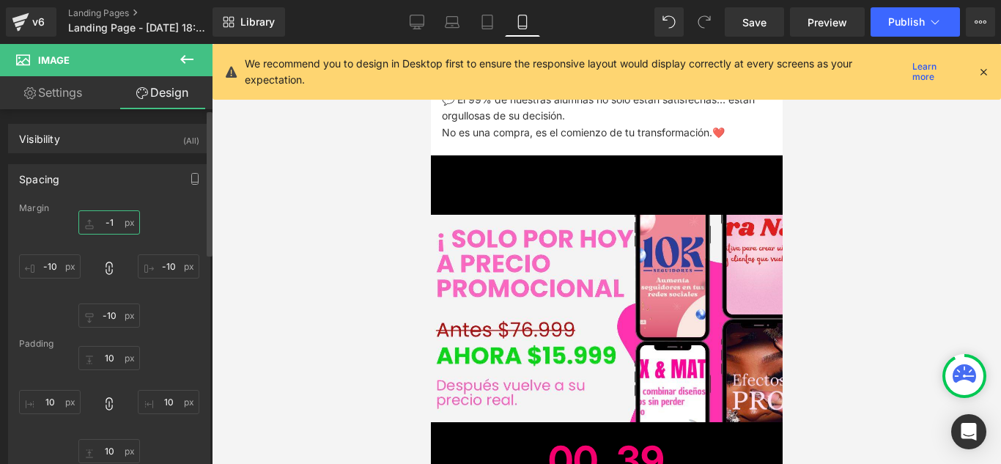
type input "-1"
type input "-"
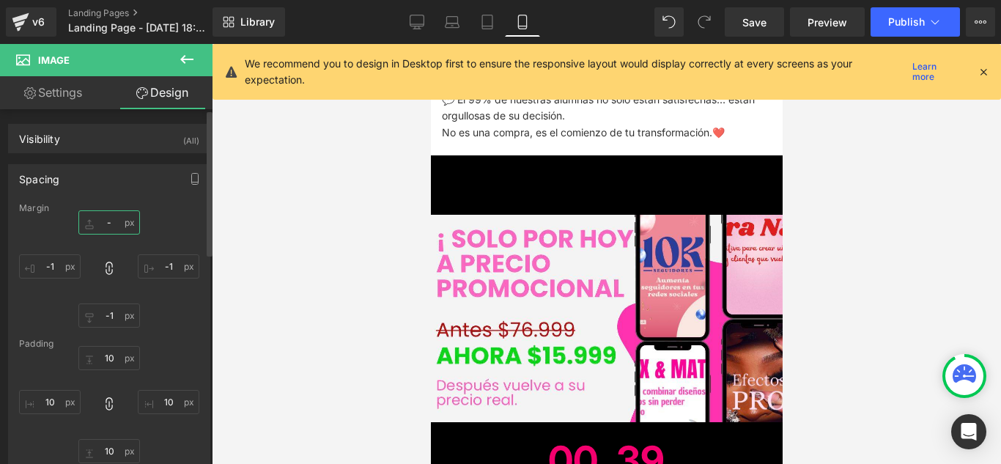
type input "-"
type input "1"
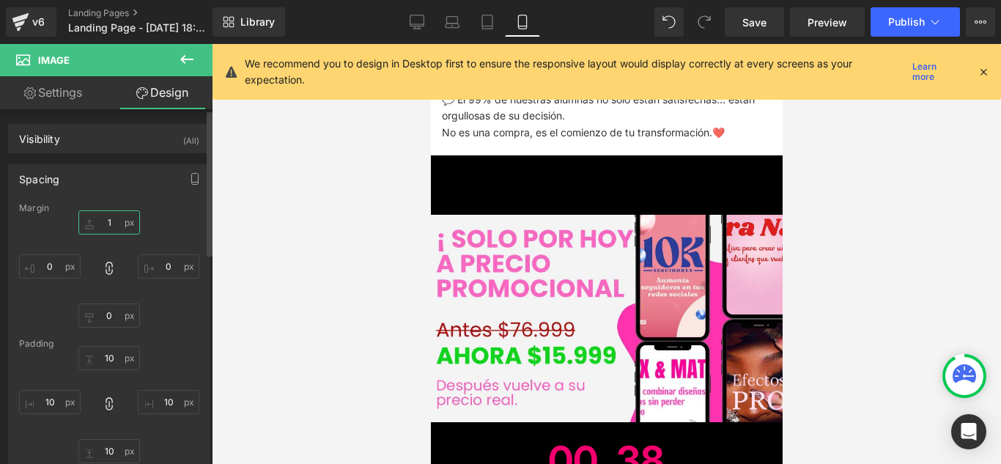
type input "1"
type input "10"
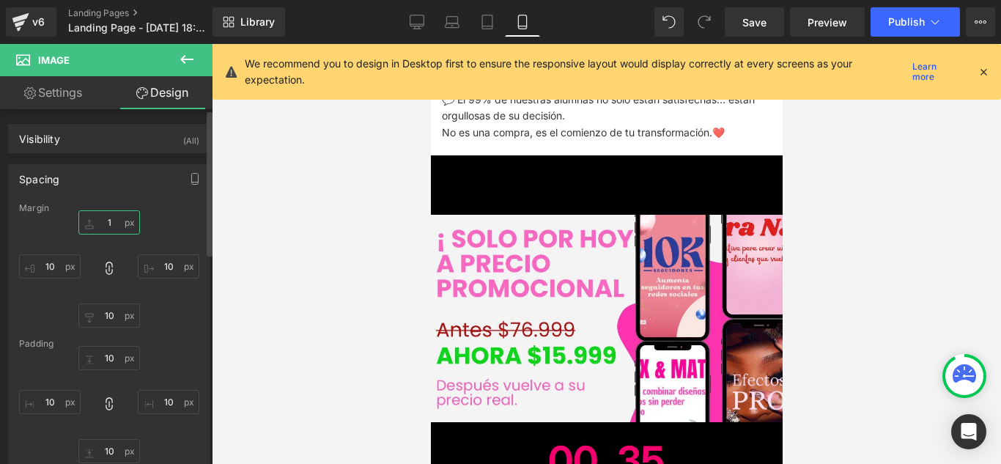
type input "1"
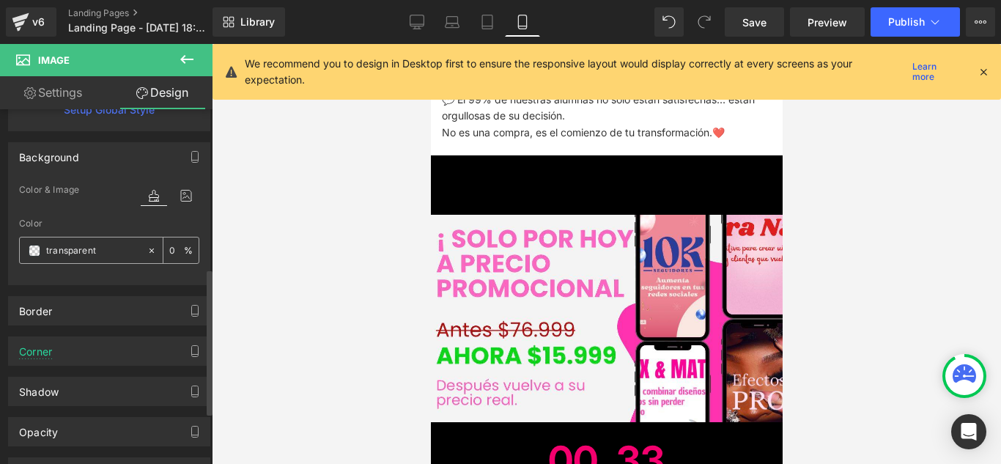
scroll to position [440, 0]
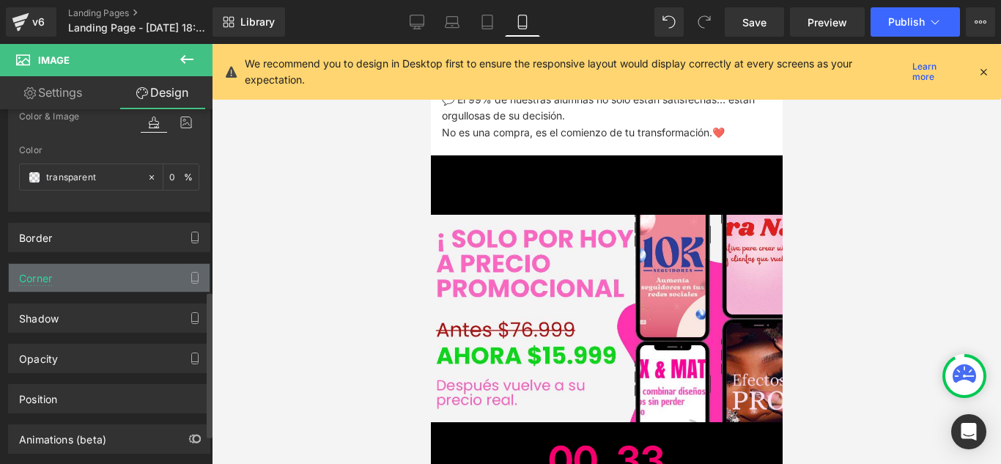
click at [123, 270] on div "Corner" at bounding box center [109, 278] width 201 height 28
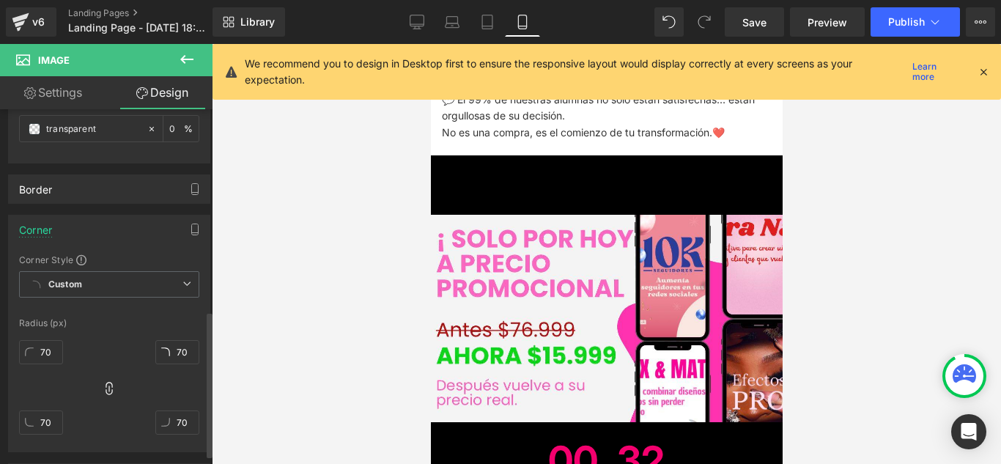
scroll to position [513, 0]
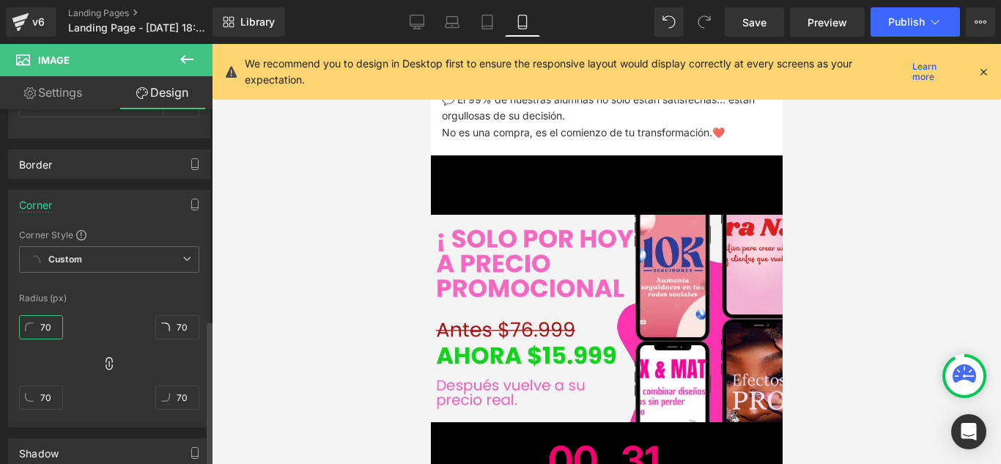
click at [54, 334] on input "70" at bounding box center [41, 327] width 44 height 24
type input "0"
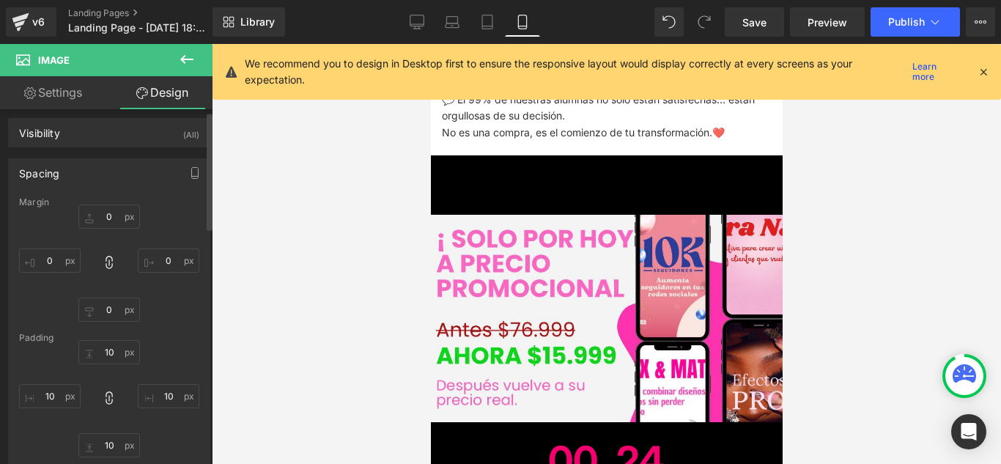
scroll to position [0, 0]
type input "0"
click at [61, 264] on input "text" at bounding box center [50, 266] width 62 height 24
type input "20"
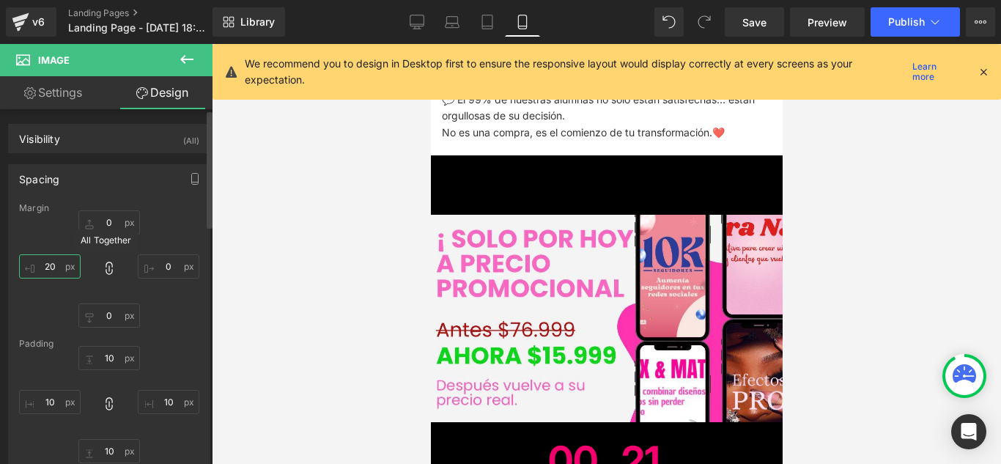
type input "20"
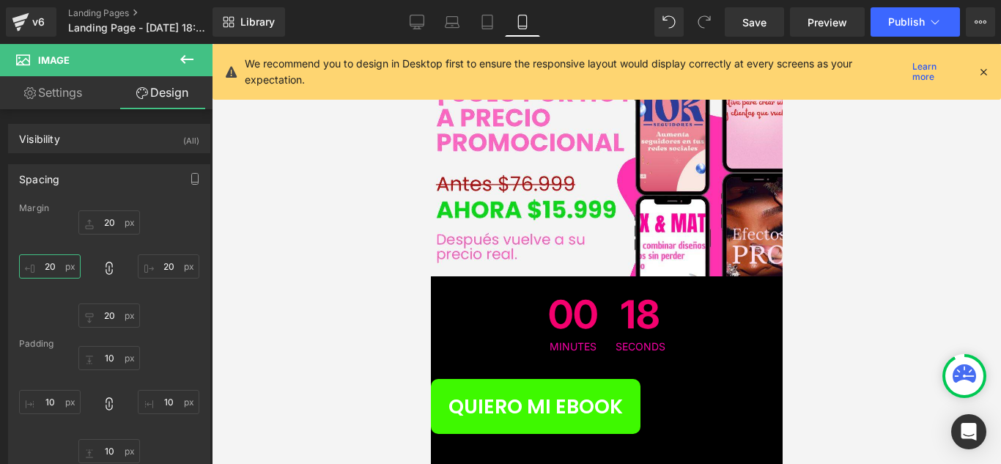
scroll to position [7531, 0]
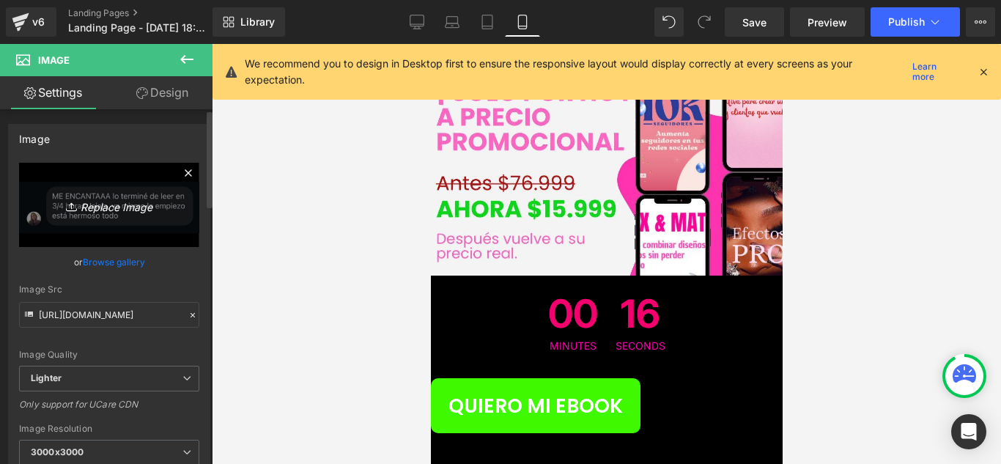
click at [109, 221] on link "Replace Image" at bounding box center [109, 205] width 180 height 84
type input "C:\fakepath\TEST2.jpg"
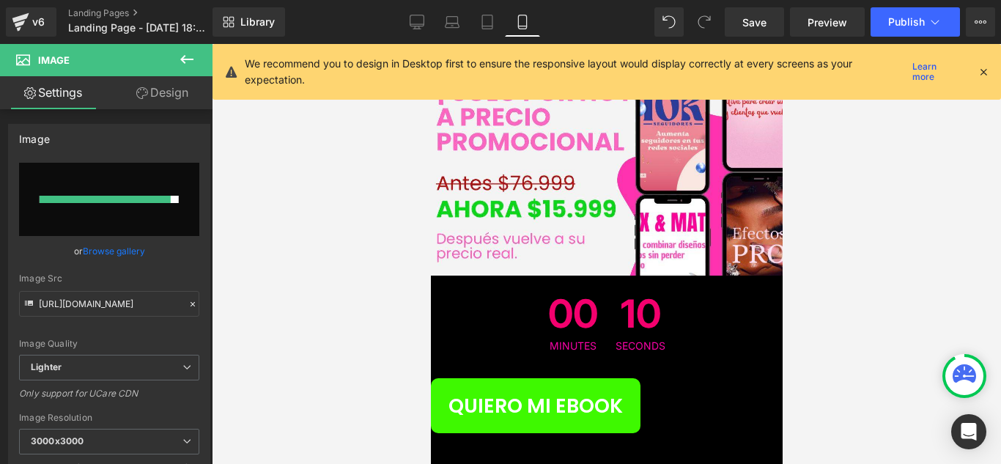
type input "[URL][DOMAIN_NAME]"
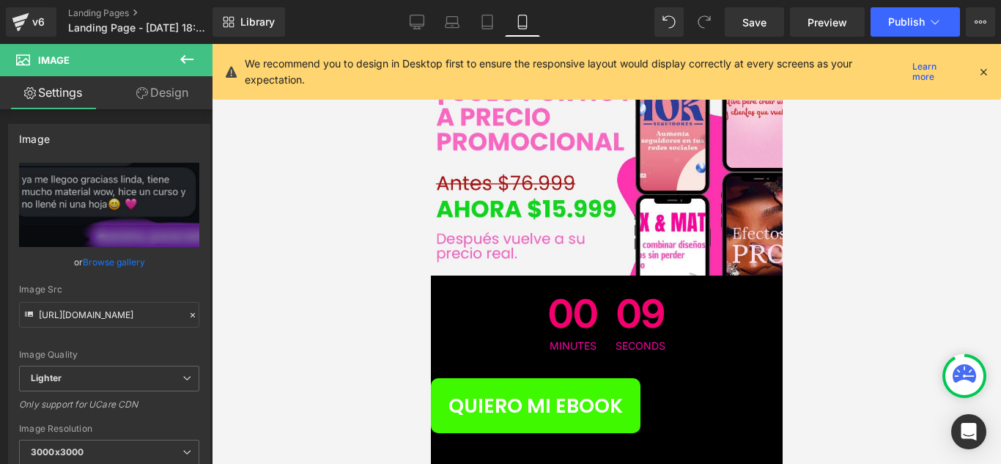
click at [173, 102] on link "Design" at bounding box center [162, 92] width 106 height 33
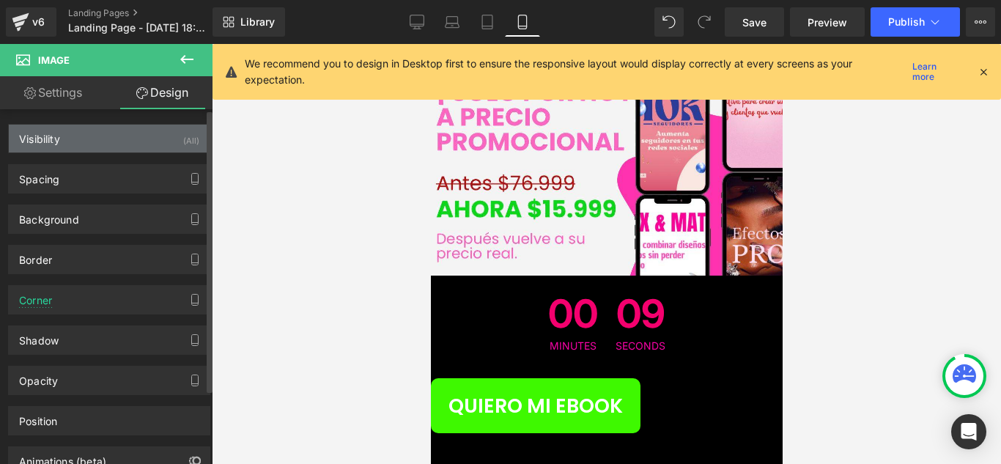
type input "70"
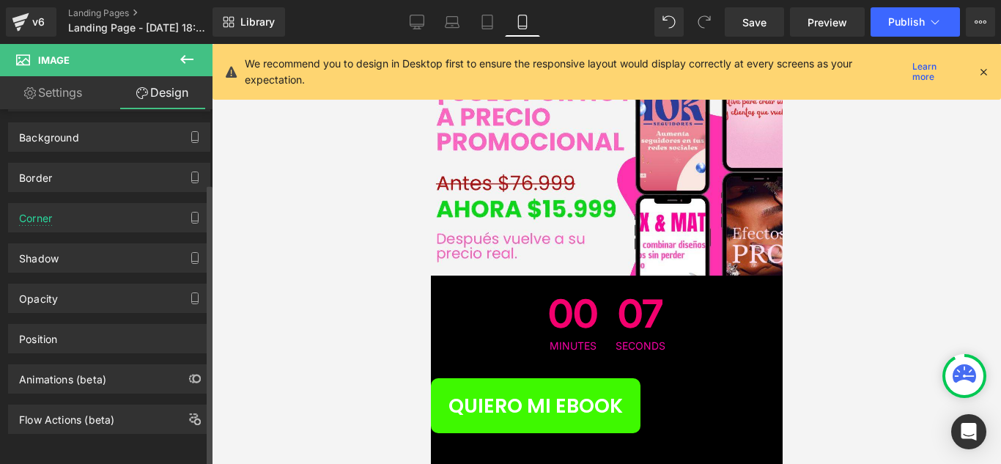
scroll to position [93, 0]
click at [158, 216] on div "Corner" at bounding box center [109, 218] width 201 height 28
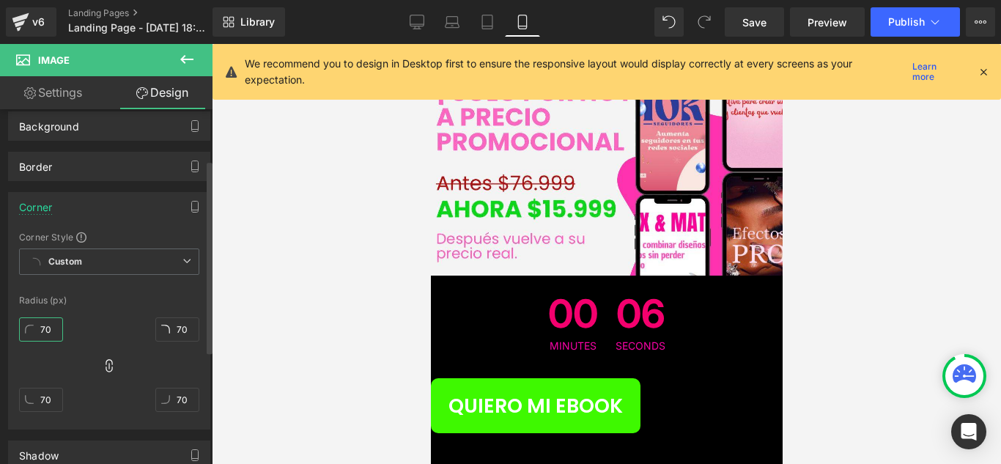
click at [62, 332] on input "70" at bounding box center [41, 329] width 44 height 24
type input "0"
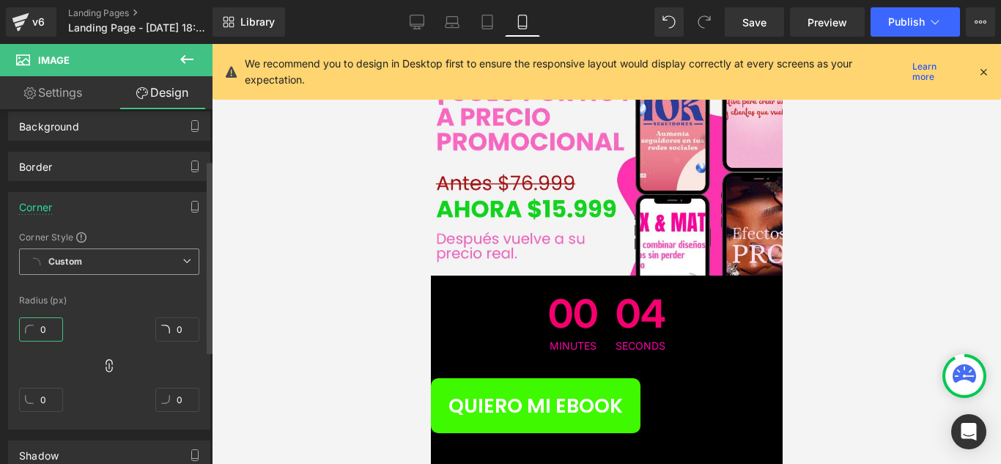
scroll to position [20, 0]
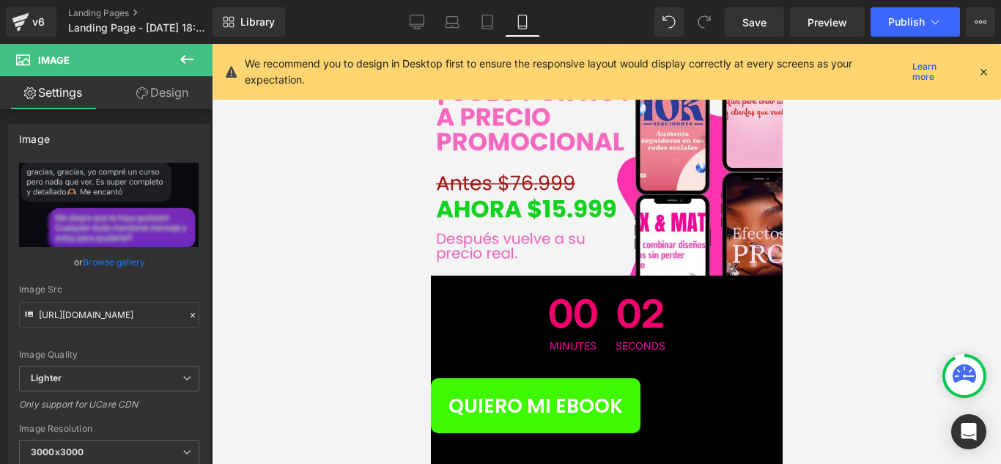
click at [161, 89] on link "Design" at bounding box center [162, 92] width 106 height 33
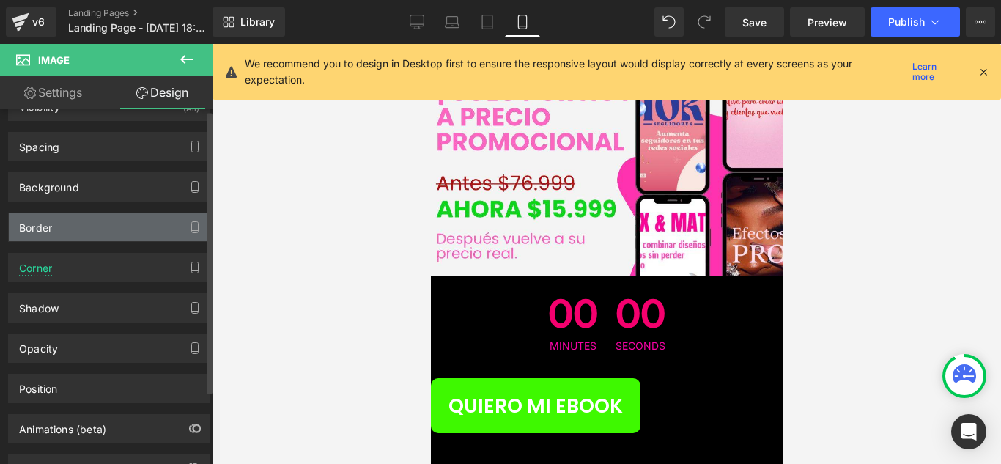
scroll to position [0, 0]
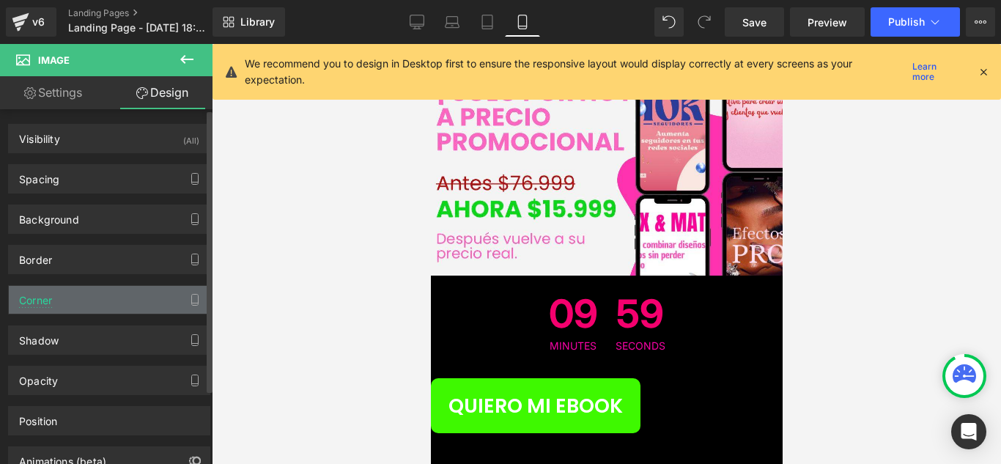
click at [117, 298] on div "Corner" at bounding box center [109, 300] width 201 height 28
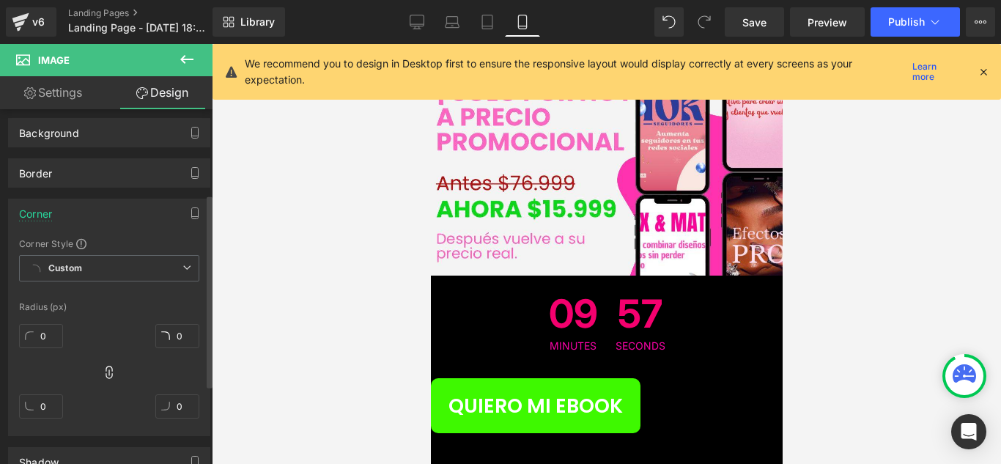
scroll to position [73, 0]
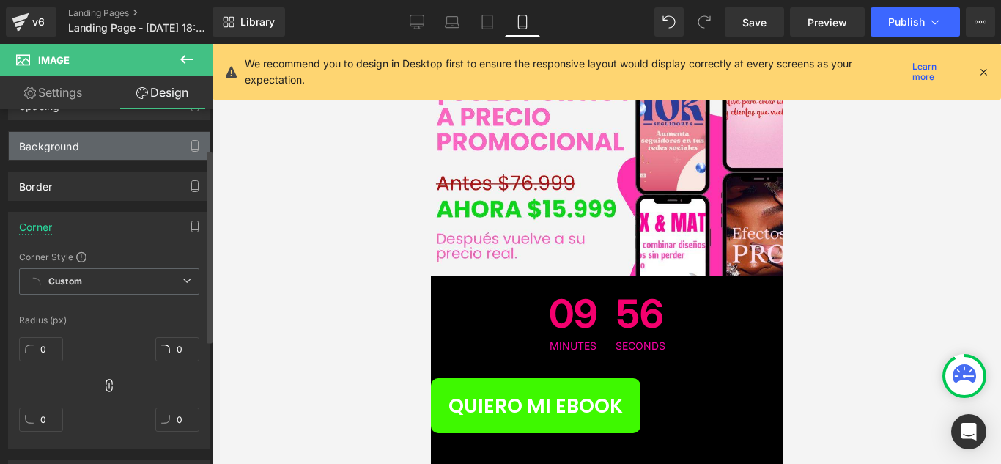
click at [144, 152] on div "Background" at bounding box center [109, 146] width 201 height 28
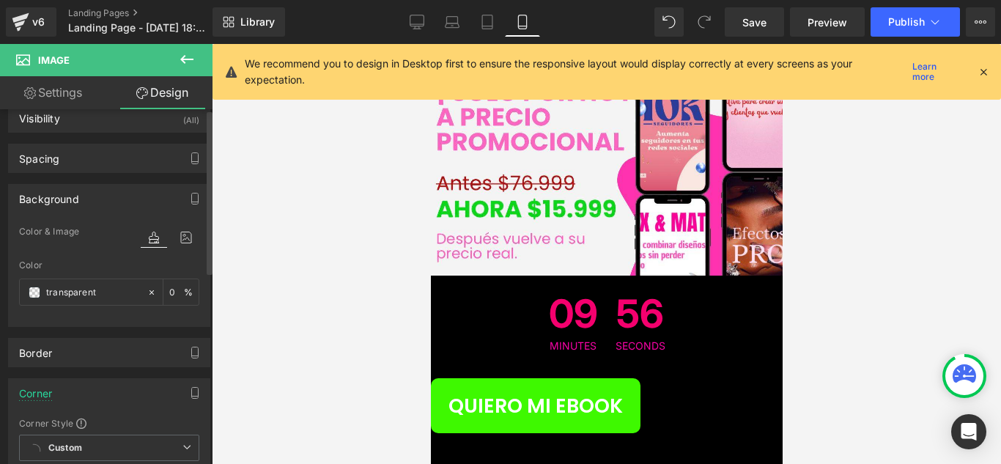
scroll to position [0, 0]
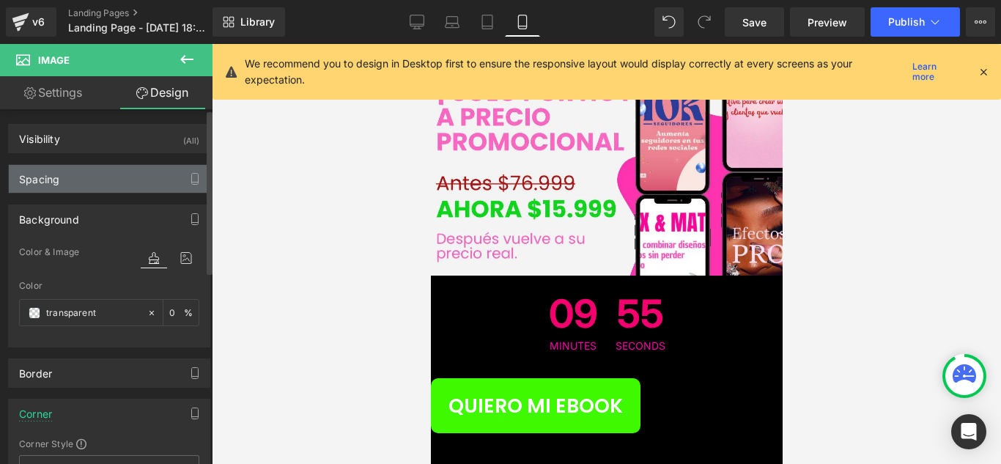
click at [139, 173] on div "Spacing" at bounding box center [109, 179] width 201 height 28
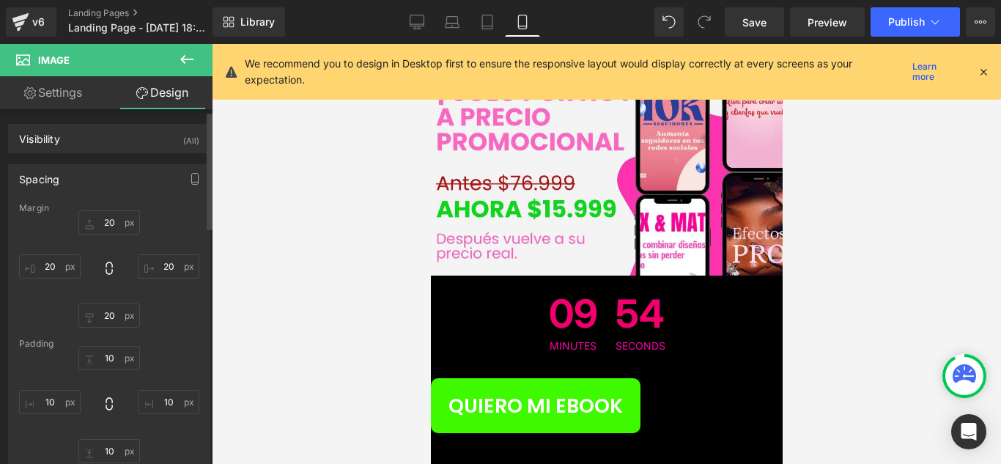
scroll to position [73, 0]
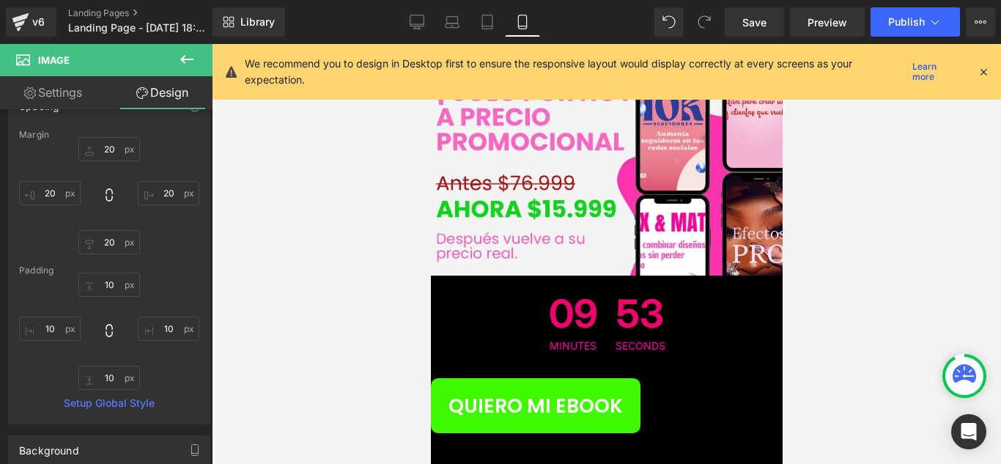
click at [93, 80] on link "Settings" at bounding box center [53, 92] width 106 height 33
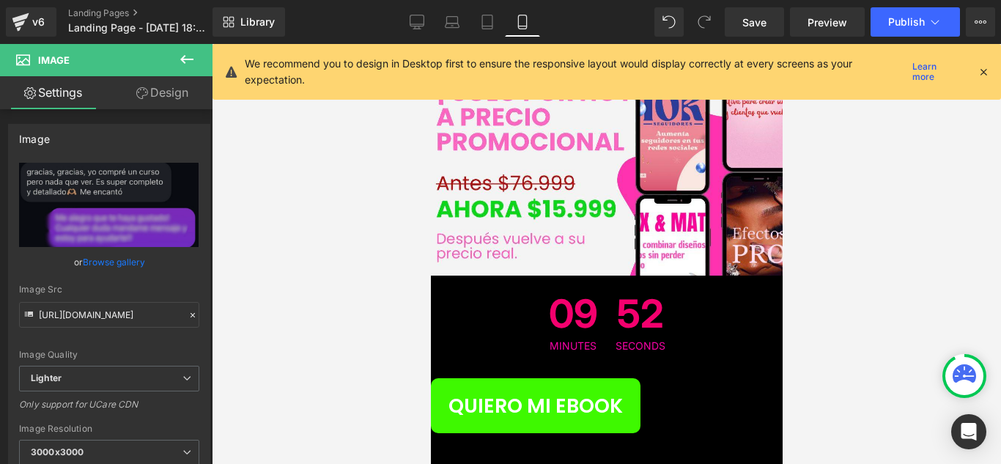
drag, startPoint x: 655, startPoint y: 386, endPoint x: 649, endPoint y: 373, distance: 14.4
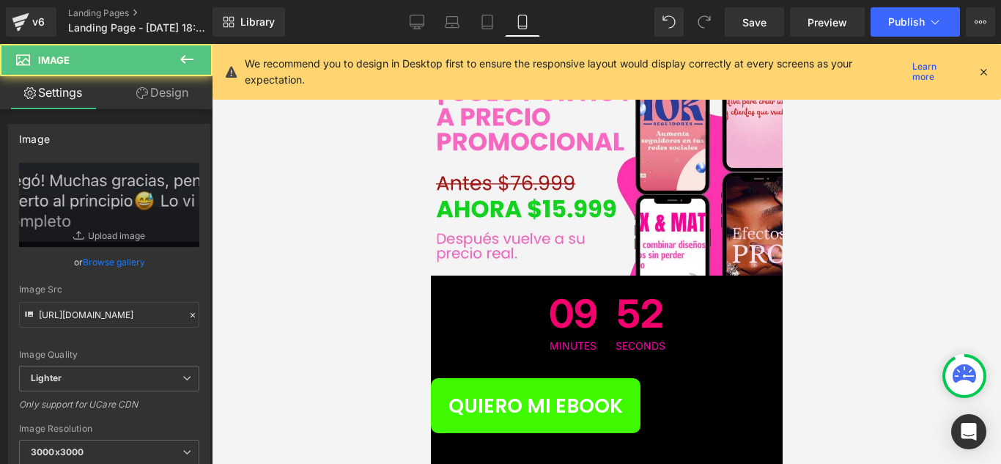
click at [430, 44] on span "Image" at bounding box center [430, 44] width 0 height 0
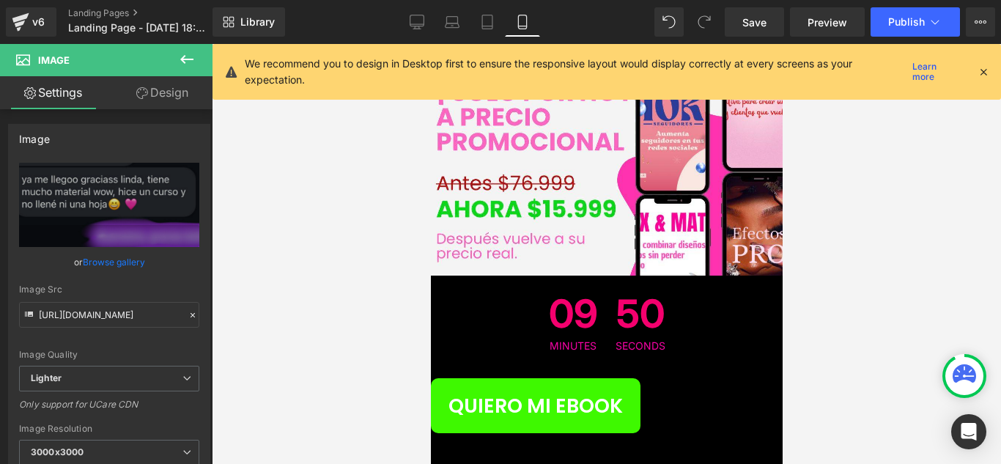
click at [164, 97] on link "Design" at bounding box center [162, 92] width 106 height 33
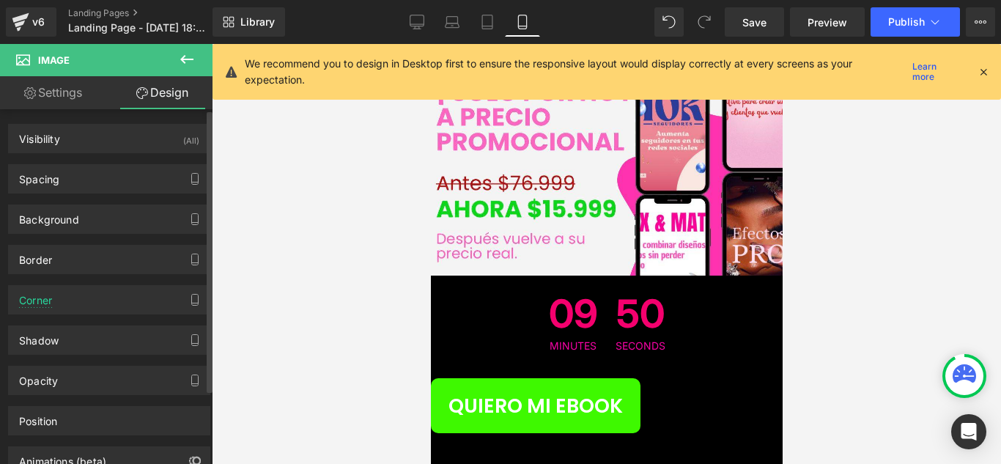
type input "-70"
type input "0"
type input "45"
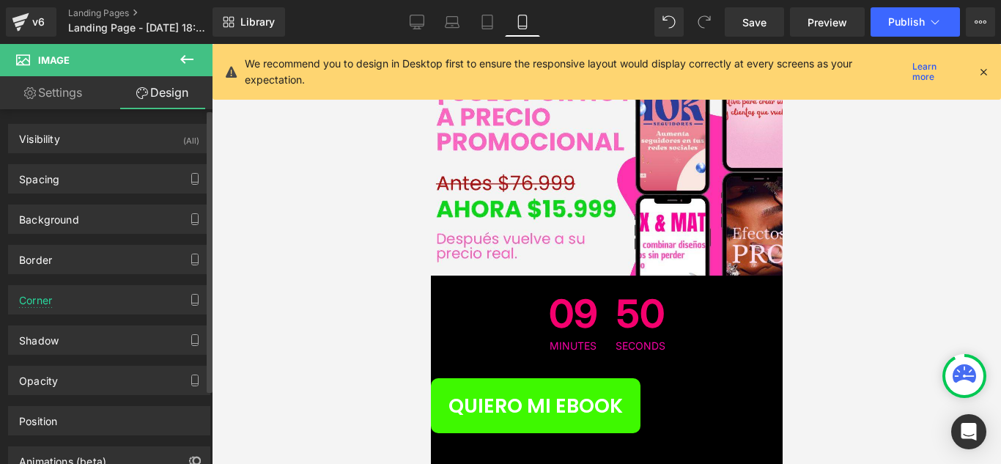
type input "45"
click at [139, 194] on div "Background Color & Image color transparent Color transparent 0 % Image Replace …" at bounding box center [109, 214] width 219 height 40
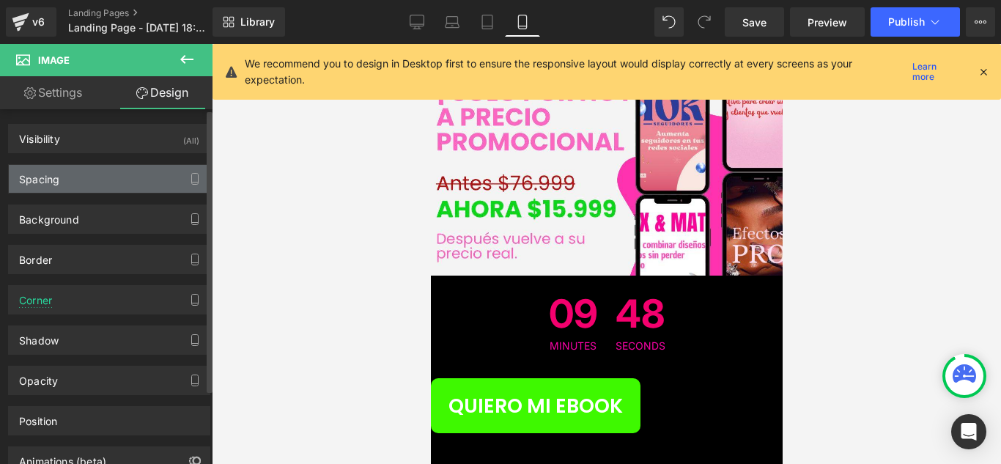
click at [175, 186] on div "Spacing" at bounding box center [109, 179] width 201 height 28
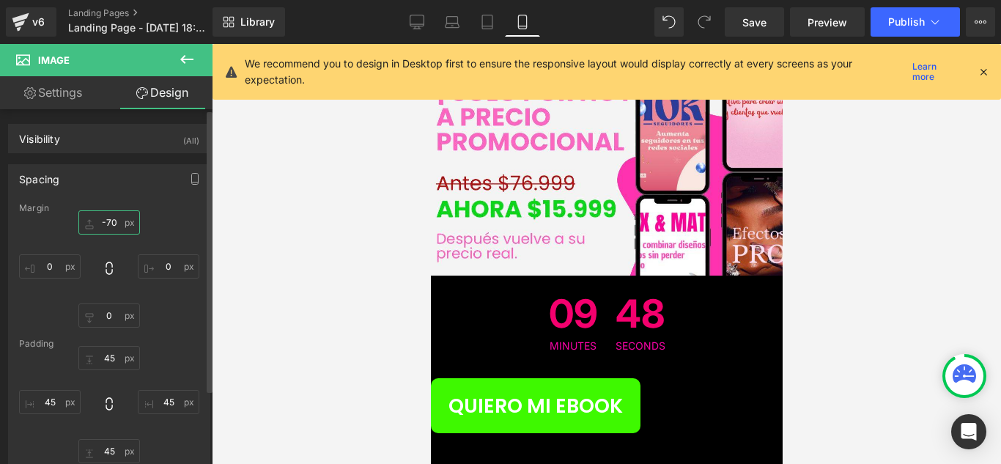
click at [115, 218] on input "-70" at bounding box center [109, 222] width 62 height 24
click at [108, 266] on icon at bounding box center [109, 268] width 15 height 15
type input "0"
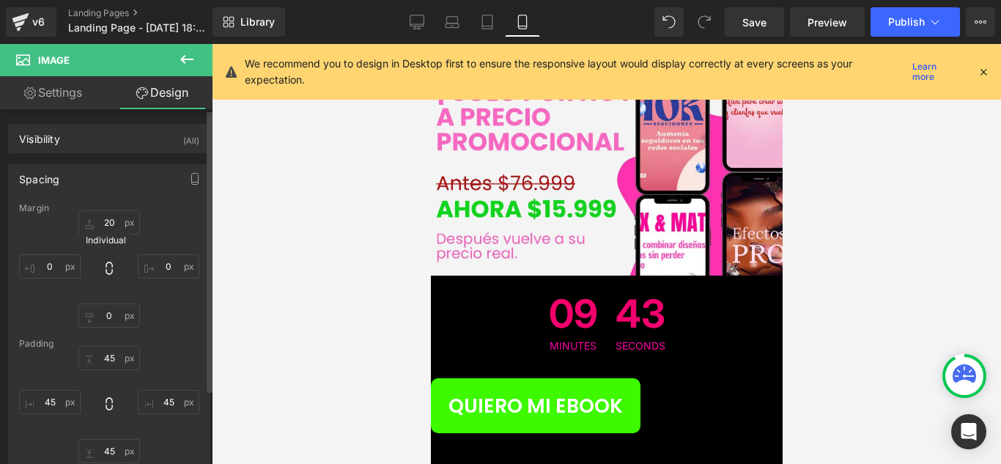
type input "0"
click at [107, 403] on icon at bounding box center [109, 404] width 15 height 15
type input "45"
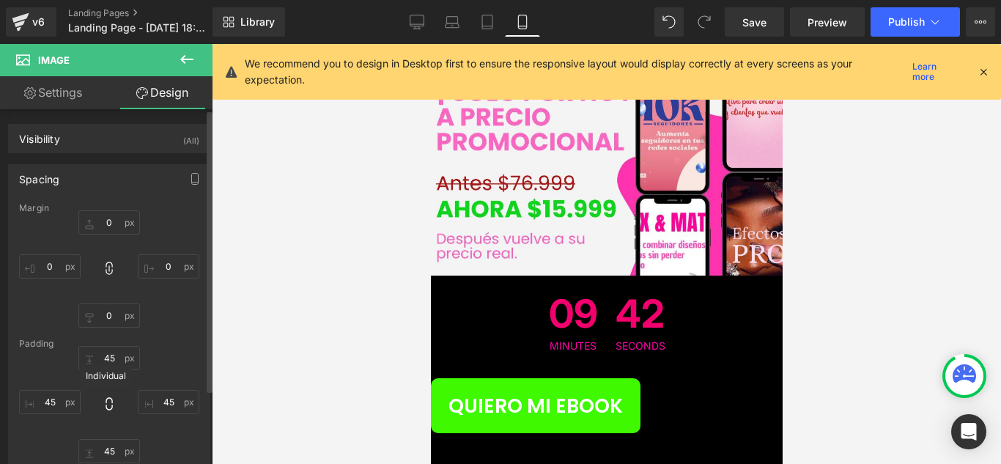
type input "45"
click at [48, 398] on input "45" at bounding box center [50, 402] width 62 height 24
type input "10"
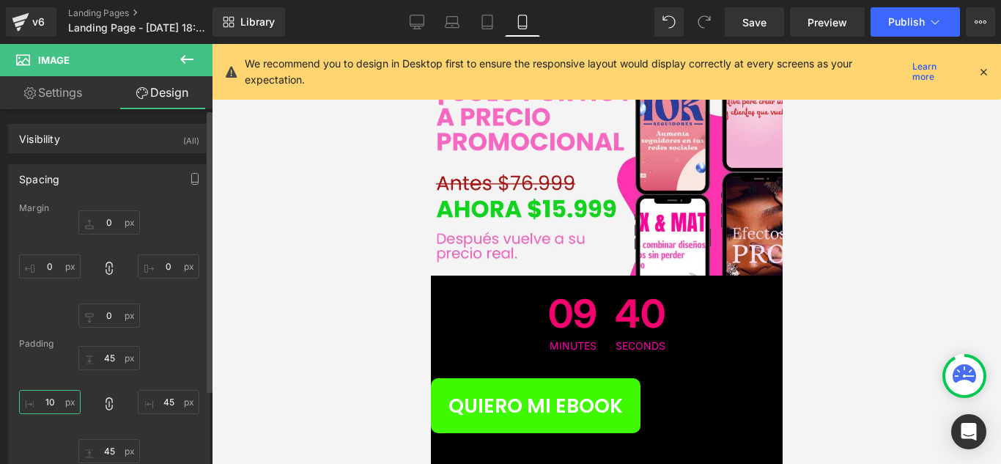
type input "10"
click at [356, 305] on div at bounding box center [606, 254] width 789 height 420
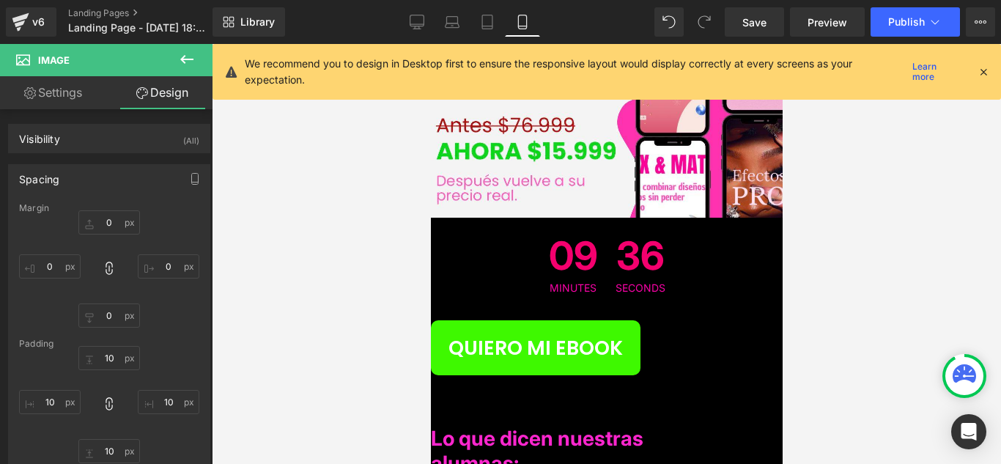
scroll to position [7604, 0]
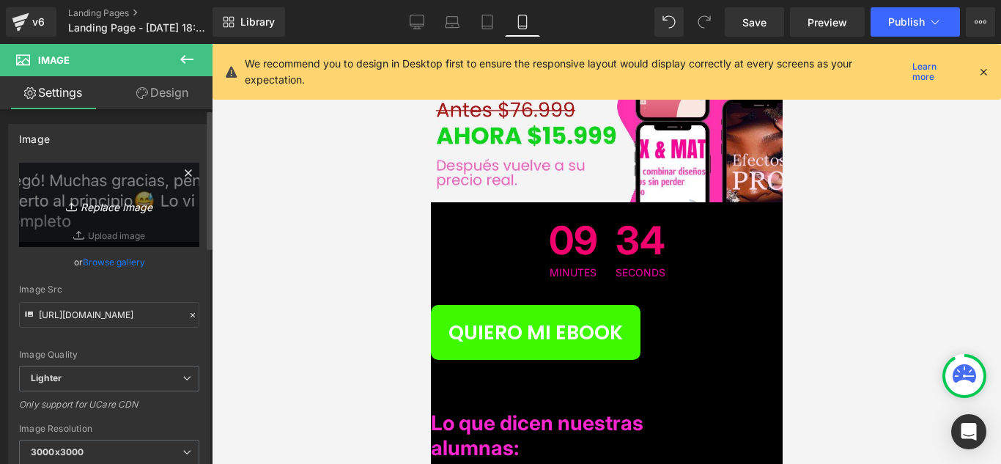
click at [103, 211] on icon "Replace Image" at bounding box center [109, 205] width 117 height 18
type input "C:\fakepath\TEST3.jpg"
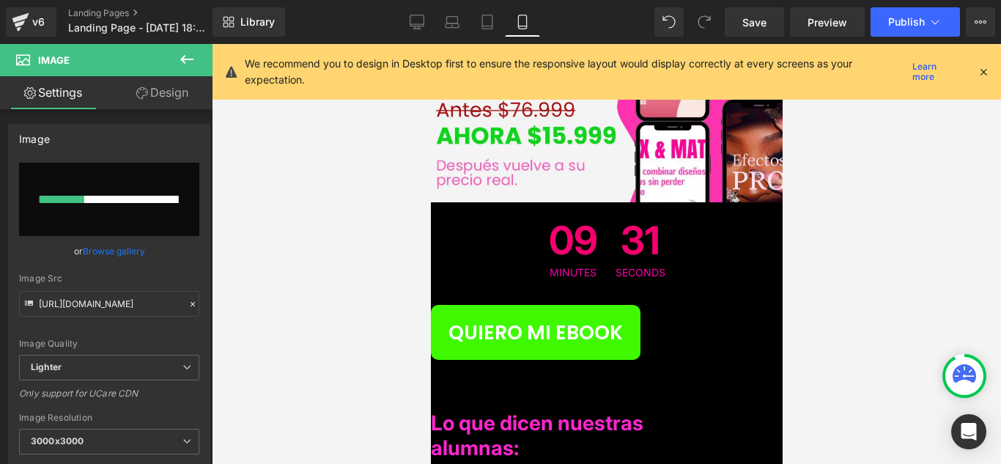
click at [166, 103] on link "Design" at bounding box center [162, 92] width 106 height 33
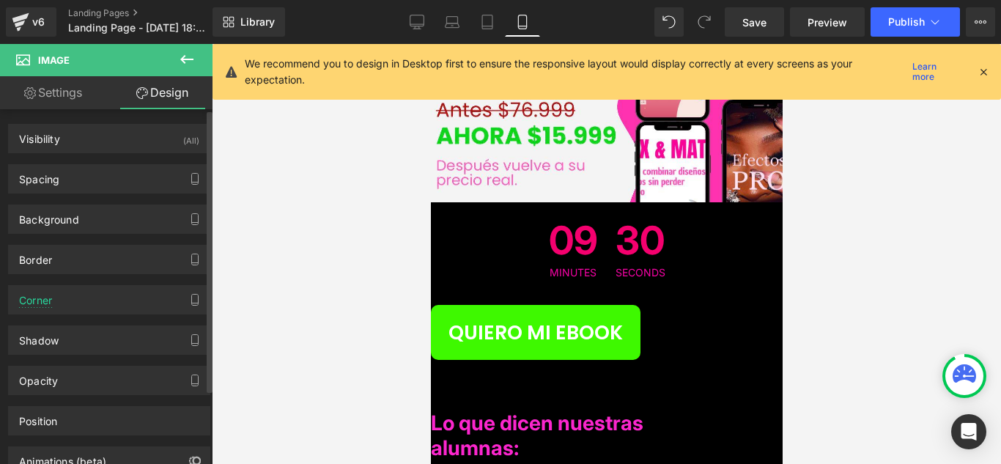
type input "44"
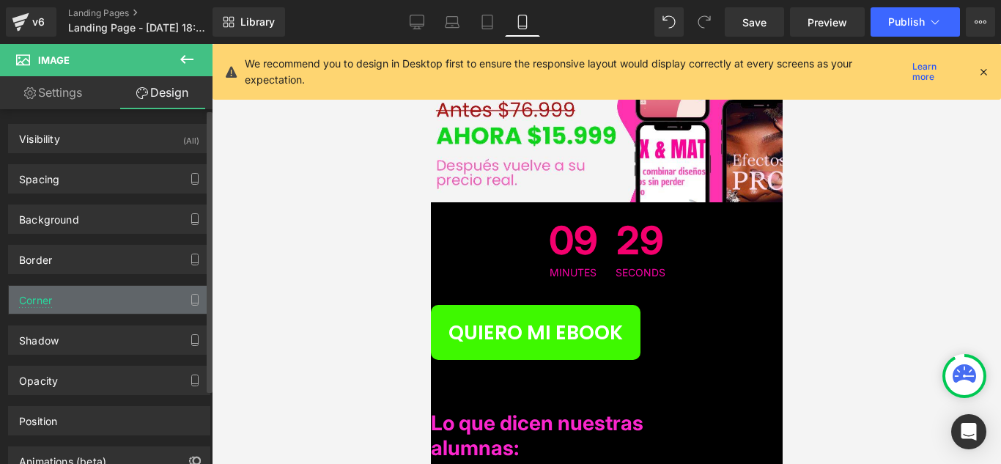
click at [115, 312] on div "Corner" at bounding box center [109, 300] width 201 height 28
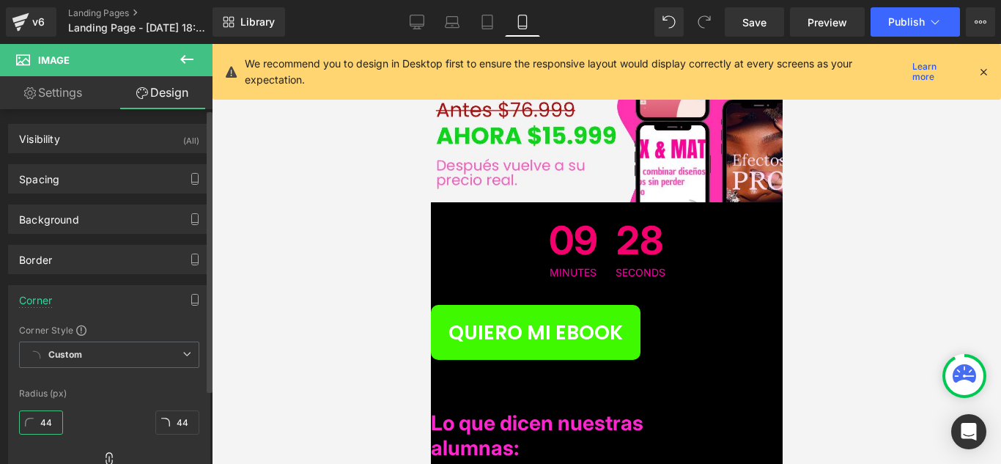
click at [56, 427] on input "44" at bounding box center [41, 422] width 44 height 24
type input "0"
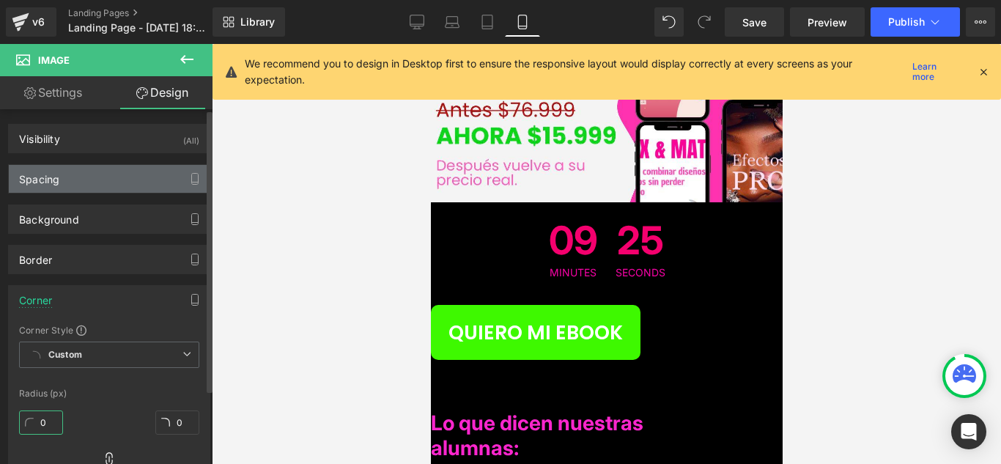
type input "0"
click at [123, 177] on div "Spacing" at bounding box center [109, 179] width 201 height 28
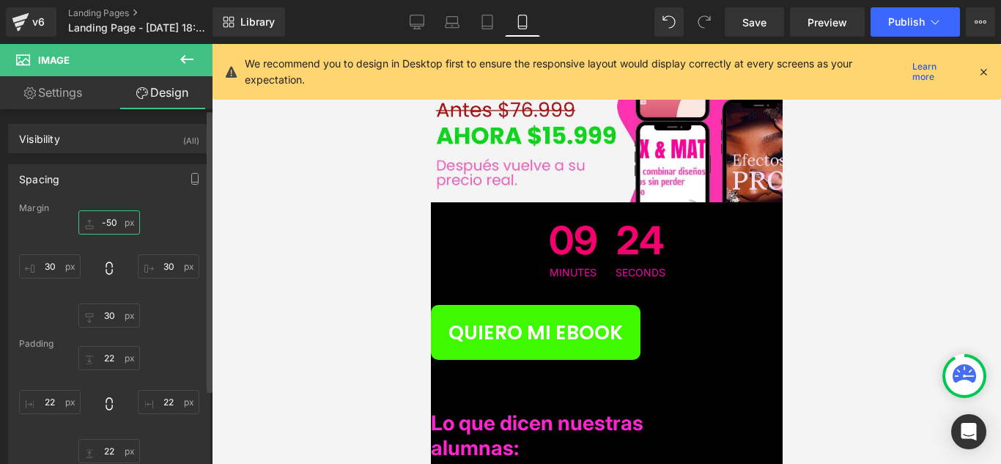
click at [120, 228] on input "-50" at bounding box center [109, 222] width 62 height 24
click at [107, 268] on icon at bounding box center [109, 268] width 15 height 15
type input "30"
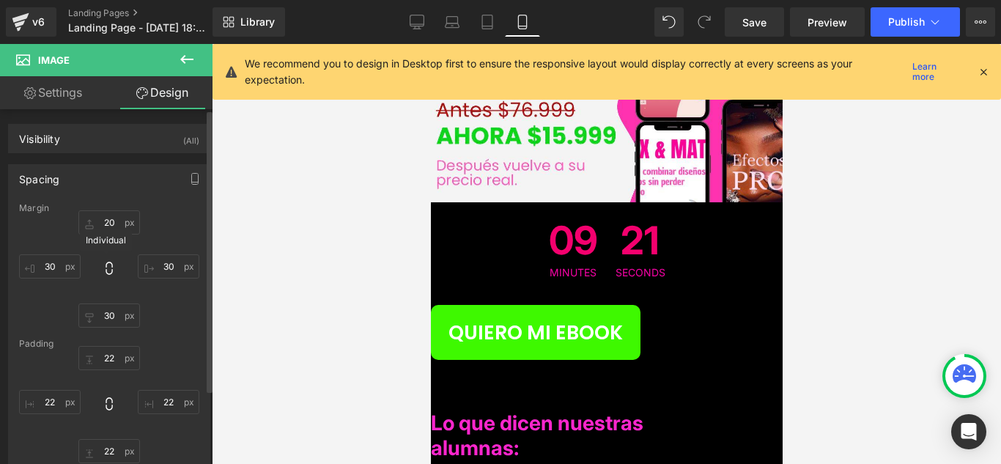
type input "30"
click at [117, 350] on input "22" at bounding box center [109, 358] width 62 height 24
click at [103, 403] on icon at bounding box center [109, 404] width 15 height 15
type input "22"
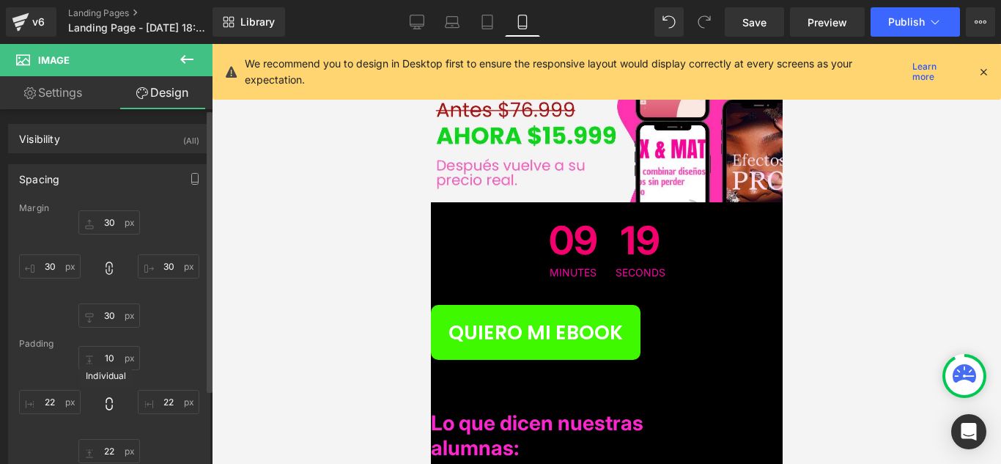
type input "22"
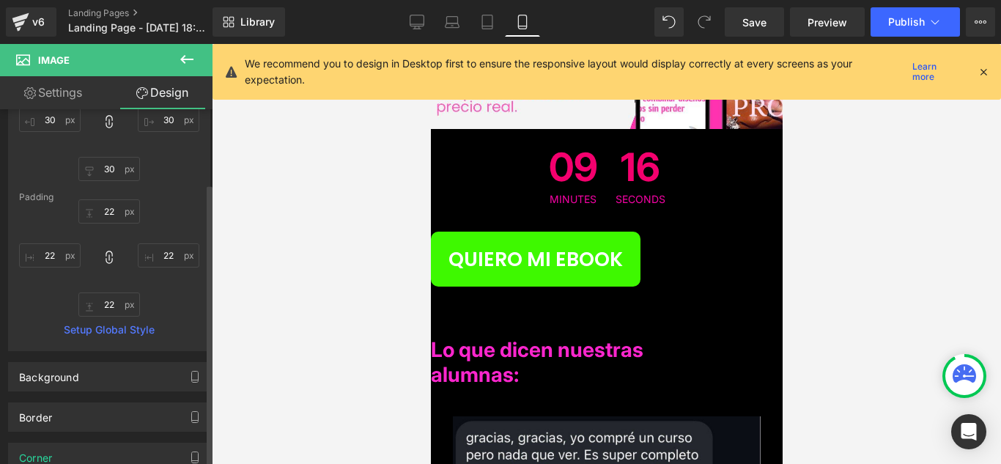
scroll to position [73, 0]
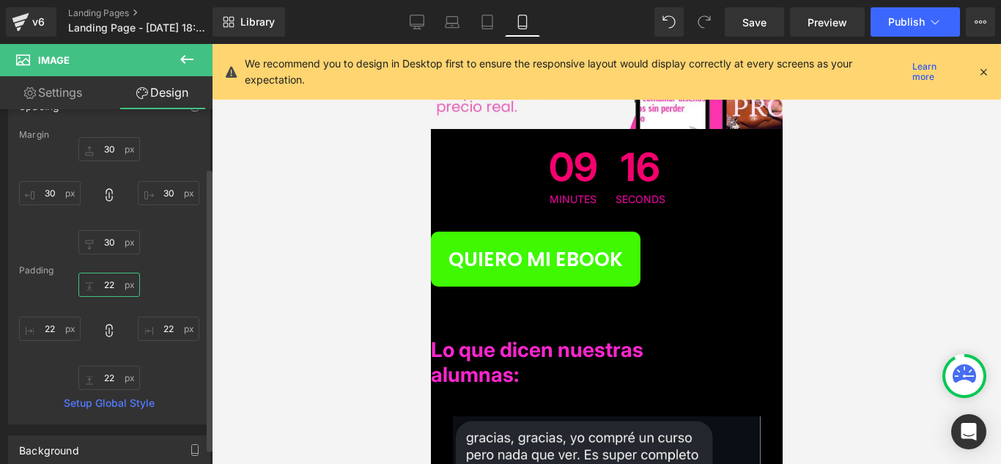
click at [111, 285] on input "22" at bounding box center [109, 285] width 62 height 24
type input "1"
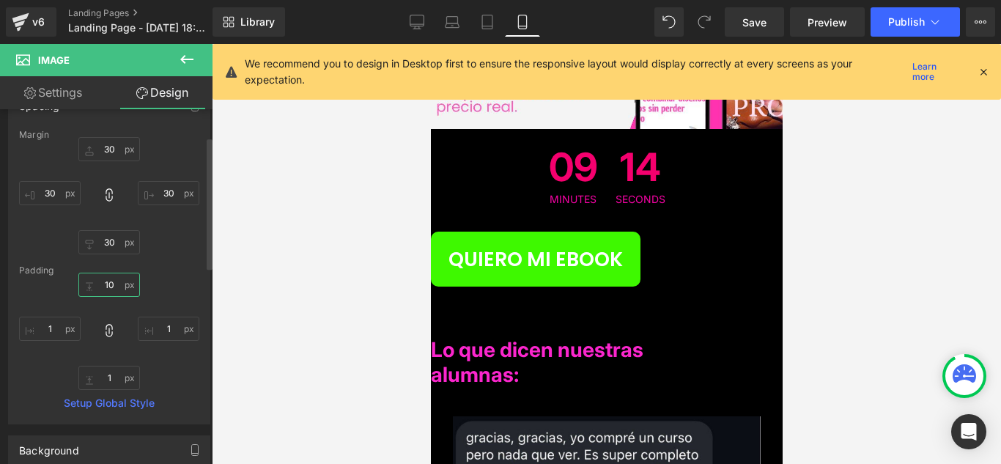
type input "10"
type input "1"
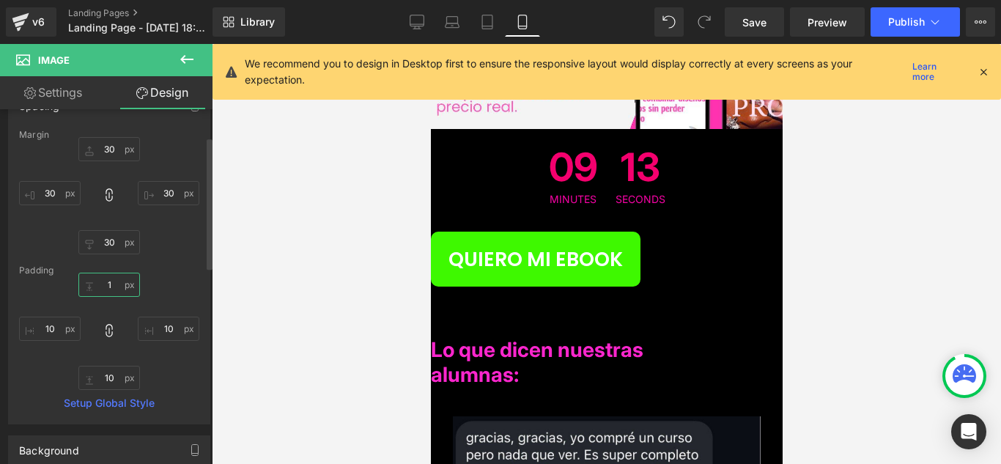
type input "1"
type input "-"
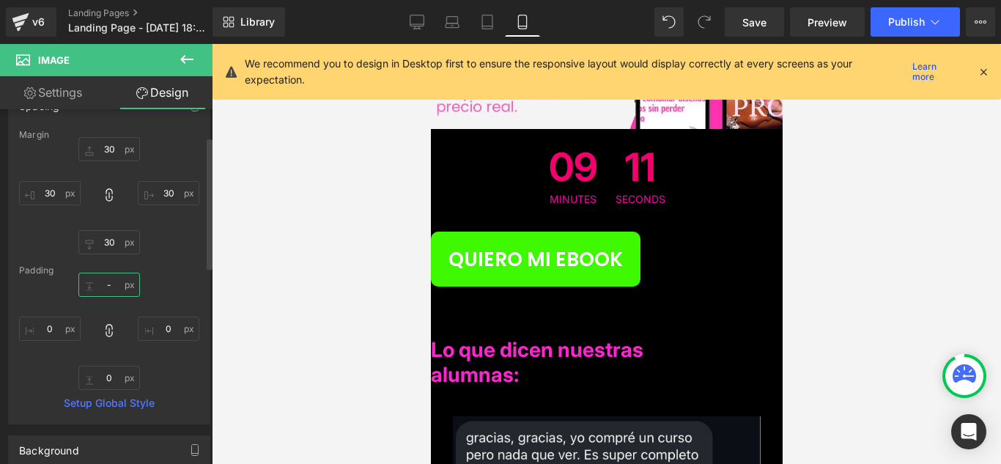
type input "-"
type input "-10"
type input "-1"
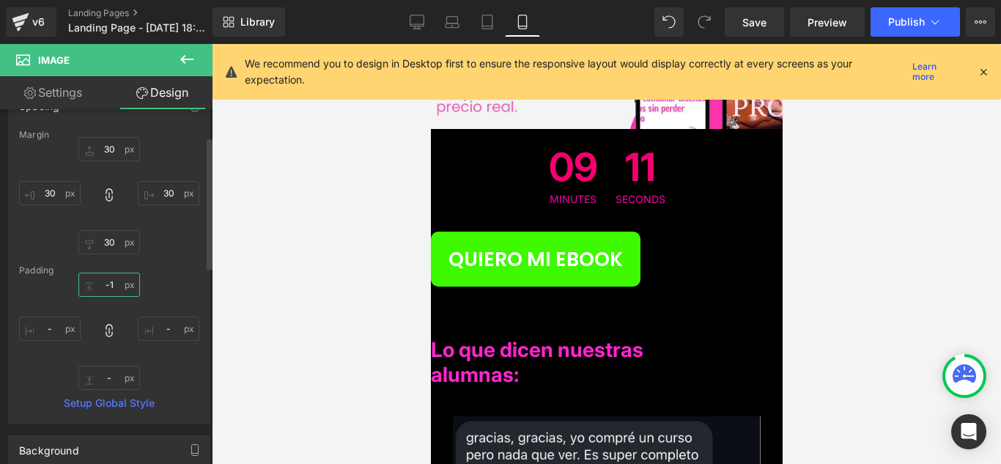
type input "-1"
type input "-10"
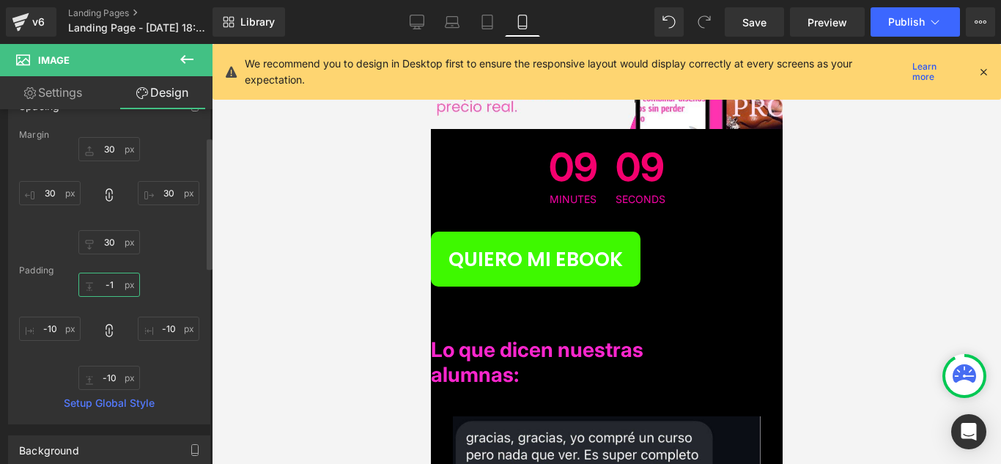
type input "-1"
type input "-"
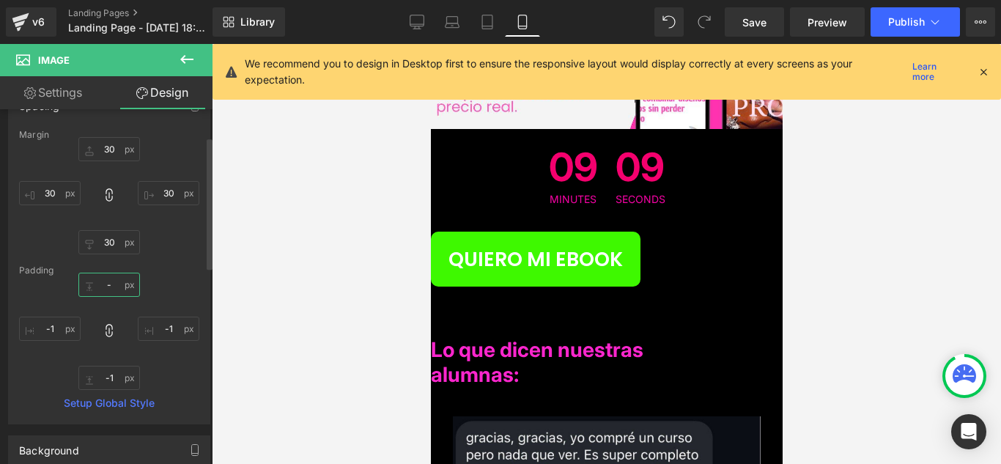
type input "-"
click at [67, 188] on input "30" at bounding box center [50, 193] width 62 height 24
type input "1"
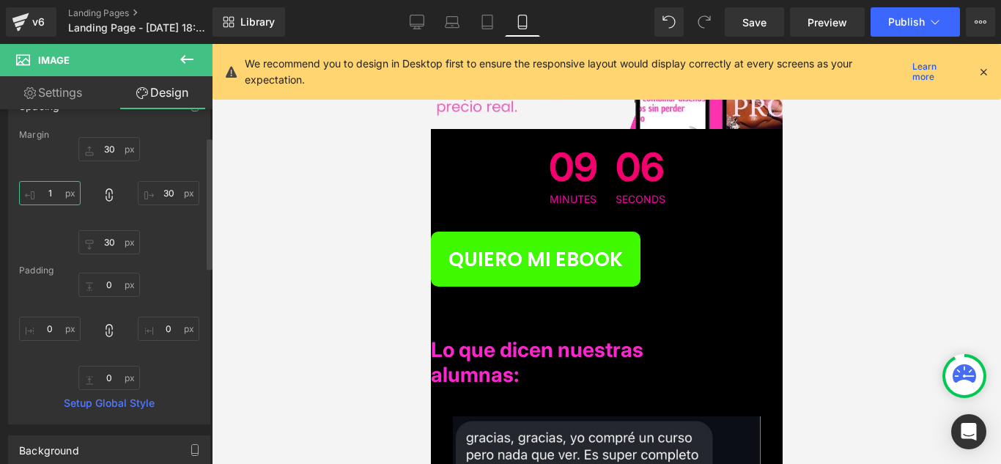
type input "1"
type input "10"
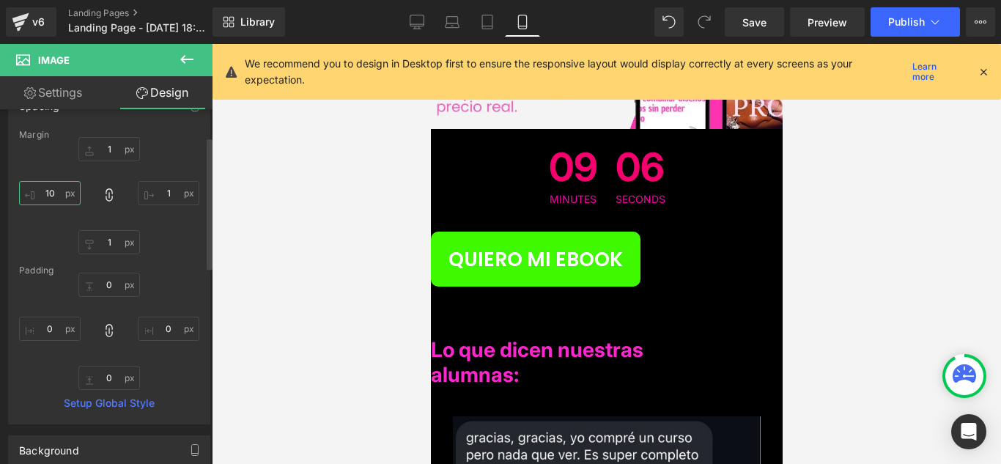
type input "10"
click at [237, 106] on div at bounding box center [606, 254] width 789 height 420
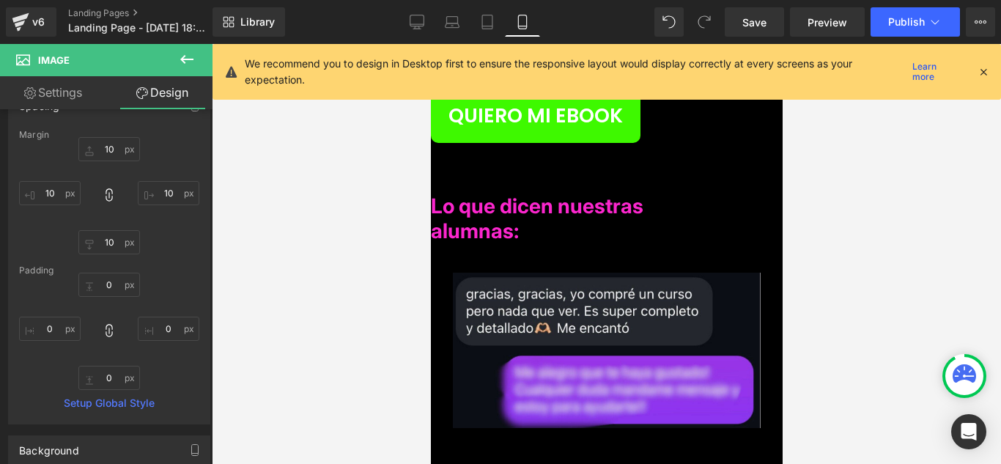
scroll to position [7824, 0]
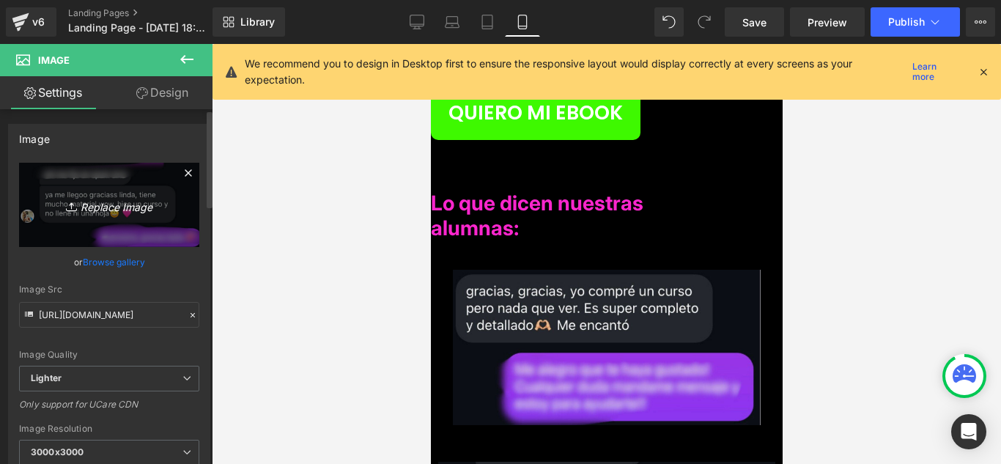
click at [106, 207] on icon "Replace Image" at bounding box center [109, 205] width 117 height 18
type input "C:\fakepath\TEST4.jpg"
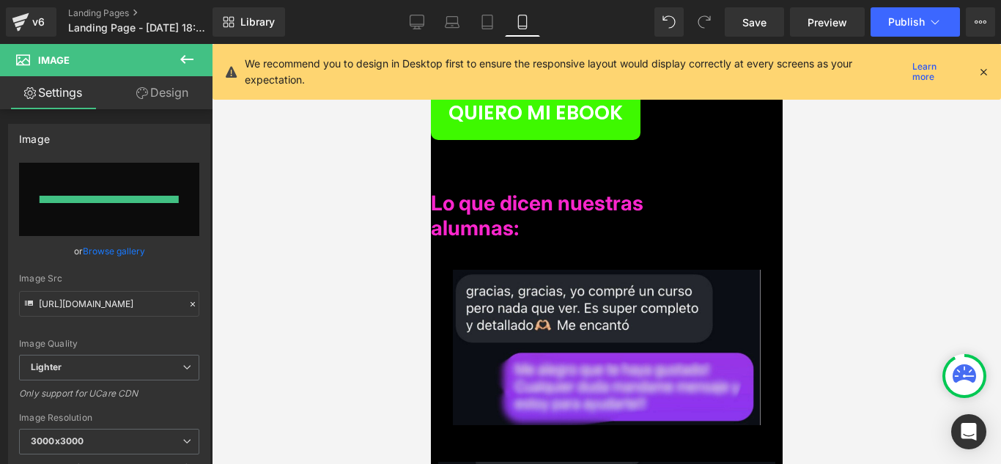
type input "[URL][DOMAIN_NAME]"
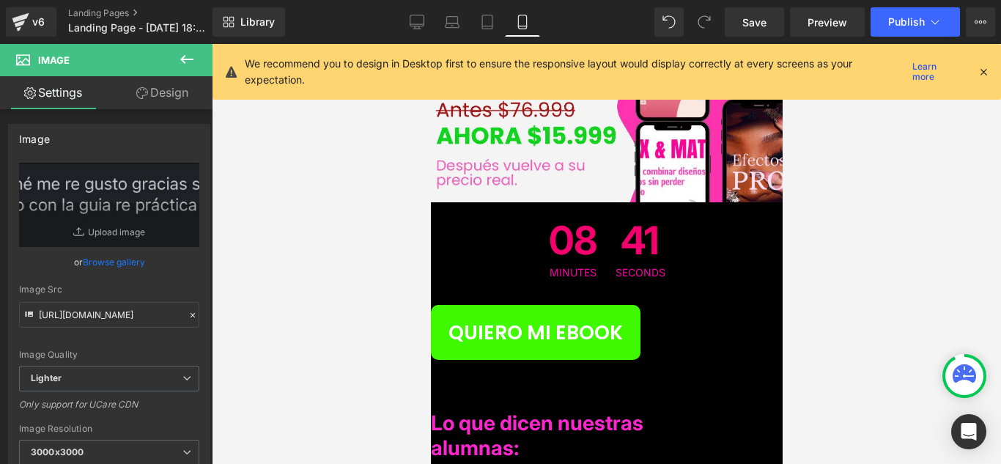
scroll to position [7678, 0]
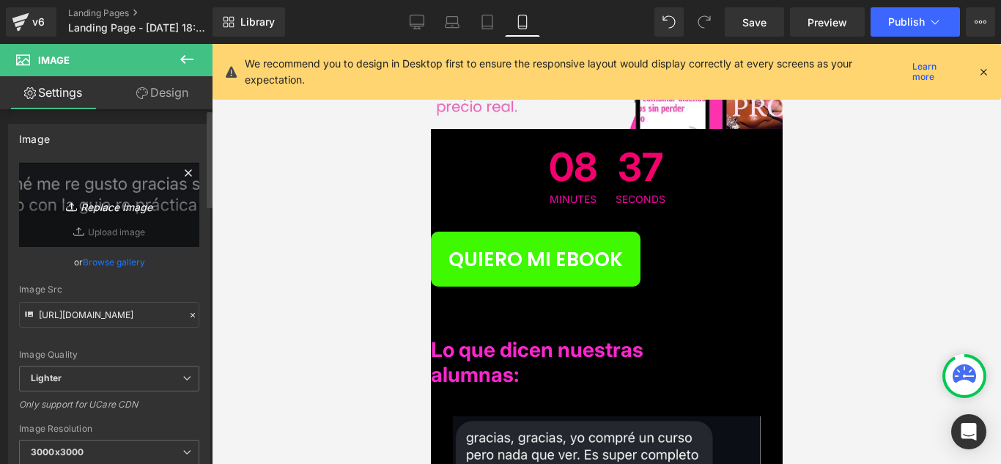
click at [121, 205] on icon "Replace Image" at bounding box center [109, 205] width 117 height 18
type input "C:\fakepath\TEST5.jpg"
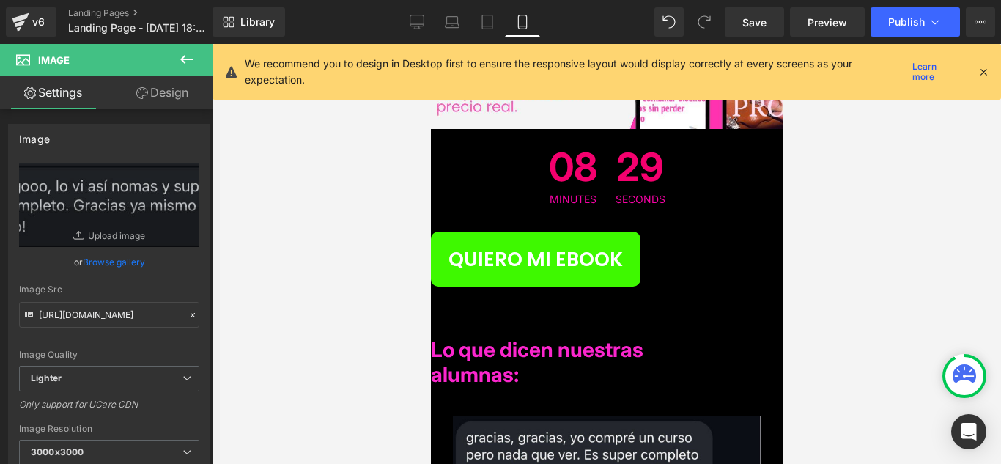
type input "[URL][DOMAIN_NAME]"
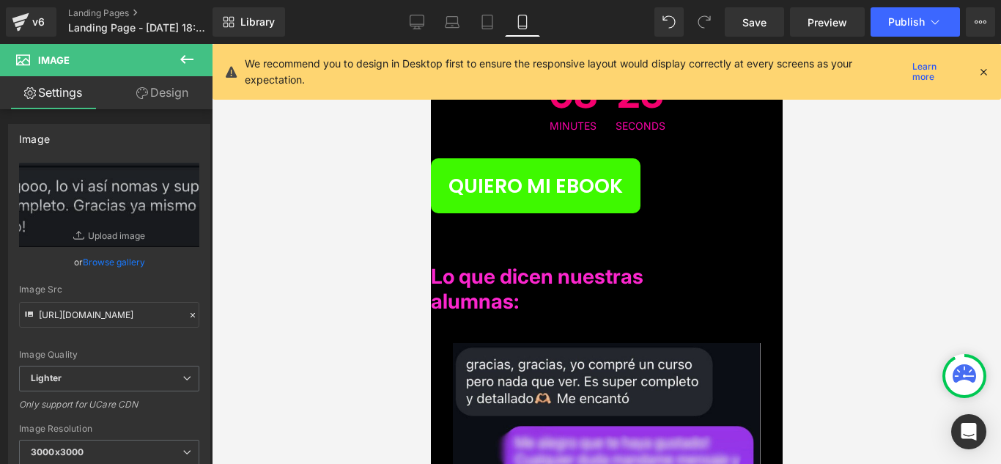
click at [139, 90] on icon at bounding box center [142, 93] width 12 height 12
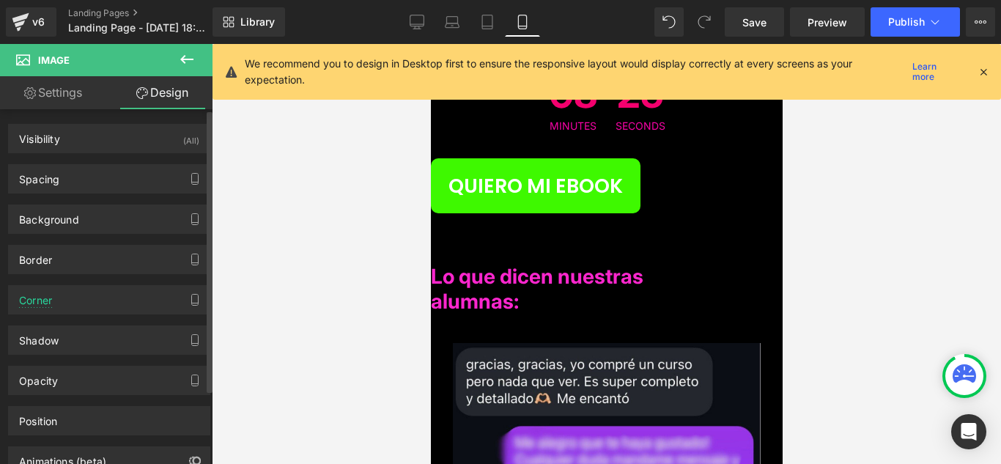
type input "70"
click at [43, 308] on div "Corner" at bounding box center [109, 300] width 201 height 28
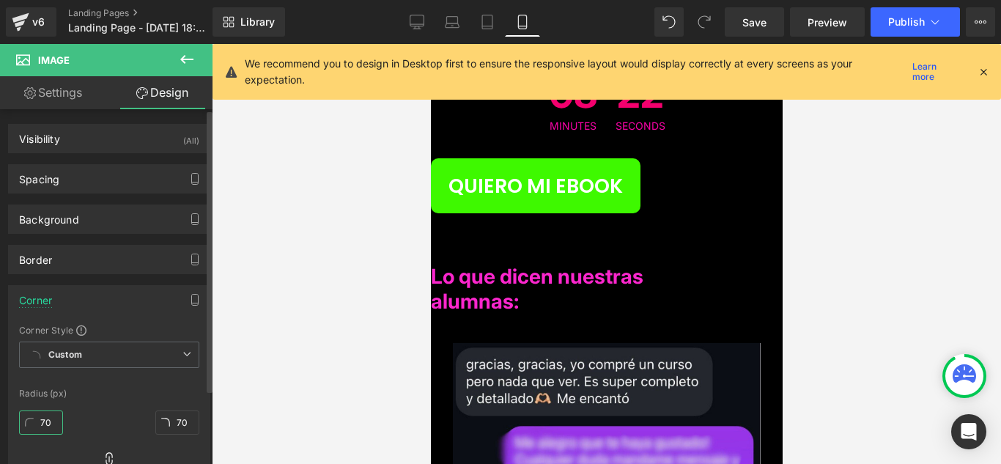
click at [38, 423] on input "70" at bounding box center [41, 422] width 44 height 24
type input "0"
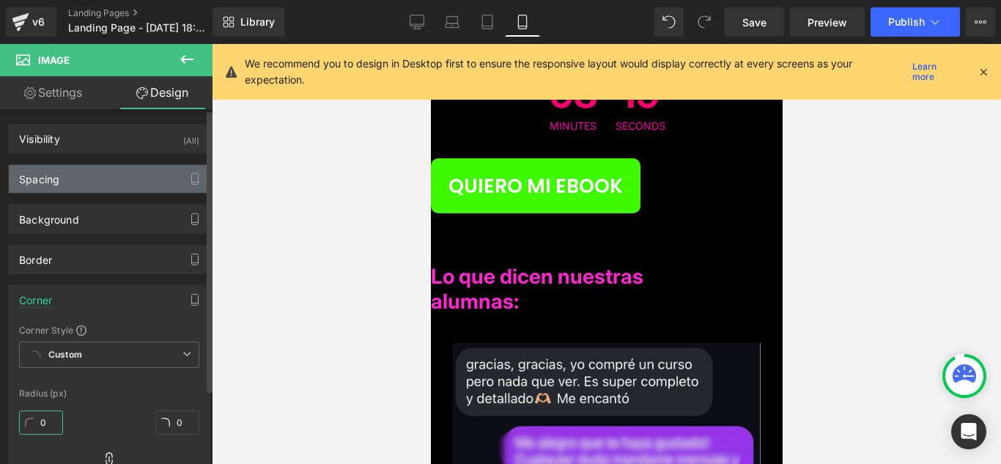
type input "0"
click at [166, 177] on div "Spacing" at bounding box center [109, 179] width 201 height 28
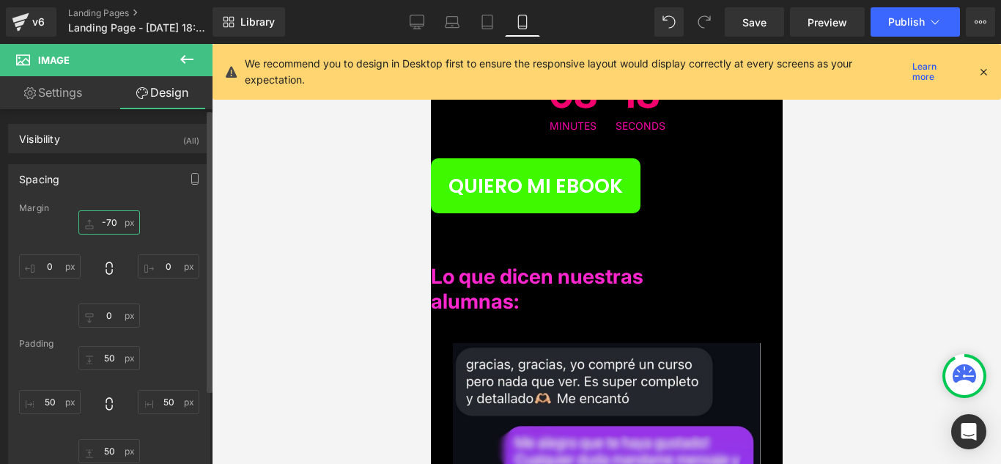
click at [117, 227] on input "-70" at bounding box center [109, 222] width 62 height 24
click at [108, 271] on icon at bounding box center [109, 268] width 15 height 15
type input "0"
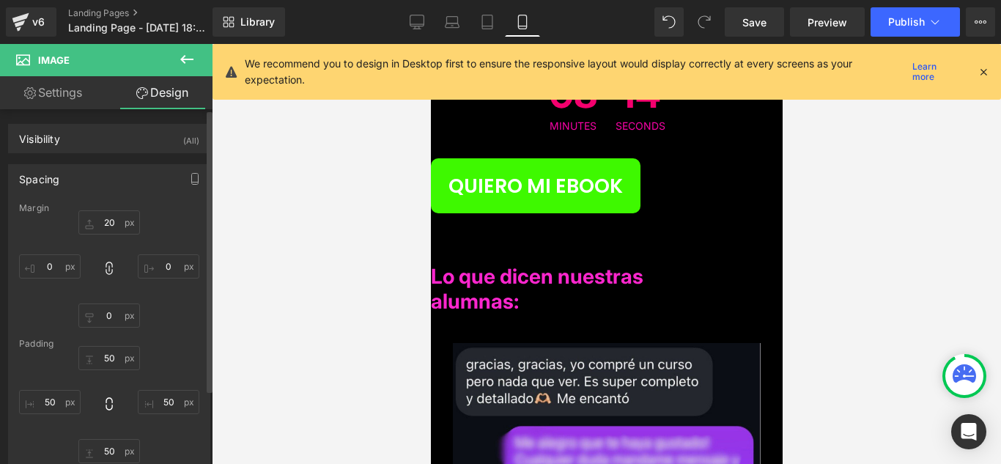
type input "0"
click at [117, 353] on input "50" at bounding box center [109, 358] width 62 height 24
click at [103, 405] on icon at bounding box center [109, 404] width 15 height 15
type input "50"
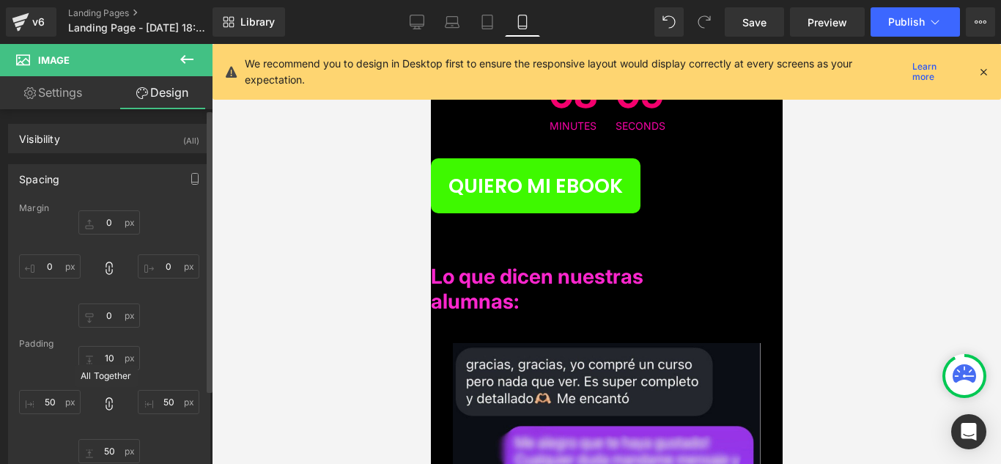
type input "50"
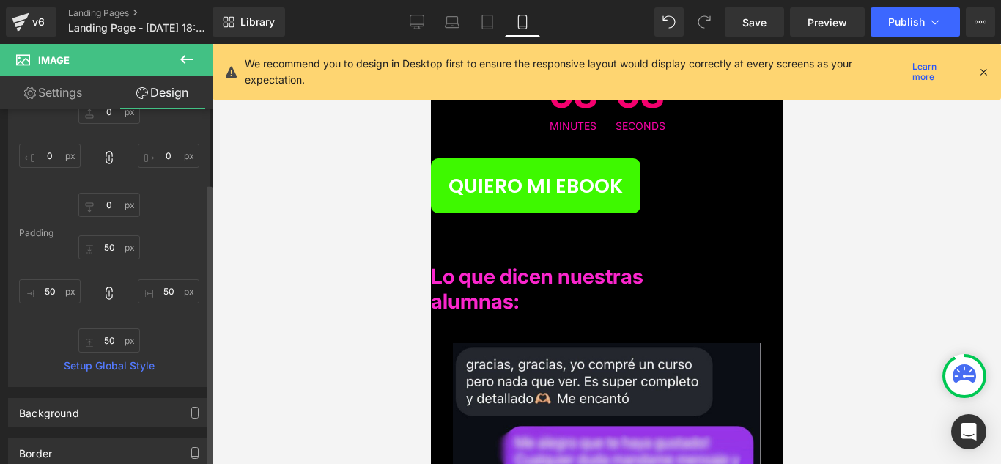
scroll to position [147, 0]
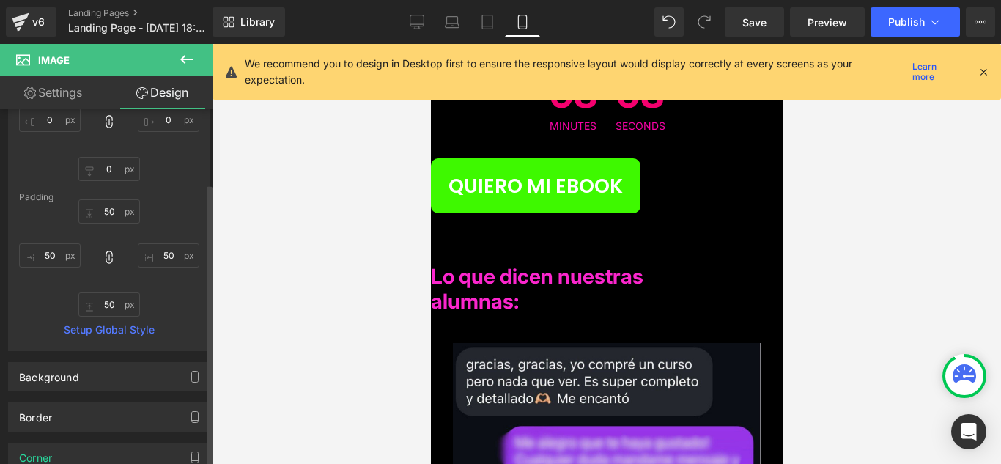
click at [298, 345] on div at bounding box center [606, 254] width 789 height 420
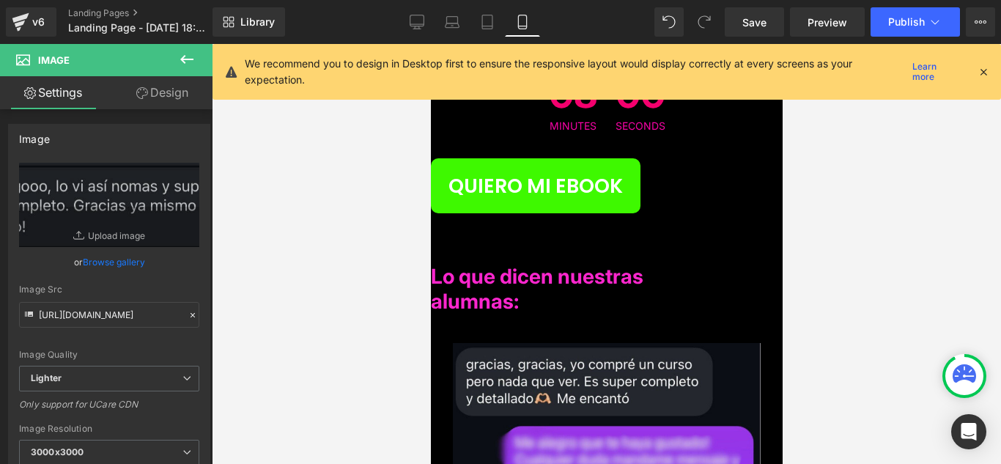
click at [808, 301] on div at bounding box center [606, 254] width 789 height 420
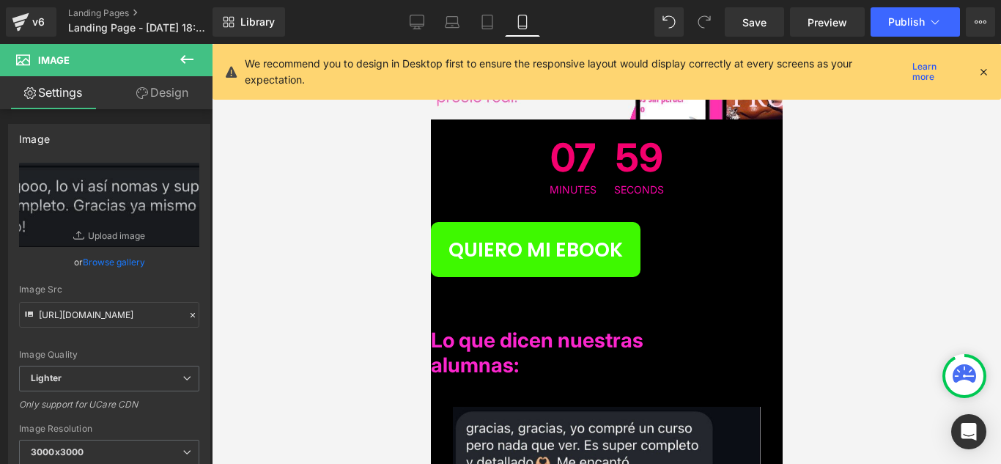
scroll to position [7751, 0]
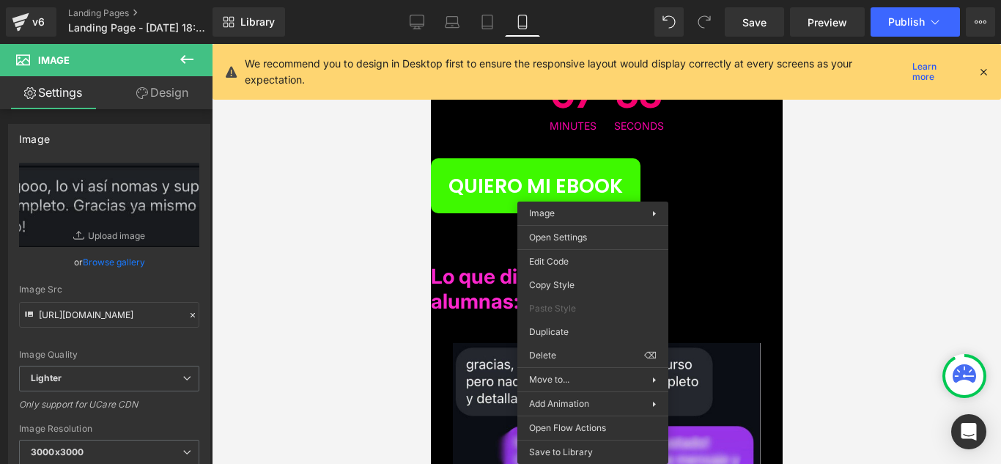
drag, startPoint x: 1042, startPoint y: 396, endPoint x: 611, endPoint y: 353, distance: 433.2
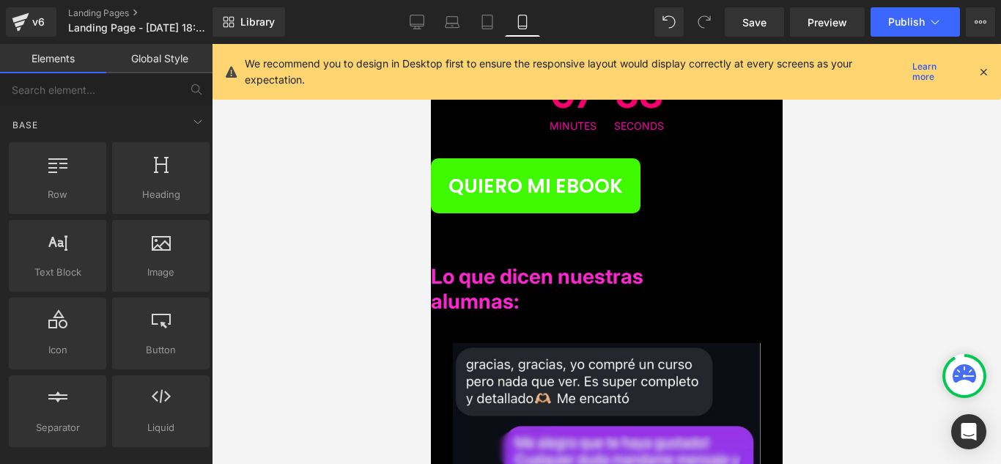
click at [430, 44] on span "Image" at bounding box center [430, 44] width 0 height 0
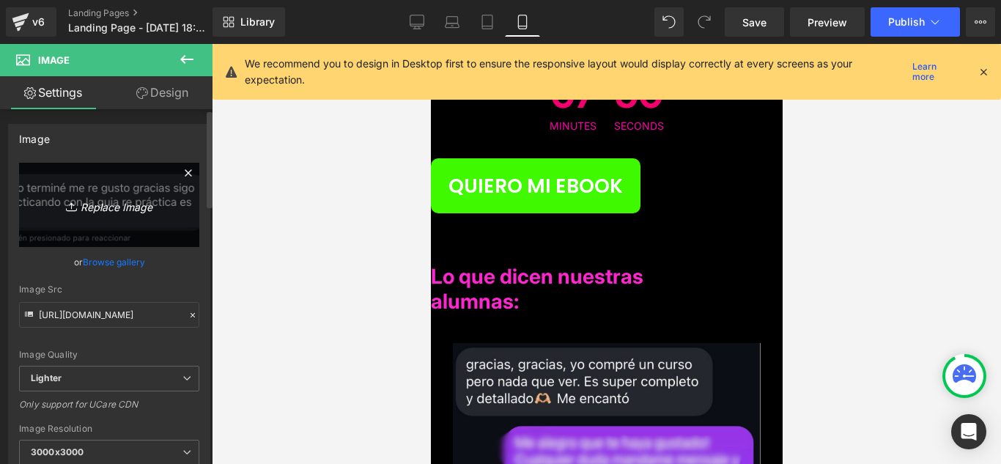
click at [129, 214] on link "Replace Image" at bounding box center [109, 205] width 180 height 84
type input "C:\fakepath\TEST6.jpg"
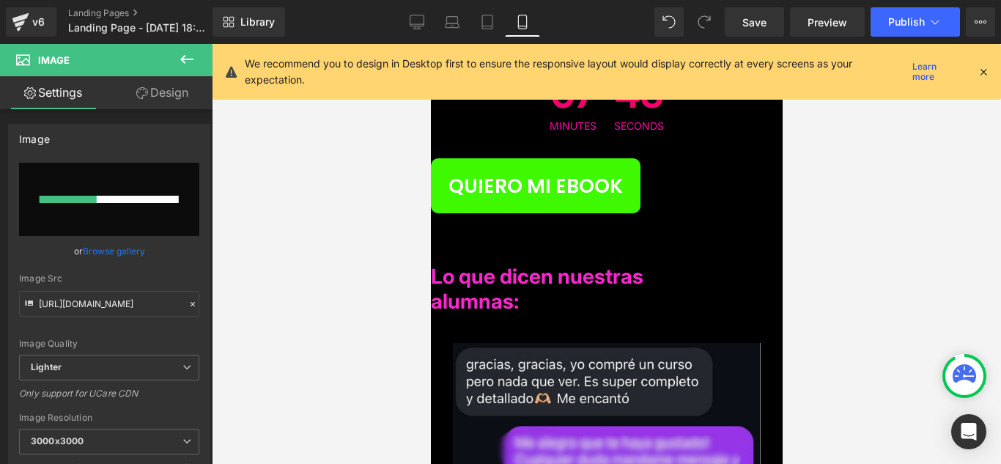
click at [167, 102] on link "Design" at bounding box center [162, 92] width 106 height 33
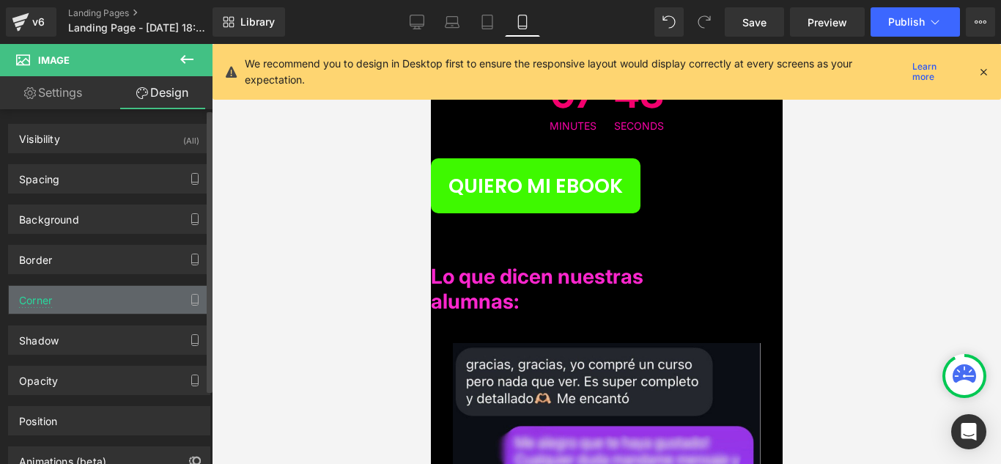
click at [143, 299] on div "Corner" at bounding box center [109, 300] width 201 height 28
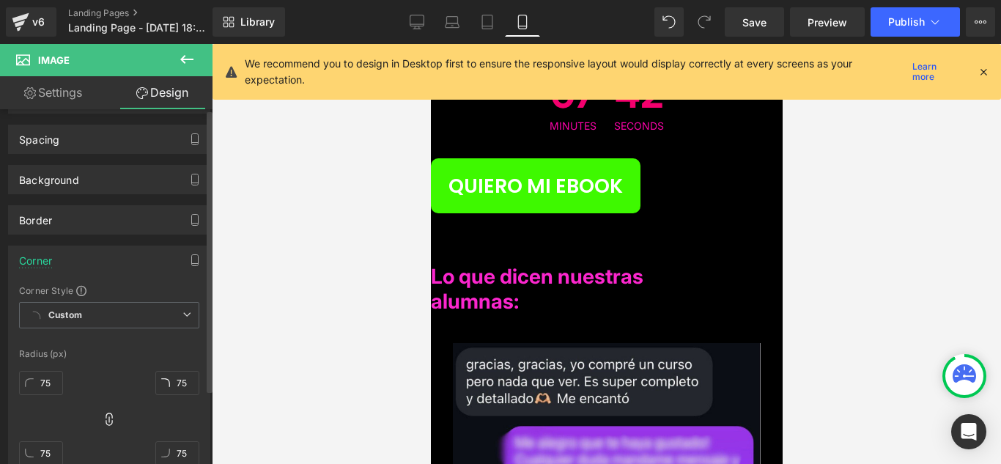
scroll to position [73, 0]
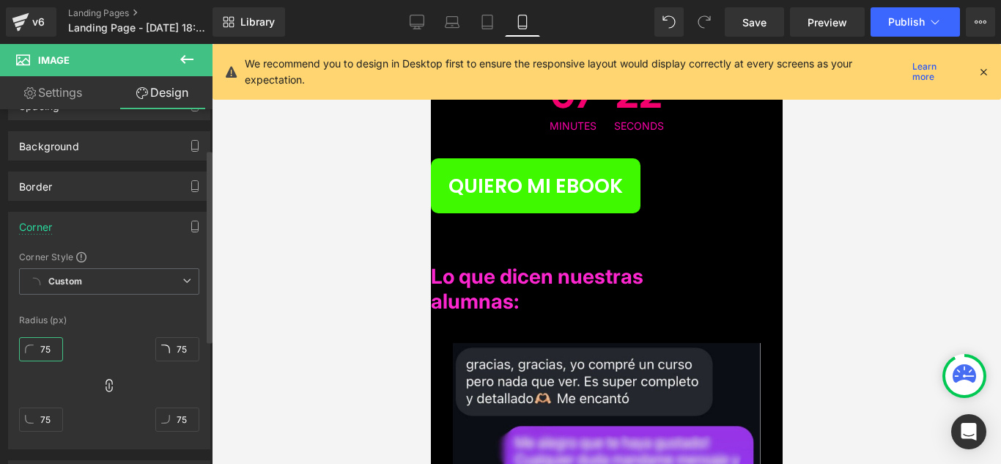
click at [47, 342] on input "75" at bounding box center [41, 349] width 44 height 24
type input "0"
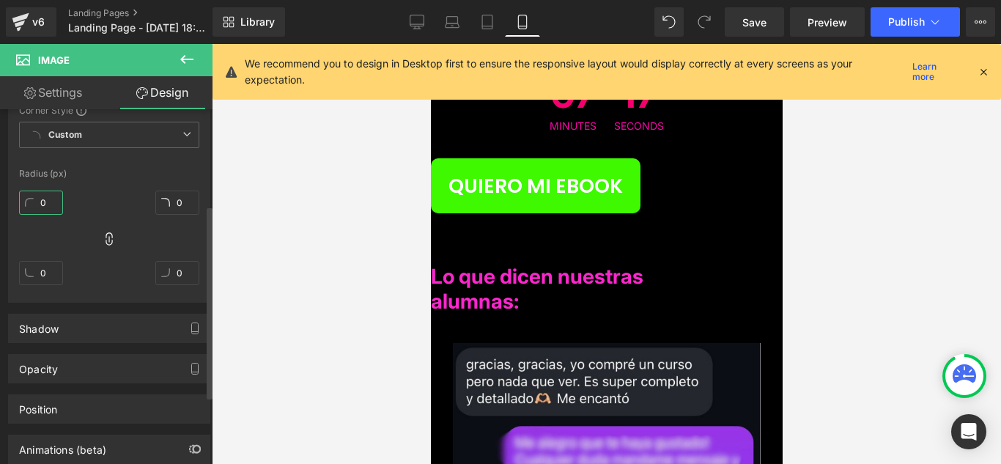
scroll to position [0, 0]
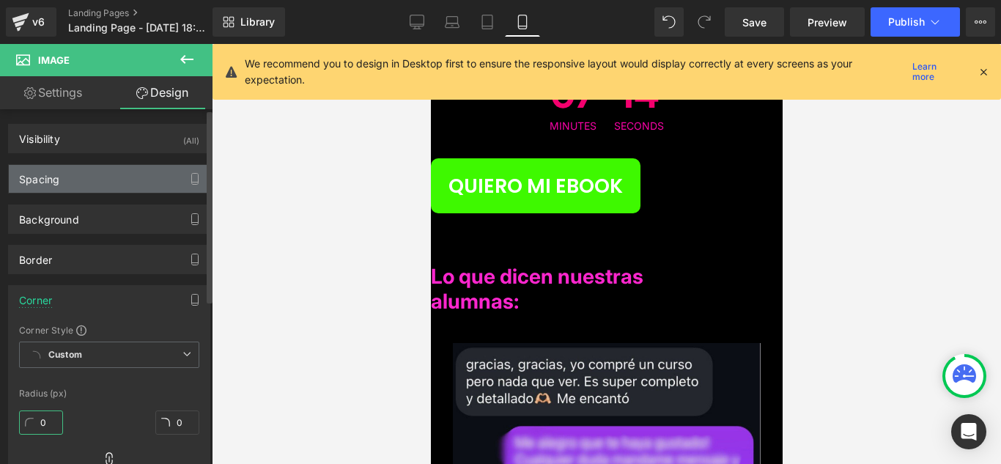
type input "0"
click at [129, 184] on div "Spacing" at bounding box center [109, 179] width 201 height 28
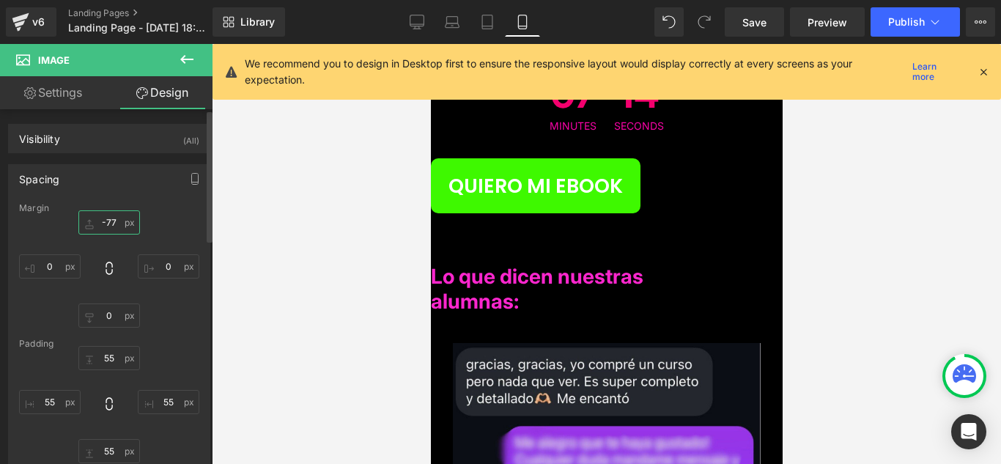
click at [125, 222] on input "-77" at bounding box center [109, 222] width 62 height 24
click at [129, 368] on input "55" at bounding box center [109, 358] width 62 height 24
click at [105, 265] on icon at bounding box center [109, 268] width 15 height 15
type input "0"
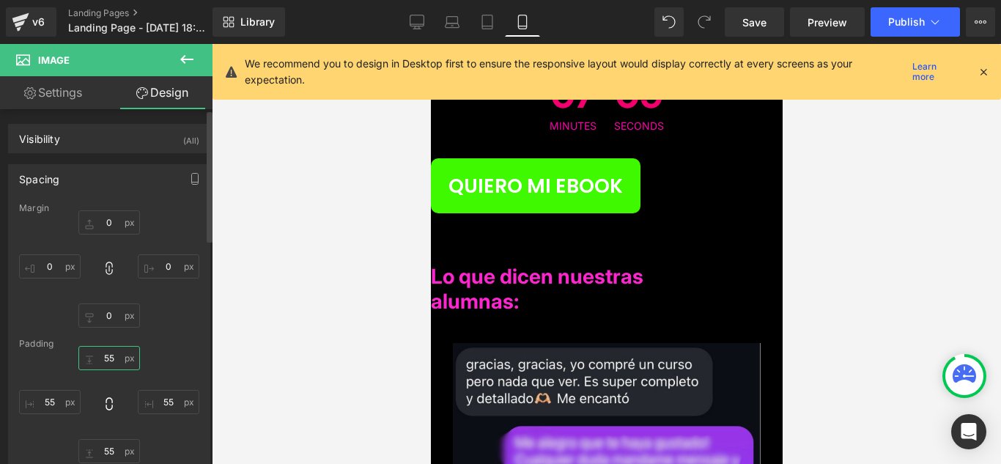
click at [130, 354] on input "55" at bounding box center [109, 358] width 62 height 24
click at [107, 405] on icon at bounding box center [109, 404] width 15 height 15
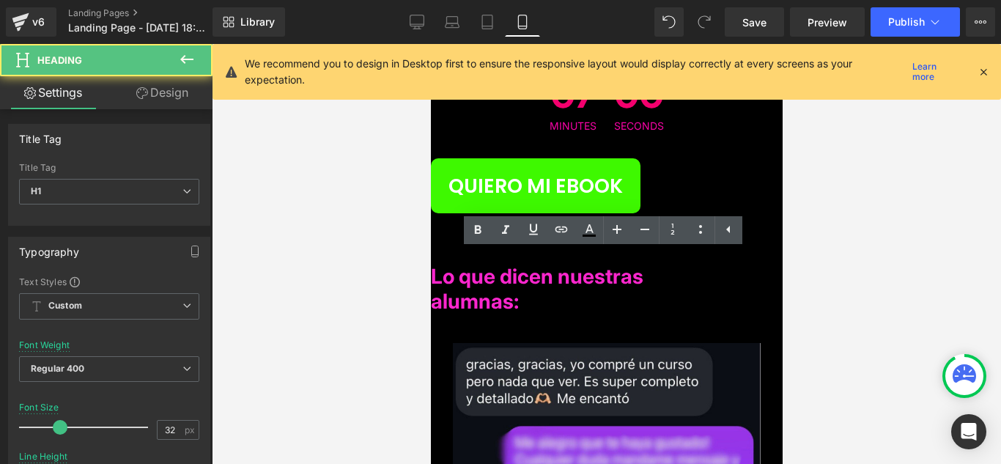
click at [908, 279] on div at bounding box center [606, 254] width 789 height 420
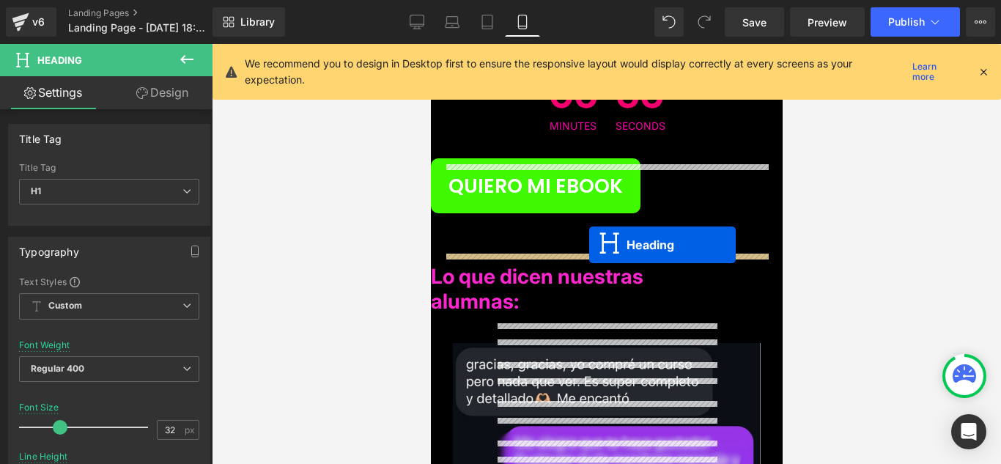
drag, startPoint x: 569, startPoint y: 277, endPoint x: 589, endPoint y: 245, distance: 37.8
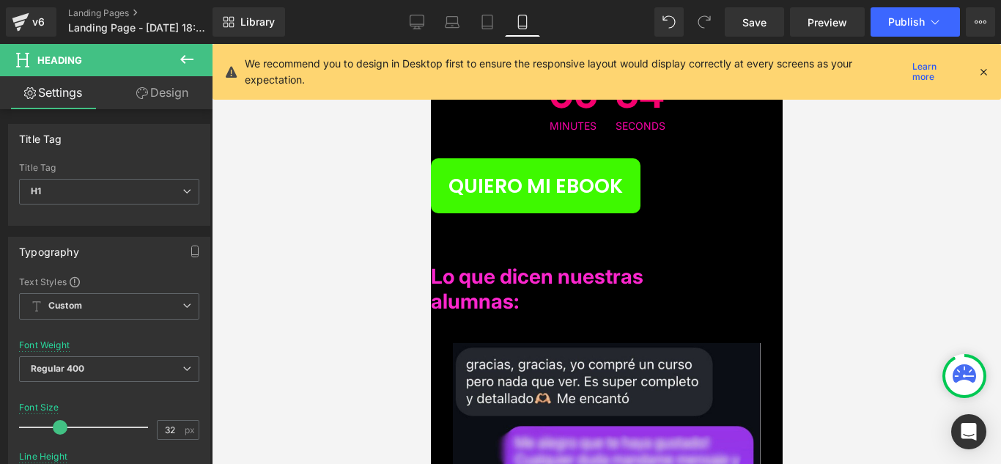
drag, startPoint x: 594, startPoint y: 310, endPoint x: 598, endPoint y: 302, distance: 8.9
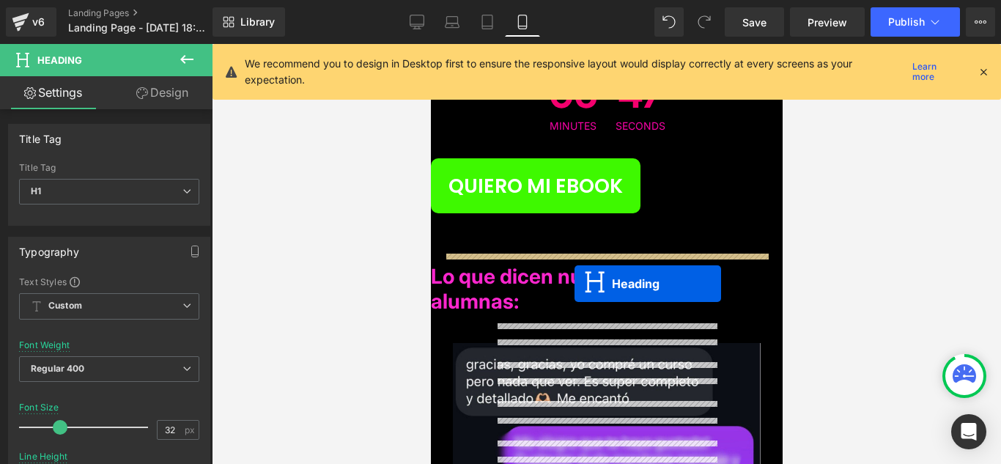
drag, startPoint x: 564, startPoint y: 279, endPoint x: 574, endPoint y: 284, distance: 11.2
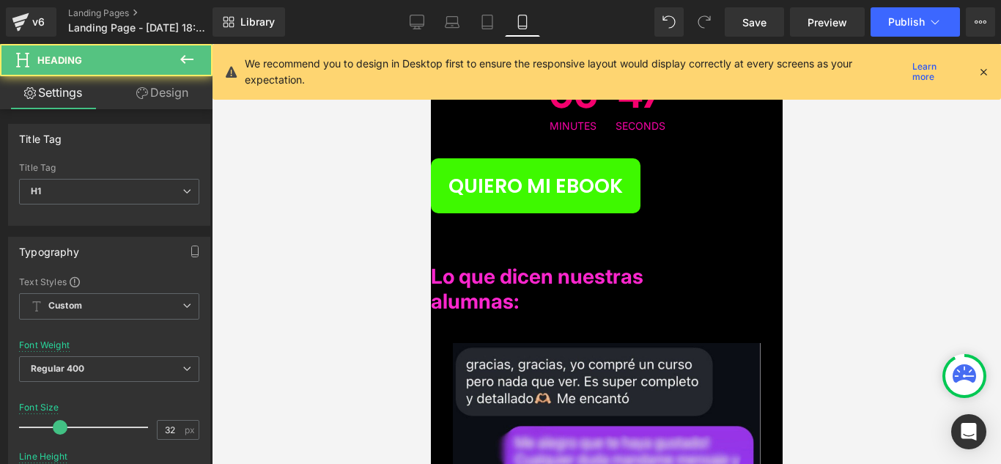
click at [896, 303] on div at bounding box center [606, 254] width 789 height 420
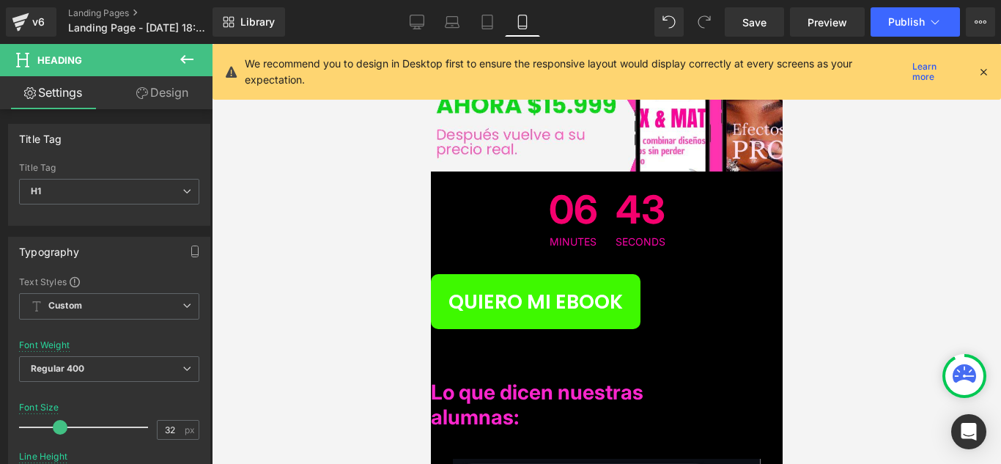
scroll to position [7678, 0]
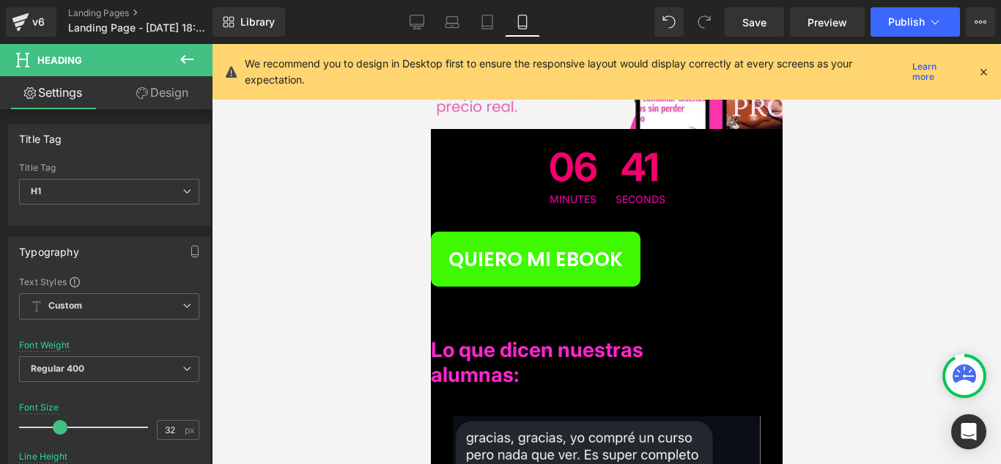
click at [184, 54] on icon at bounding box center [187, 60] width 18 height 18
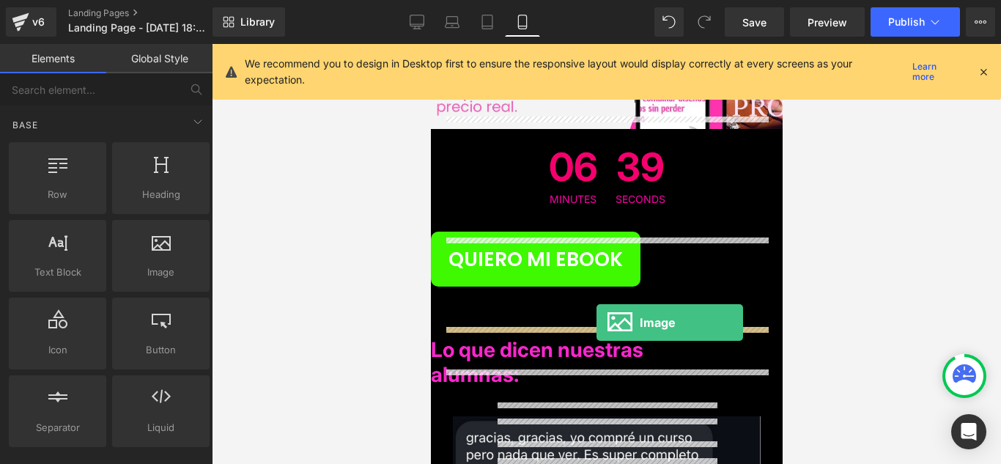
drag, startPoint x: 586, startPoint y: 313, endPoint x: 596, endPoint y: 323, distance: 14.0
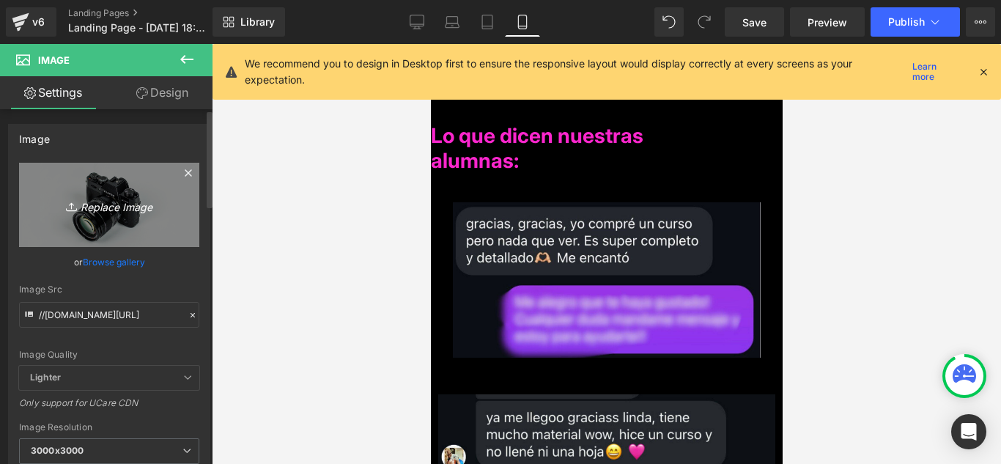
scroll to position [7898, 0]
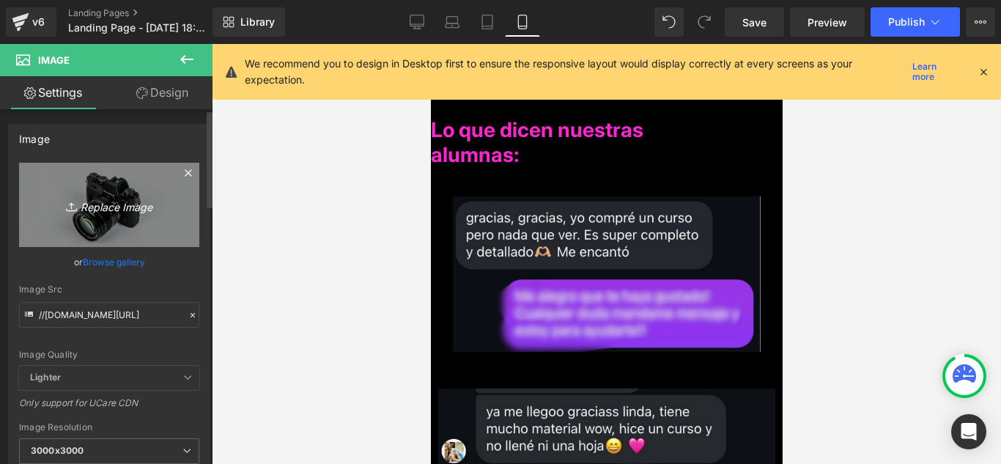
click at [128, 193] on link "Replace Image" at bounding box center [109, 205] width 180 height 84
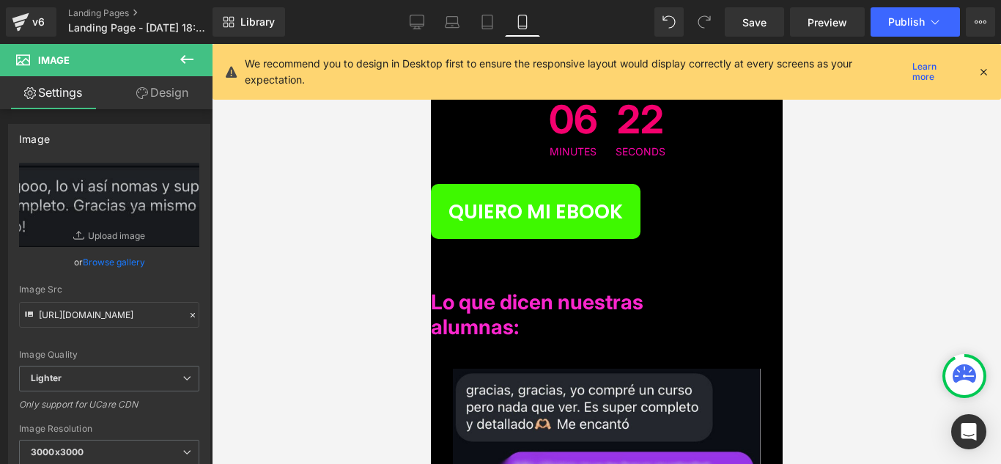
scroll to position [7751, 0]
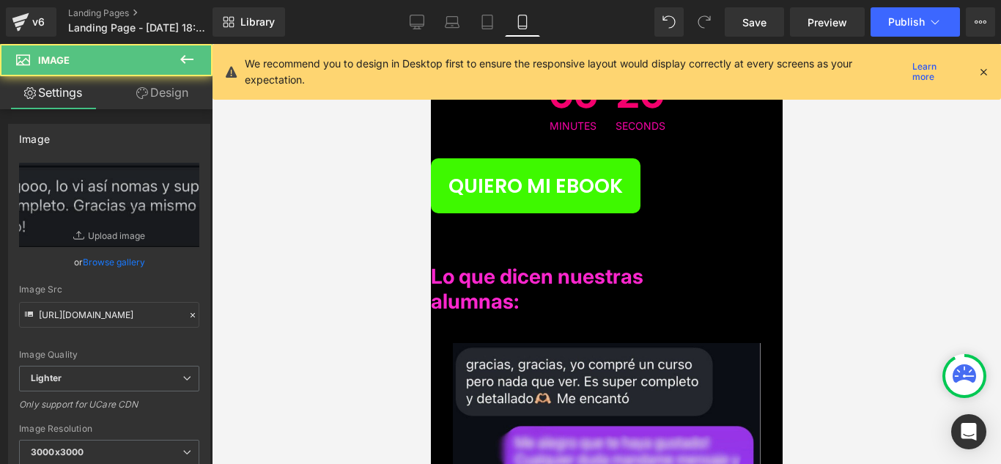
click at [176, 98] on link "Design" at bounding box center [162, 92] width 106 height 33
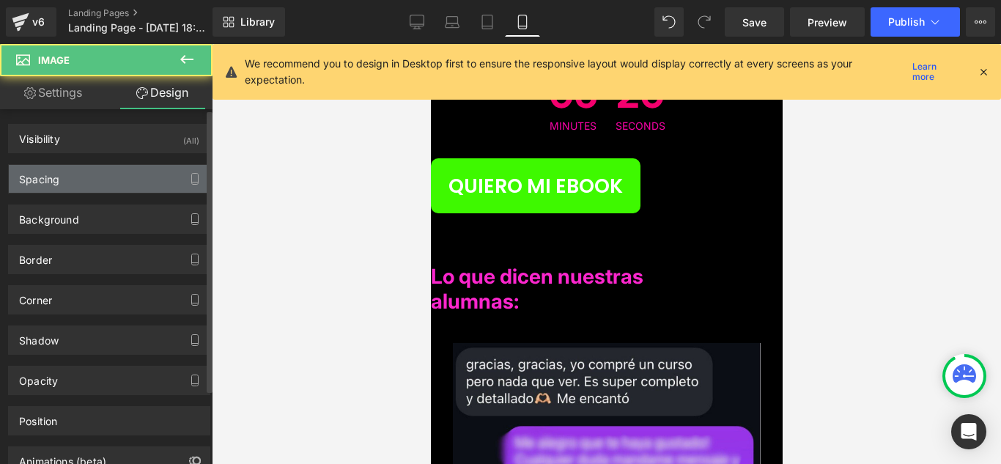
click at [111, 181] on div "Spacing" at bounding box center [109, 179] width 201 height 28
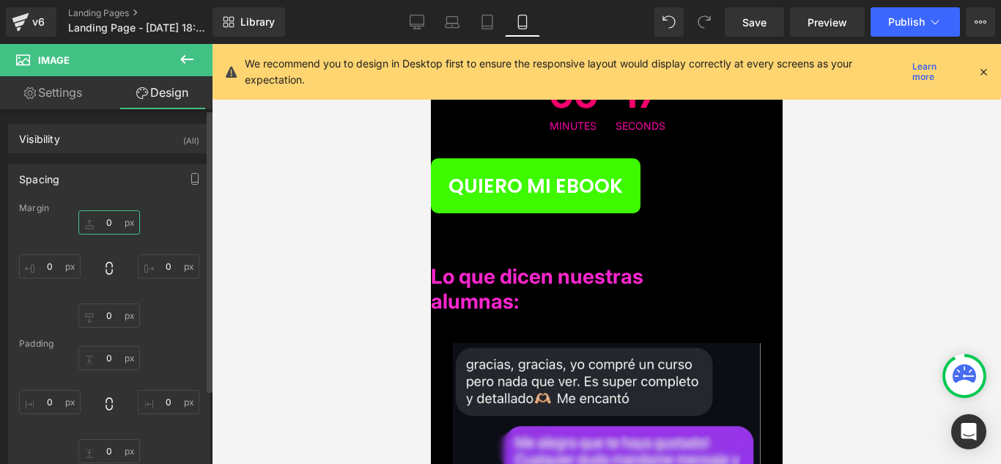
click at [119, 217] on input "0" at bounding box center [109, 222] width 62 height 24
click at [106, 274] on icon at bounding box center [109, 268] width 7 height 13
click at [117, 218] on input "0" at bounding box center [109, 222] width 62 height 24
click at [119, 359] on input "0" at bounding box center [109, 358] width 62 height 24
click at [108, 406] on icon at bounding box center [109, 404] width 15 height 15
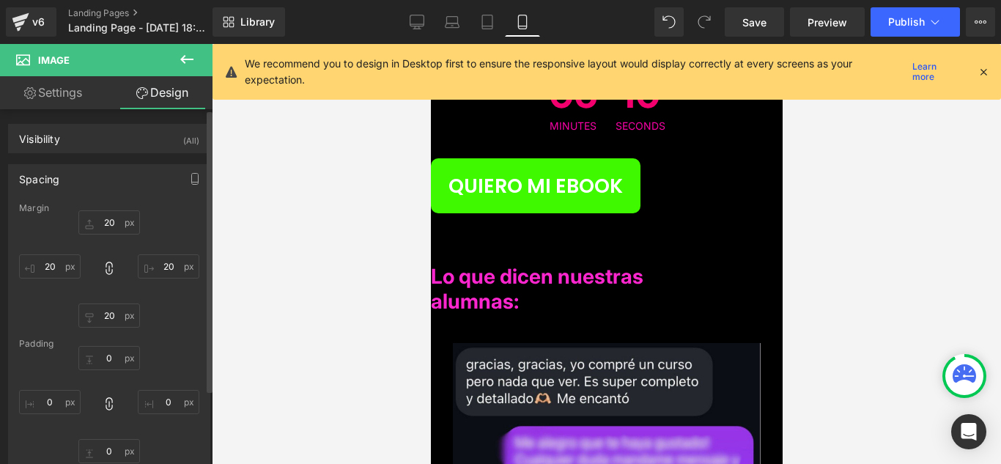
click at [247, 331] on div at bounding box center [606, 254] width 789 height 420
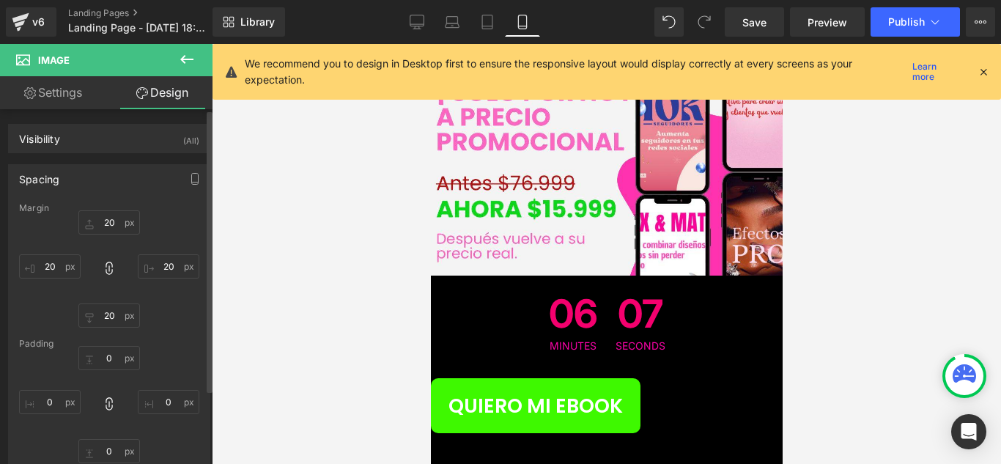
scroll to position [7604, 0]
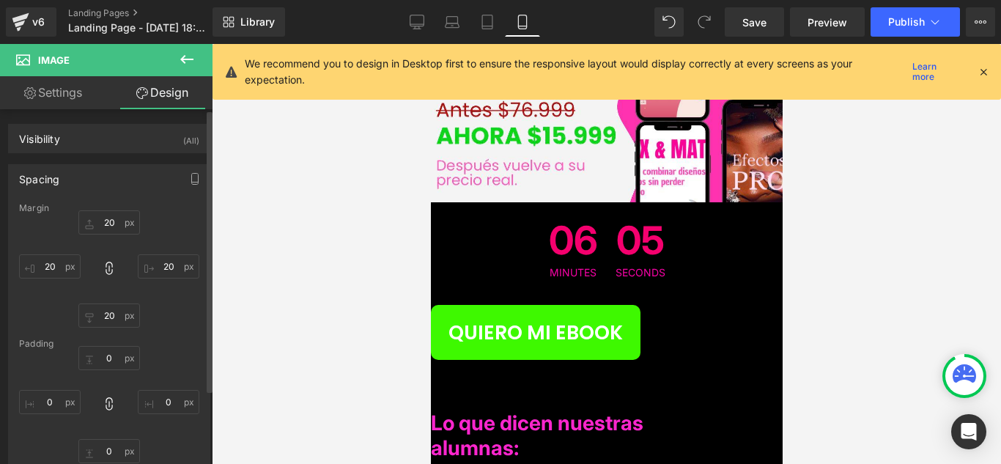
click at [186, 64] on icon at bounding box center [187, 60] width 18 height 18
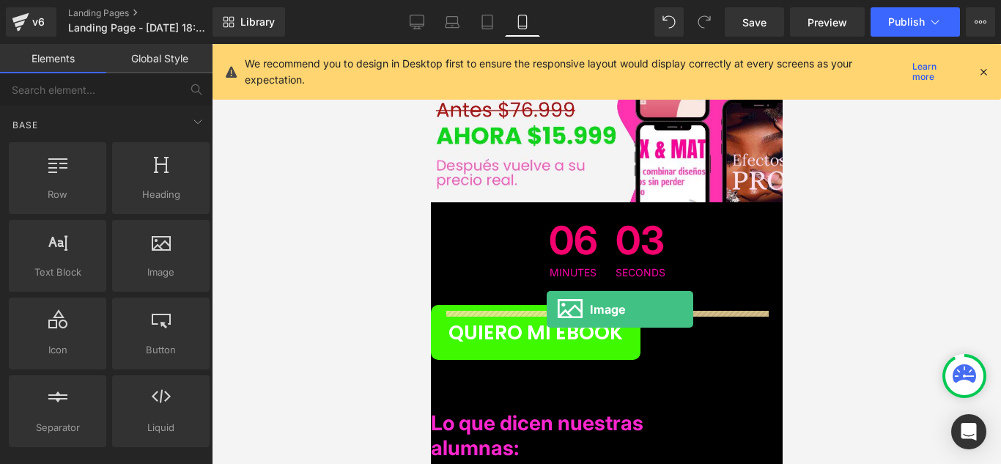
drag, startPoint x: 604, startPoint y: 312, endPoint x: 546, endPoint y: 309, distance: 58.0
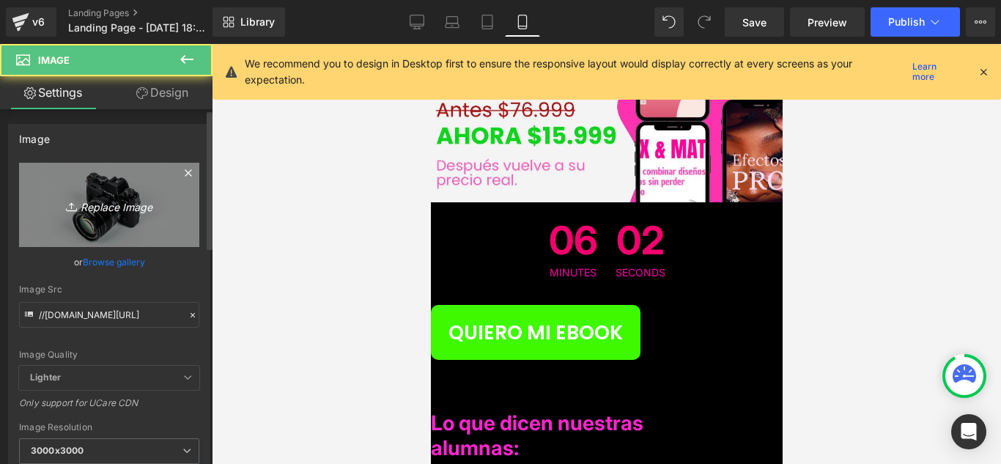
click at [91, 196] on icon "Replace Image" at bounding box center [109, 205] width 117 height 18
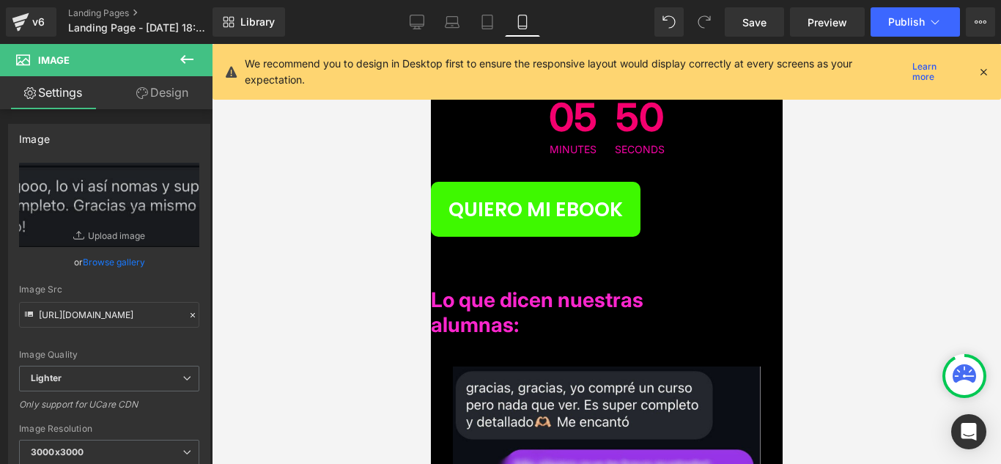
scroll to position [7678, 0]
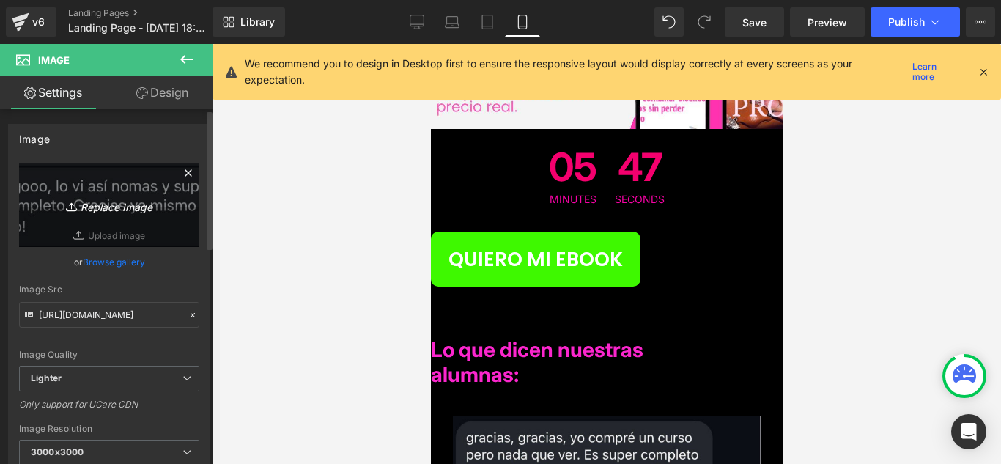
click at [139, 204] on icon "Replace Image" at bounding box center [109, 205] width 117 height 18
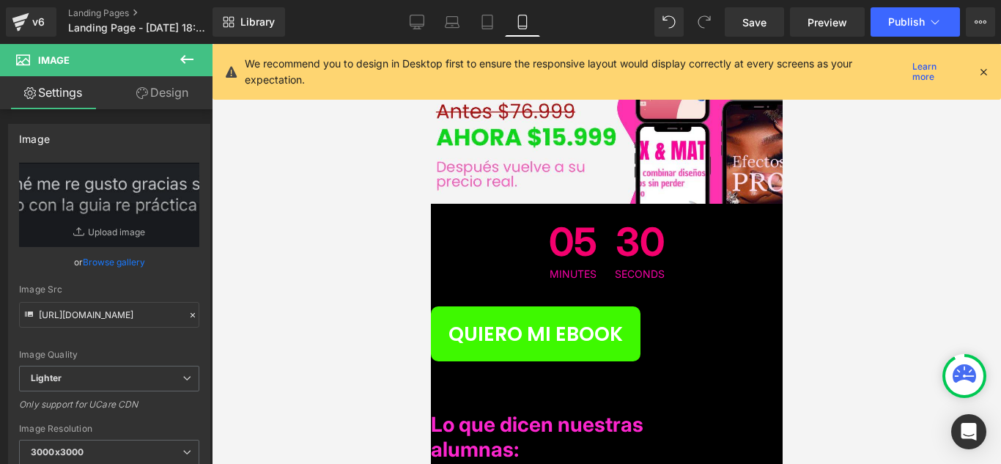
scroll to position [7604, 0]
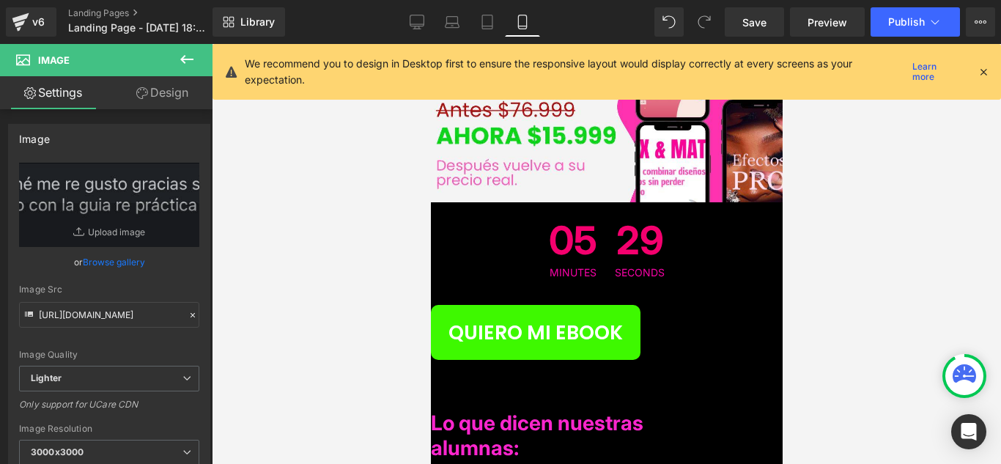
drag, startPoint x: 154, startPoint y: 97, endPoint x: 130, endPoint y: 212, distance: 116.7
click at [154, 97] on link "Design" at bounding box center [162, 92] width 106 height 33
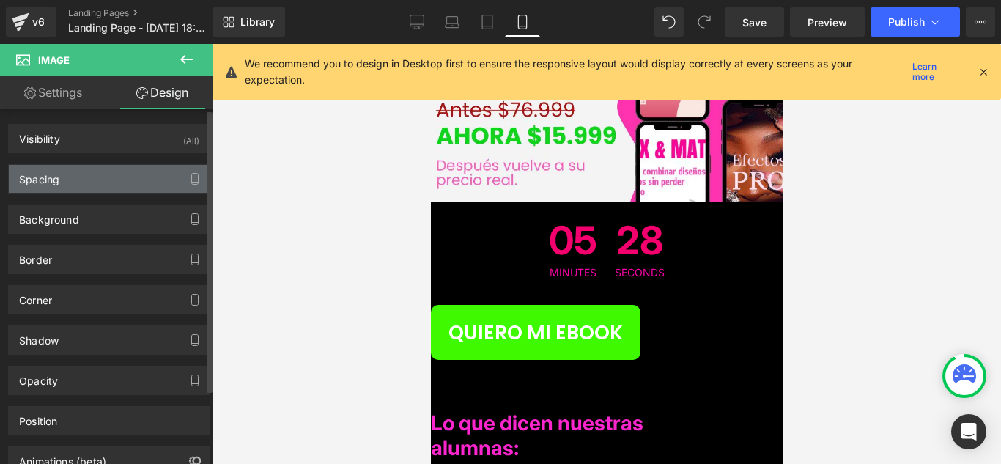
click at [141, 172] on div "Spacing" at bounding box center [109, 179] width 201 height 28
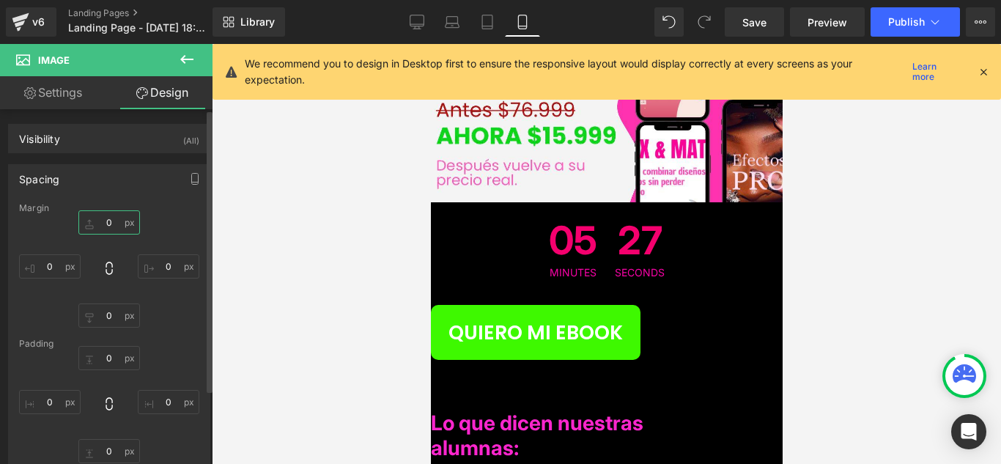
click at [122, 221] on input "0" at bounding box center [109, 222] width 62 height 24
click at [110, 268] on icon at bounding box center [109, 268] width 15 height 15
click at [121, 359] on input "0" at bounding box center [109, 358] width 62 height 24
click at [106, 414] on div "10 10 0px 0 0px 0 0px 0" at bounding box center [109, 404] width 180 height 117
click at [106, 408] on icon at bounding box center [109, 404] width 15 height 15
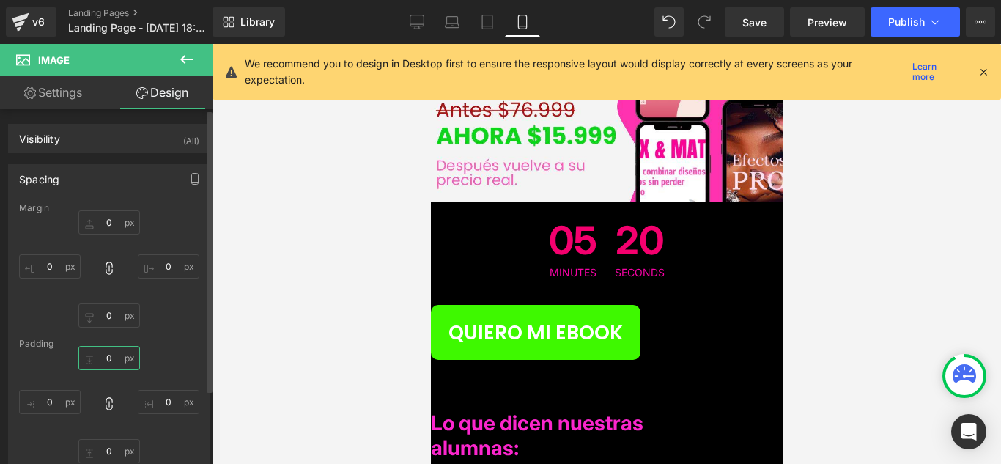
click at [118, 362] on input "0" at bounding box center [109, 358] width 62 height 24
drag, startPoint x: 122, startPoint y: 207, endPoint x: 119, endPoint y: 215, distance: 7.9
click at [120, 213] on div "Margin" at bounding box center [109, 208] width 180 height 10
click at [119, 216] on input "0" at bounding box center [109, 222] width 62 height 24
click at [242, 231] on div at bounding box center [606, 254] width 789 height 420
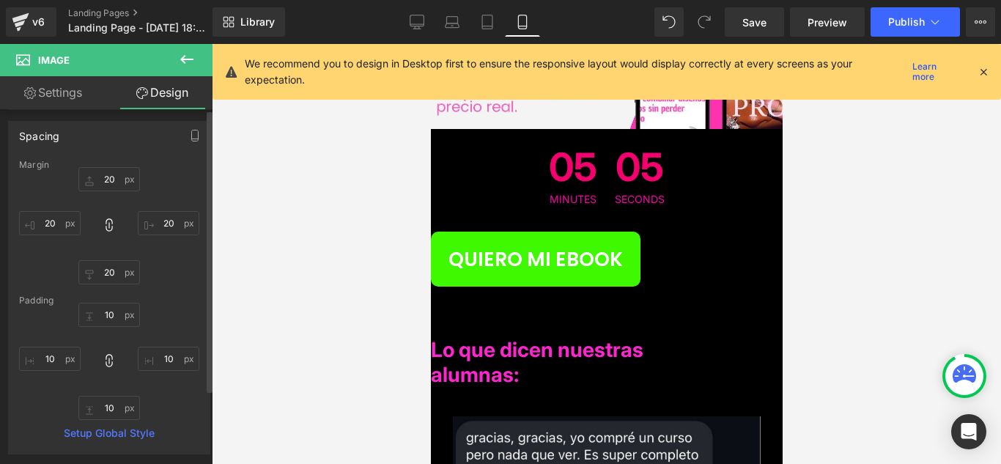
scroll to position [73, 0]
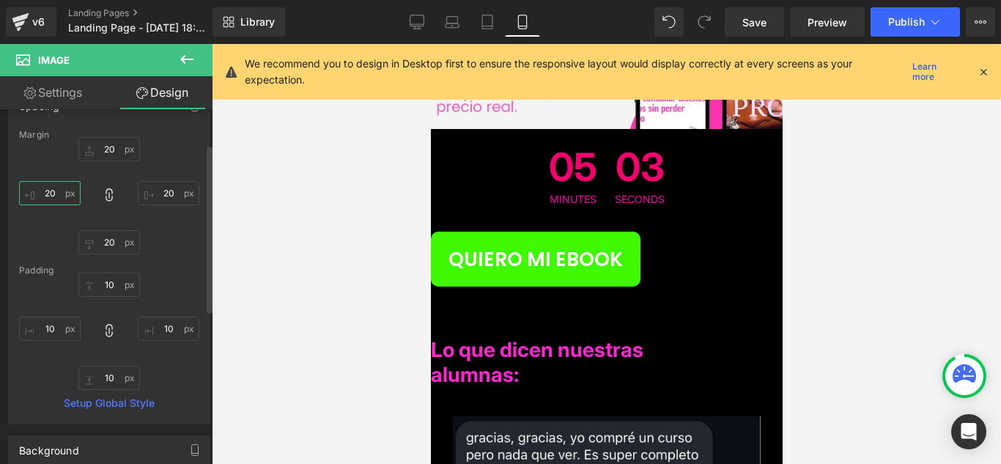
click at [69, 193] on input "20" at bounding box center [50, 193] width 62 height 24
drag, startPoint x: 248, startPoint y: 204, endPoint x: 331, endPoint y: 242, distance: 91.2
click at [249, 204] on div at bounding box center [606, 254] width 789 height 420
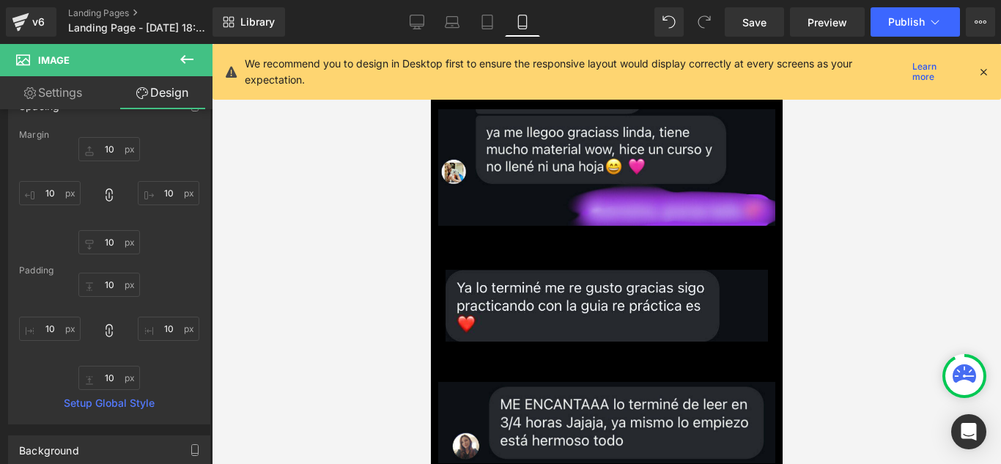
scroll to position [8191, 0]
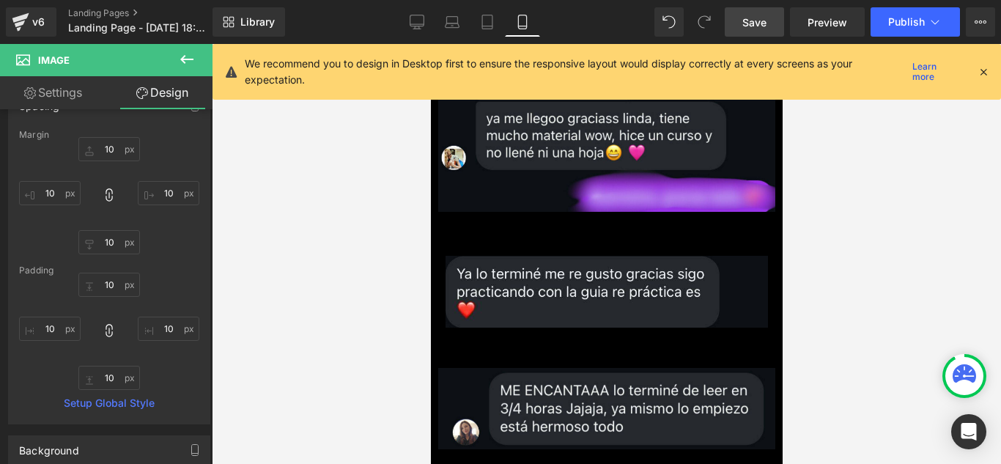
click at [765, 13] on link "Save" at bounding box center [754, 21] width 59 height 29
click at [929, 26] on icon at bounding box center [935, 22] width 15 height 15
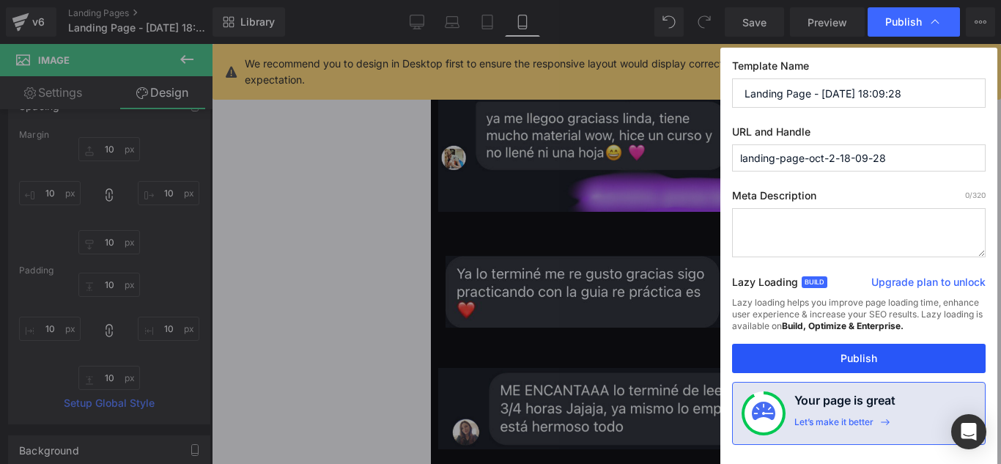
drag, startPoint x: 1, startPoint y: 272, endPoint x: 746, endPoint y: 350, distance: 748.8
click at [746, 350] on button "Publish" at bounding box center [859, 358] width 254 height 29
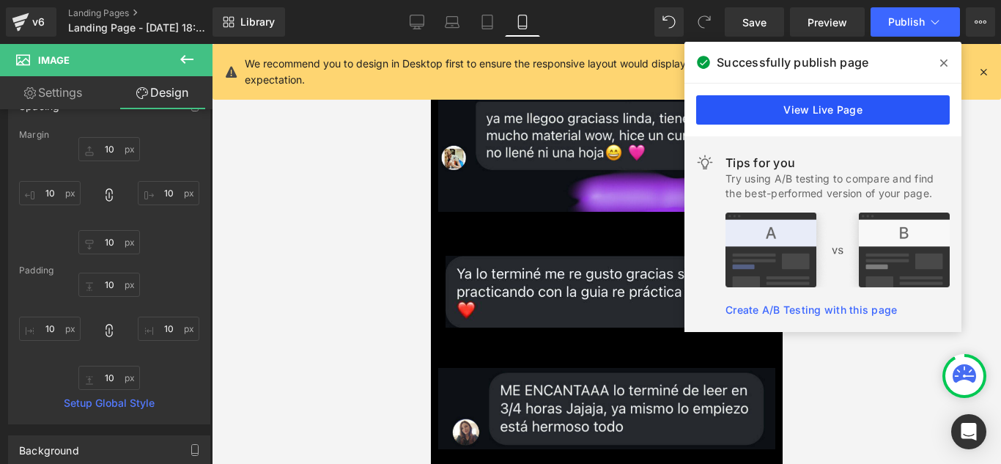
click at [790, 107] on link "View Live Page" at bounding box center [823, 109] width 254 height 29
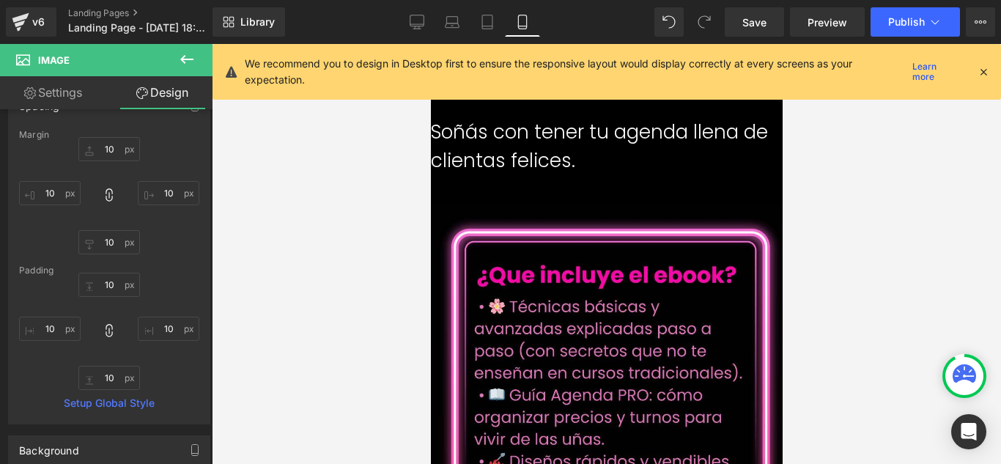
scroll to position [2310, 0]
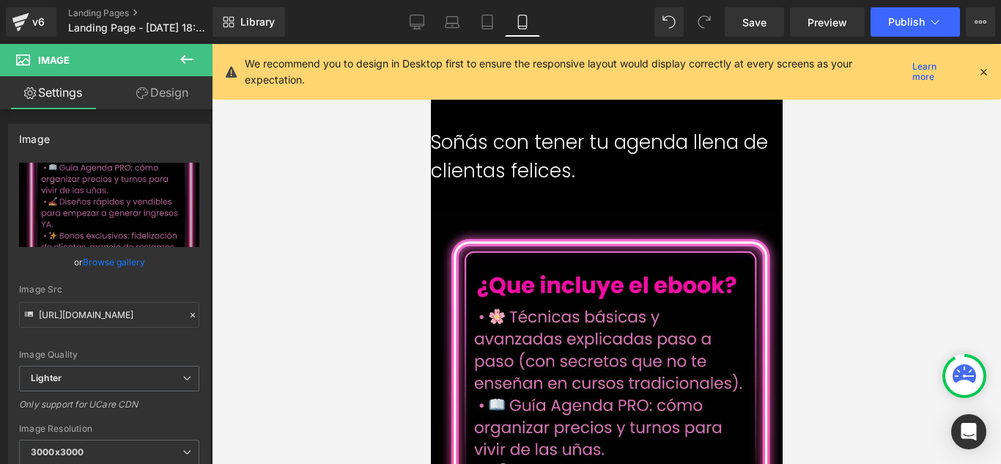
drag, startPoint x: 156, startPoint y: 96, endPoint x: 128, endPoint y: 166, distance: 75.7
click at [156, 96] on link "Design" at bounding box center [162, 92] width 106 height 33
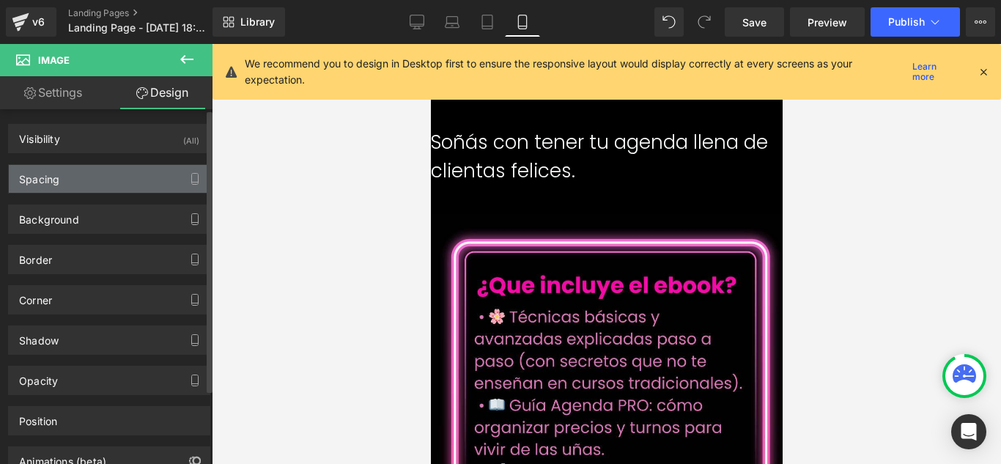
click at [128, 166] on div "Spacing" at bounding box center [109, 179] width 201 height 28
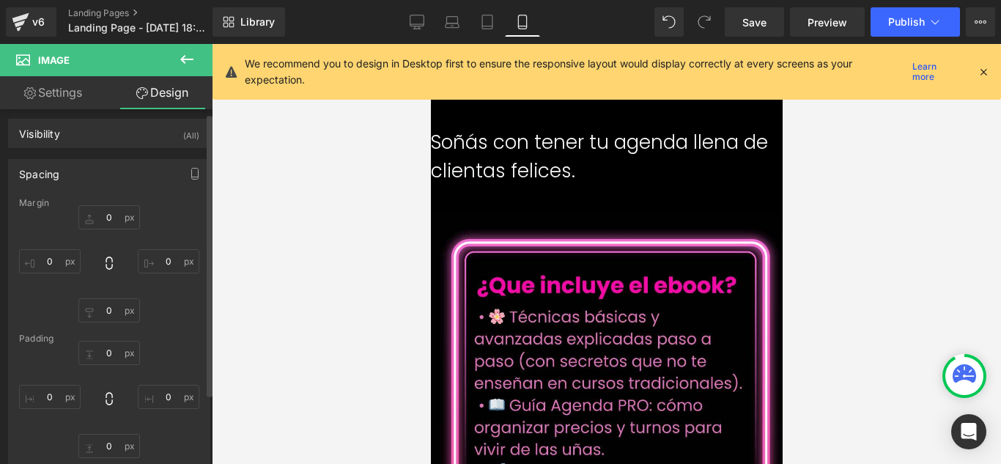
scroll to position [0, 0]
click at [54, 264] on input "0" at bounding box center [50, 266] width 62 height 24
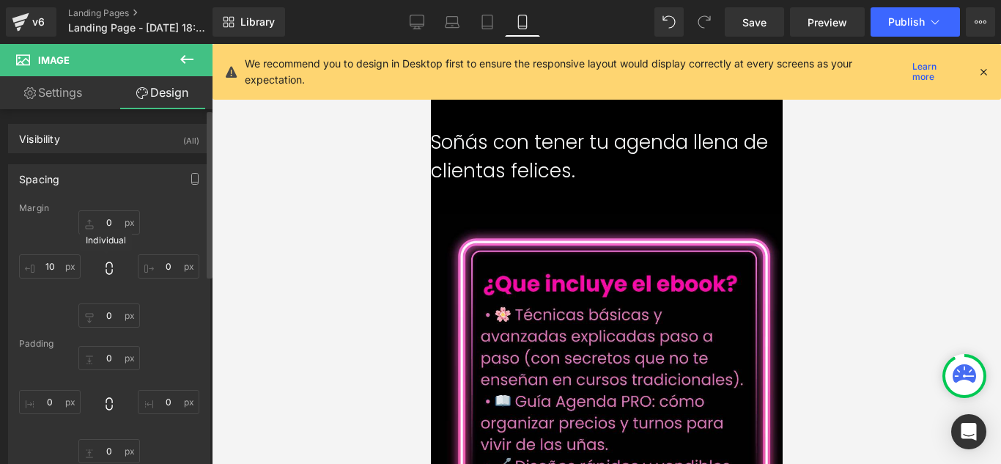
click at [102, 268] on icon at bounding box center [109, 268] width 15 height 15
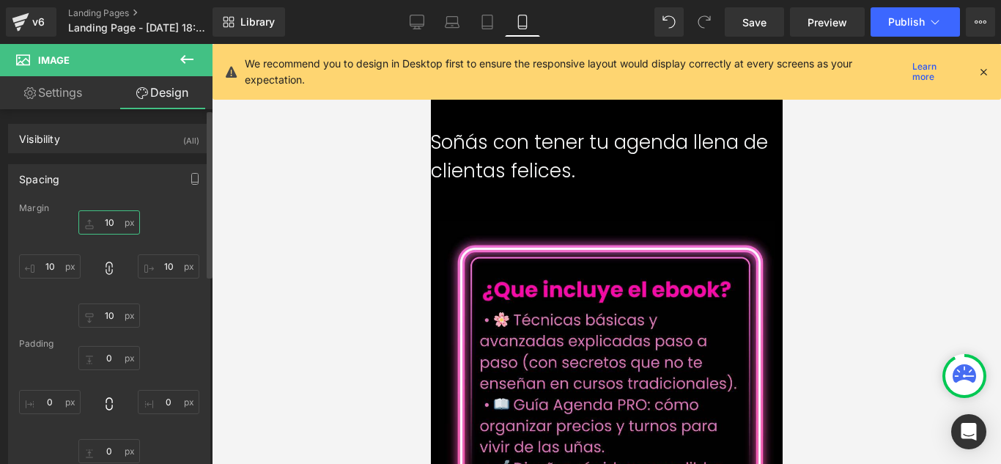
click at [120, 222] on input "10" at bounding box center [109, 222] width 62 height 24
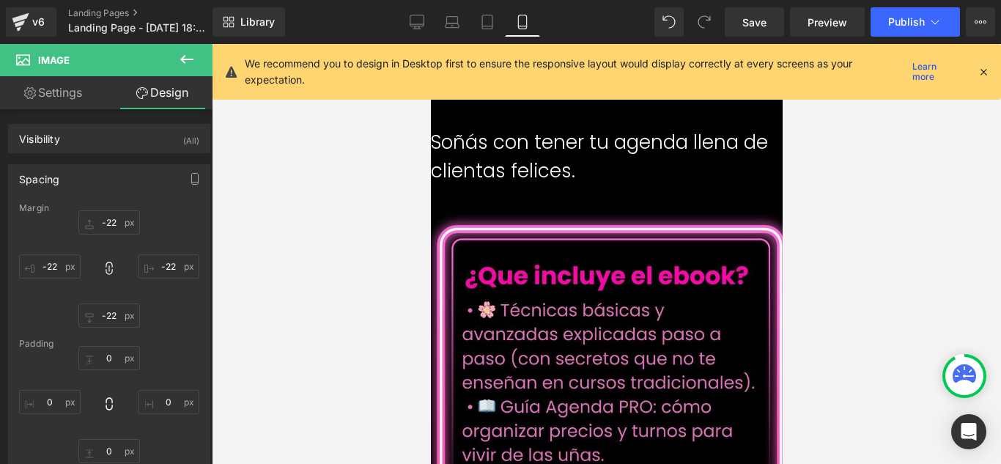
click at [301, 244] on div at bounding box center [606, 254] width 789 height 420
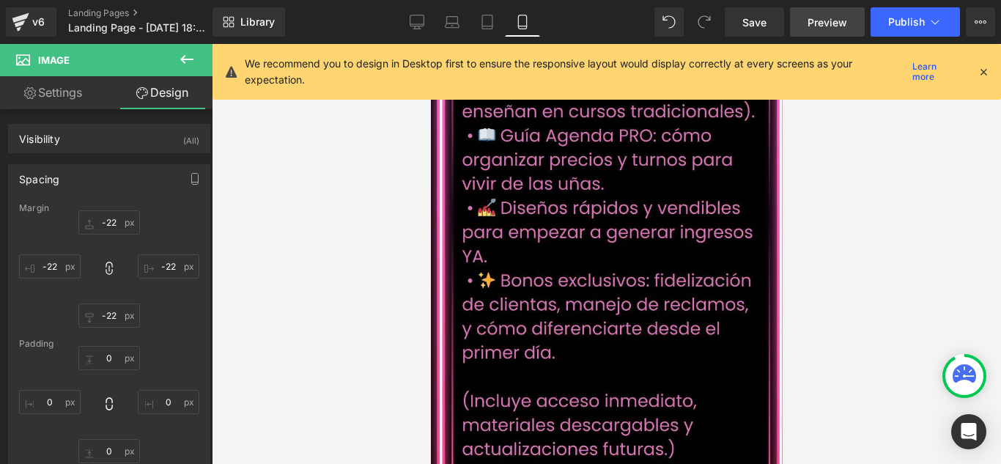
scroll to position [2603, 0]
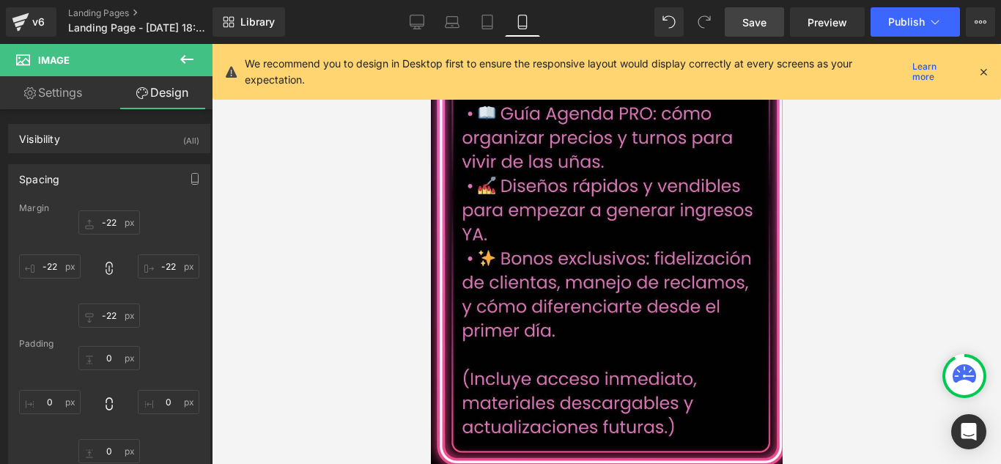
click at [764, 23] on span "Save" at bounding box center [755, 22] width 24 height 15
click at [900, 20] on span "Publish" at bounding box center [906, 22] width 37 height 12
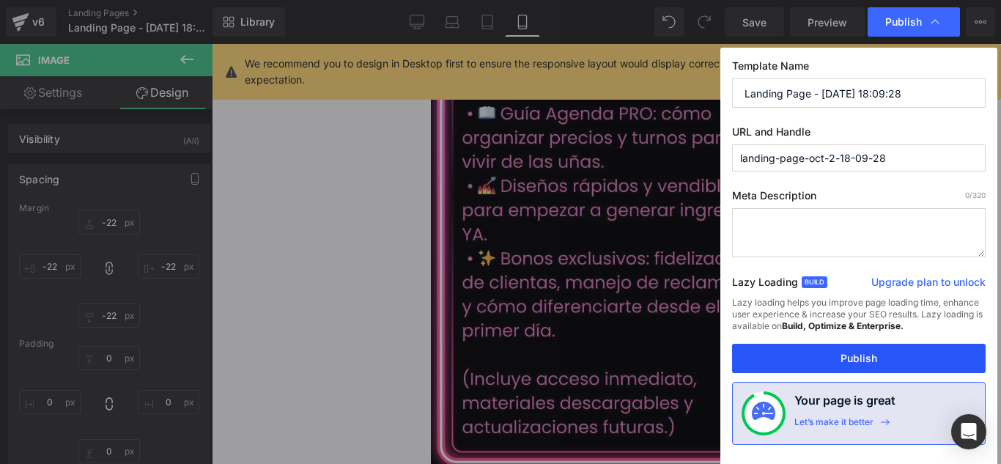
click at [847, 351] on button "Publish" at bounding box center [859, 358] width 254 height 29
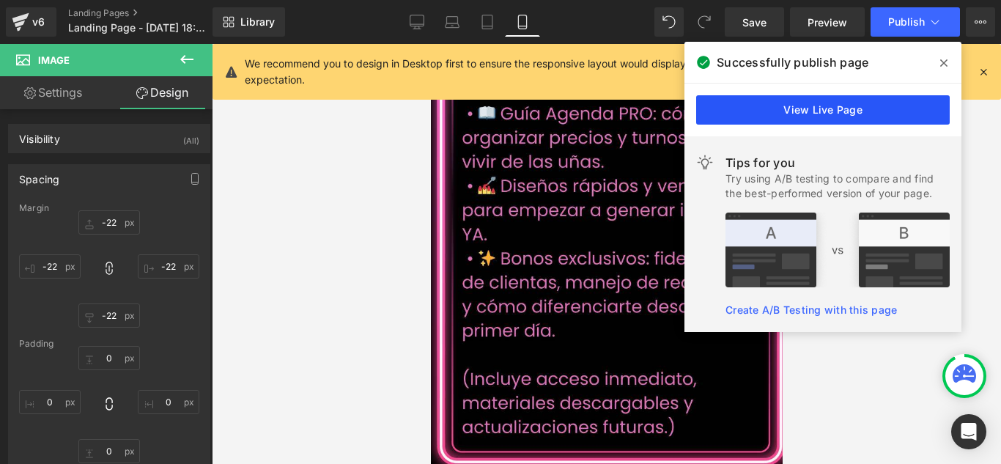
click at [894, 122] on link "View Live Page" at bounding box center [823, 109] width 254 height 29
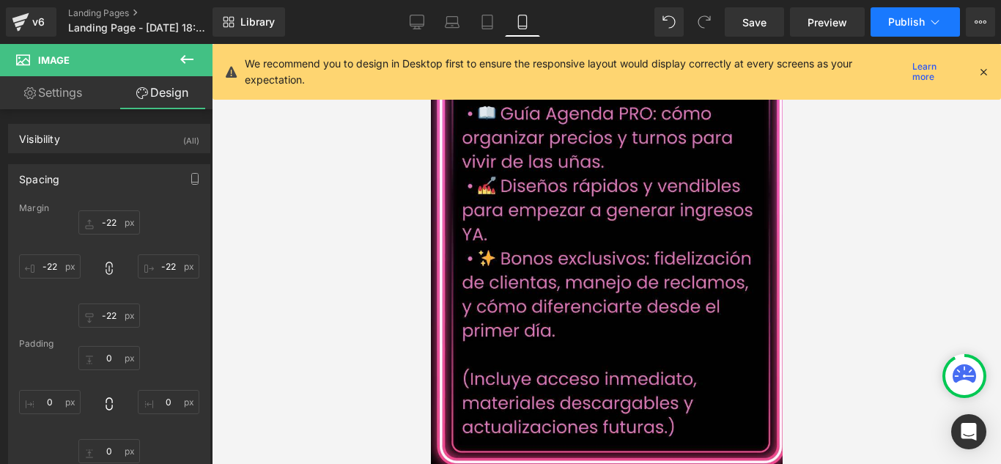
click at [905, 19] on span "Publish" at bounding box center [906, 22] width 37 height 12
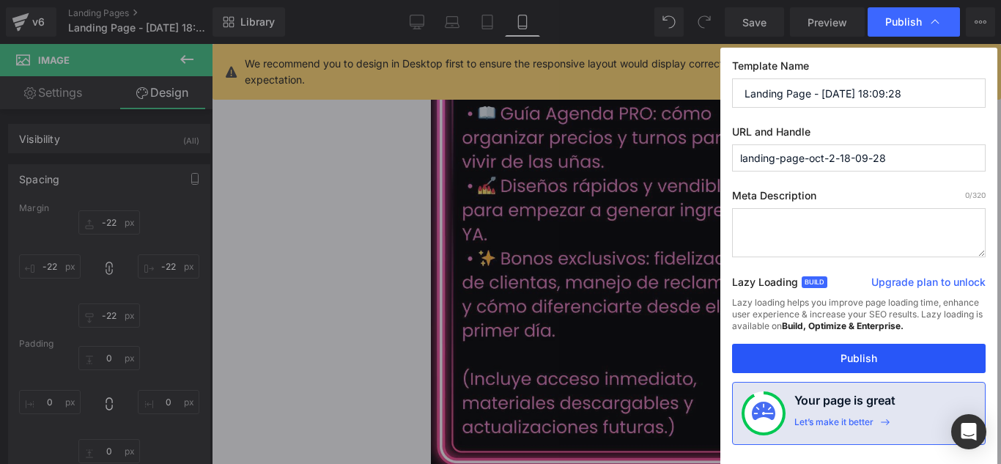
click at [912, 371] on button "Publish" at bounding box center [859, 358] width 254 height 29
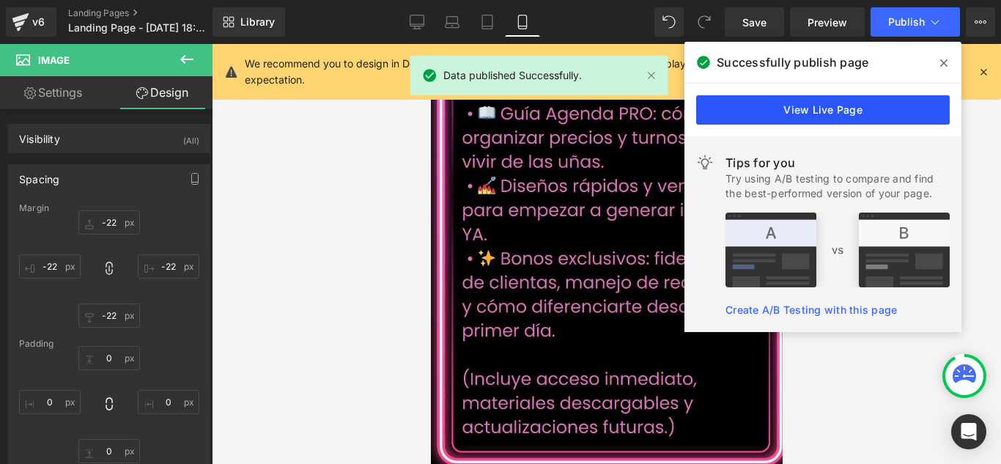
click at [871, 117] on link "View Live Page" at bounding box center [823, 109] width 254 height 29
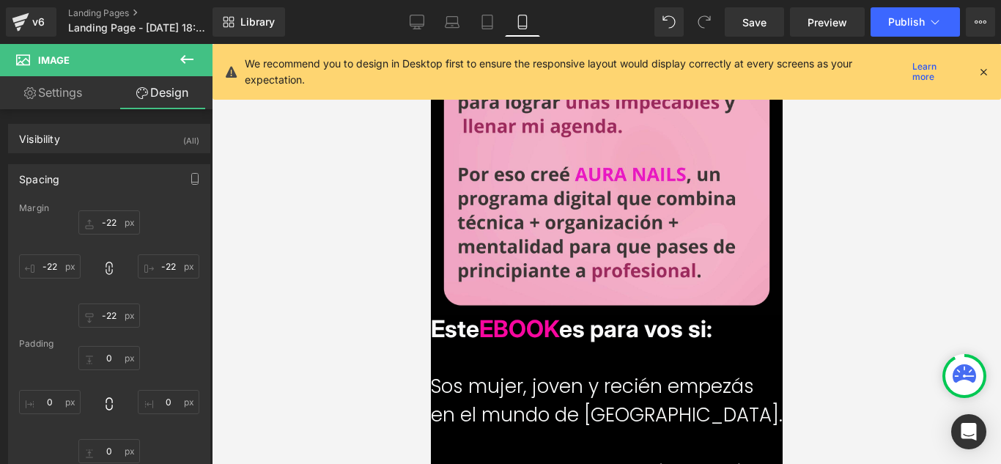
scroll to position [1650, 0]
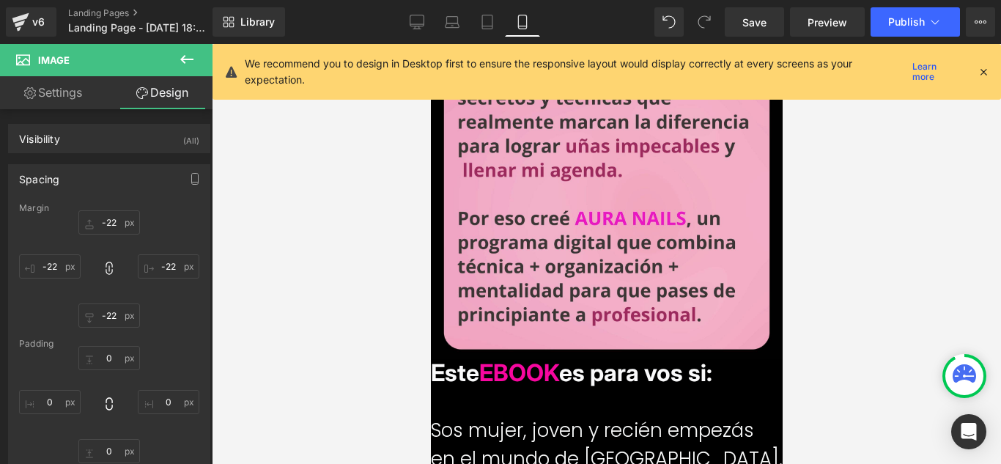
click at [430, 44] on icon at bounding box center [430, 44] width 0 height 0
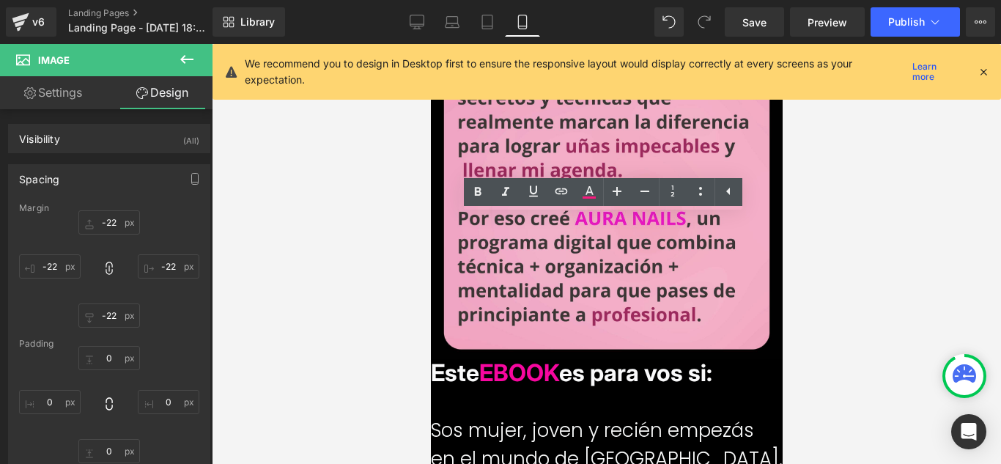
click at [559, 358] on span "EBOOK" at bounding box center [519, 372] width 80 height 29
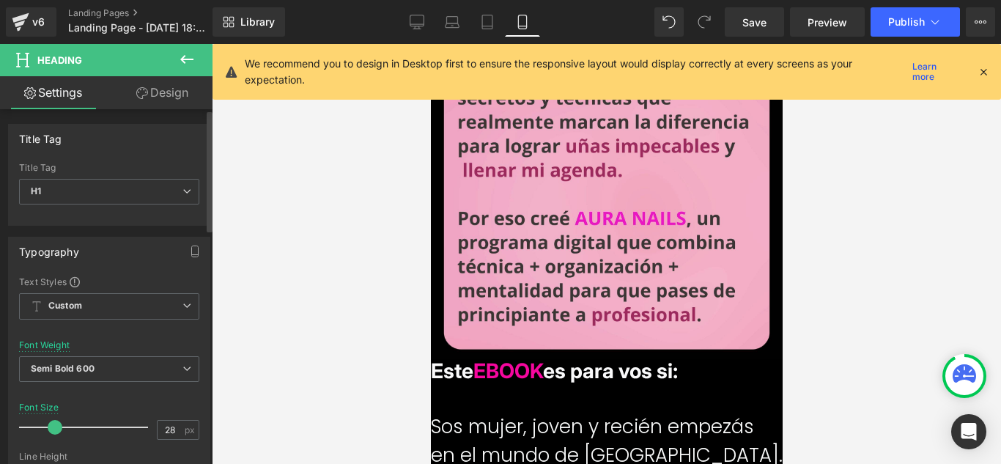
click at [53, 425] on span at bounding box center [55, 427] width 15 height 15
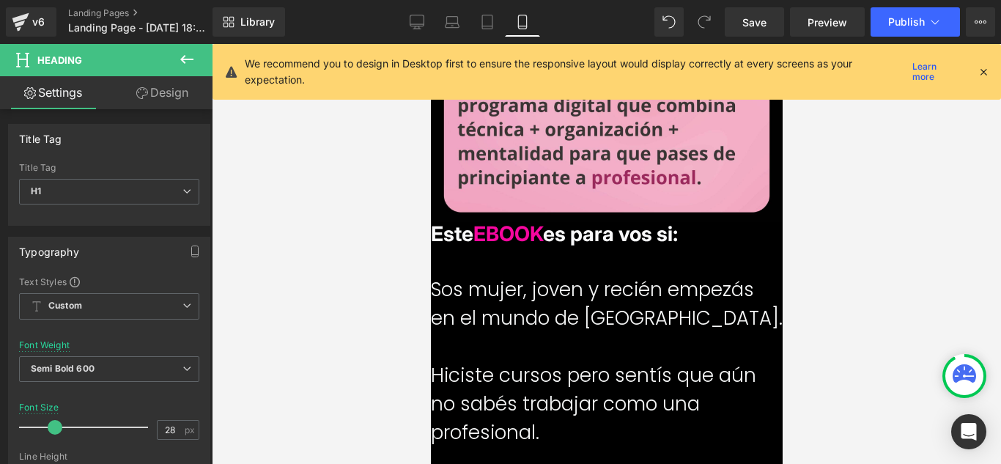
scroll to position [1797, 0]
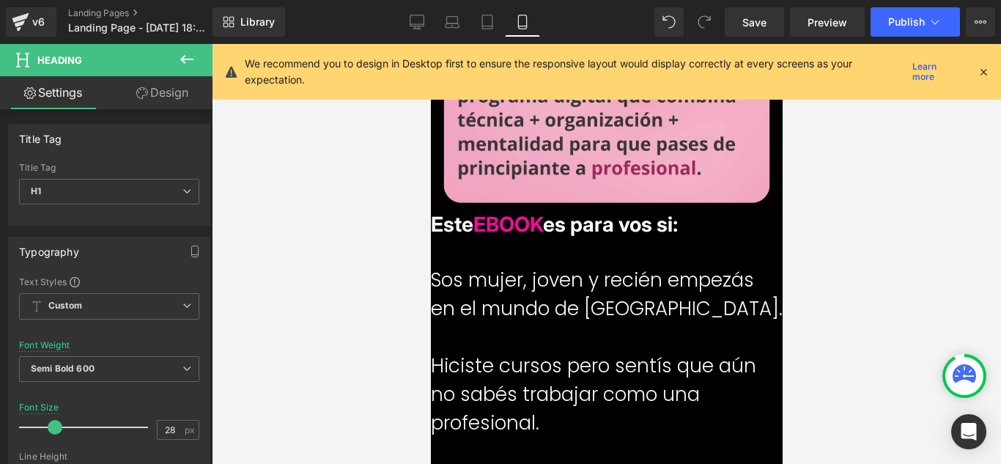
click at [553, 352] on p "Hiciste cursos pero sentís que aún no sabés trabajar como una profesional." at bounding box center [606, 395] width 352 height 86
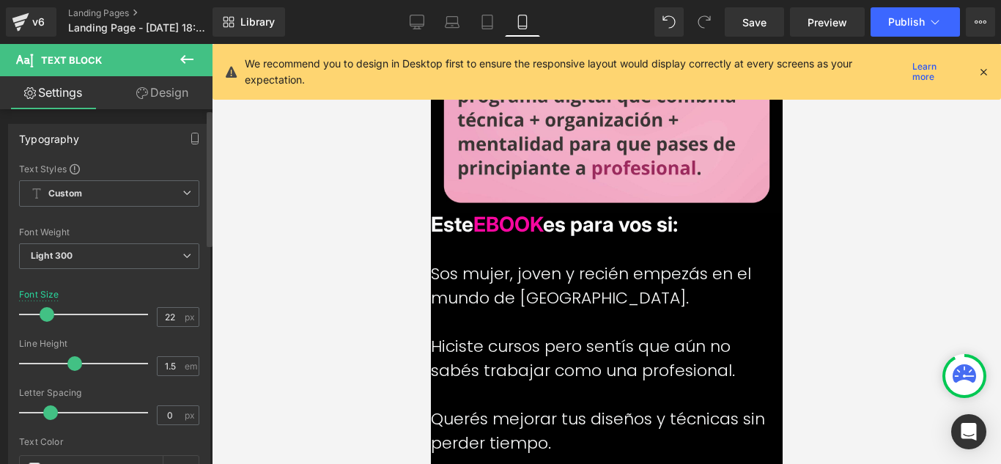
click at [47, 317] on span at bounding box center [47, 314] width 15 height 15
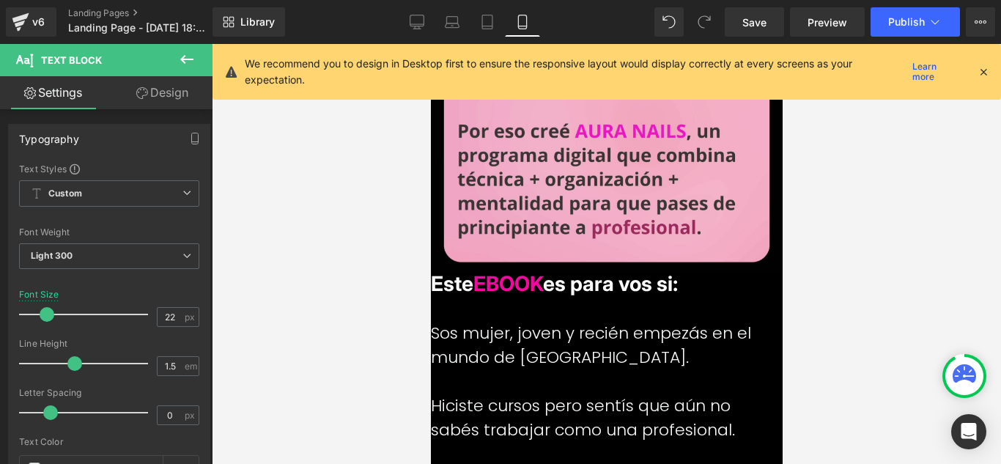
scroll to position [1723, 0]
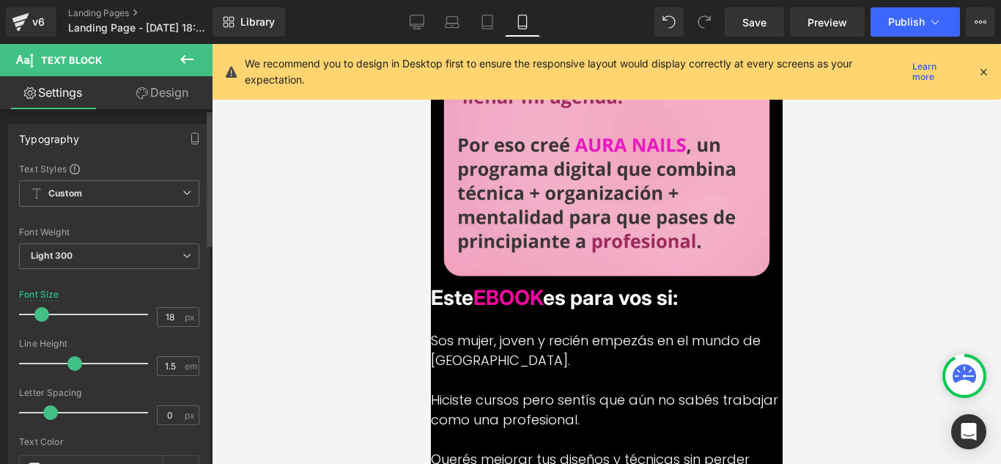
click at [41, 320] on span at bounding box center [41, 314] width 15 height 15
click at [759, 32] on link "Save" at bounding box center [754, 21] width 59 height 29
click at [933, 17] on icon at bounding box center [935, 22] width 15 height 15
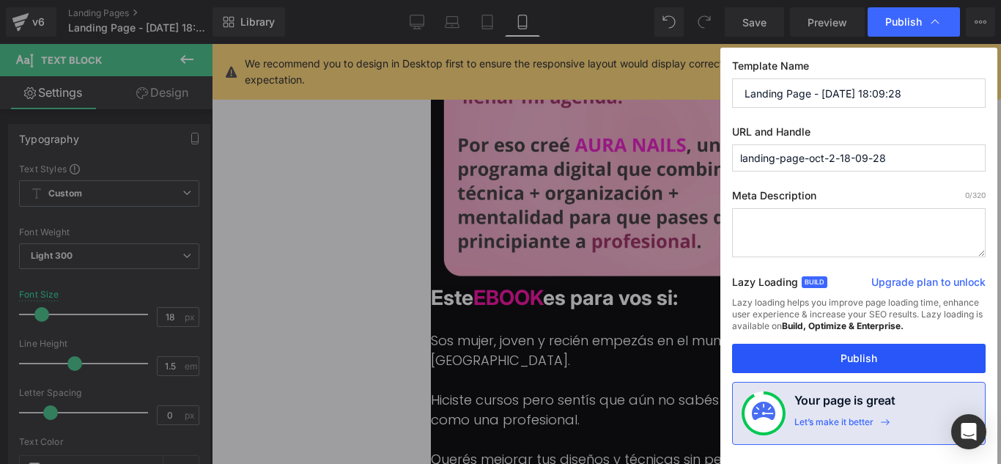
click at [895, 350] on button "Publish" at bounding box center [859, 358] width 254 height 29
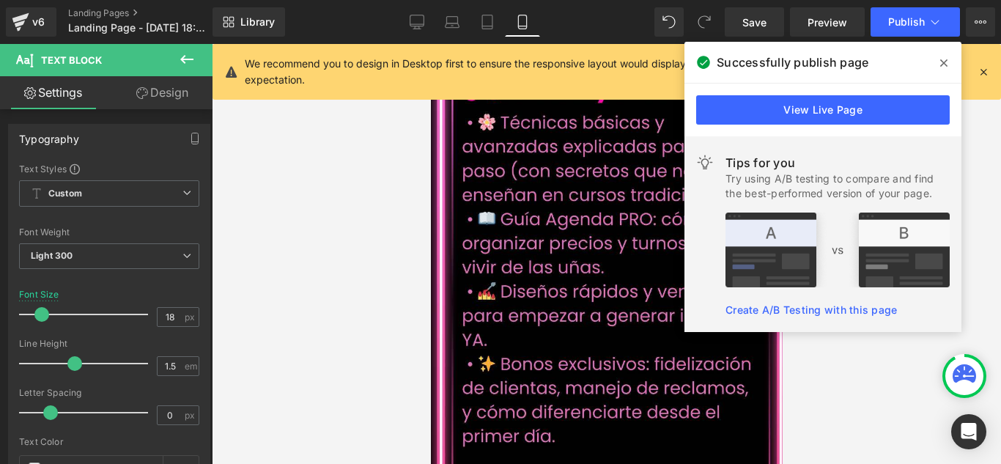
scroll to position [2310, 0]
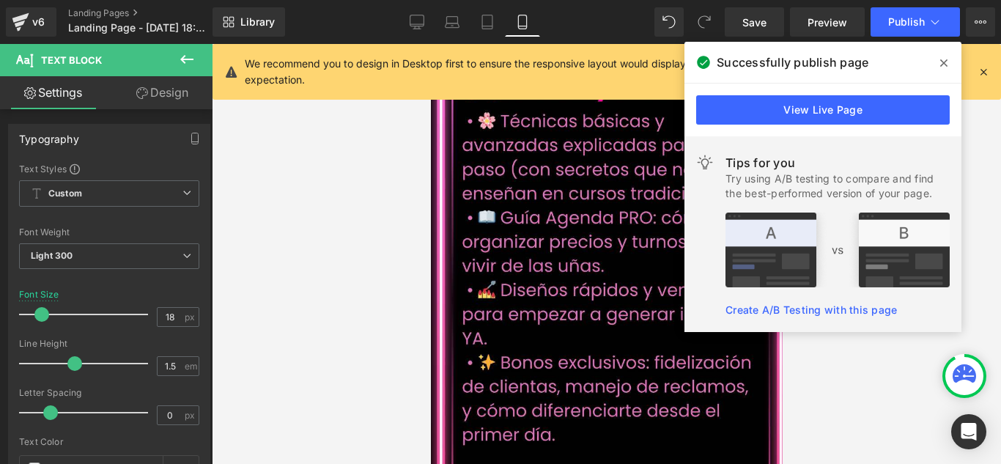
click at [449, 357] on img at bounding box center [606, 297] width 384 height 576
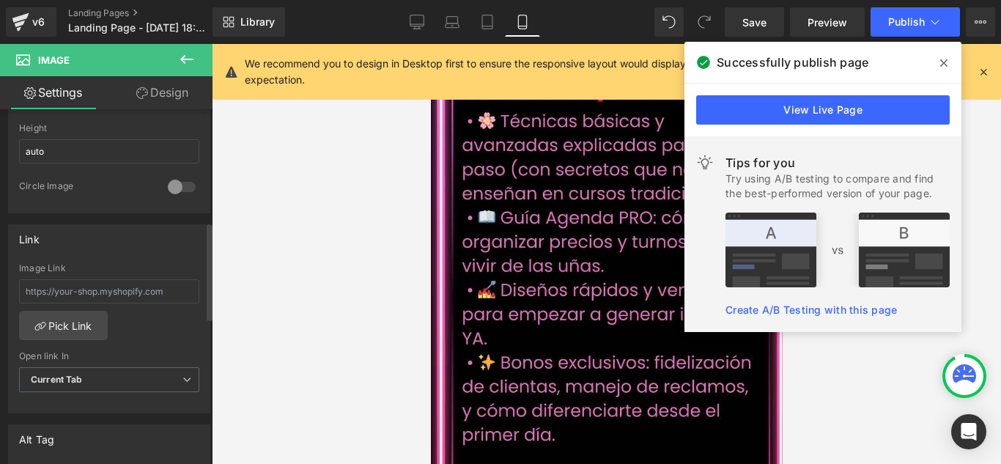
scroll to position [367, 0]
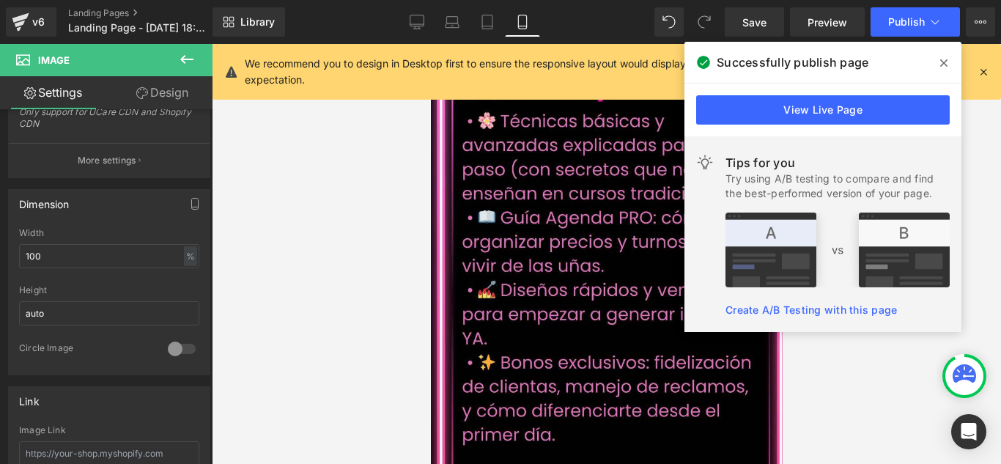
click at [170, 81] on link "Design" at bounding box center [162, 92] width 106 height 33
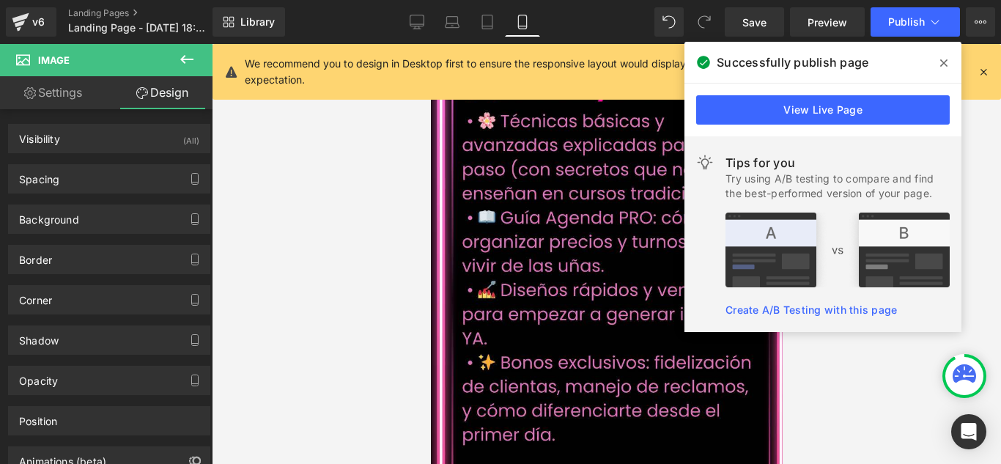
click at [161, 90] on link "Design" at bounding box center [162, 92] width 106 height 33
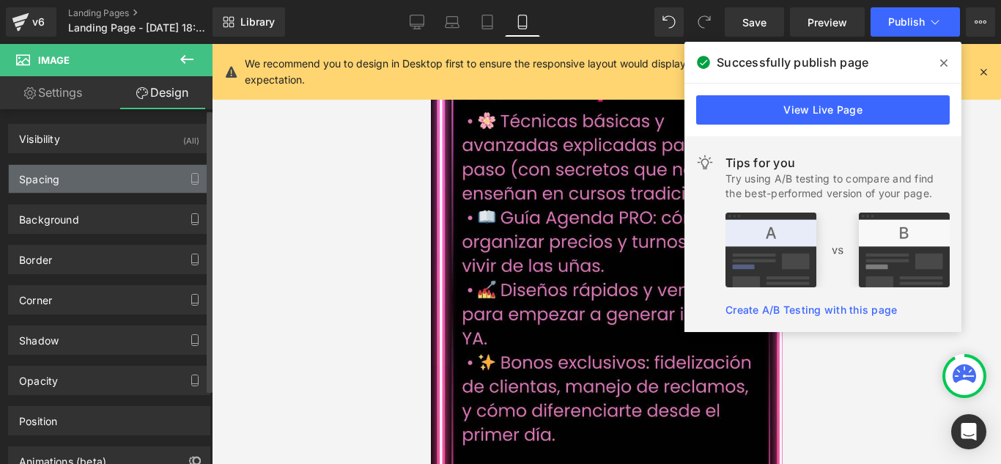
click at [123, 182] on div "Spacing" at bounding box center [109, 179] width 201 height 28
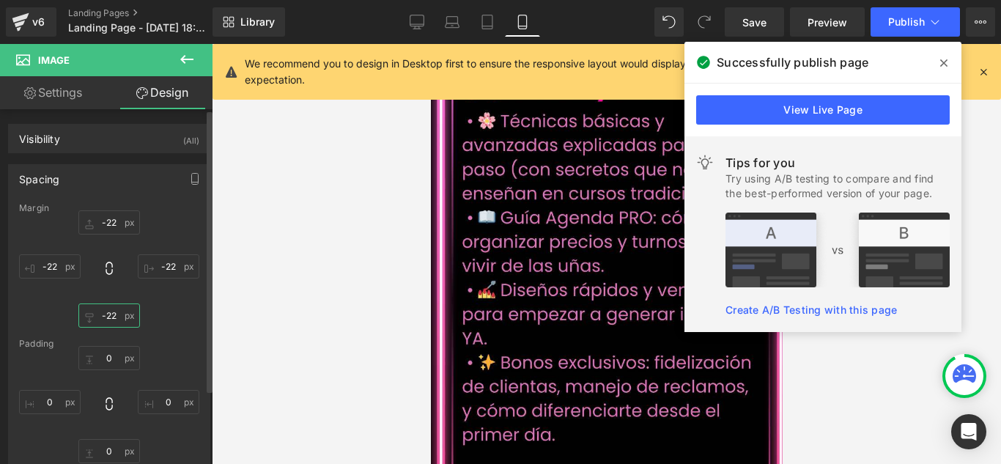
click at [118, 317] on input "-22" at bounding box center [109, 315] width 62 height 24
click at [120, 326] on input "-22" at bounding box center [109, 315] width 62 height 24
drag, startPoint x: 942, startPoint y: 62, endPoint x: 821, endPoint y: 35, distance: 123.8
click at [941, 62] on icon at bounding box center [943, 63] width 7 height 12
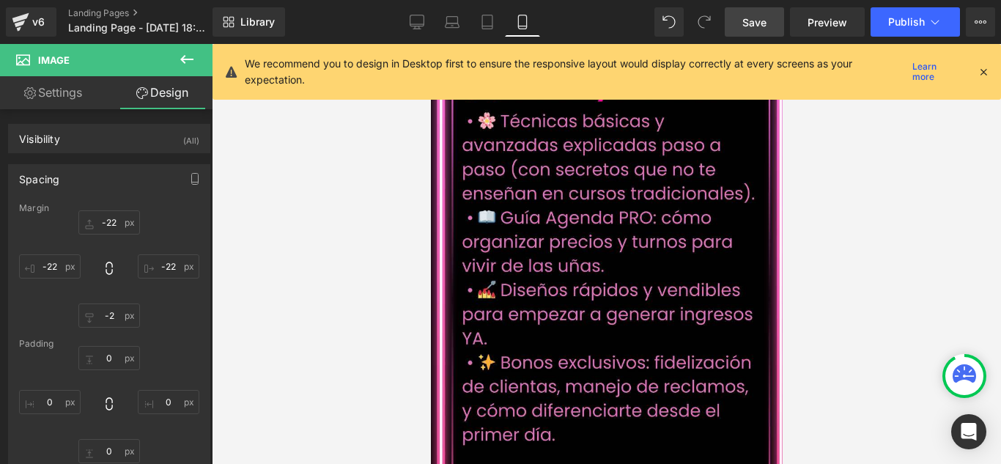
click at [746, 24] on span "Save" at bounding box center [755, 22] width 24 height 15
click at [932, 18] on icon at bounding box center [935, 22] width 15 height 15
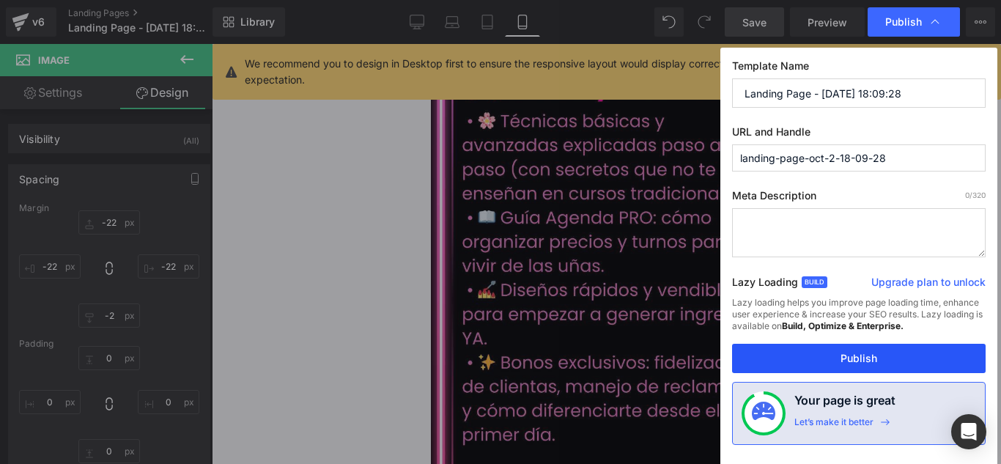
click at [905, 348] on button "Publish" at bounding box center [859, 358] width 254 height 29
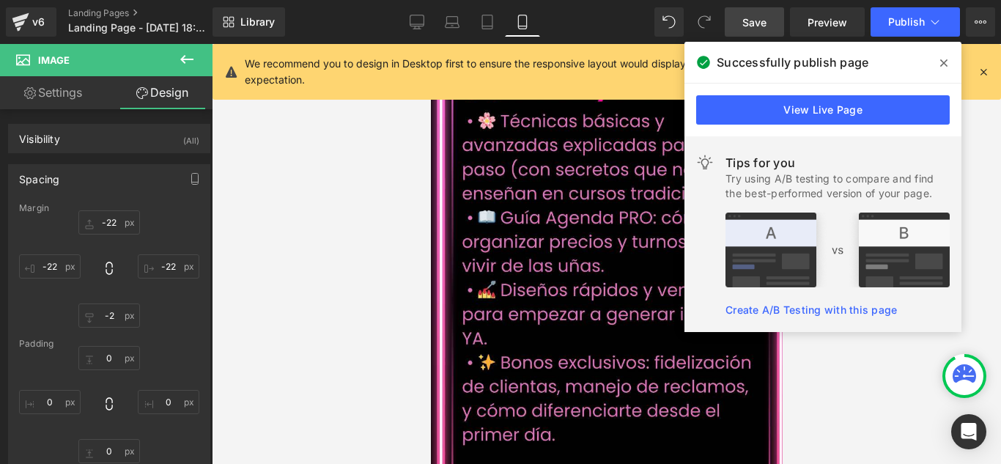
drag, startPoint x: 388, startPoint y: 262, endPoint x: 36, endPoint y: 146, distance: 370.7
click at [388, 262] on div at bounding box center [606, 254] width 789 height 420
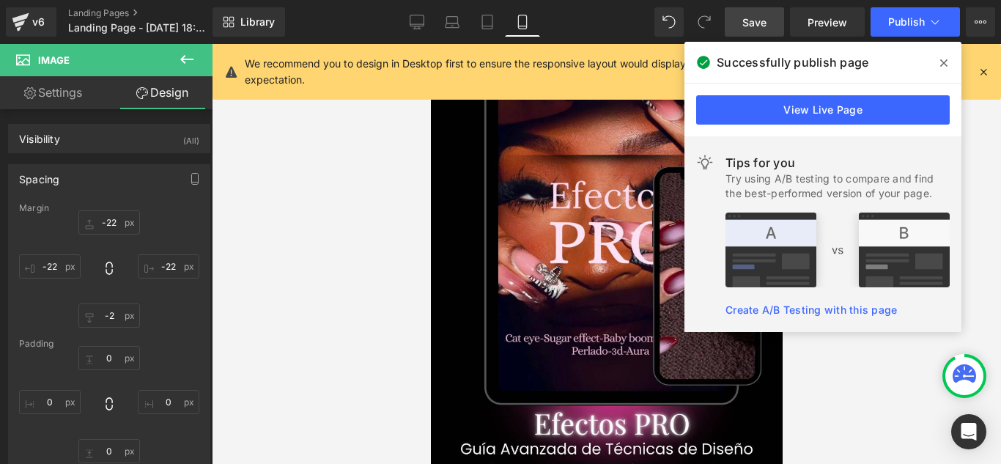
scroll to position [3629, 0]
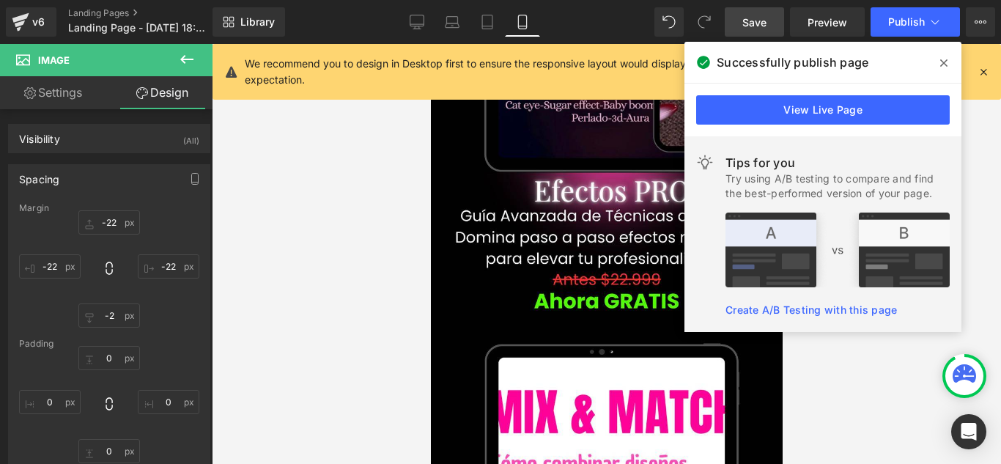
drag, startPoint x: 944, startPoint y: 70, endPoint x: 903, endPoint y: 76, distance: 41.6
click at [944, 70] on span at bounding box center [943, 62] width 23 height 23
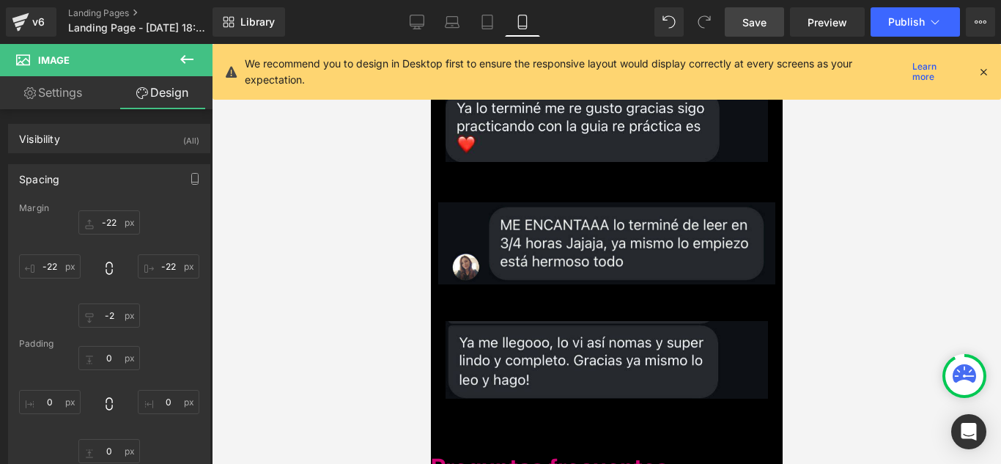
scroll to position [8174, 0]
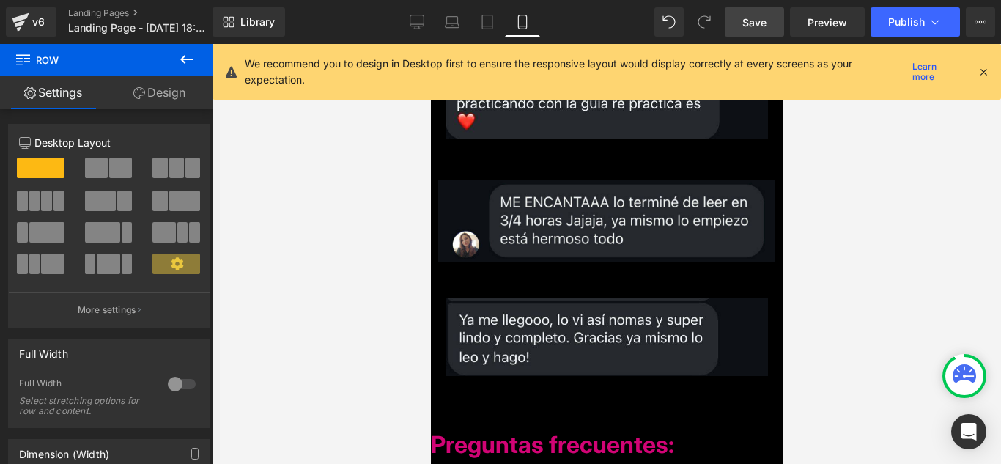
scroll to position [8247, 0]
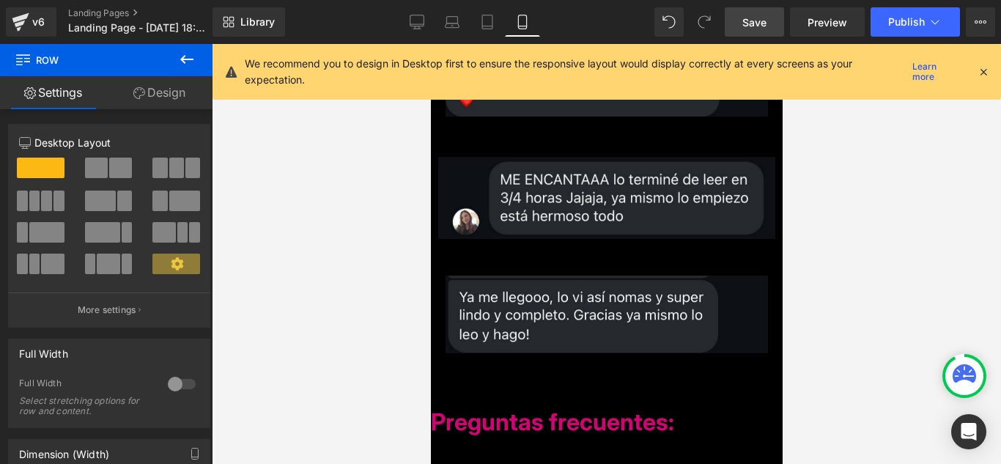
drag, startPoint x: 617, startPoint y: 399, endPoint x: 680, endPoint y: 173, distance: 234.9
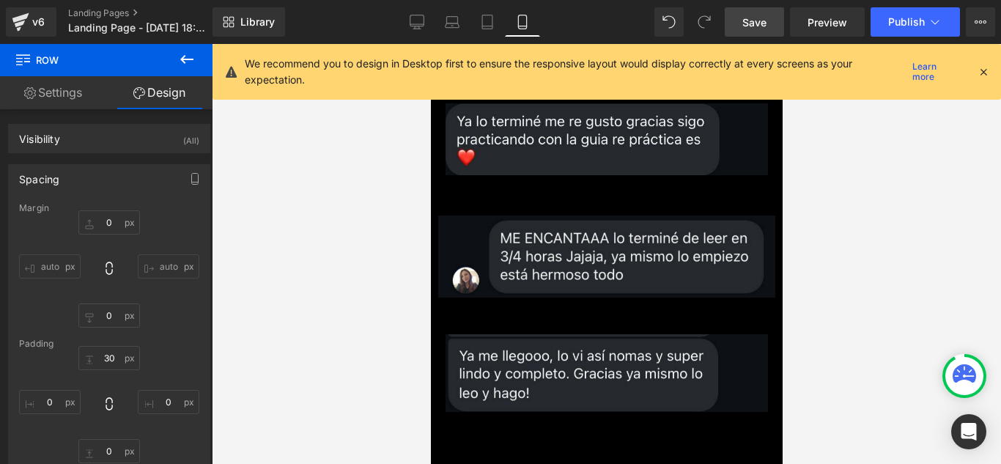
scroll to position [8321, 0]
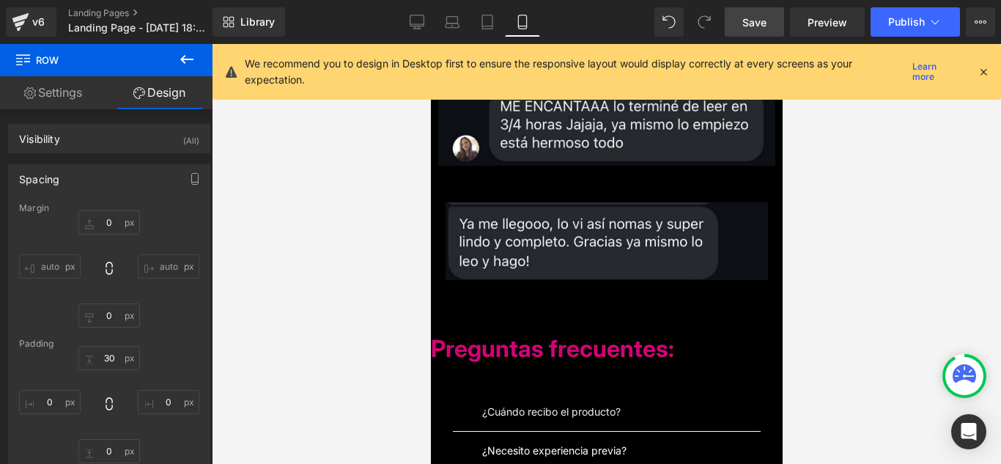
drag, startPoint x: 688, startPoint y: 177, endPoint x: 483, endPoint y: 180, distance: 205.3
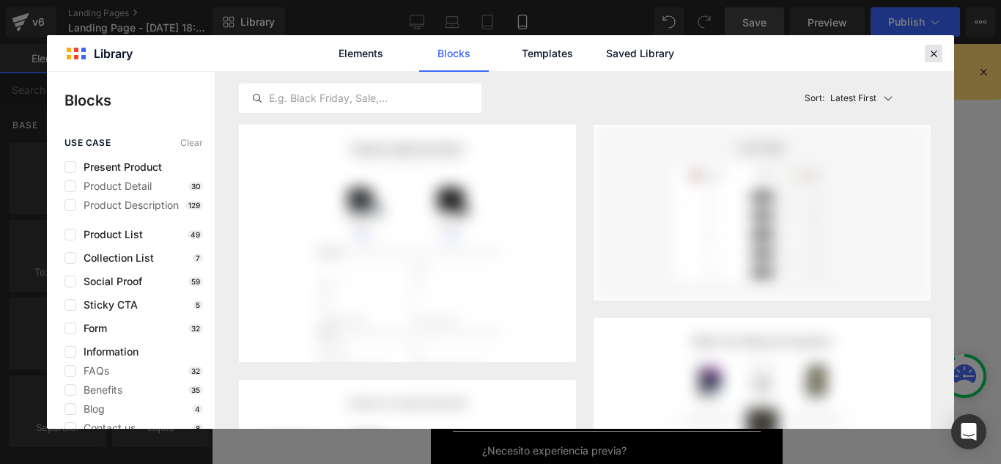
click at [935, 58] on icon at bounding box center [933, 53] width 13 height 13
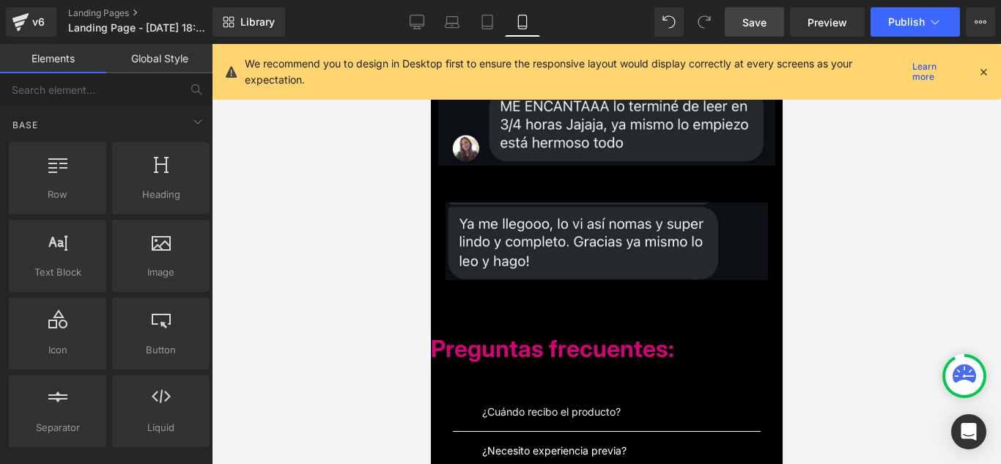
drag, startPoint x: 196, startPoint y: 135, endPoint x: 834, endPoint y: 176, distance: 639.8
click at [834, 176] on div at bounding box center [606, 254] width 789 height 420
drag, startPoint x: 225, startPoint y: 170, endPoint x: 809, endPoint y: 188, distance: 584.5
click at [809, 188] on div at bounding box center [606, 254] width 789 height 420
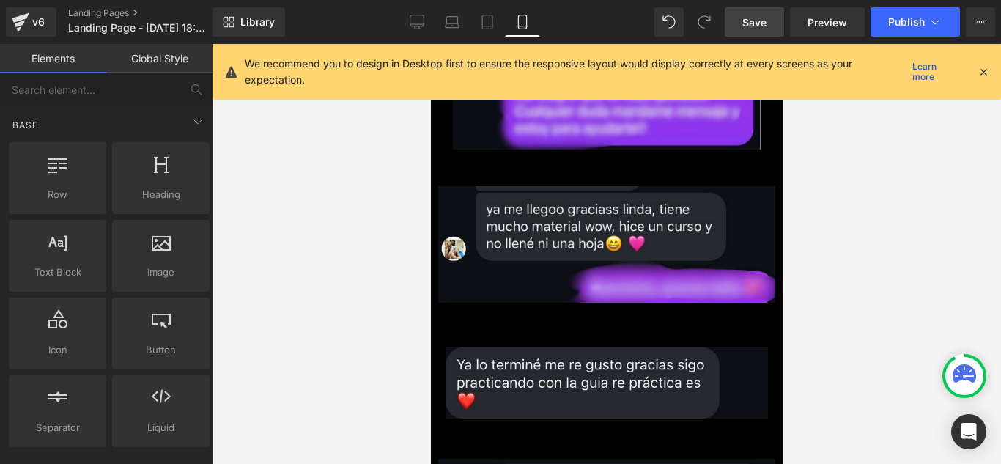
scroll to position [7952, 0]
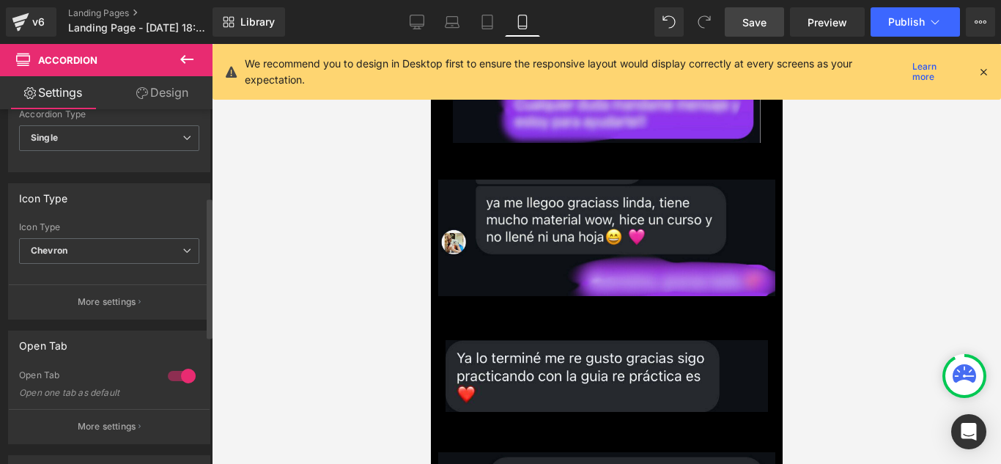
scroll to position [220, 0]
click at [430, 44] on span "Accordion" at bounding box center [430, 44] width 0 height 0
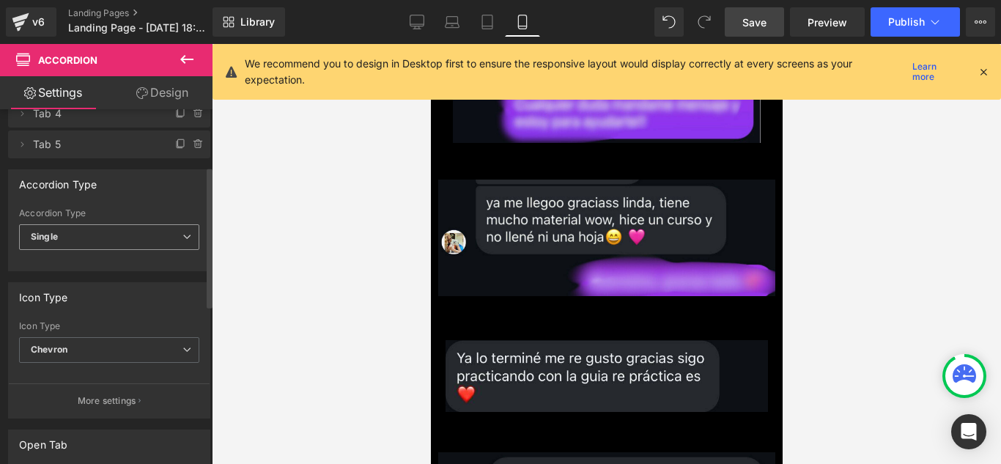
scroll to position [147, 0]
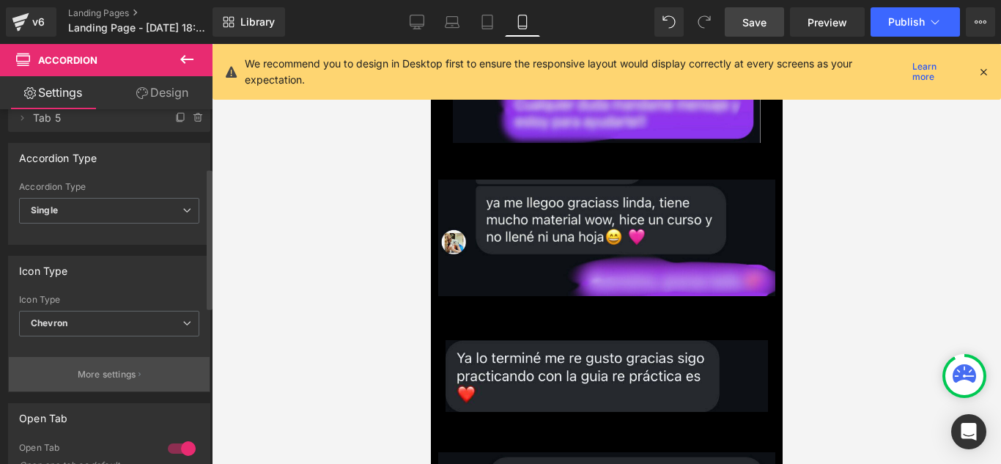
click at [118, 383] on button "More settings" at bounding box center [109, 374] width 201 height 34
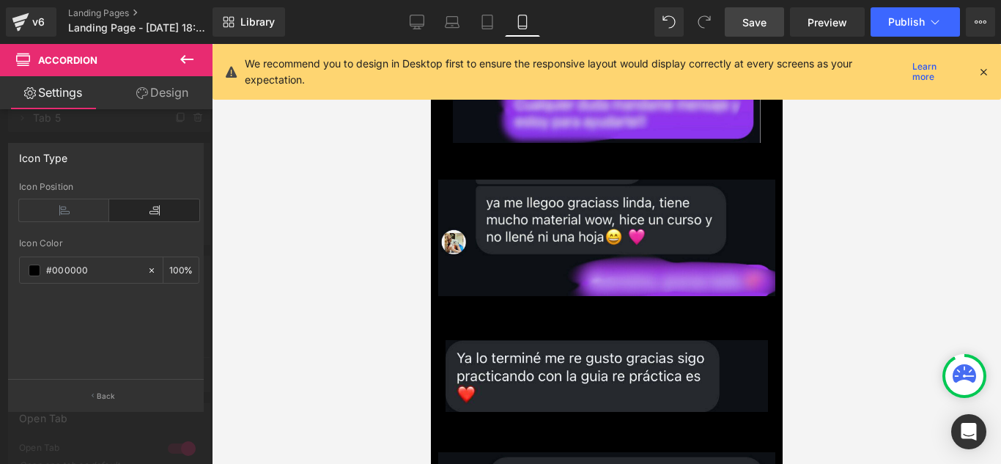
click at [73, 451] on div at bounding box center [106, 257] width 213 height 427
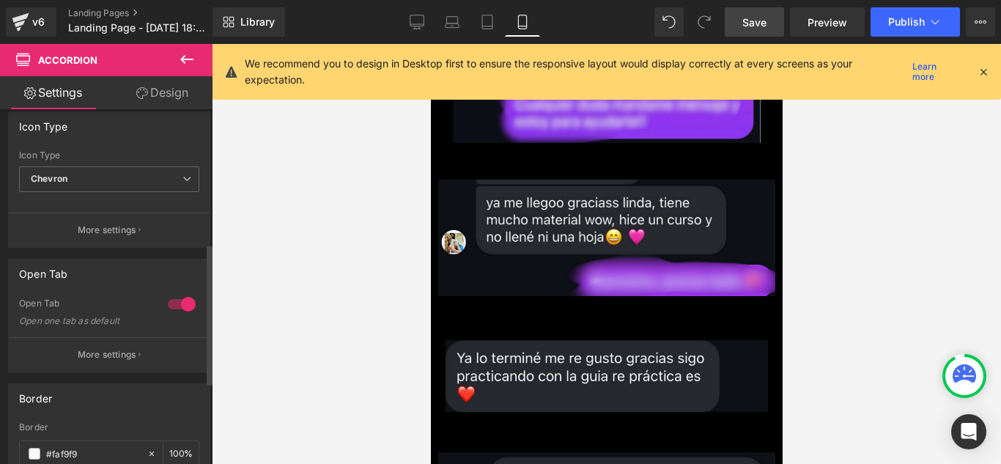
scroll to position [367, 0]
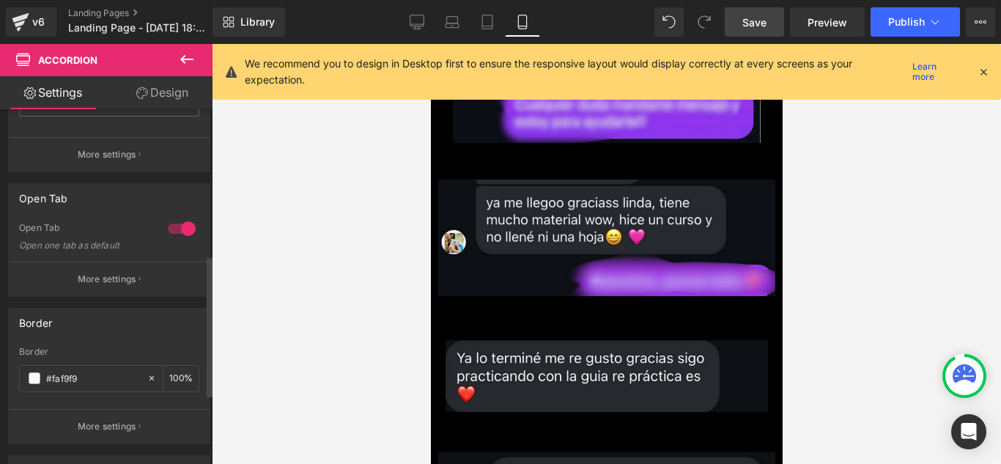
click at [125, 276] on p "More settings" at bounding box center [107, 279] width 59 height 13
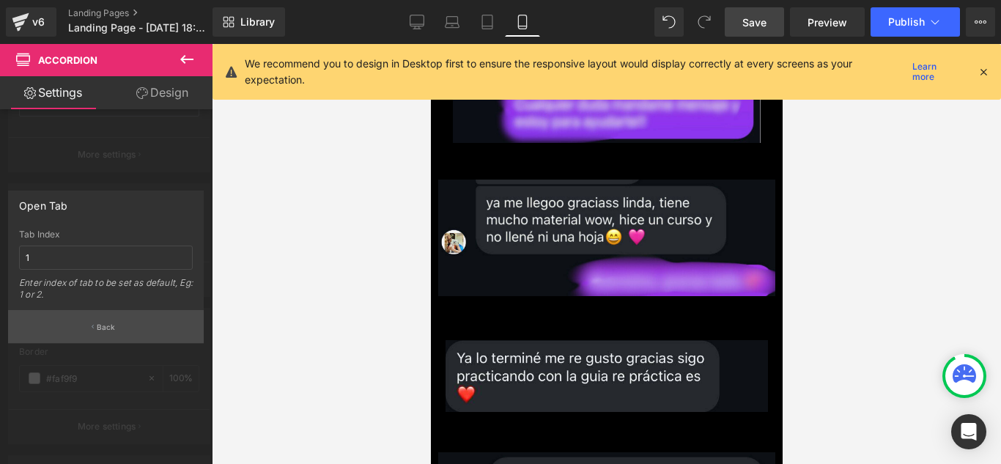
click at [126, 316] on button "Back" at bounding box center [106, 326] width 196 height 33
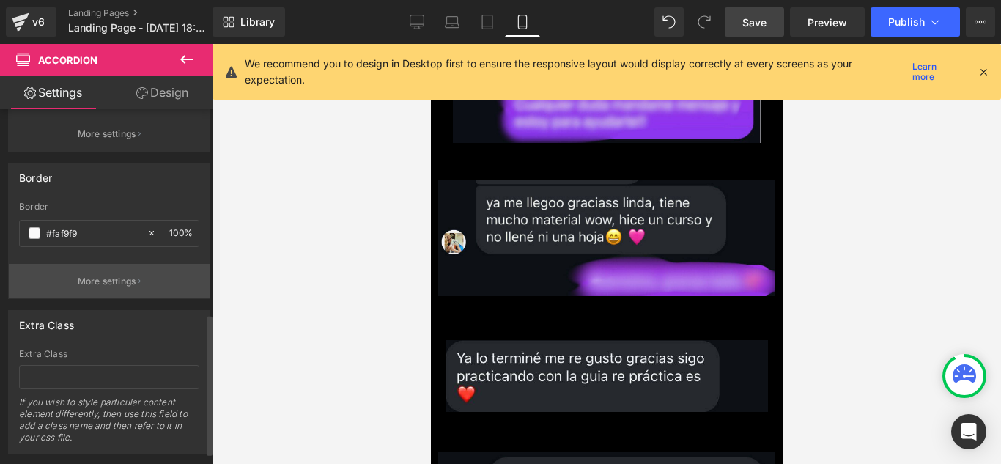
scroll to position [513, 0]
click at [132, 292] on button "More settings" at bounding box center [109, 279] width 201 height 34
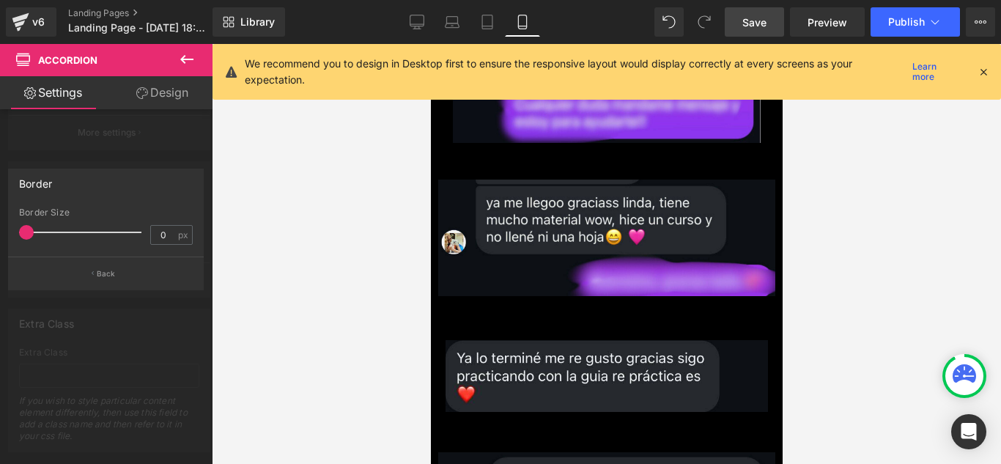
drag, startPoint x: 40, startPoint y: 235, endPoint x: 61, endPoint y: 249, distance: 25.8
click at [31, 237] on span at bounding box center [26, 232] width 15 height 15
click at [118, 284] on button "Back" at bounding box center [106, 273] width 196 height 33
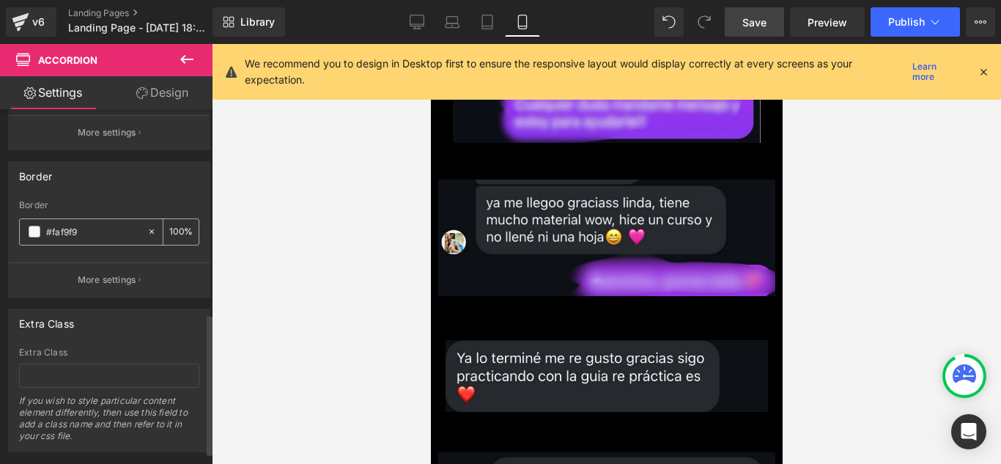
click at [79, 237] on input "#faf9f9" at bounding box center [93, 232] width 94 height 16
click at [75, 270] on button "More settings" at bounding box center [109, 279] width 201 height 34
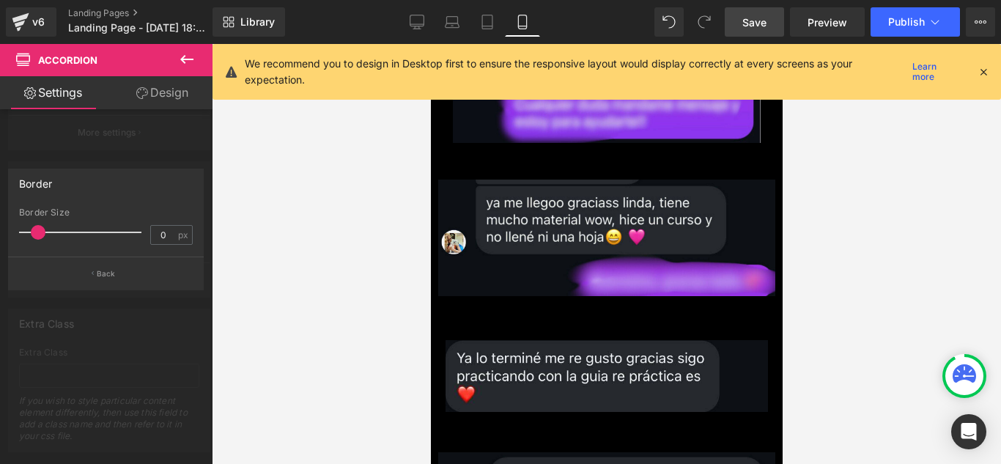
click at [31, 237] on span at bounding box center [38, 232] width 15 height 15
click at [36, 235] on div at bounding box center [83, 232] width 115 height 29
click at [37, 232] on span at bounding box center [38, 232] width 15 height 15
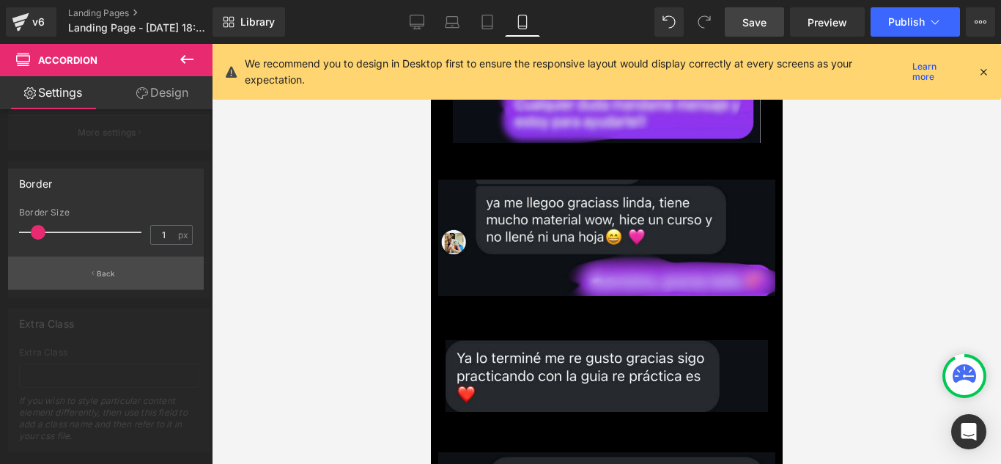
click at [118, 263] on button "Back" at bounding box center [106, 273] width 196 height 33
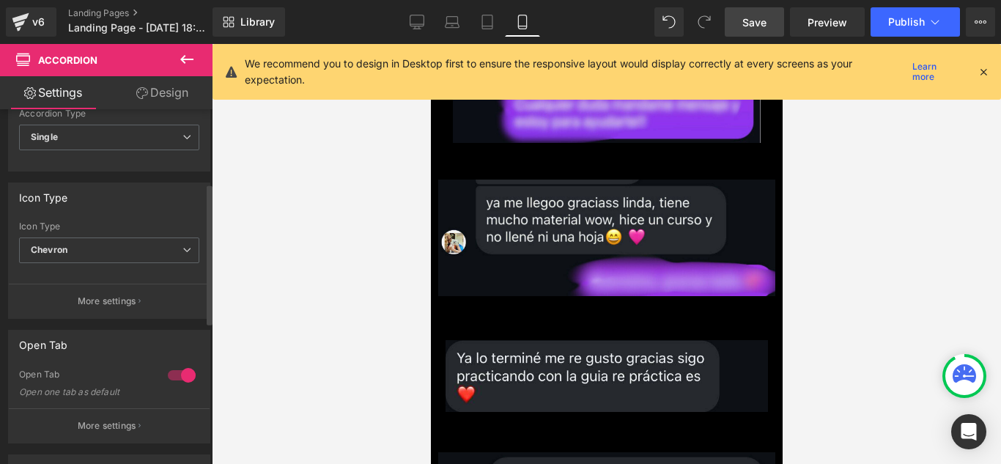
scroll to position [0, 0]
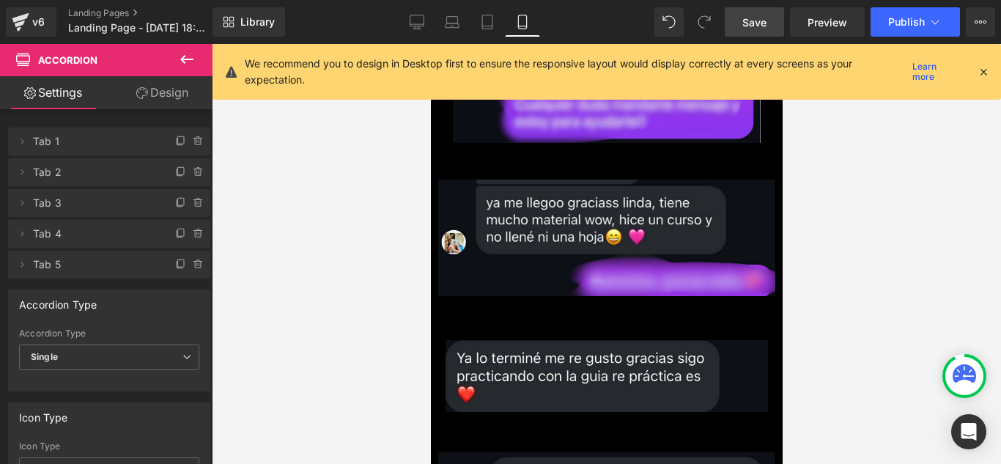
click at [154, 81] on link "Design" at bounding box center [162, 92] width 106 height 33
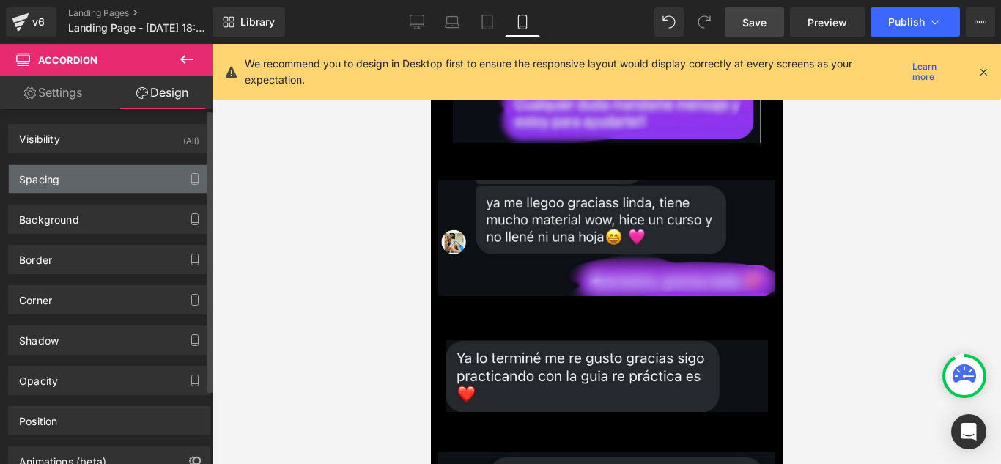
click at [125, 178] on div "Spacing" at bounding box center [109, 179] width 201 height 28
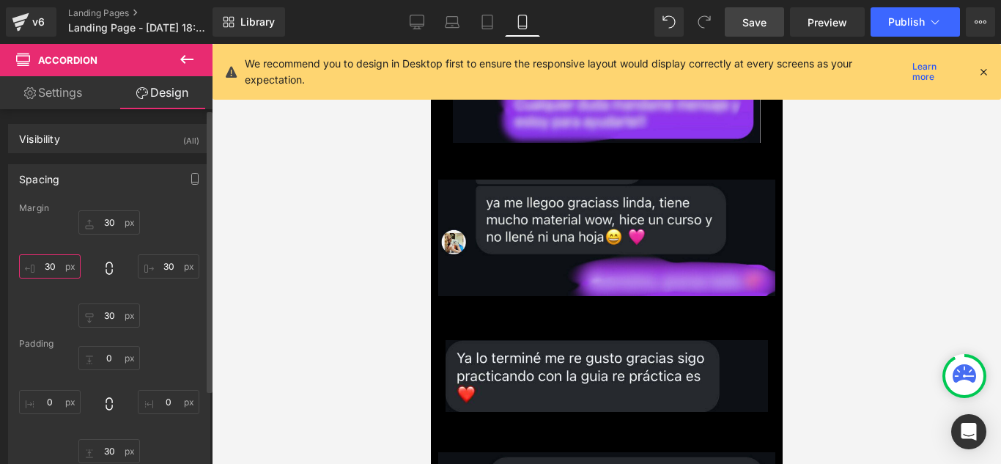
click at [56, 265] on input "30" at bounding box center [50, 266] width 62 height 24
click at [110, 274] on icon at bounding box center [109, 268] width 15 height 15
click at [233, 247] on div at bounding box center [606, 254] width 789 height 420
click at [749, 15] on span "Save" at bounding box center [755, 22] width 24 height 15
click at [938, 21] on icon at bounding box center [936, 22] width 8 height 4
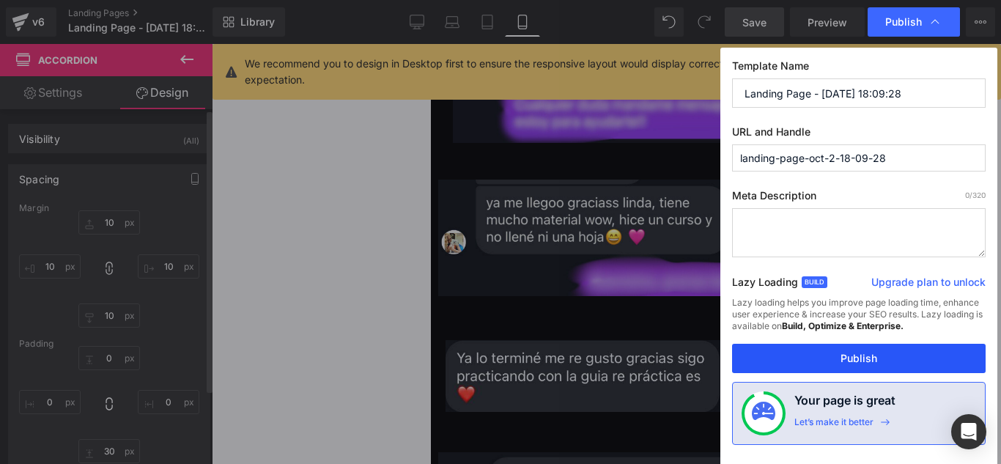
click at [915, 360] on button "Publish" at bounding box center [859, 358] width 254 height 29
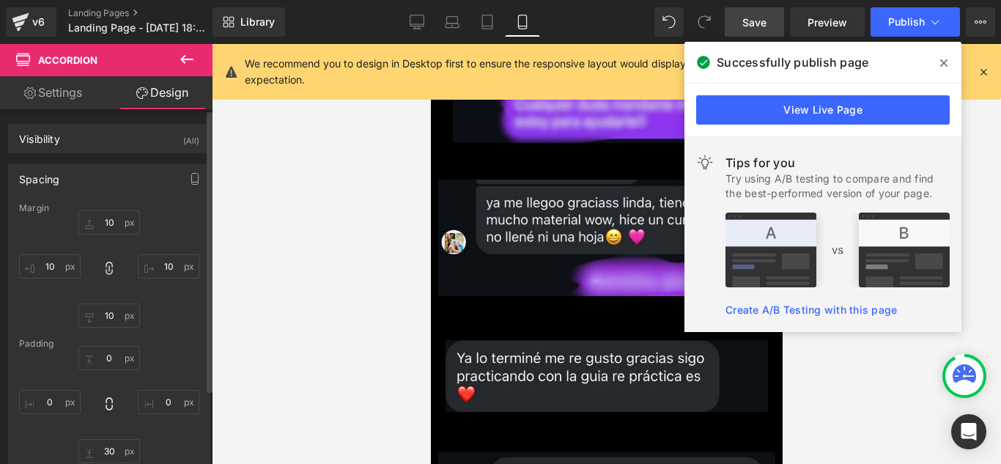
click at [349, 213] on div at bounding box center [606, 254] width 789 height 420
drag, startPoint x: 508, startPoint y: 134, endPoint x: 504, endPoint y: 147, distance: 13.9
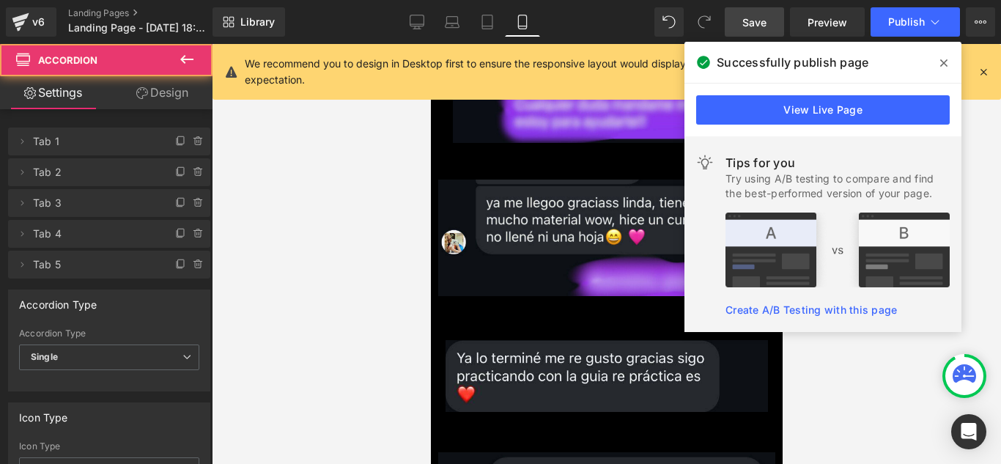
drag, startPoint x: 767, startPoint y: 250, endPoint x: 504, endPoint y: 147, distance: 282.5
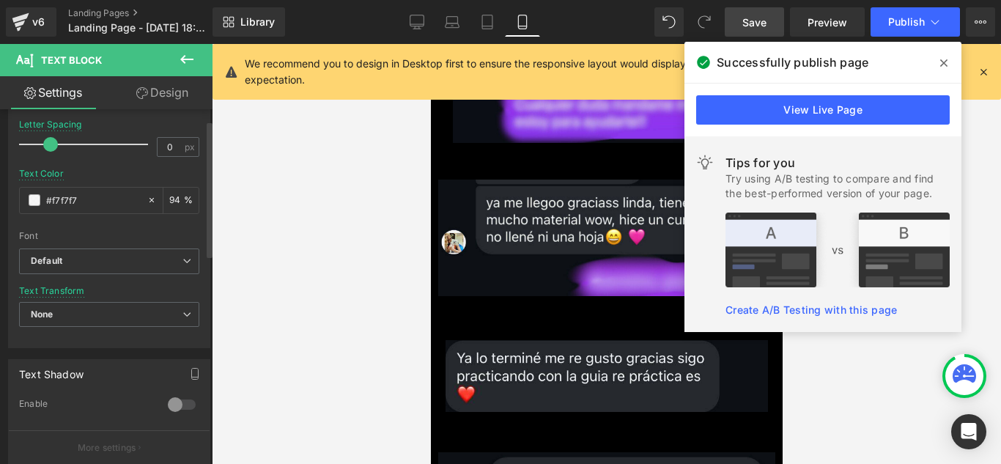
scroll to position [293, 0]
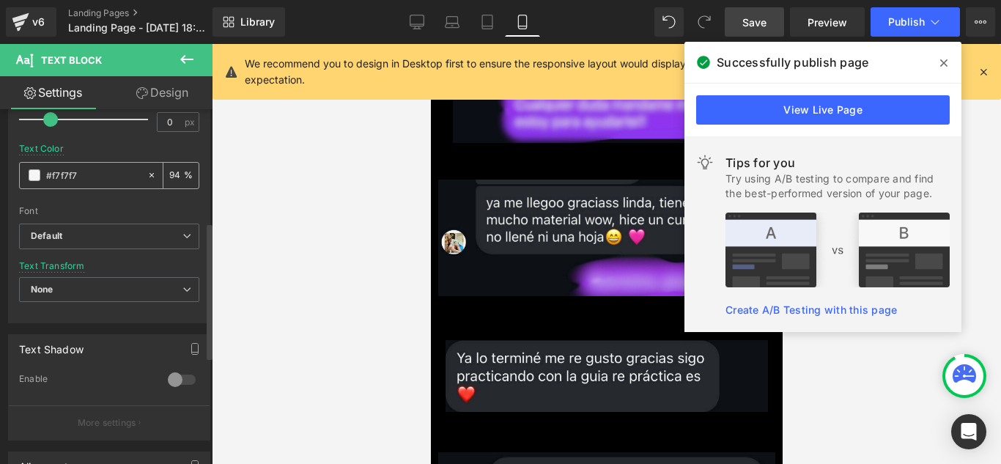
click at [27, 170] on div "#f7f7f7" at bounding box center [83, 176] width 127 height 26
click at [32, 172] on span at bounding box center [35, 175] width 12 height 12
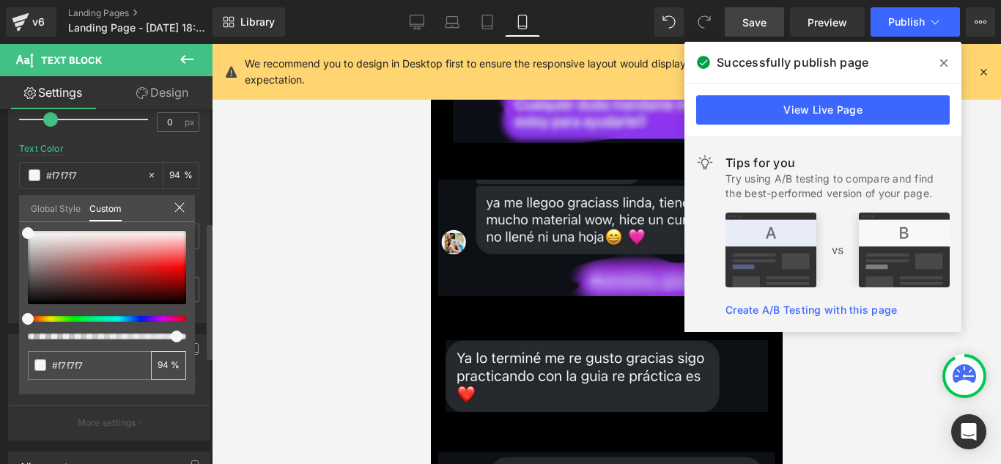
click at [168, 367] on input "94" at bounding box center [164, 365] width 13 height 10
click at [168, 365] on input "94" at bounding box center [164, 365] width 13 height 10
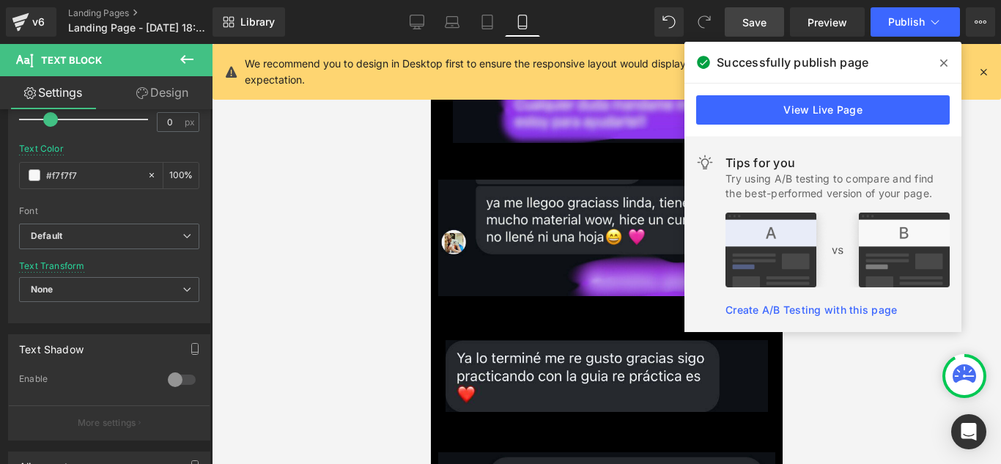
click at [430, 44] on span "Text Block" at bounding box center [430, 44] width 0 height 0
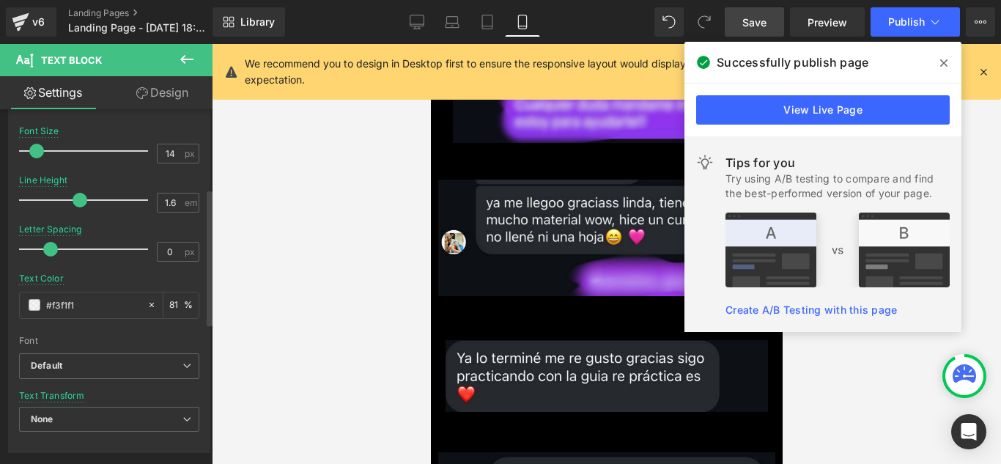
scroll to position [220, 0]
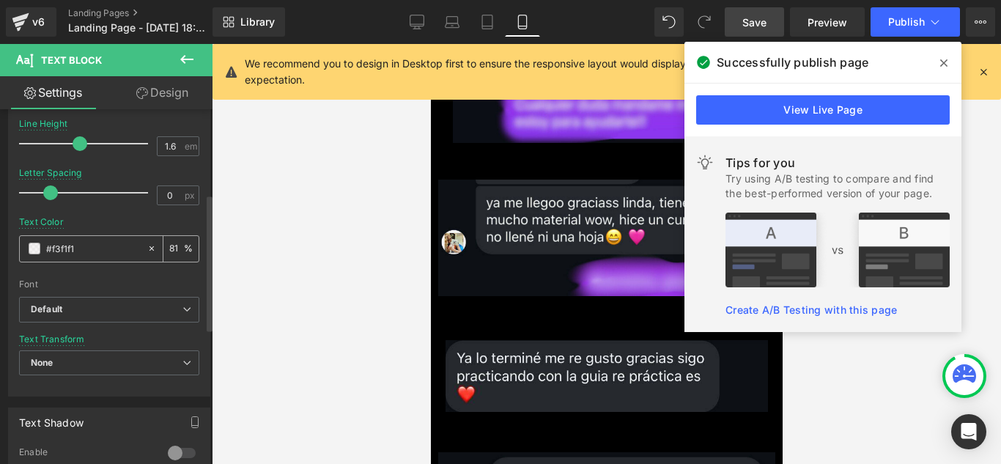
click at [169, 250] on input "81" at bounding box center [176, 248] width 15 height 16
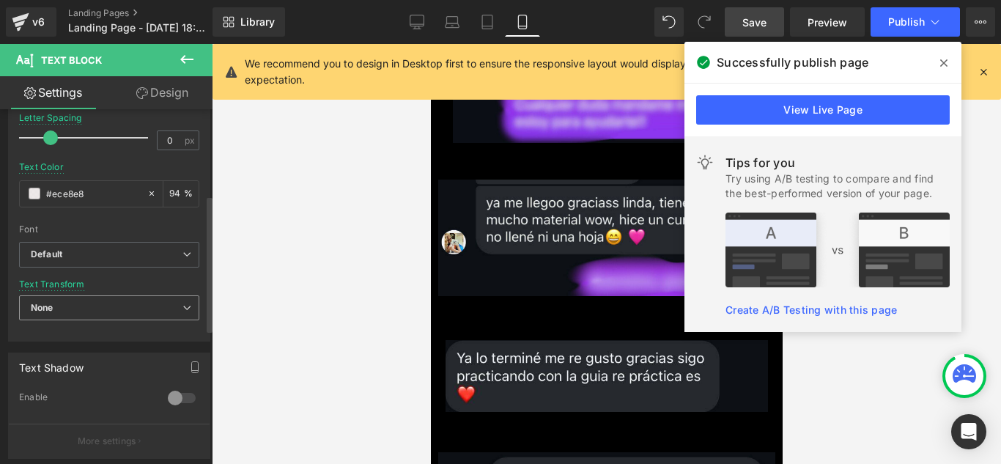
scroll to position [293, 0]
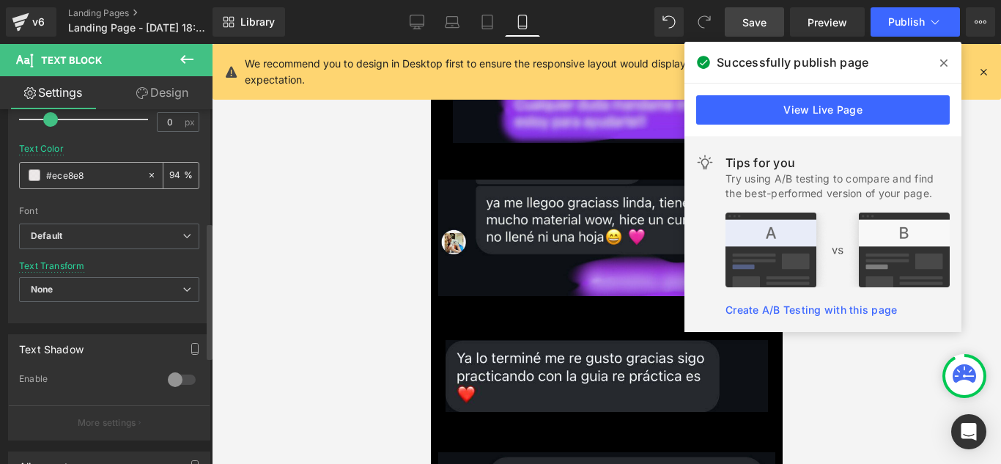
click at [175, 169] on input "94" at bounding box center [176, 175] width 15 height 16
click at [430, 44] on span "Text Block" at bounding box center [430, 44] width 0 height 0
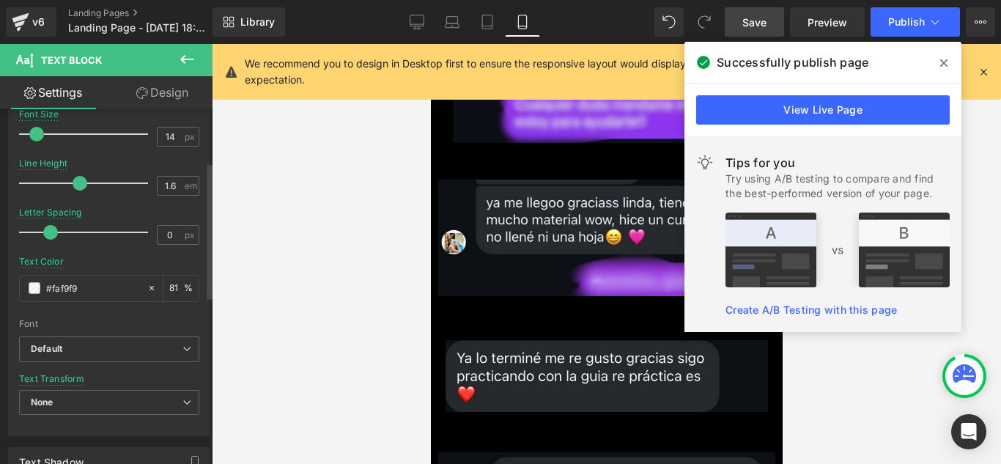
scroll to position [206, 0]
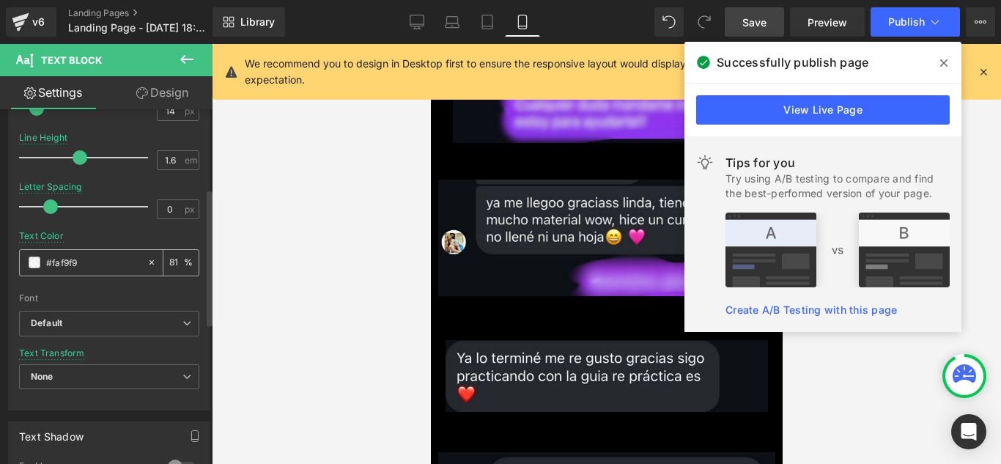
click at [173, 270] on div "81 %" at bounding box center [180, 263] width 35 height 26
click at [169, 263] on input "81" at bounding box center [176, 262] width 15 height 16
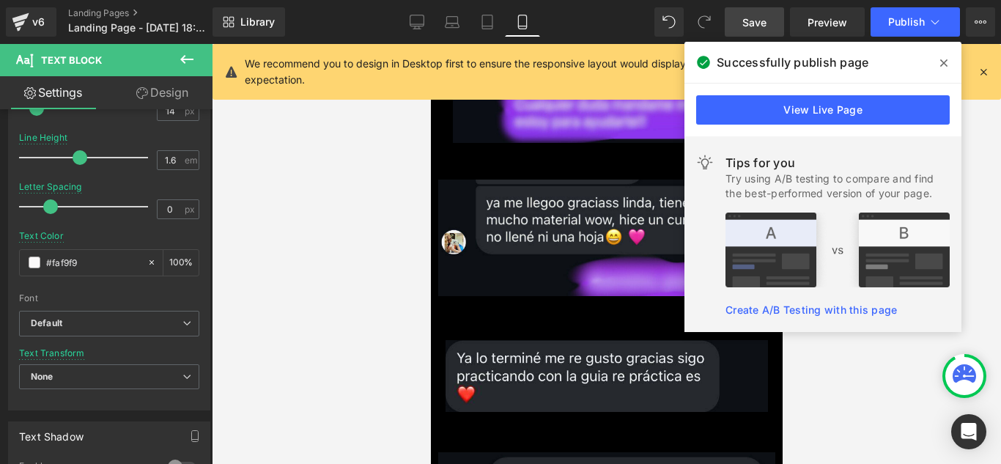
click at [287, 270] on div at bounding box center [606, 254] width 789 height 420
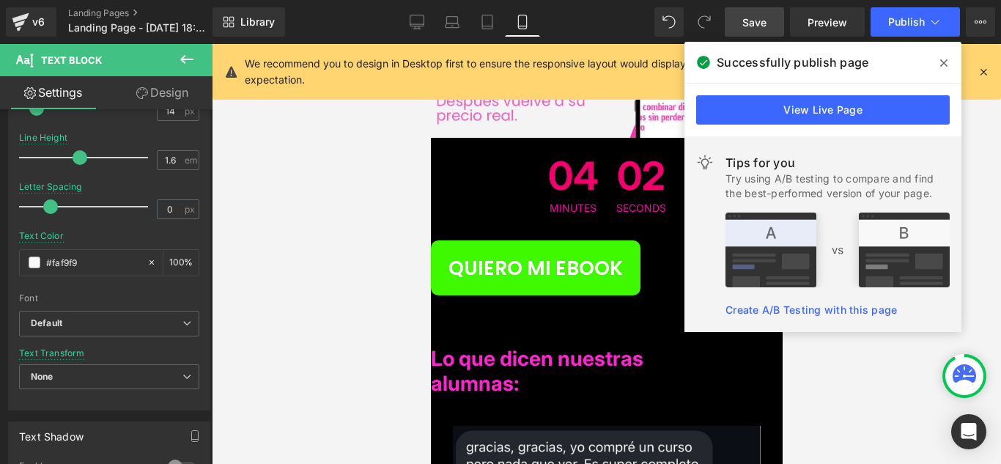
scroll to position [7512, 0]
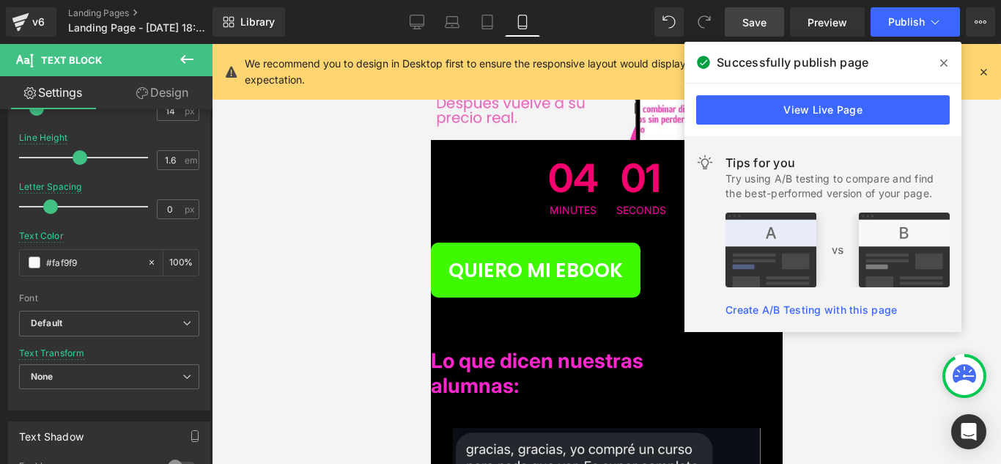
drag, startPoint x: 944, startPoint y: 57, endPoint x: 927, endPoint y: 59, distance: 17.7
click at [944, 57] on icon at bounding box center [943, 63] width 7 height 12
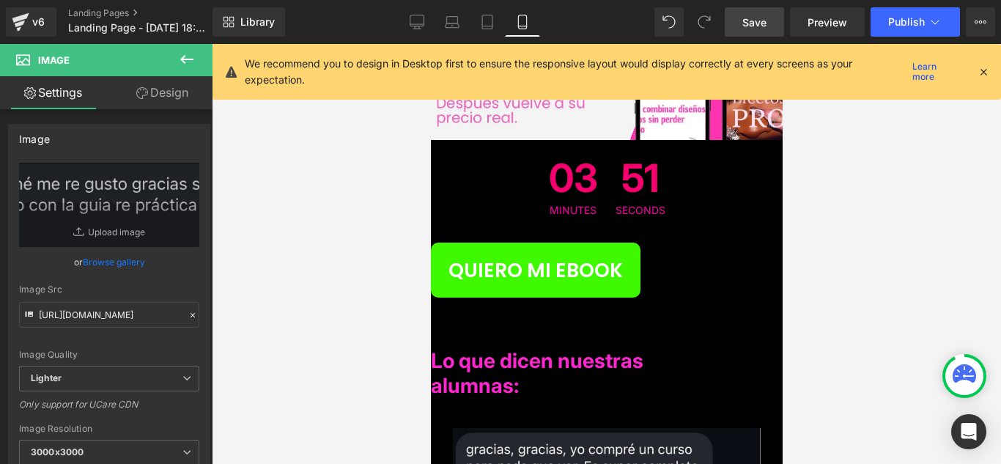
click at [160, 100] on link "Design" at bounding box center [162, 92] width 106 height 33
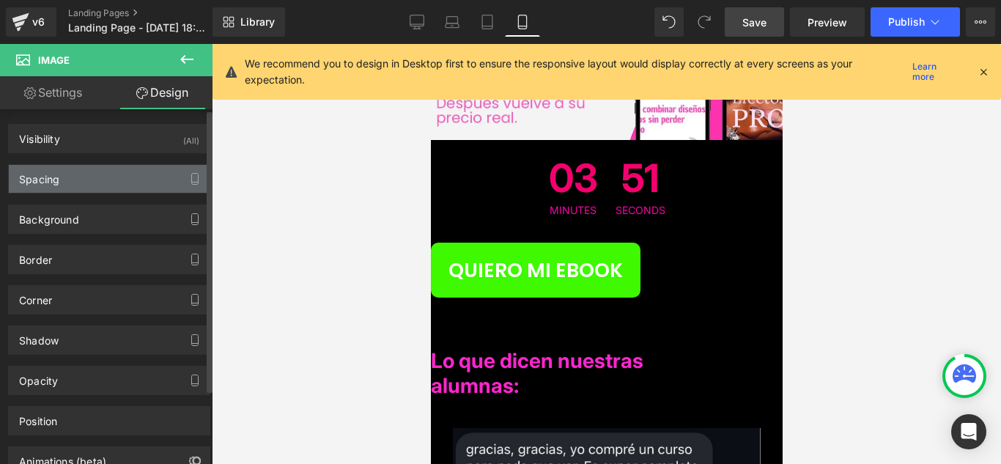
click at [146, 172] on div "Spacing" at bounding box center [109, 179] width 201 height 28
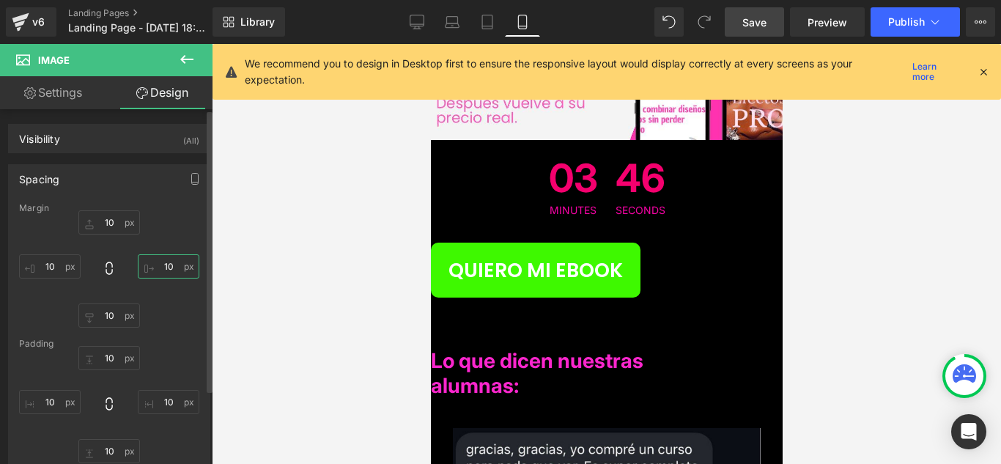
click at [167, 265] on input "10" at bounding box center [169, 266] width 62 height 24
click at [337, 266] on div at bounding box center [606, 254] width 789 height 420
click at [775, 20] on link "Save" at bounding box center [754, 21] width 59 height 29
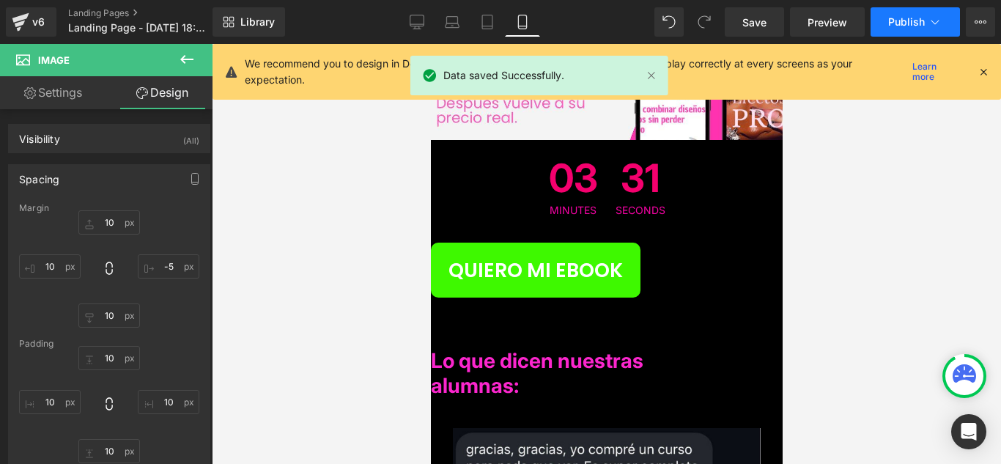
click at [902, 21] on span "Publish" at bounding box center [906, 22] width 37 height 12
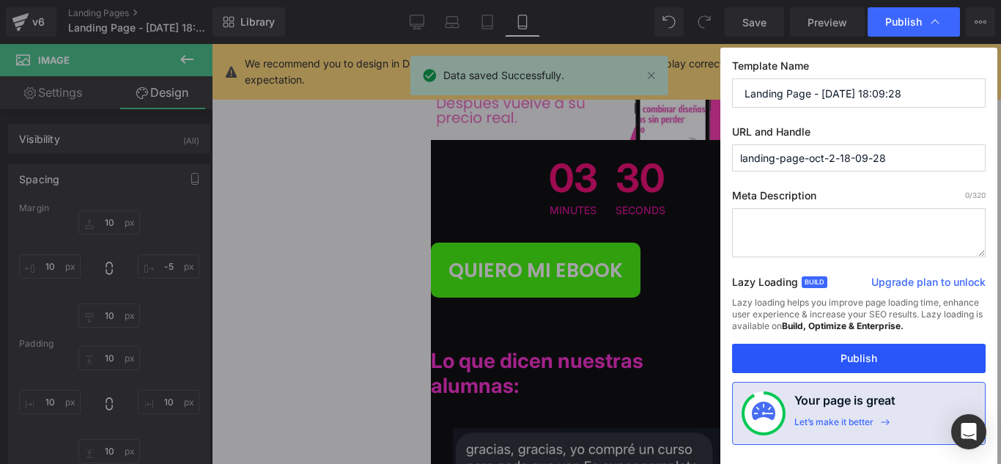
click at [897, 354] on button "Publish" at bounding box center [859, 358] width 254 height 29
